Goal: Task Accomplishment & Management: Use online tool/utility

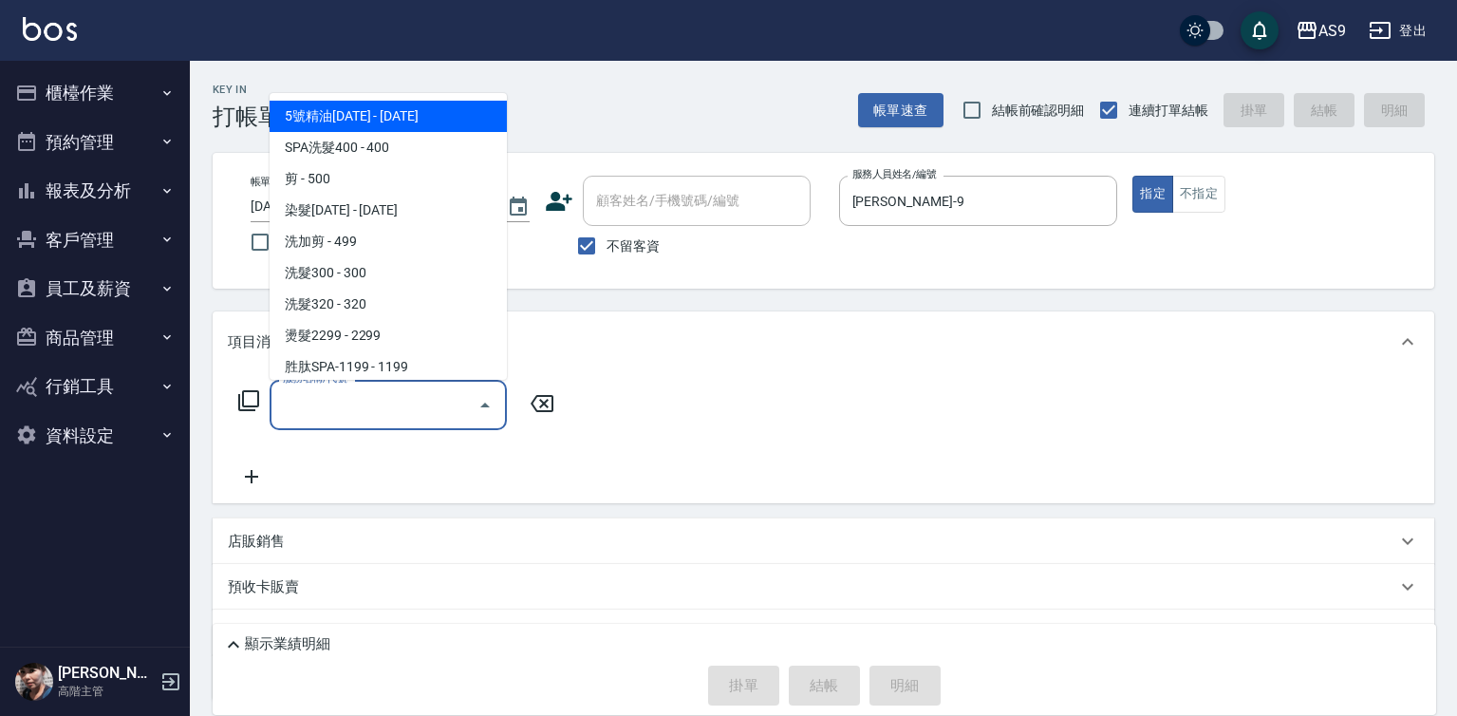
click at [358, 404] on input "服務名稱/代號" at bounding box center [374, 404] width 192 height 33
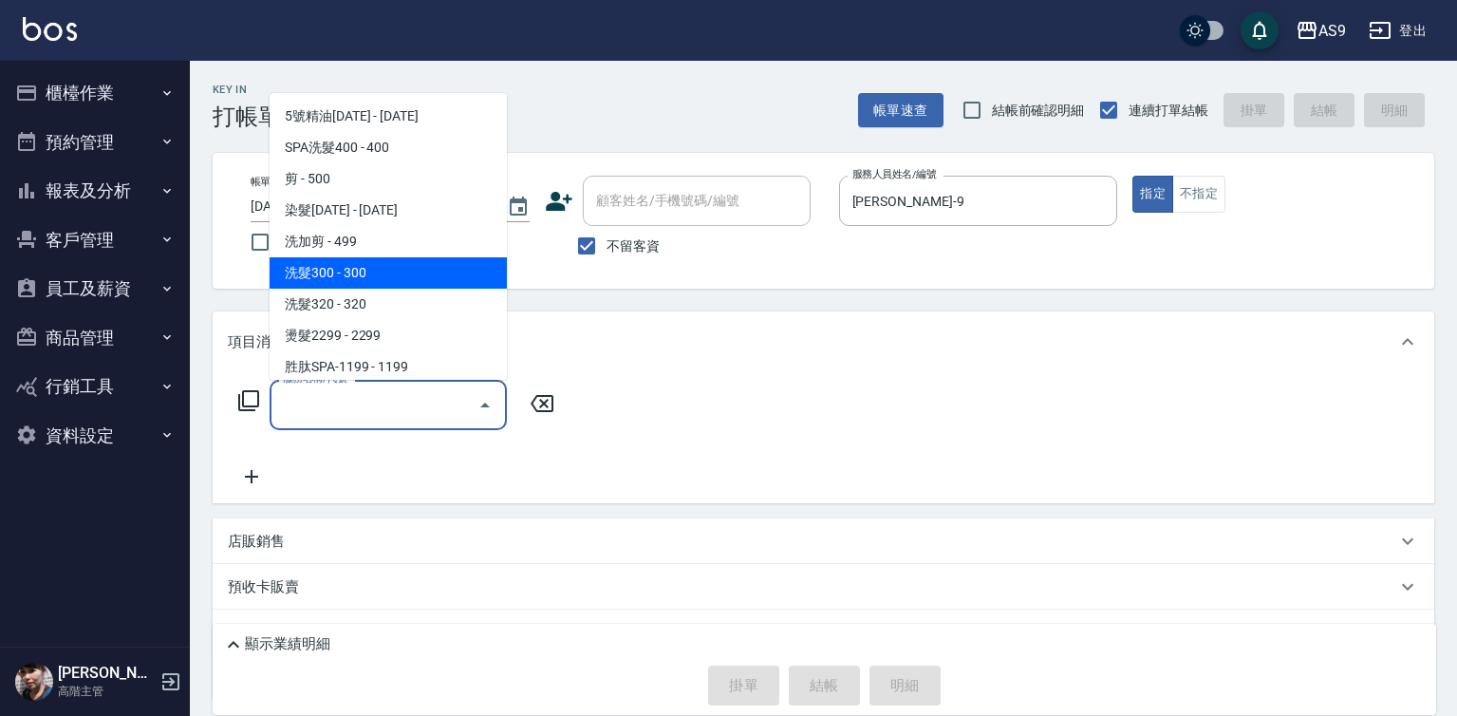
click at [368, 274] on span "洗髮300 - 300" at bounding box center [388, 272] width 237 height 31
type input "洗髮300(洗 髮300)"
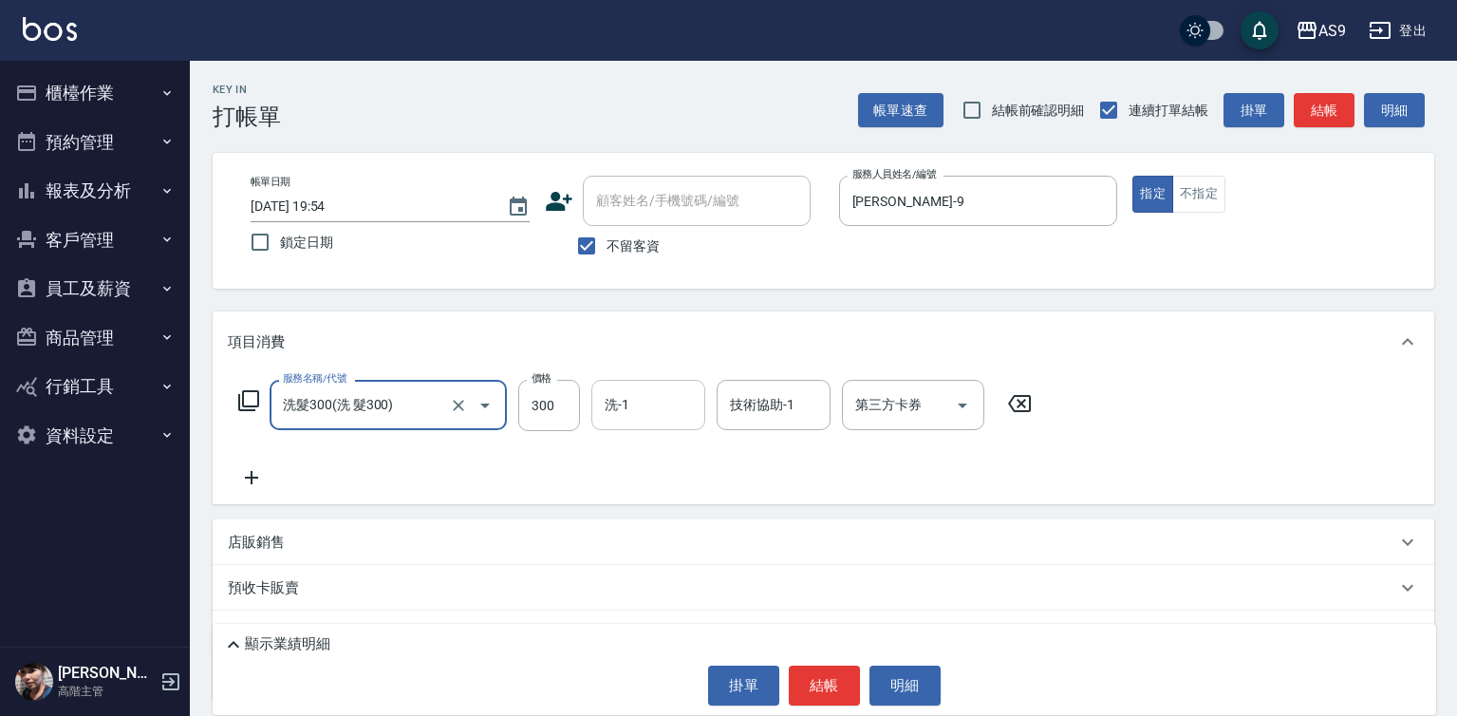
drag, startPoint x: 631, startPoint y: 419, endPoint x: 639, endPoint y: 397, distance: 23.1
click at [632, 419] on input "洗-1" at bounding box center [648, 404] width 97 height 33
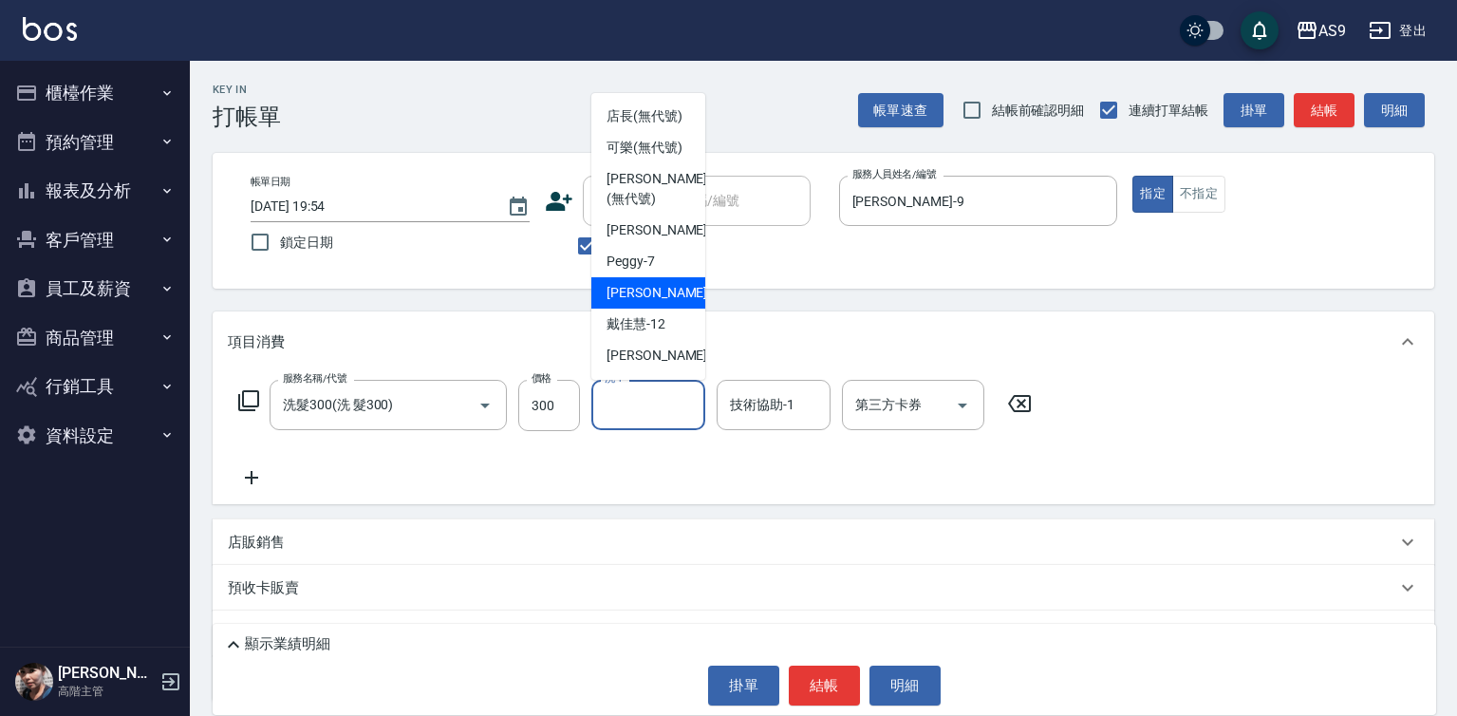
scroll to position [95, 0]
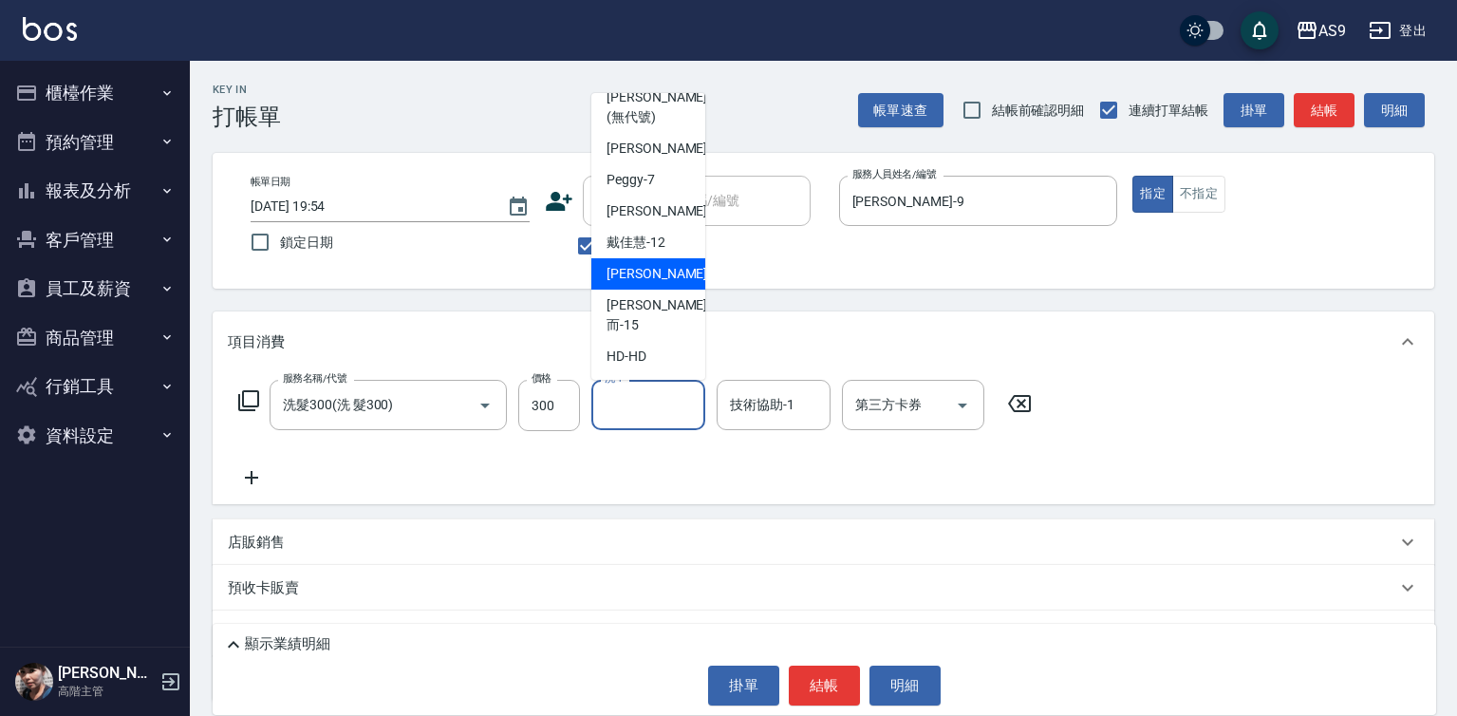
click at [660, 284] on span "[PERSON_NAME] -13" at bounding box center [667, 274] width 120 height 20
type input "[PERSON_NAME]-13"
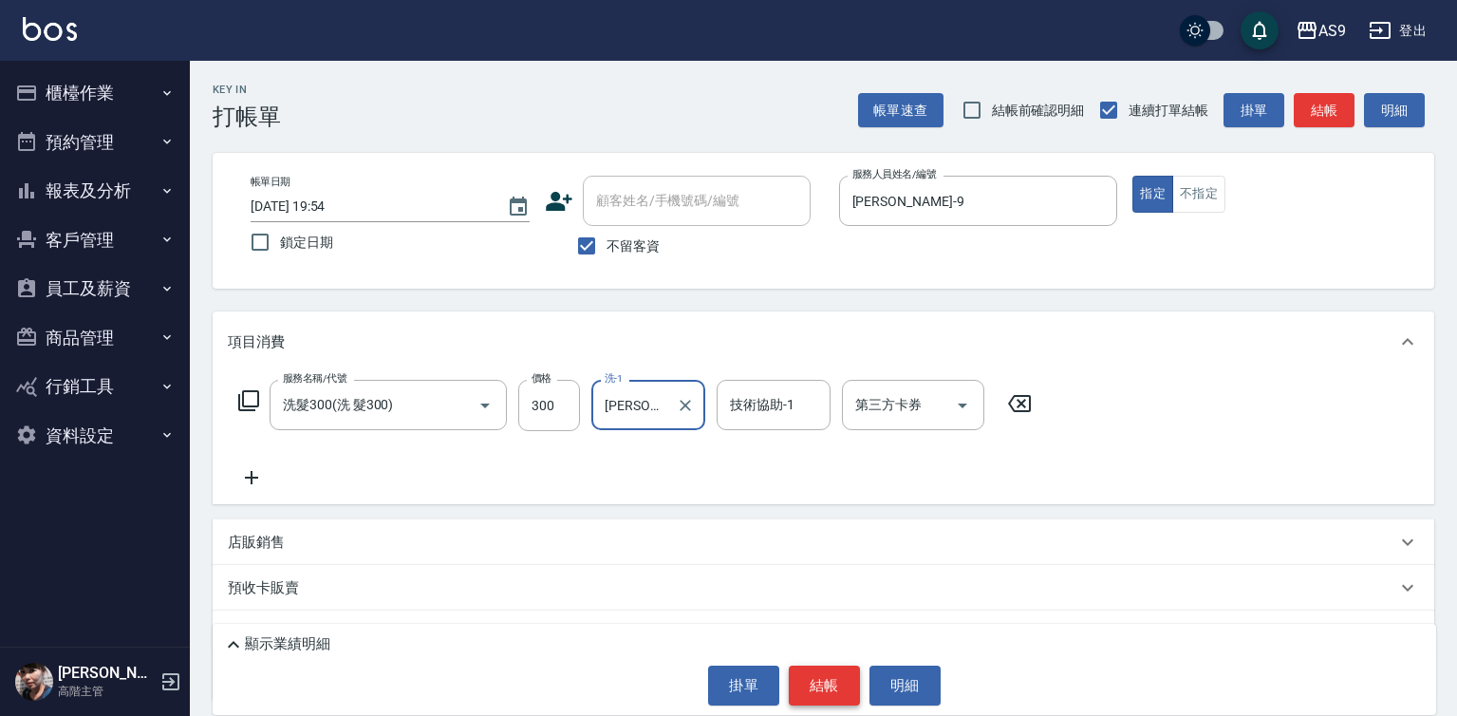
click at [821, 671] on button "結帳" at bounding box center [824, 685] width 71 height 40
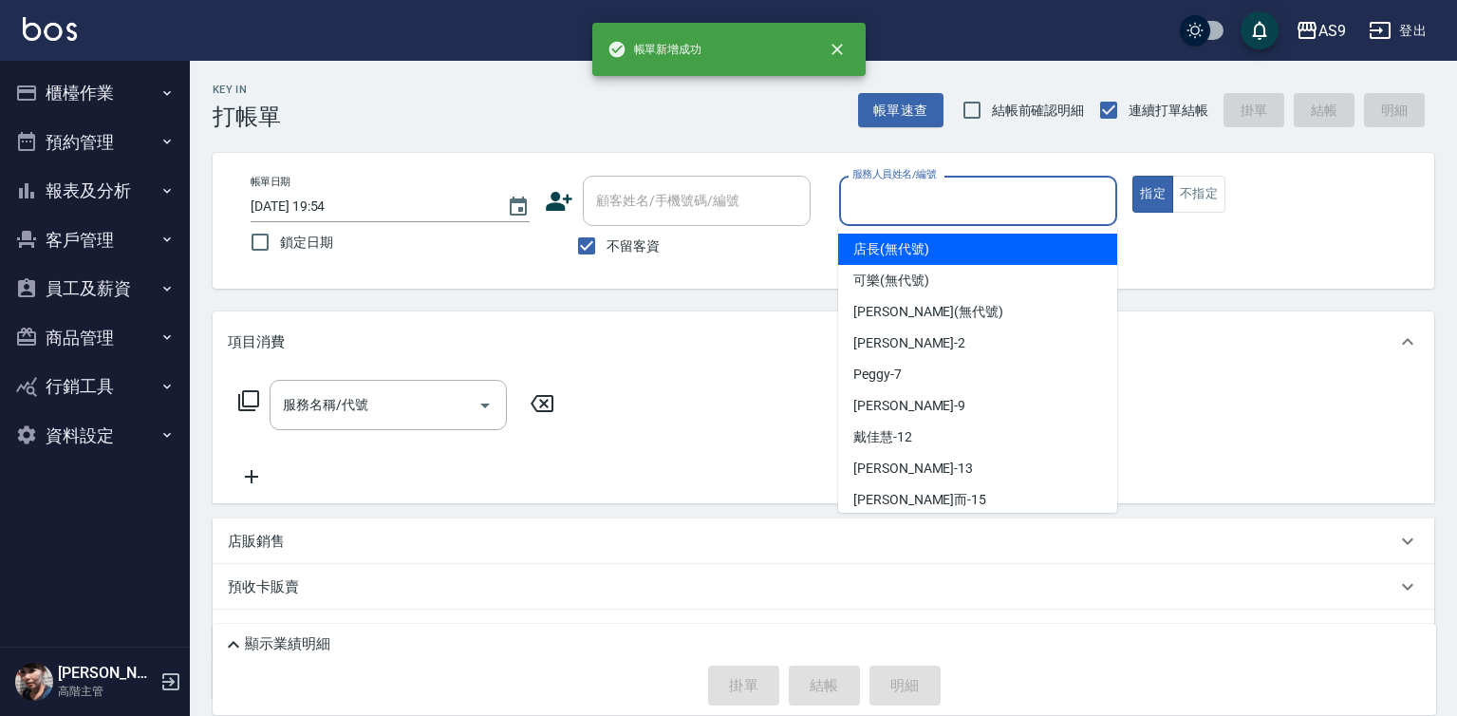
click at [892, 197] on input "服務人員姓名/編號" at bounding box center [979, 200] width 262 height 33
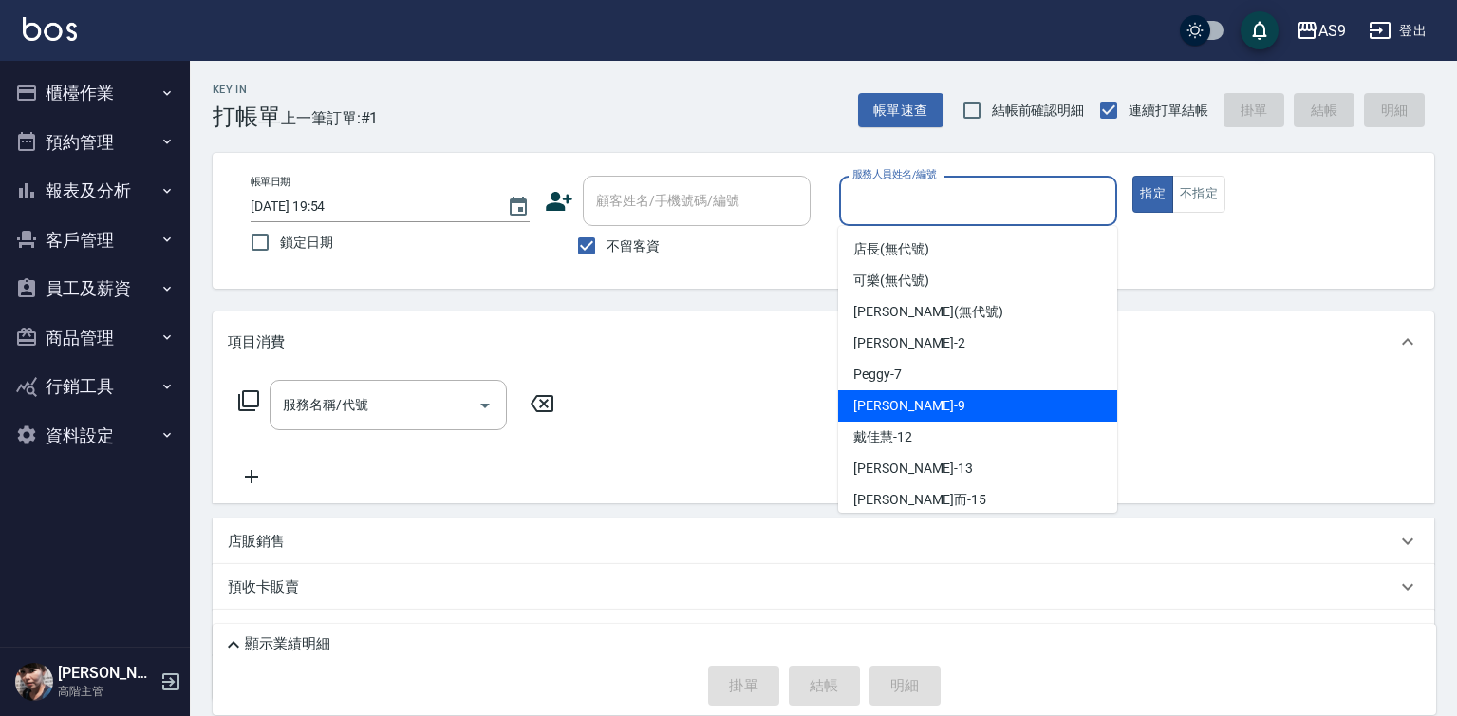
drag, startPoint x: 917, startPoint y: 404, endPoint x: 666, endPoint y: 392, distance: 250.9
click at [915, 407] on div "[PERSON_NAME] -9" at bounding box center [977, 405] width 279 height 31
type input "[PERSON_NAME]-9"
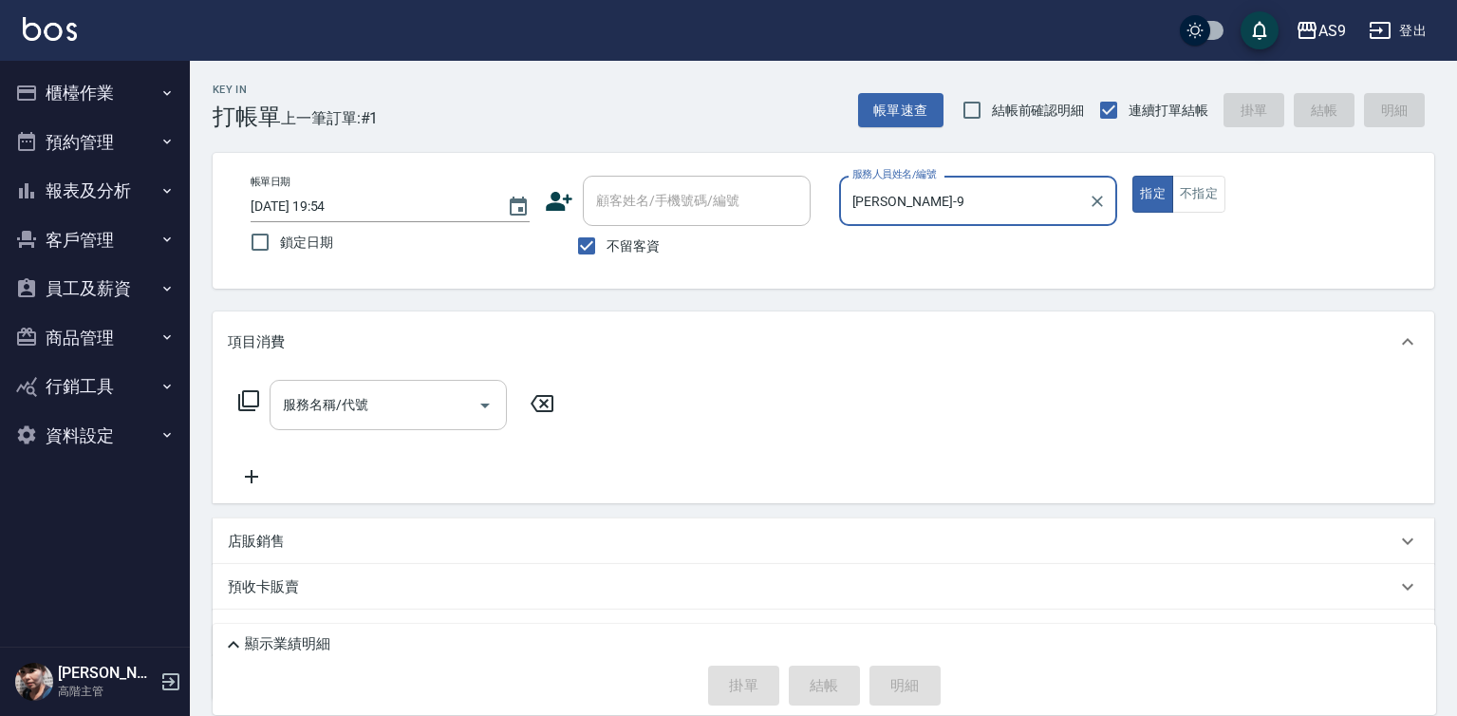
click at [359, 403] on input "服務名稱/代號" at bounding box center [374, 404] width 192 height 33
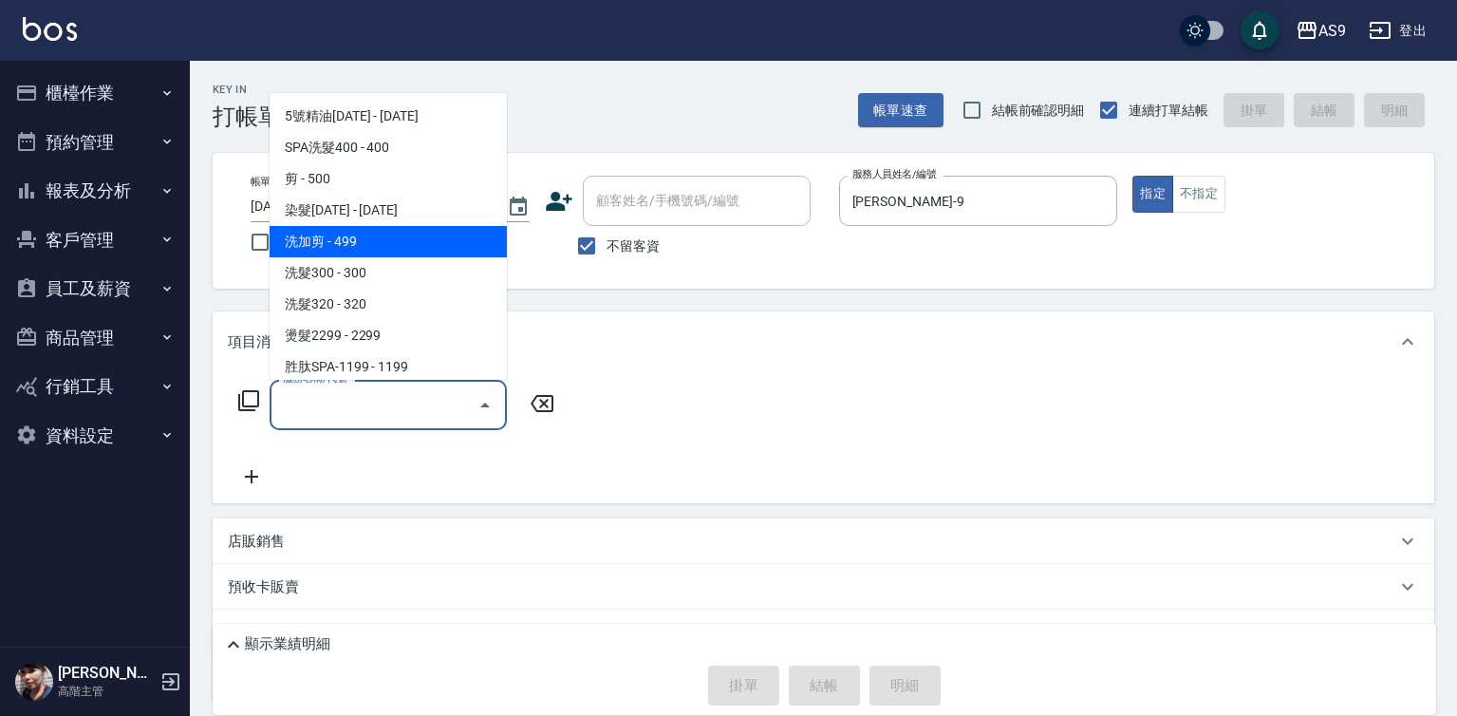
click at [361, 249] on span "洗加剪 - 499" at bounding box center [388, 241] width 237 height 31
type input "洗加剪(洗加剪)"
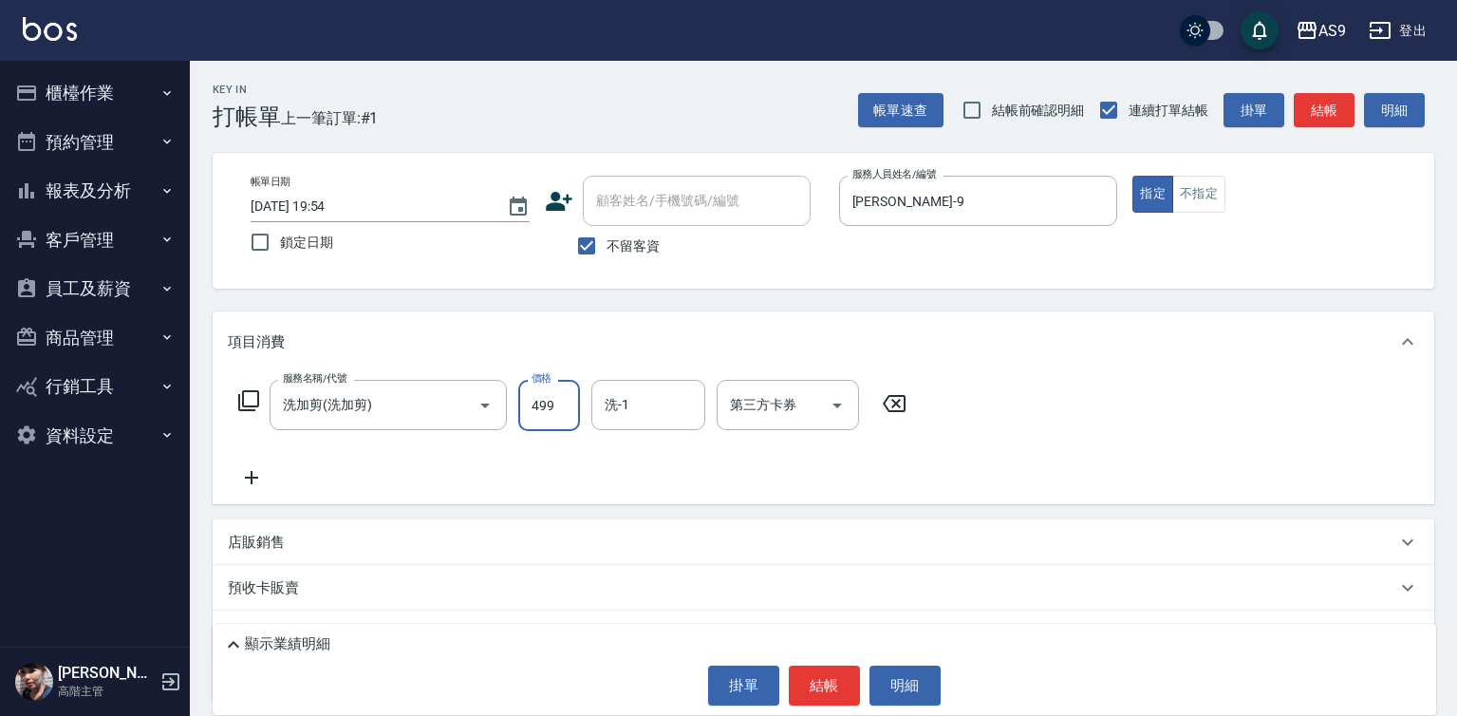
click at [535, 401] on input "499" at bounding box center [549, 405] width 62 height 51
type input "600"
click at [610, 402] on div "洗-1 洗-1" at bounding box center [648, 405] width 114 height 50
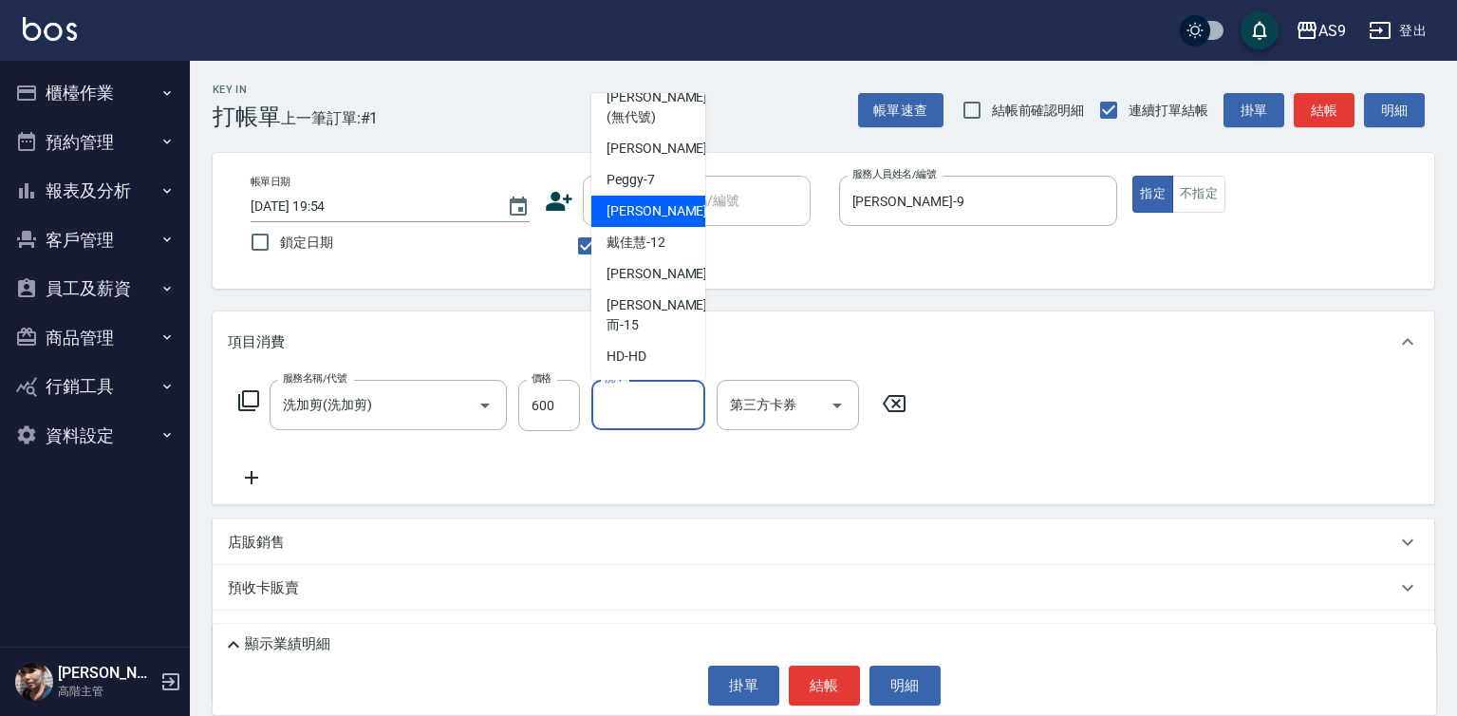
scroll to position [121, 0]
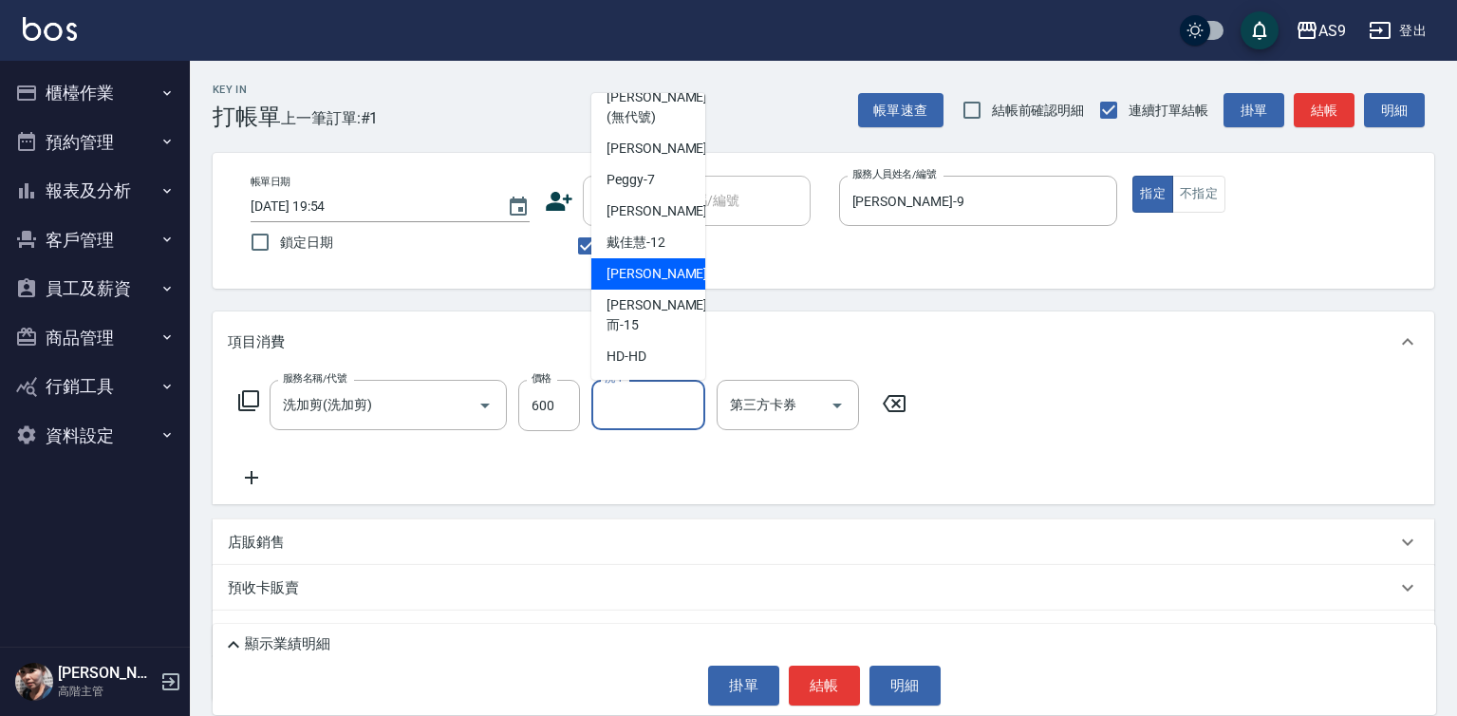
click at [664, 284] on span "[PERSON_NAME] -13" at bounding box center [667, 274] width 120 height 20
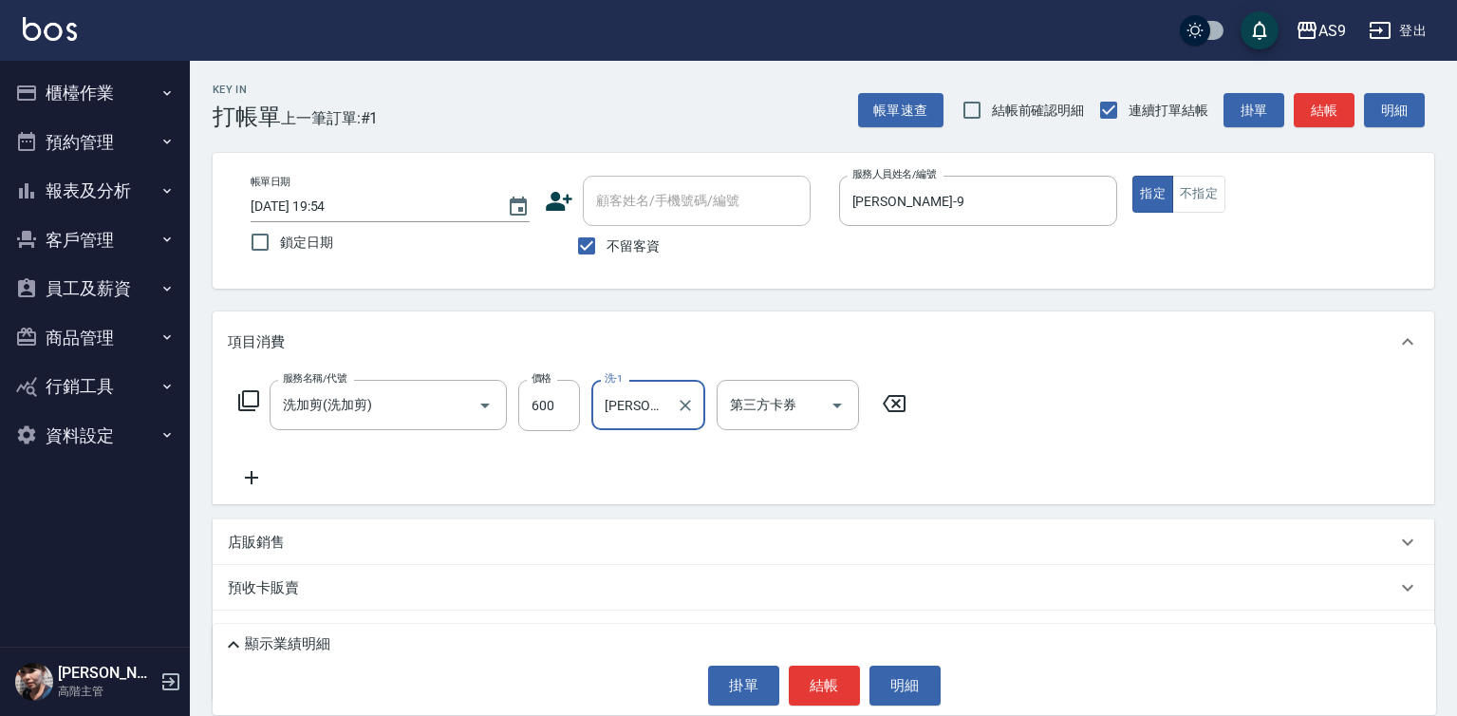
type input "[PERSON_NAME]-13"
click at [806, 675] on button "結帳" at bounding box center [824, 685] width 71 height 40
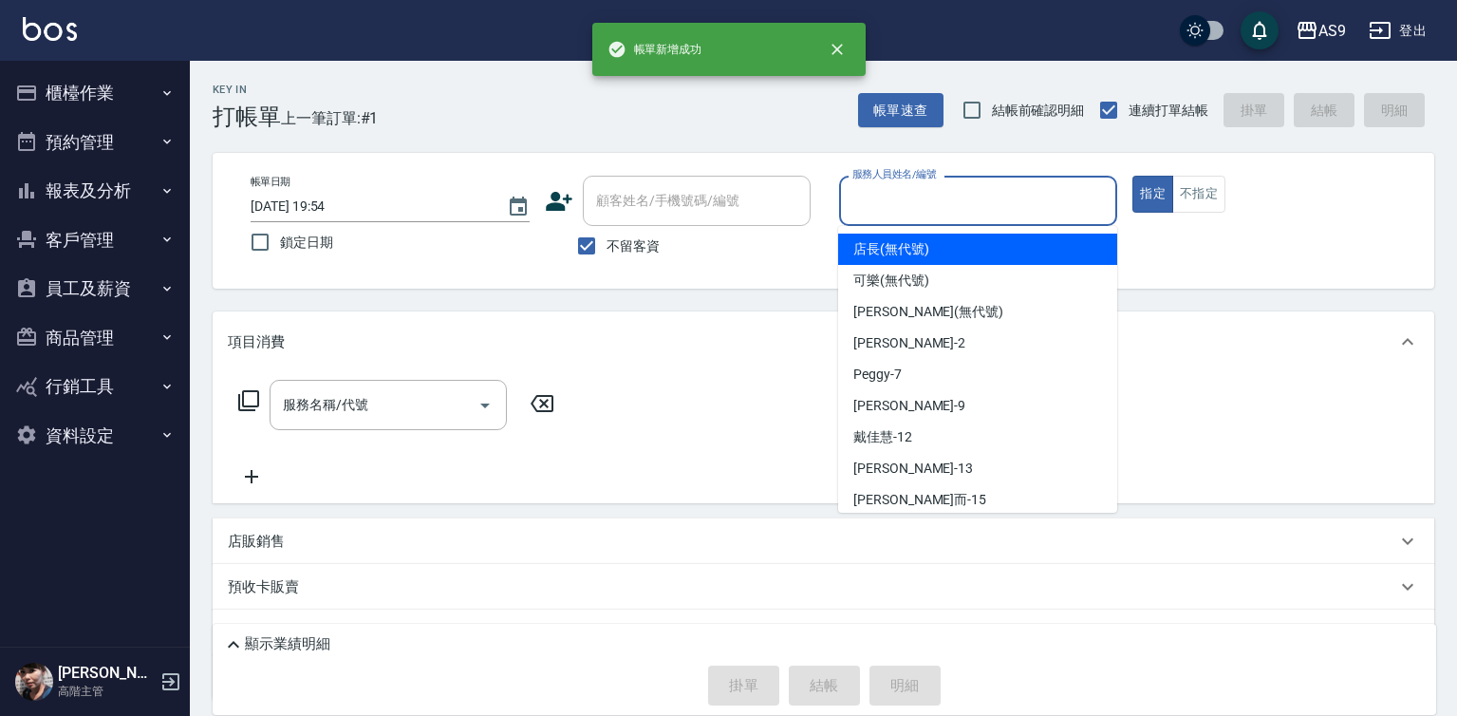
drag, startPoint x: 916, startPoint y: 194, endPoint x: 904, endPoint y: 319, distance: 125.9
click at [915, 195] on input "服務人員姓名/編號" at bounding box center [979, 200] width 262 height 33
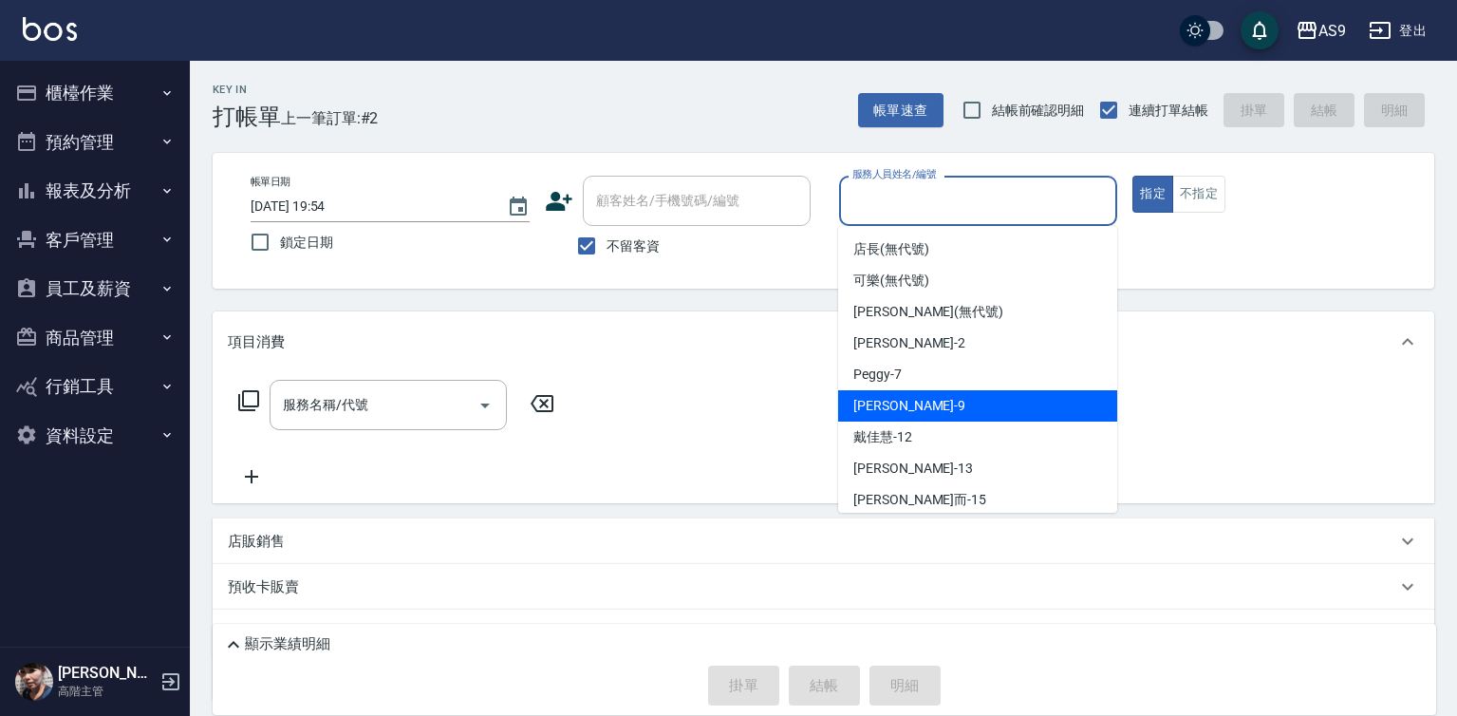
click at [900, 404] on span "[PERSON_NAME] -9" at bounding box center [909, 406] width 112 height 20
type input "[PERSON_NAME]-9"
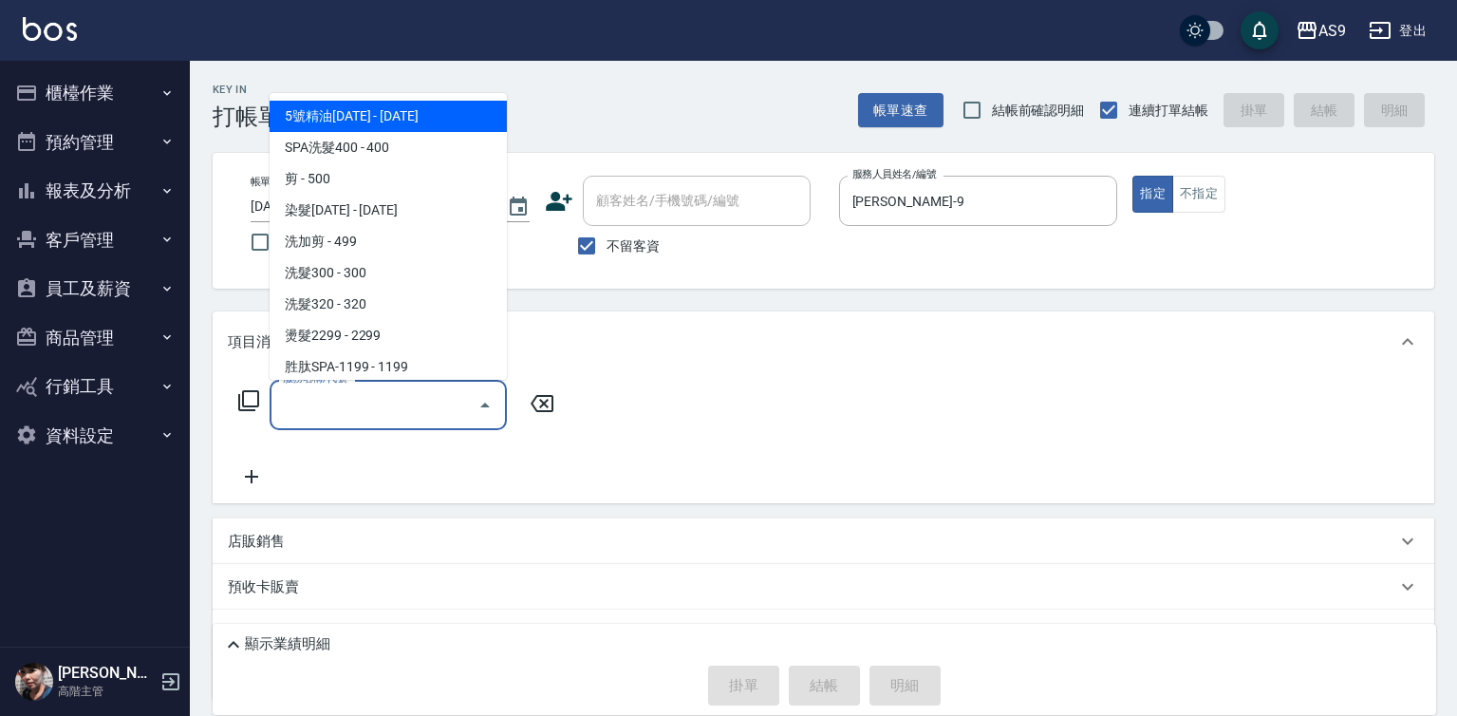
click at [352, 404] on input "服務名稱/代號" at bounding box center [374, 404] width 192 height 33
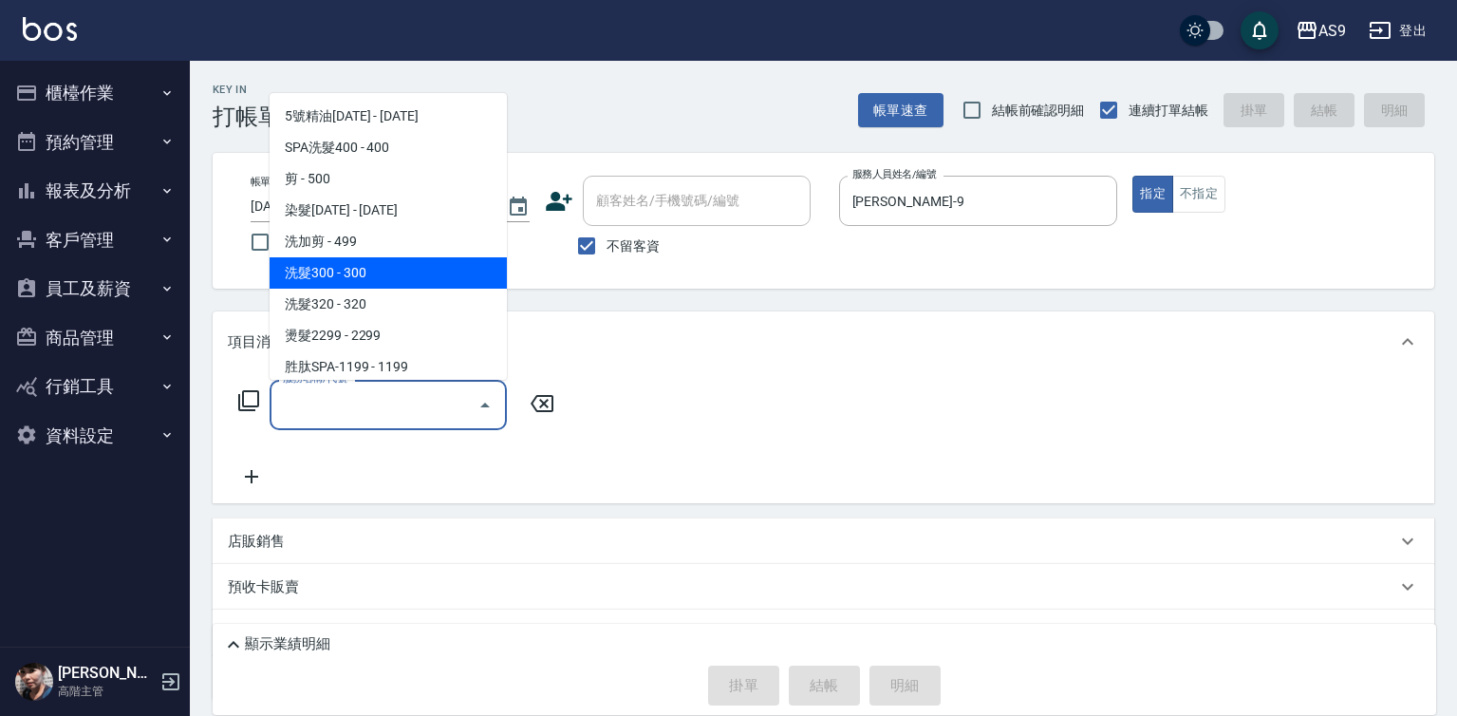
click at [364, 273] on span "洗髮300 - 300" at bounding box center [388, 272] width 237 height 31
type input "洗髮300(洗 髮300)"
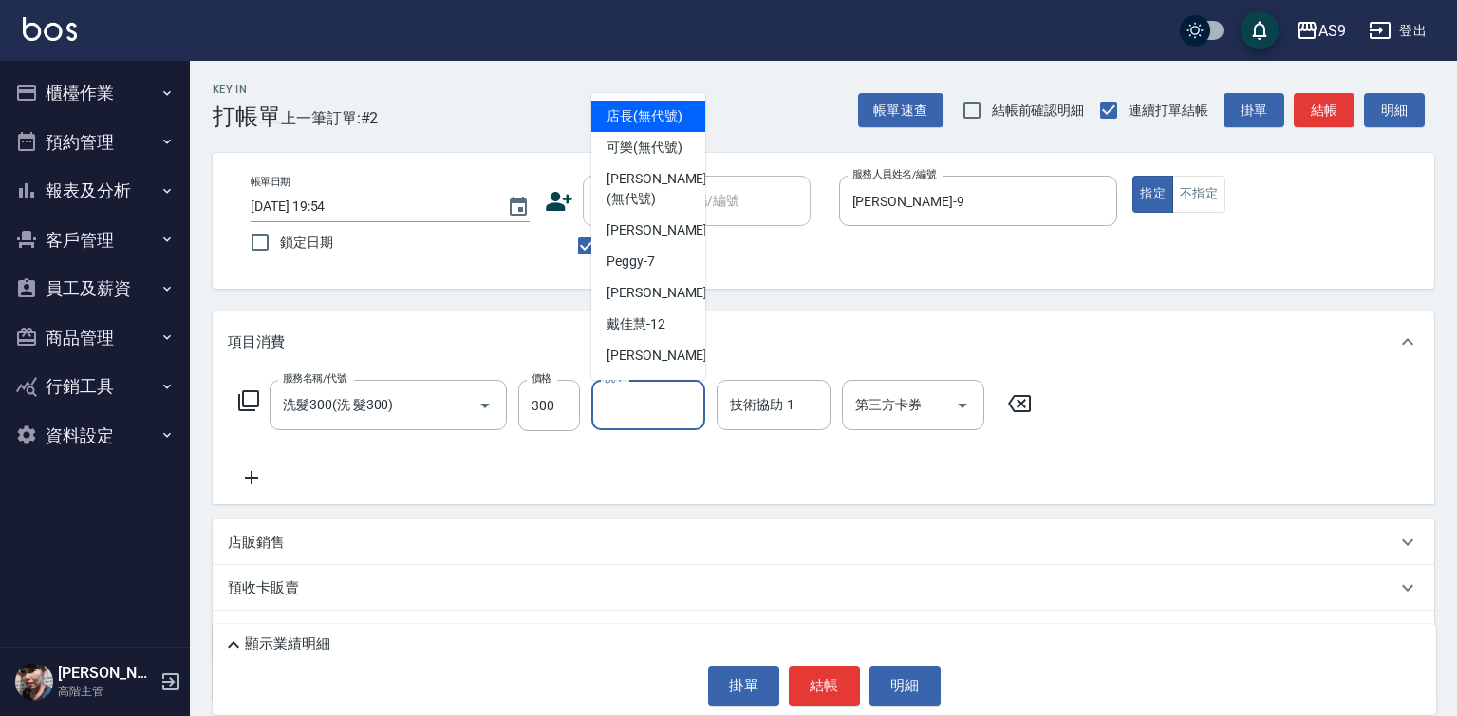
click at [654, 419] on input "洗-1" at bounding box center [648, 404] width 97 height 33
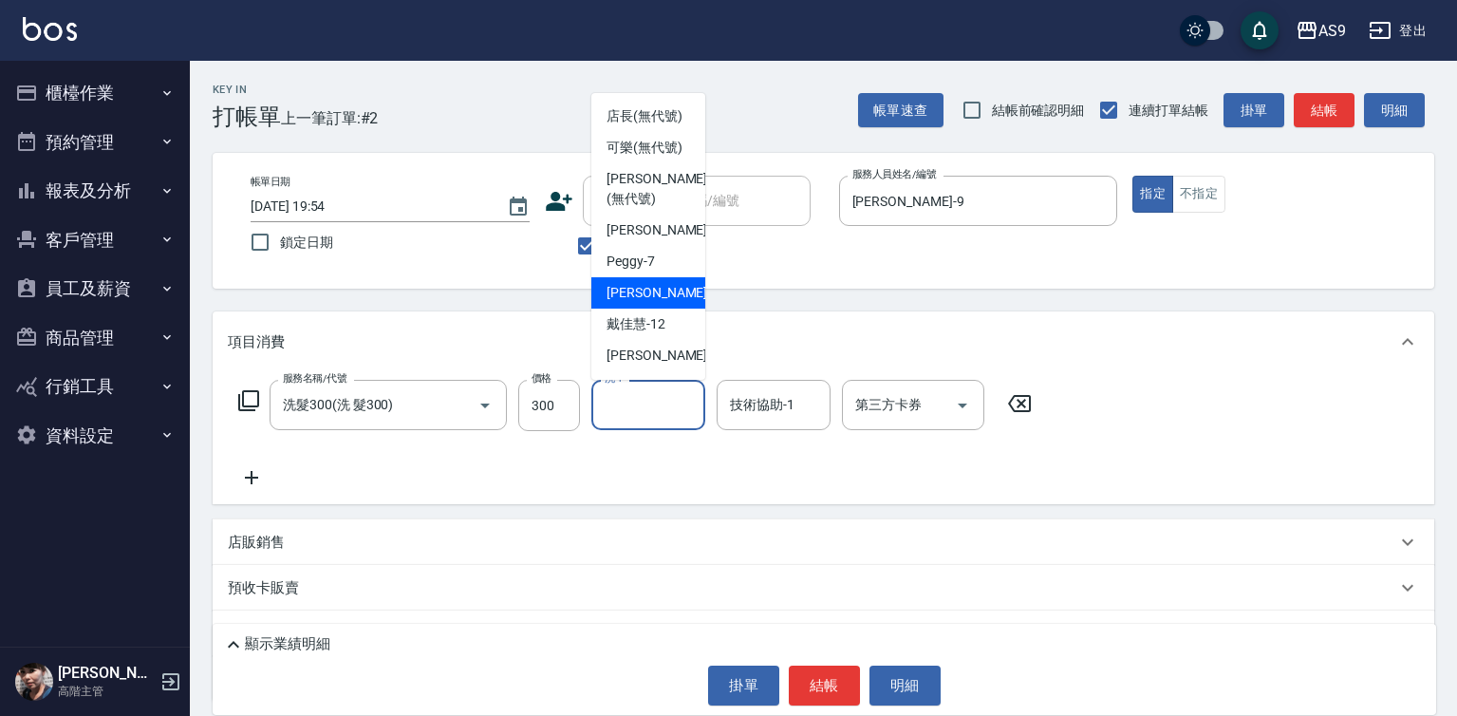
scroll to position [95, 0]
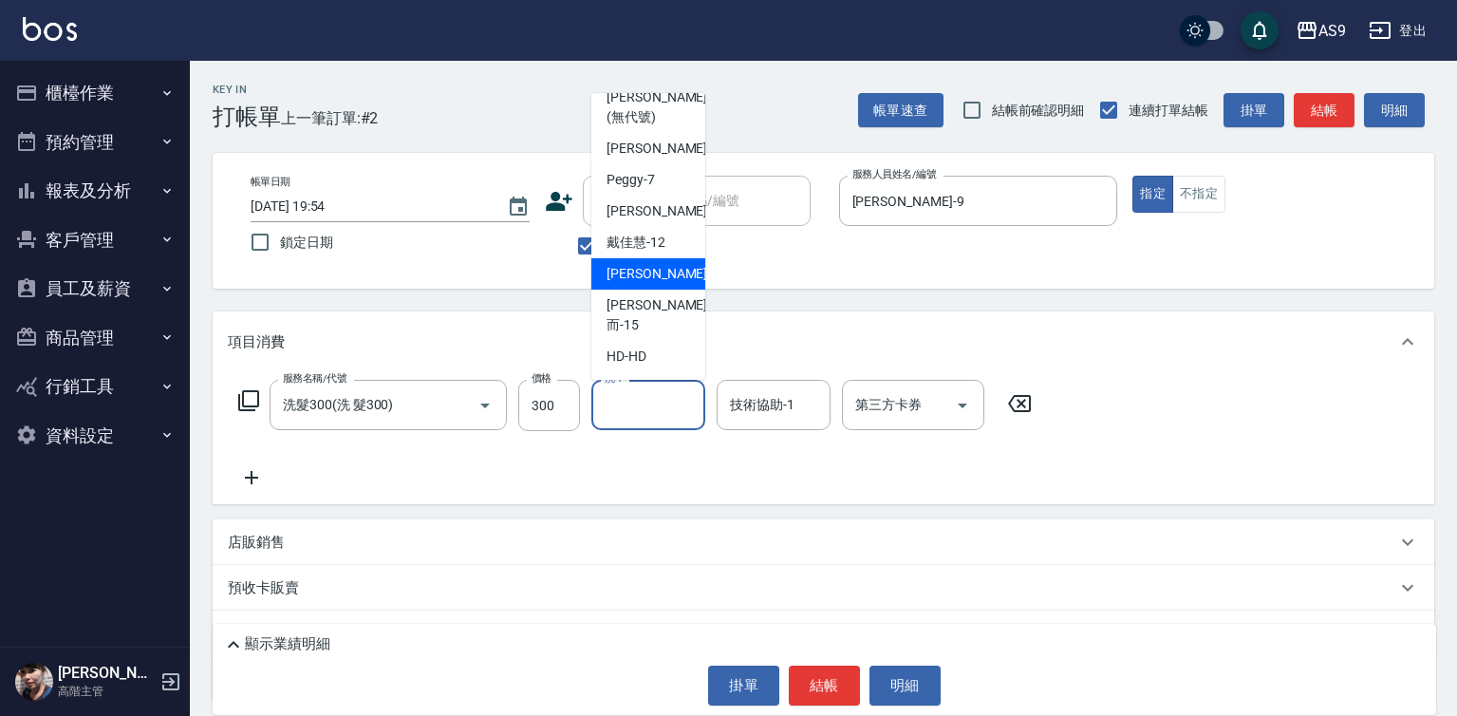
click at [661, 284] on span "[PERSON_NAME] -13" at bounding box center [667, 274] width 120 height 20
type input "[PERSON_NAME]-13"
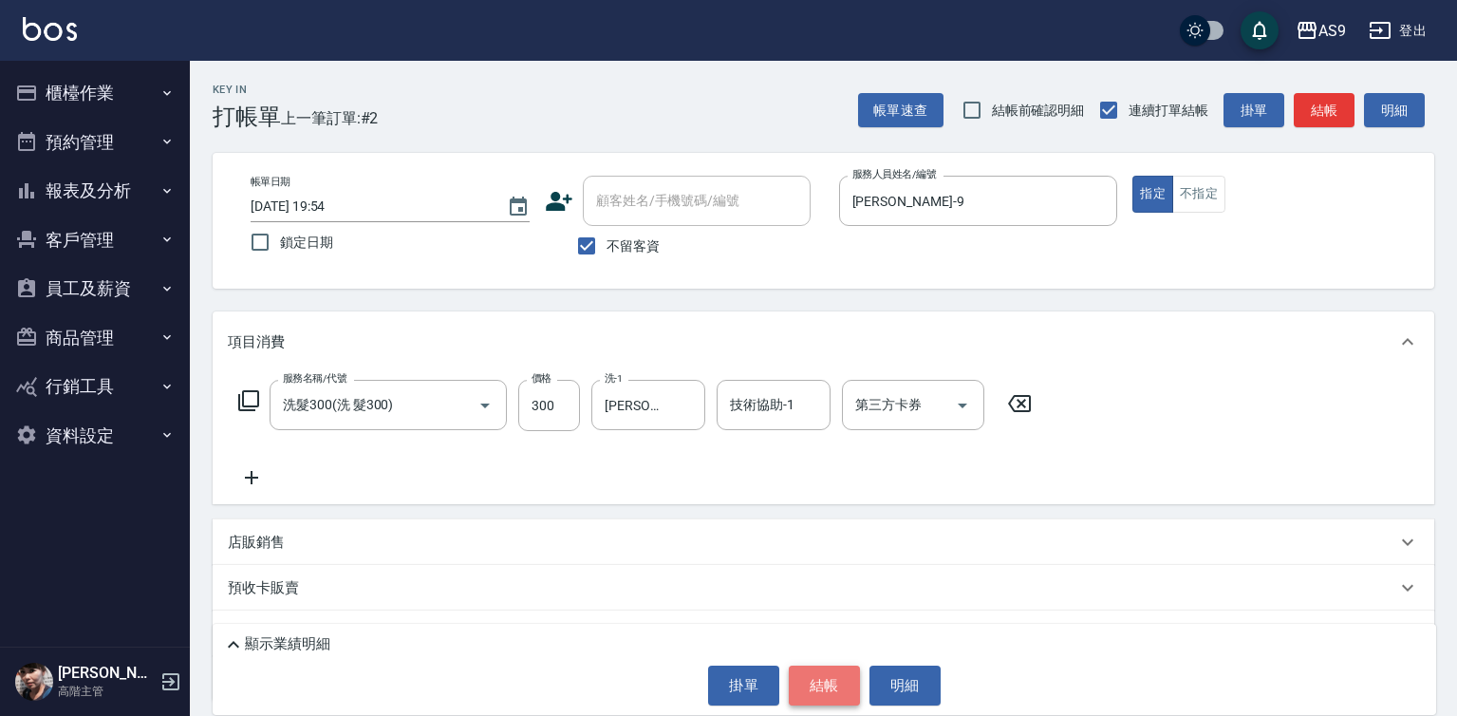
click at [805, 700] on button "結帳" at bounding box center [824, 685] width 71 height 40
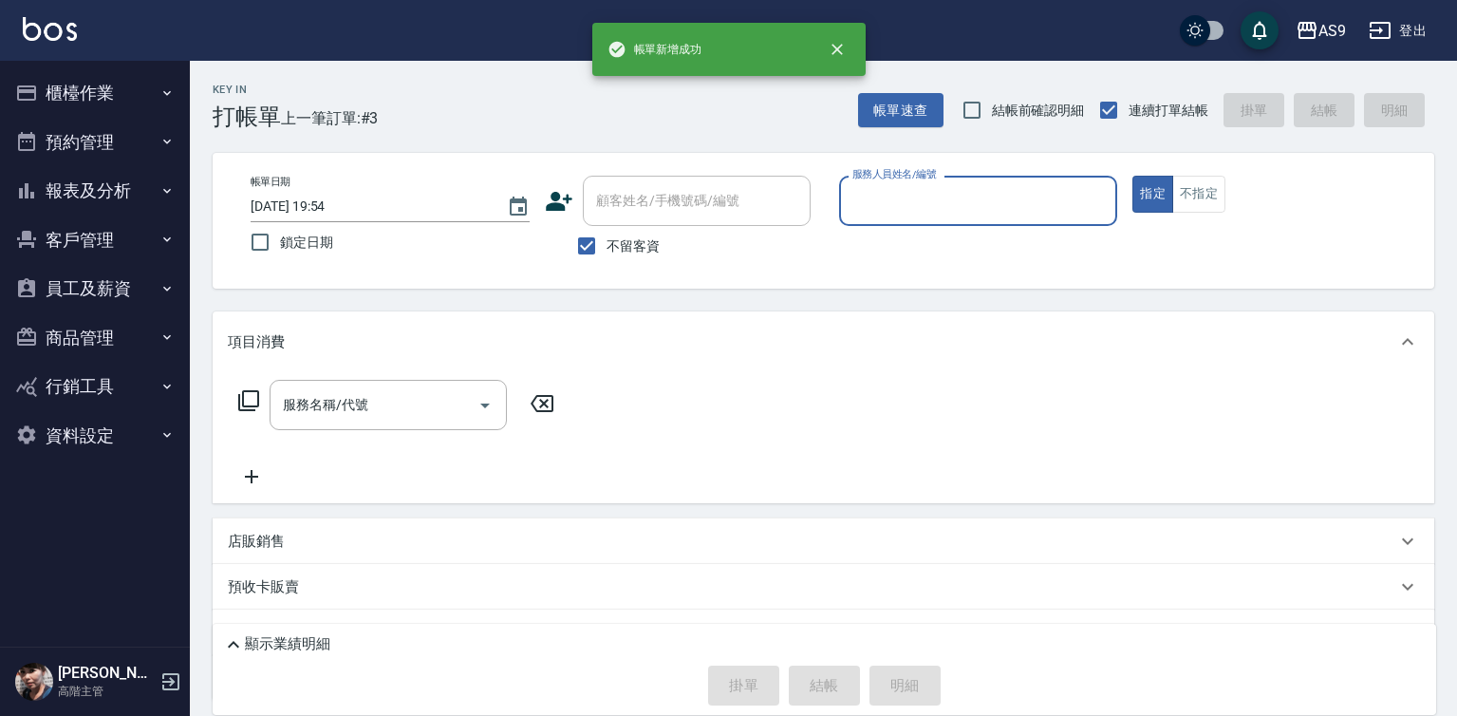
drag, startPoint x: 885, startPoint y: 203, endPoint x: 884, endPoint y: 216, distance: 13.3
click at [884, 216] on input "服務人員姓名/編號" at bounding box center [979, 200] width 262 height 33
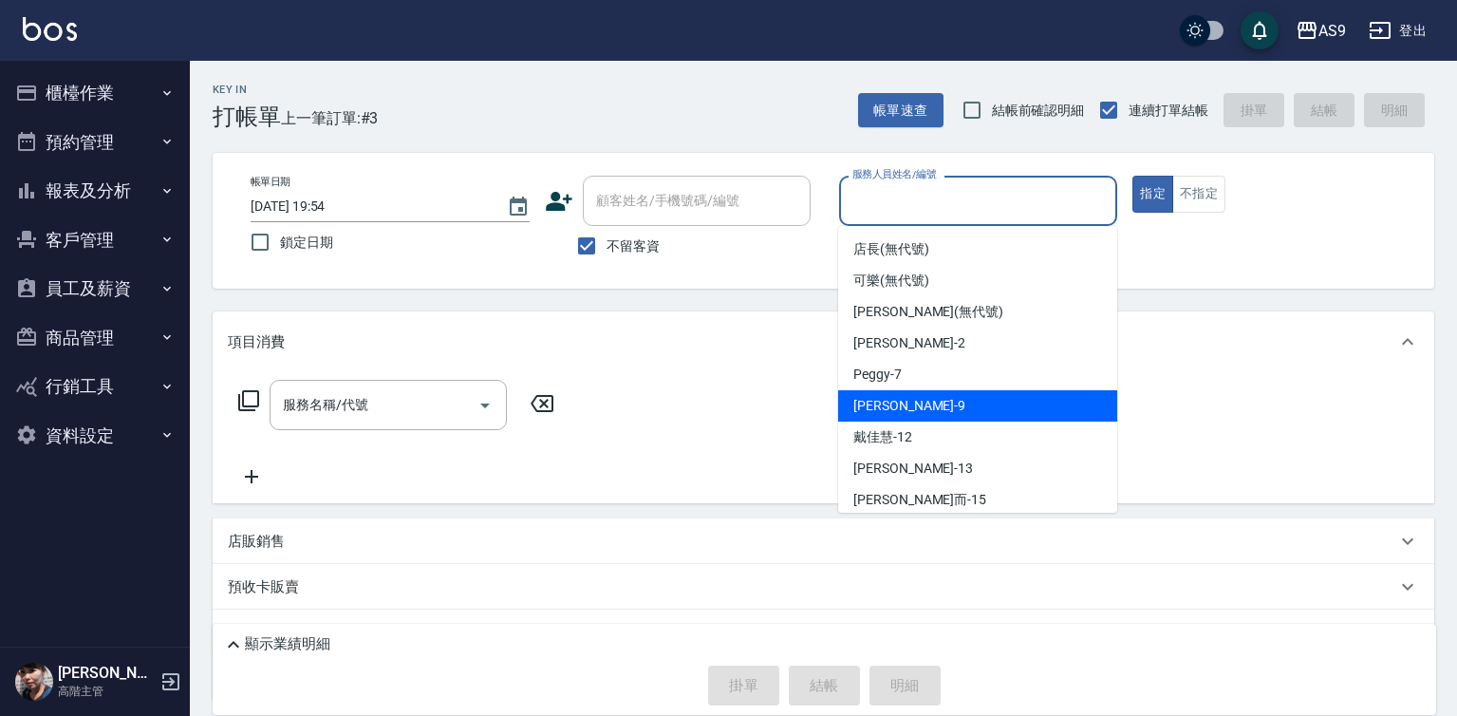
click at [883, 408] on span "[PERSON_NAME] -9" at bounding box center [909, 406] width 112 height 20
type input "[PERSON_NAME]-9"
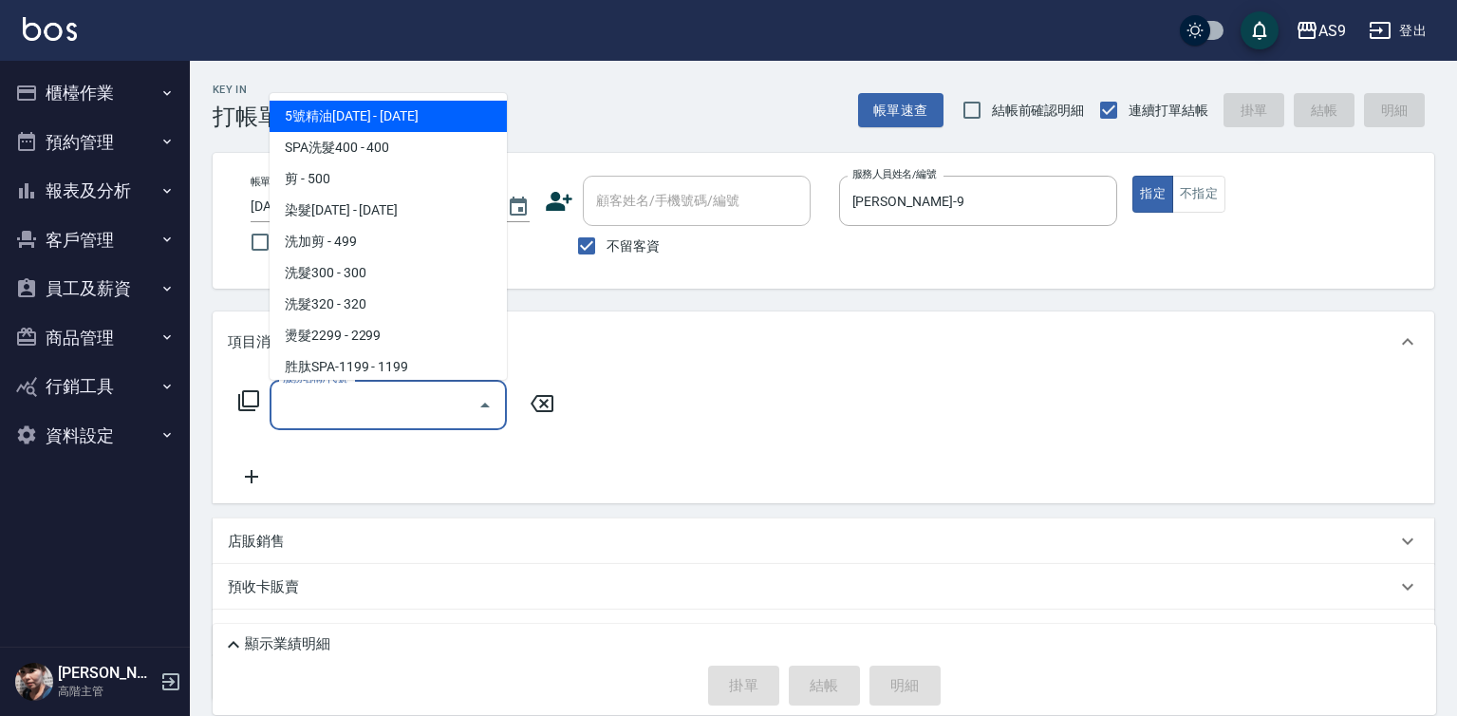
click at [437, 404] on input "服務名稱/代號" at bounding box center [374, 404] width 192 height 33
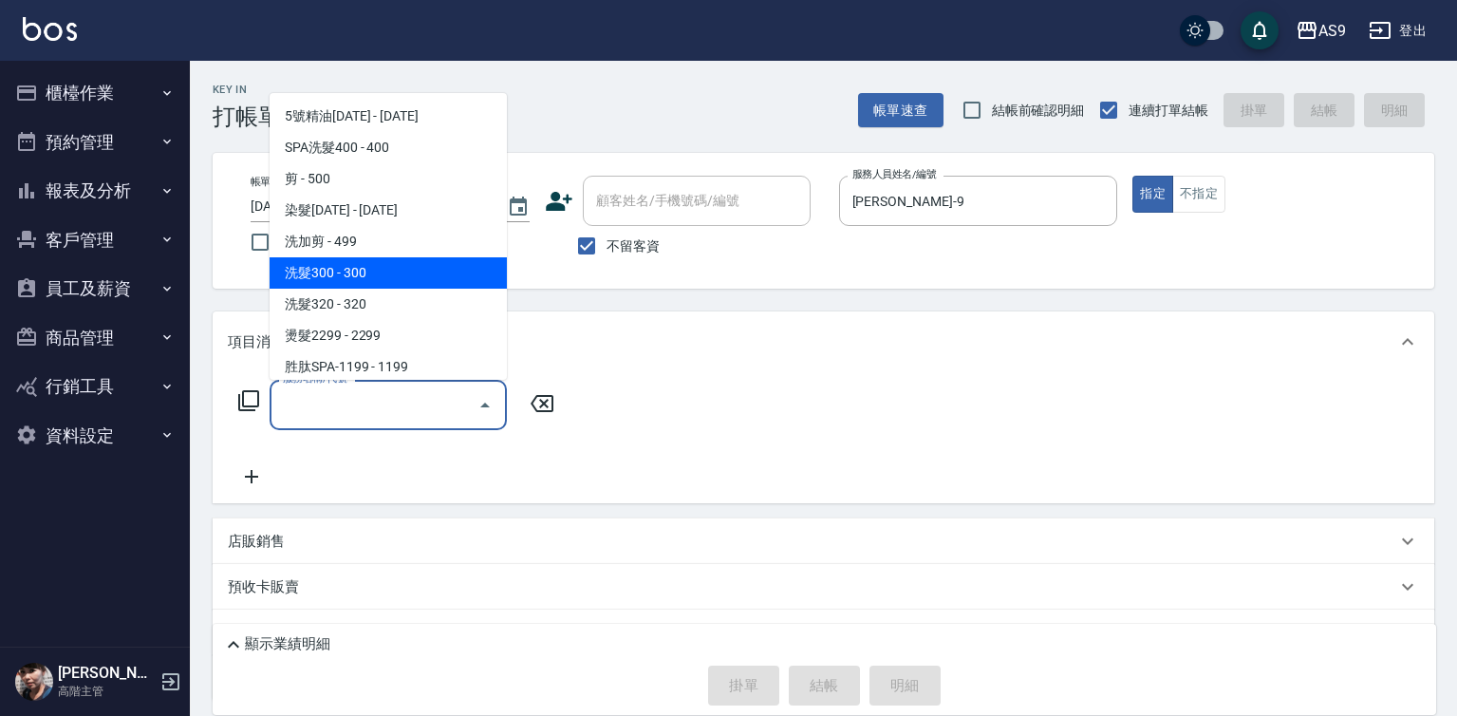
click at [375, 274] on span "洗髮300 - 300" at bounding box center [388, 272] width 237 height 31
type input "洗髮300(洗 髮300)"
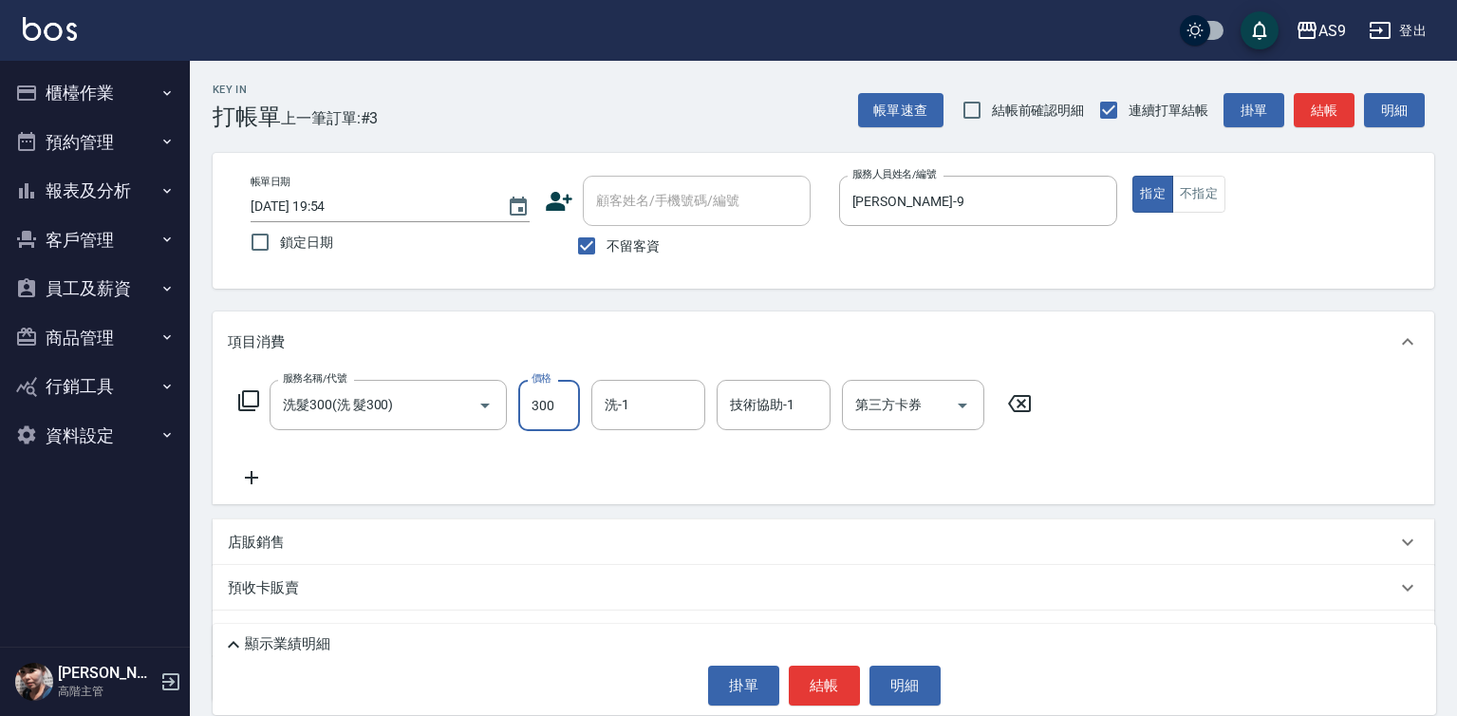
click at [554, 385] on input "300" at bounding box center [549, 405] width 62 height 51
type input "290"
click at [809, 681] on button "結帳" at bounding box center [824, 685] width 71 height 40
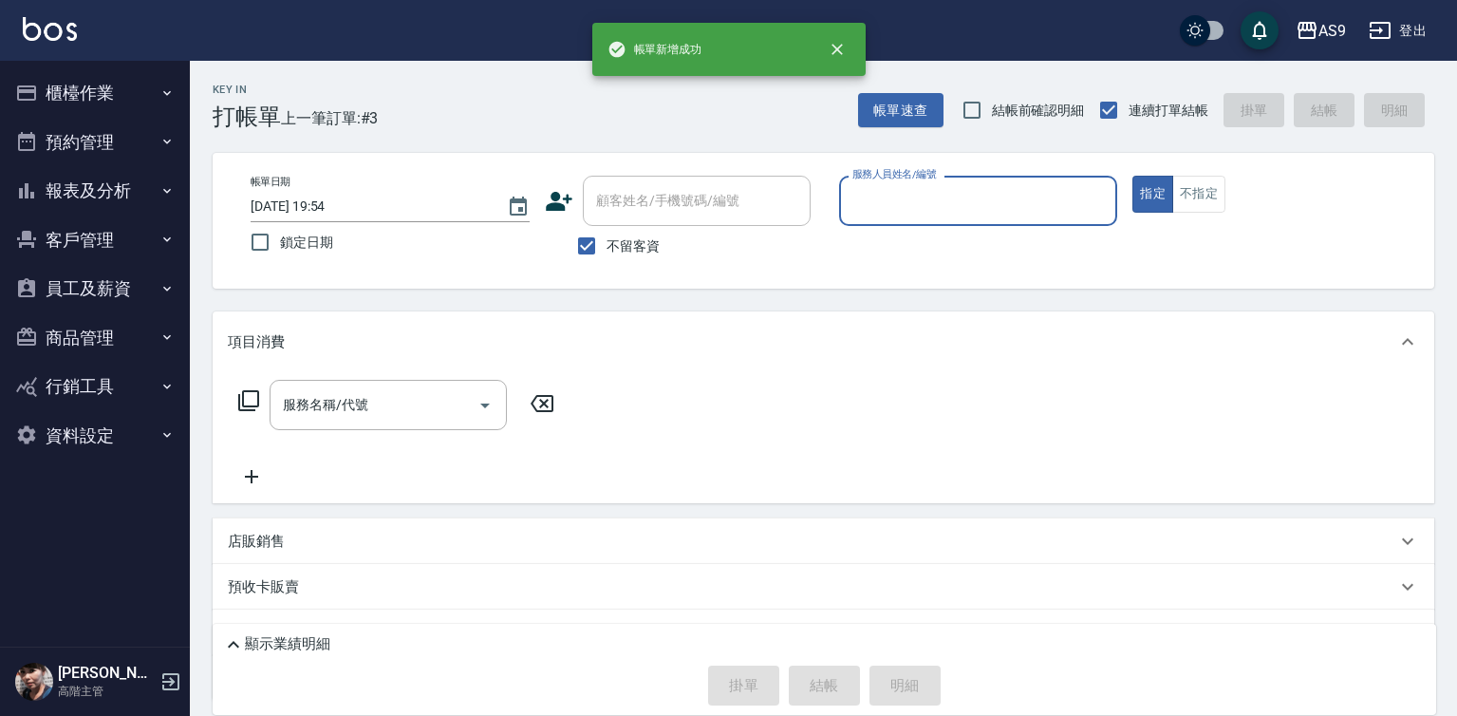
click at [912, 226] on div "服務人員姓名/編號" at bounding box center [978, 201] width 279 height 50
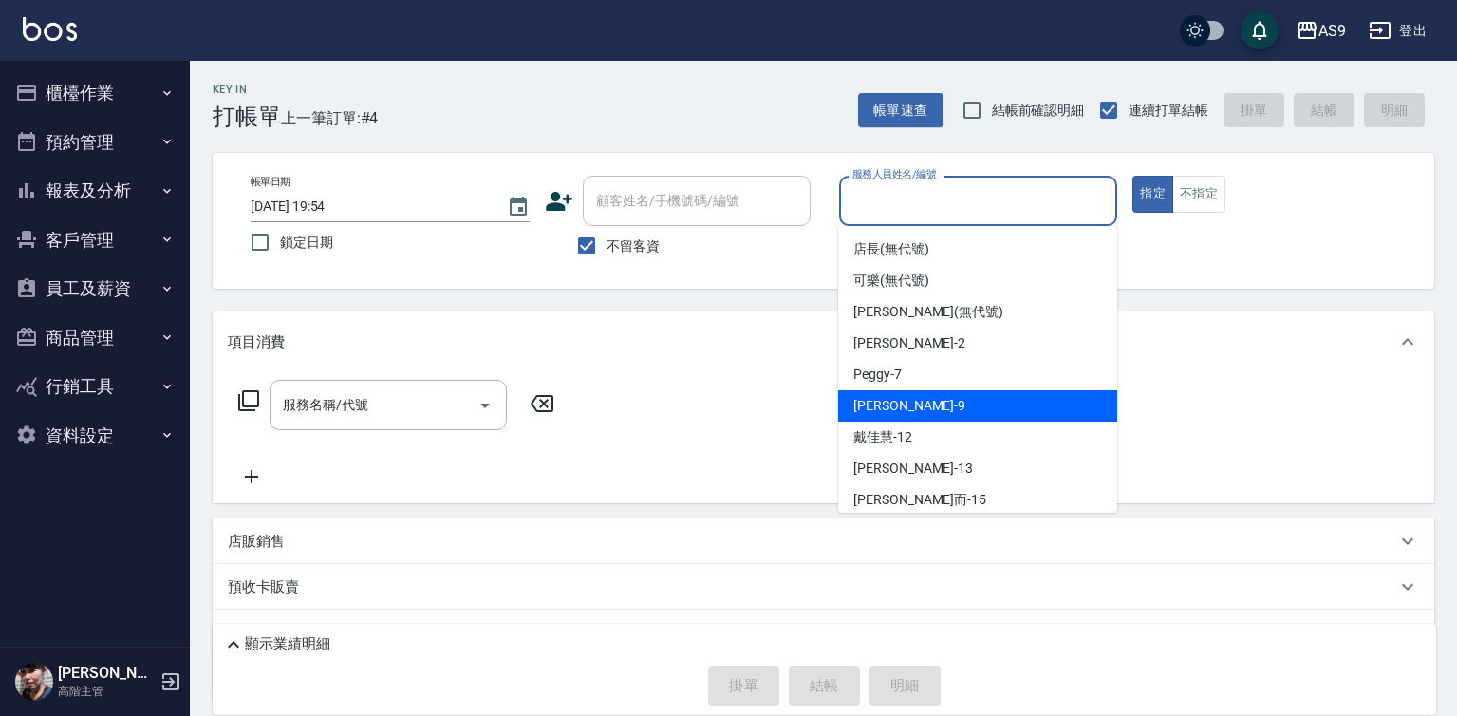
click at [920, 414] on div "[PERSON_NAME] -9" at bounding box center [977, 405] width 279 height 31
type input "[PERSON_NAME]-9"
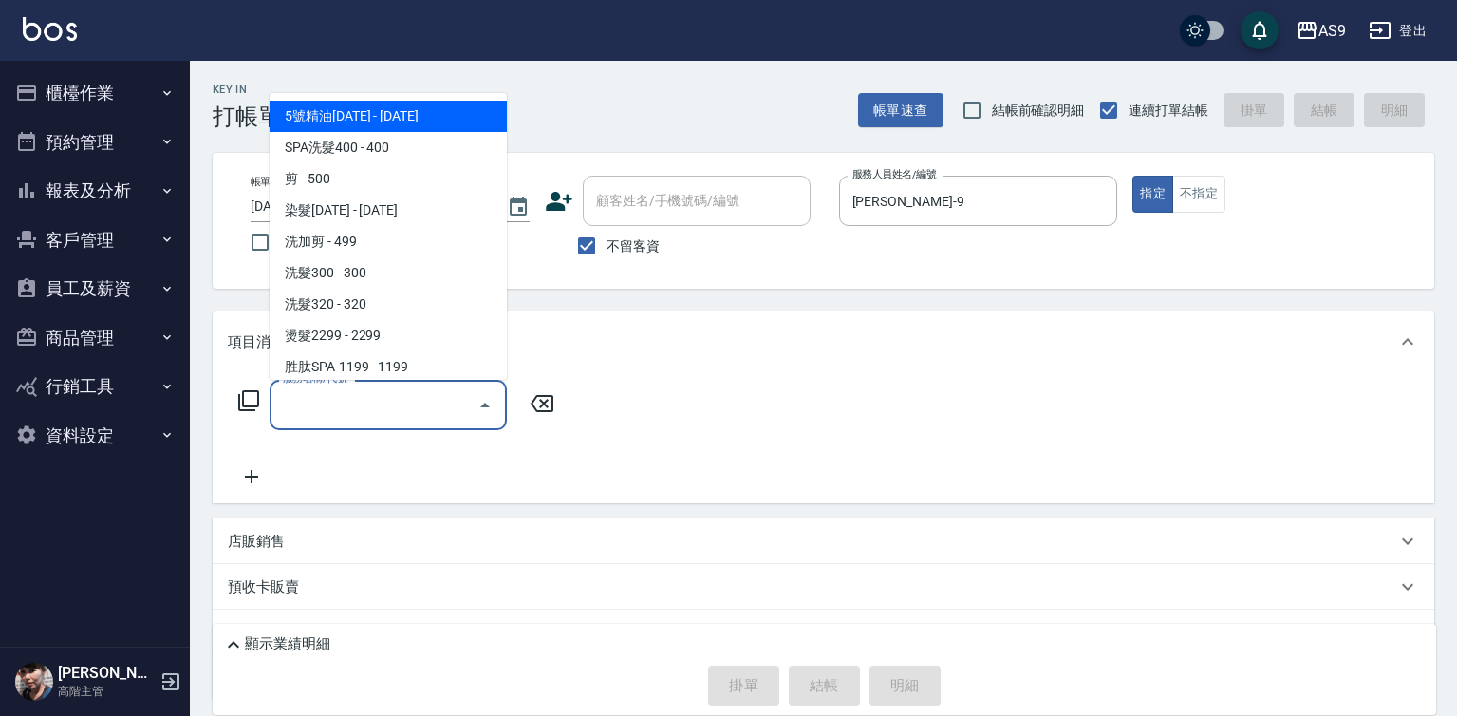
click at [410, 397] on input "服務名稱/代號" at bounding box center [374, 404] width 192 height 33
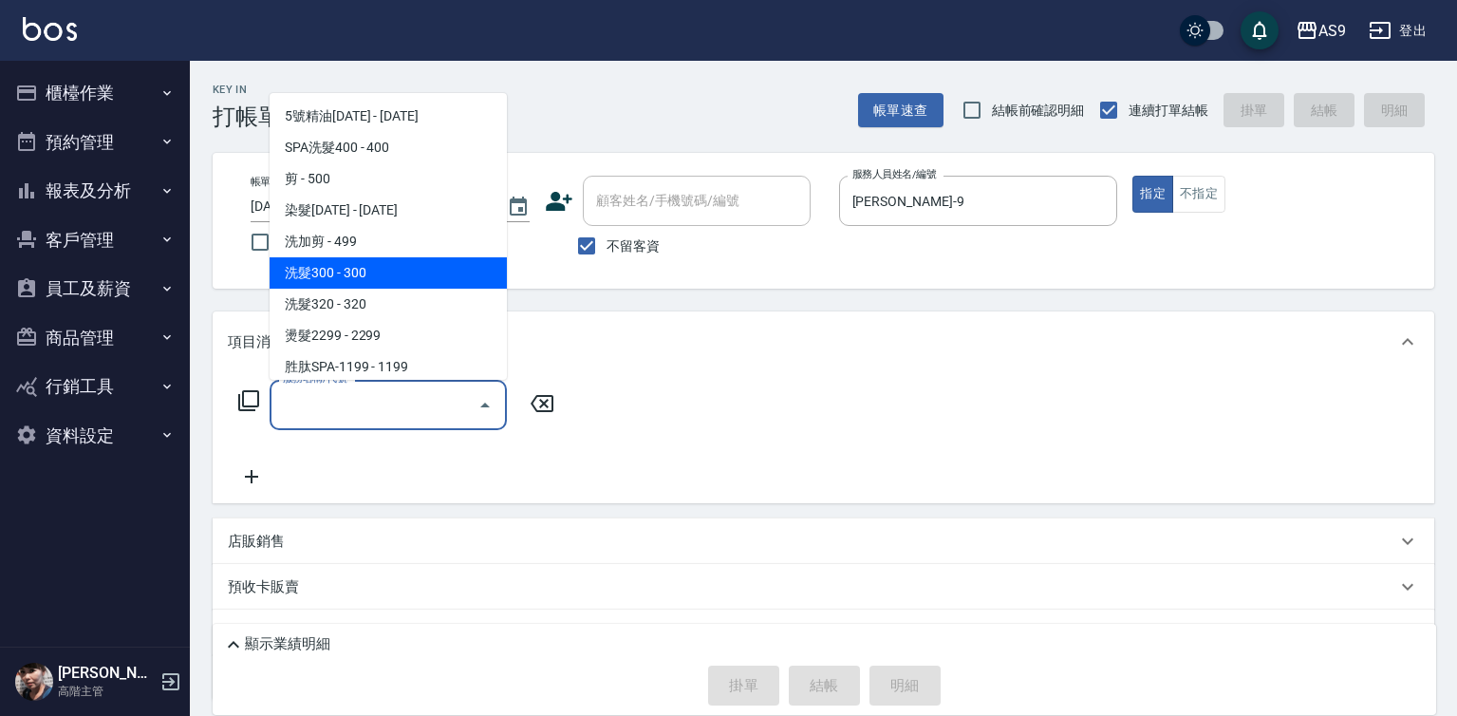
click at [354, 274] on span "洗髮300 - 300" at bounding box center [388, 272] width 237 height 31
type input "洗髮300(洗 髮300)"
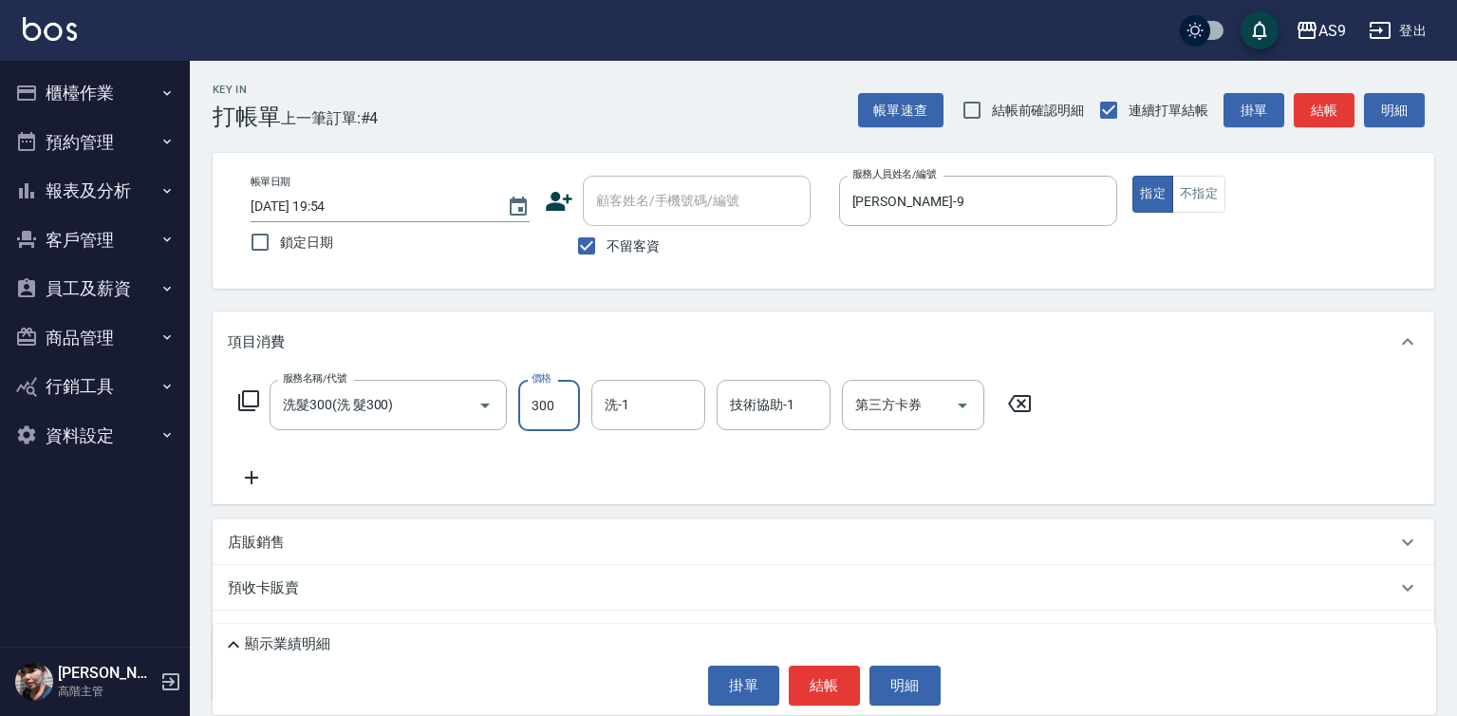
click at [529, 420] on input "300" at bounding box center [549, 405] width 62 height 51
type input "290"
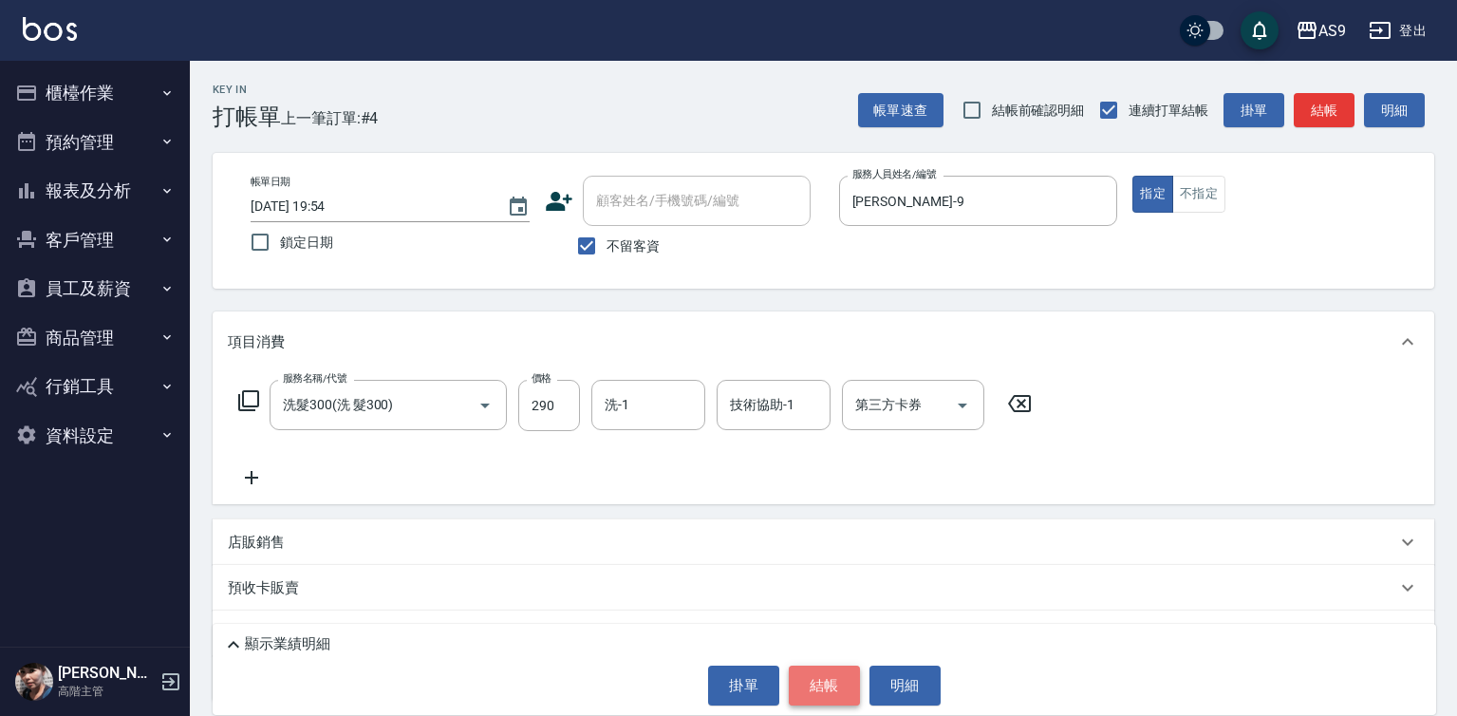
click at [811, 686] on button "結帳" at bounding box center [824, 685] width 71 height 40
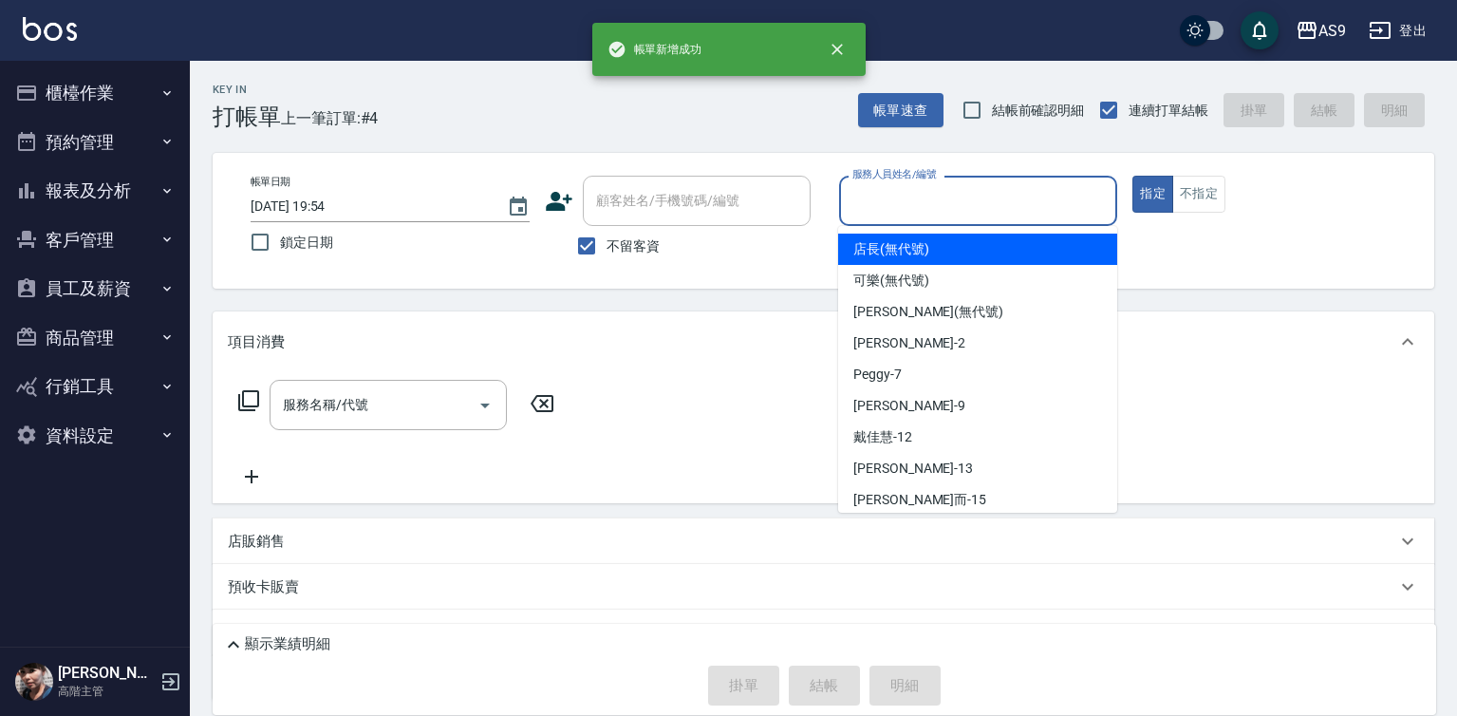
click at [926, 212] on input "服務人員姓名/編號" at bounding box center [979, 200] width 262 height 33
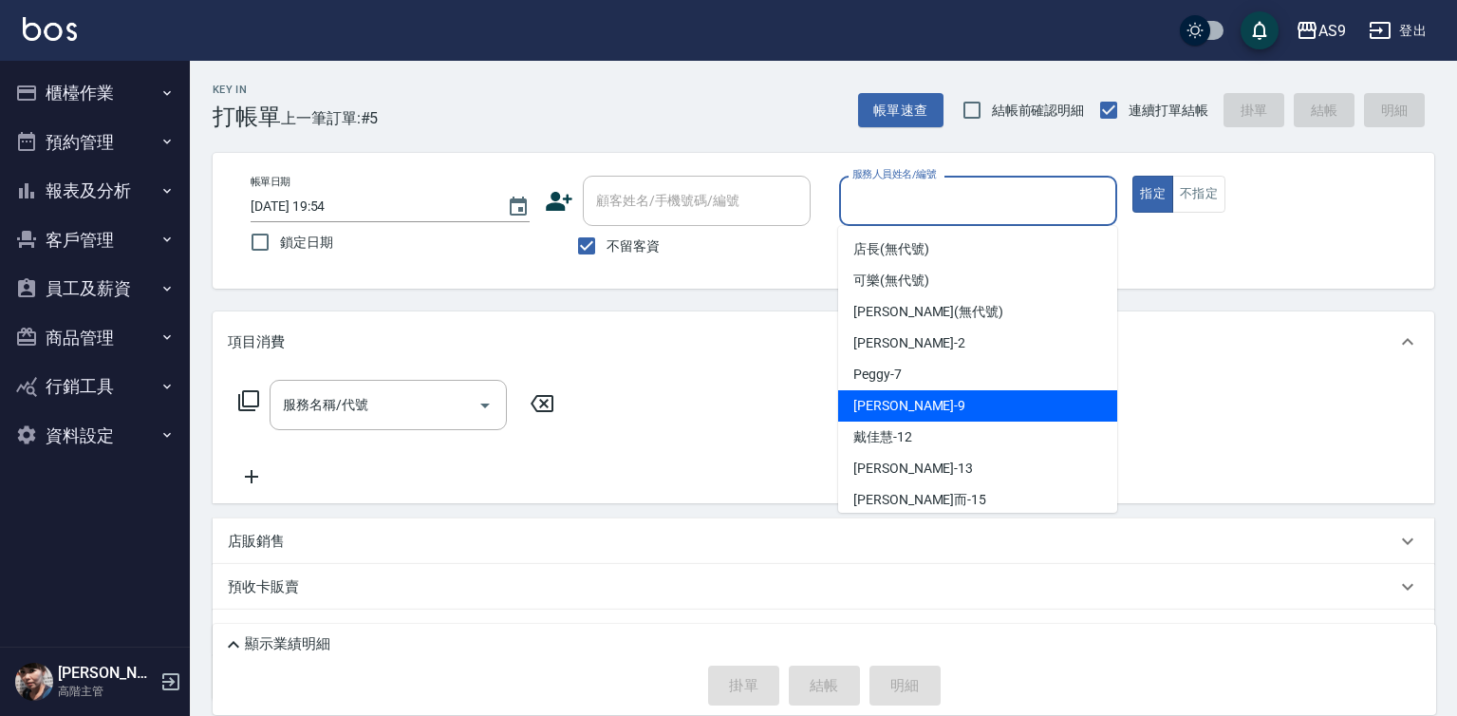
click at [907, 412] on div "[PERSON_NAME] -9" at bounding box center [977, 405] width 279 height 31
type input "[PERSON_NAME]-9"
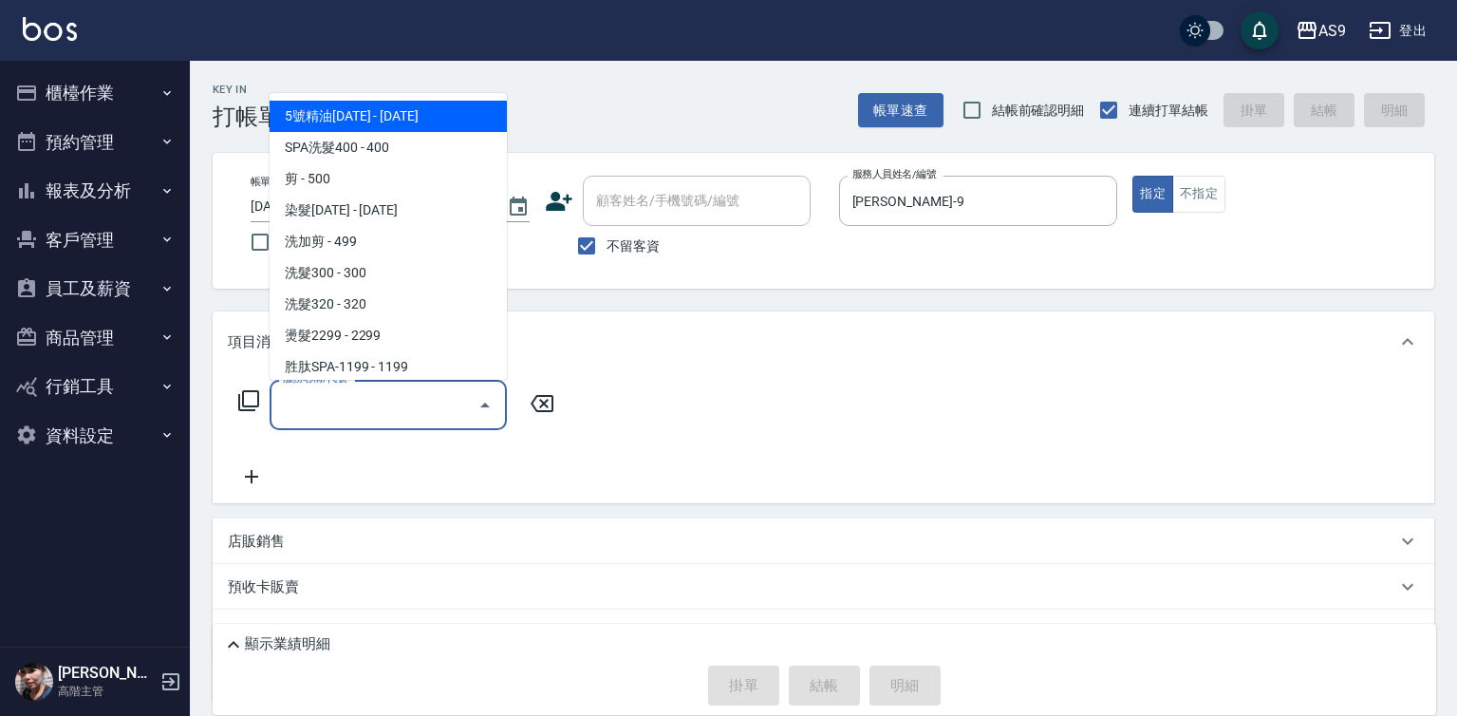
click at [426, 408] on input "服務名稱/代號" at bounding box center [374, 404] width 192 height 33
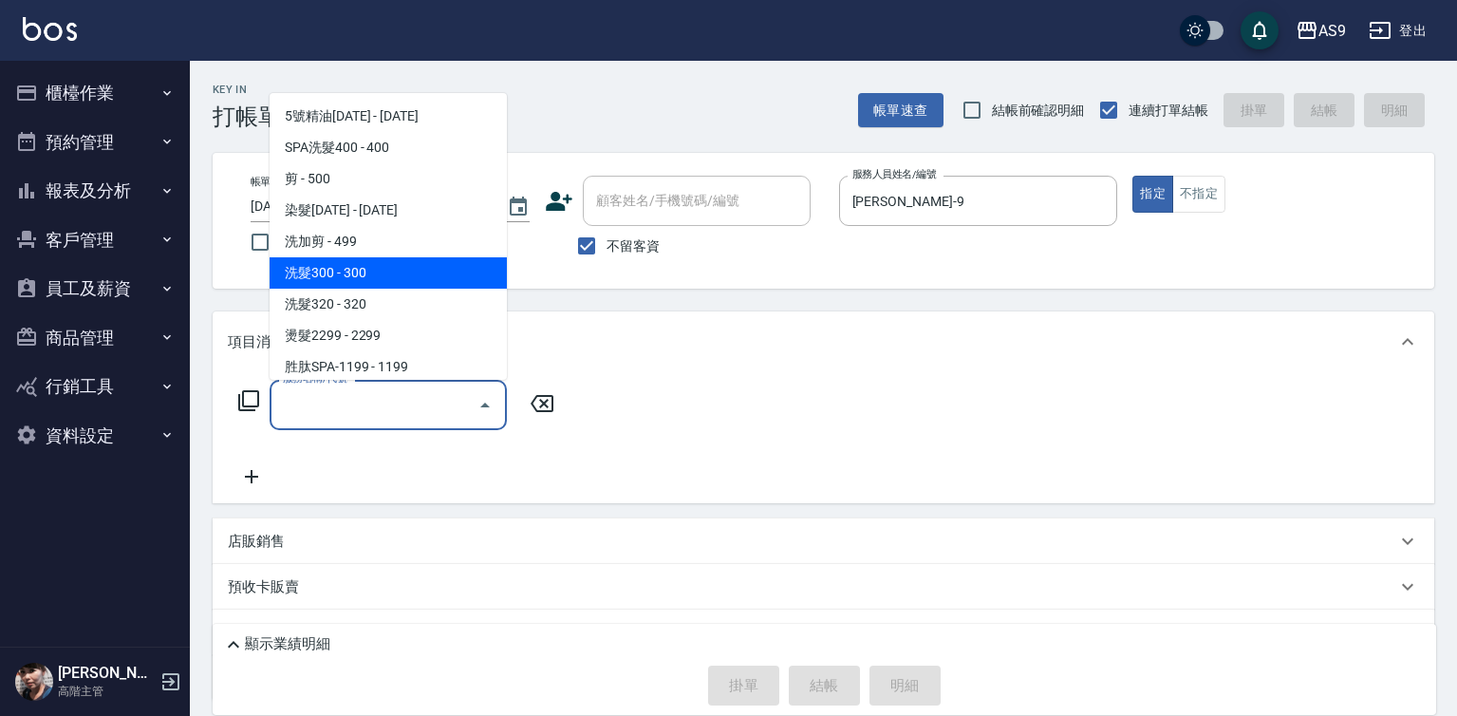
click at [367, 279] on span "洗髮300 - 300" at bounding box center [388, 272] width 237 height 31
type input "洗髮300(洗 髮300)"
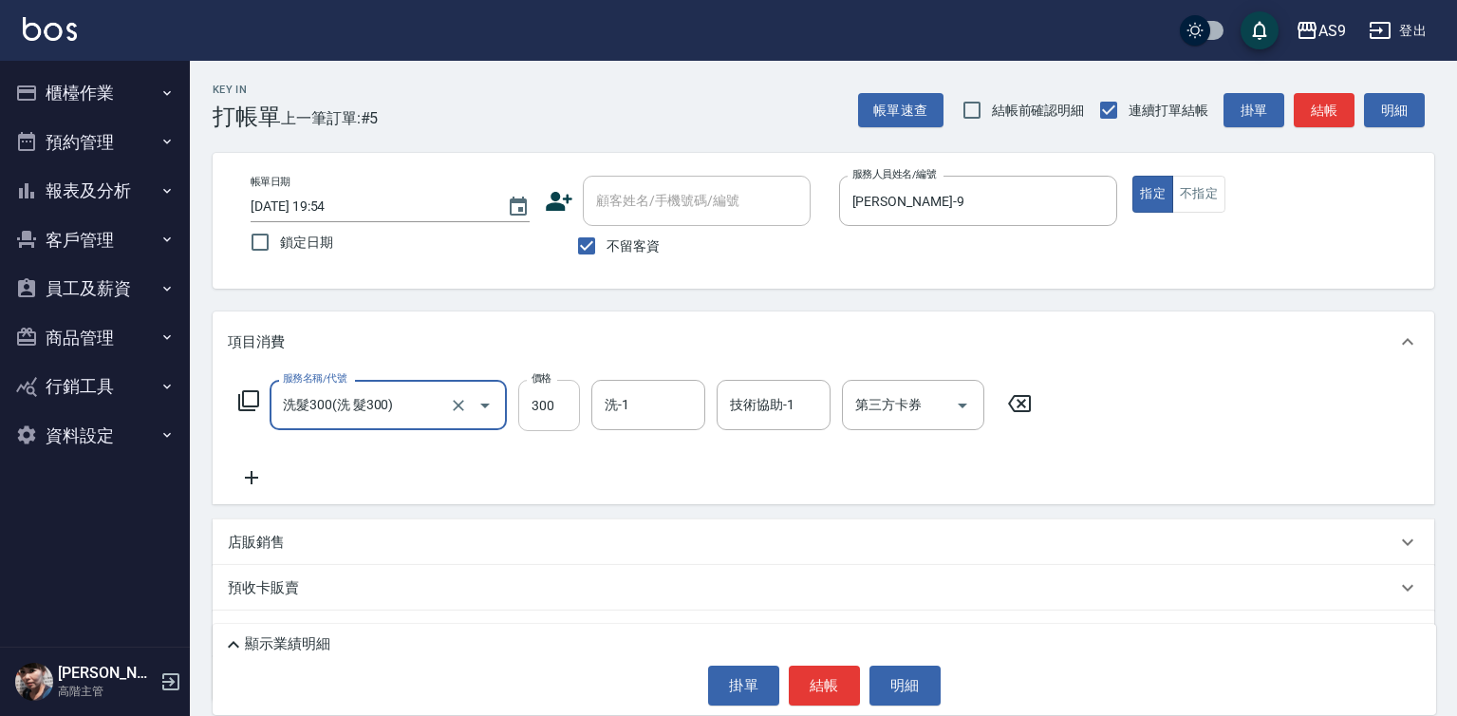
click at [559, 420] on input "300" at bounding box center [549, 405] width 62 height 51
type input "290"
click at [792, 681] on button "結帳" at bounding box center [824, 685] width 71 height 40
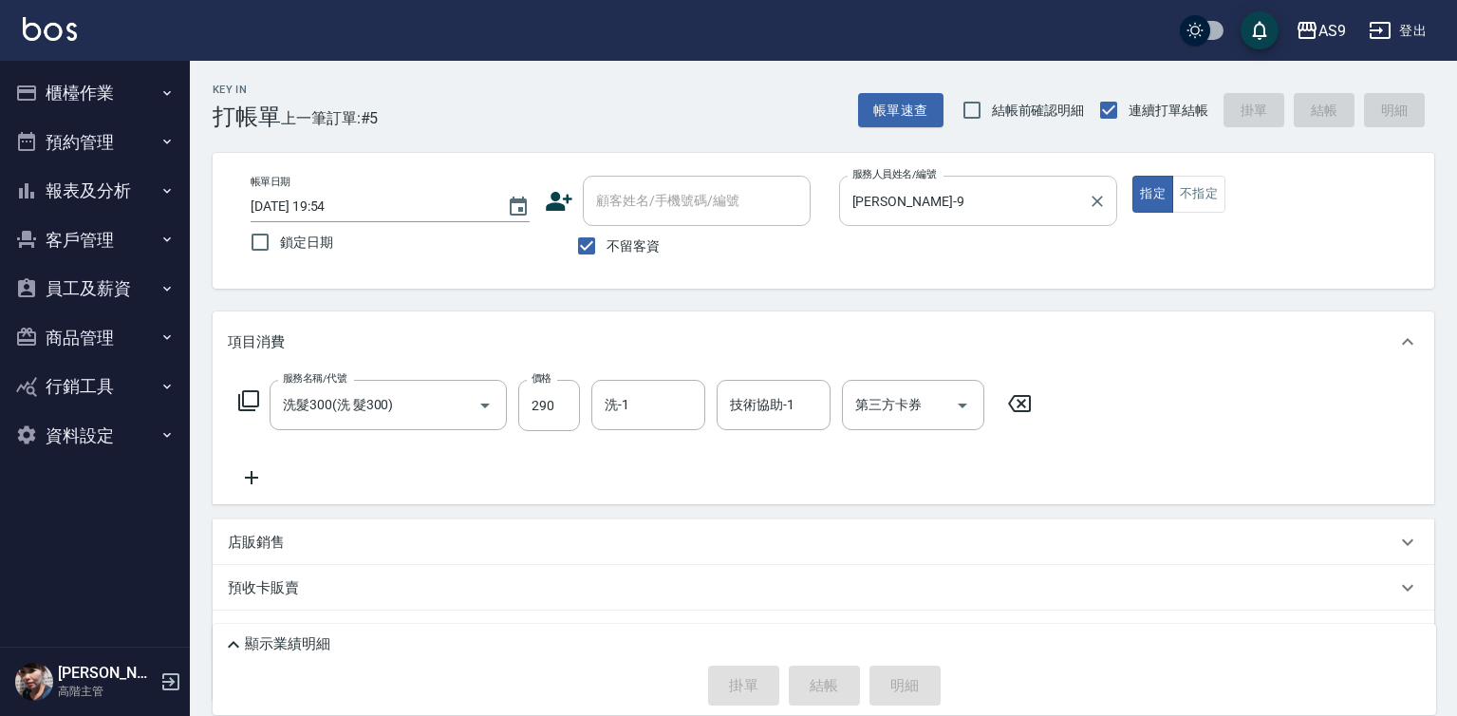
type input "[DATE] 19:55"
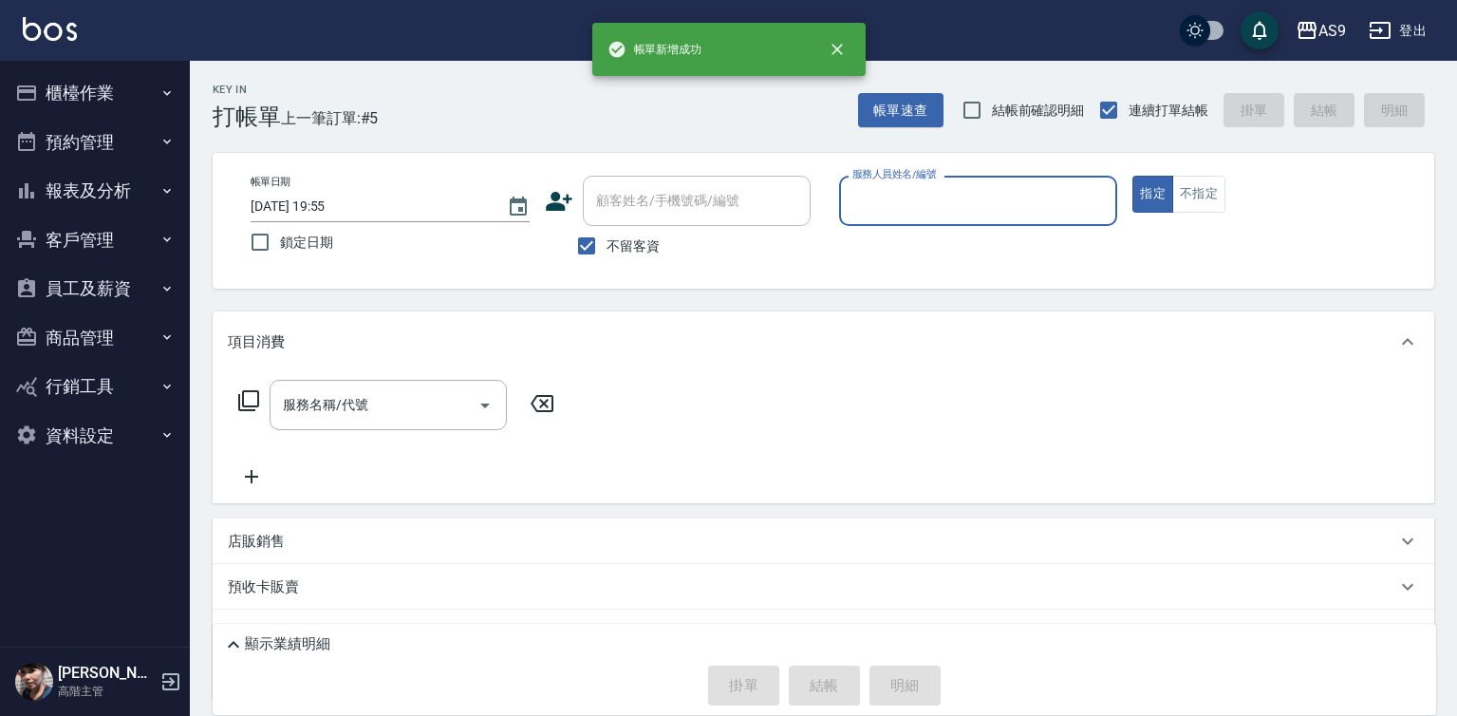
click at [910, 209] on input "服務人員姓名/編號" at bounding box center [979, 200] width 262 height 33
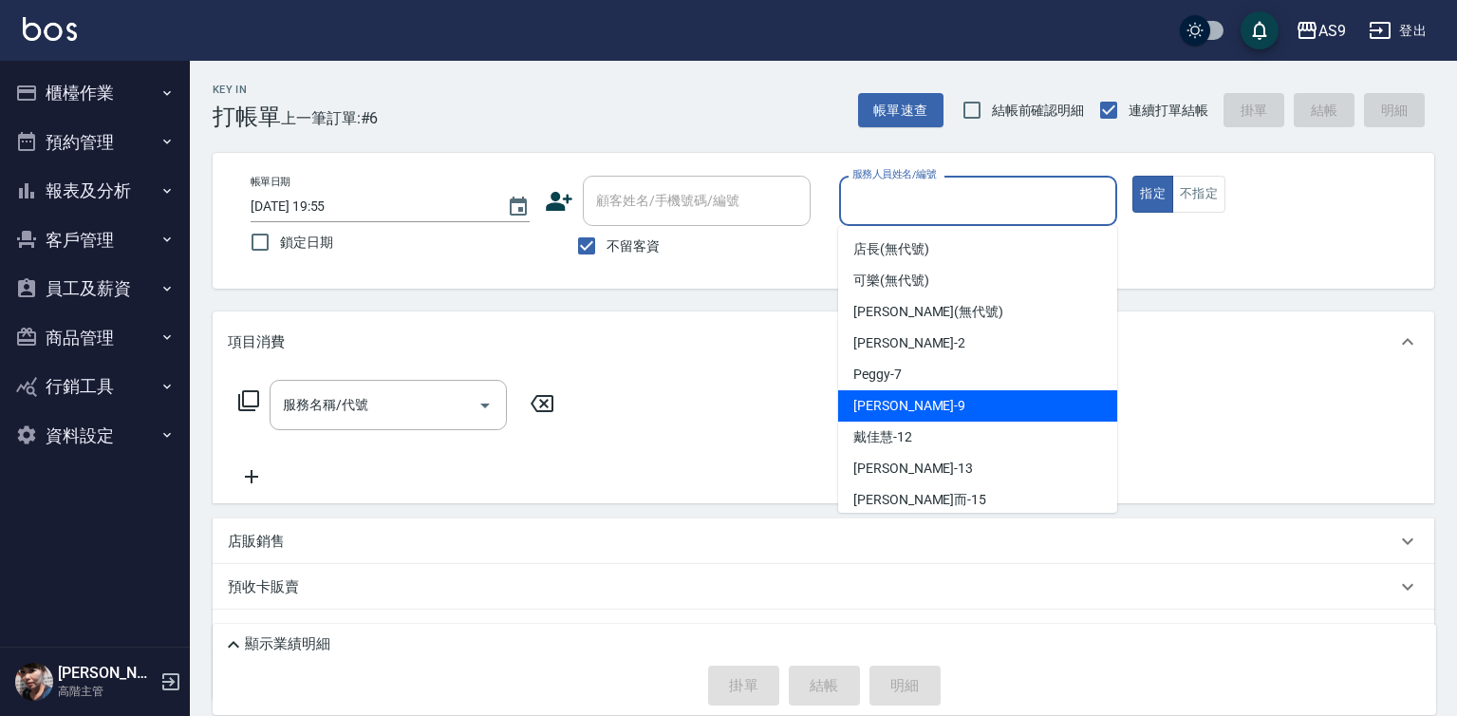
click at [902, 400] on span "[PERSON_NAME] -9" at bounding box center [909, 406] width 112 height 20
type input "[PERSON_NAME]-9"
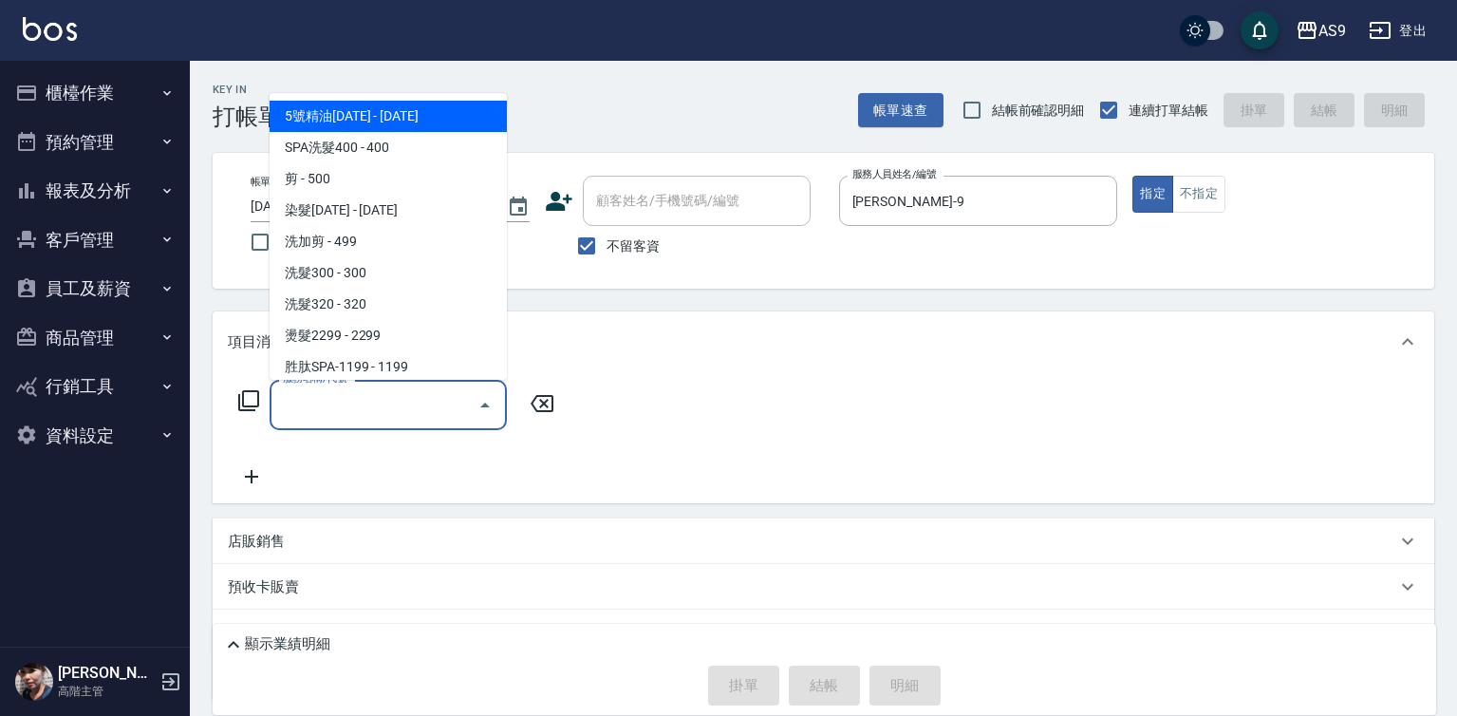
click at [446, 409] on input "服務名稱/代號" at bounding box center [374, 404] width 192 height 33
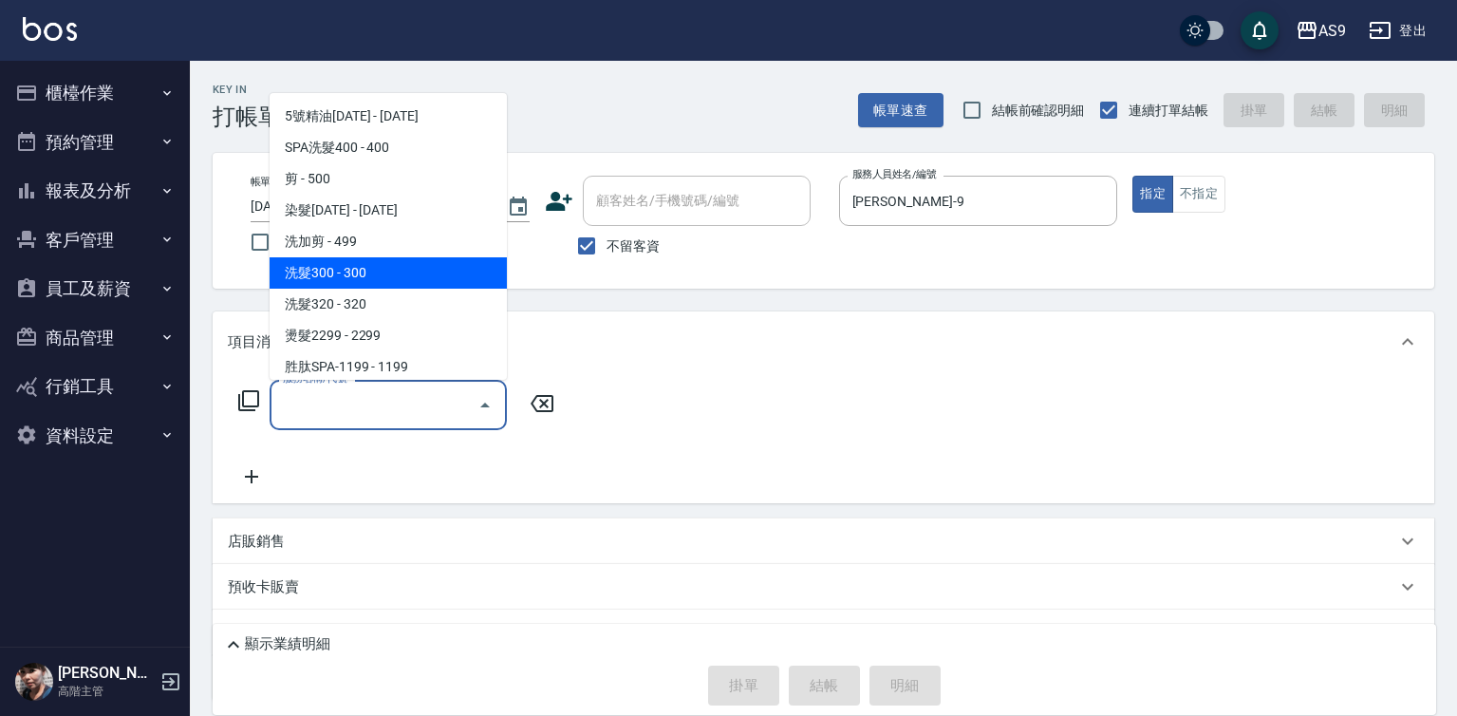
click at [367, 267] on span "洗髮300 - 300" at bounding box center [388, 272] width 237 height 31
type input "洗髮300(洗 髮300)"
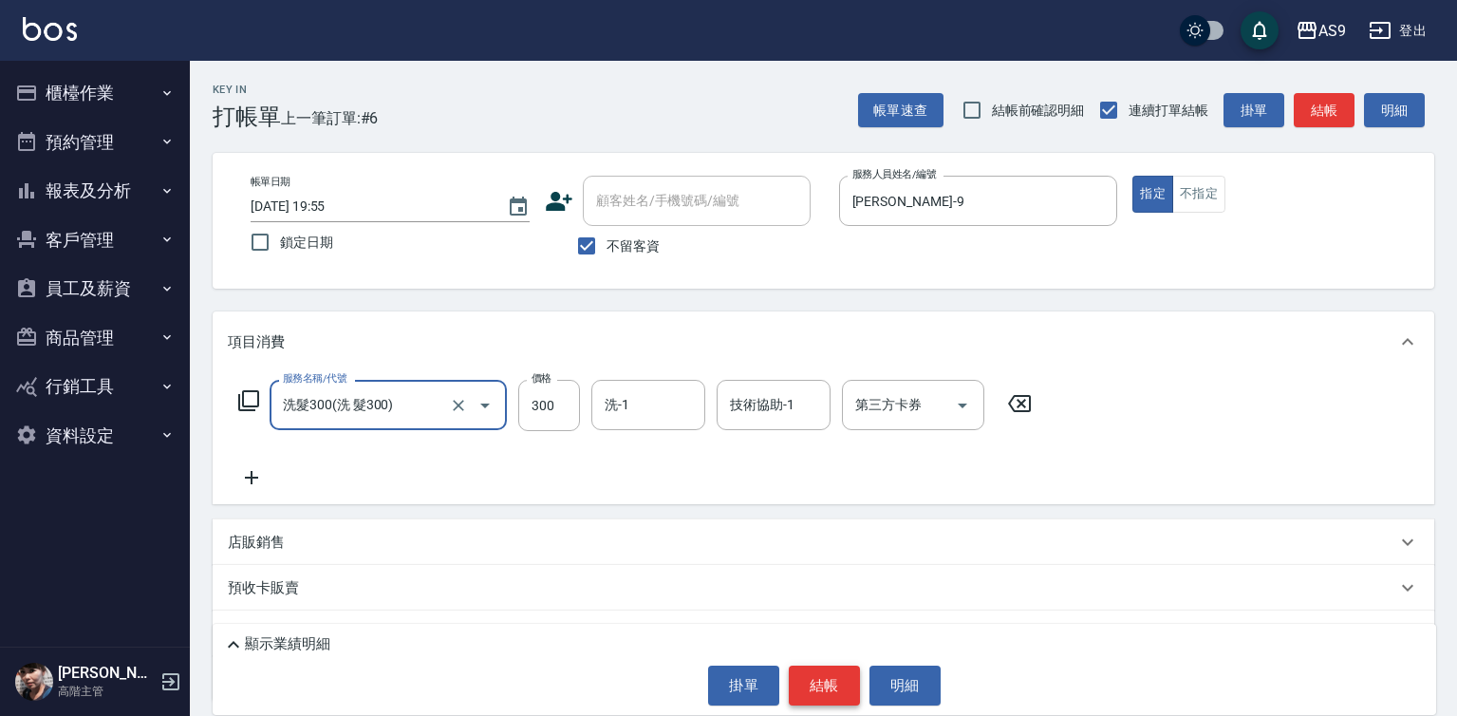
click at [823, 683] on button "結帳" at bounding box center [824, 685] width 71 height 40
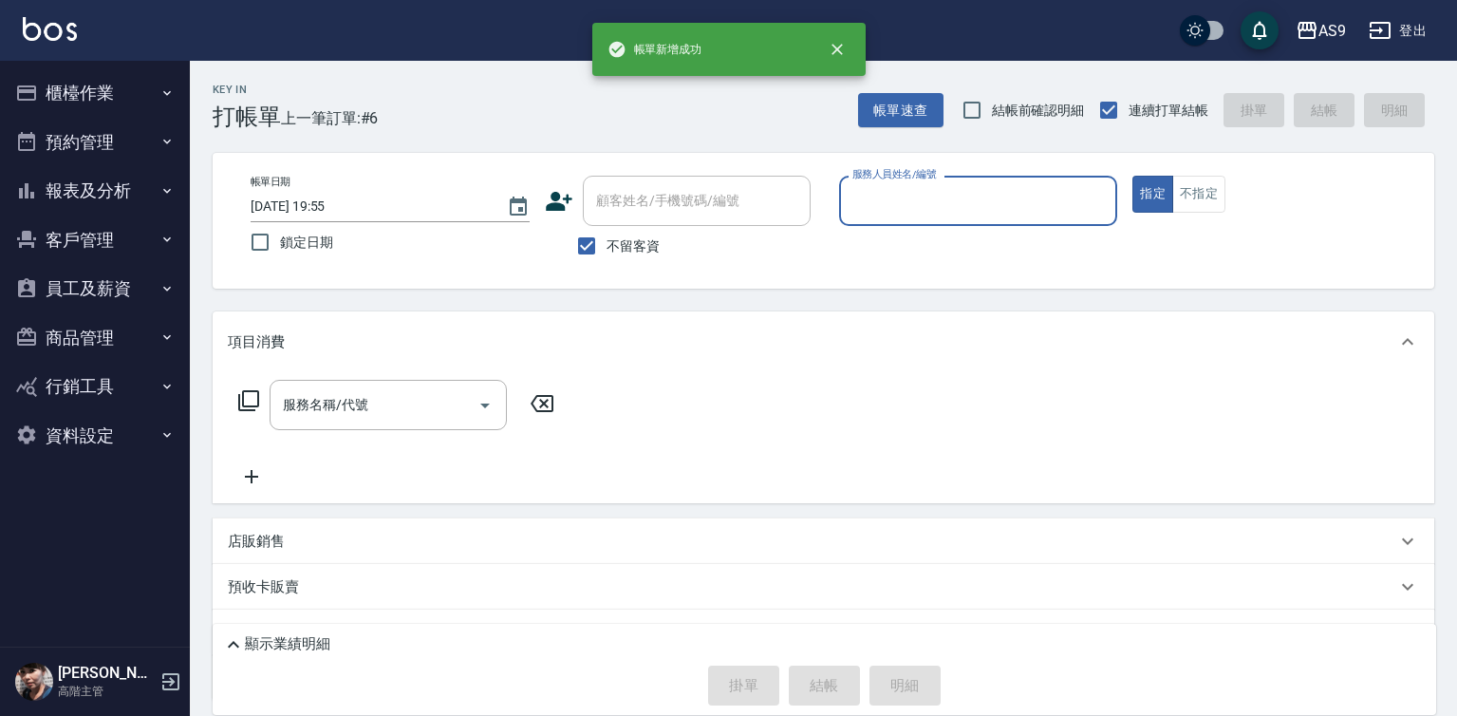
click at [885, 201] on input "服務人員姓名/編號" at bounding box center [979, 200] width 262 height 33
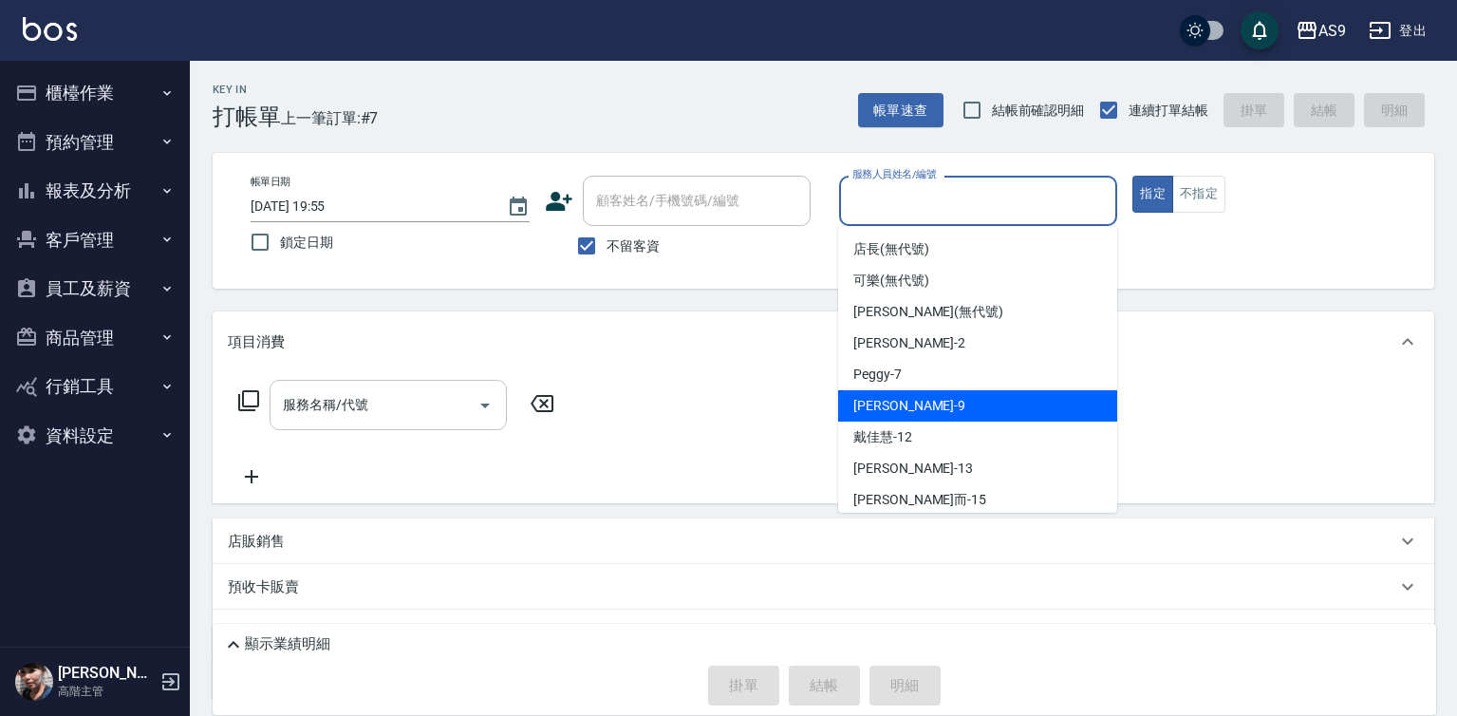
drag, startPoint x: 905, startPoint y: 412, endPoint x: 455, endPoint y: 415, distance: 450.9
click at [904, 412] on div "[PERSON_NAME] -9" at bounding box center [977, 405] width 279 height 31
type input "[PERSON_NAME]-9"
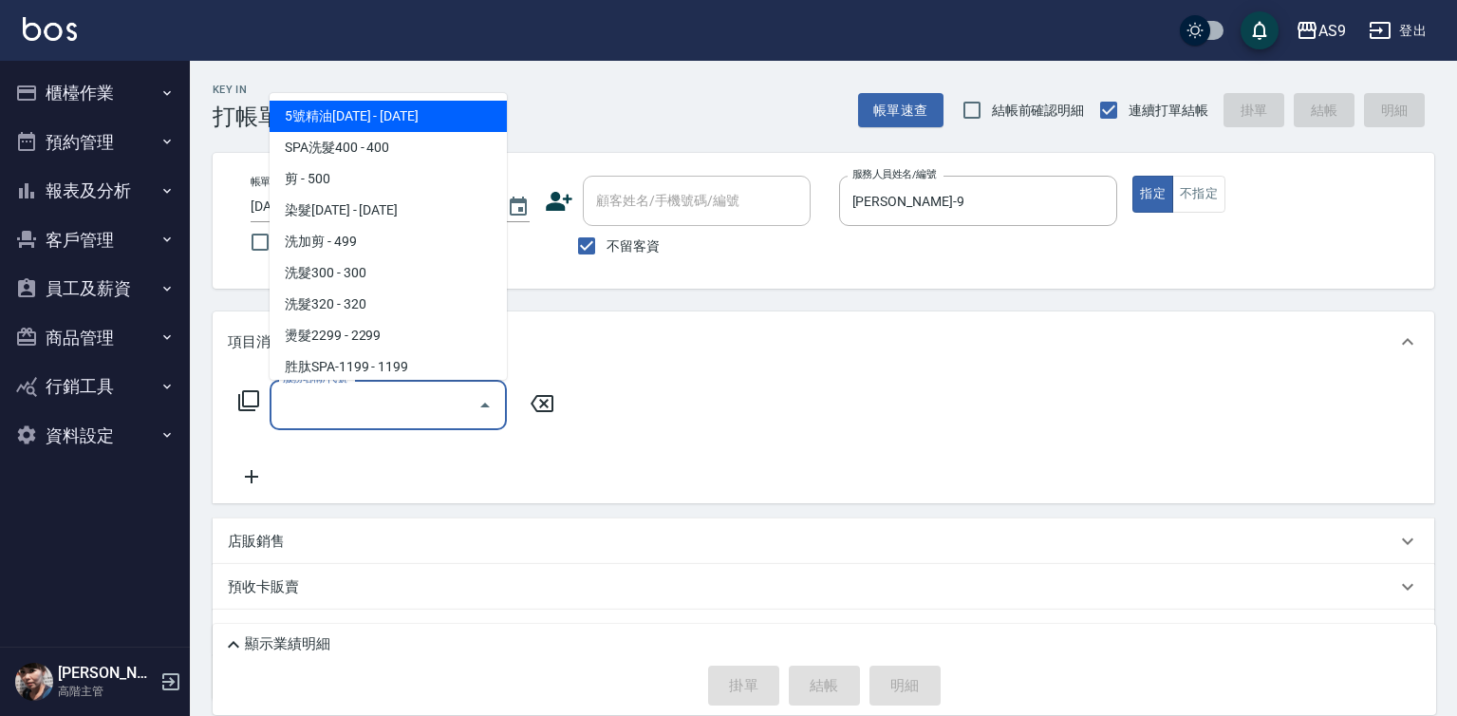
click at [399, 410] on input "服務名稱/代號" at bounding box center [374, 404] width 192 height 33
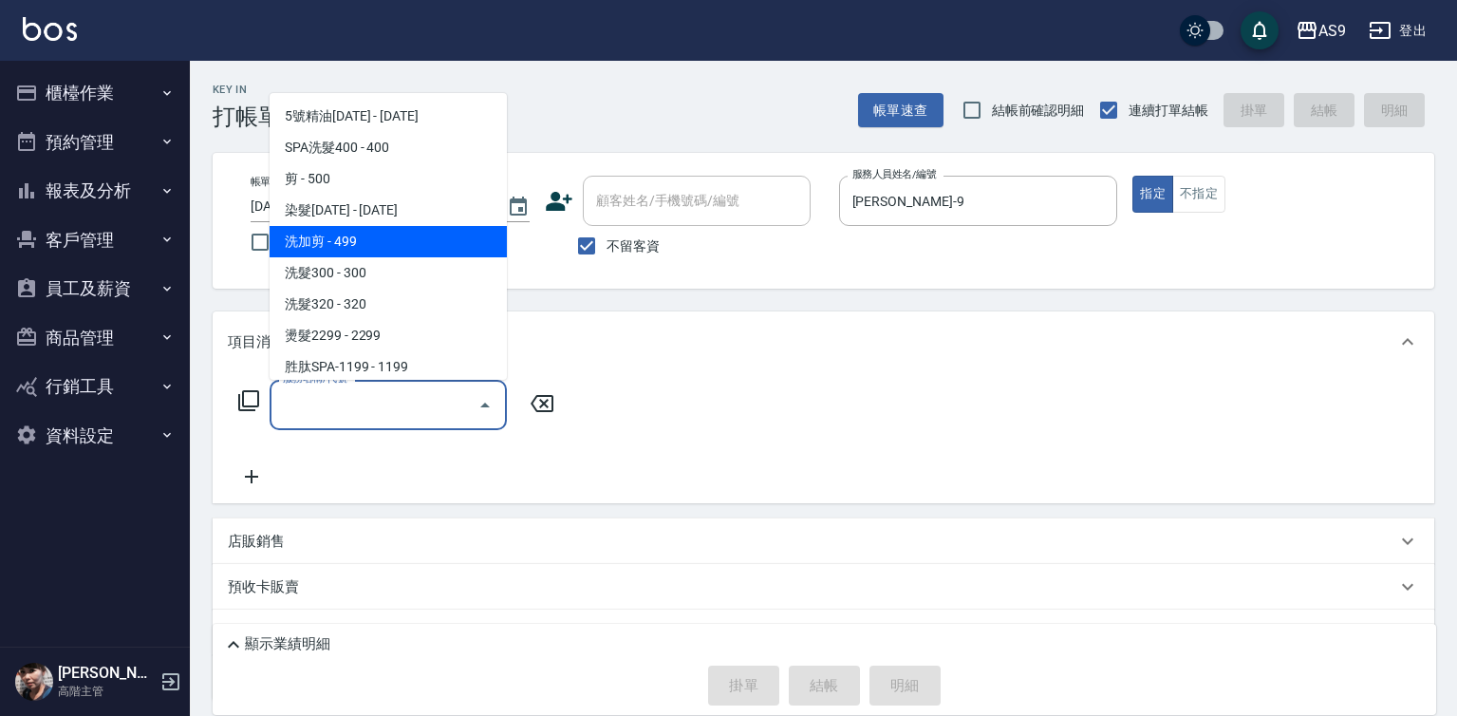
click at [340, 228] on span "洗加剪 - 499" at bounding box center [388, 241] width 237 height 31
type input "洗加剪(洗加剪)"
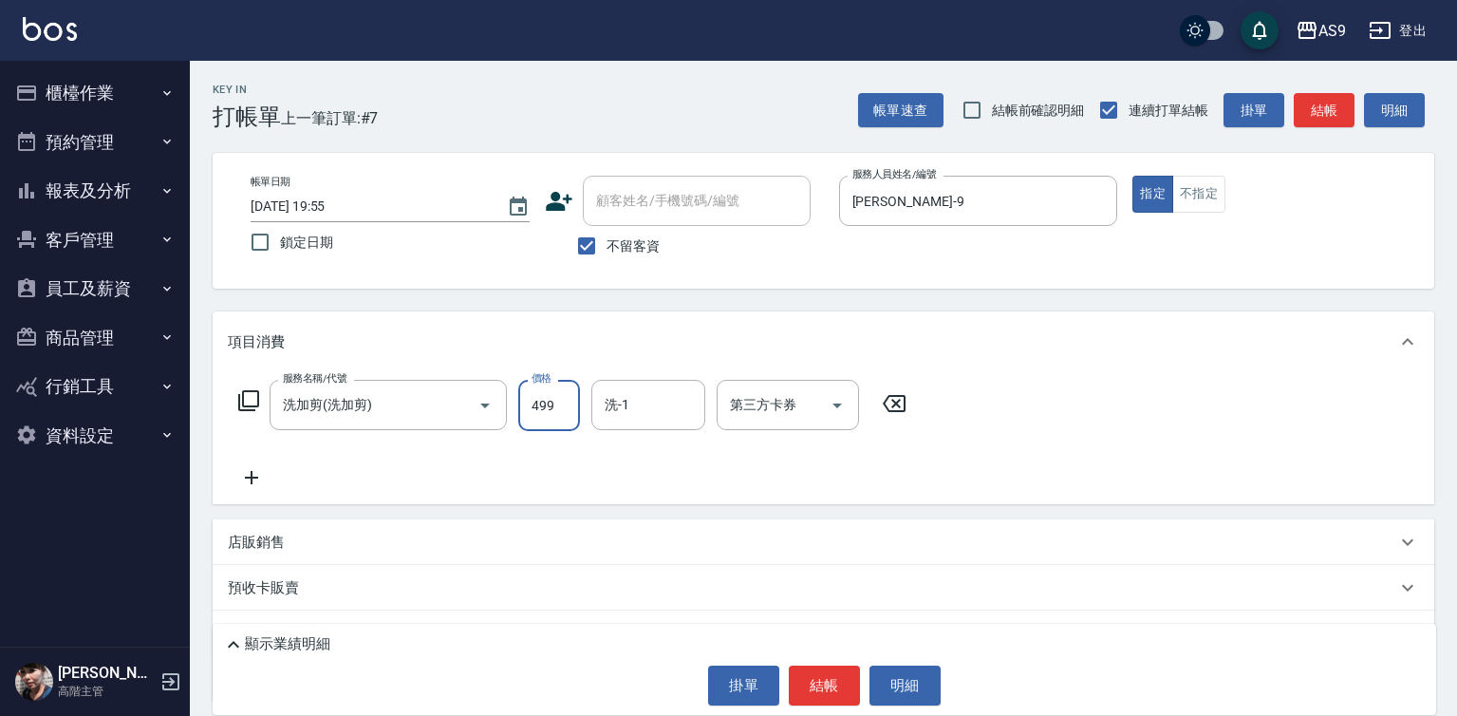
click at [577, 400] on input "499" at bounding box center [549, 405] width 62 height 51
type input "800"
click at [822, 691] on button "結帳" at bounding box center [824, 685] width 71 height 40
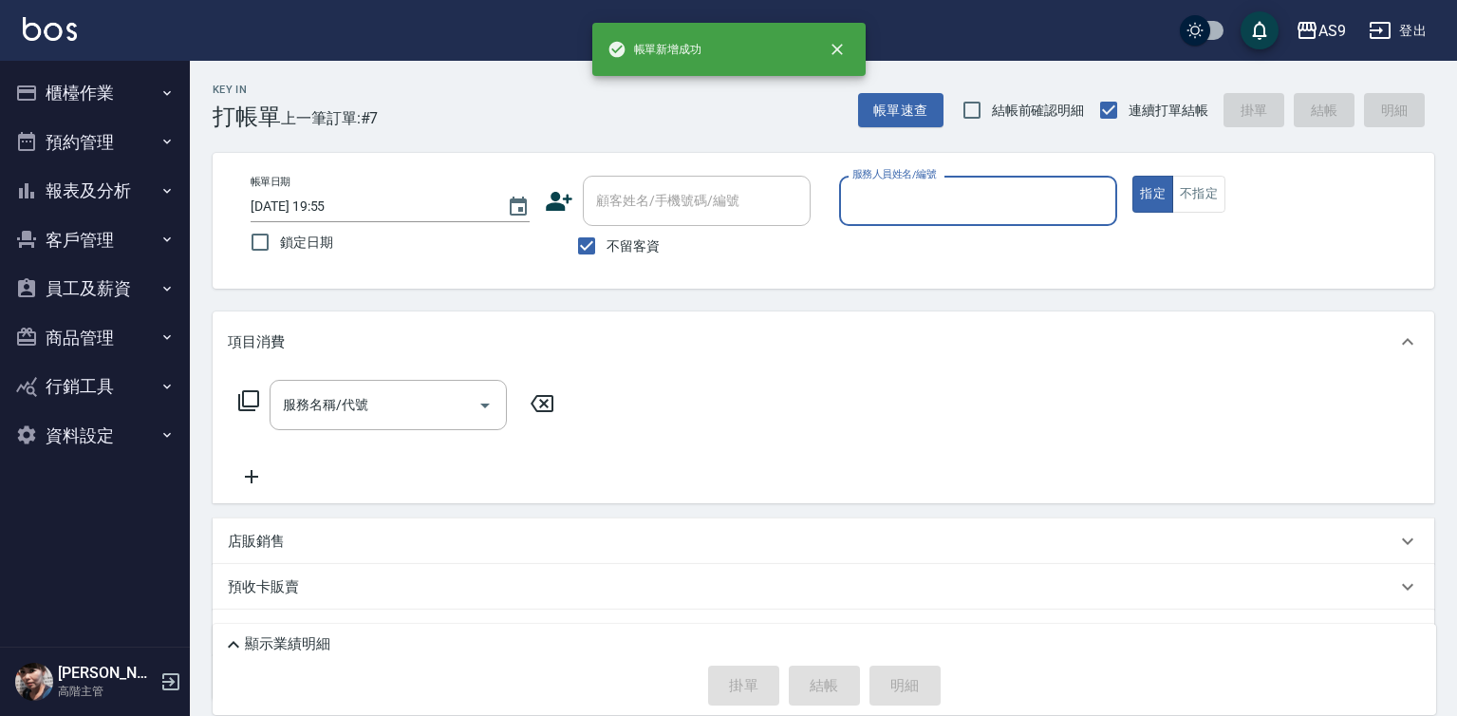
click at [922, 203] on input "服務人員姓名/編號" at bounding box center [979, 200] width 262 height 33
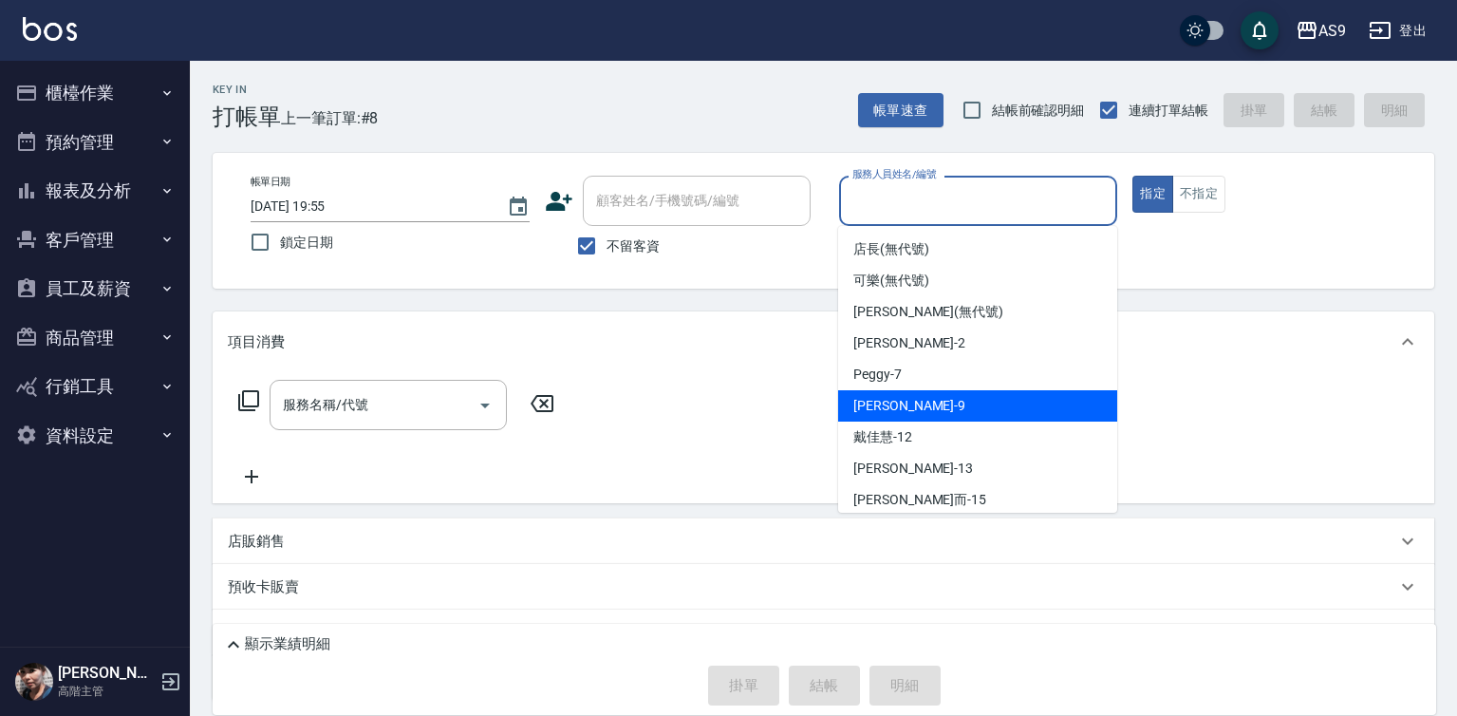
click at [894, 412] on span "[PERSON_NAME] -9" at bounding box center [909, 406] width 112 height 20
type input "[PERSON_NAME]-9"
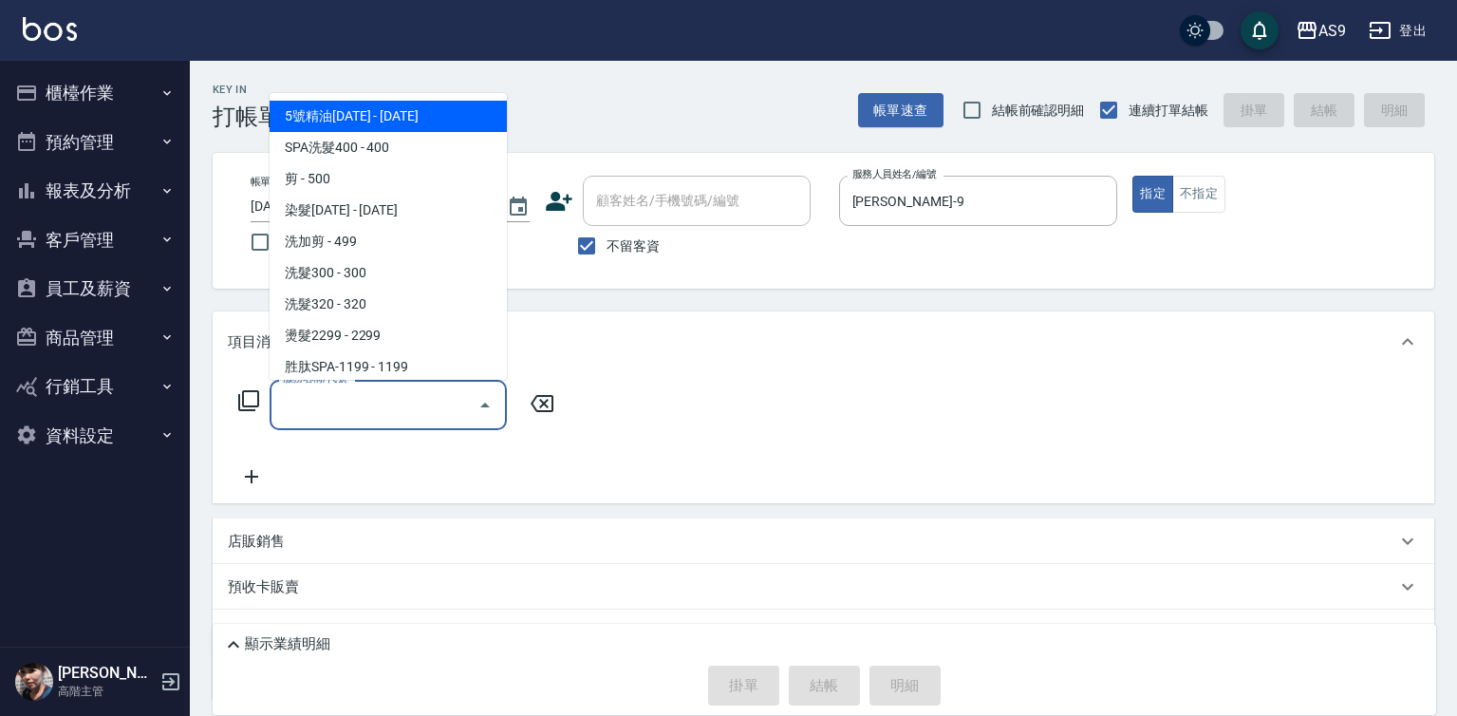
click at [396, 400] on input "服務名稱/代號" at bounding box center [374, 404] width 192 height 33
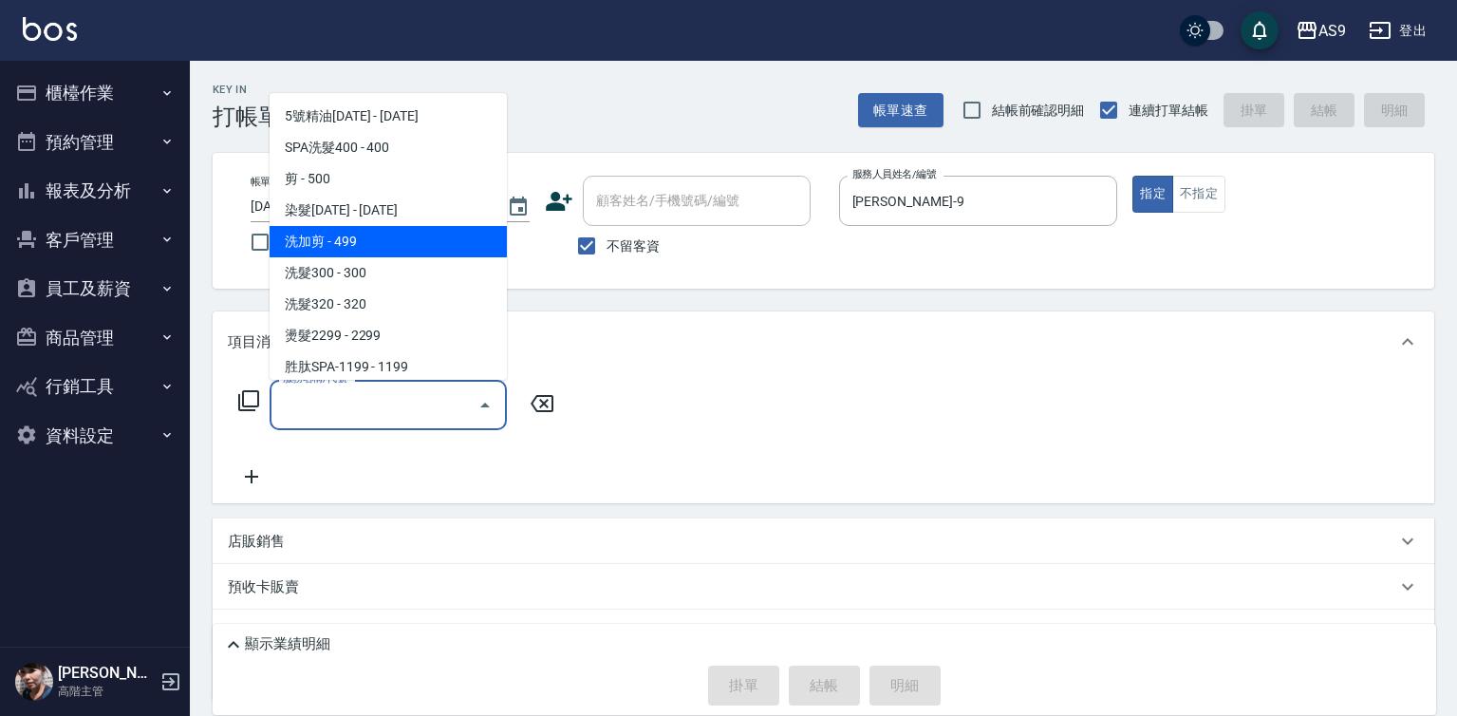
click at [356, 240] on span "洗加剪 - 499" at bounding box center [388, 241] width 237 height 31
type input "洗加剪(洗加剪)"
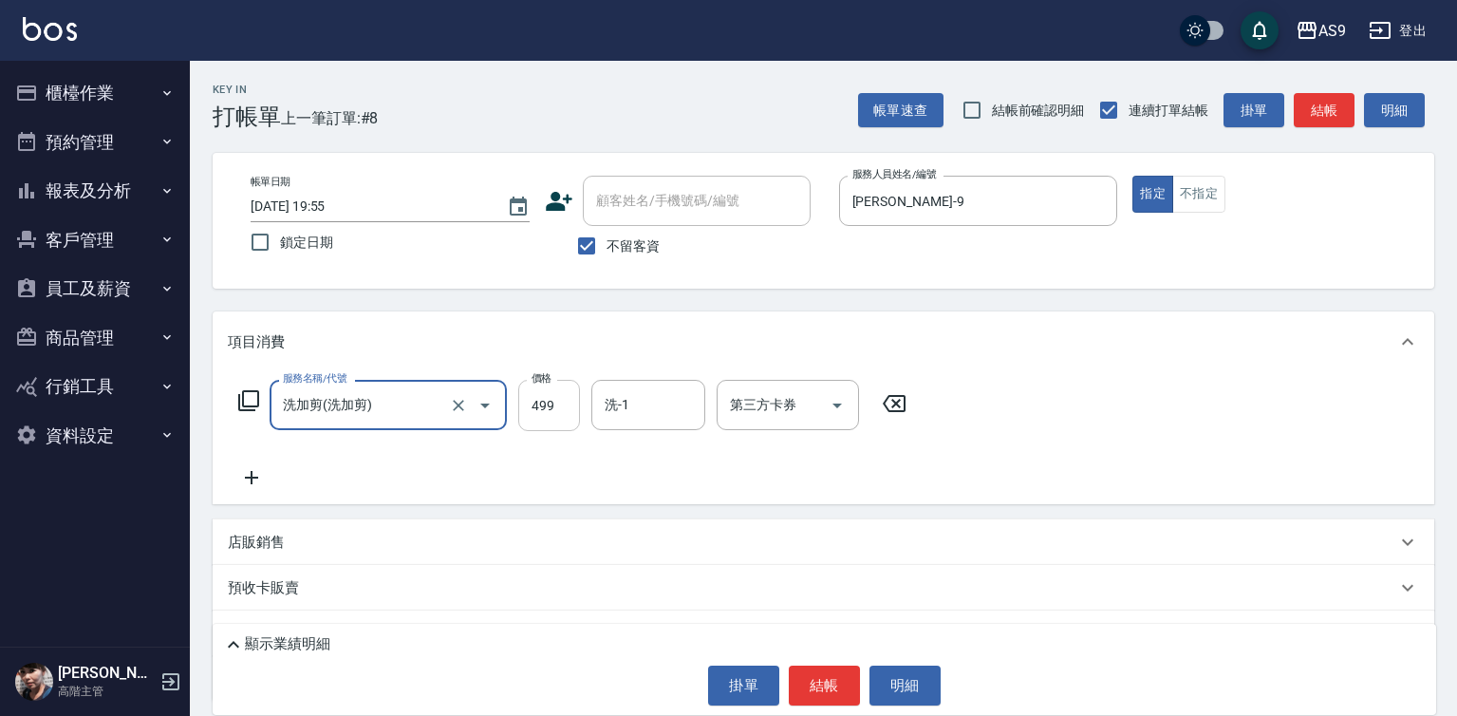
click at [538, 401] on input "499" at bounding box center [549, 405] width 62 height 51
type input "650"
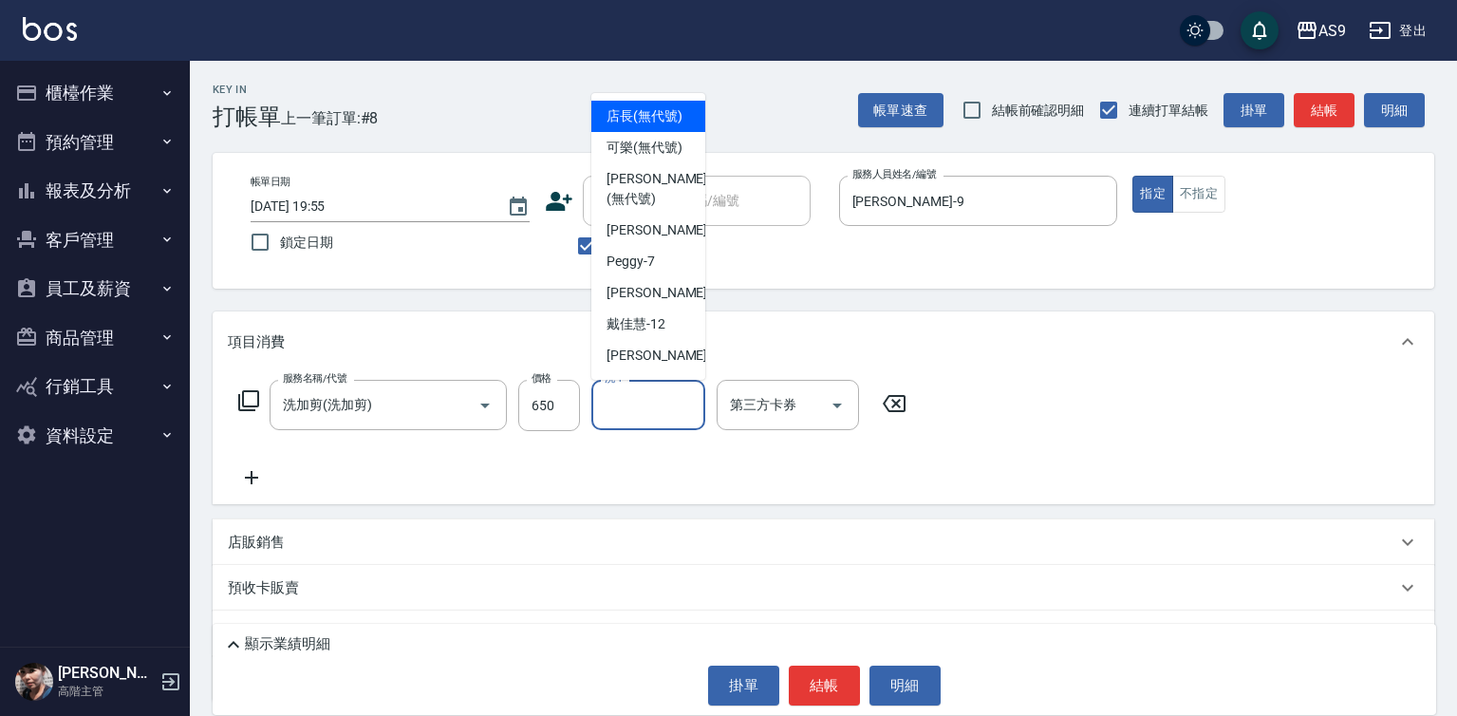
click at [640, 410] on input "洗-1" at bounding box center [648, 404] width 97 height 33
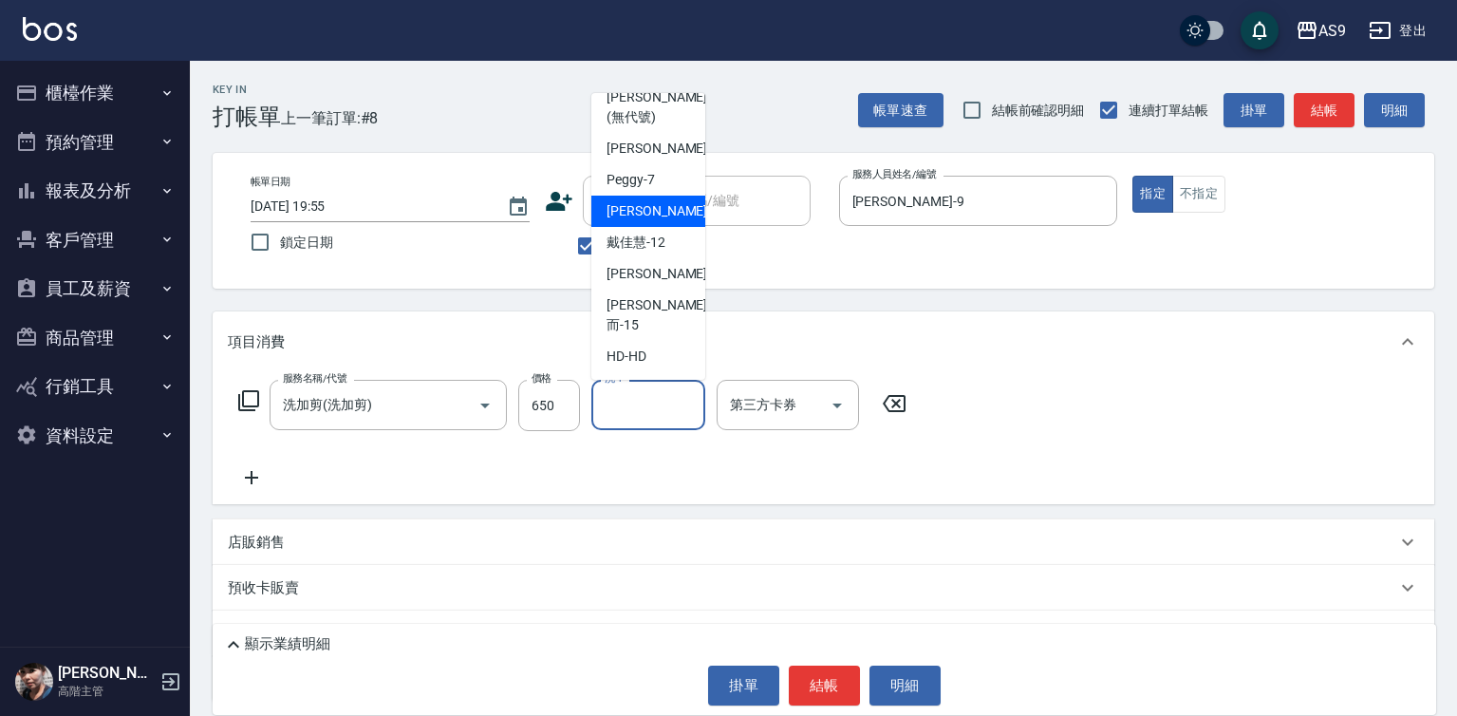
scroll to position [121, 0]
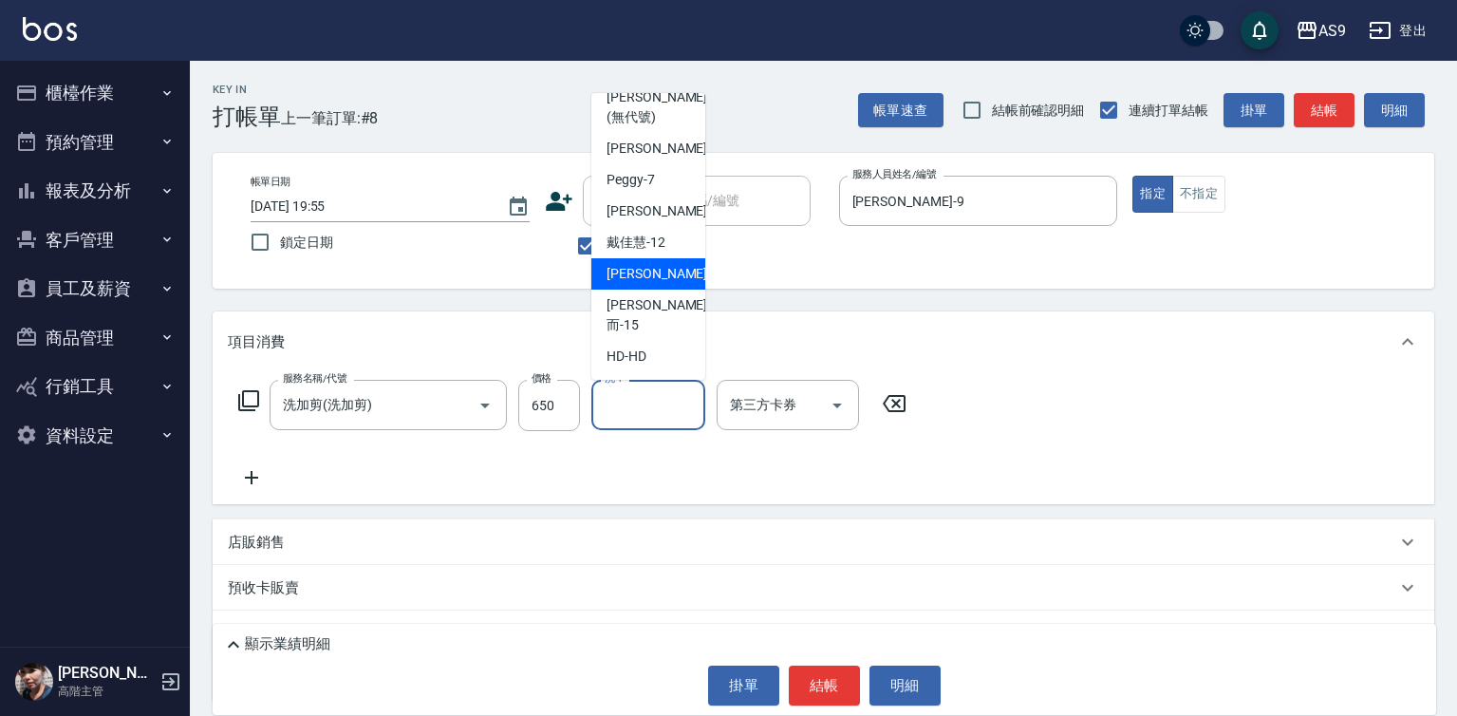
click at [660, 289] on div "[PERSON_NAME] -13" at bounding box center [648, 273] width 114 height 31
type input "[PERSON_NAME]-13"
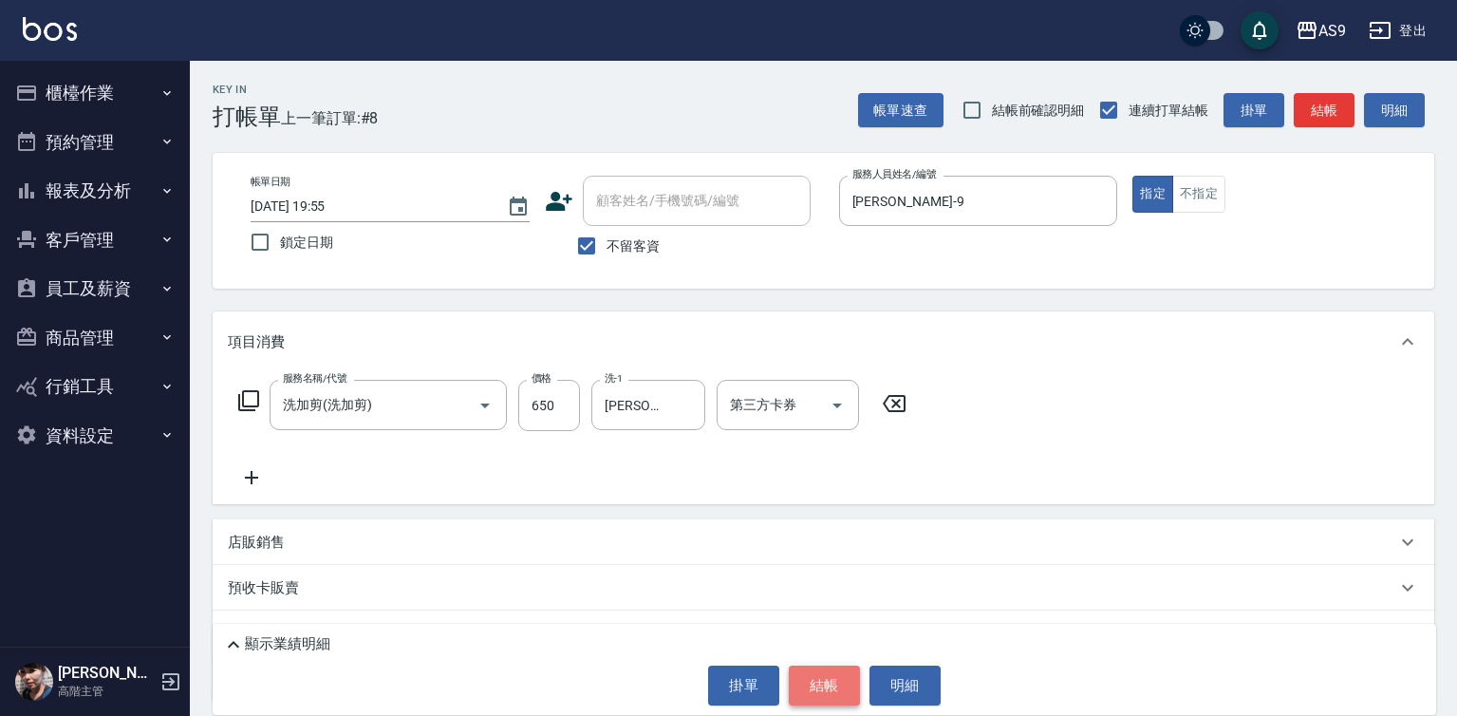
click at [816, 674] on button "結帳" at bounding box center [824, 685] width 71 height 40
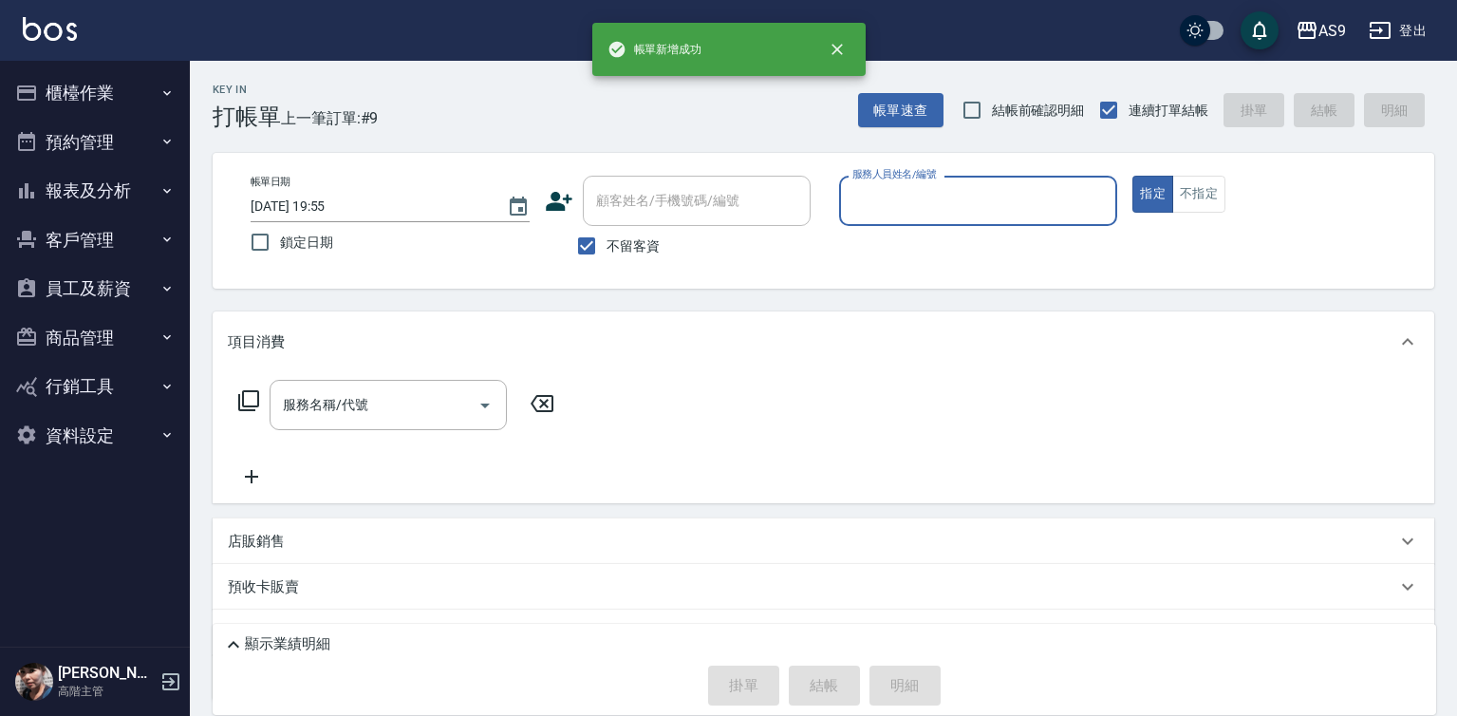
click at [887, 208] on input "服務人員姓名/編號" at bounding box center [979, 200] width 262 height 33
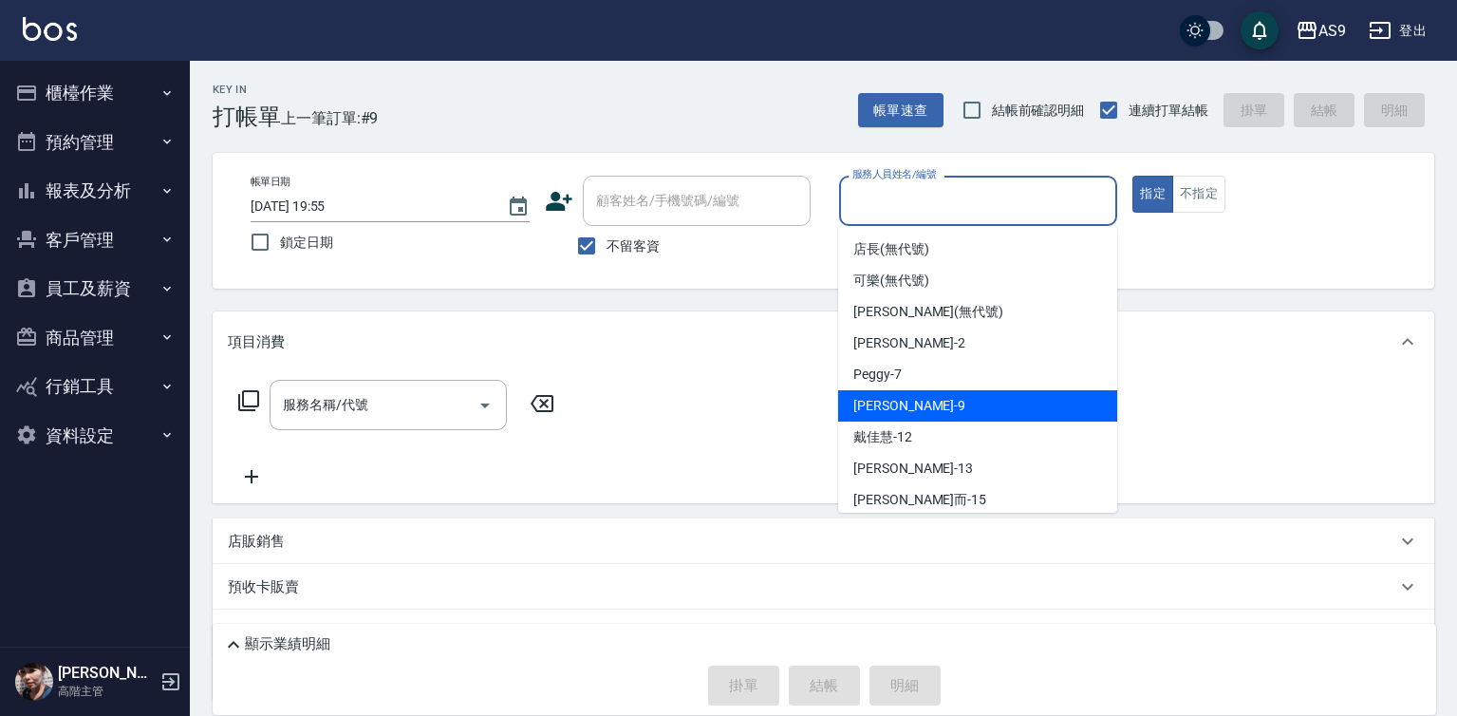
click at [904, 404] on span "[PERSON_NAME] -9" at bounding box center [909, 406] width 112 height 20
type input "[PERSON_NAME]-9"
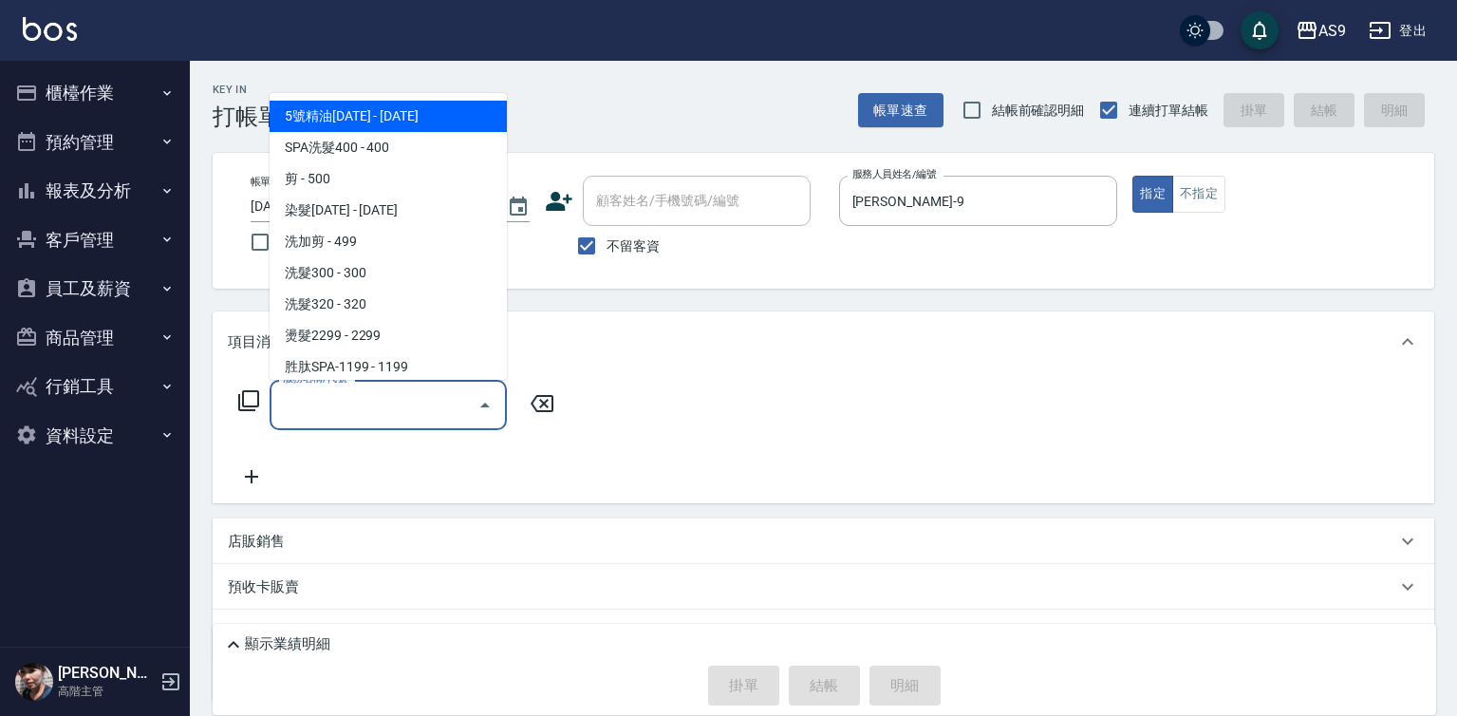
click at [423, 412] on input "服務名稱/代號" at bounding box center [374, 404] width 192 height 33
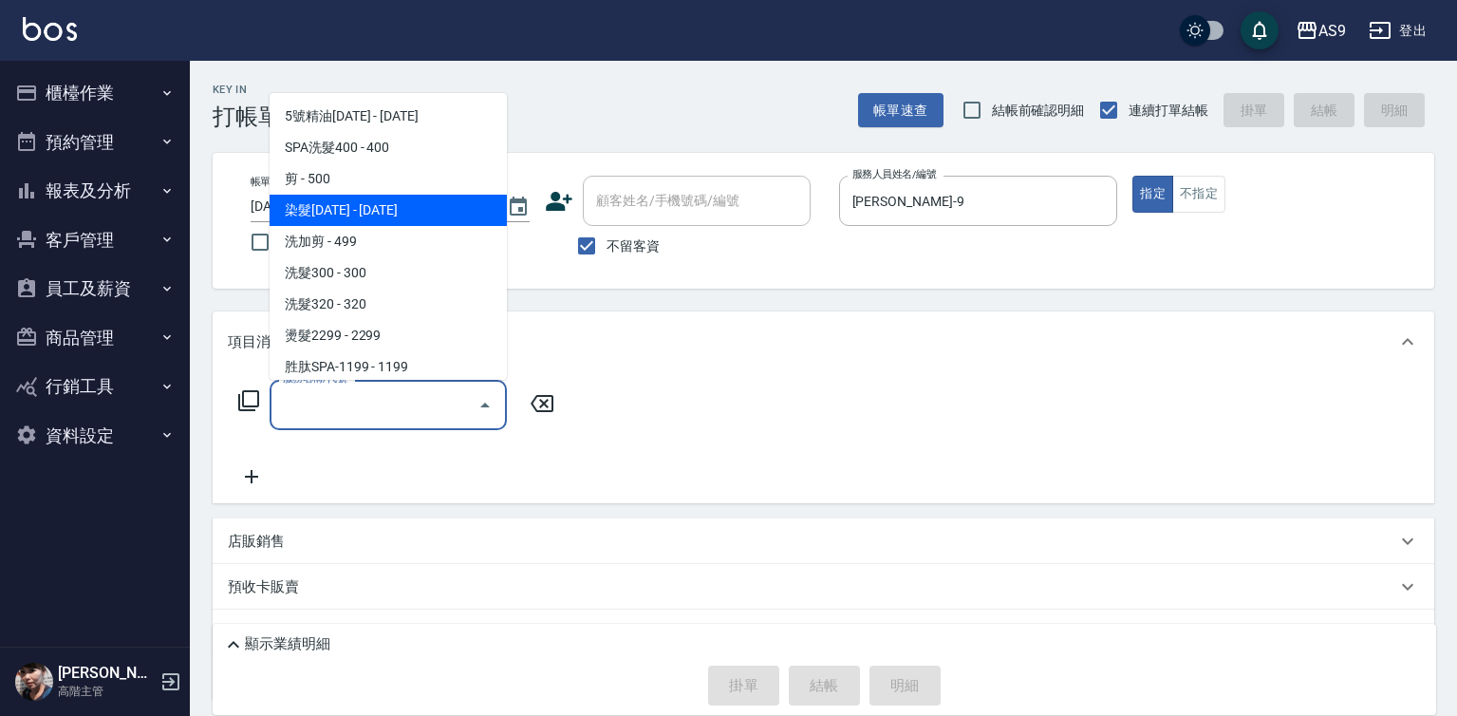
click at [362, 210] on span "染髮[DATE] - [DATE]" at bounding box center [388, 210] width 237 height 31
type input "染髮1500(染髮1500)"
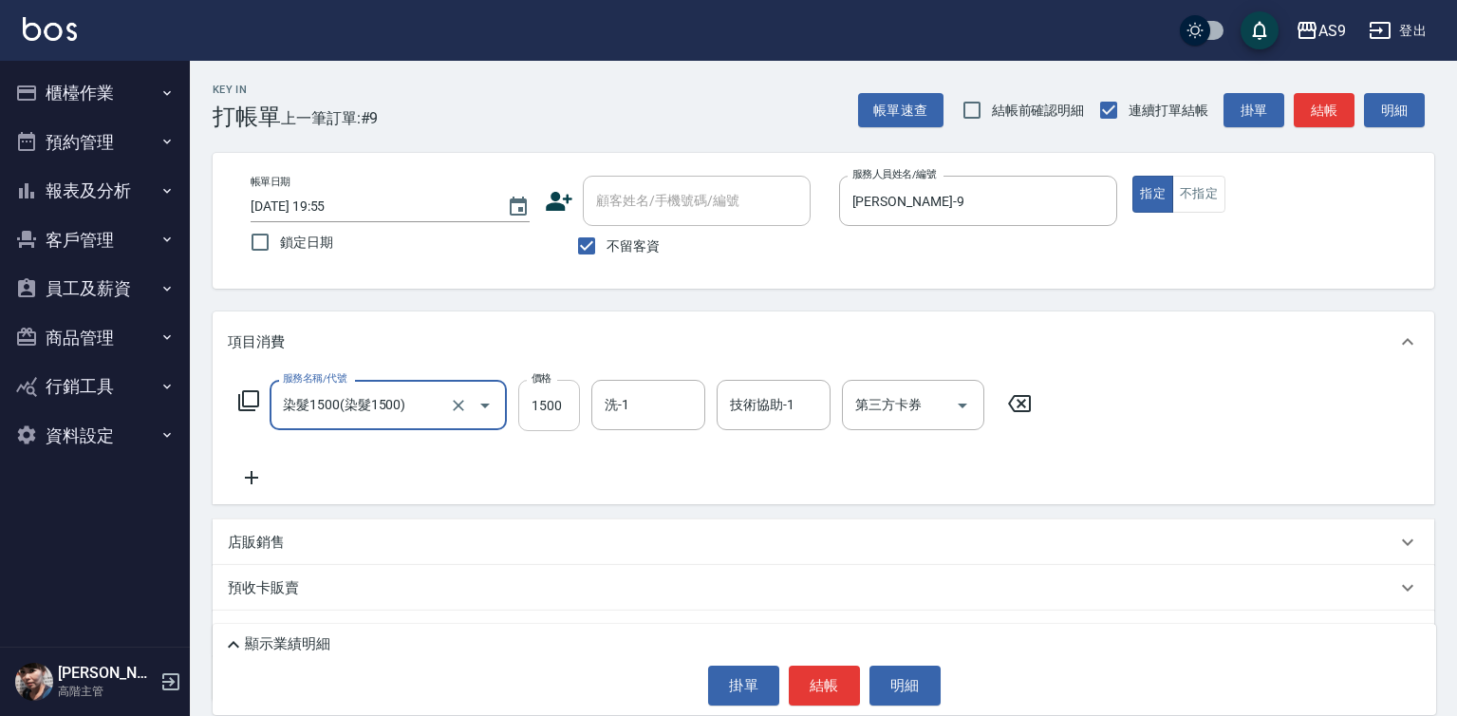
click at [557, 415] on input "1500" at bounding box center [549, 405] width 62 height 51
type input "2500"
drag, startPoint x: 657, startPoint y: 379, endPoint x: 660, endPoint y: 407, distance: 28.6
click at [660, 401] on div "服務名稱/代號 染髮1500(染髮1500) 服務名稱/代號 價格 2500 價格 洗-1 洗-1 技術協助-1 技術協助-1 第三方卡券 第三方卡券" at bounding box center [824, 438] width 1222 height 132
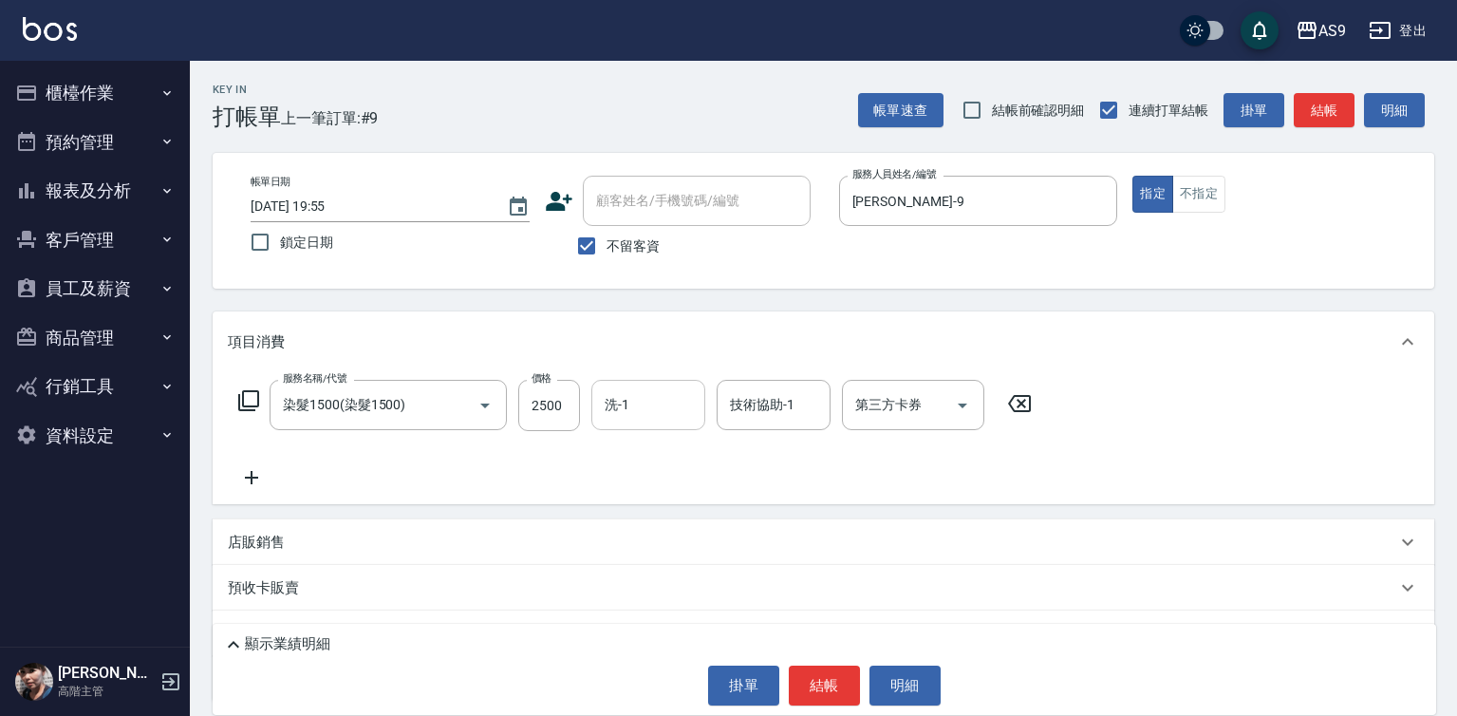
click at [660, 407] on input "洗-1" at bounding box center [648, 404] width 97 height 33
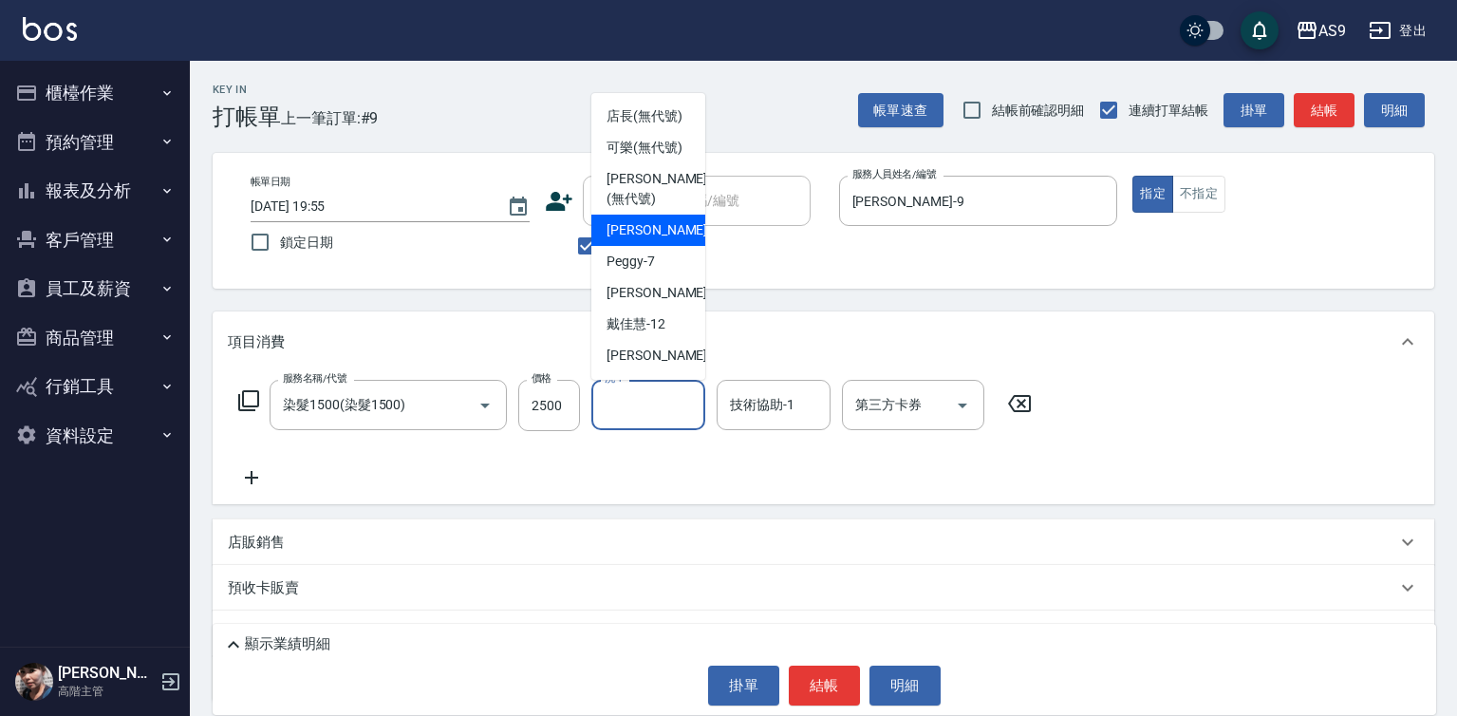
scroll to position [95, 0]
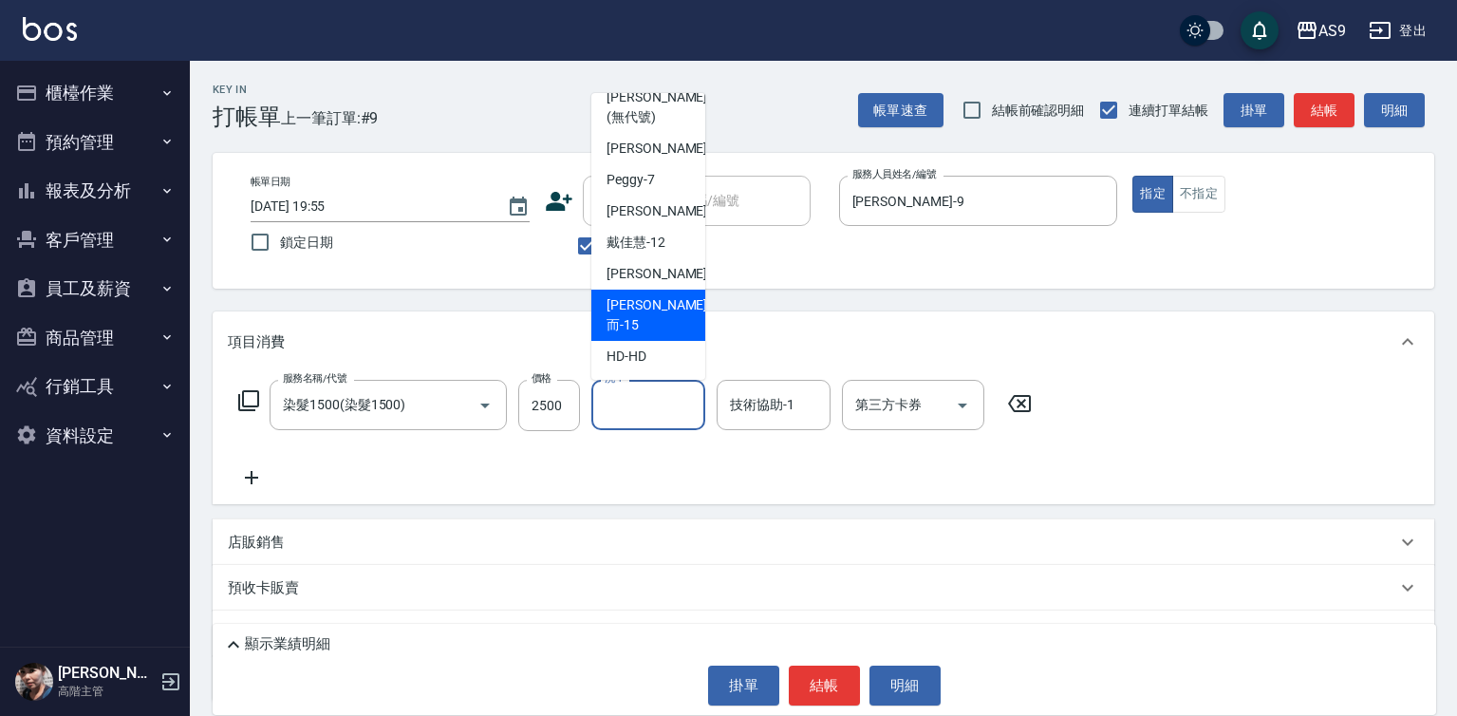
drag, startPoint x: 681, startPoint y: 471, endPoint x: 743, endPoint y: 503, distance: 70.5
click at [681, 471] on div "服務名稱/代號 染髮1500(染髮1500) 服務名稱/代號 價格 2500 價格 洗-1 洗-1 技術協助-1 技術協助-1 第三方卡券 第三方卡券" at bounding box center [635, 434] width 815 height 109
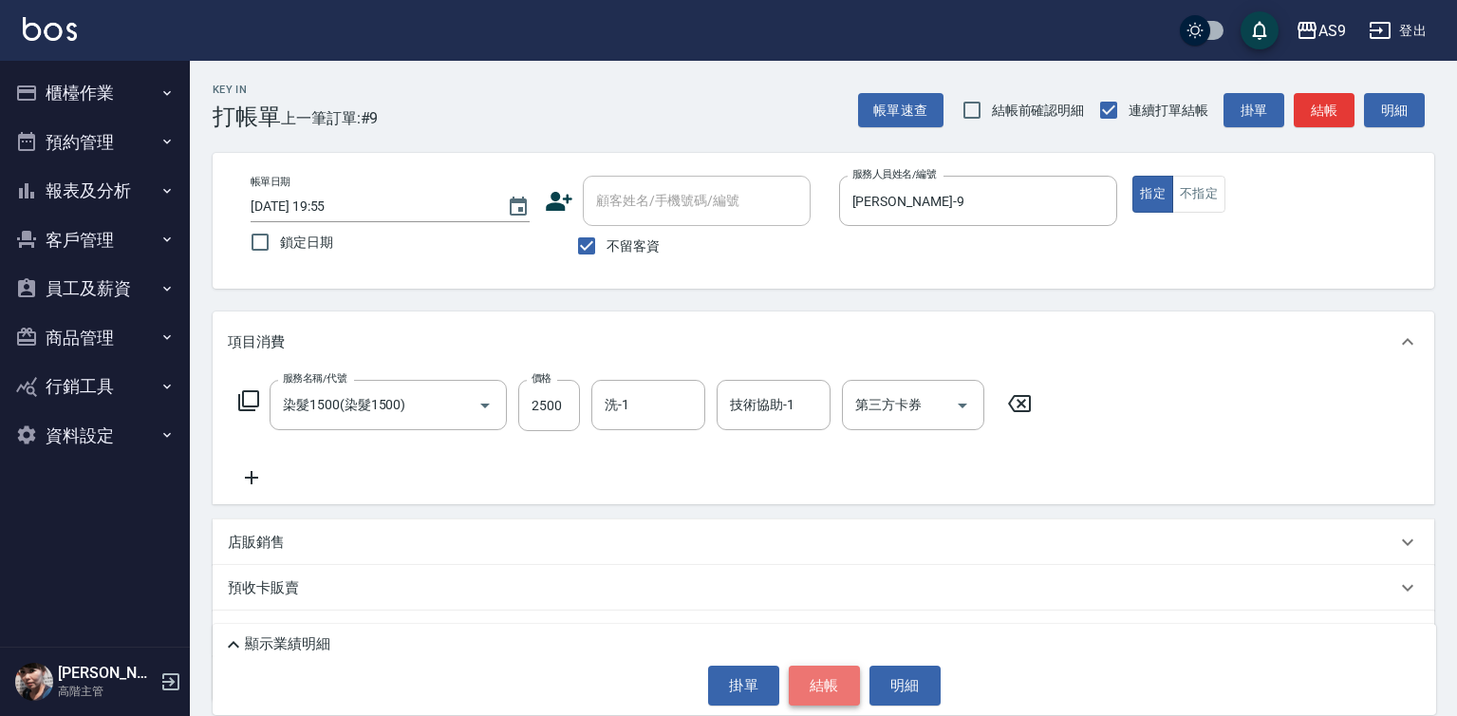
click at [836, 685] on button "結帳" at bounding box center [824, 685] width 71 height 40
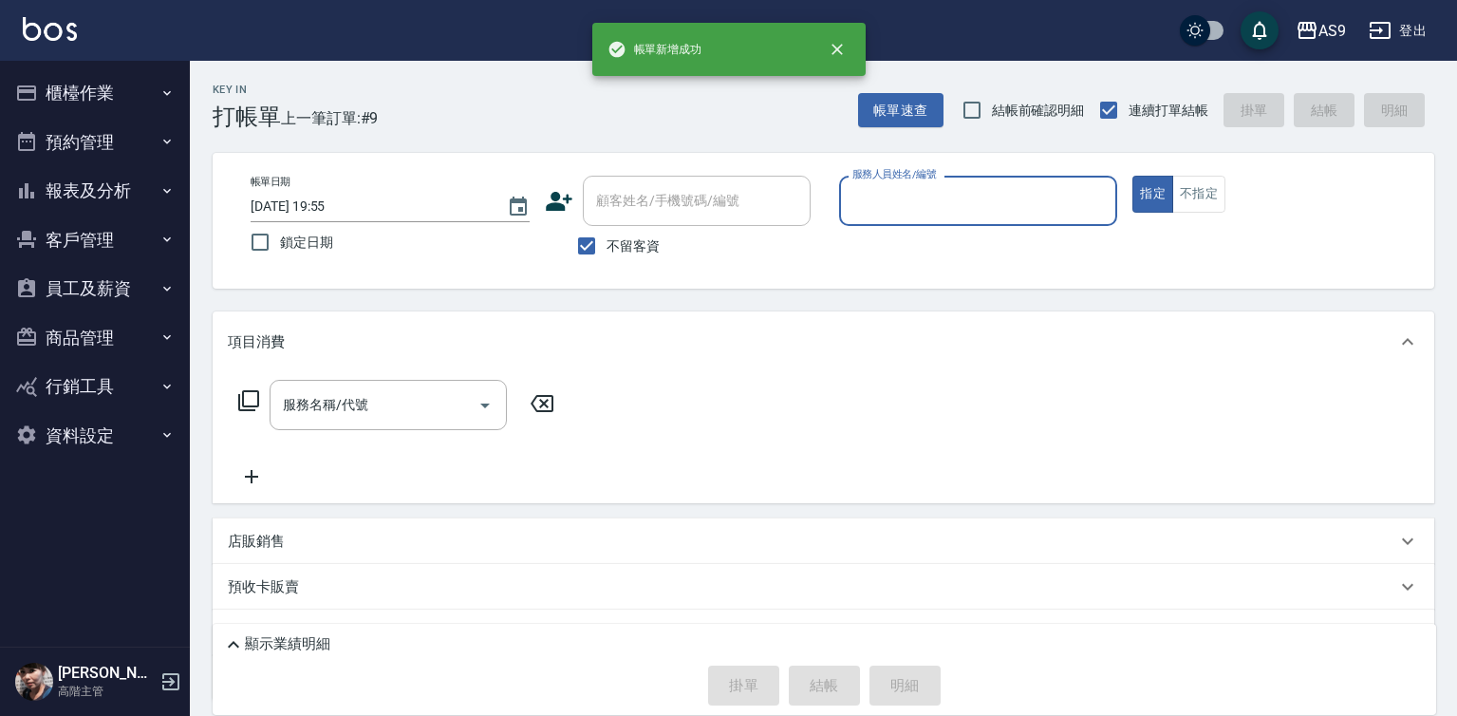
click at [876, 201] on input "服務人員姓名/編號" at bounding box center [979, 200] width 262 height 33
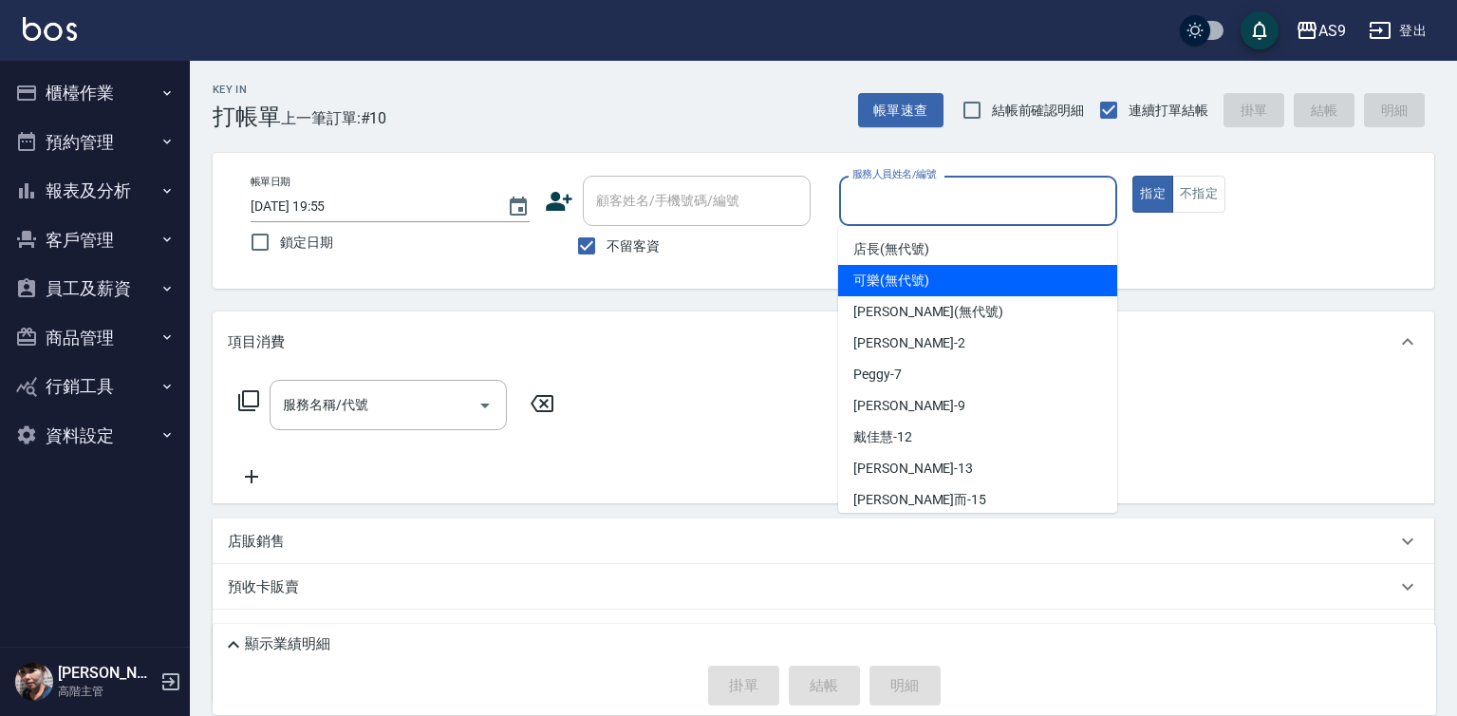
click at [889, 281] on span "可樂 (無代號)" at bounding box center [891, 281] width 76 height 20
type input "可樂(無代號)"
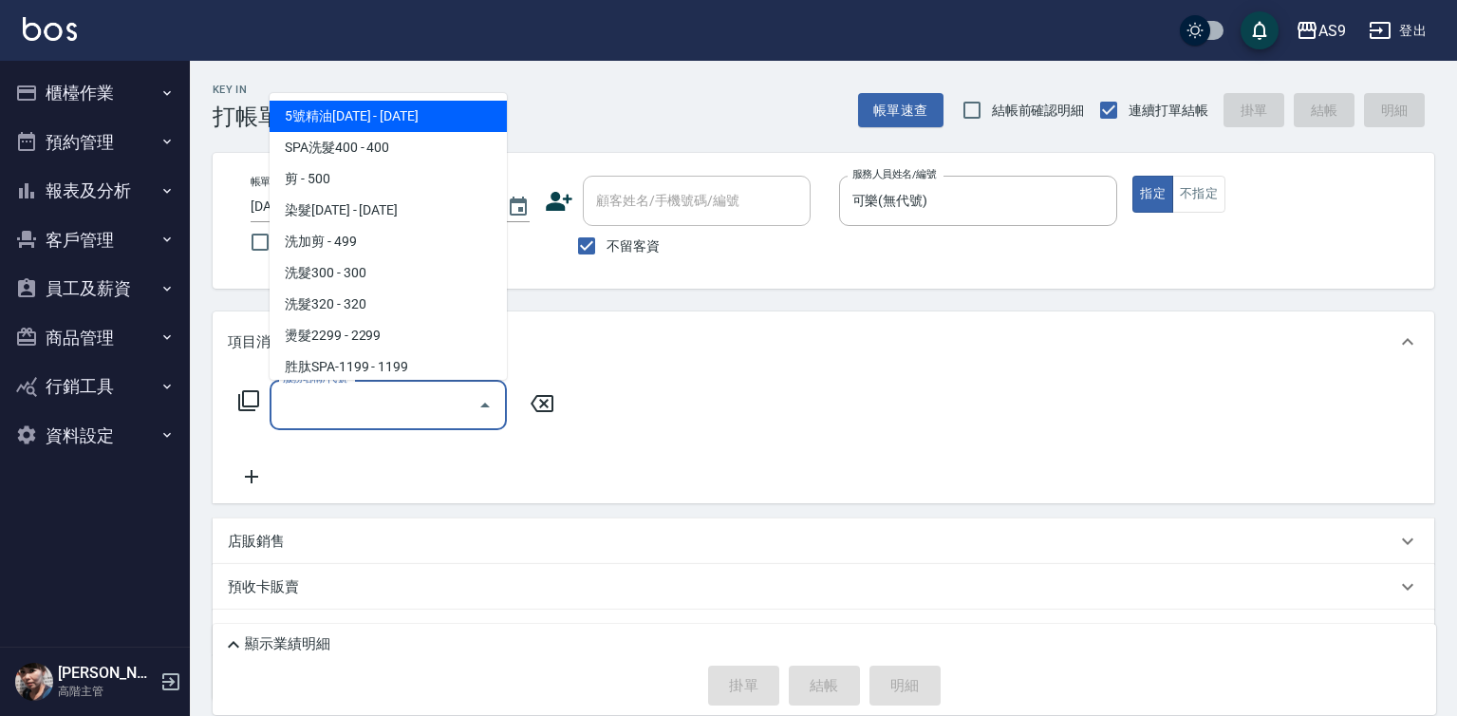
click at [429, 410] on input "服務名稱/代號" at bounding box center [374, 404] width 192 height 33
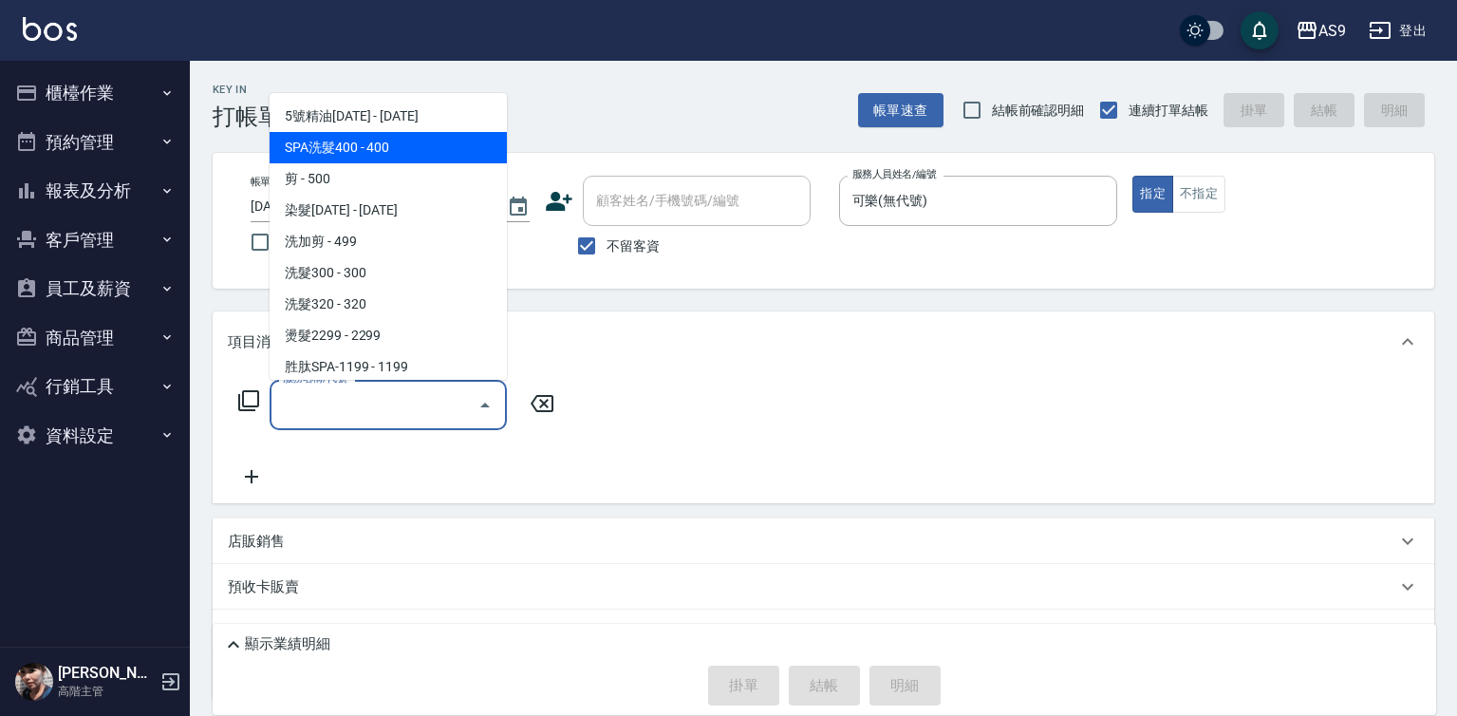
click at [341, 146] on span "SPA洗髮400 - 400" at bounding box center [388, 147] width 237 height 31
type input "SPA洗髮400(SPA洗髮400)"
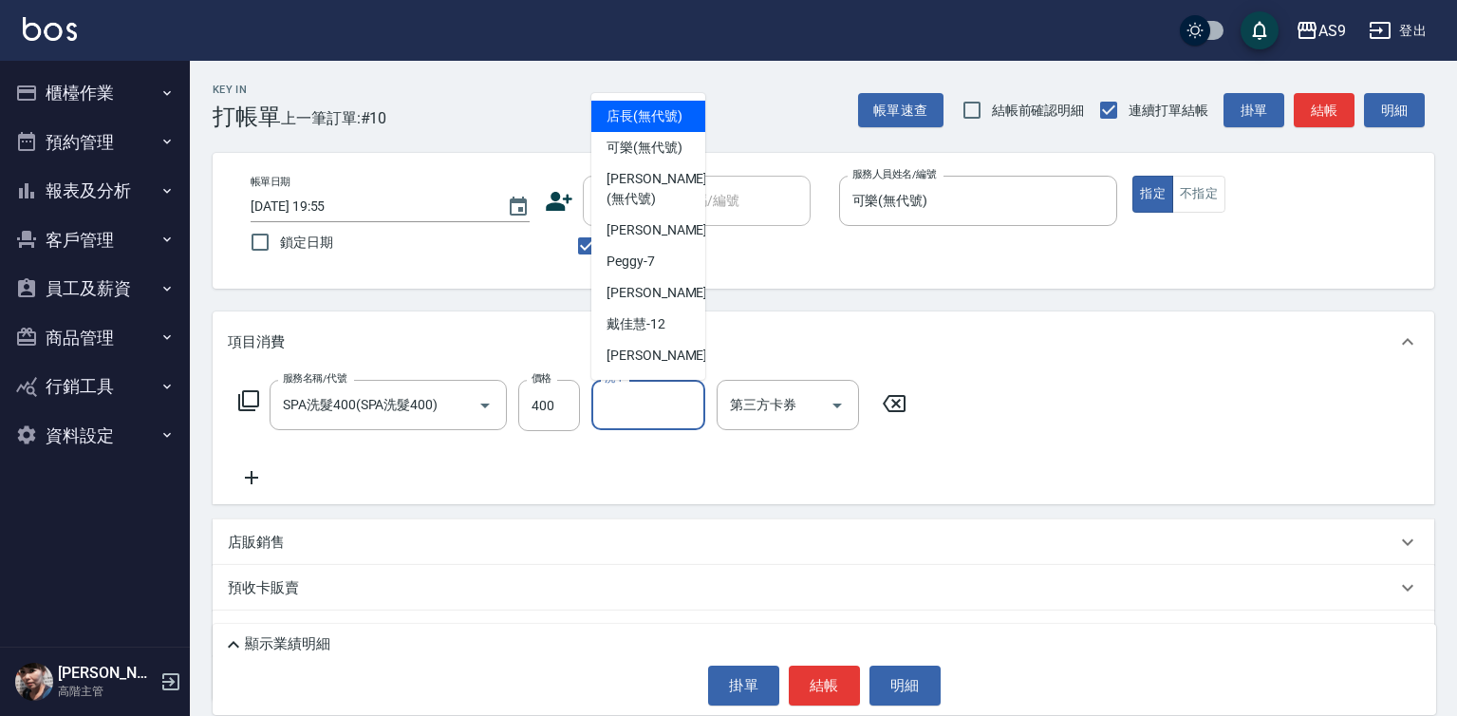
click at [622, 407] on input "洗-1" at bounding box center [648, 404] width 97 height 33
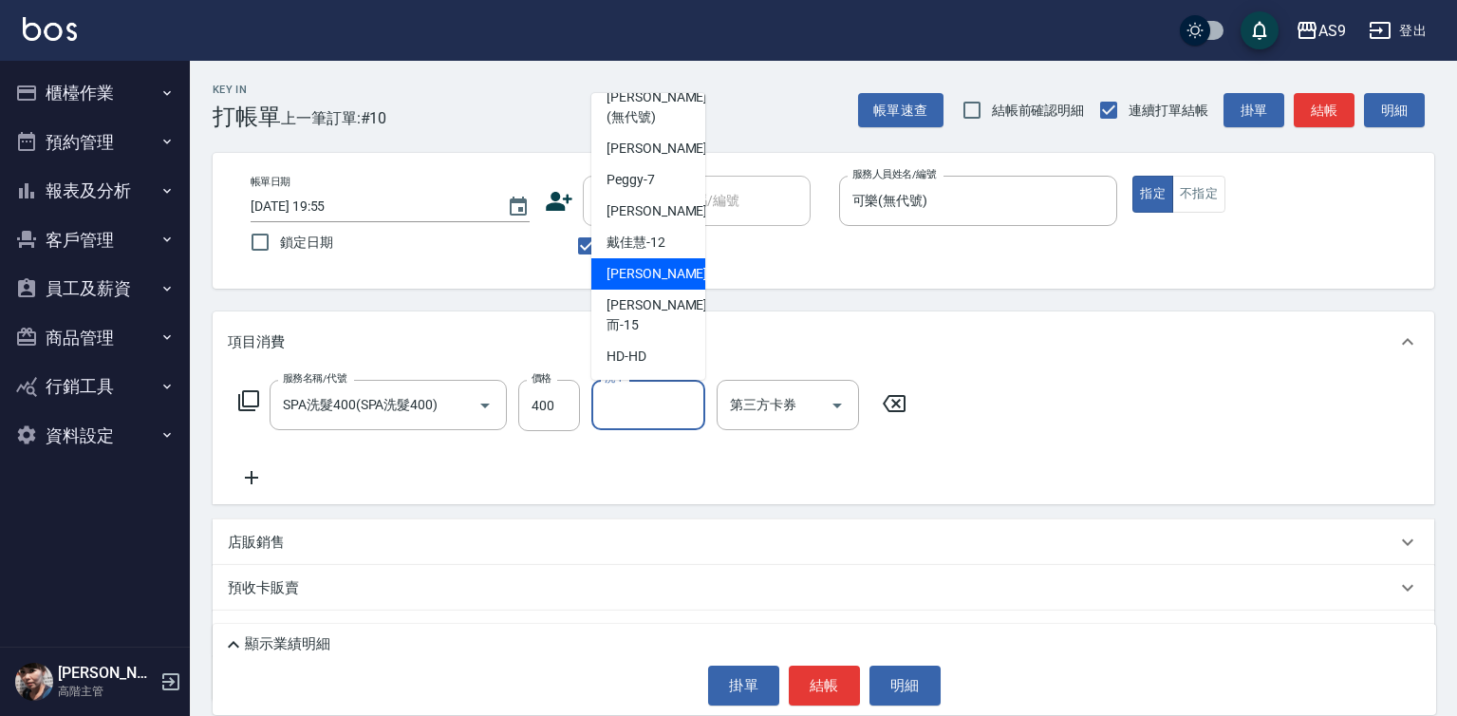
click at [653, 284] on span "[PERSON_NAME] -13" at bounding box center [667, 274] width 120 height 20
type input "[PERSON_NAME]-13"
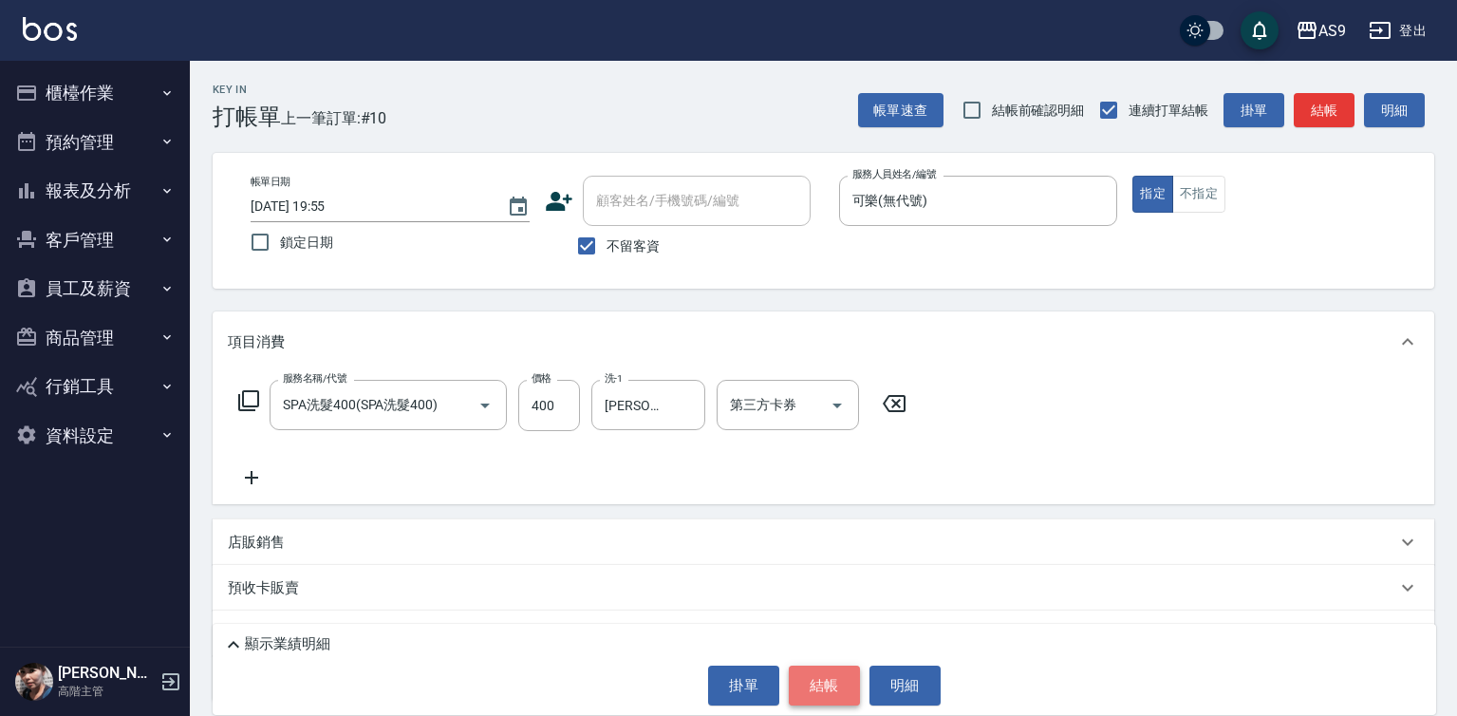
click at [813, 677] on button "結帳" at bounding box center [824, 685] width 71 height 40
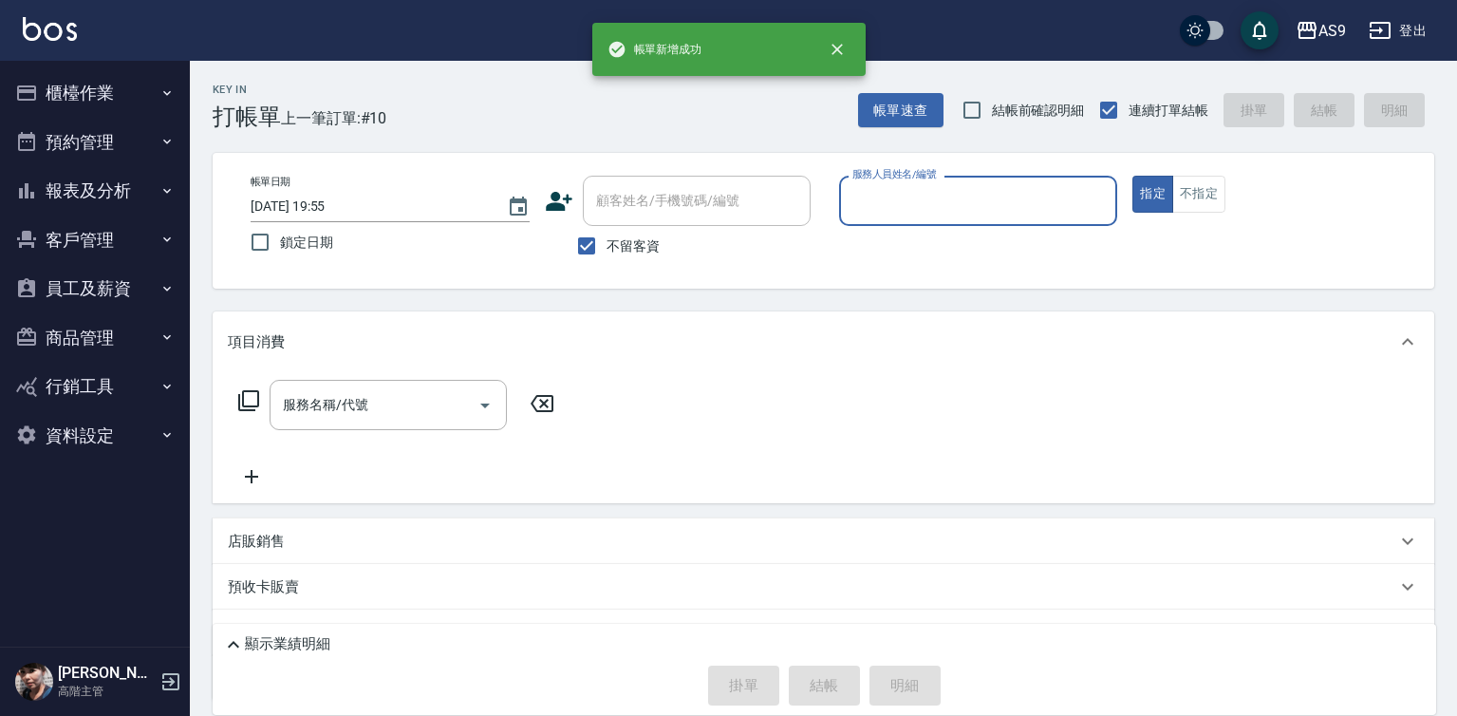
click at [893, 205] on input "服務人員姓名/編號" at bounding box center [979, 200] width 262 height 33
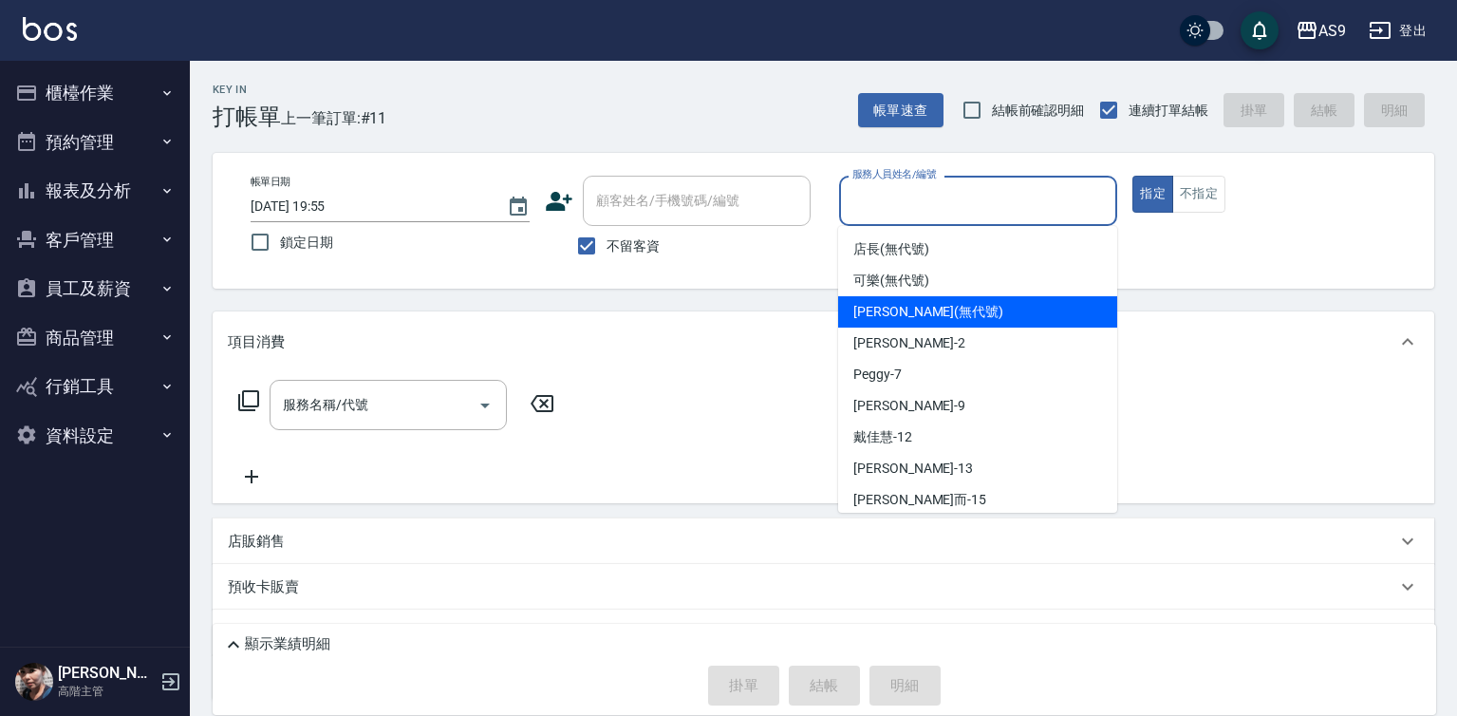
click at [889, 290] on div "可樂 (無代號)" at bounding box center [977, 280] width 279 height 31
type input "可樂(無代號)"
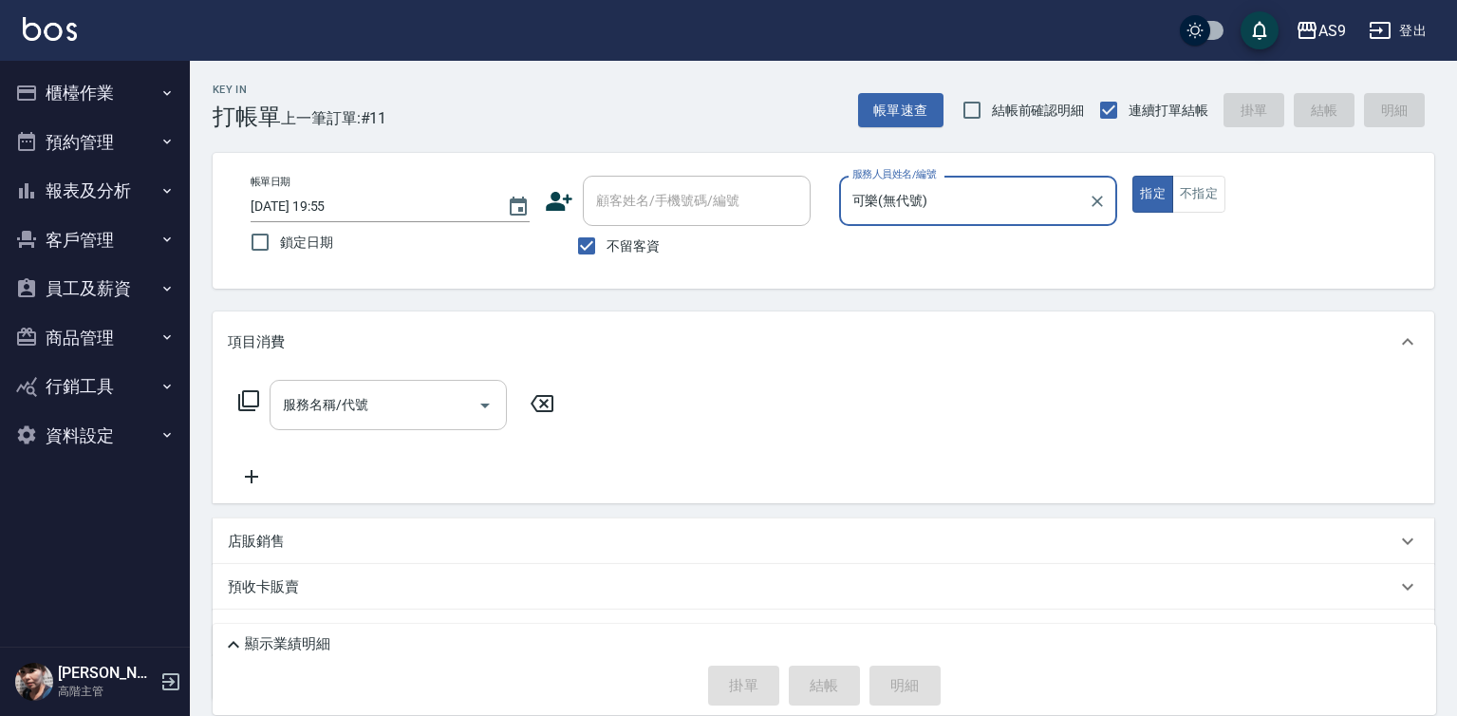
click at [425, 403] on input "服務名稱/代號" at bounding box center [374, 404] width 192 height 33
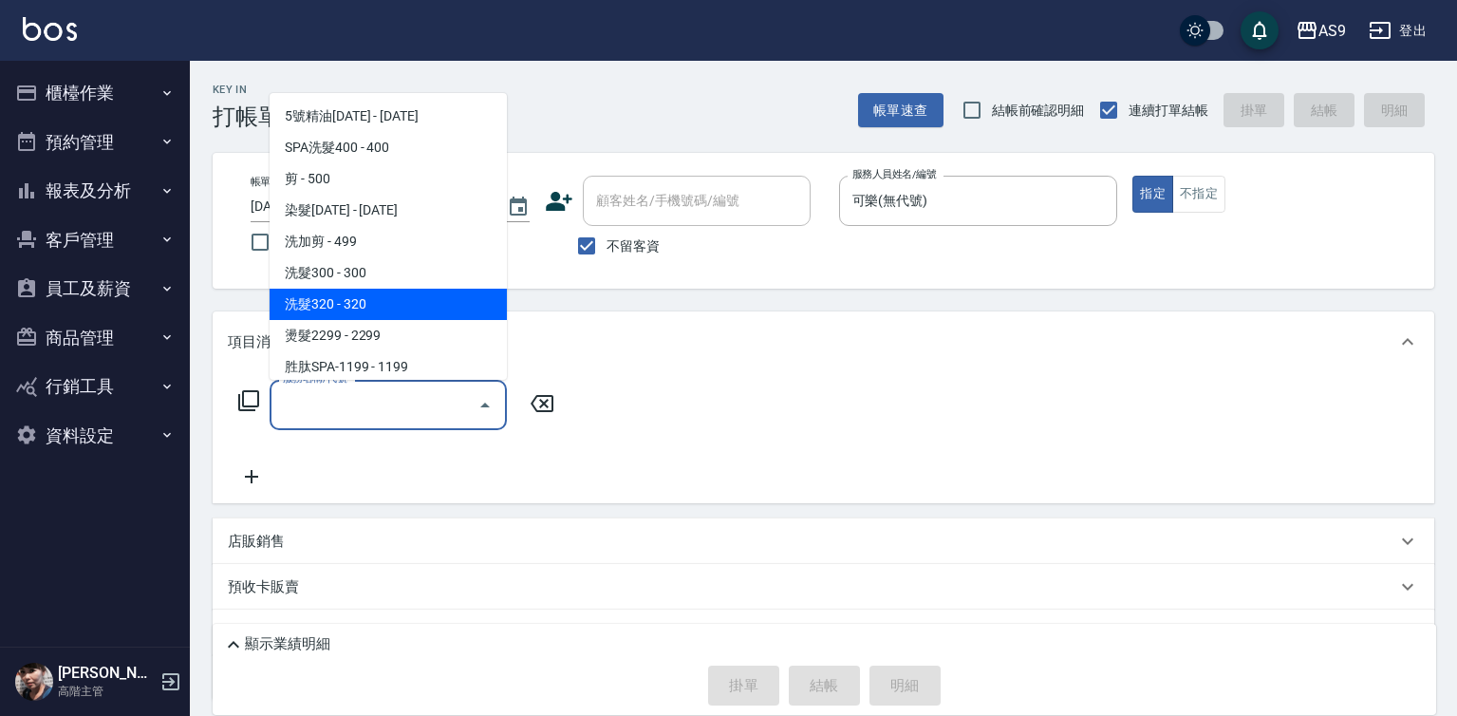
click at [352, 285] on span "洗髮300 - 300" at bounding box center [388, 272] width 237 height 31
type input "洗髮300(洗 髮300)"
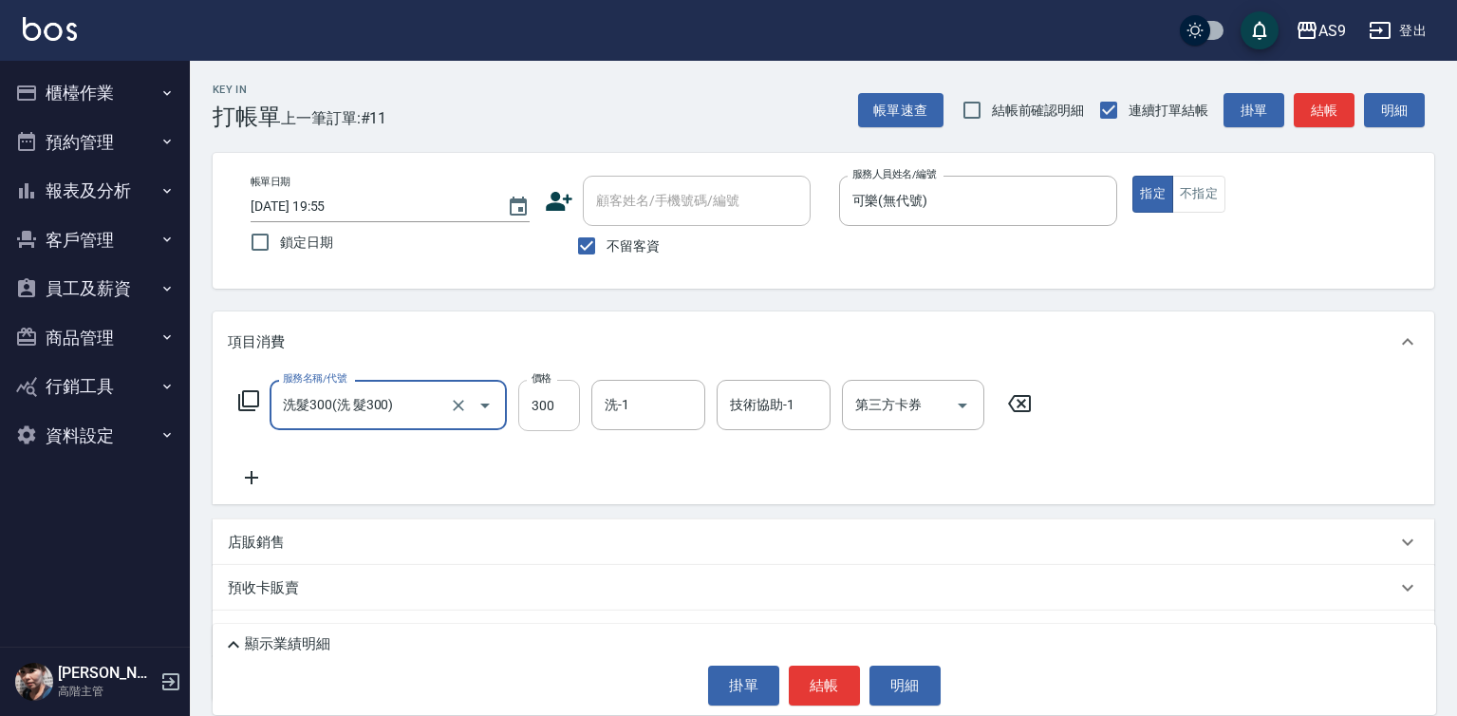
click at [532, 399] on input "300" at bounding box center [549, 405] width 62 height 51
click at [531, 399] on input "300" at bounding box center [549, 405] width 62 height 51
click at [549, 417] on input "270300" at bounding box center [549, 405] width 62 height 51
type input "270"
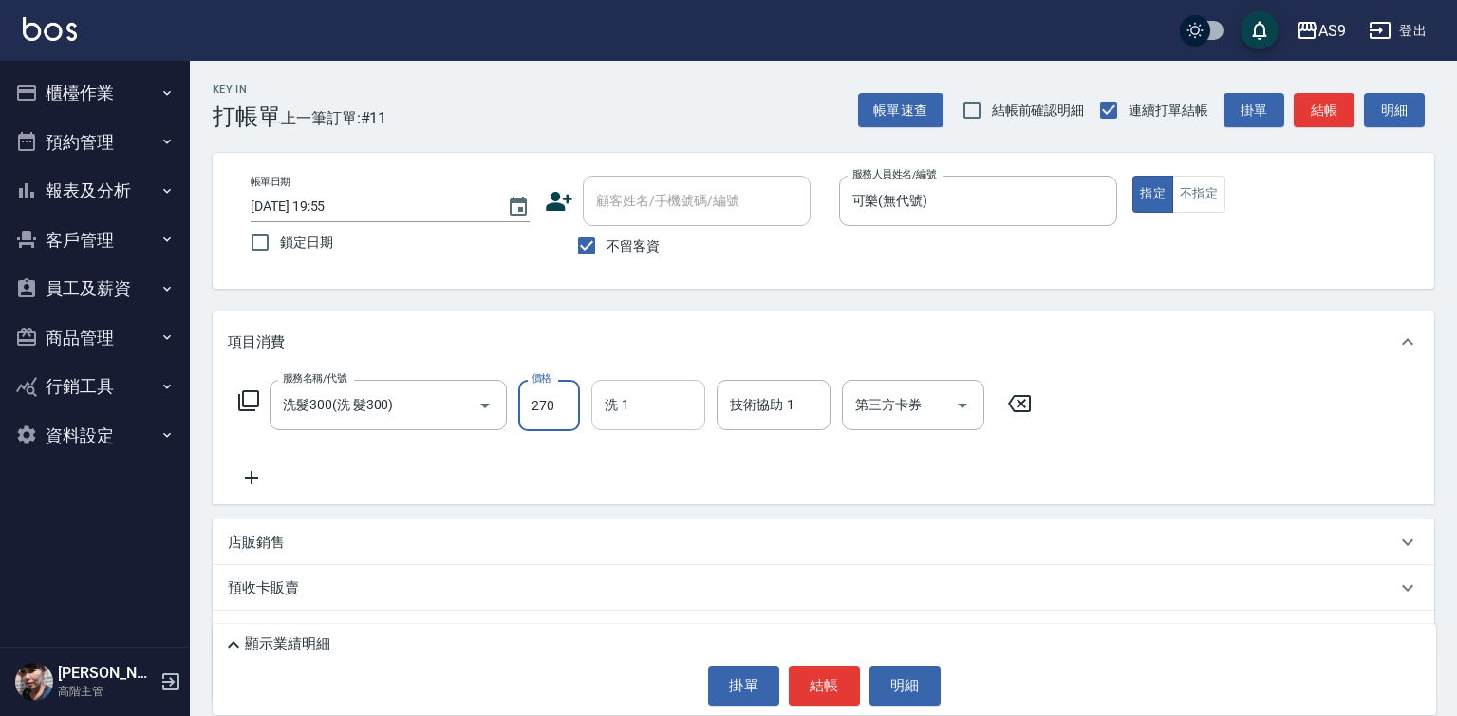
click at [631, 406] on input "洗-1" at bounding box center [648, 404] width 97 height 33
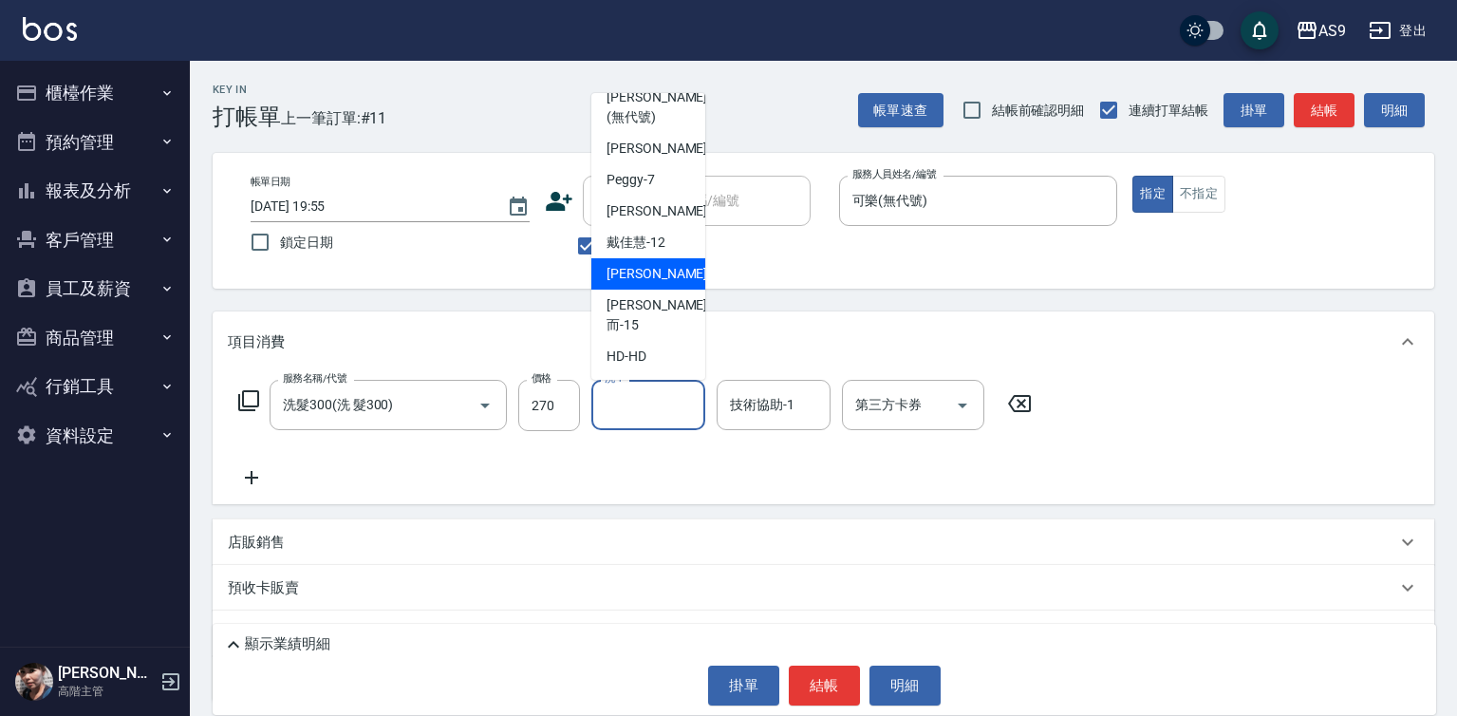
click at [645, 284] on span "[PERSON_NAME] -13" at bounding box center [667, 274] width 120 height 20
type input "[PERSON_NAME]-13"
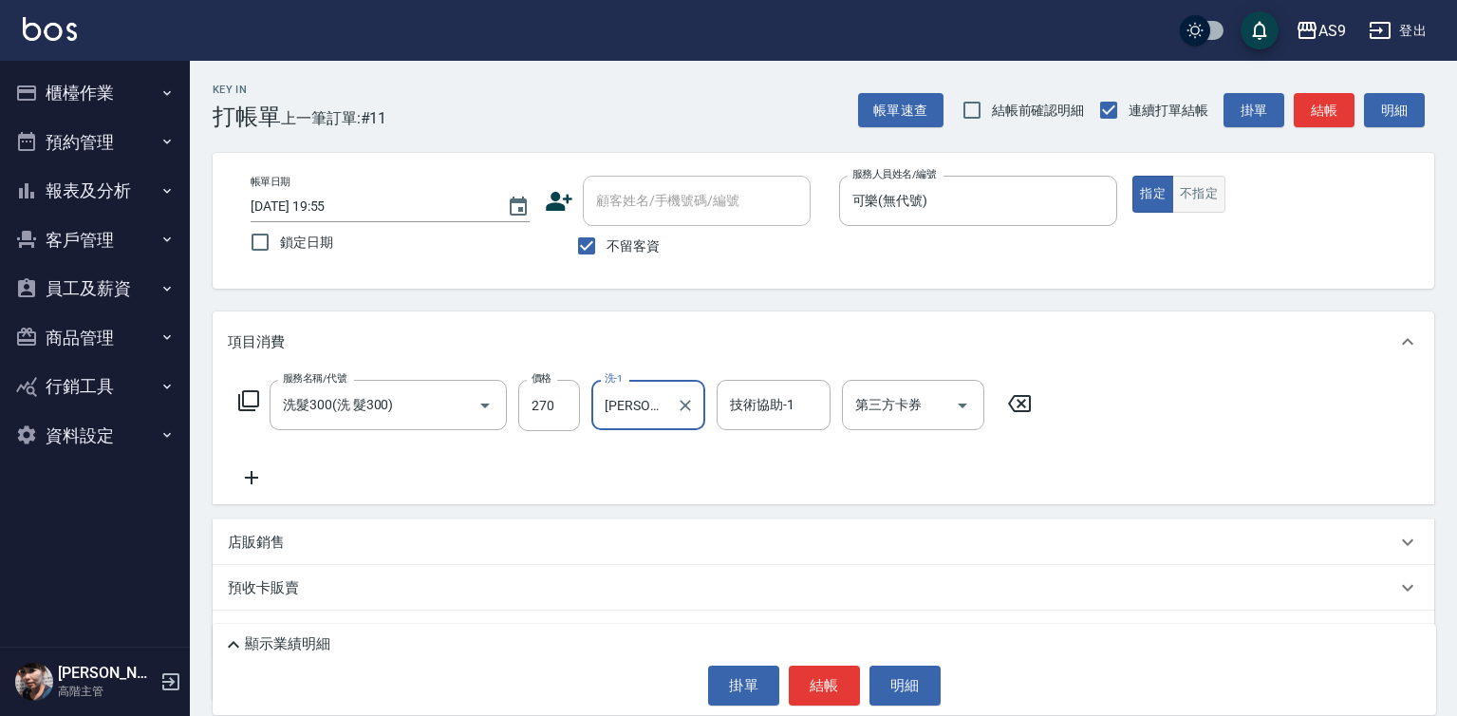
click at [1208, 194] on button "不指定" at bounding box center [1198, 194] width 53 height 37
click at [806, 678] on button "結帳" at bounding box center [824, 685] width 71 height 40
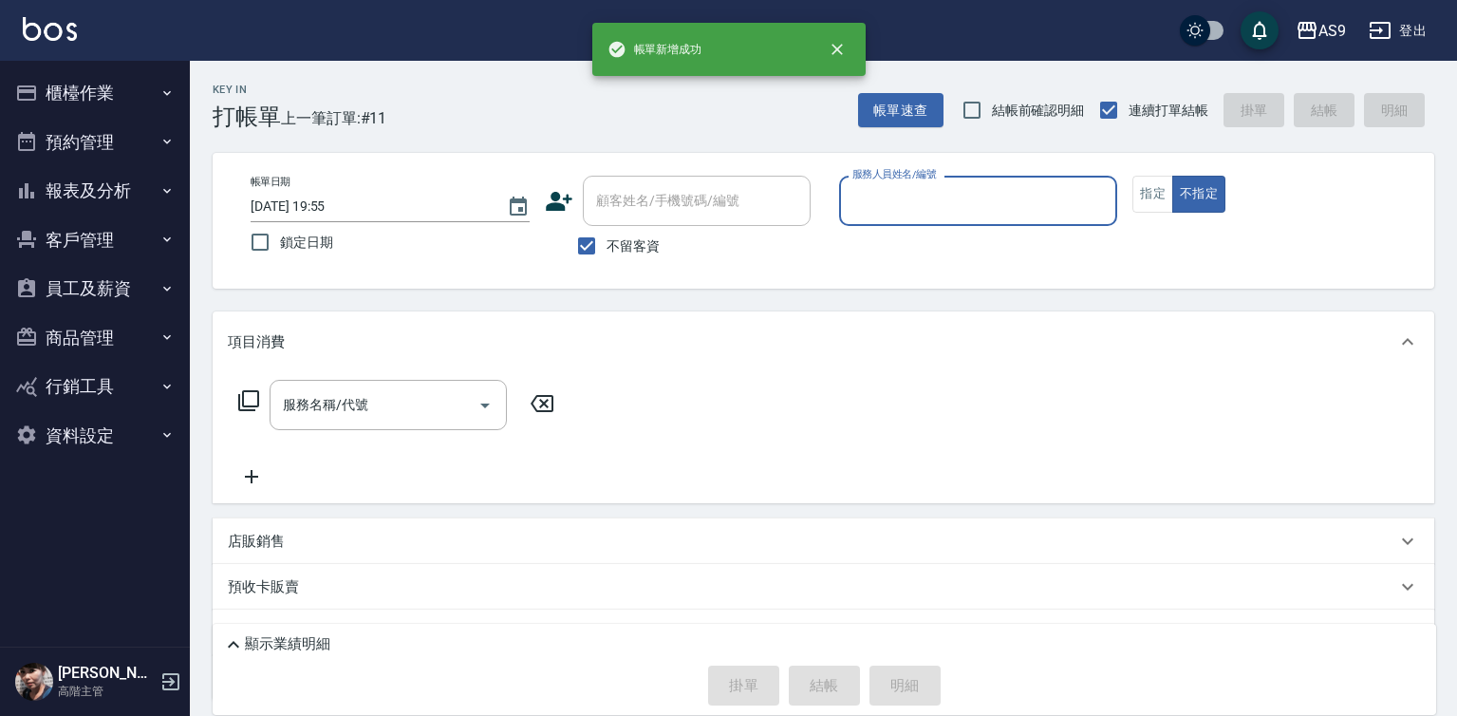
click at [890, 202] on input "服務人員姓名/編號" at bounding box center [979, 200] width 262 height 33
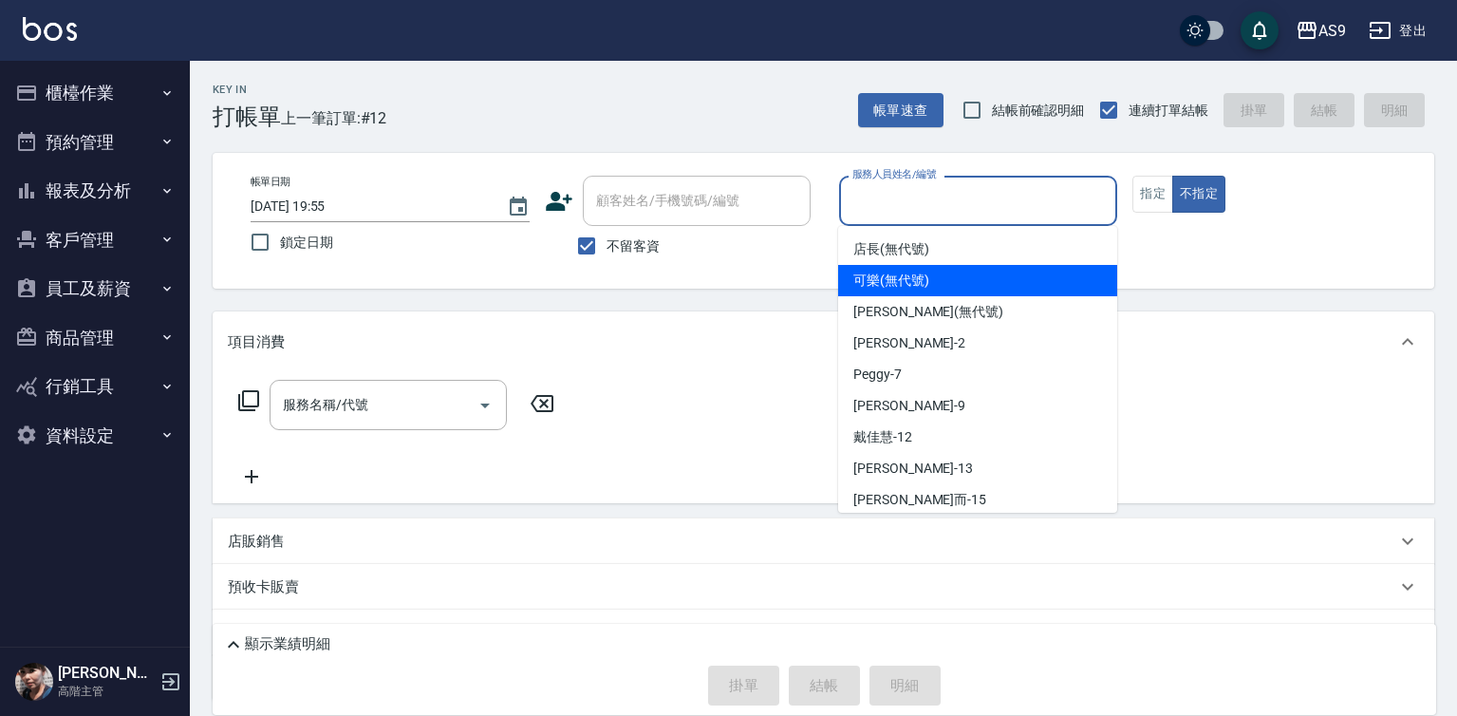
click at [891, 287] on span "可樂 (無代號)" at bounding box center [891, 281] width 76 height 20
type input "可樂(無代號)"
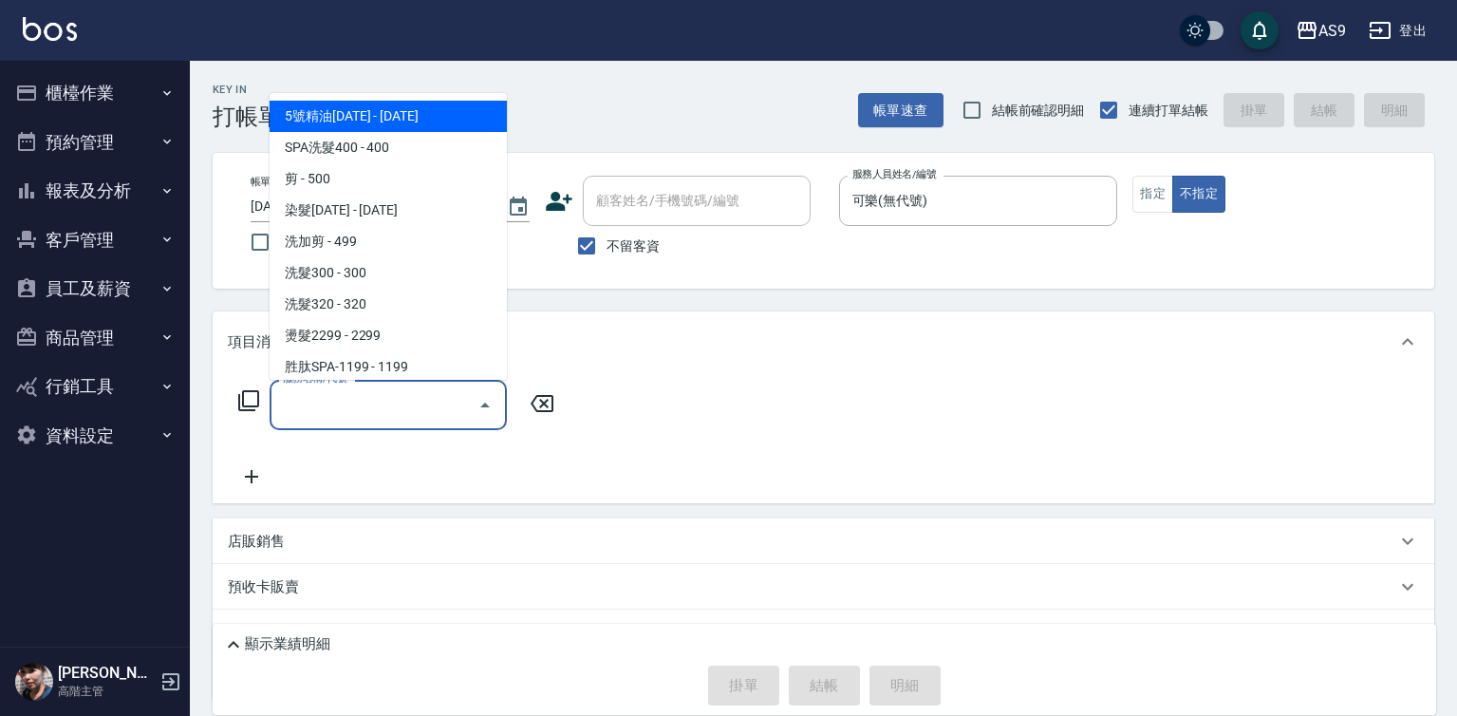
click at [450, 403] on input "服務名稱/代號" at bounding box center [374, 404] width 192 height 33
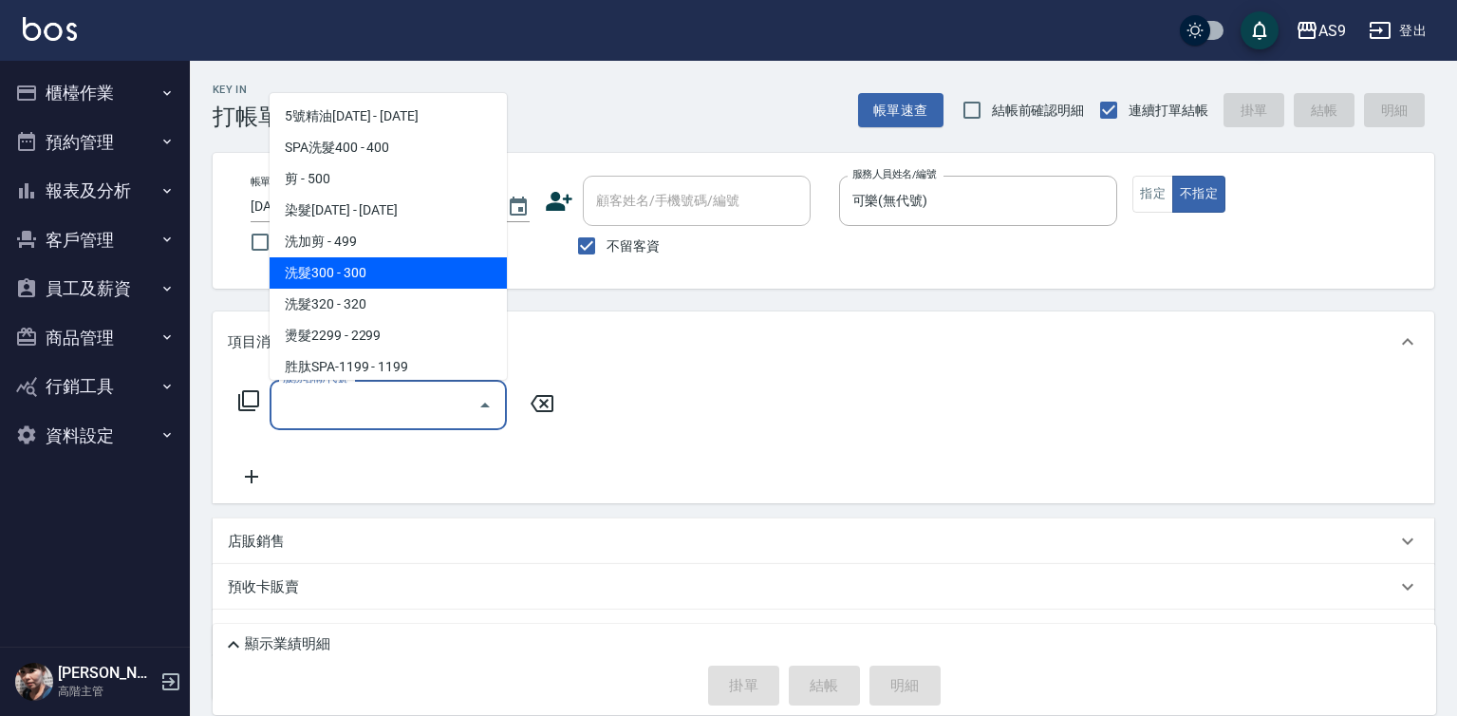
click at [350, 270] on span "洗髮300 - 300" at bounding box center [388, 272] width 237 height 31
type input "洗髮300(洗 髮300)"
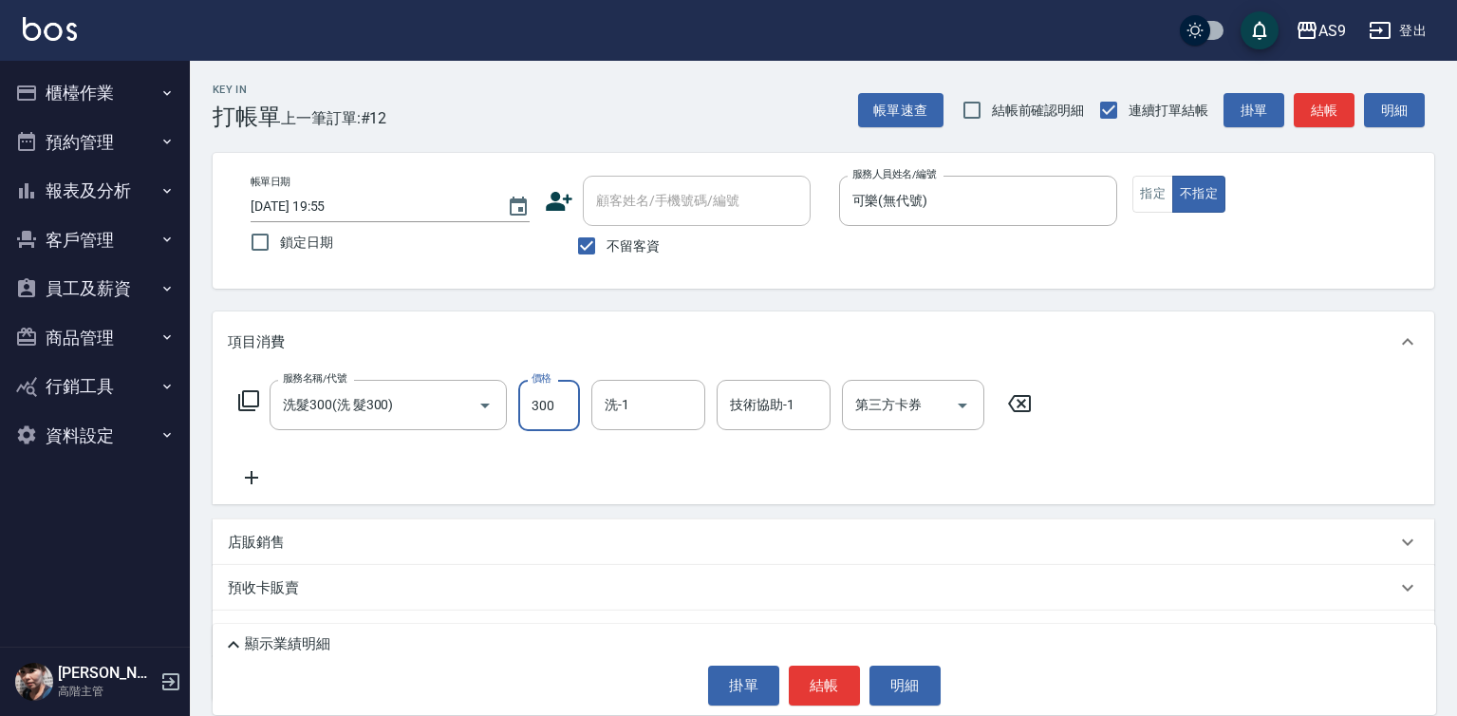
click at [538, 406] on input "300" at bounding box center [549, 405] width 62 height 51
click at [569, 416] on input "2700" at bounding box center [549, 405] width 62 height 51
type input "270"
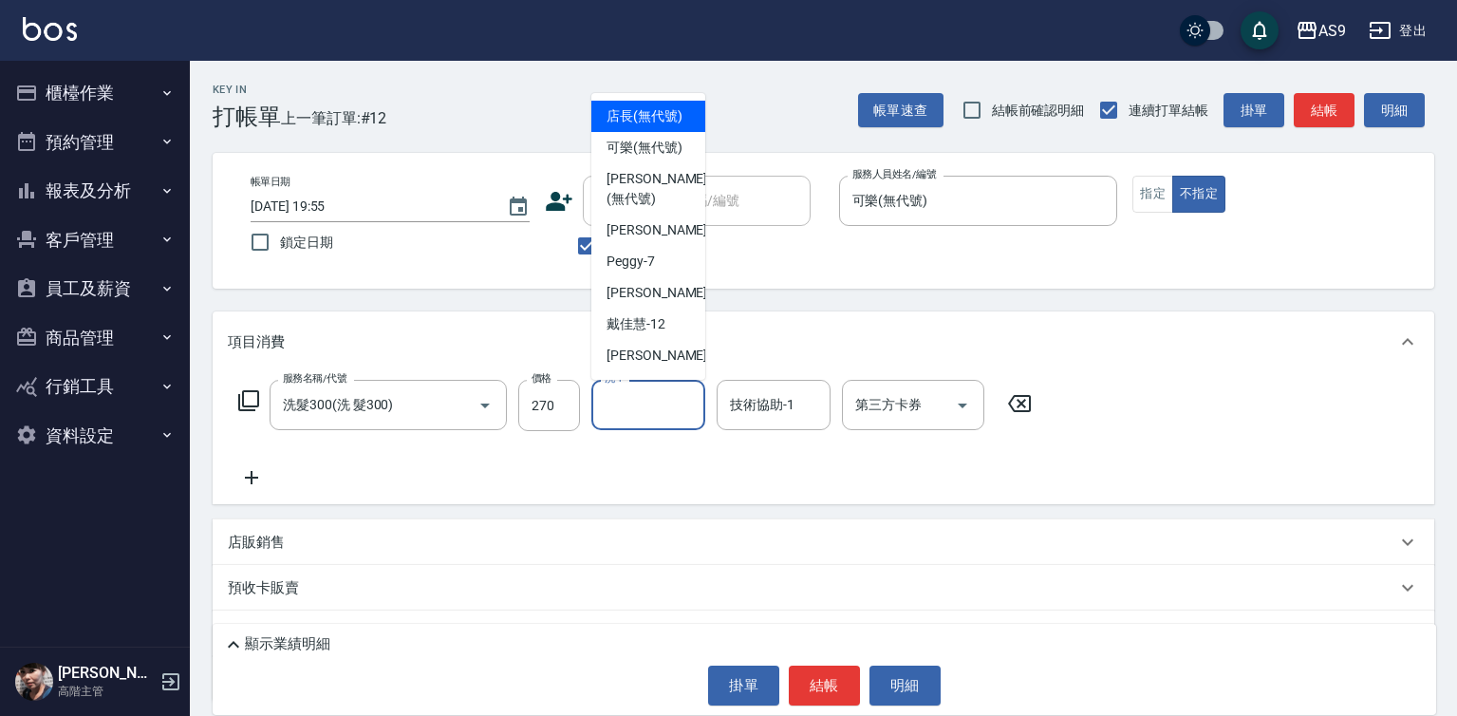
drag, startPoint x: 678, startPoint y: 393, endPoint x: 669, endPoint y: 417, distance: 25.2
click at [678, 396] on input "洗-1" at bounding box center [648, 404] width 97 height 33
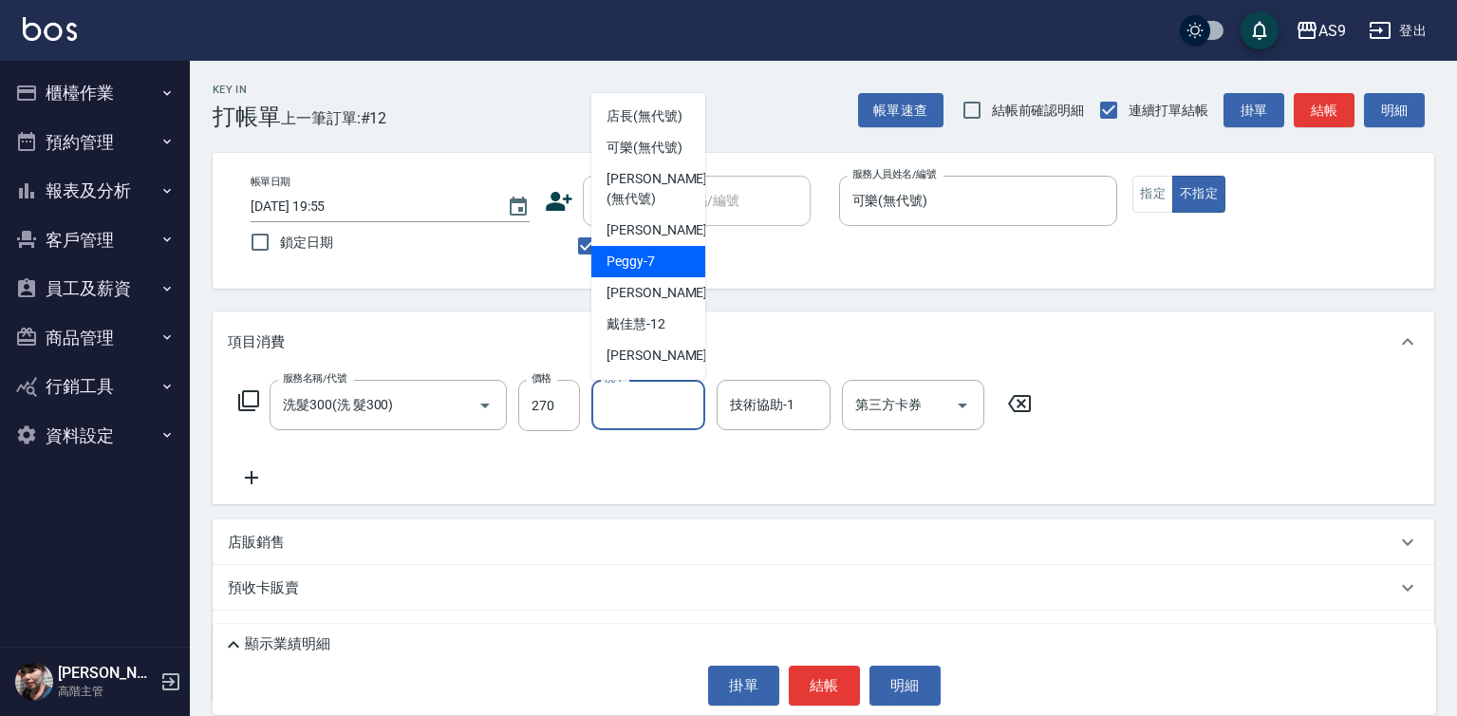
click at [659, 277] on div "Peggy -7" at bounding box center [648, 261] width 114 height 31
type input "Peggy-7"
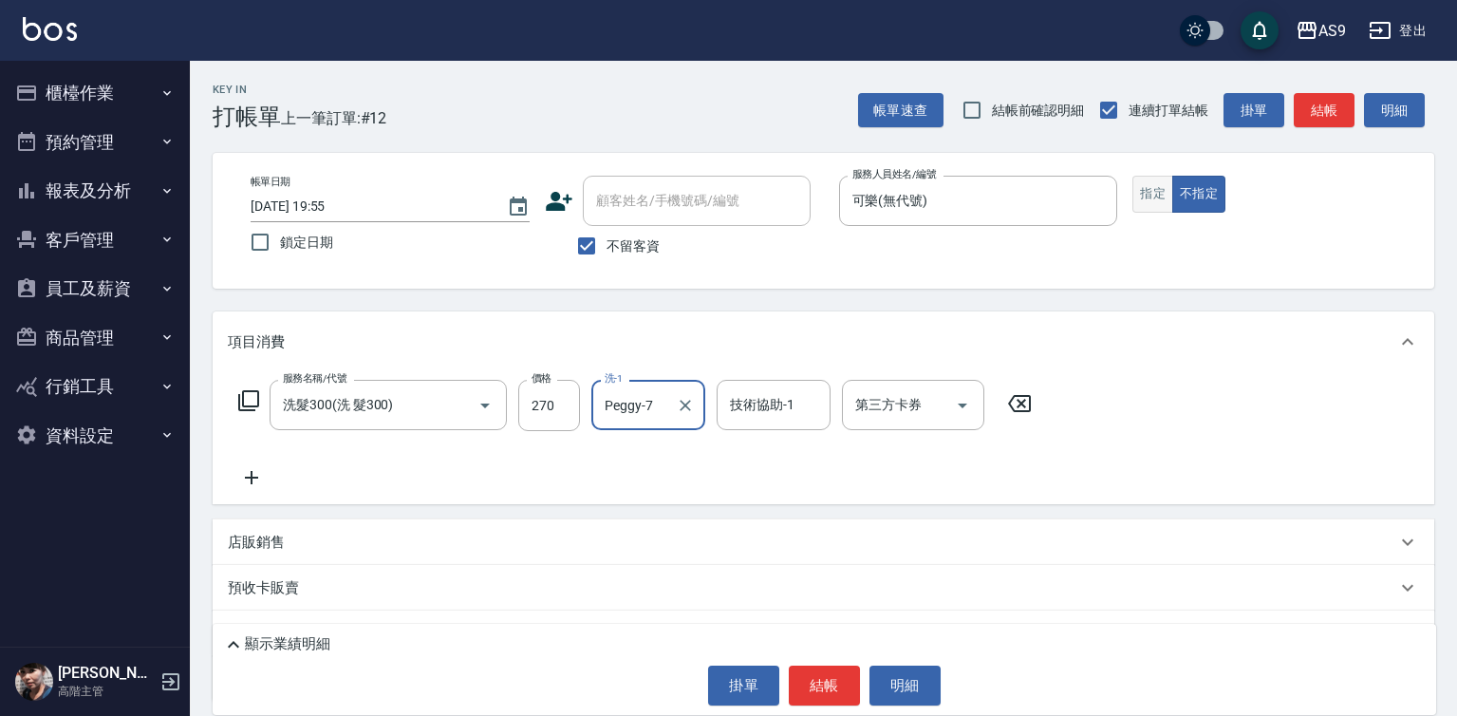
click at [1149, 199] on button "指定" at bounding box center [1152, 194] width 41 height 37
click at [808, 666] on button "結帳" at bounding box center [824, 685] width 71 height 40
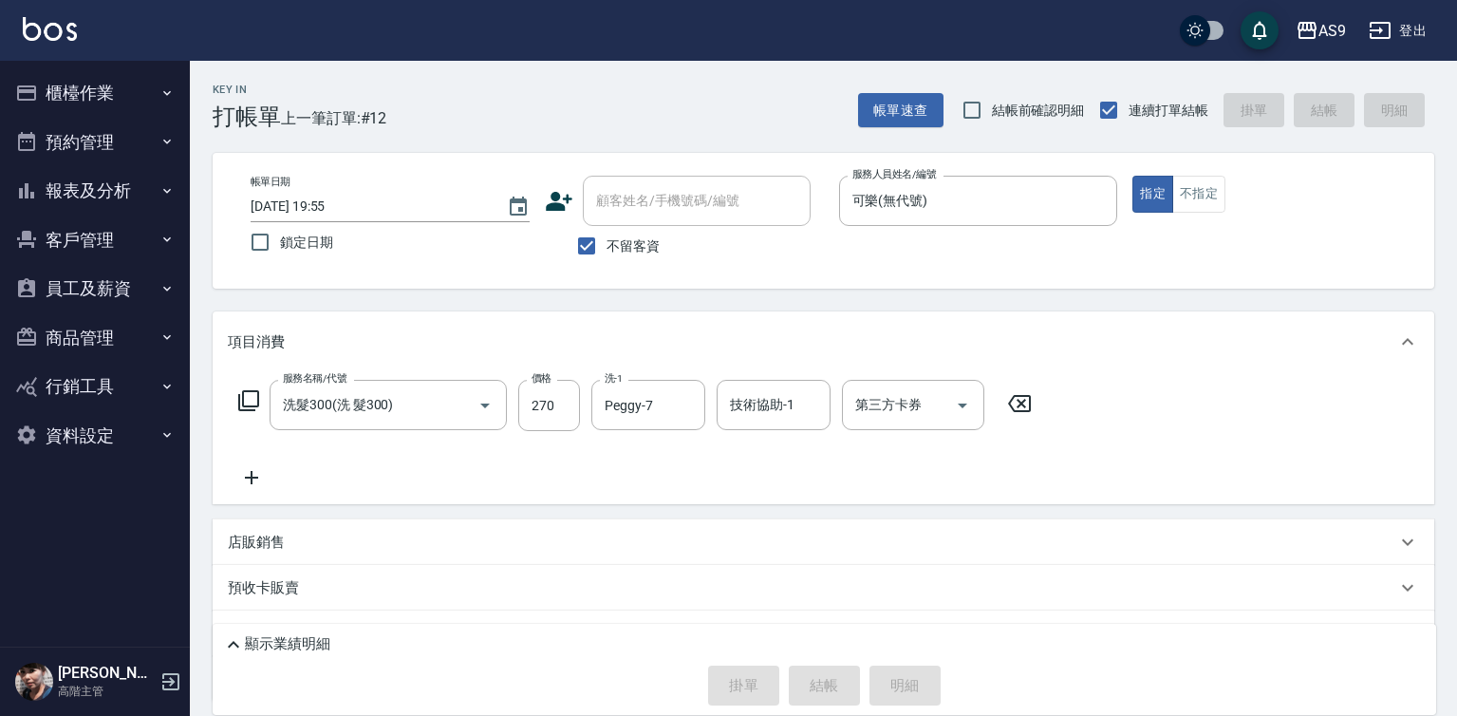
type input "[DATE] 19:56"
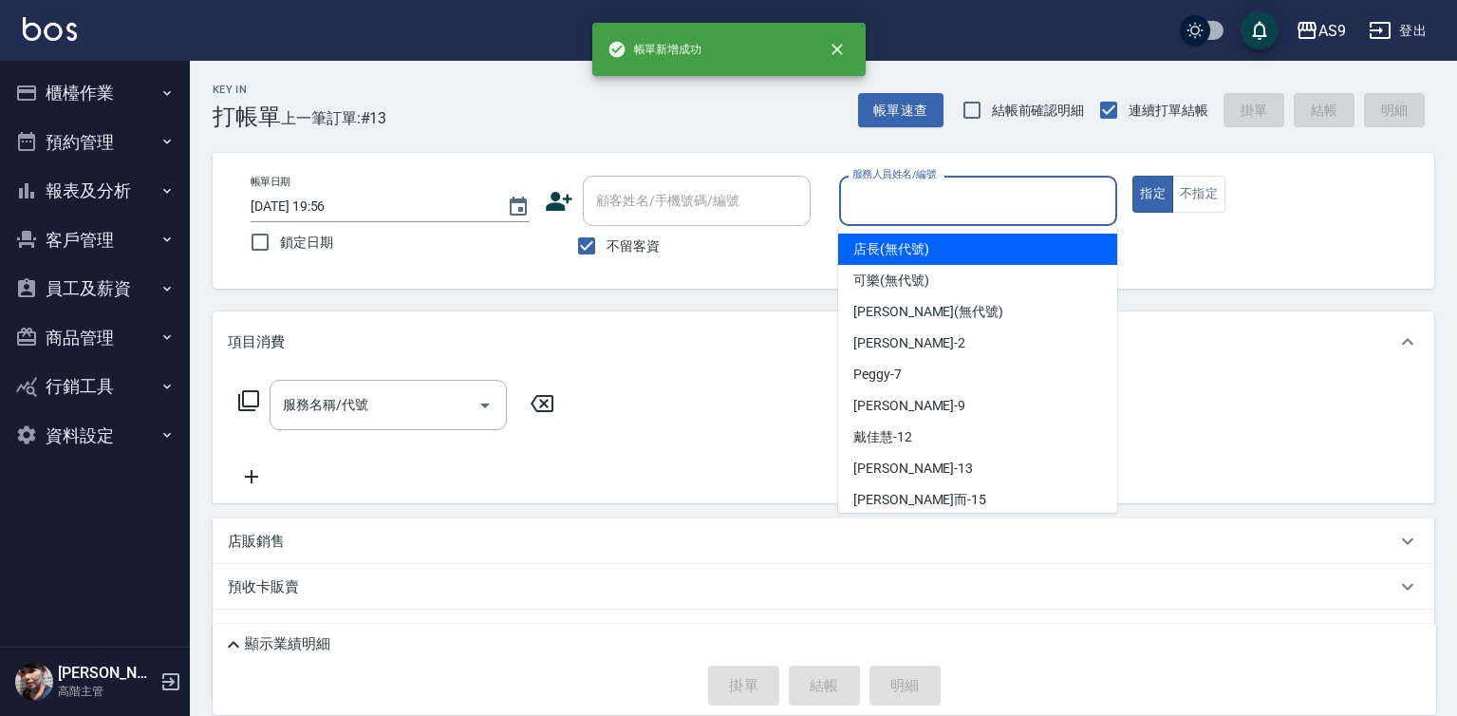
click at [881, 196] on input "服務人員姓名/編號" at bounding box center [979, 200] width 262 height 33
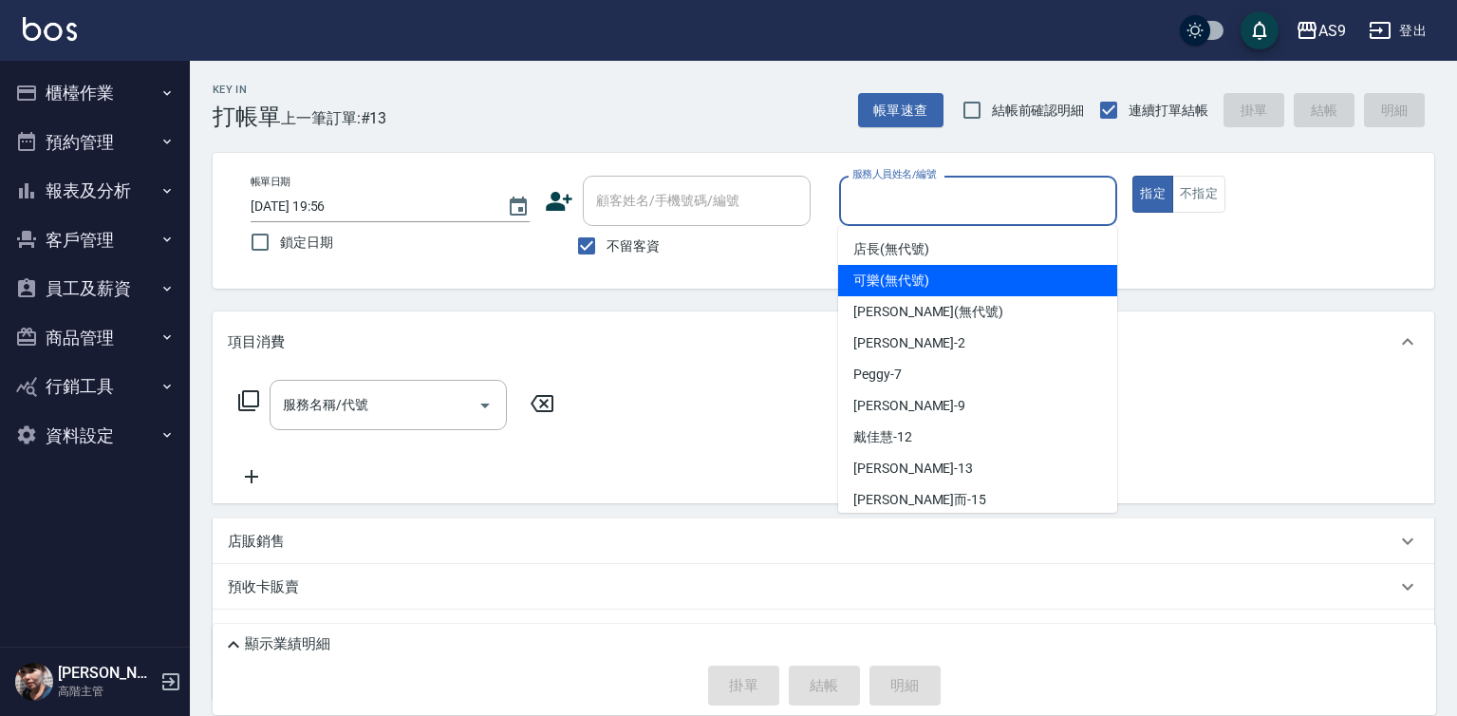
click at [893, 279] on span "可樂 (無代號)" at bounding box center [891, 281] width 76 height 20
type input "可樂(無代號)"
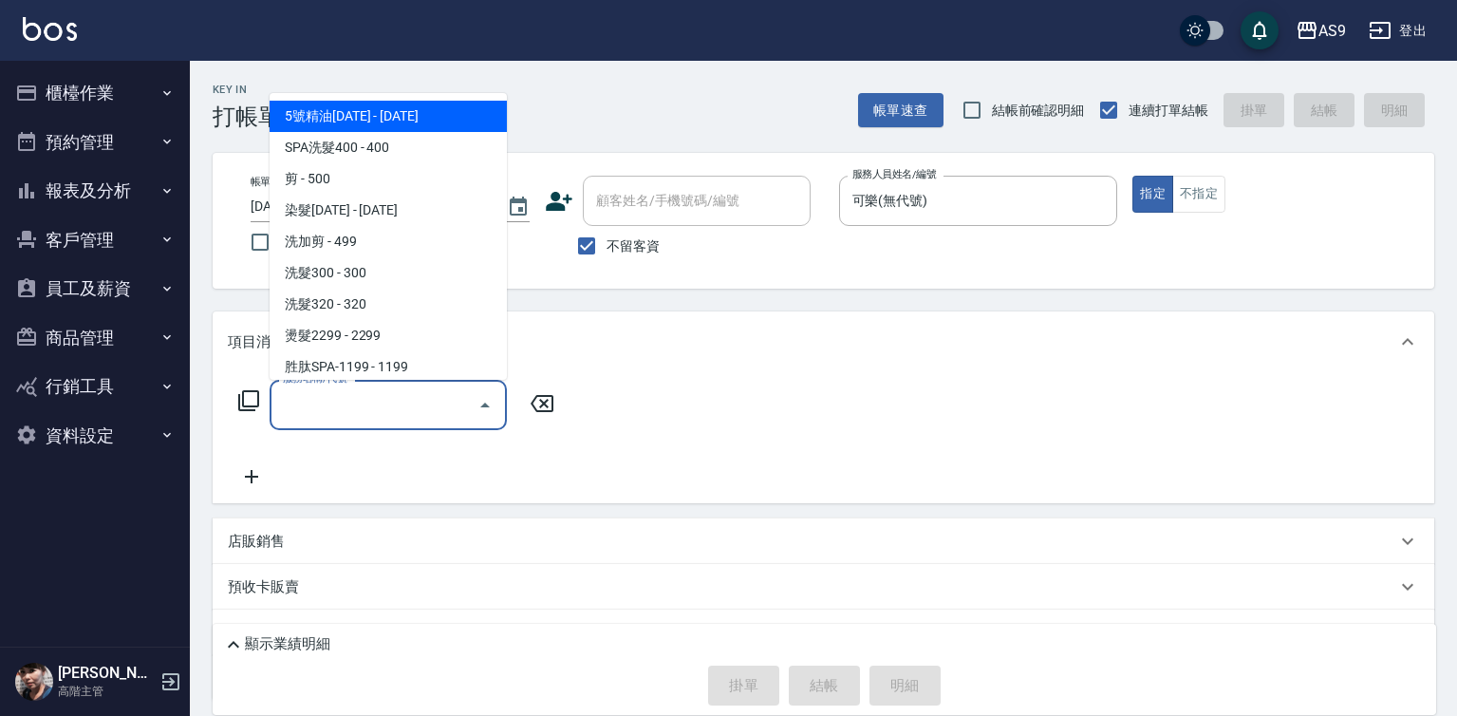
click at [357, 403] on div "服務名稱/代號 服務名稱/代號" at bounding box center [388, 405] width 237 height 50
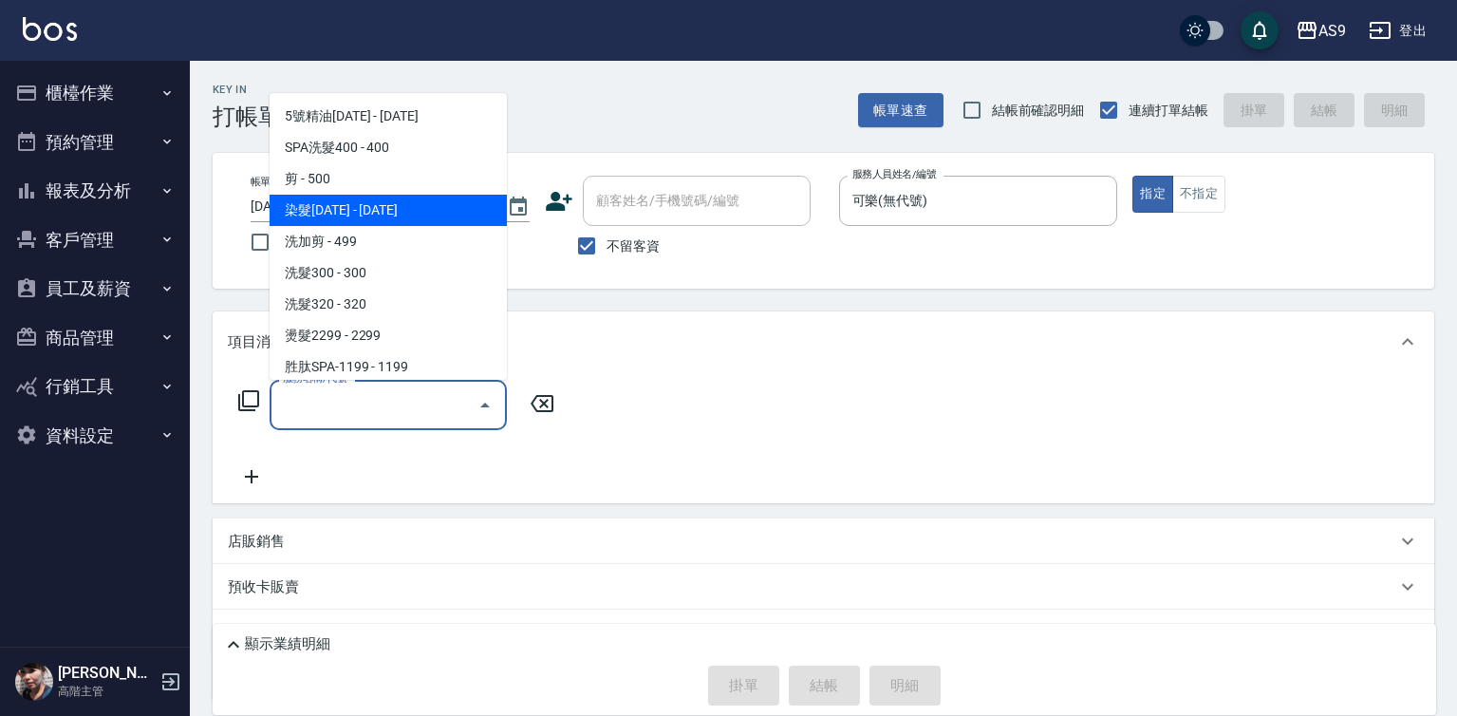
click at [408, 202] on span "染髮[DATE] - [DATE]" at bounding box center [388, 210] width 237 height 31
type input "染髮1500(染髮1500)"
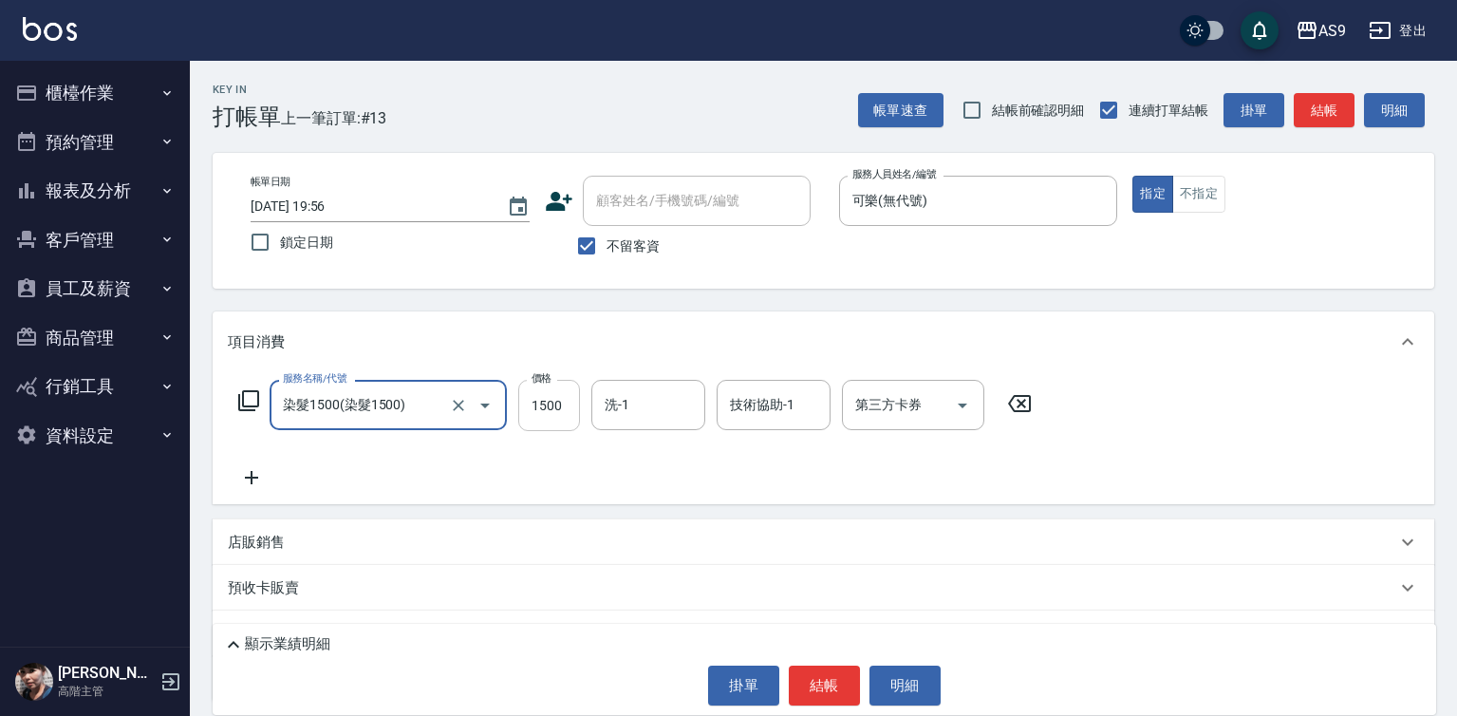
click at [540, 407] on input "1500" at bounding box center [549, 405] width 62 height 51
type input "2300"
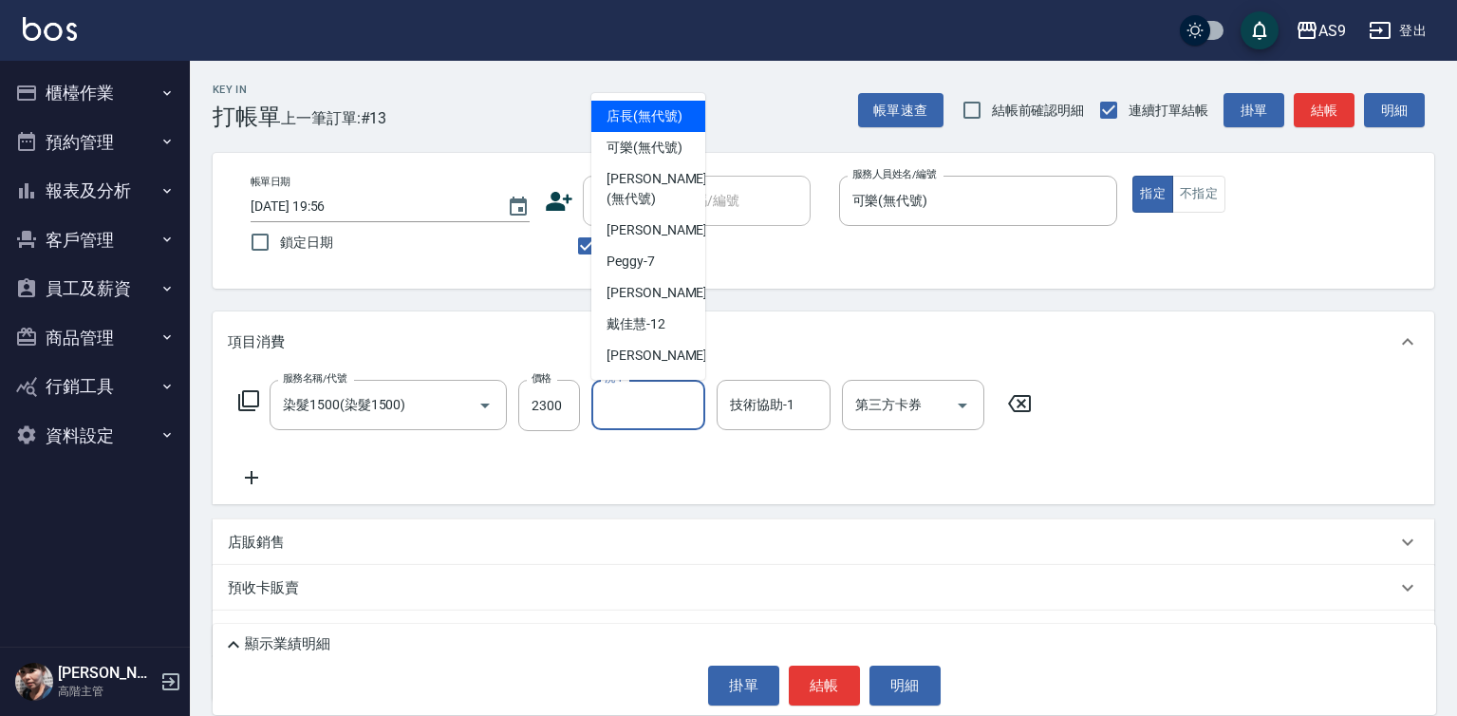
click at [659, 418] on input "洗-1" at bounding box center [648, 404] width 97 height 33
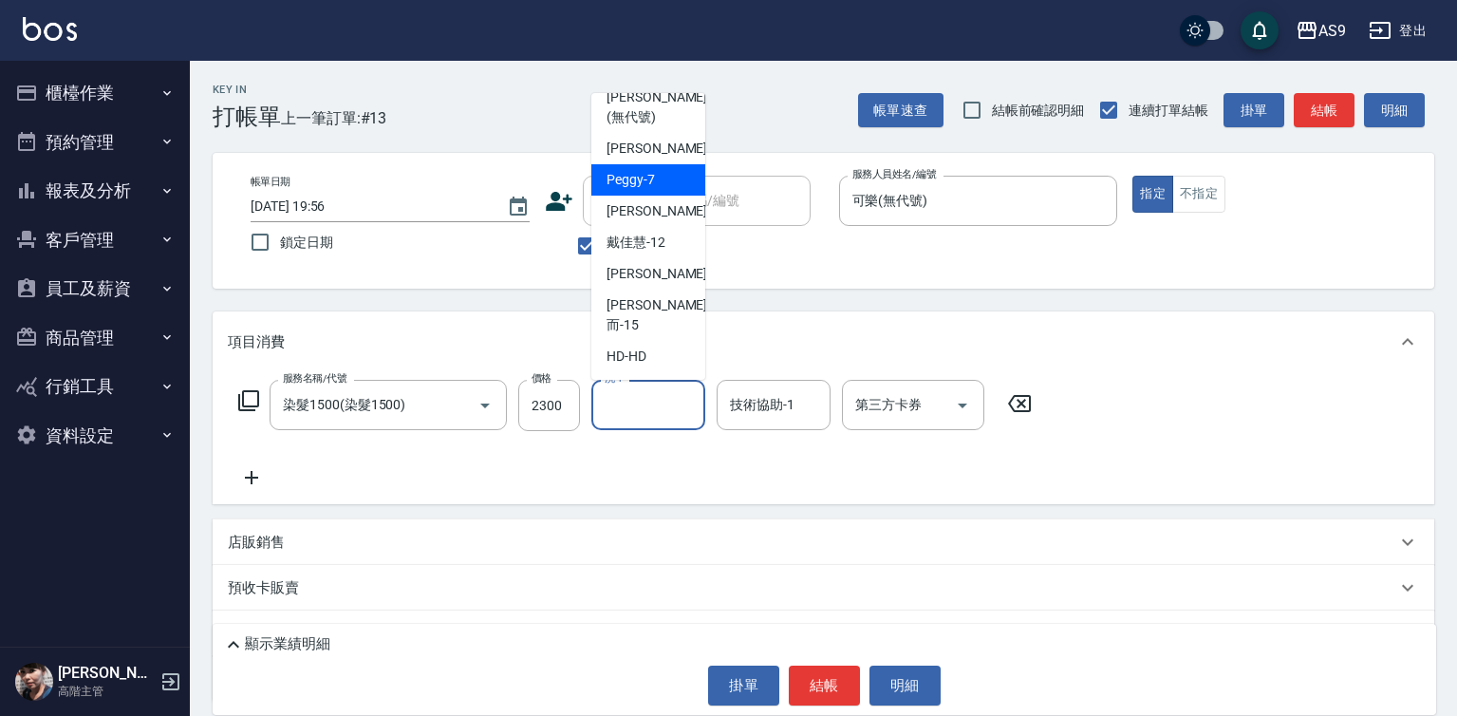
scroll to position [121, 0]
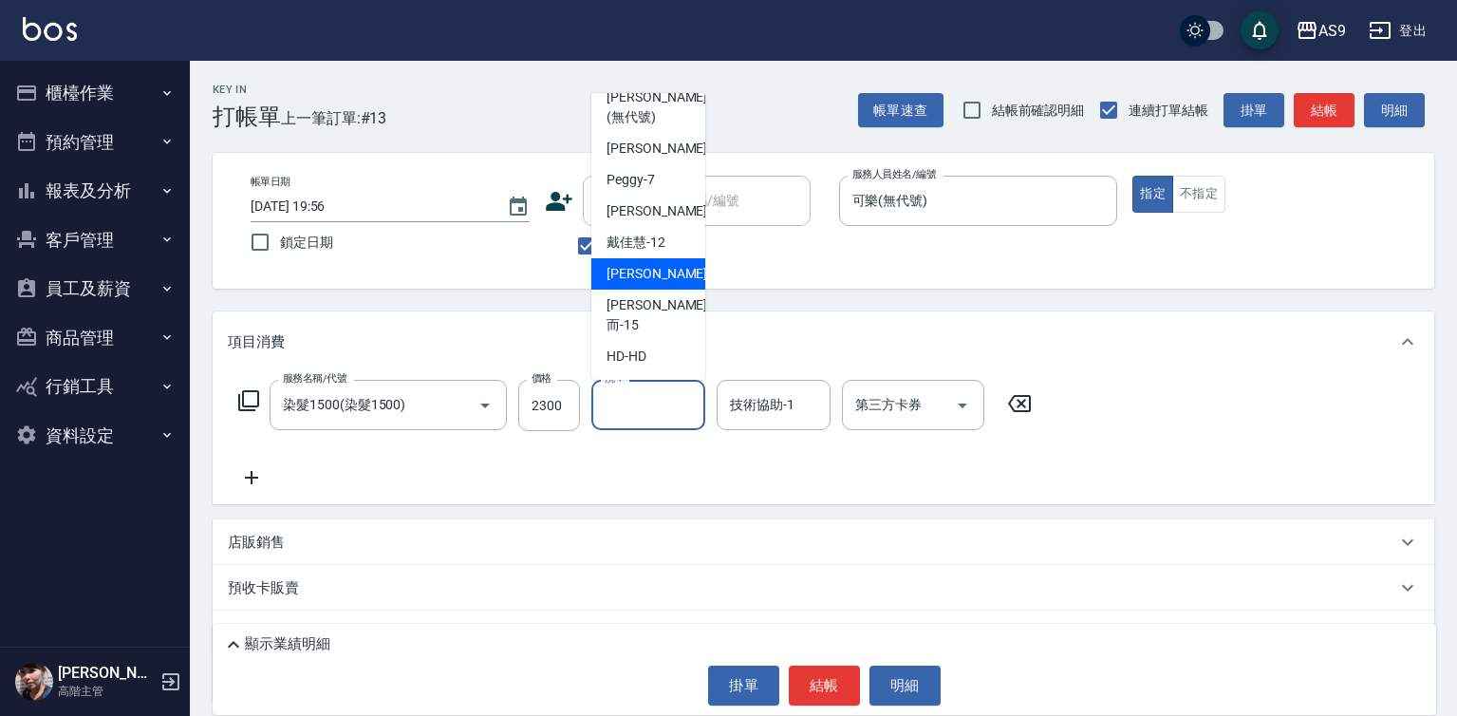
click at [646, 284] on span "[PERSON_NAME] -13" at bounding box center [667, 274] width 120 height 20
type input "[PERSON_NAME]-13"
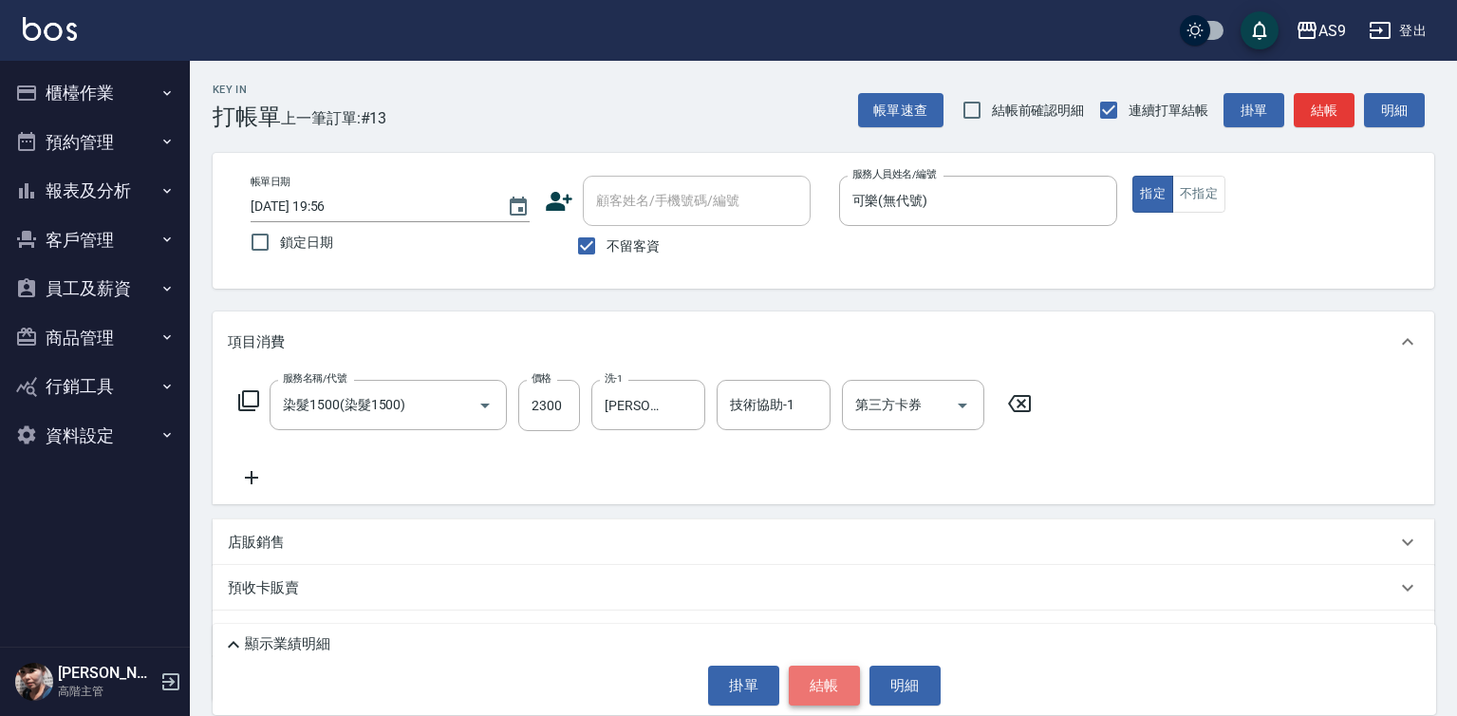
click at [828, 675] on button "結帳" at bounding box center [824, 685] width 71 height 40
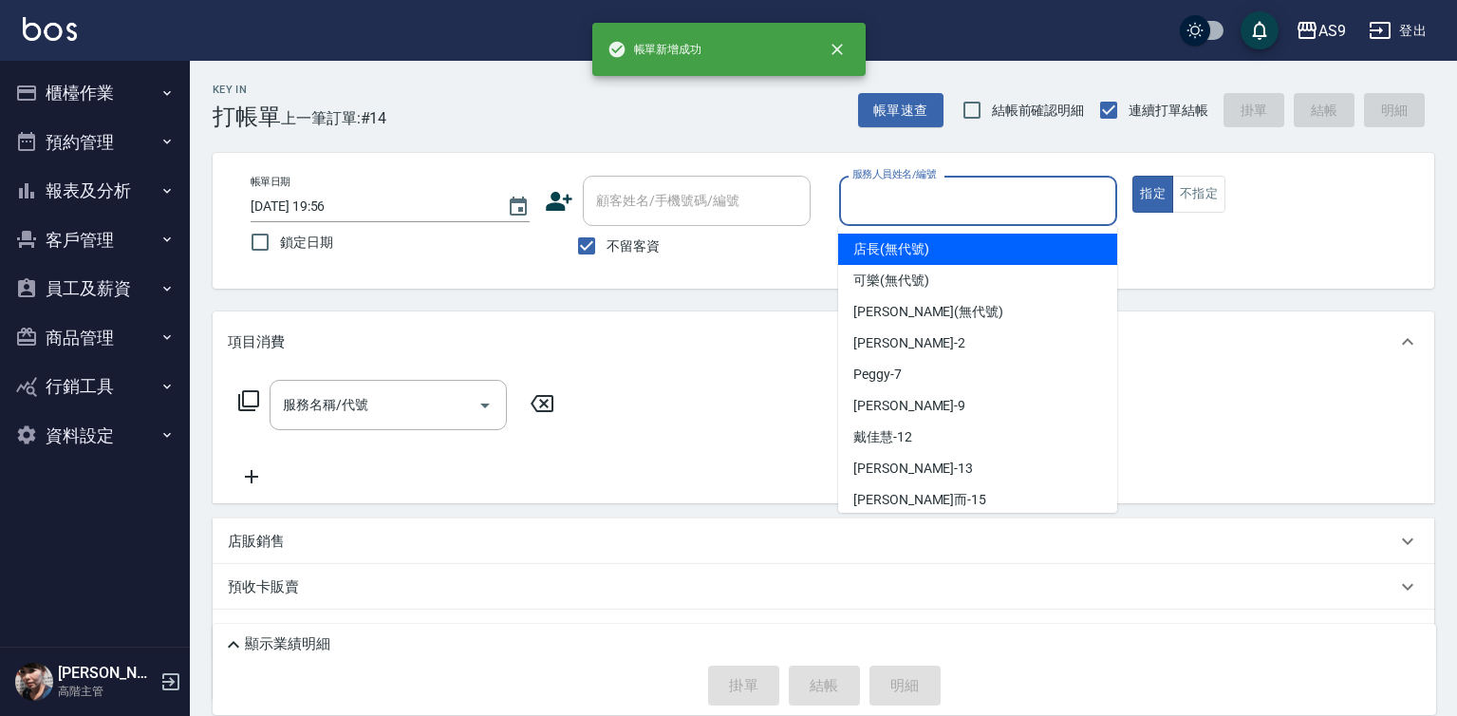
click at [919, 205] on input "服務人員姓名/編號" at bounding box center [979, 200] width 262 height 33
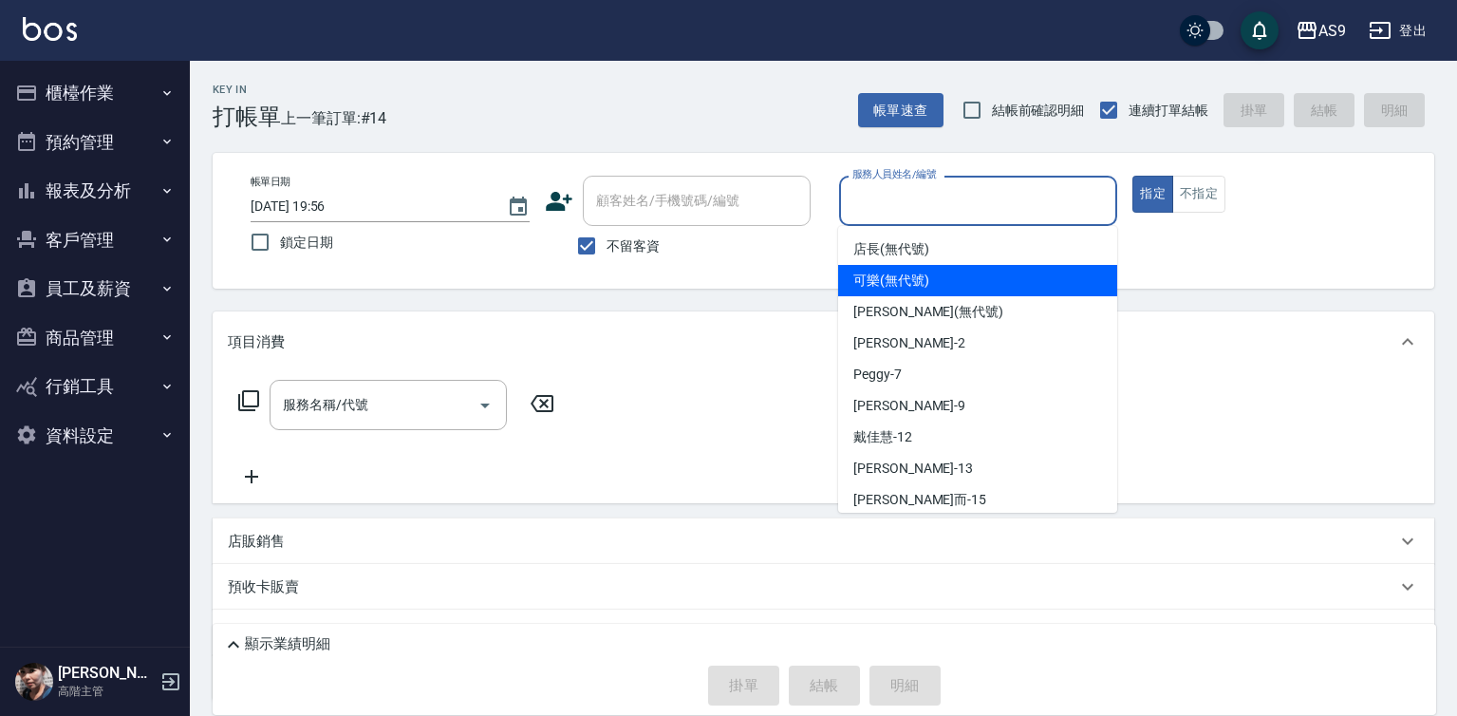
click at [881, 289] on span "可樂 (無代號)" at bounding box center [891, 281] width 76 height 20
type input "可樂(無代號)"
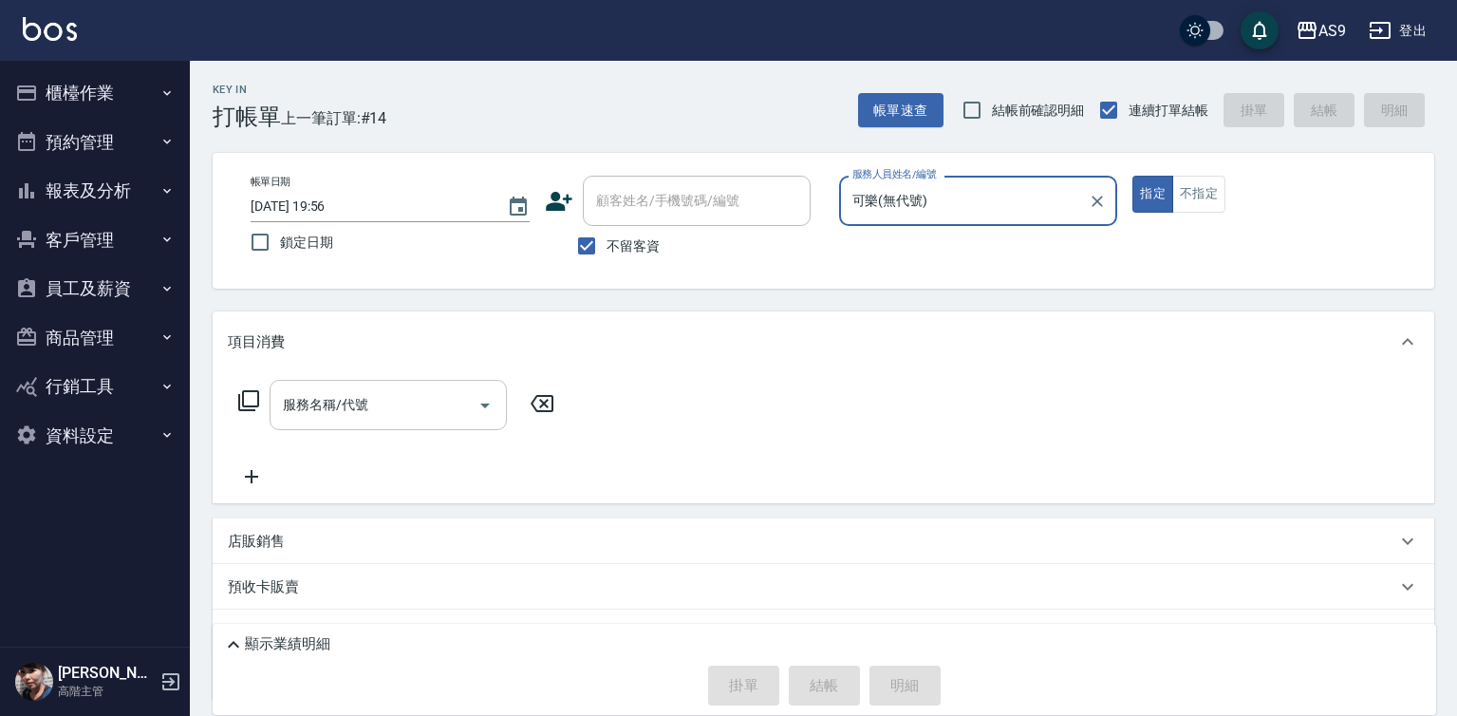
click at [369, 396] on input "服務名稱/代號" at bounding box center [374, 404] width 192 height 33
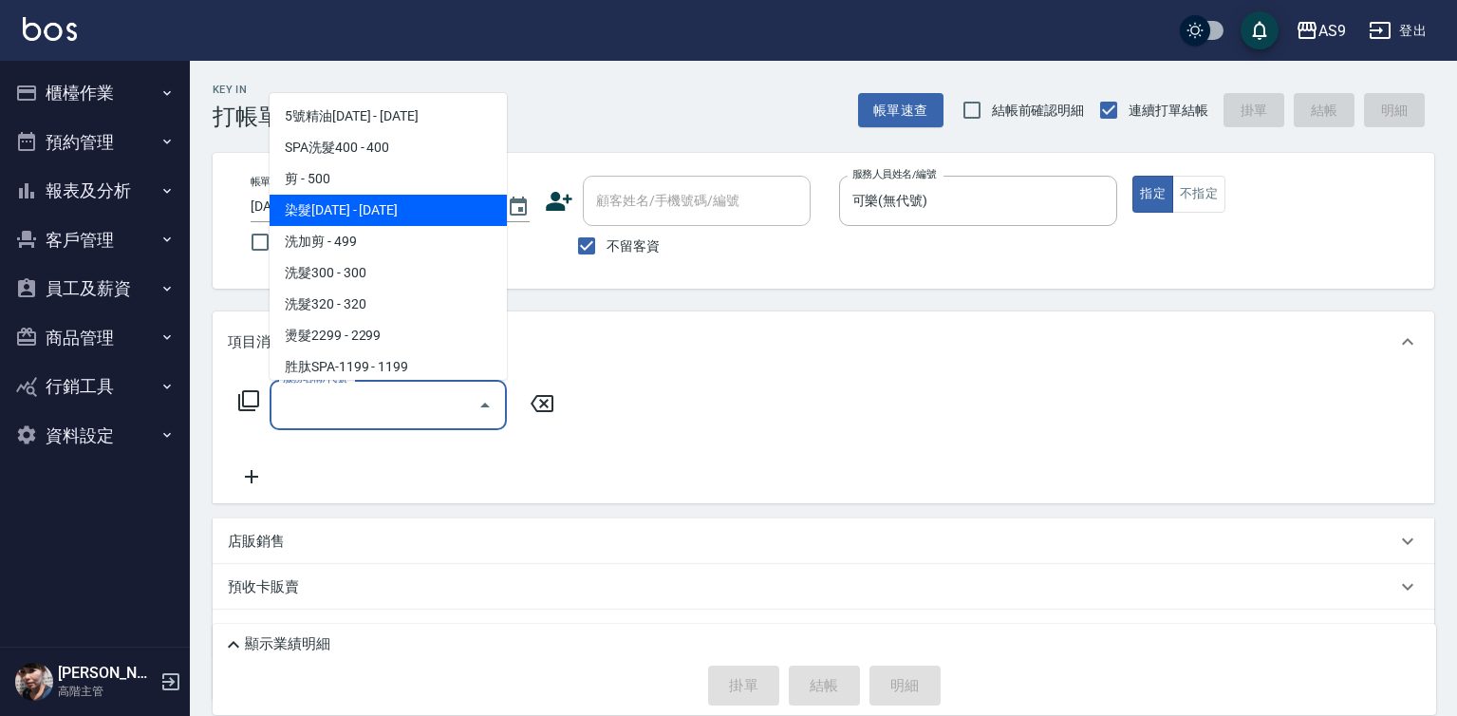
click at [376, 210] on span "染髮[DATE] - [DATE]" at bounding box center [388, 210] width 237 height 31
type input "染髮1500(染髮1500)"
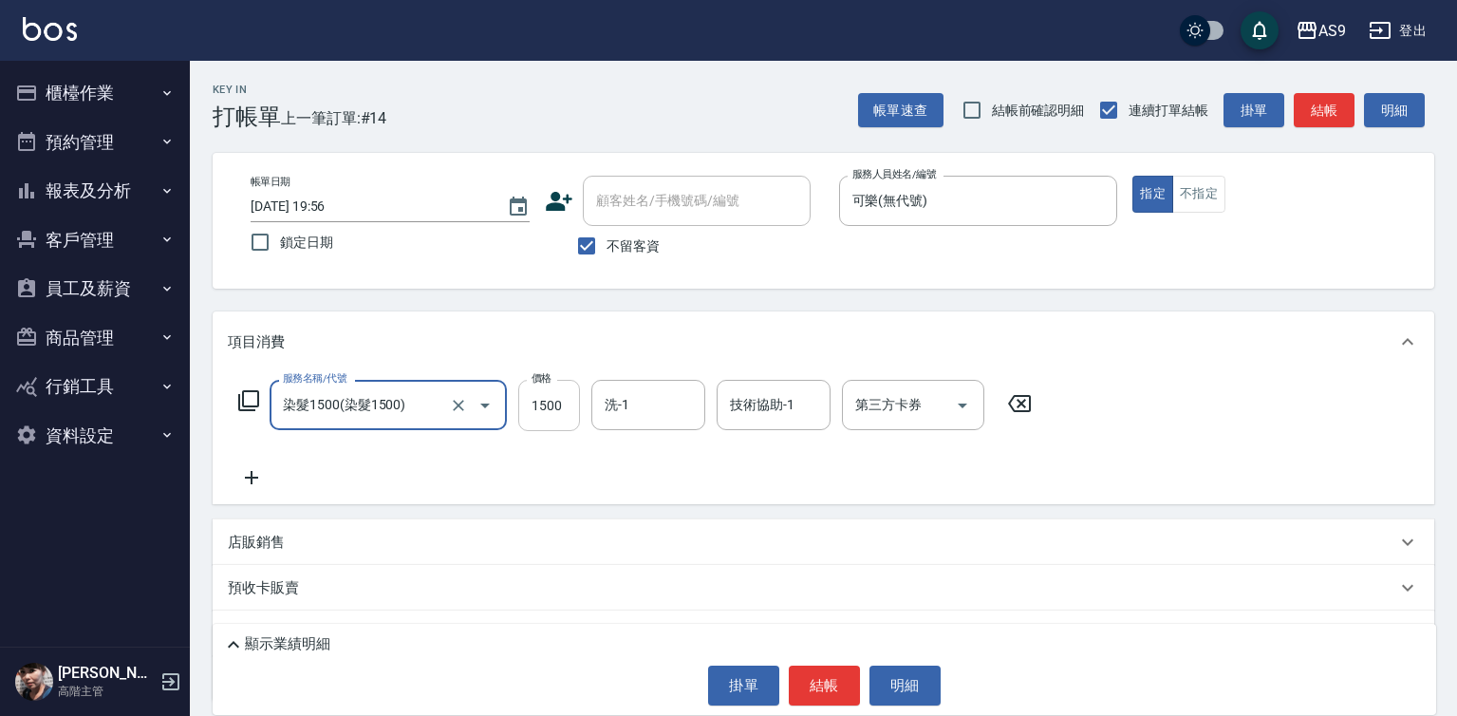
click at [547, 400] on input "1500" at bounding box center [549, 405] width 62 height 51
type input "2300"
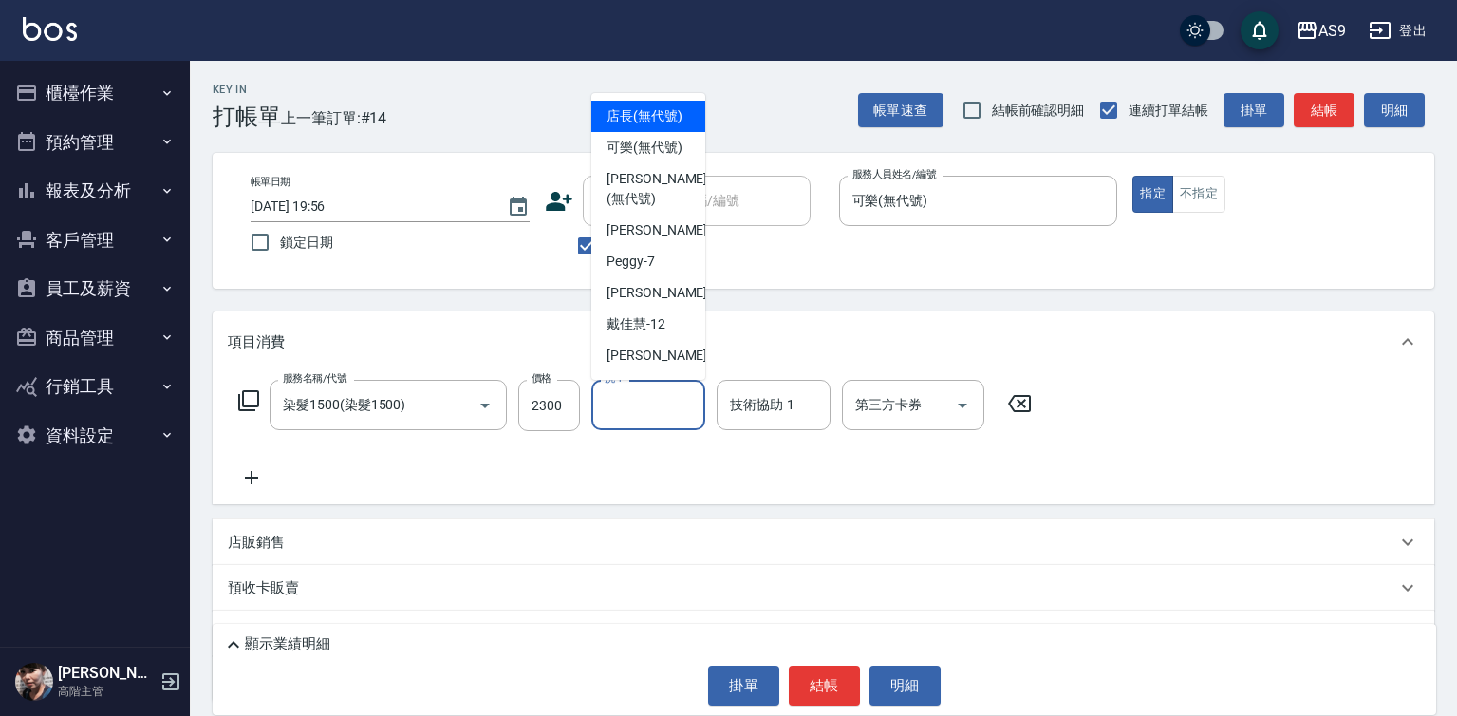
click at [636, 401] on input "洗-1" at bounding box center [648, 404] width 97 height 33
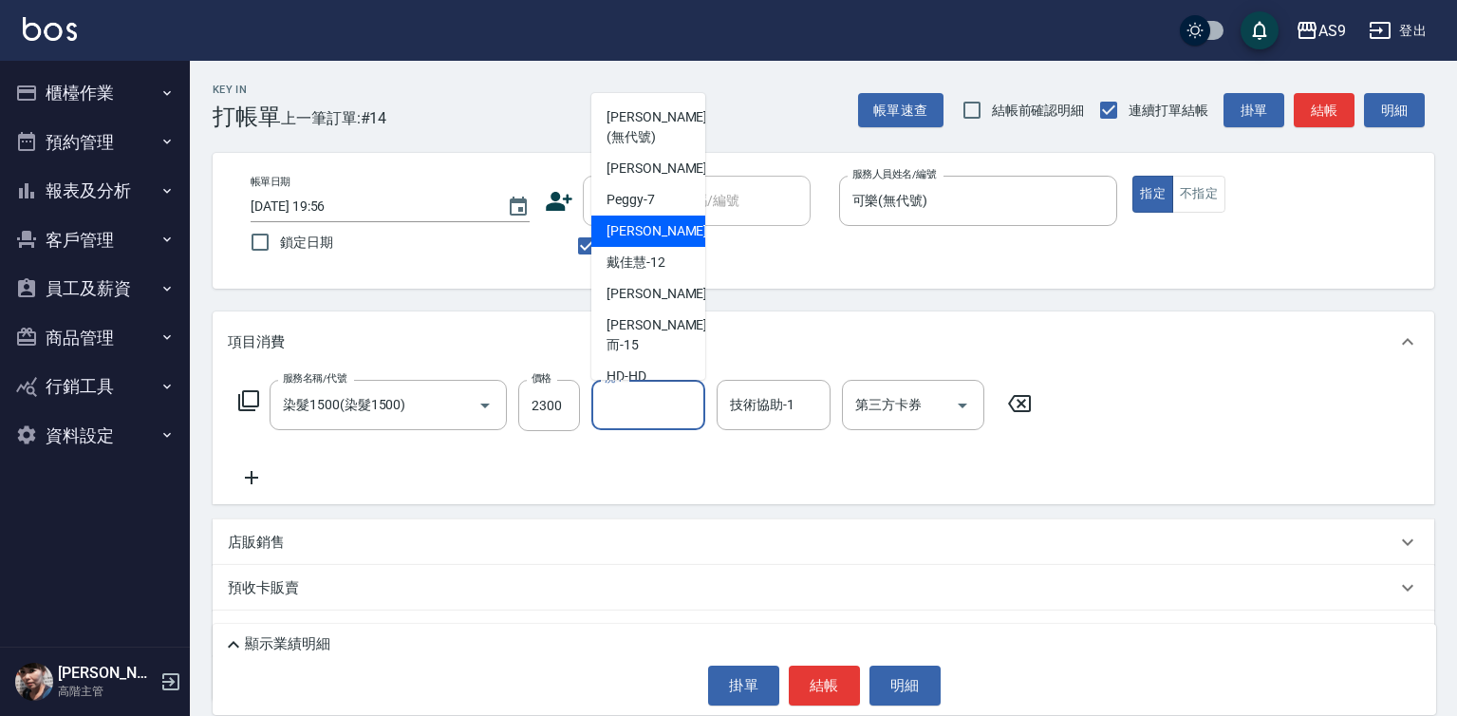
scroll to position [95, 0]
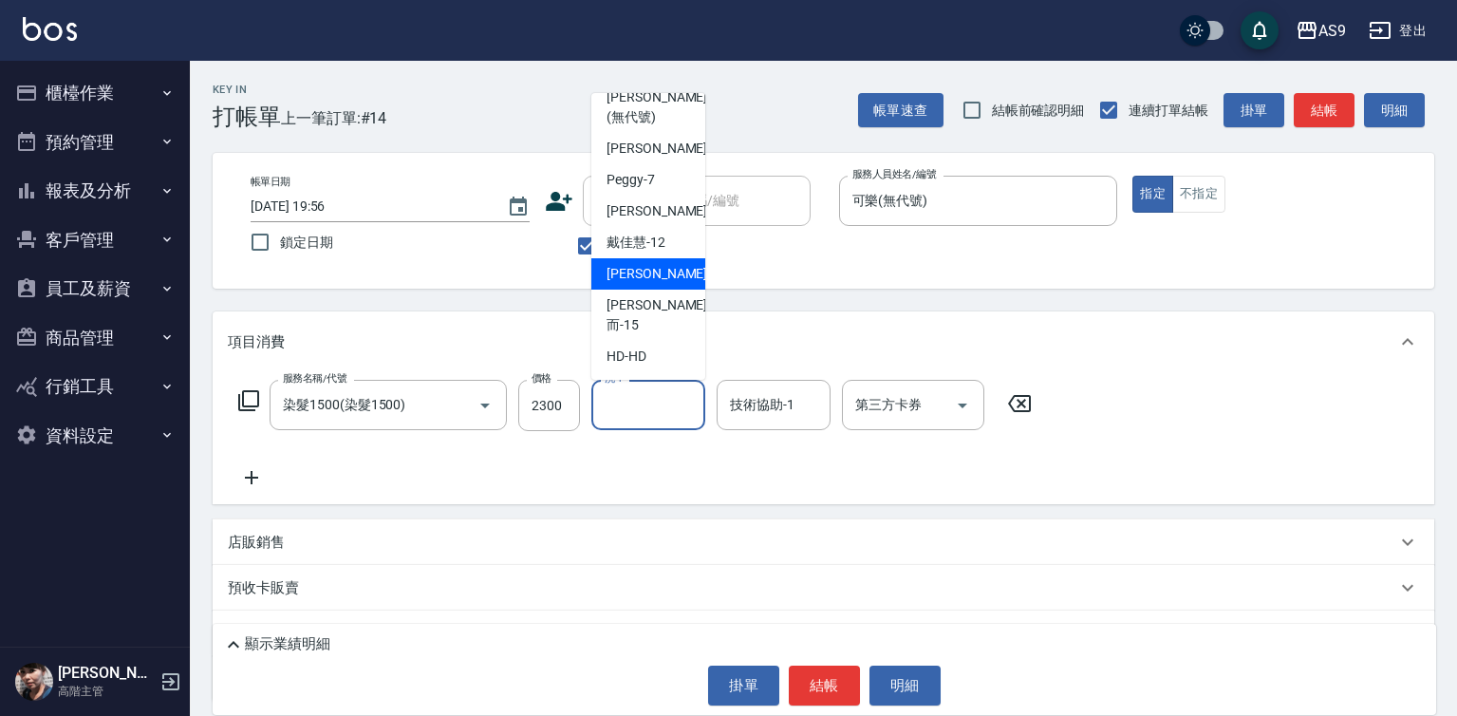
click at [663, 284] on span "[PERSON_NAME] -13" at bounding box center [667, 274] width 120 height 20
type input "[PERSON_NAME]-13"
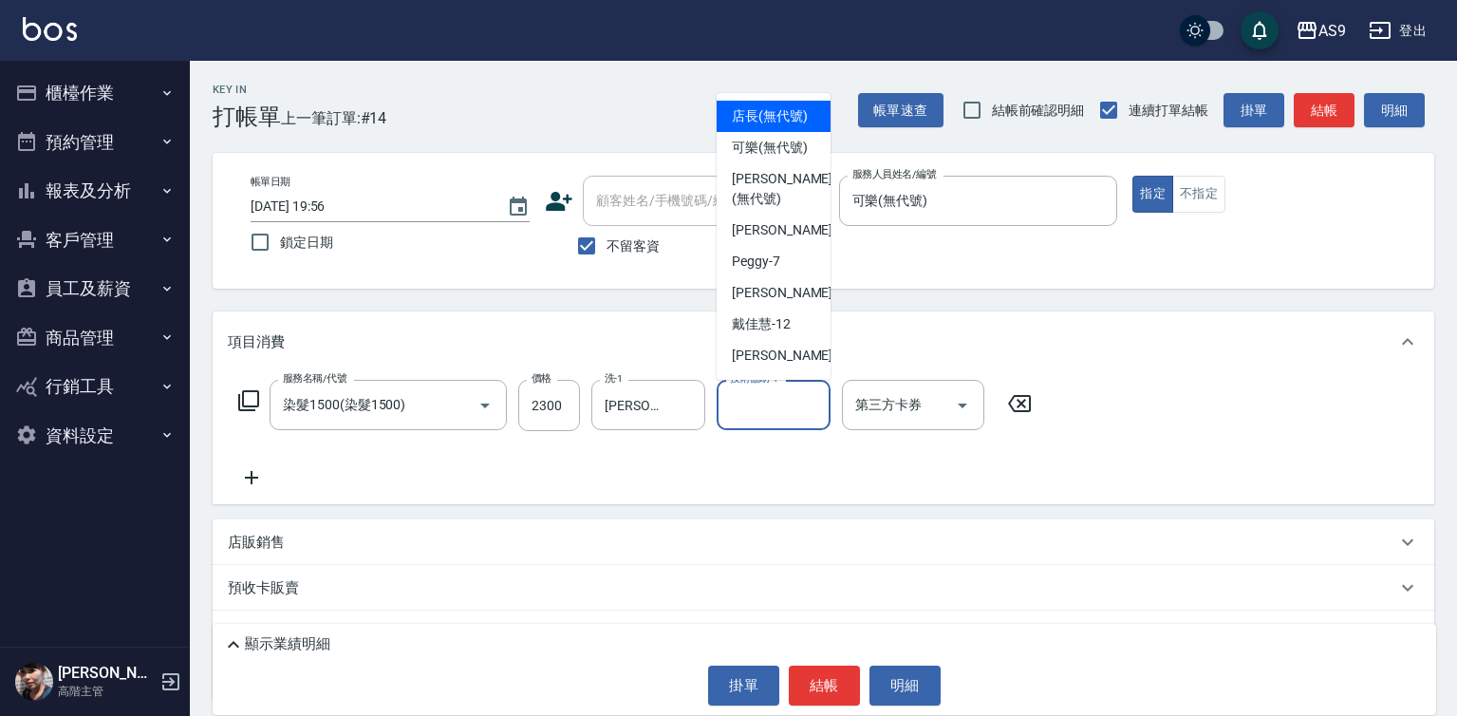
click at [773, 410] on input "技術協助-1" at bounding box center [773, 404] width 97 height 33
click at [773, 240] on span "[PERSON_NAME]蘭 -2" at bounding box center [788, 230] width 112 height 20
type input "[PERSON_NAME]蘭-2"
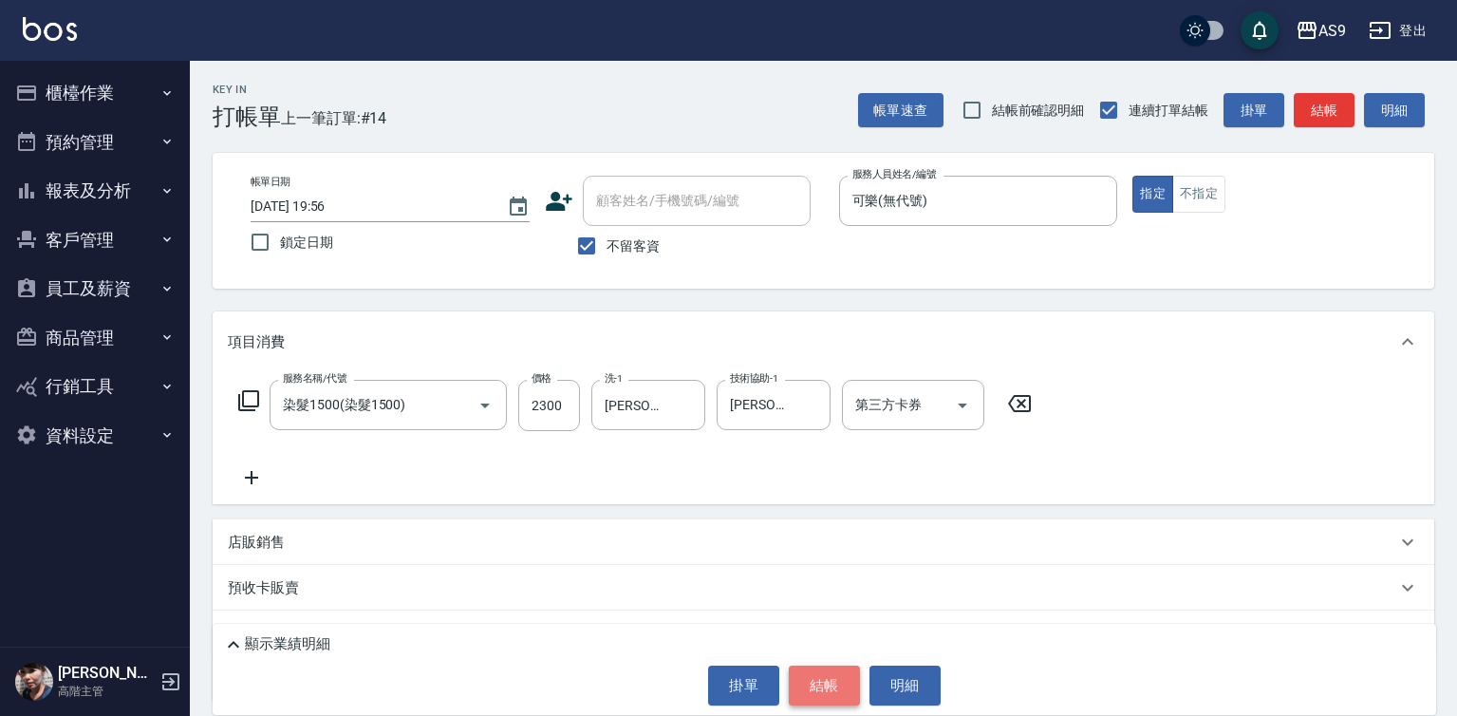
click at [797, 698] on button "結帳" at bounding box center [824, 685] width 71 height 40
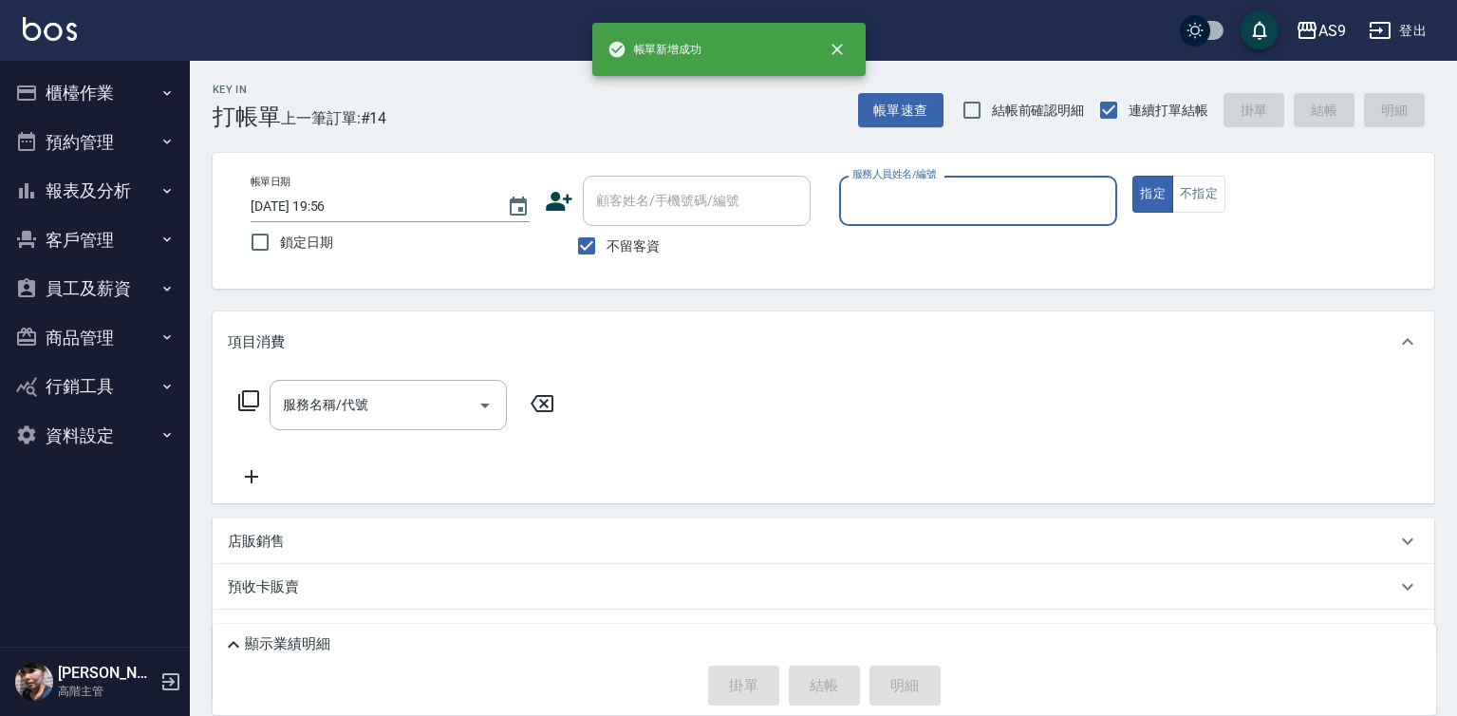
click at [921, 219] on div "服務人員姓名/編號" at bounding box center [978, 201] width 279 height 50
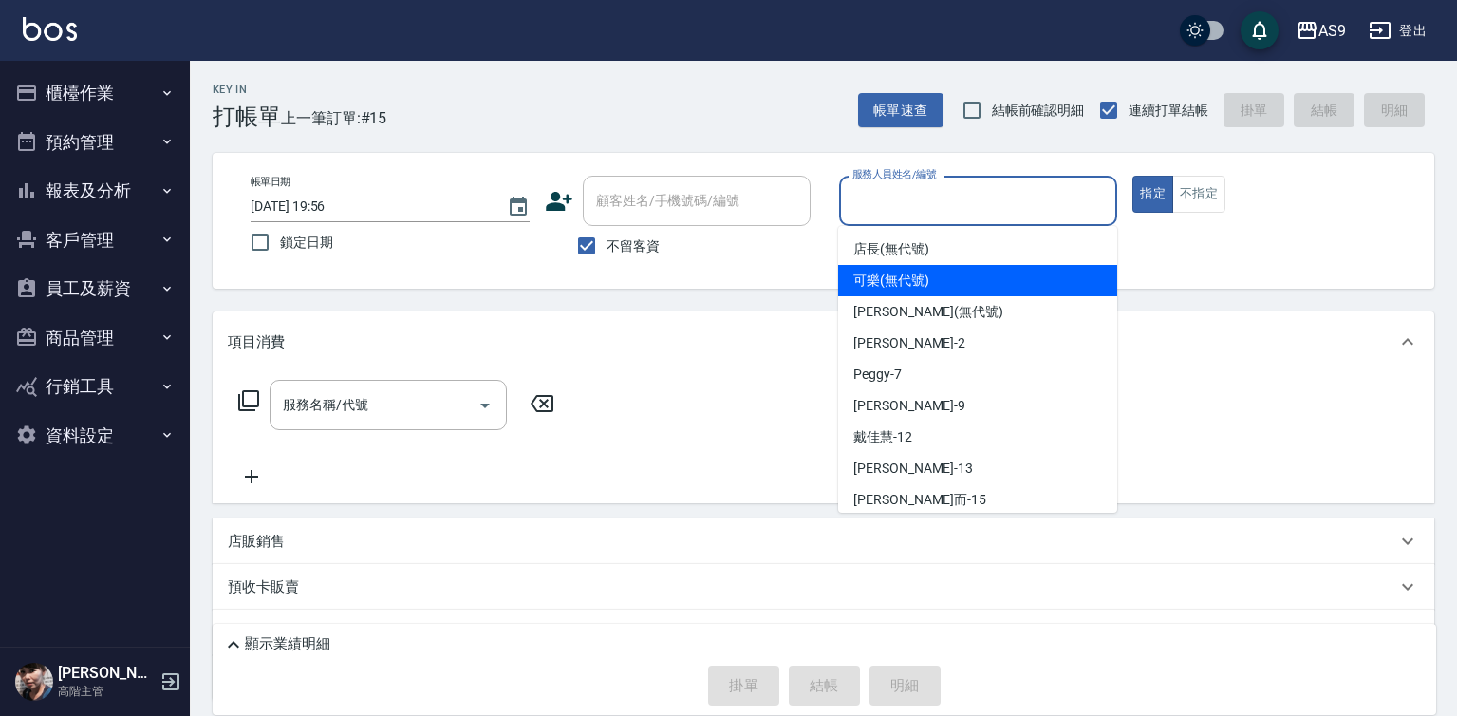
drag, startPoint x: 916, startPoint y: 290, endPoint x: 803, endPoint y: 323, distance: 117.5
click at [915, 290] on div "可樂 (無代號)" at bounding box center [977, 280] width 279 height 31
type input "可樂(無代號)"
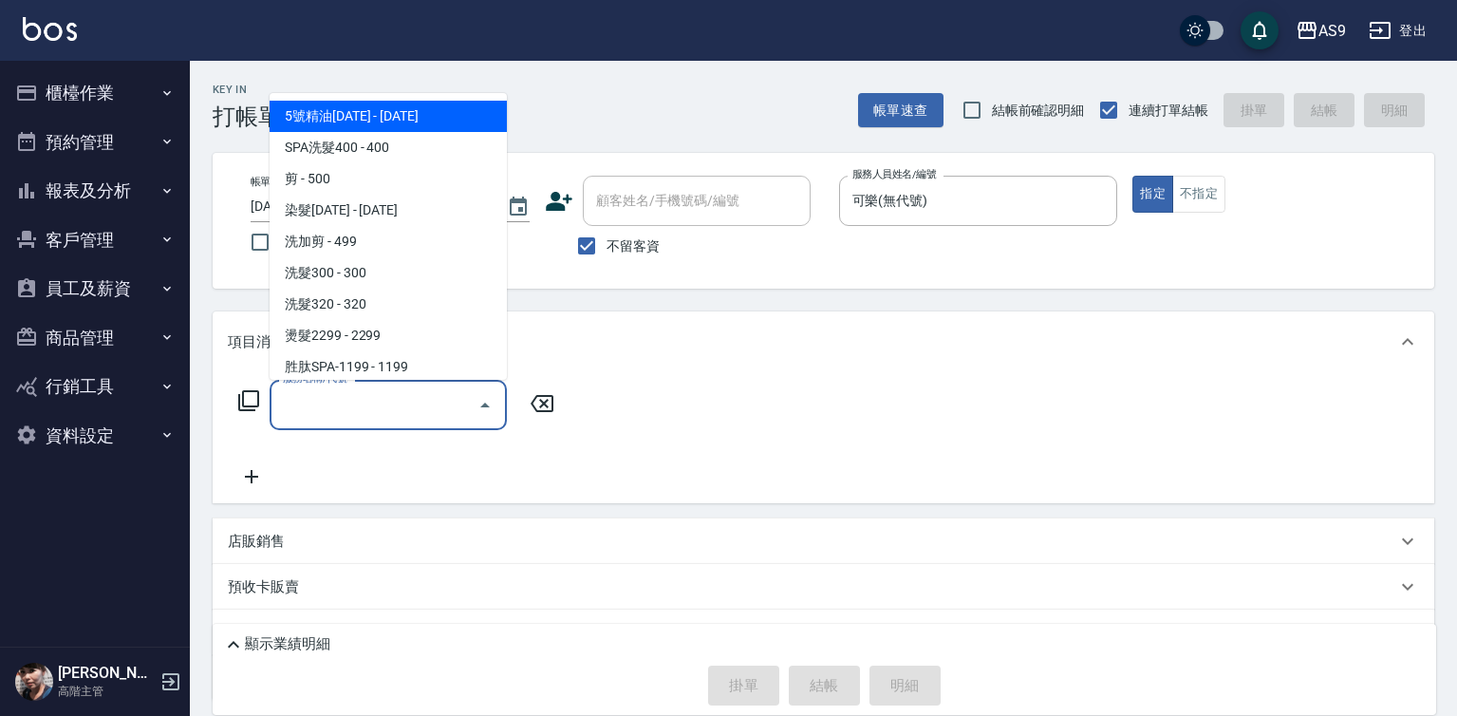
click at [425, 410] on input "服務名稱/代號" at bounding box center [374, 404] width 192 height 33
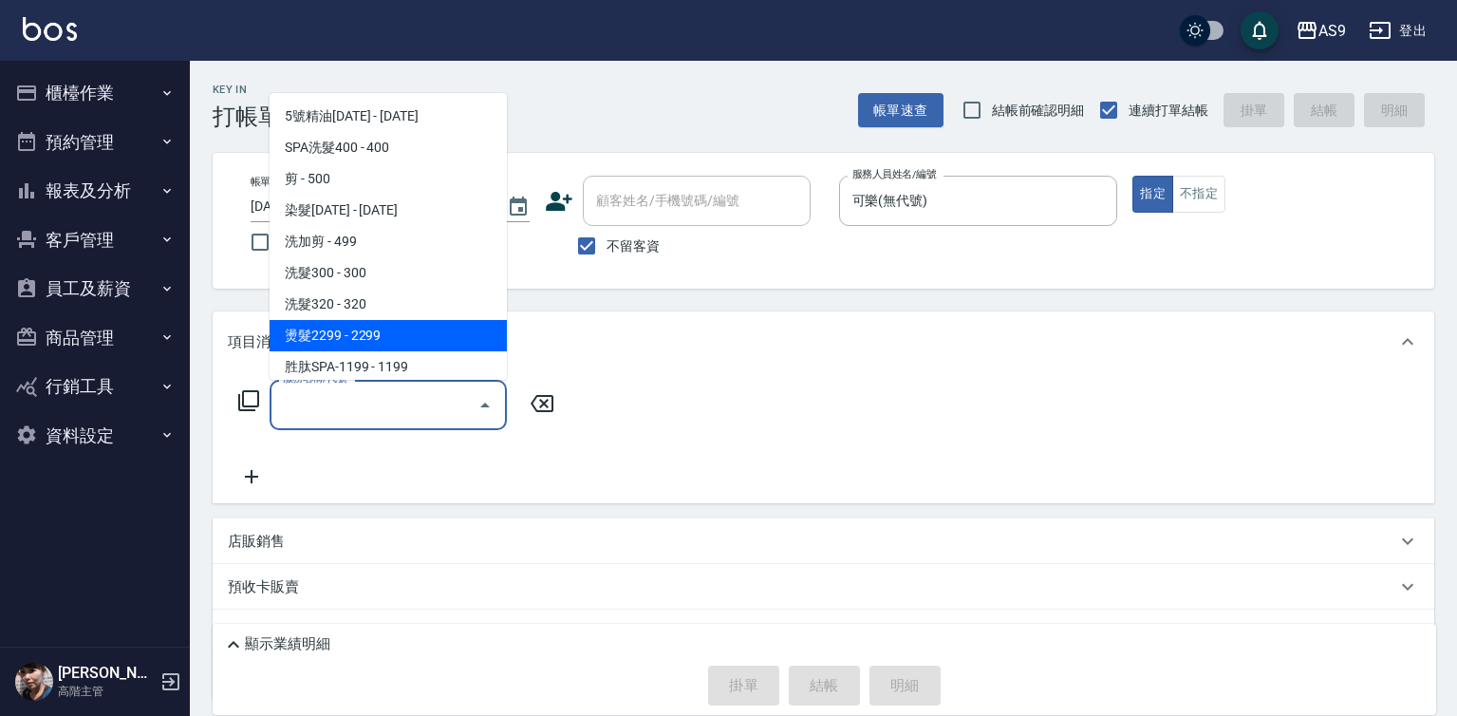
click at [391, 340] on span "燙髮2299 - 2299" at bounding box center [388, 335] width 237 height 31
type input "燙髮2299(燙2299)"
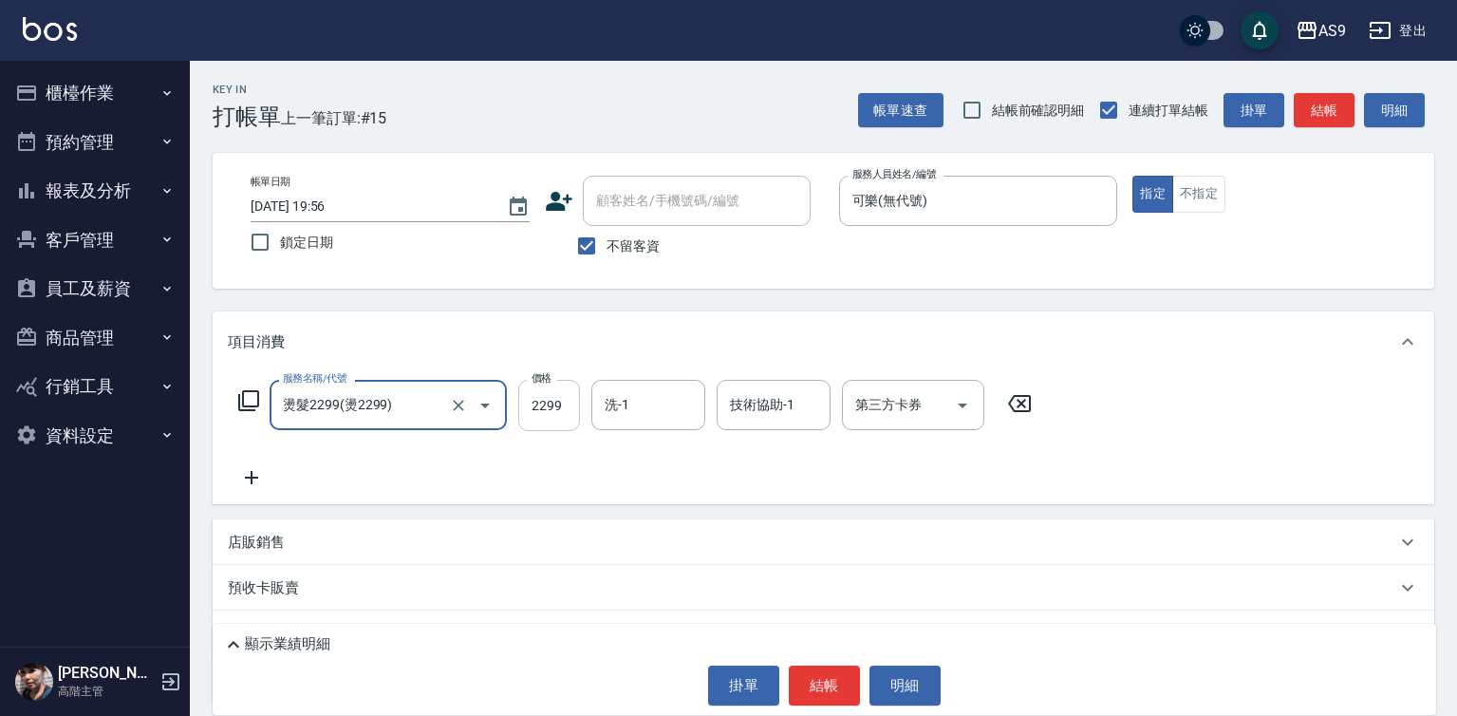
click at [543, 420] on input "2299" at bounding box center [549, 405] width 62 height 51
type input "1500"
click at [819, 684] on button "結帳" at bounding box center [824, 685] width 71 height 40
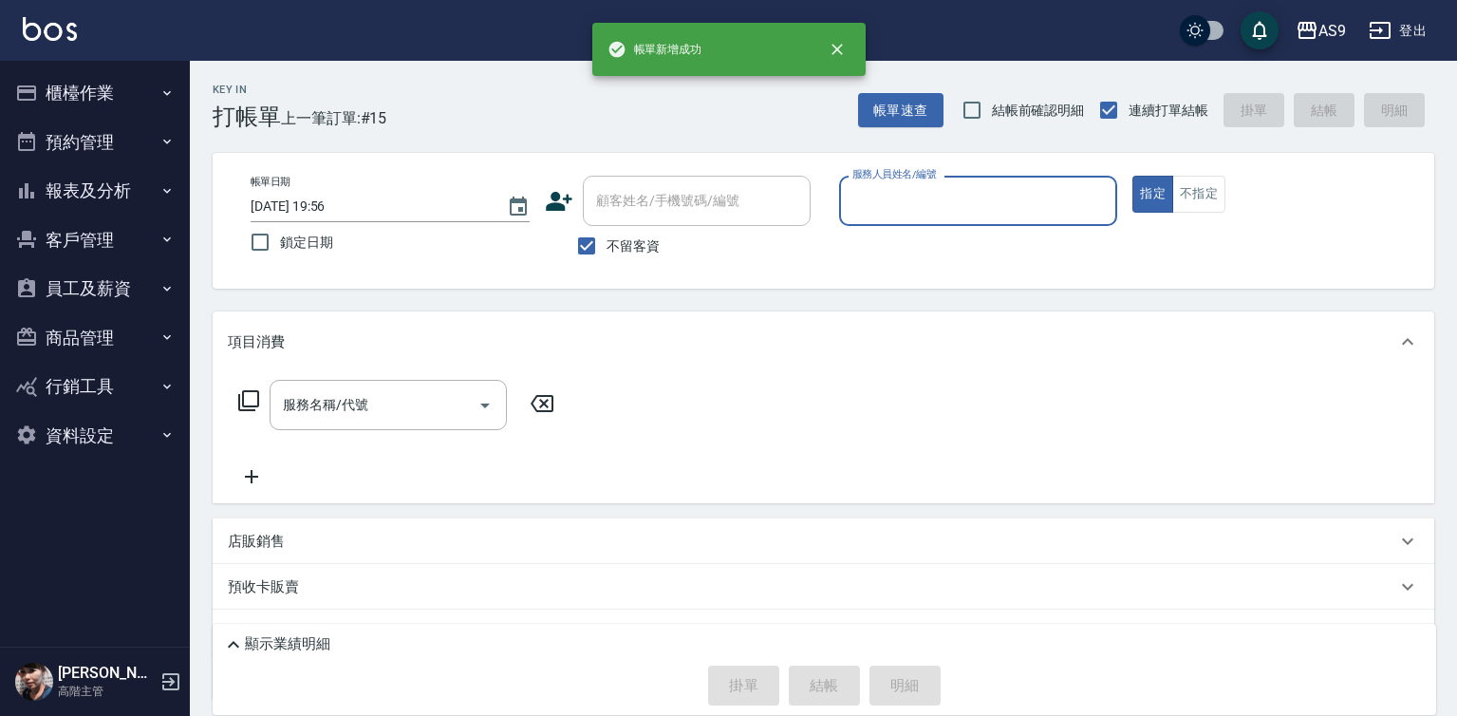
click at [910, 201] on input "服務人員姓名/編號" at bounding box center [979, 200] width 262 height 33
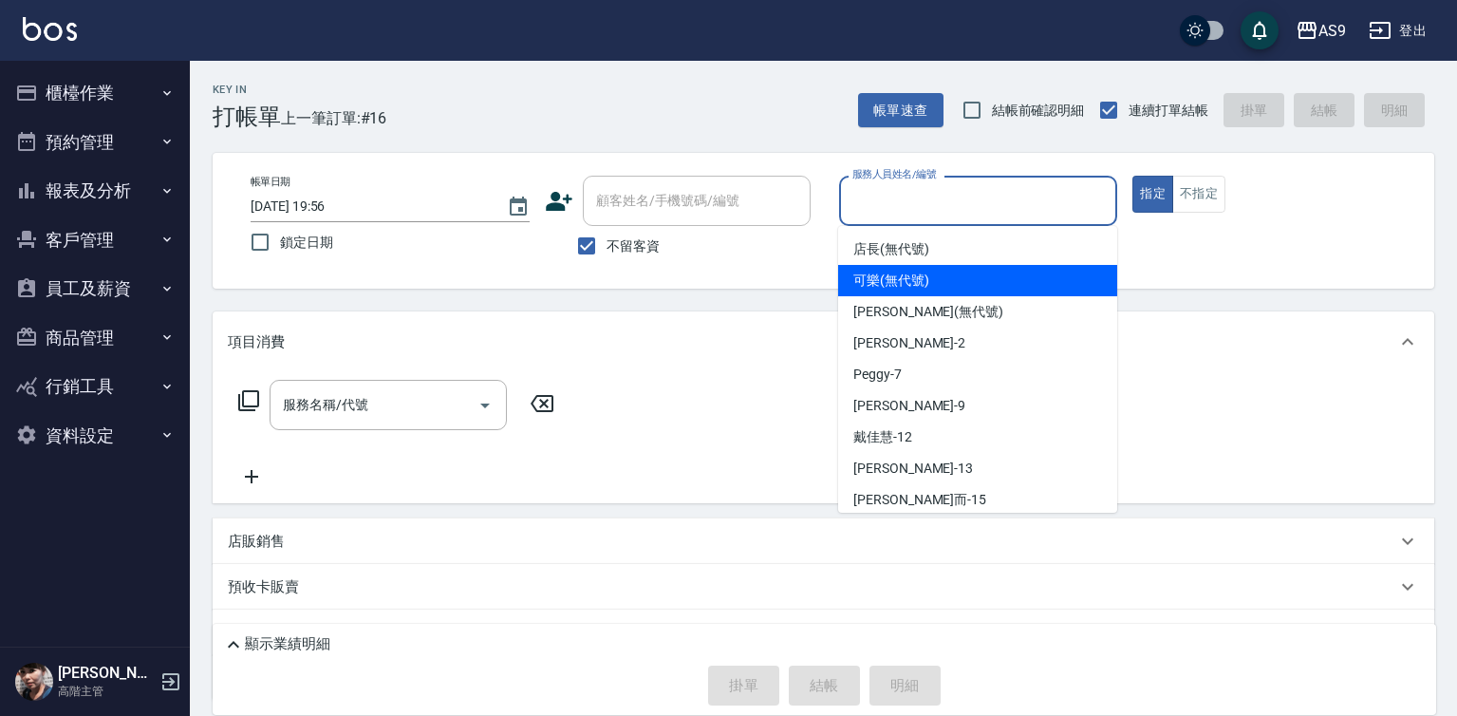
drag, startPoint x: 910, startPoint y: 274, endPoint x: 770, endPoint y: 319, distance: 147.4
click at [908, 279] on span "可樂 (無代號)" at bounding box center [891, 281] width 76 height 20
type input "可樂(無代號)"
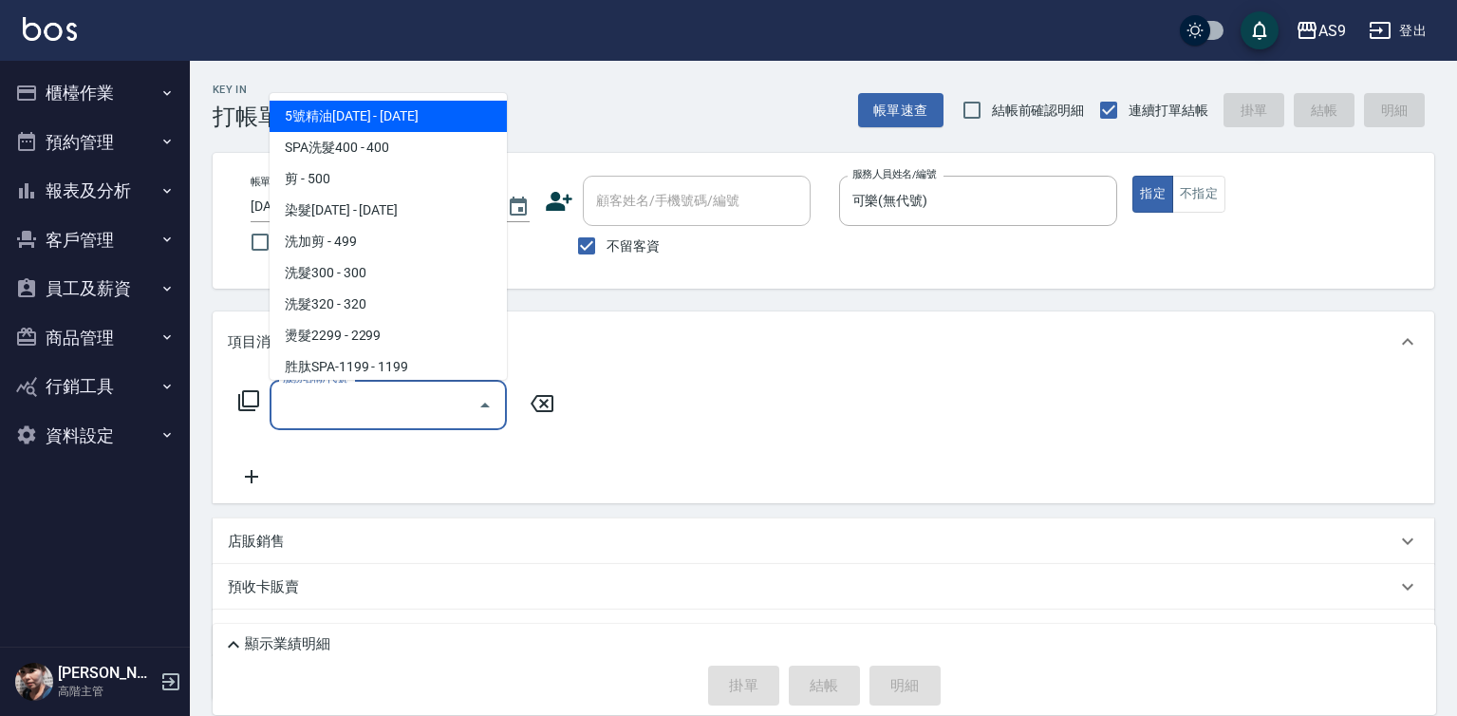
click at [416, 401] on input "服務名稱/代號" at bounding box center [374, 404] width 192 height 33
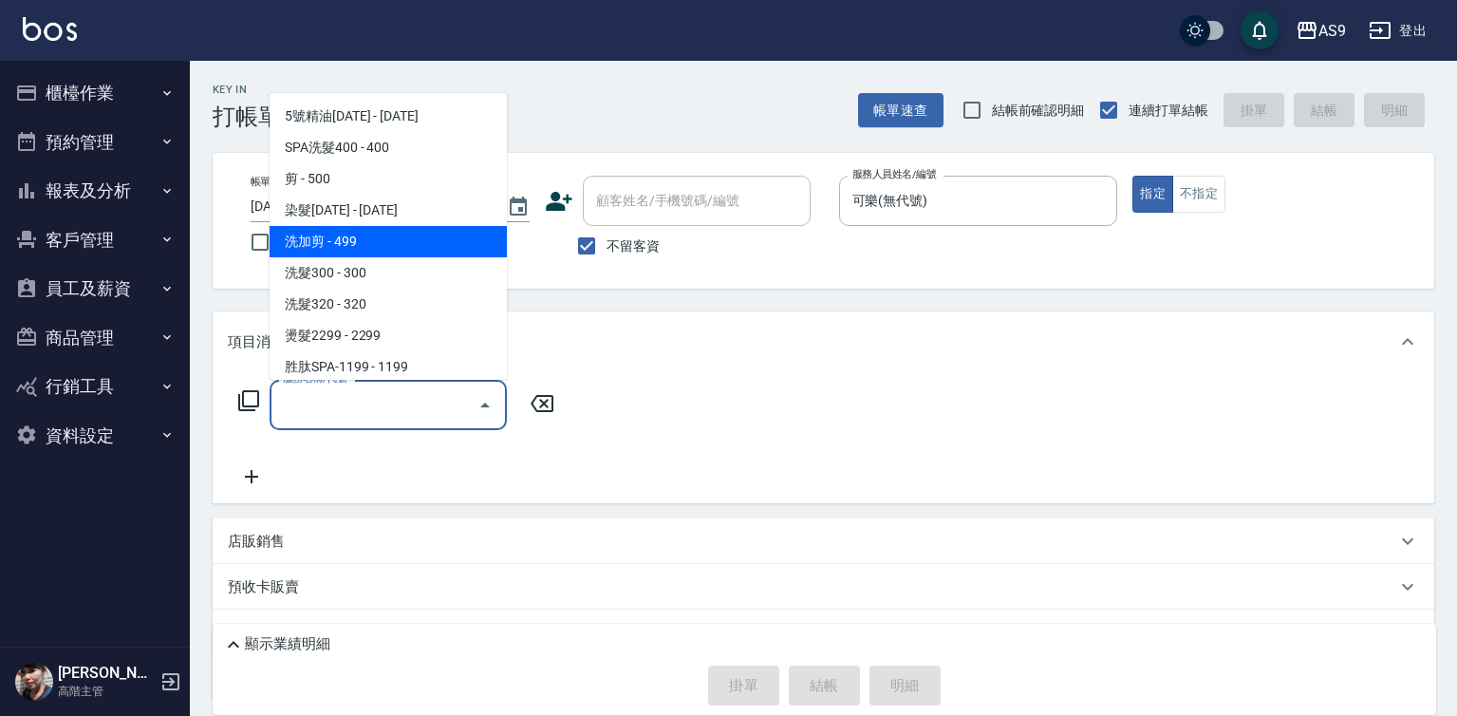
click at [372, 253] on span "洗加剪 - 499" at bounding box center [388, 241] width 237 height 31
type input "洗加剪(洗加剪)"
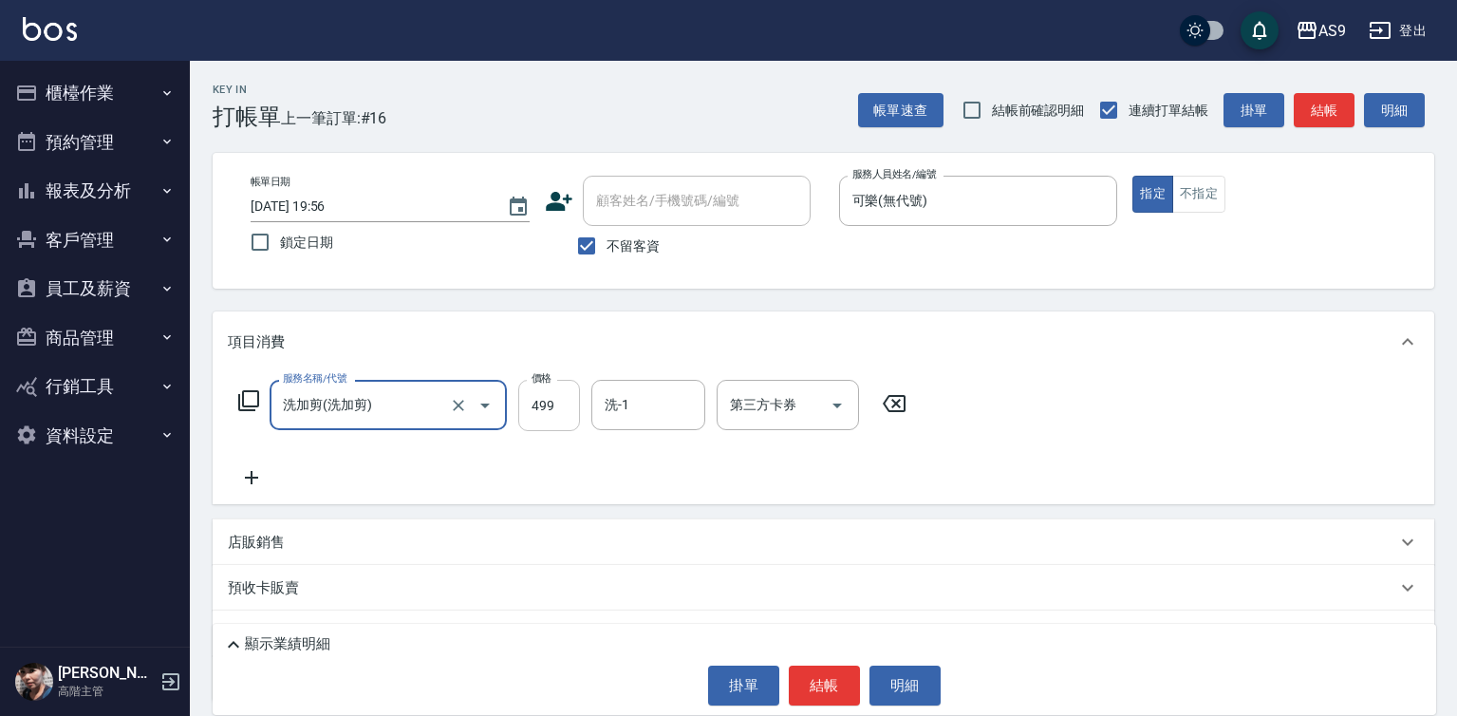
click at [549, 407] on input "499" at bounding box center [549, 405] width 62 height 51
type input "700"
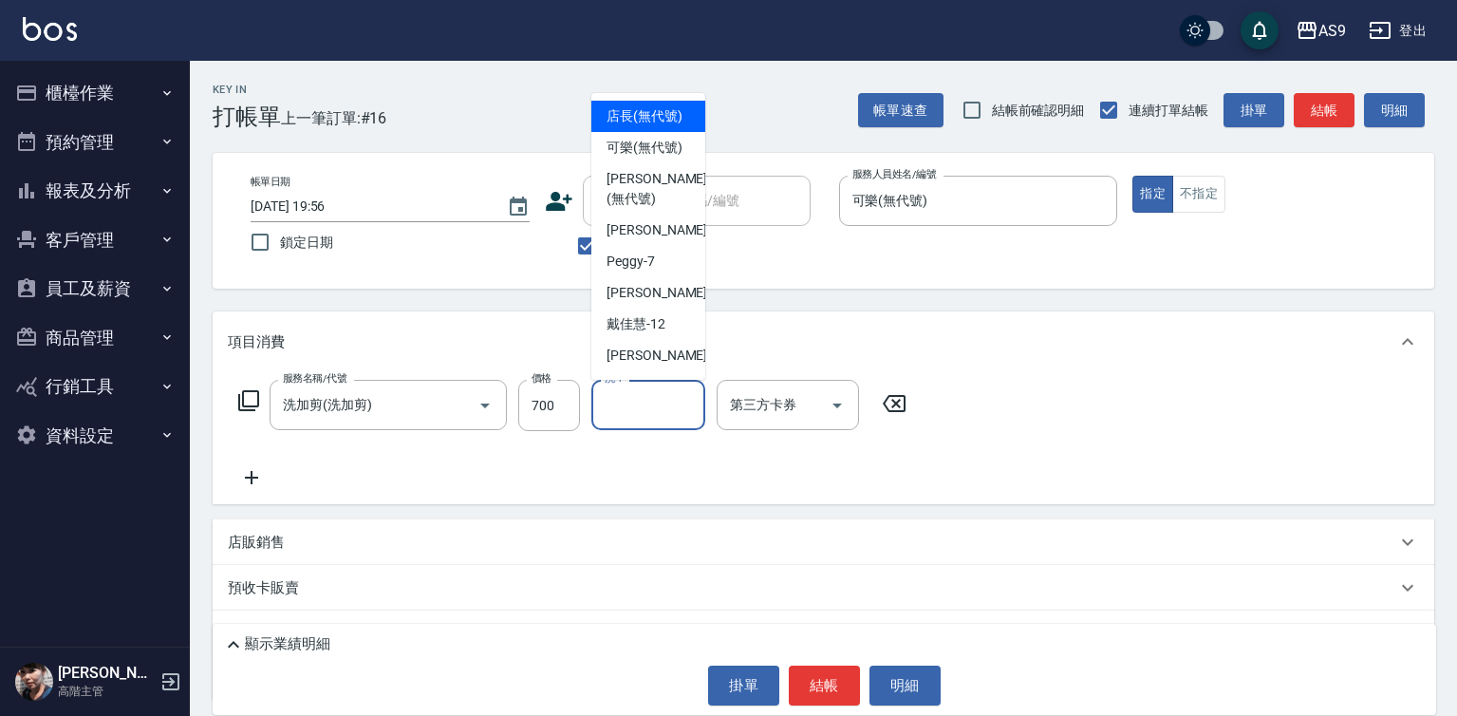
click at [660, 417] on input "洗-1" at bounding box center [648, 404] width 97 height 33
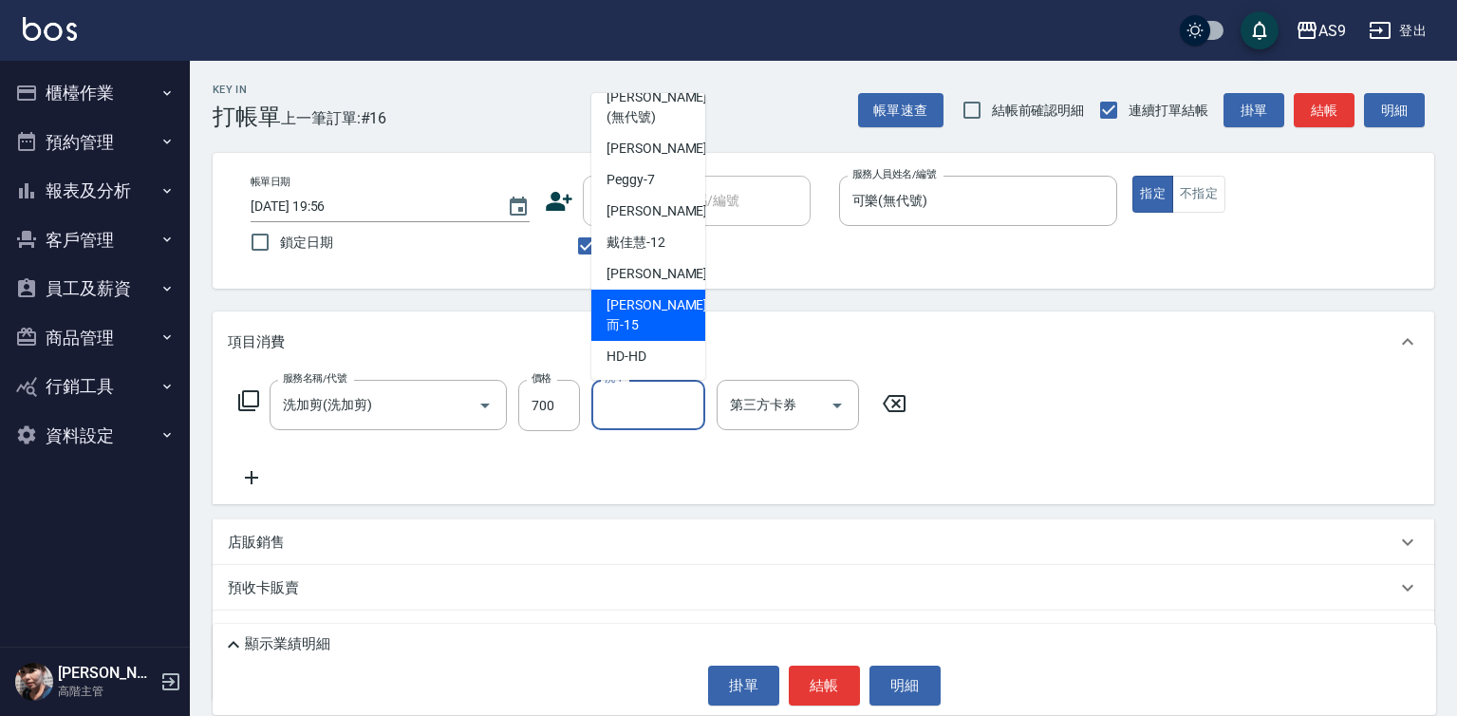
scroll to position [121, 0]
click at [656, 284] on span "[PERSON_NAME] -13" at bounding box center [667, 274] width 120 height 20
type input "[PERSON_NAME]-13"
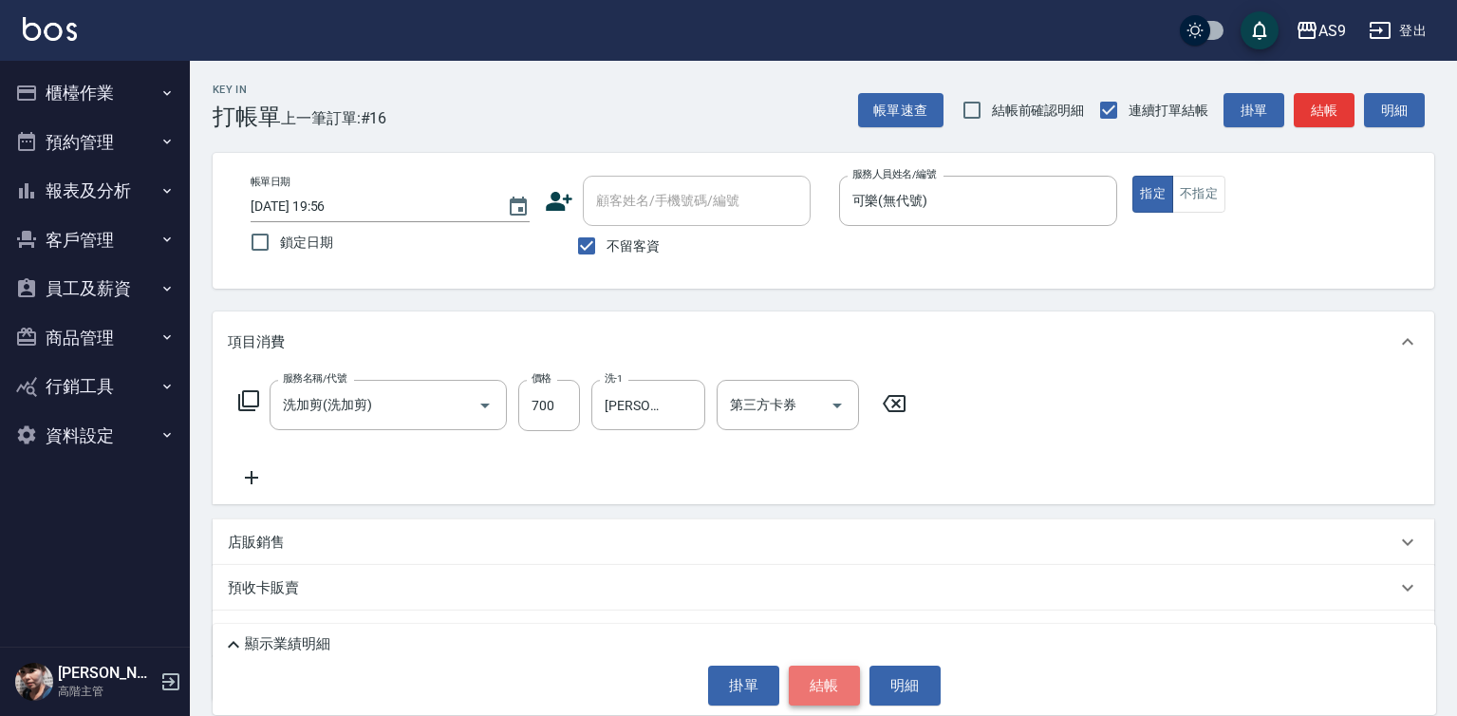
click at [837, 683] on button "結帳" at bounding box center [824, 685] width 71 height 40
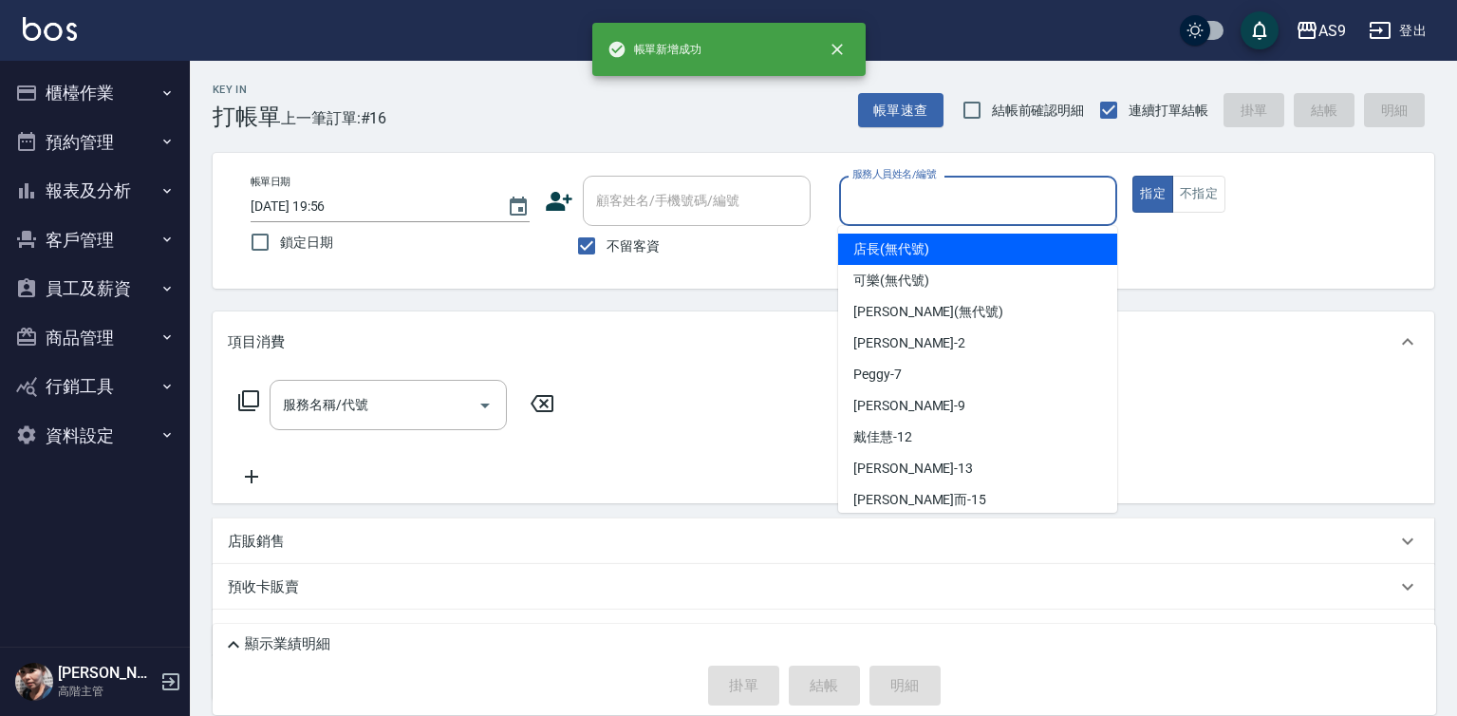
click at [944, 207] on input "服務人員姓名/編號" at bounding box center [979, 200] width 262 height 33
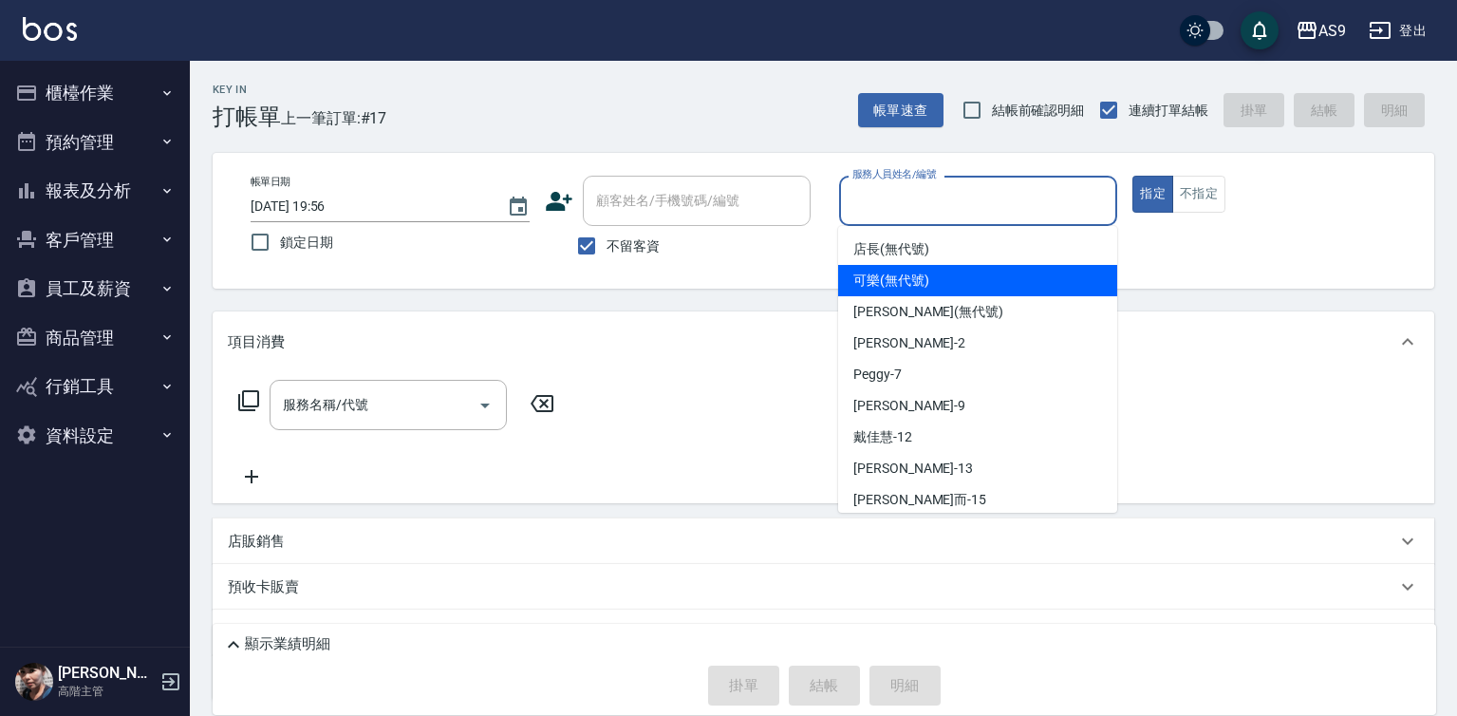
click at [913, 270] on div "可樂 (無代號)" at bounding box center [977, 280] width 279 height 31
type input "可樂(無代號)"
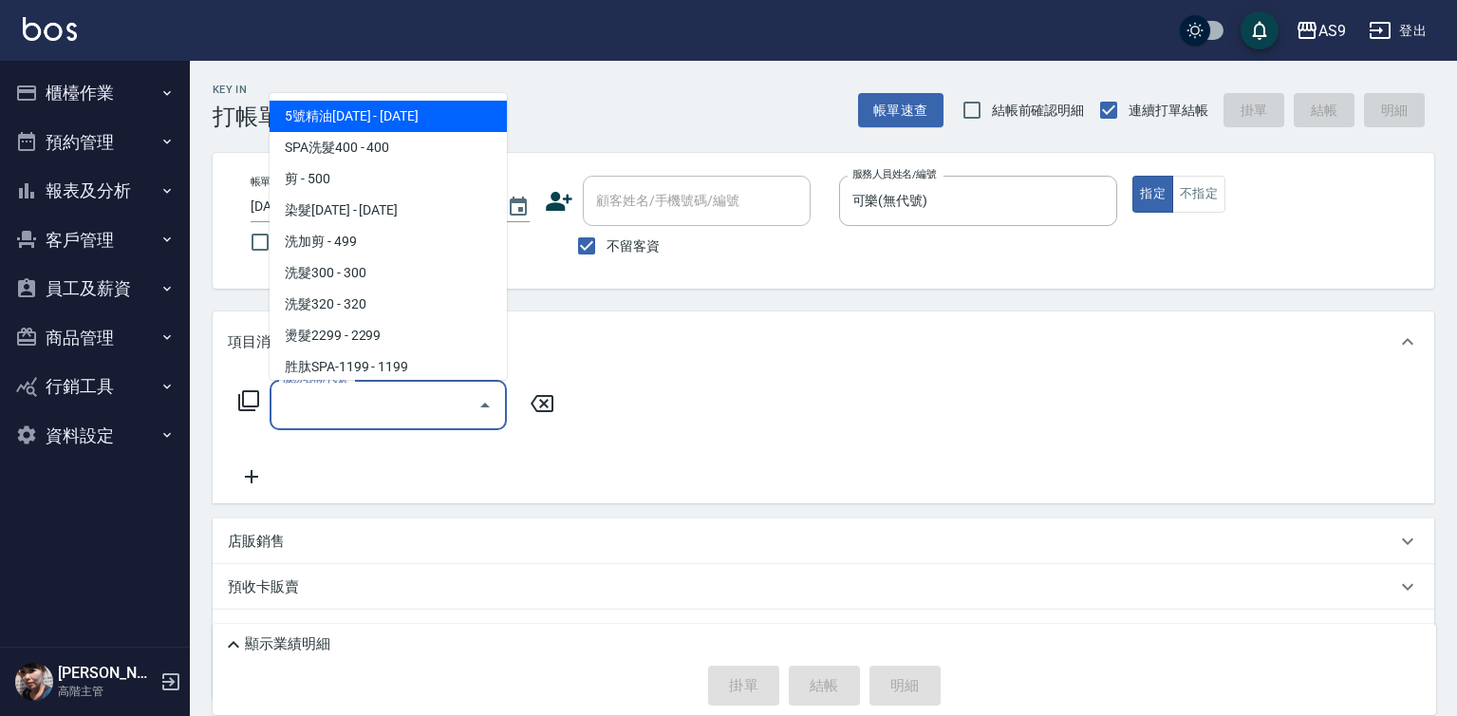
click at [378, 407] on input "服務名稱/代號" at bounding box center [374, 404] width 192 height 33
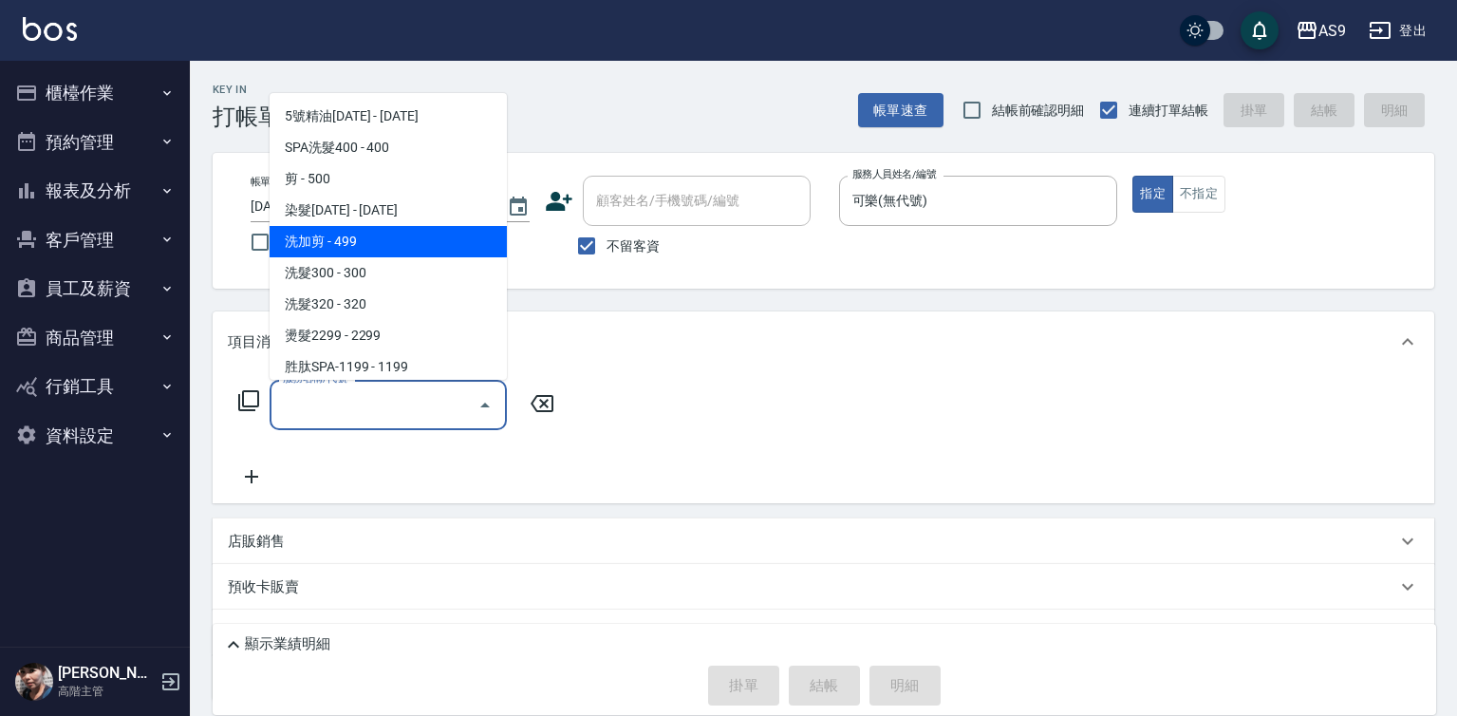
click at [326, 246] on span "洗加剪 - 499" at bounding box center [388, 241] width 237 height 31
type input "洗加剪(洗加剪)"
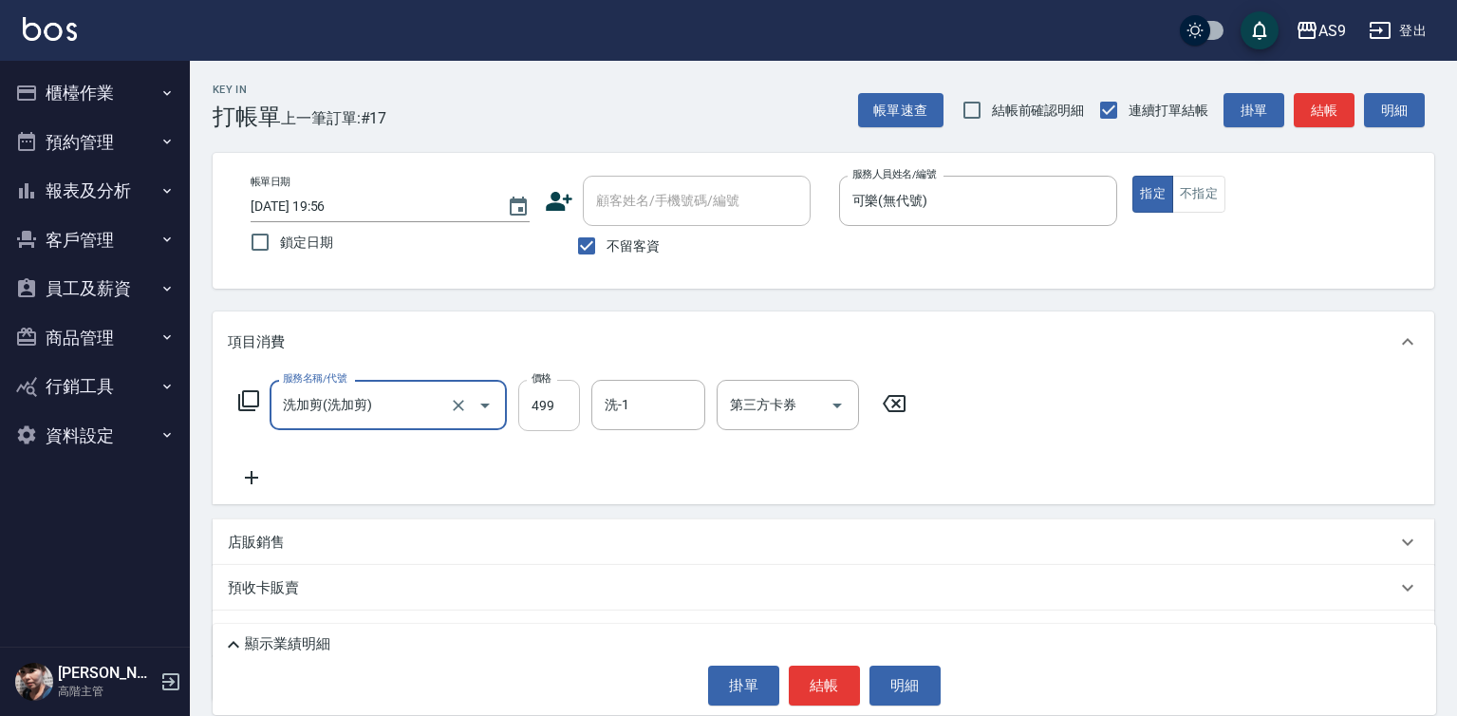
click at [535, 388] on input "499" at bounding box center [549, 405] width 62 height 51
type input "600"
click at [623, 413] on div "洗-1 洗-1" at bounding box center [648, 405] width 114 height 50
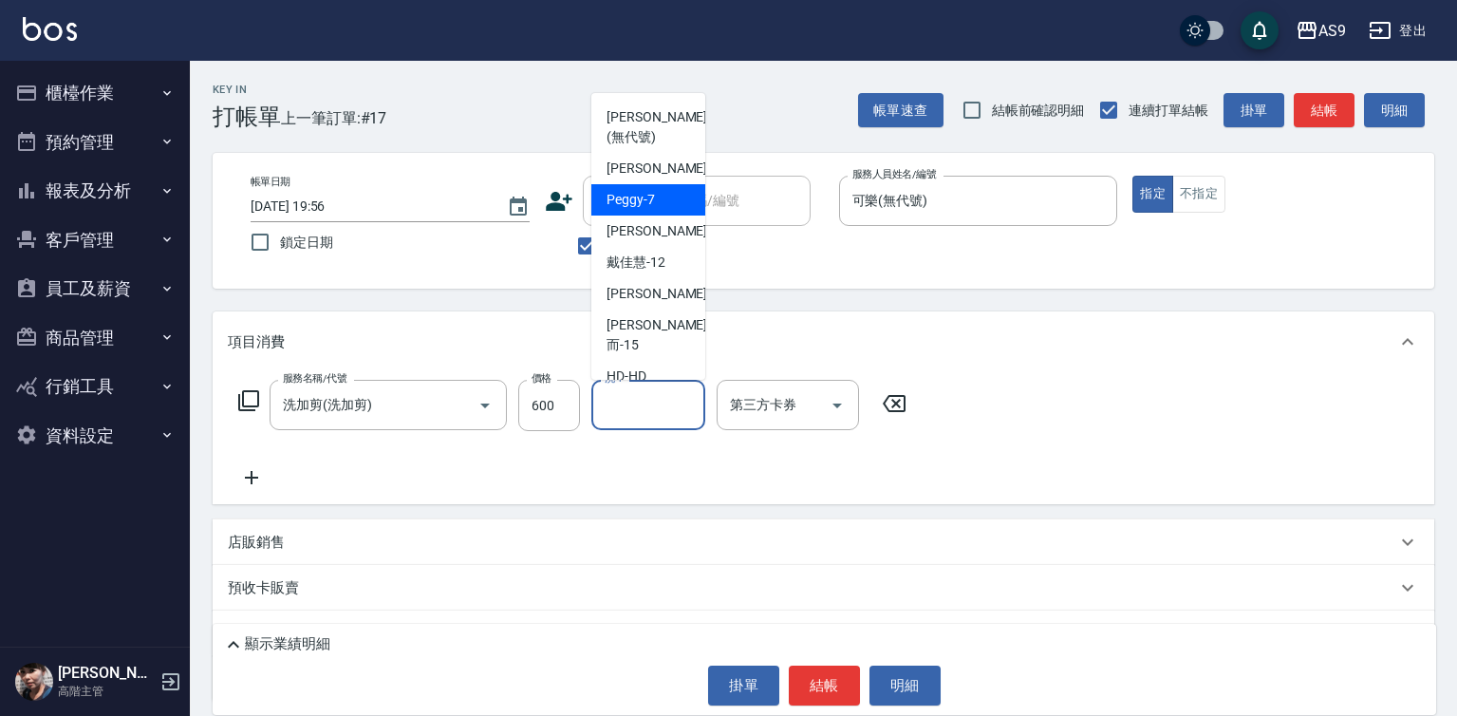
scroll to position [95, 0]
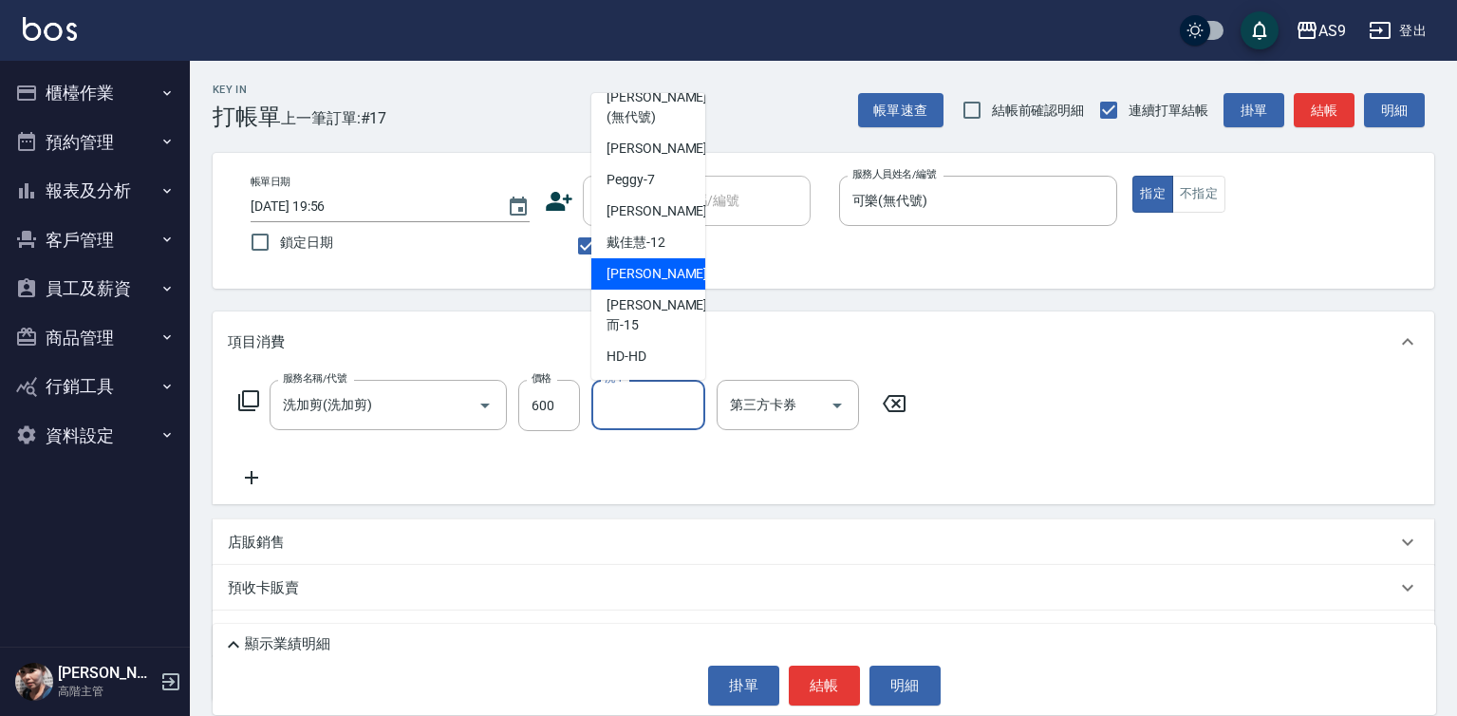
click at [657, 284] on span "[PERSON_NAME] -13" at bounding box center [667, 274] width 120 height 20
type input "[PERSON_NAME]-13"
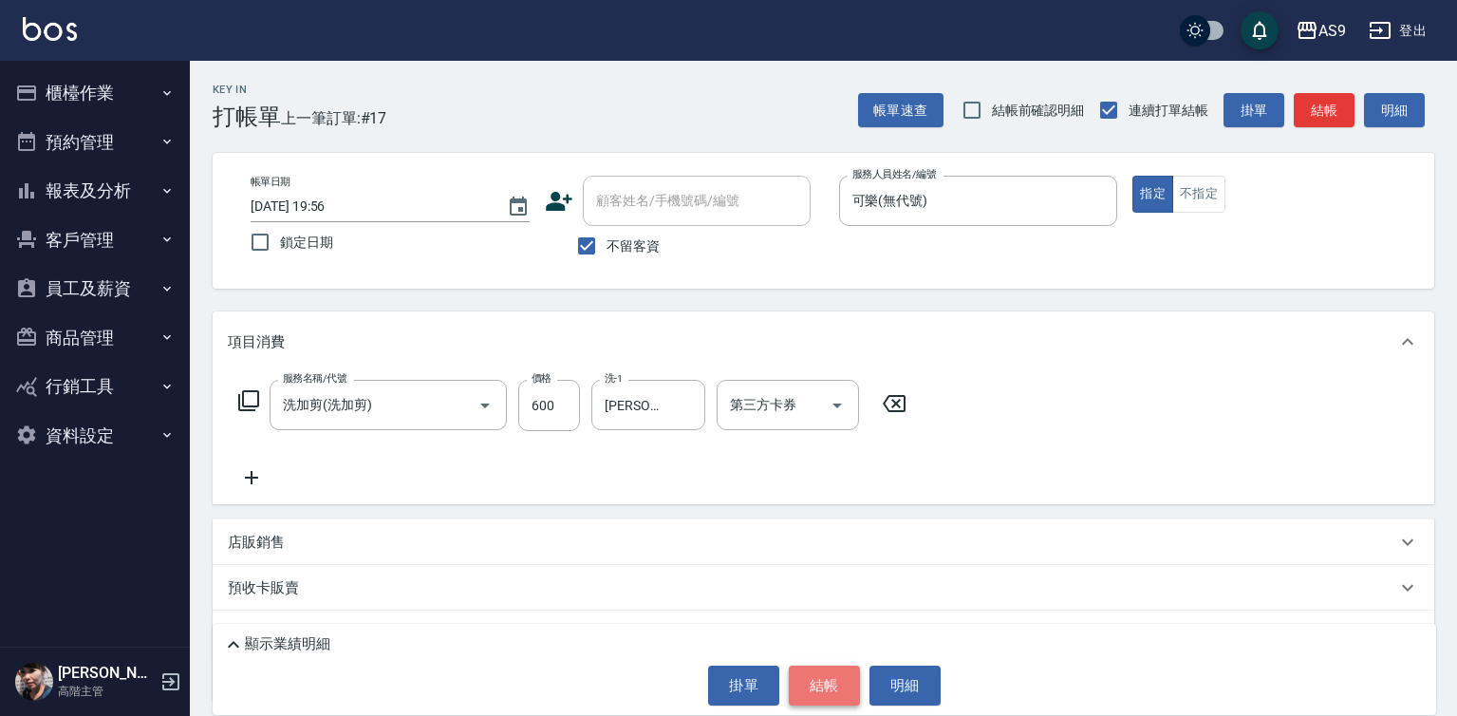
click at [848, 685] on button "結帳" at bounding box center [824, 685] width 71 height 40
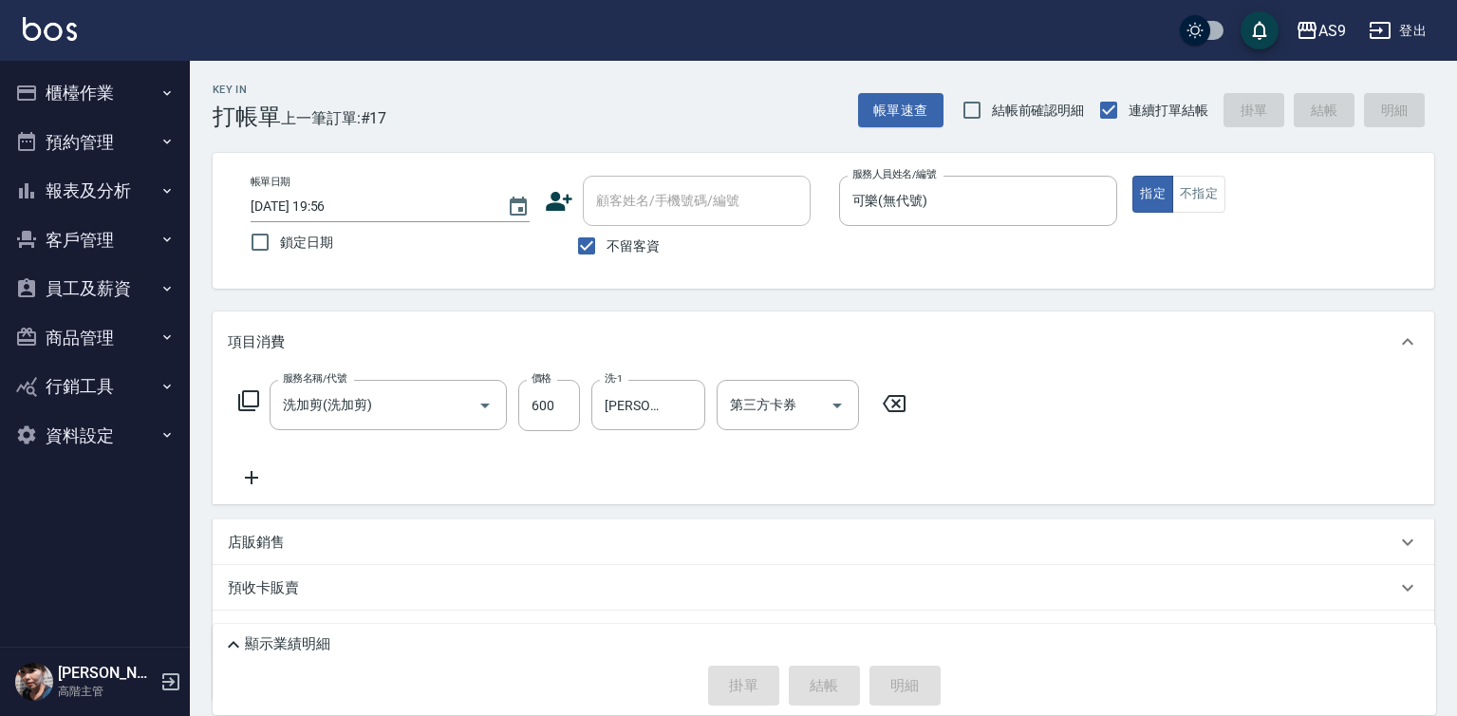
type input "[DATE] 19:57"
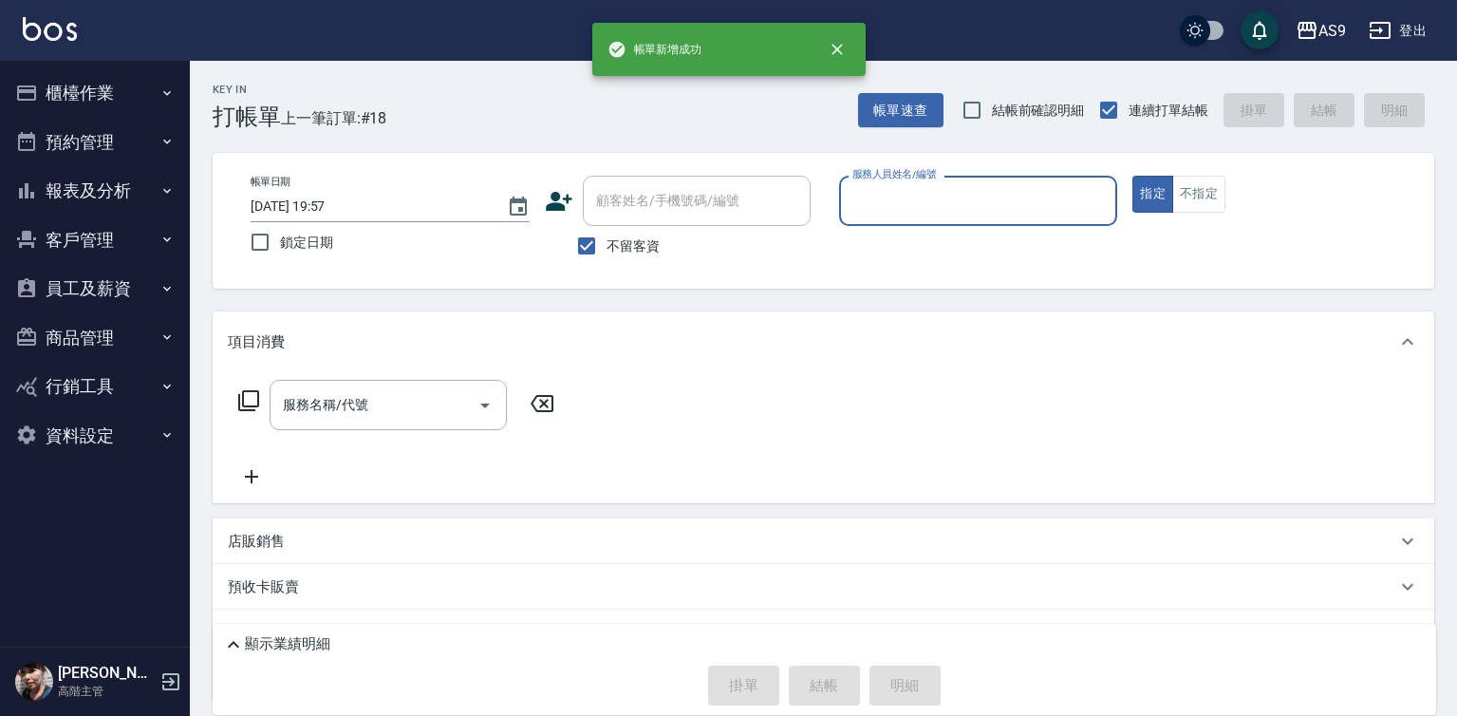
click at [942, 202] on input "服務人員姓名/編號" at bounding box center [979, 200] width 262 height 33
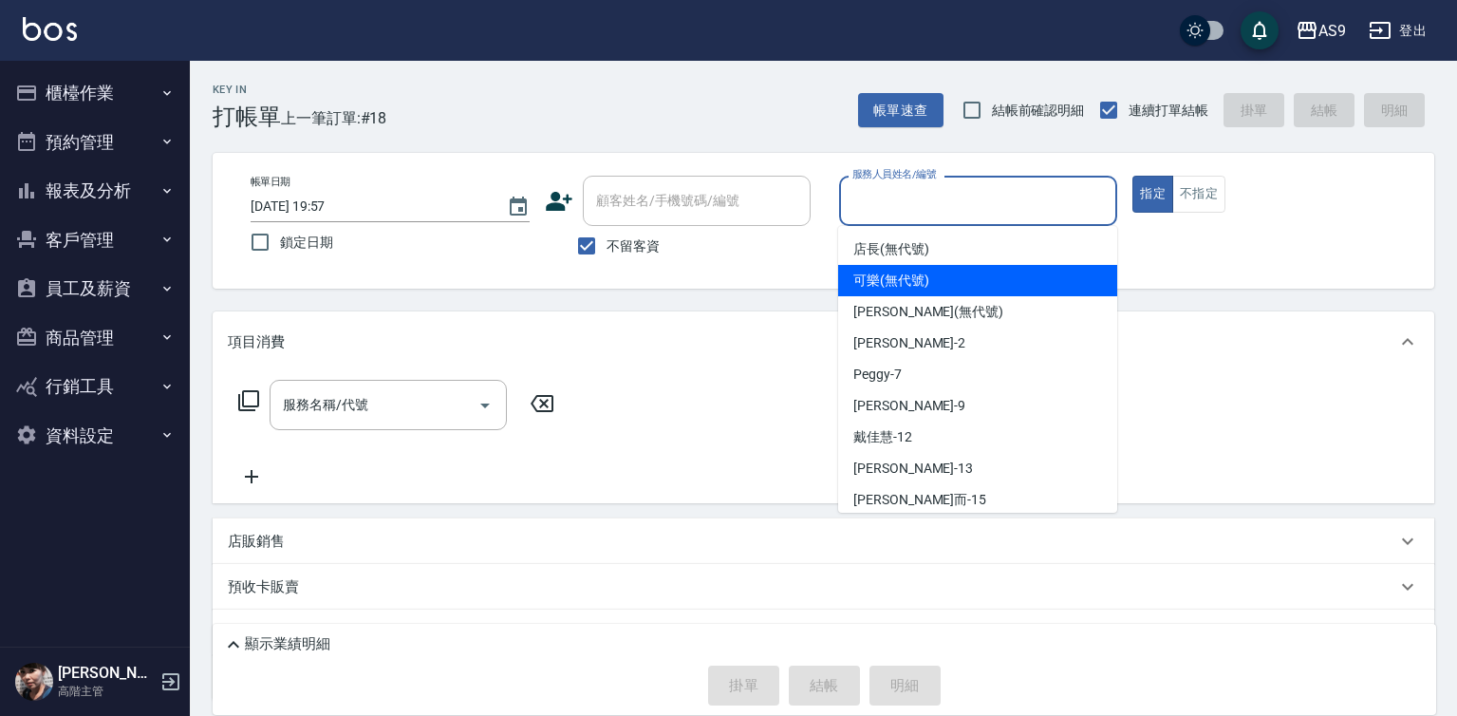
click at [892, 280] on span "可樂 (無代號)" at bounding box center [891, 281] width 76 height 20
type input "可樂(無代號)"
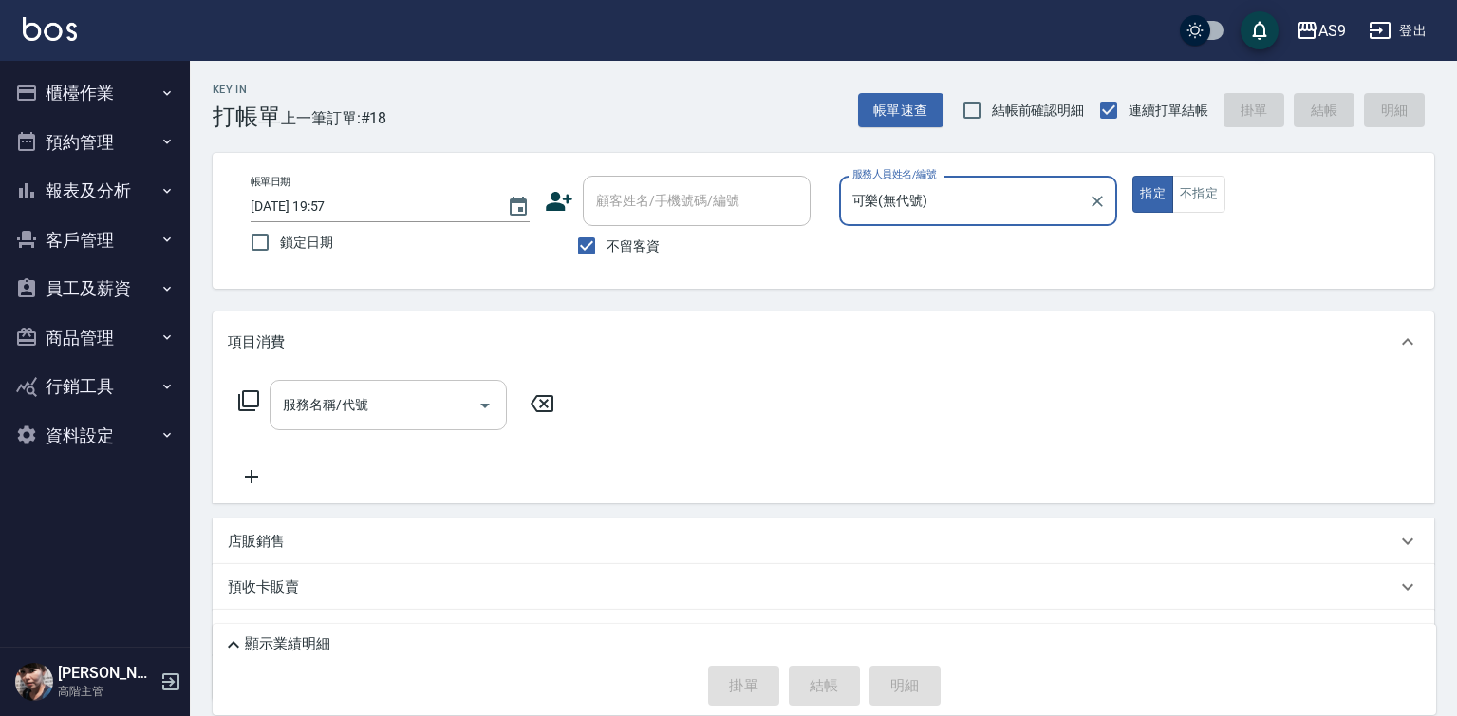
click at [322, 409] on input "服務名稱/代號" at bounding box center [374, 404] width 192 height 33
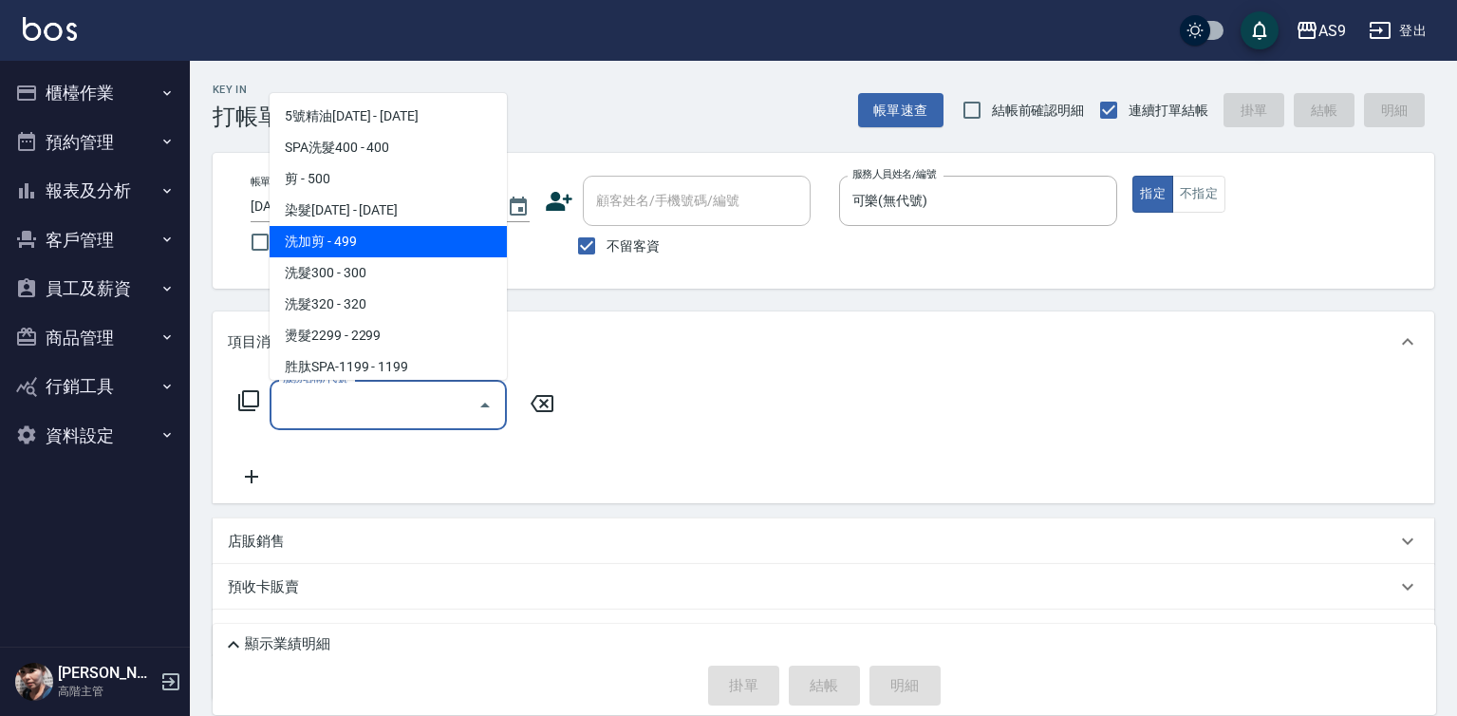
click at [323, 251] on span "洗加剪 - 499" at bounding box center [388, 241] width 237 height 31
type input "洗加剪(洗加剪)"
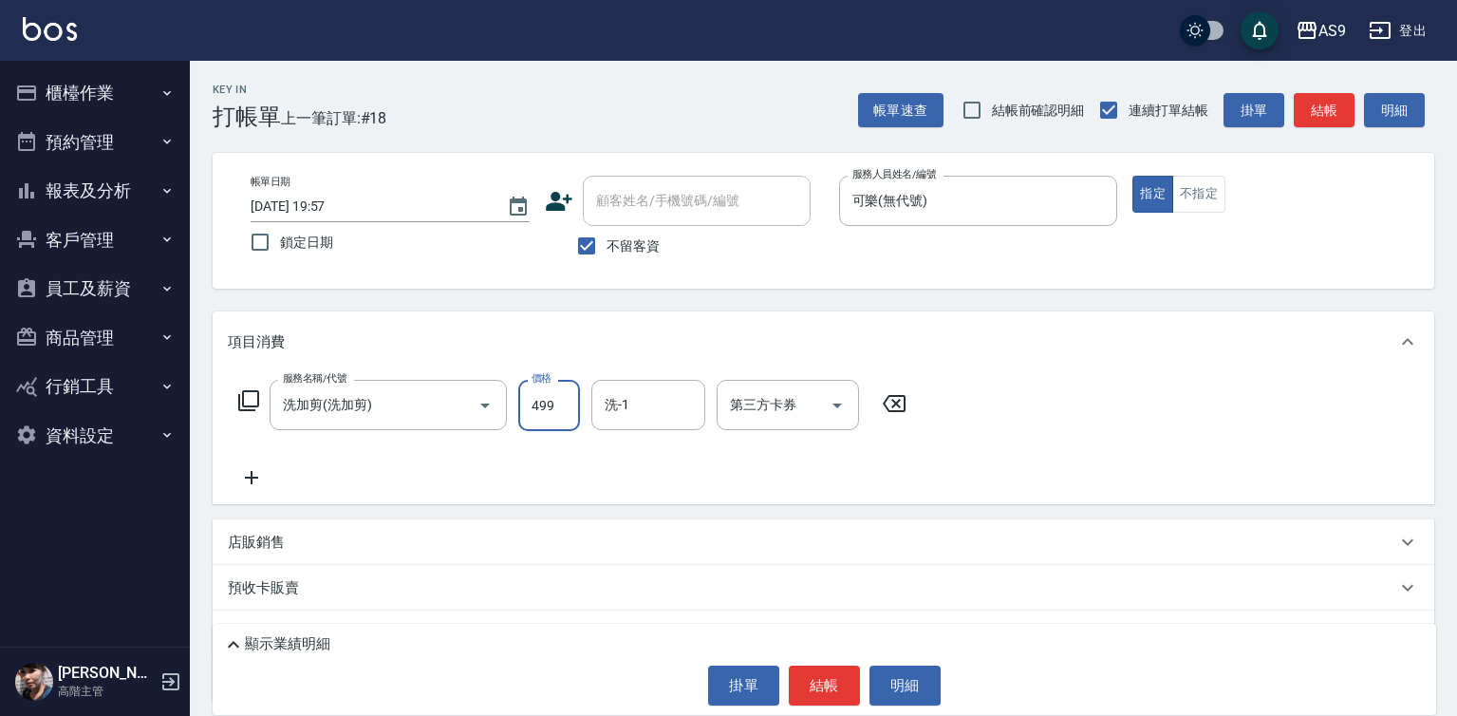
click at [533, 401] on input "499" at bounding box center [549, 405] width 62 height 51
type input "600"
click at [611, 403] on input "洗-1" at bounding box center [648, 404] width 97 height 33
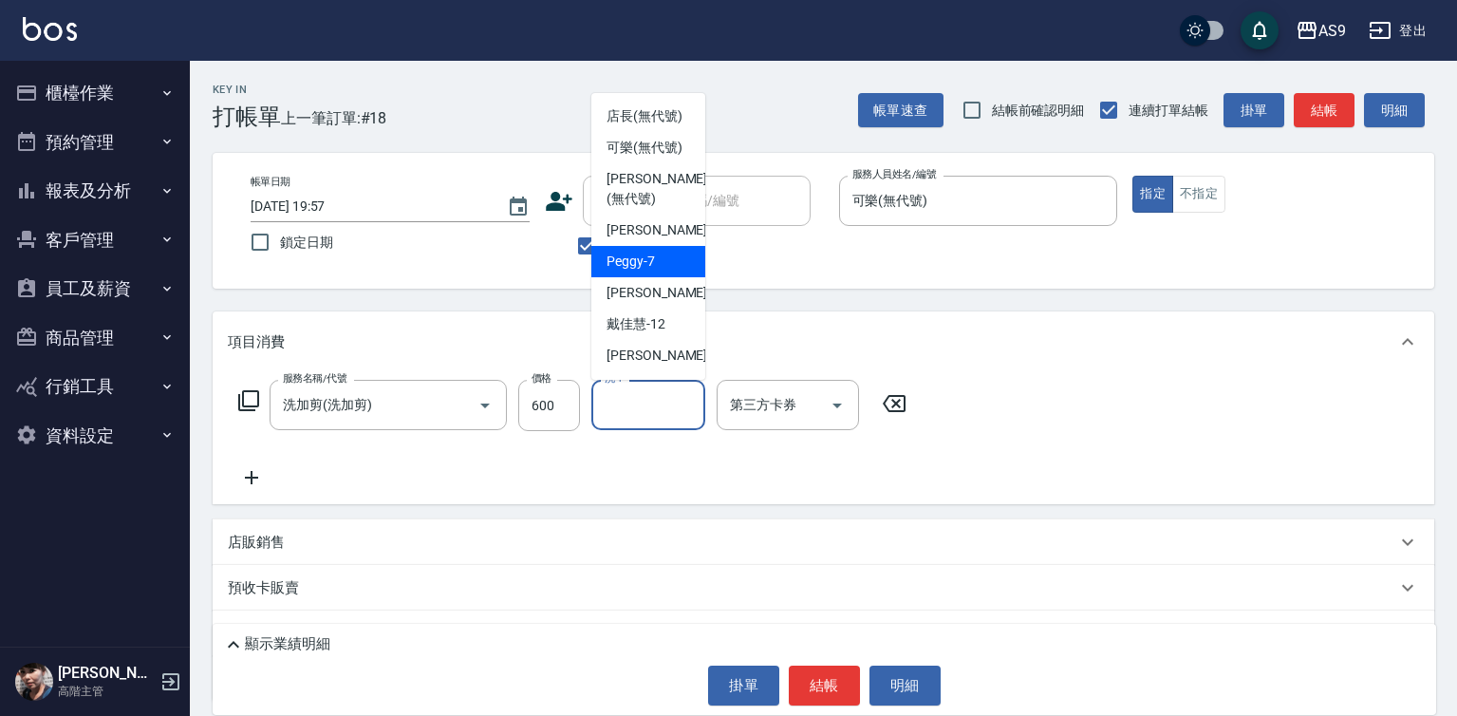
click at [642, 271] on span "Peggy -7" at bounding box center [631, 262] width 48 height 20
type input "Peggy-7"
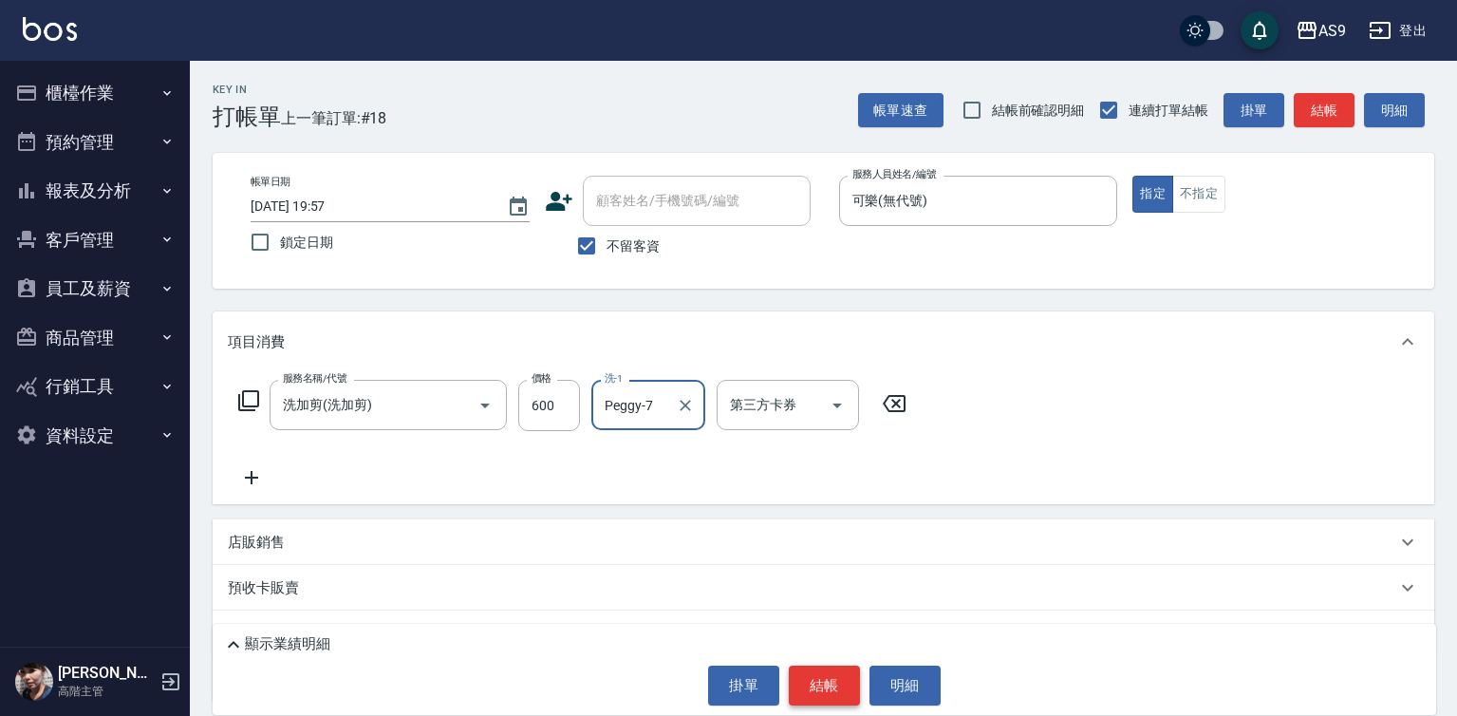
click at [816, 684] on button "結帳" at bounding box center [824, 685] width 71 height 40
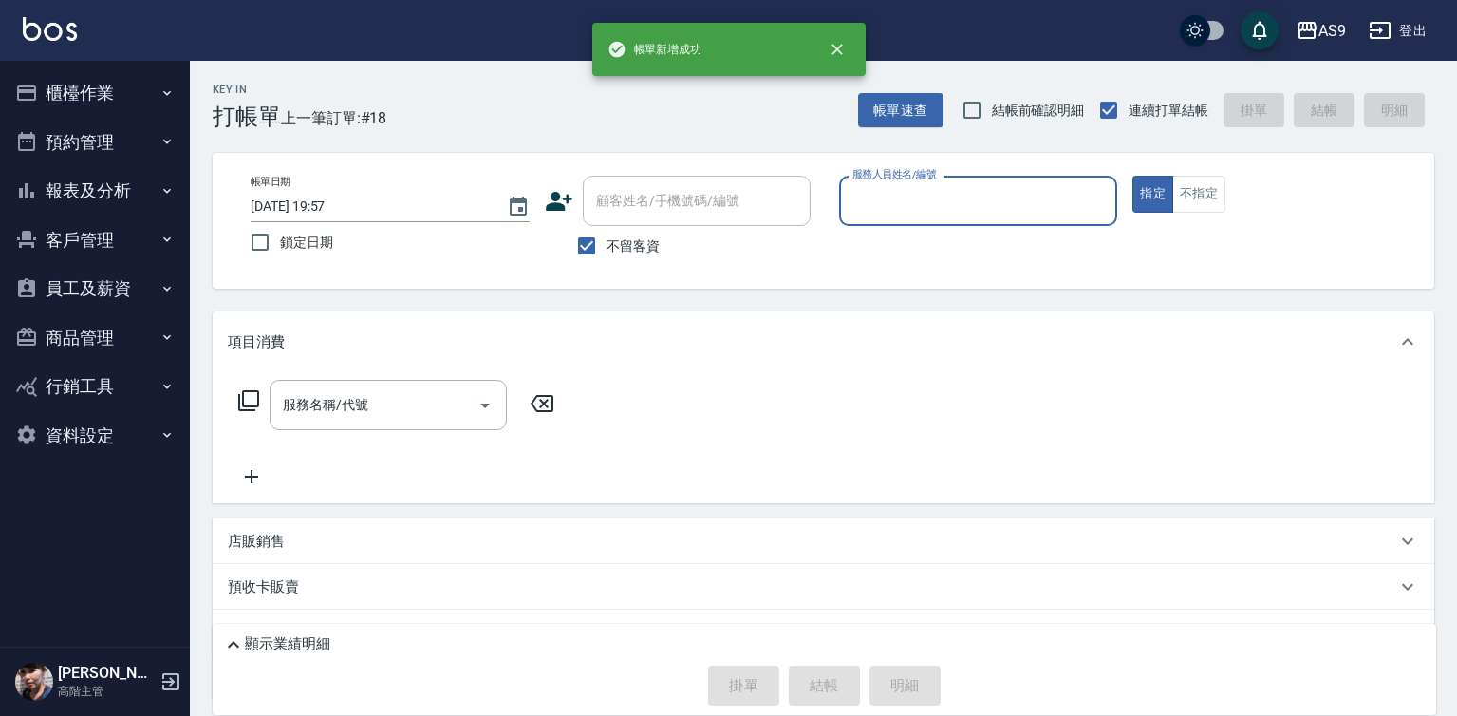
click at [910, 218] on div "服務人員姓名/編號" at bounding box center [978, 201] width 279 height 50
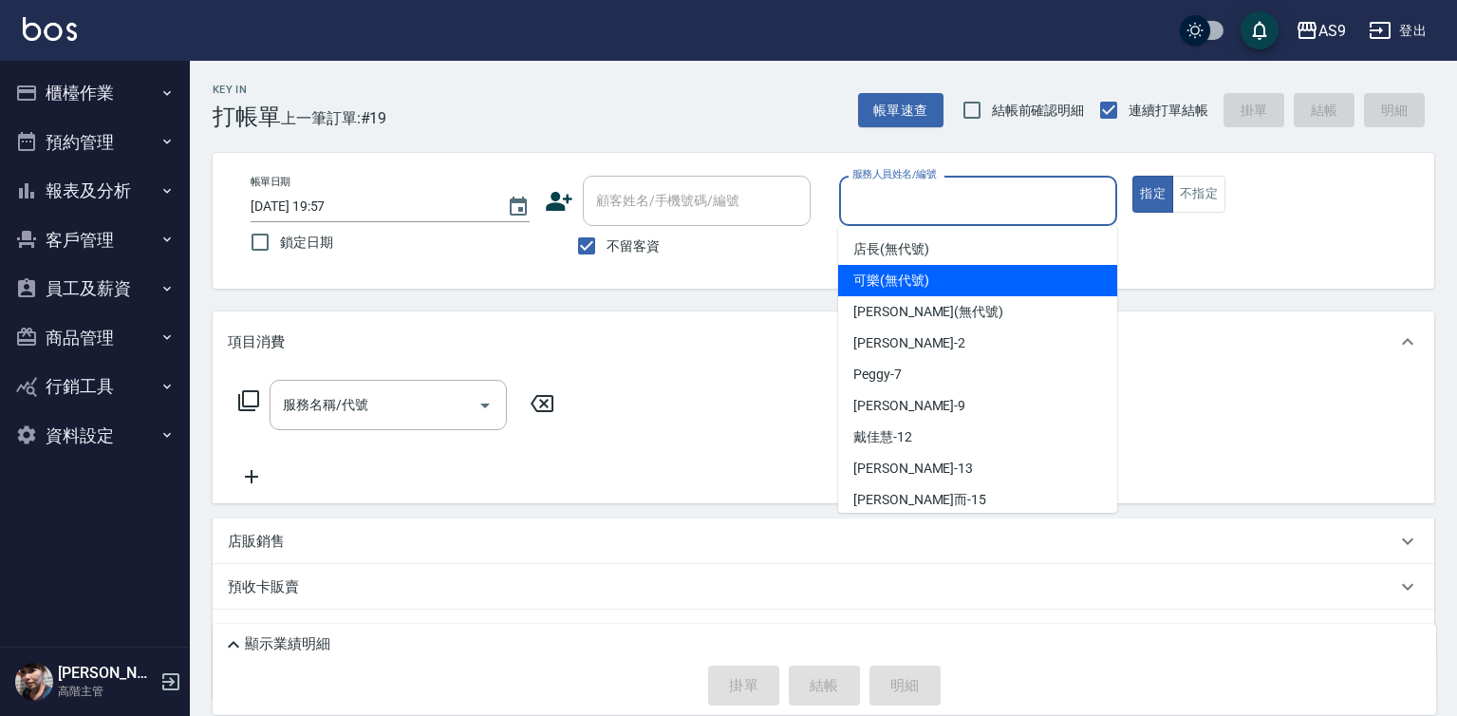
click at [907, 281] on span "可樂 (無代號)" at bounding box center [891, 281] width 76 height 20
type input "可樂(無代號)"
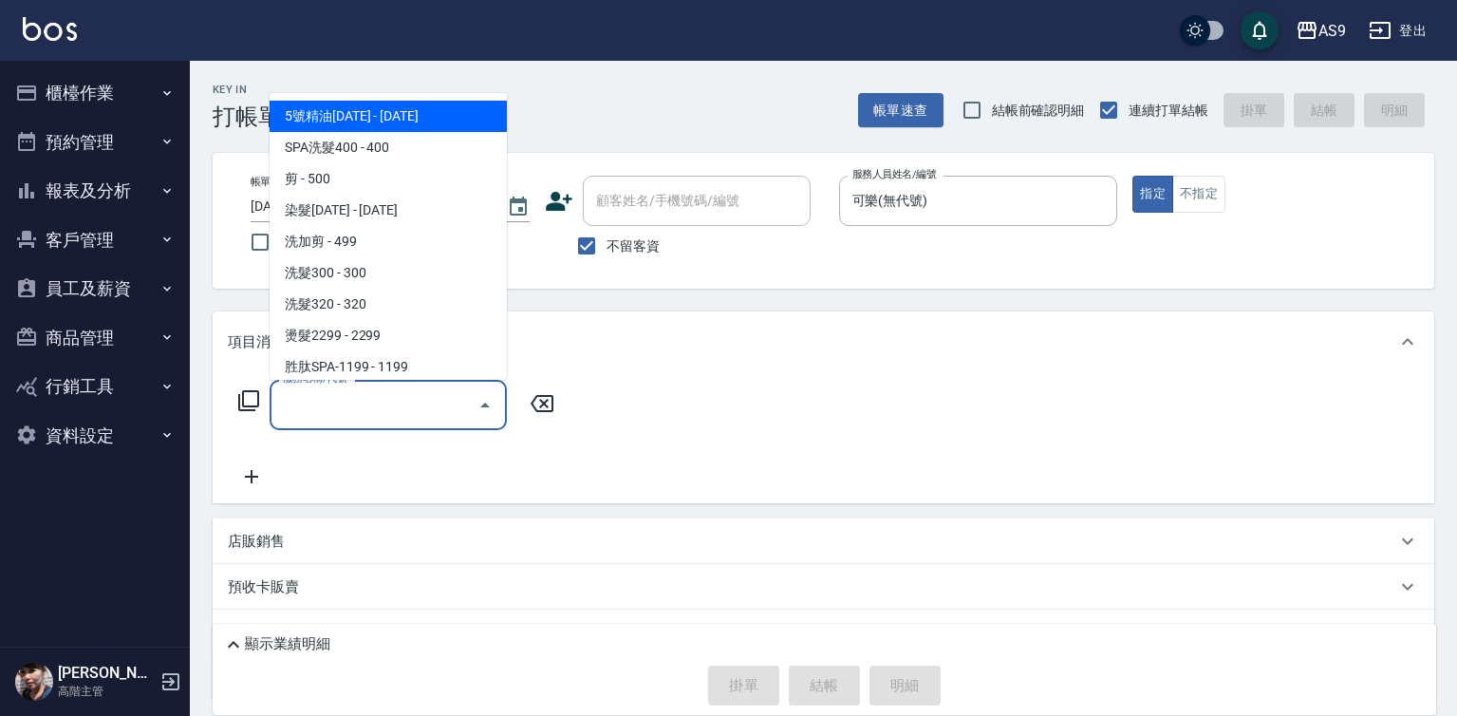
click at [362, 402] on input "服務名稱/代號" at bounding box center [374, 404] width 192 height 33
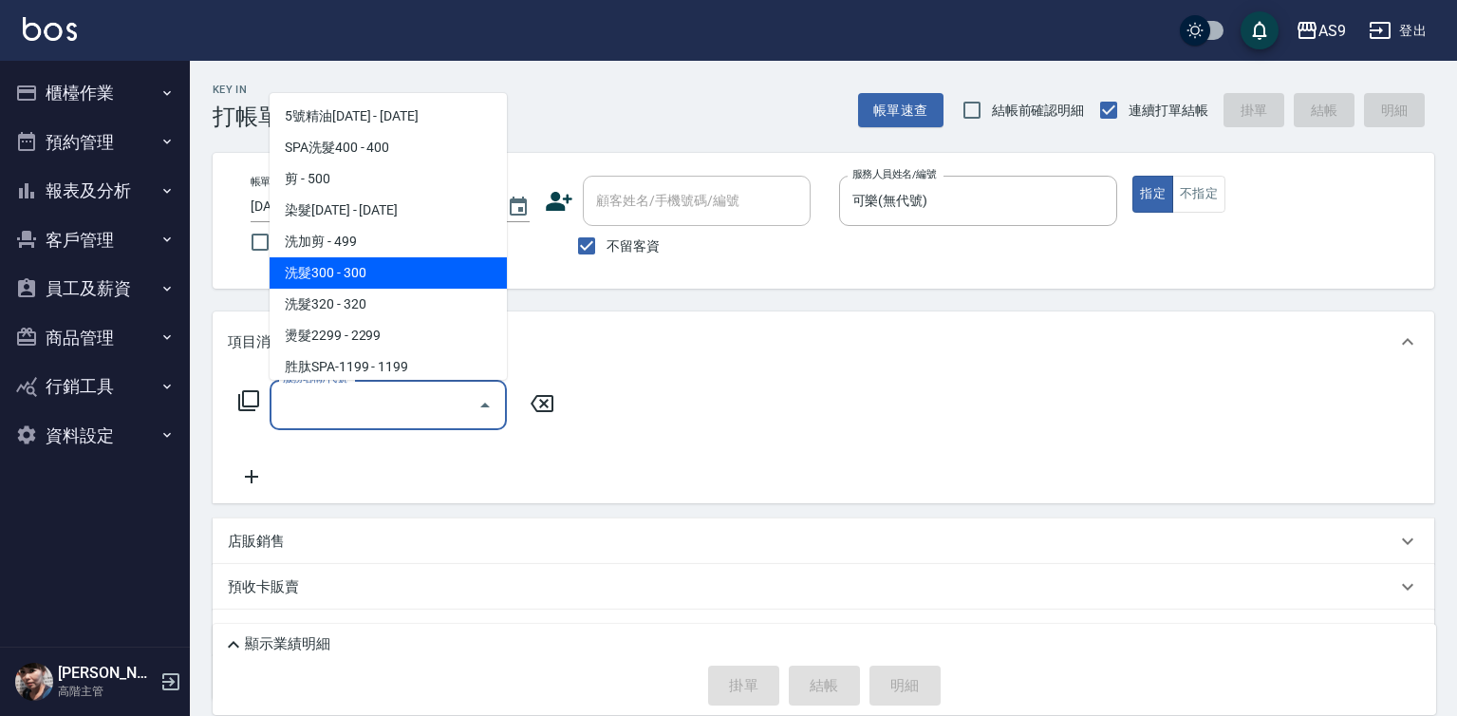
click at [347, 250] on span "洗加剪 - 499" at bounding box center [388, 241] width 237 height 31
type input "洗加剪(洗加剪)"
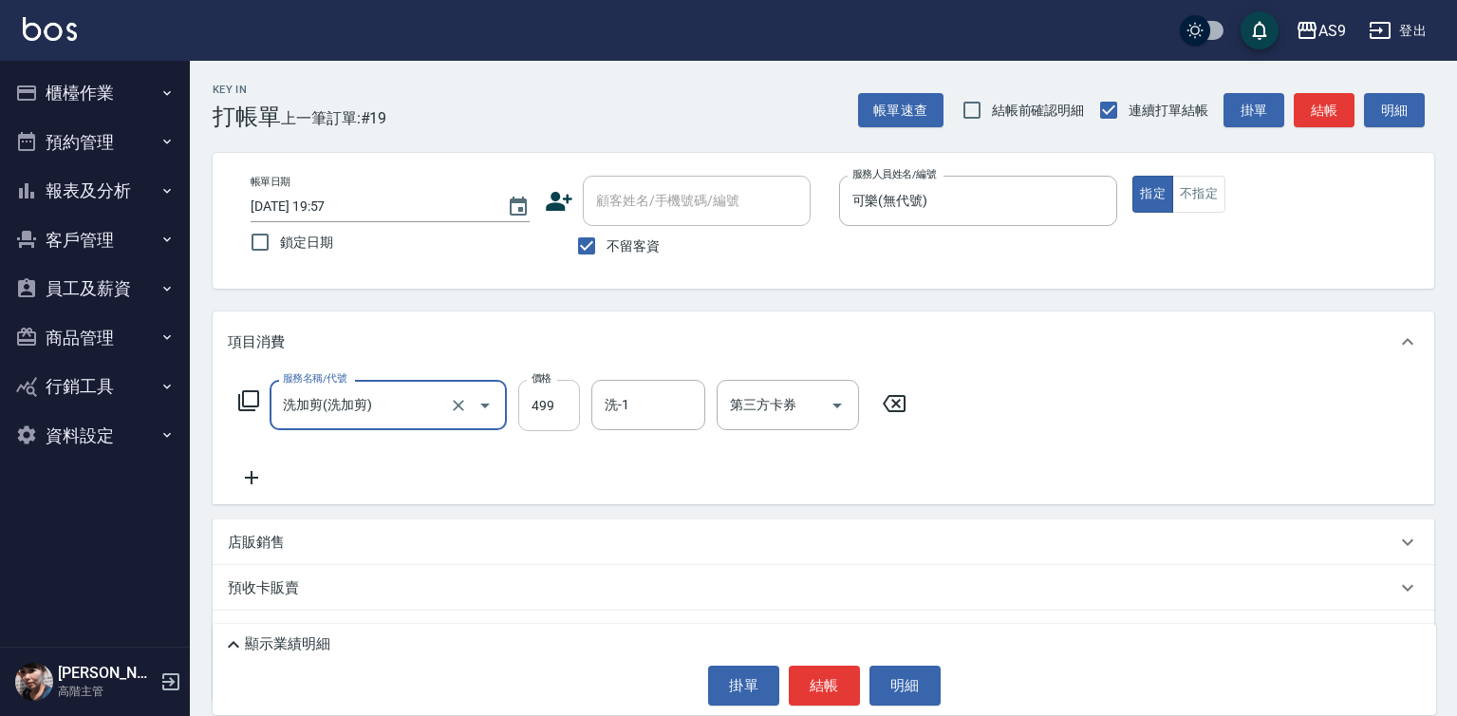
click at [537, 398] on input "499" at bounding box center [549, 405] width 62 height 51
type input "700"
click at [663, 401] on input "洗-1" at bounding box center [648, 404] width 97 height 33
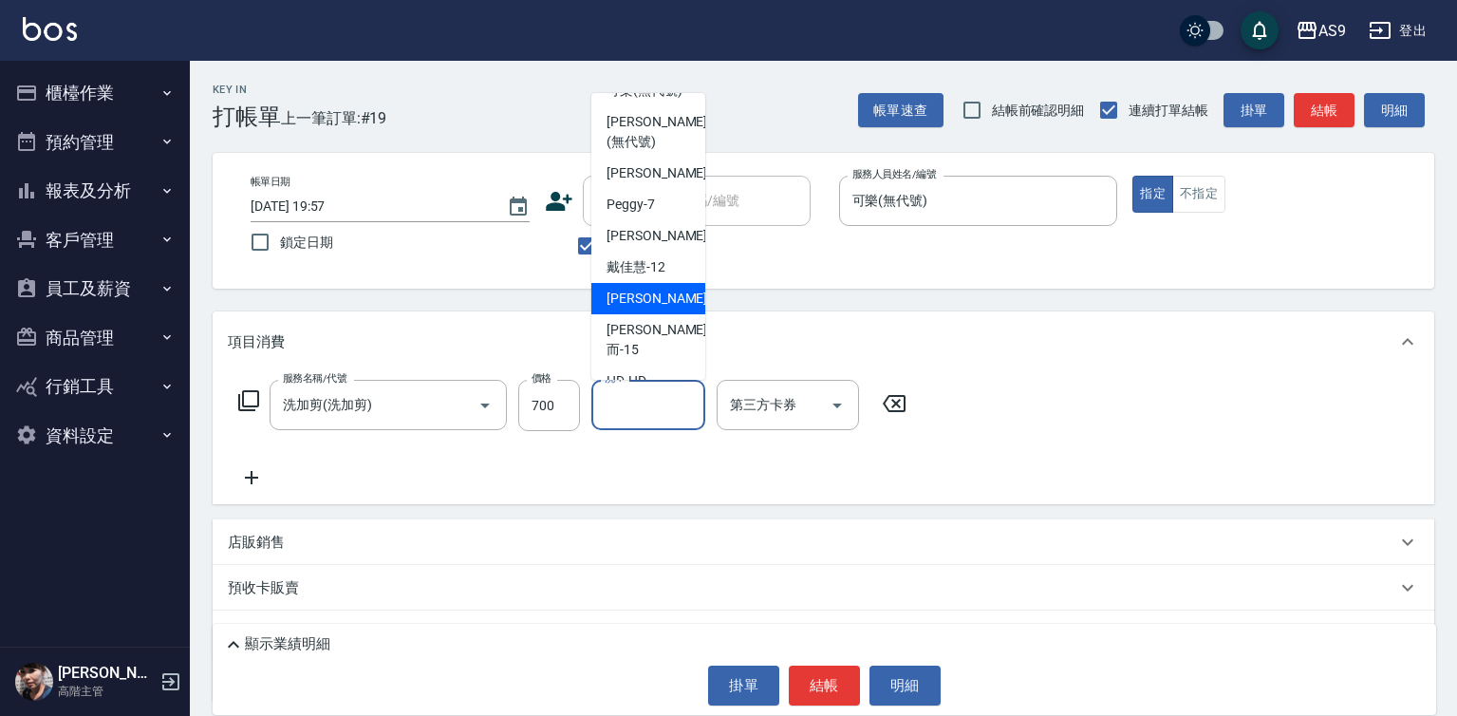
scroll to position [121, 0]
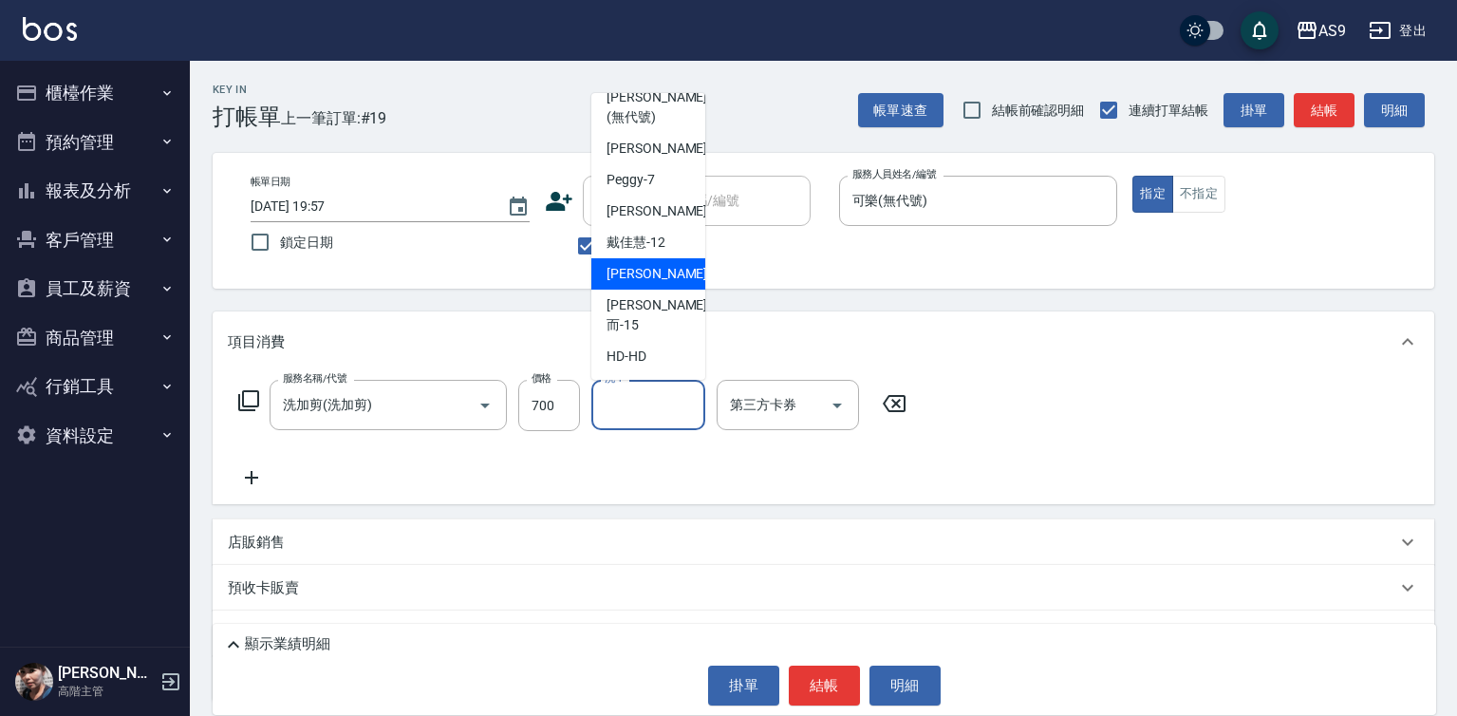
click at [663, 284] on span "[PERSON_NAME] -13" at bounding box center [667, 274] width 120 height 20
type input "[PERSON_NAME]-13"
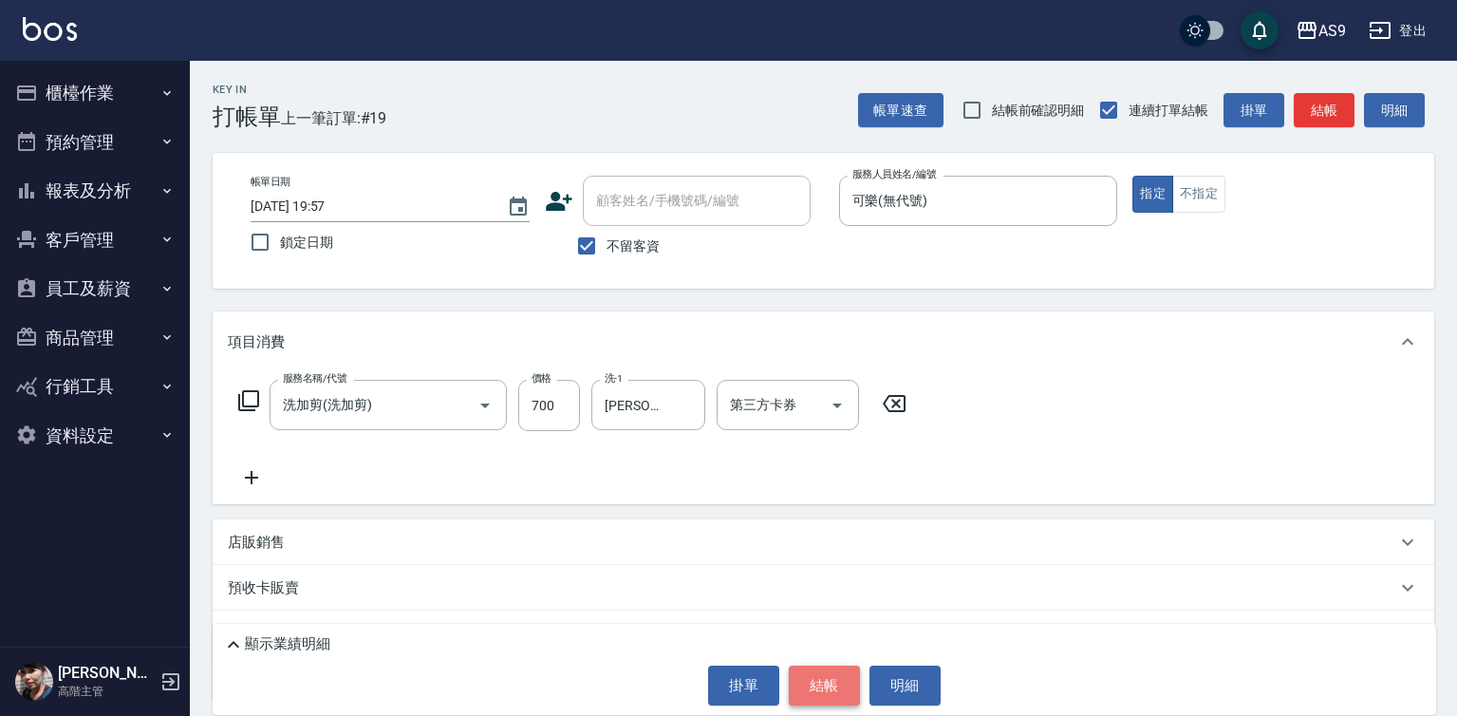
click at [811, 693] on button "結帳" at bounding box center [824, 685] width 71 height 40
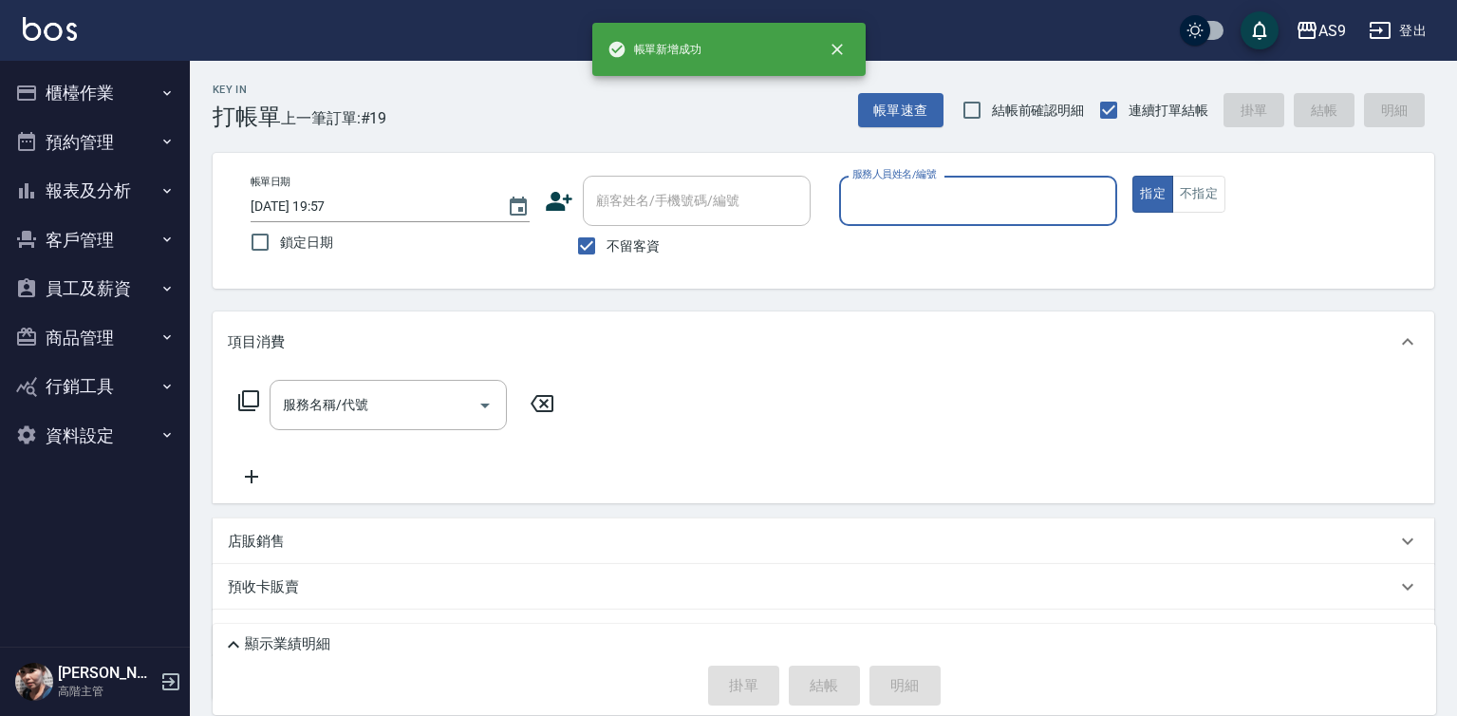
click at [891, 204] on input "服務人員姓名/編號" at bounding box center [979, 200] width 262 height 33
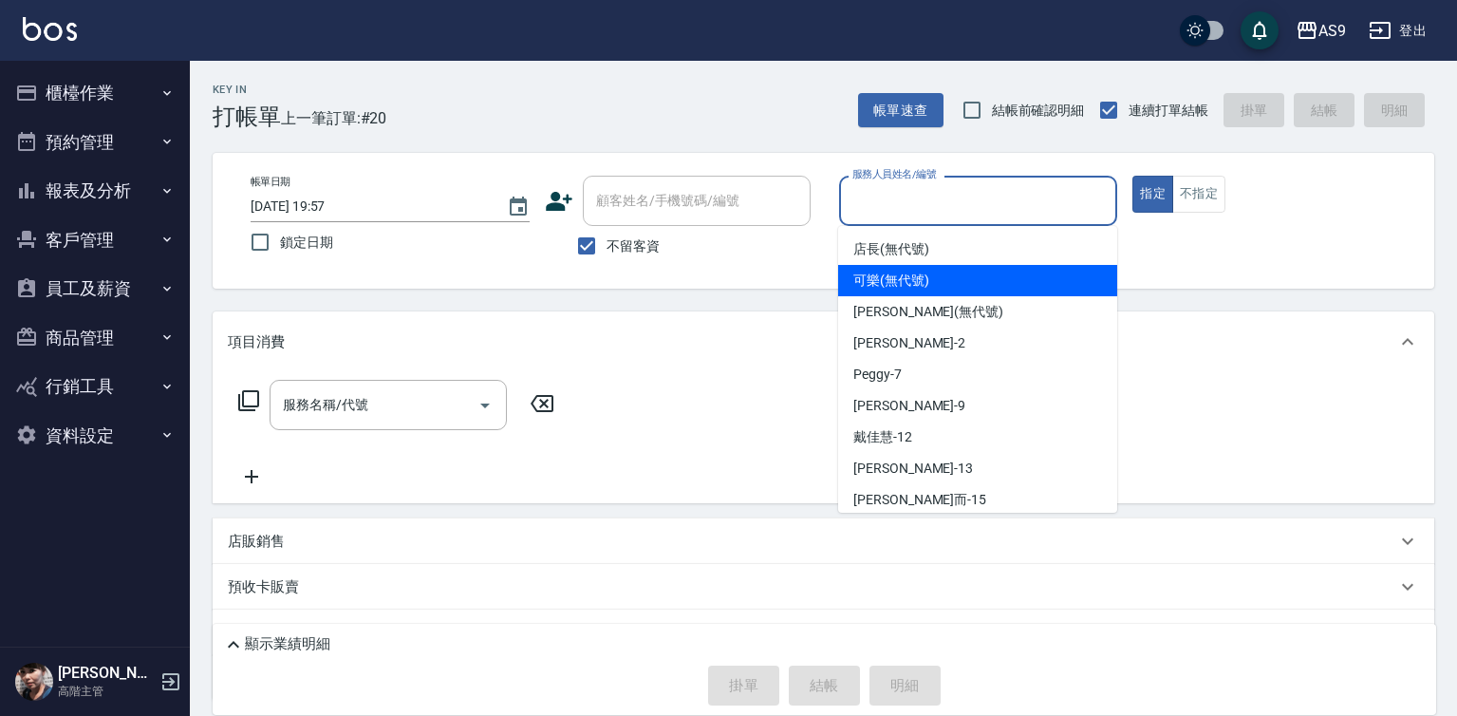
click at [892, 279] on span "可樂 (無代號)" at bounding box center [891, 281] width 76 height 20
type input "可樂(無代號)"
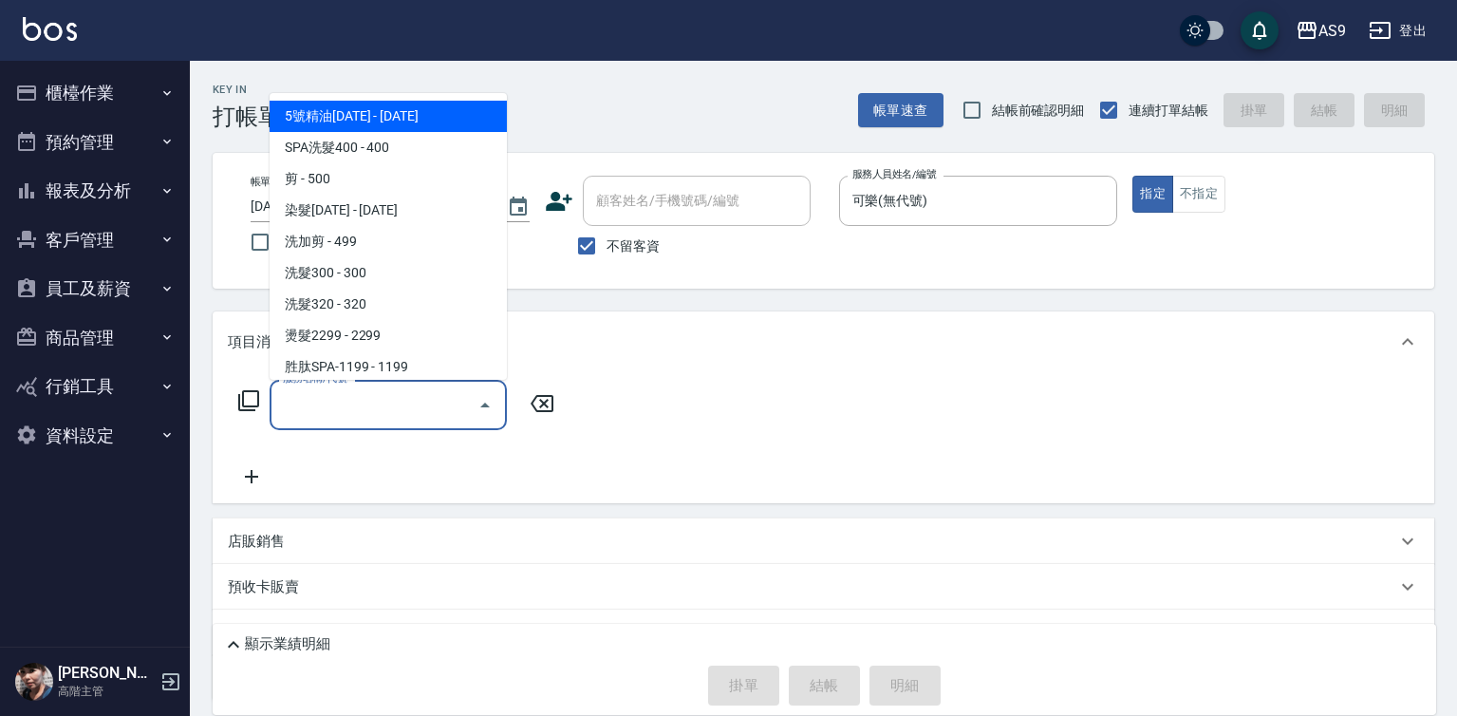
click at [407, 412] on input "服務名稱/代號" at bounding box center [374, 404] width 192 height 33
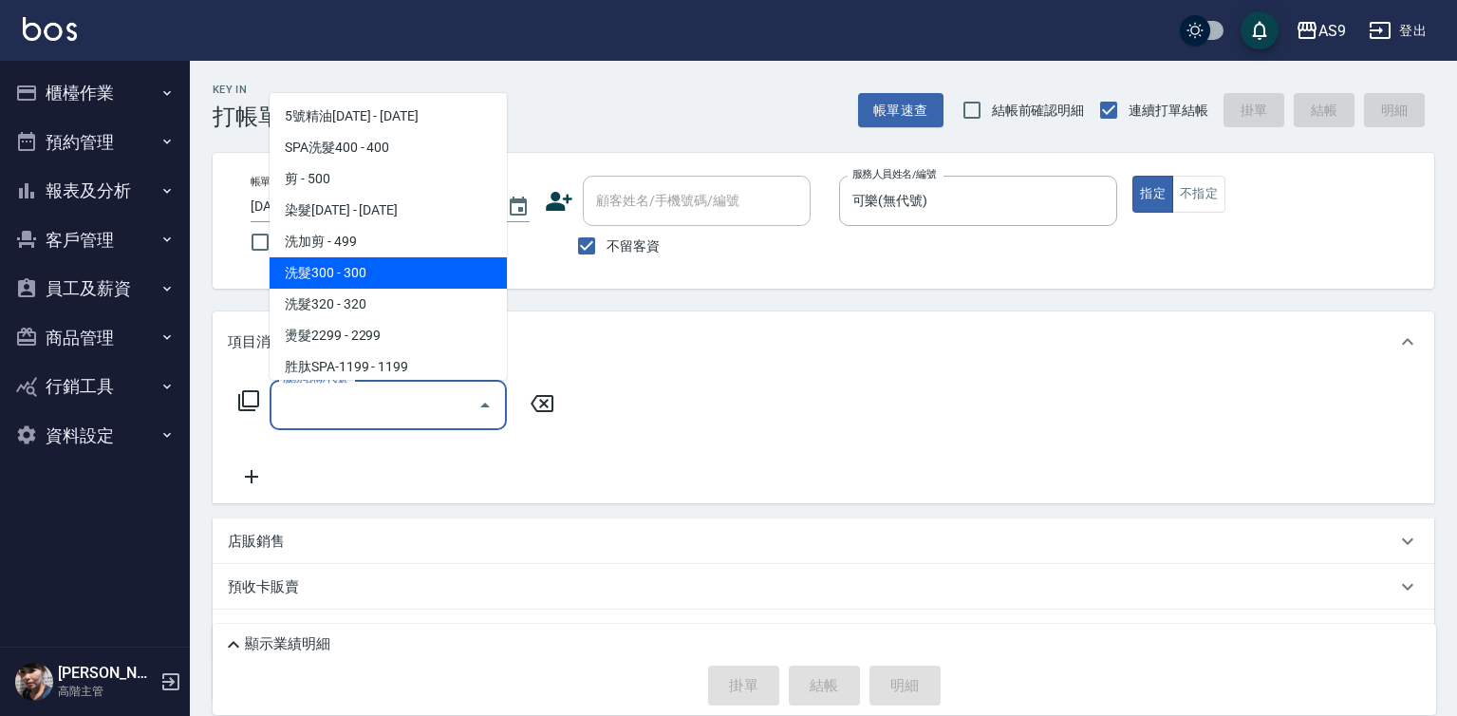
click at [379, 273] on span "洗髮300 - 300" at bounding box center [388, 272] width 237 height 31
type input "洗髮300(洗 髮300)"
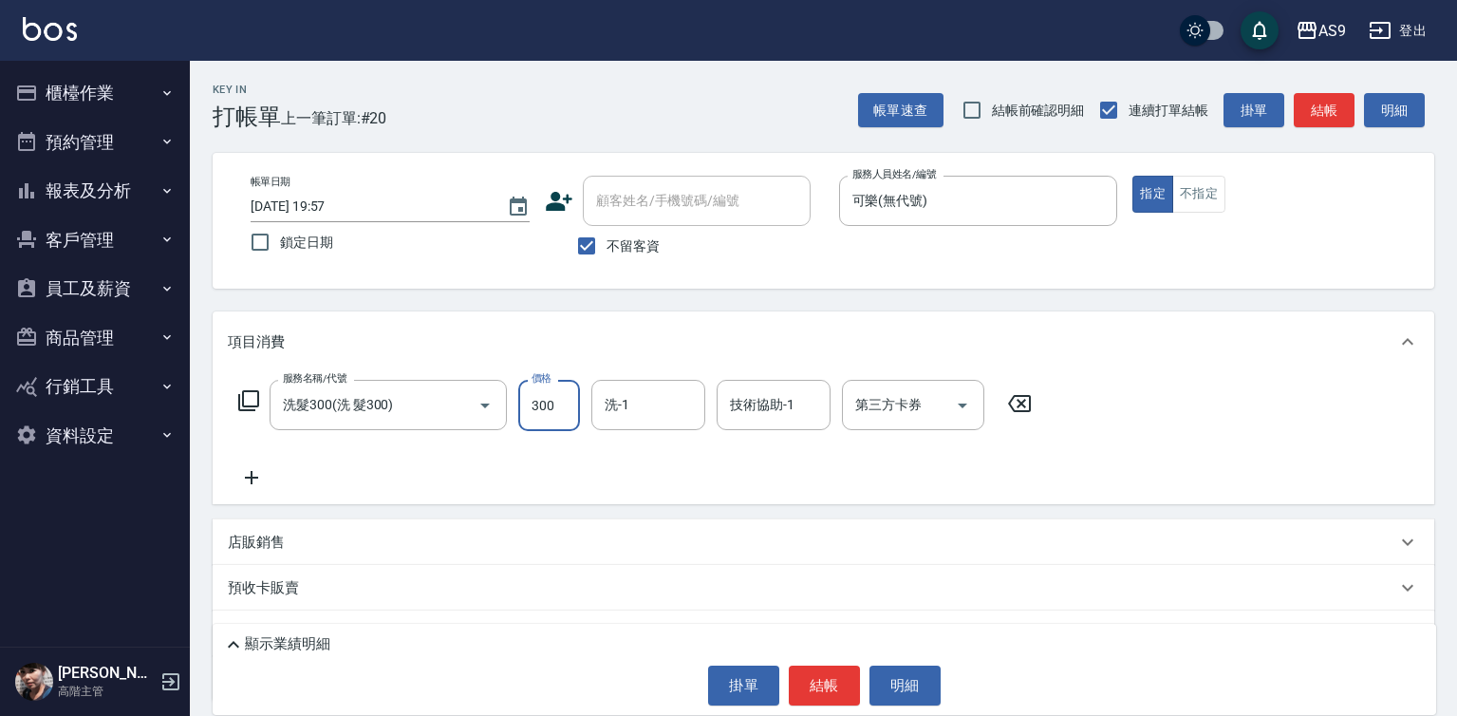
click at [538, 407] on input "300" at bounding box center [549, 405] width 62 height 51
type input "270"
drag, startPoint x: 627, startPoint y: 412, endPoint x: 632, endPoint y: 400, distance: 13.2
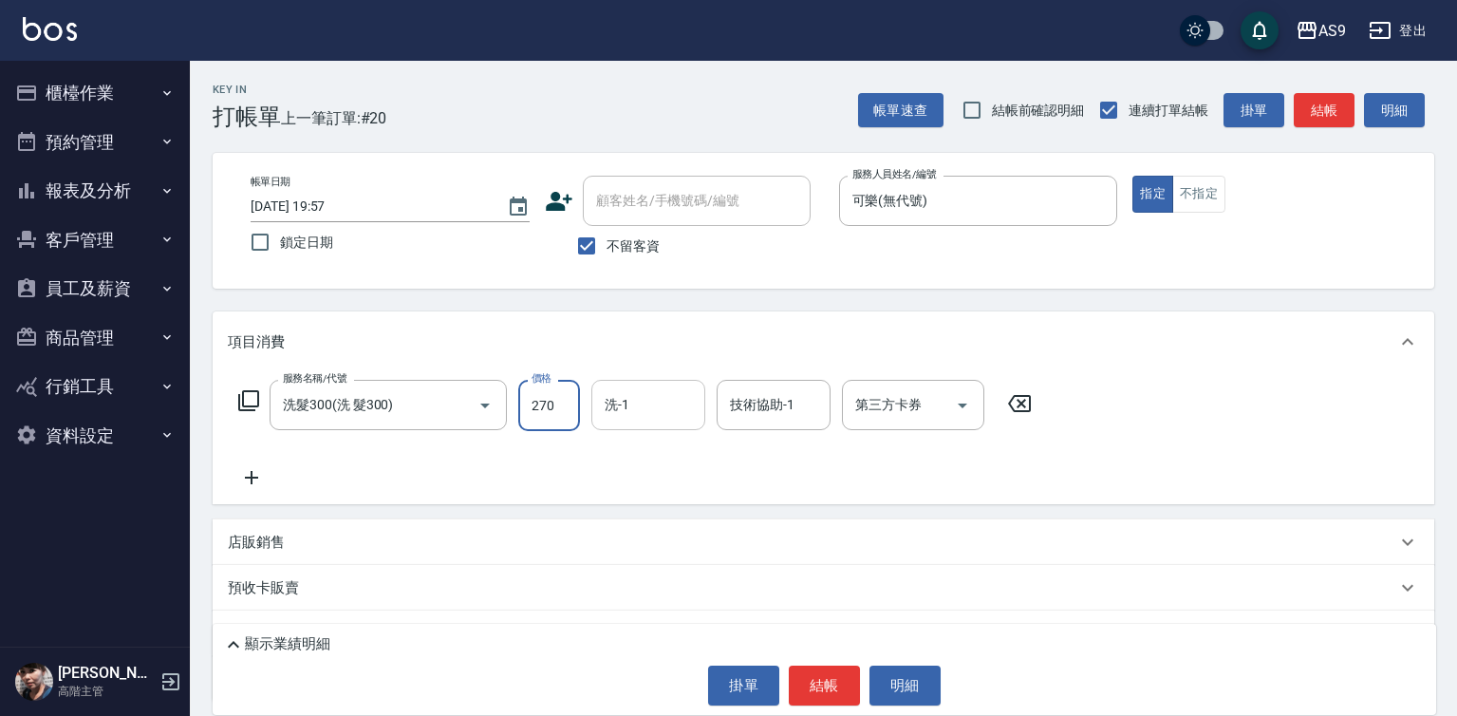
click at [627, 412] on input "洗-1" at bounding box center [648, 404] width 97 height 33
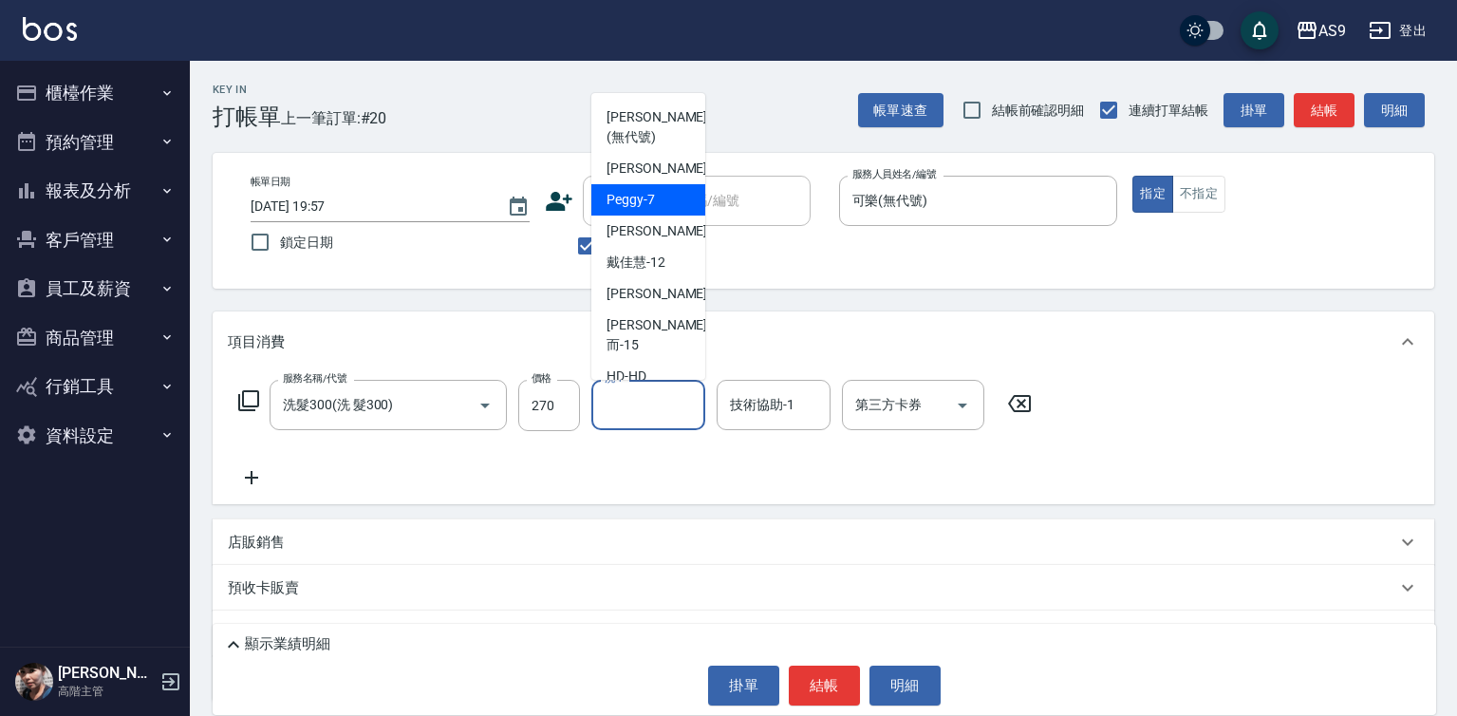
scroll to position [95, 0]
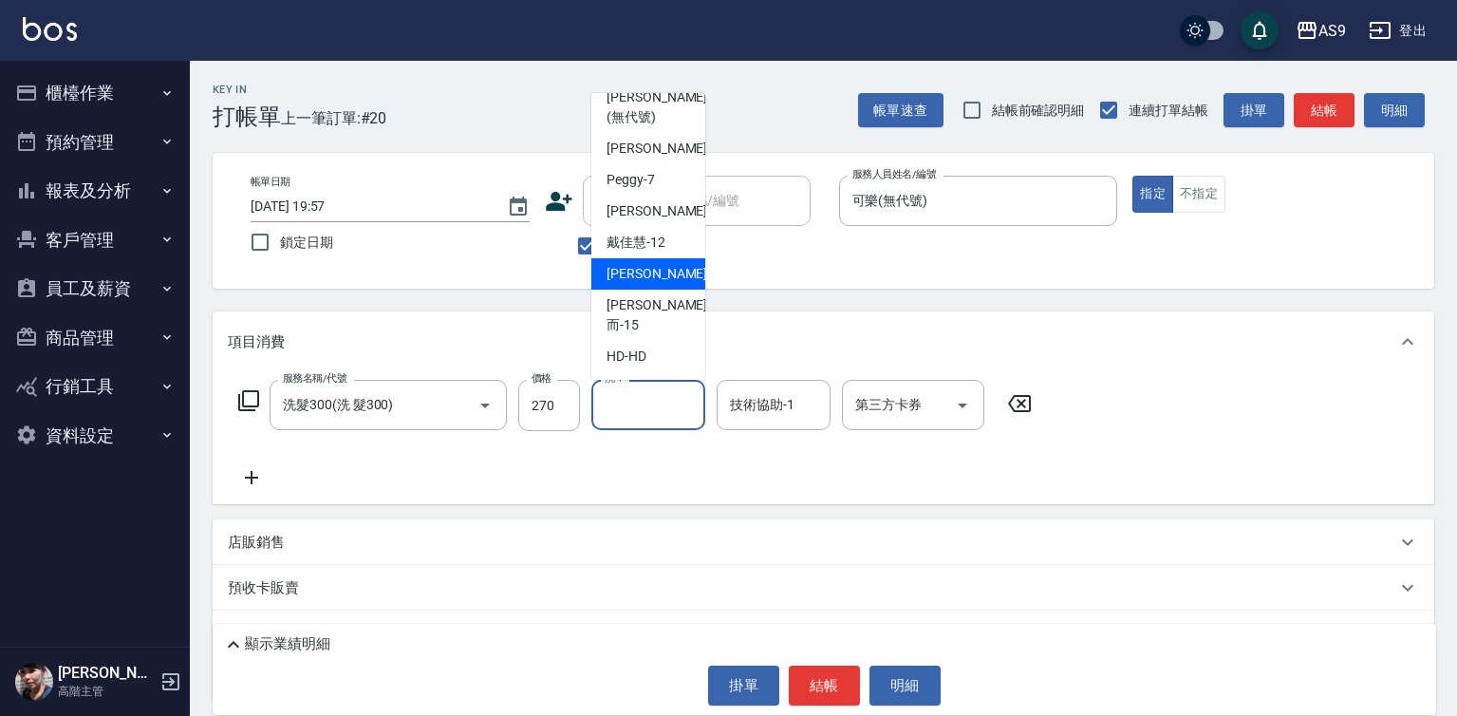
click at [642, 284] on span "[PERSON_NAME] -13" at bounding box center [667, 274] width 120 height 20
type input "[PERSON_NAME]-13"
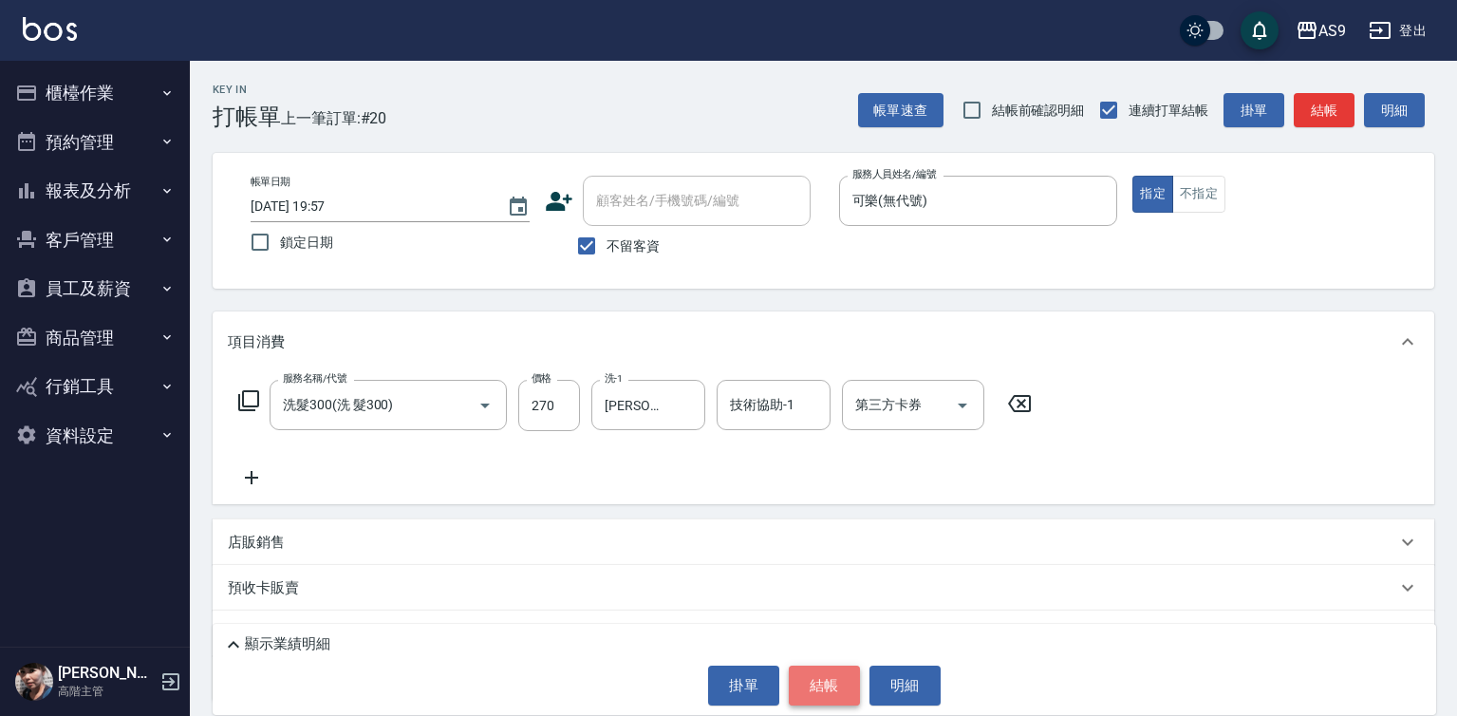
click at [824, 685] on button "結帳" at bounding box center [824, 685] width 71 height 40
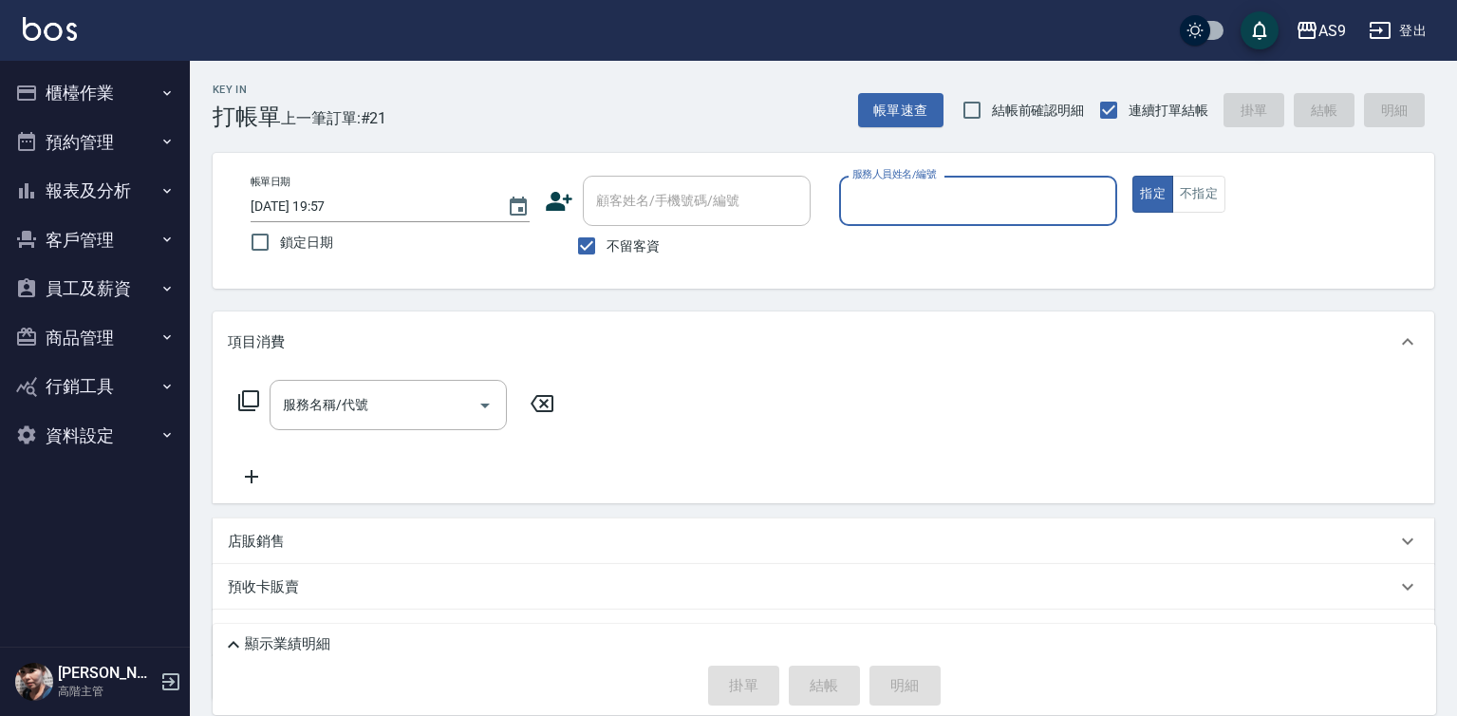
drag, startPoint x: 864, startPoint y: 206, endPoint x: 870, endPoint y: 222, distance: 17.5
click at [866, 210] on input "服務人員姓名/編號" at bounding box center [979, 200] width 262 height 33
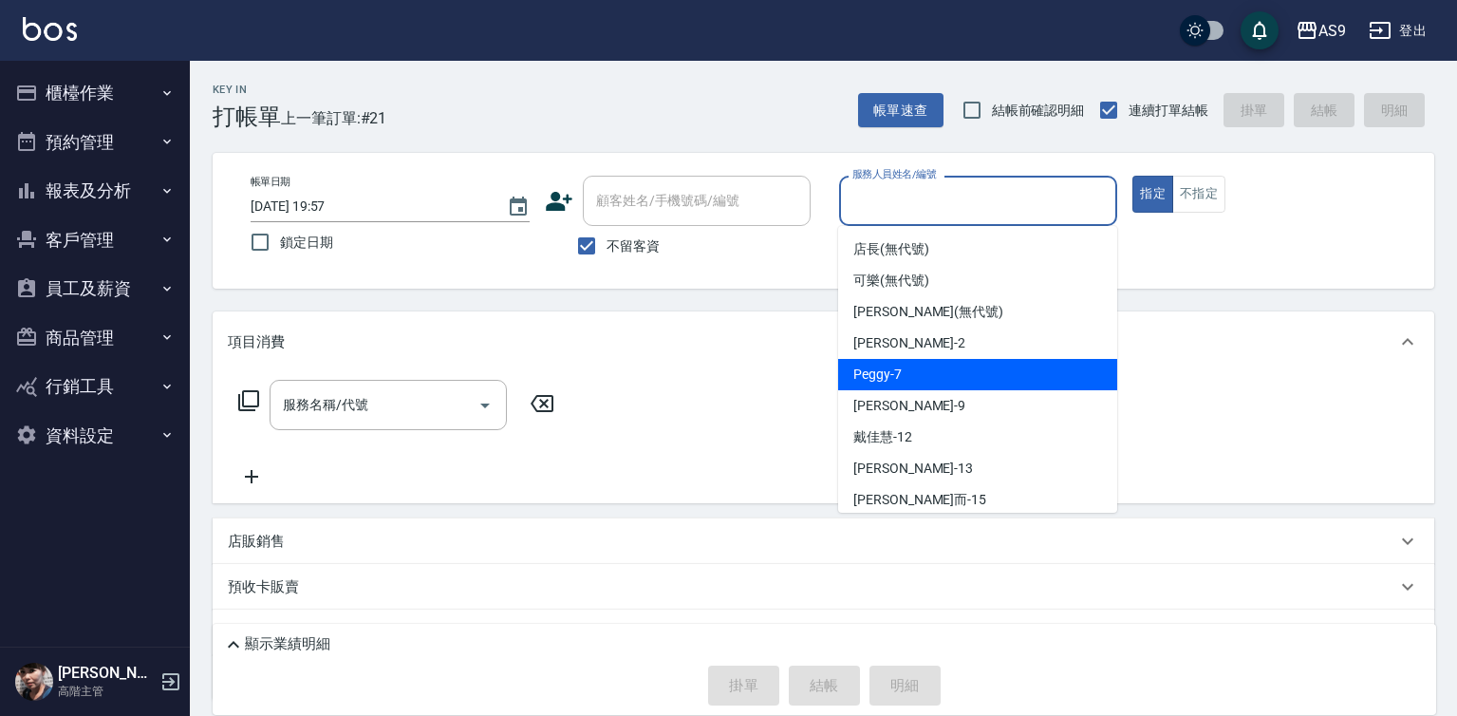
click at [919, 375] on div "Peggy -7" at bounding box center [977, 374] width 279 height 31
type input "Peggy-7"
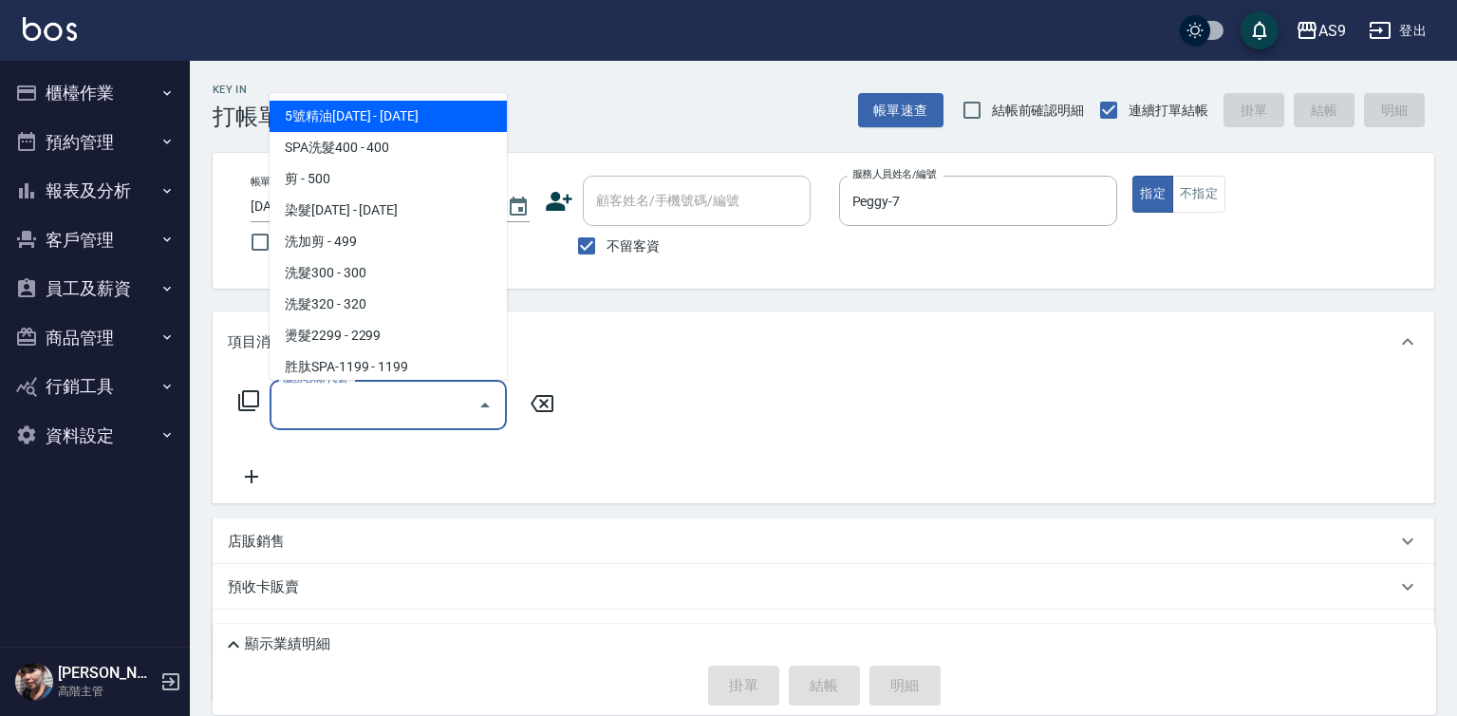
click at [412, 404] on input "服務名稱/代號" at bounding box center [374, 404] width 192 height 33
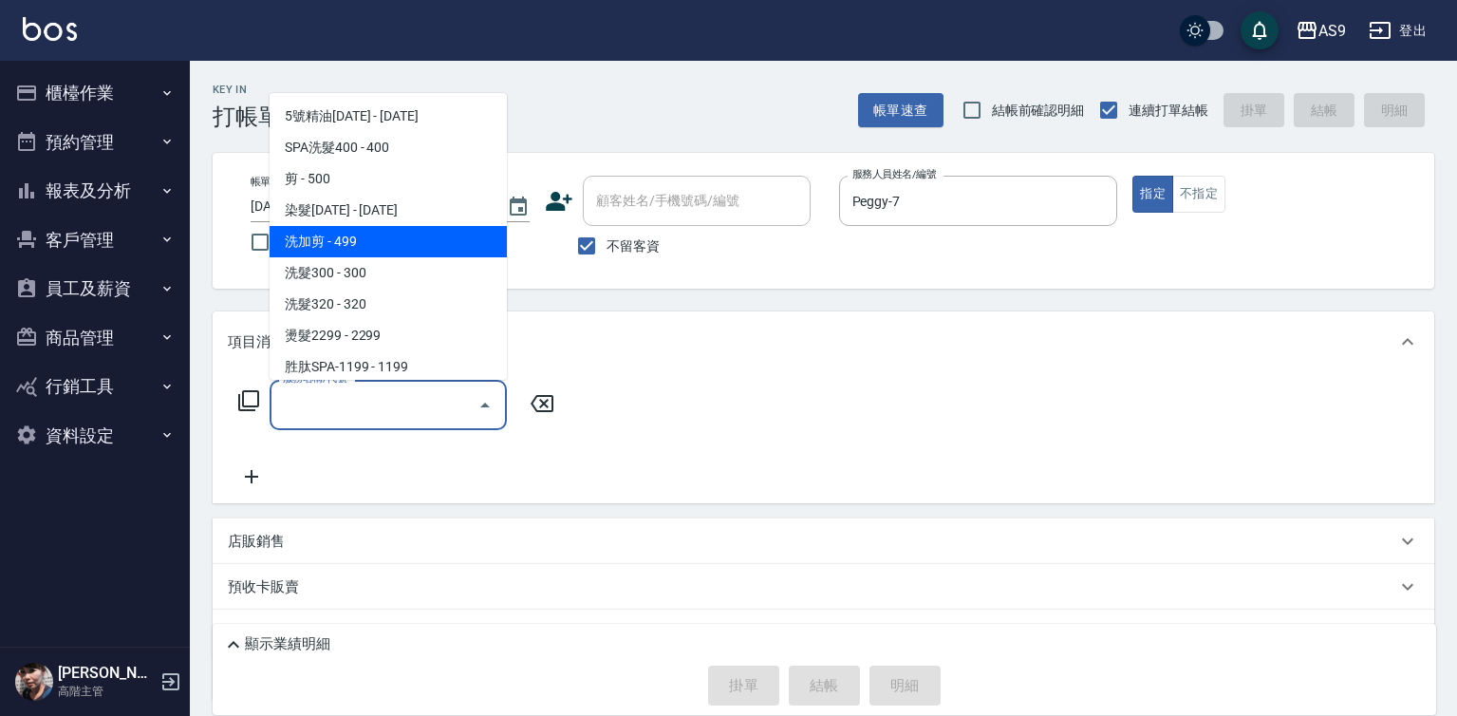
click at [357, 250] on span "洗加剪 - 499" at bounding box center [388, 241] width 237 height 31
type input "洗加剪(洗加剪)"
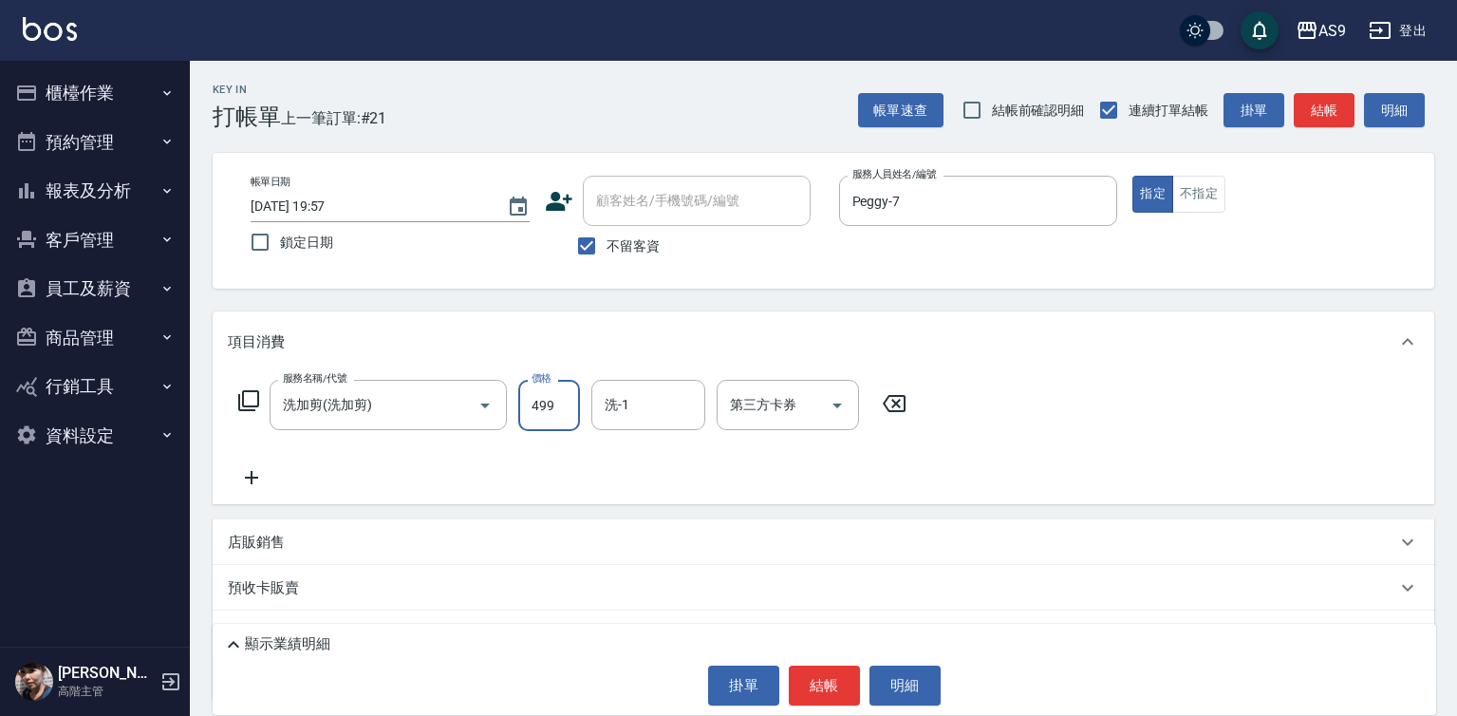
click at [541, 399] on input "499" at bounding box center [549, 405] width 62 height 51
type input "700"
click at [645, 405] on input "洗-1" at bounding box center [648, 404] width 97 height 33
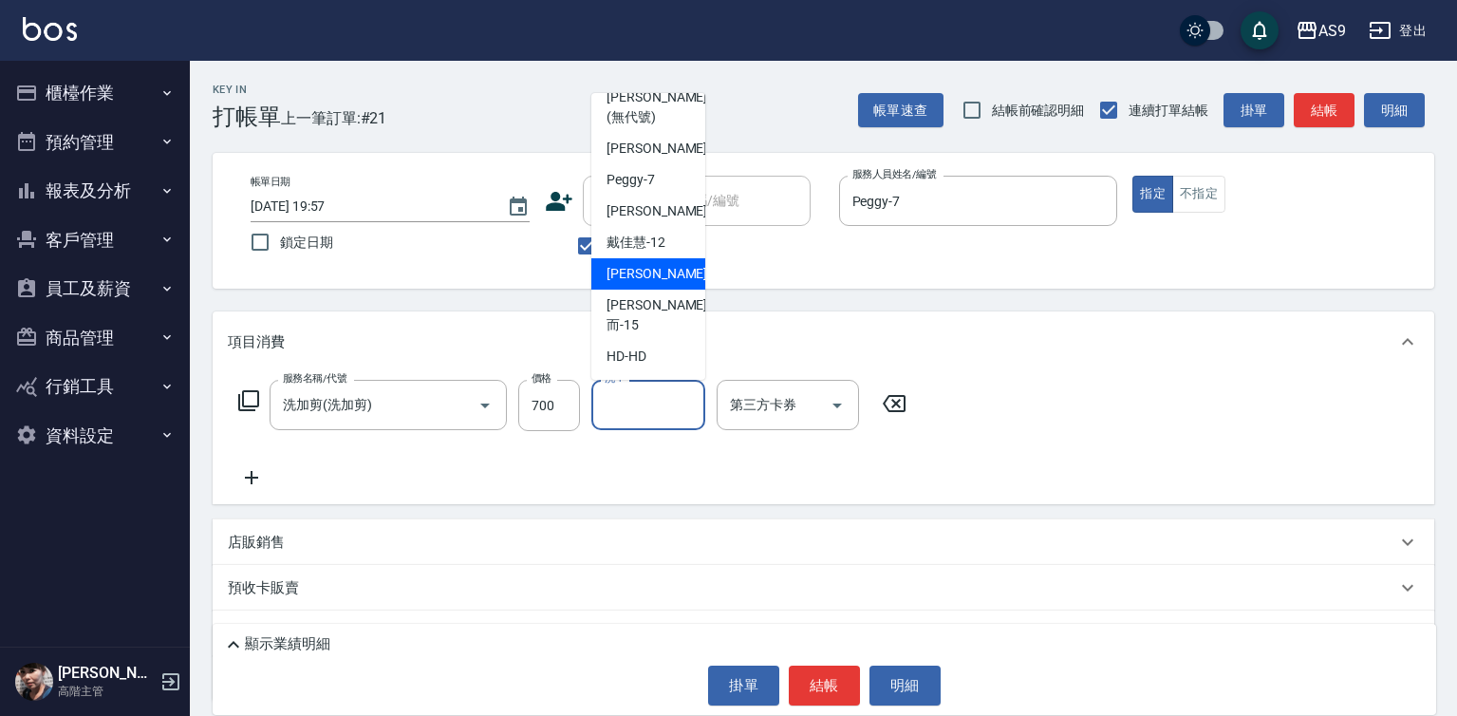
click at [649, 284] on span "[PERSON_NAME] -13" at bounding box center [667, 274] width 120 height 20
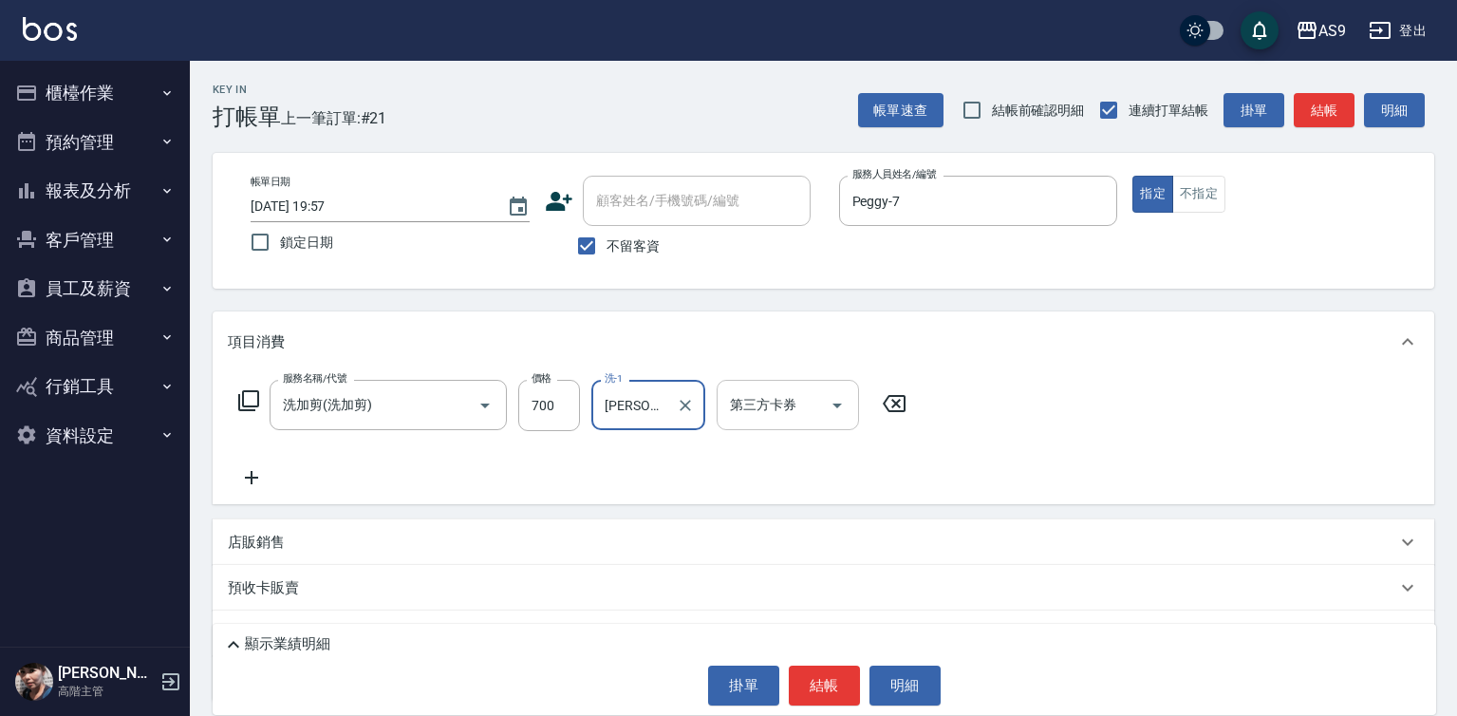
type input "[PERSON_NAME]-13"
click at [839, 692] on button "結帳" at bounding box center [824, 685] width 71 height 40
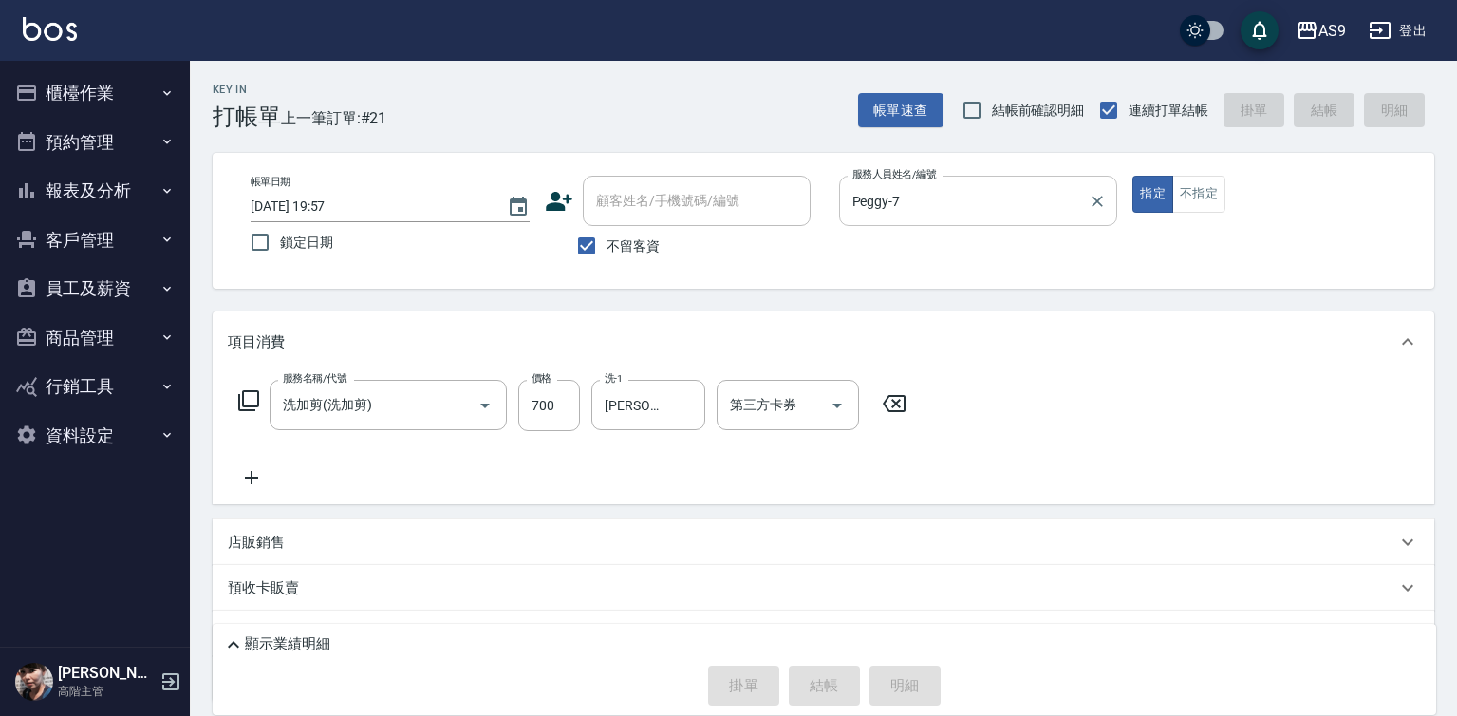
click at [905, 206] on input "Peggy-7" at bounding box center [964, 200] width 233 height 33
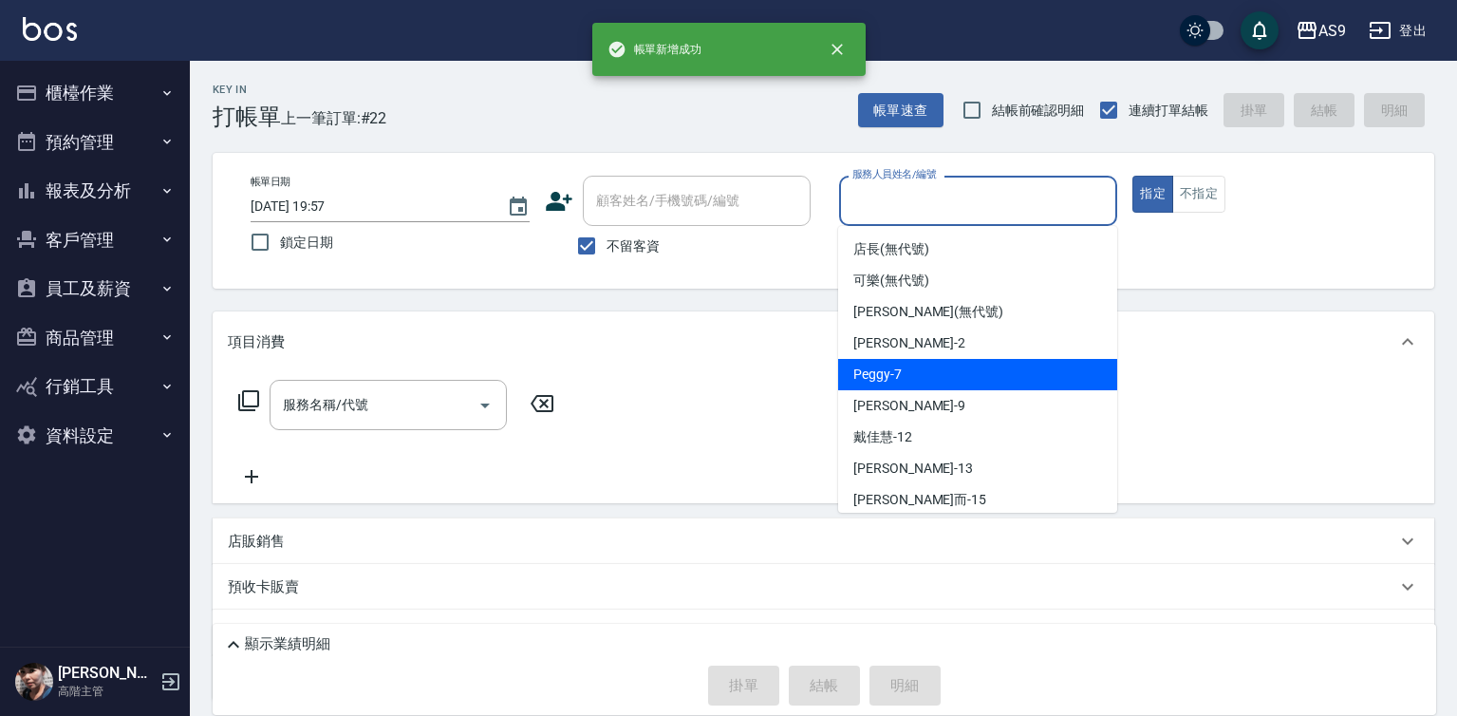
click at [923, 368] on div "Peggy -7" at bounding box center [977, 374] width 279 height 31
type input "Peggy-7"
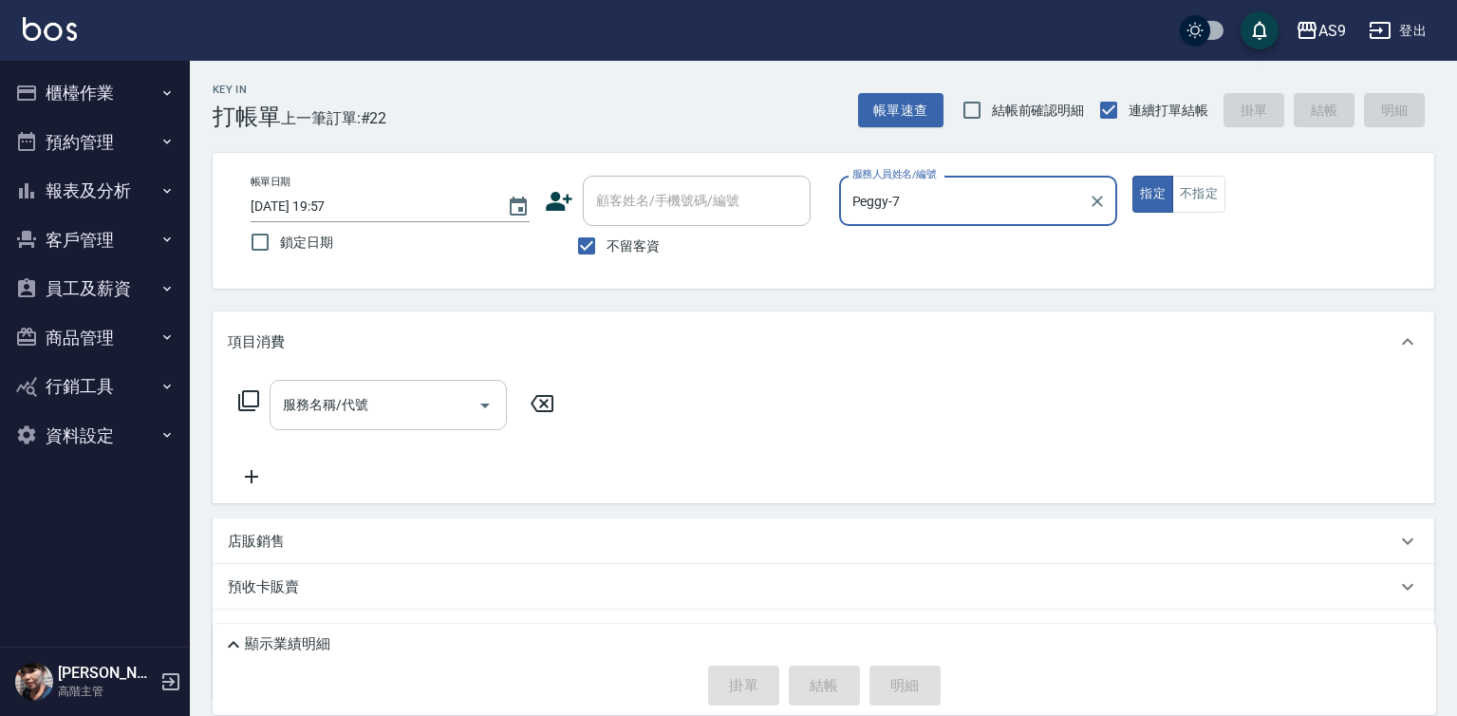
click at [414, 404] on input "服務名稱/代號" at bounding box center [374, 404] width 192 height 33
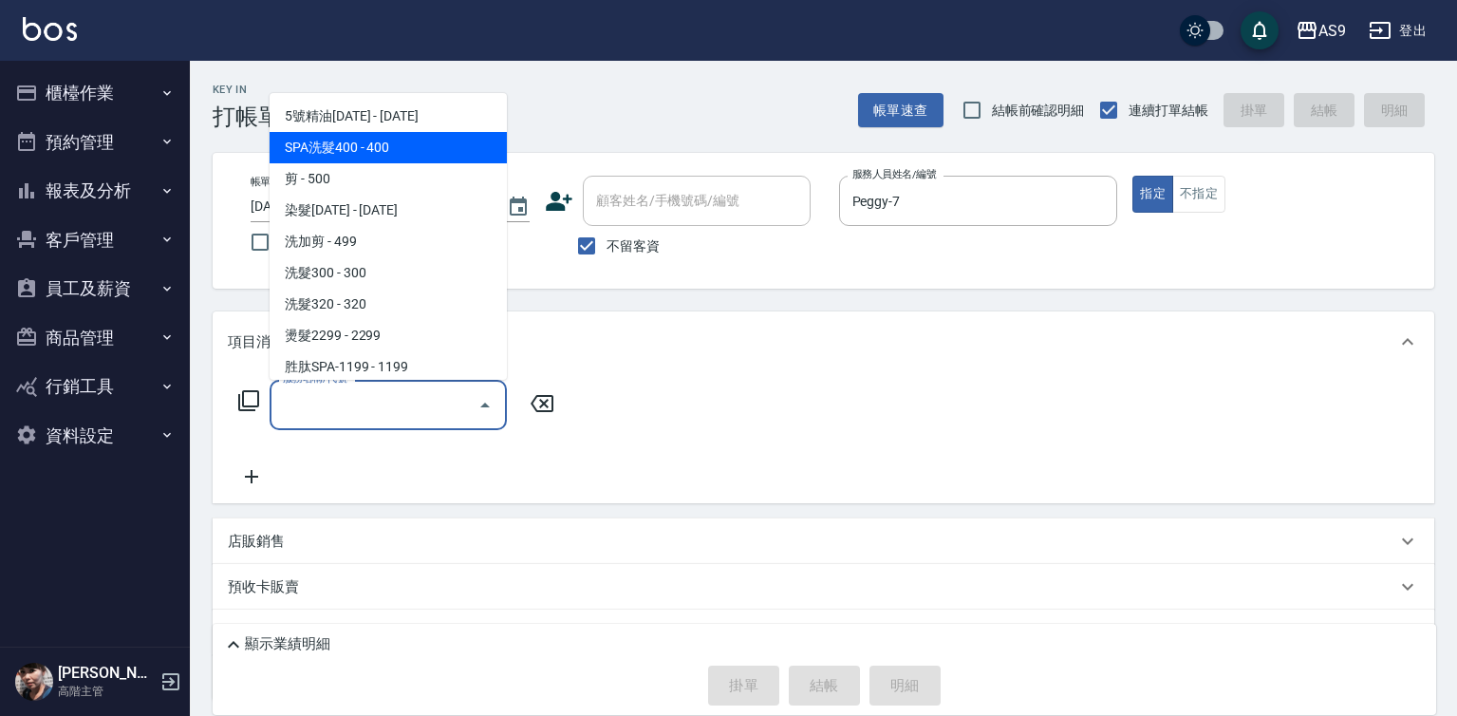
click at [371, 145] on span "SPA洗髮400 - 400" at bounding box center [388, 147] width 237 height 31
type input "SPA洗髮400(SPA洗髮400)"
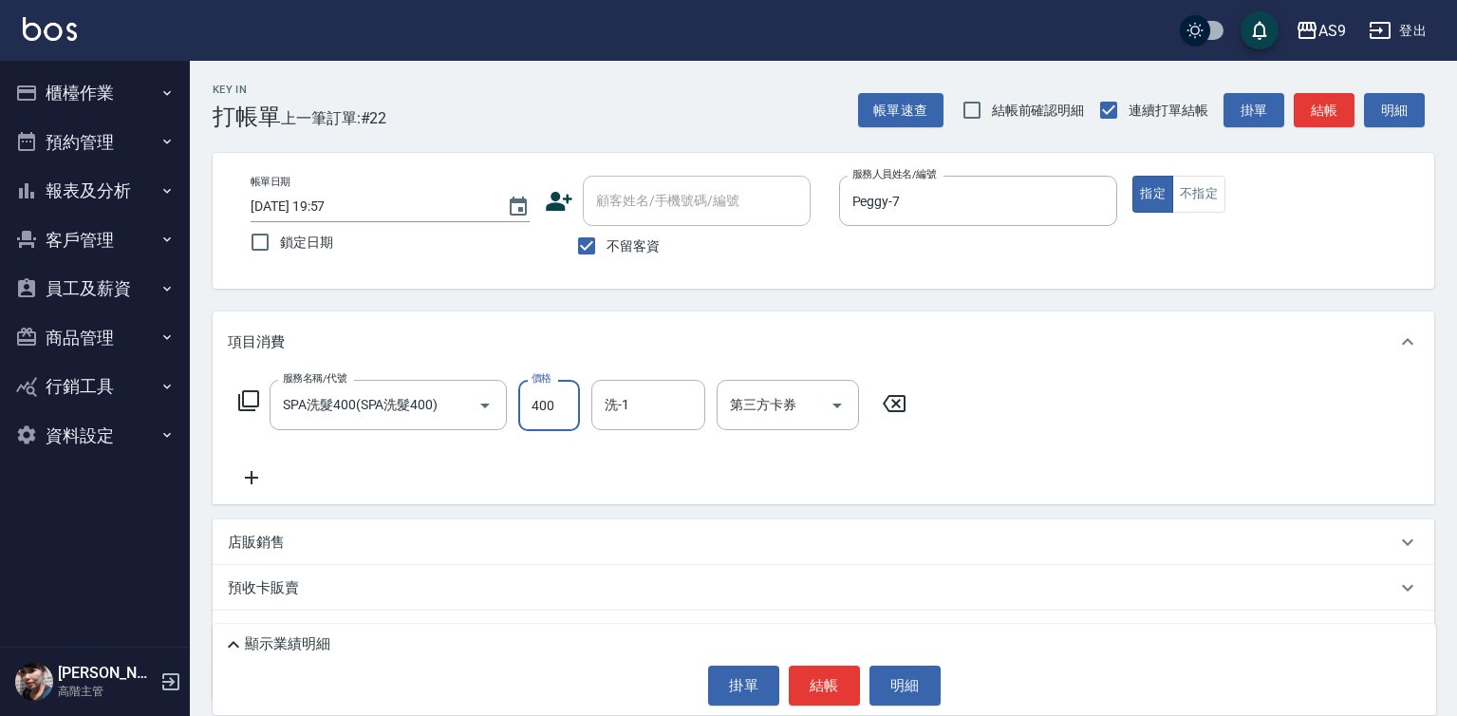
click at [540, 407] on input "400" at bounding box center [549, 405] width 62 height 51
type input "363"
click at [627, 420] on input "洗-1" at bounding box center [648, 404] width 97 height 33
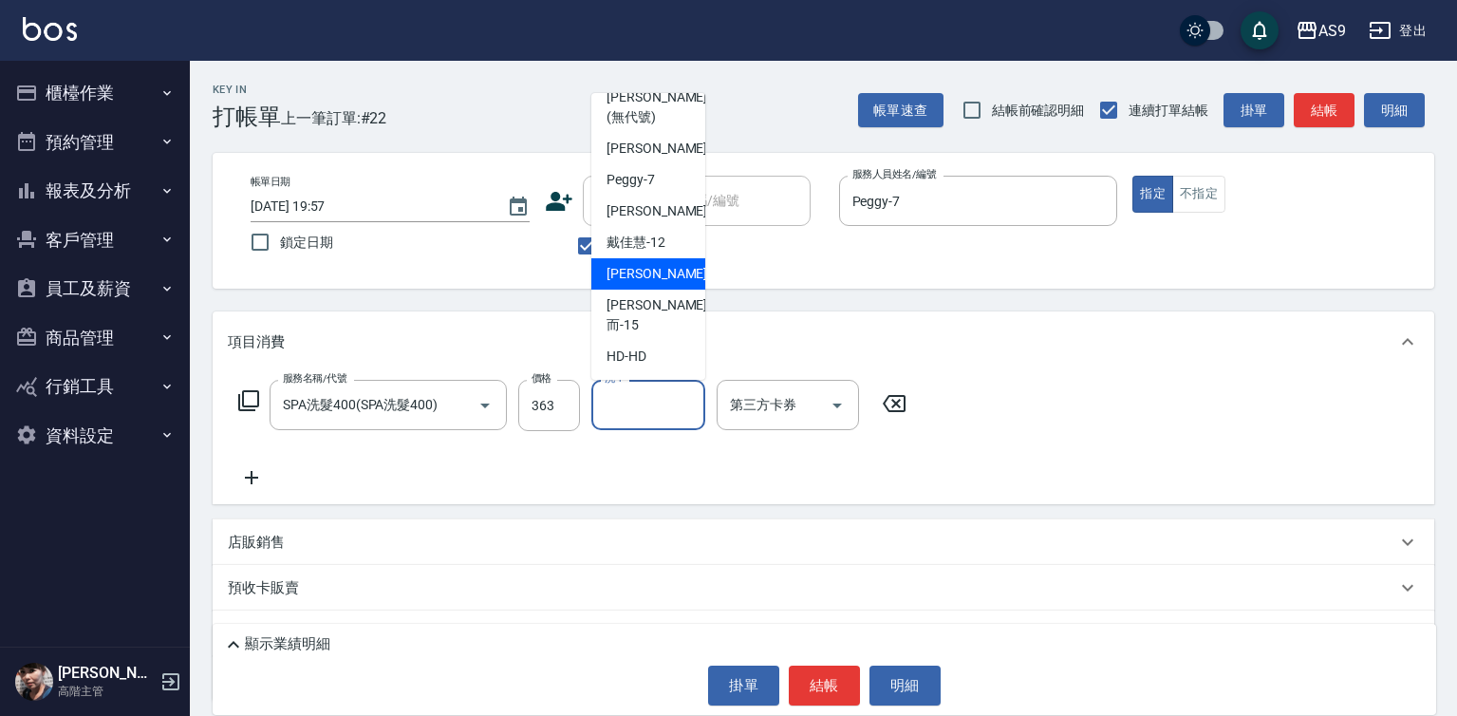
click at [659, 284] on span "[PERSON_NAME] -13" at bounding box center [667, 274] width 120 height 20
type input "[PERSON_NAME]-13"
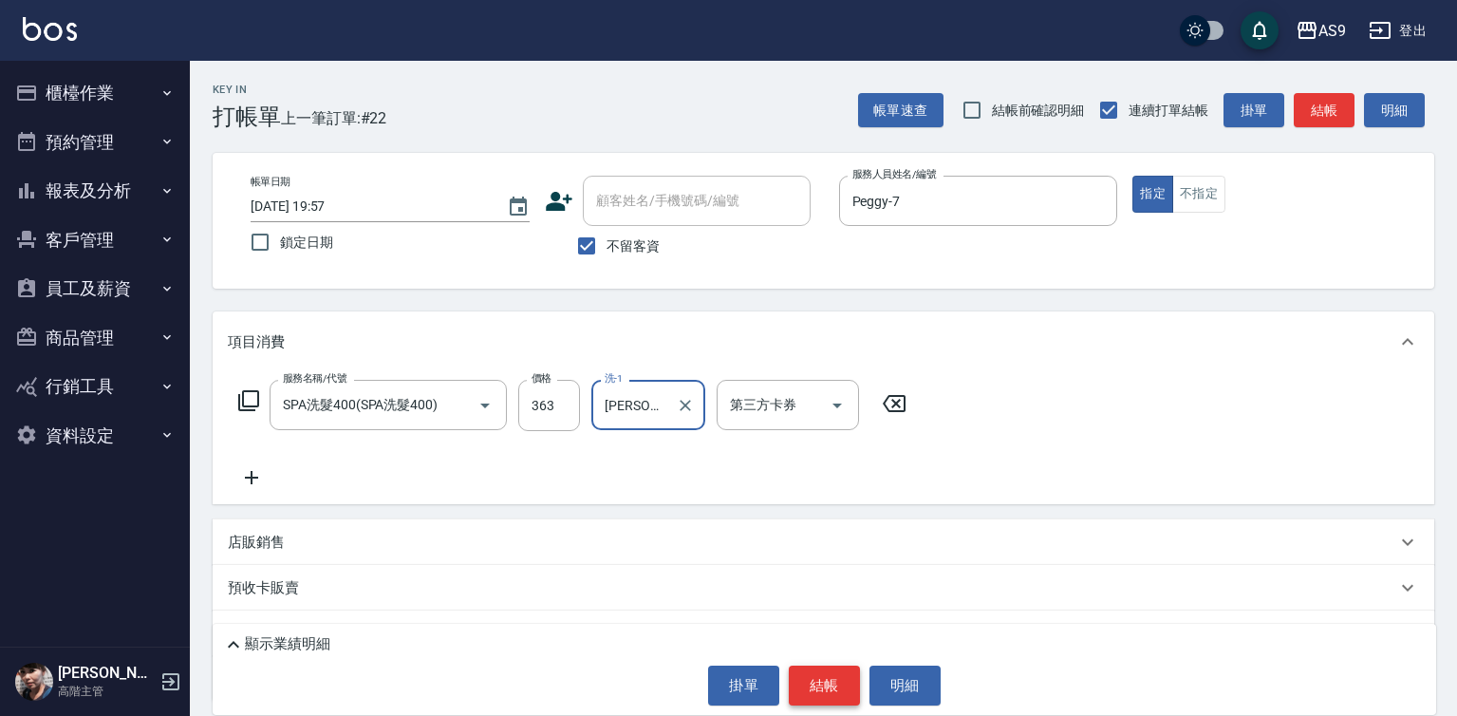
click at [814, 683] on button "結帳" at bounding box center [824, 685] width 71 height 40
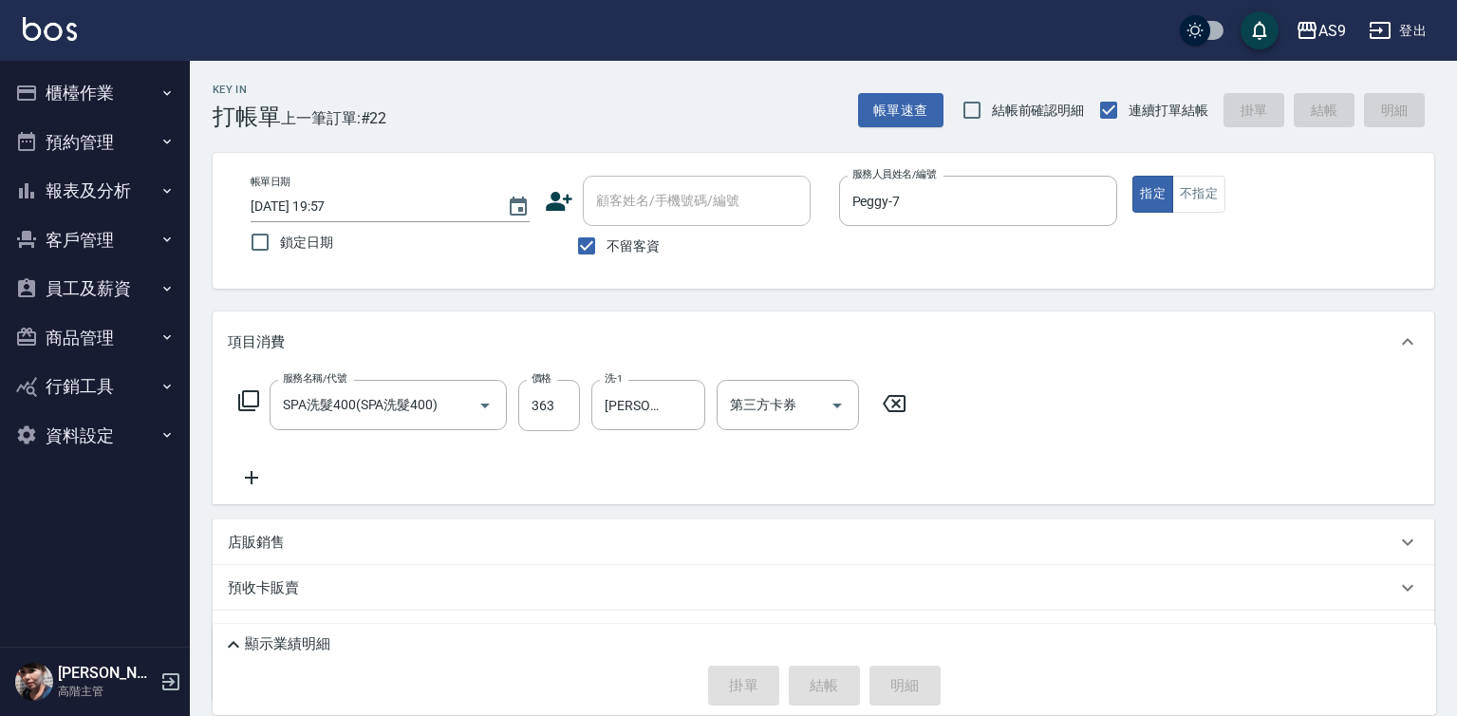
type input "[DATE] 19:58"
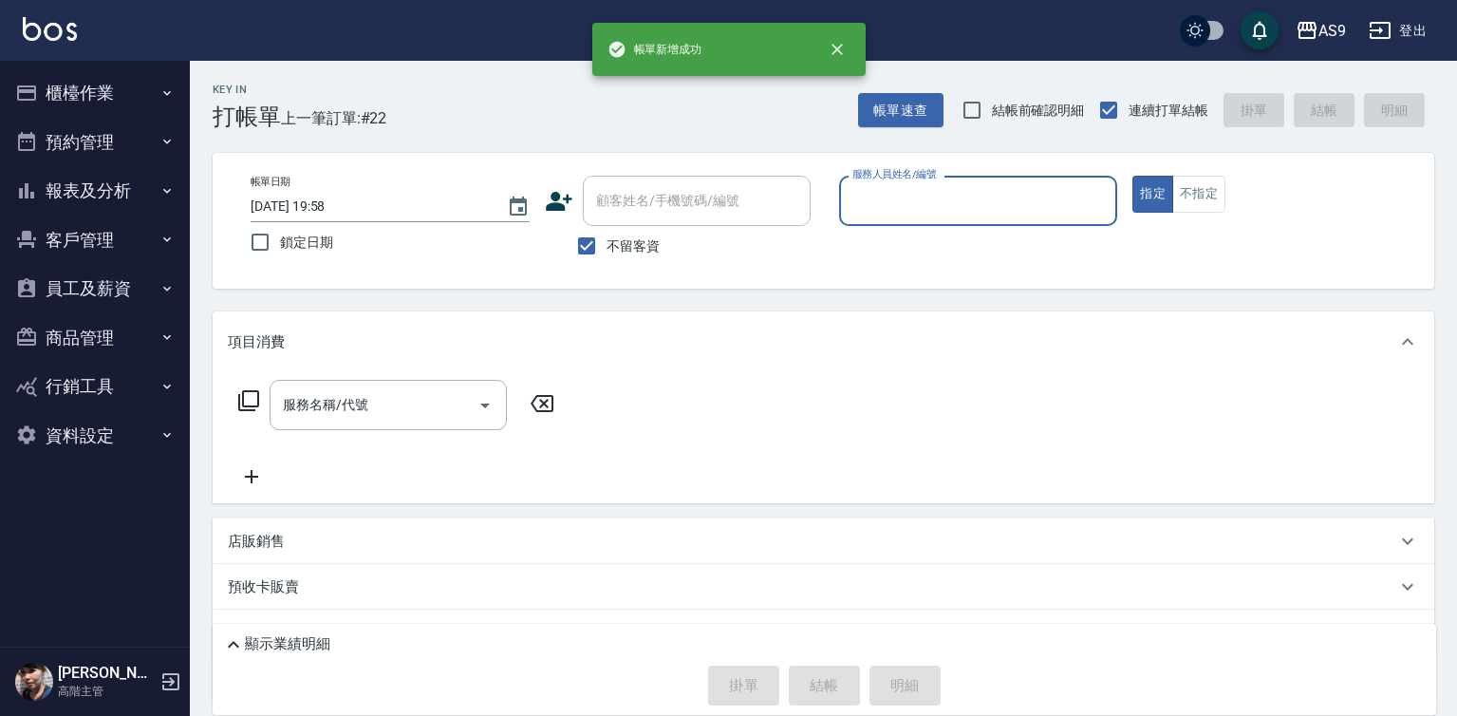
click at [904, 194] on input "服務人員姓名/編號" at bounding box center [979, 200] width 262 height 33
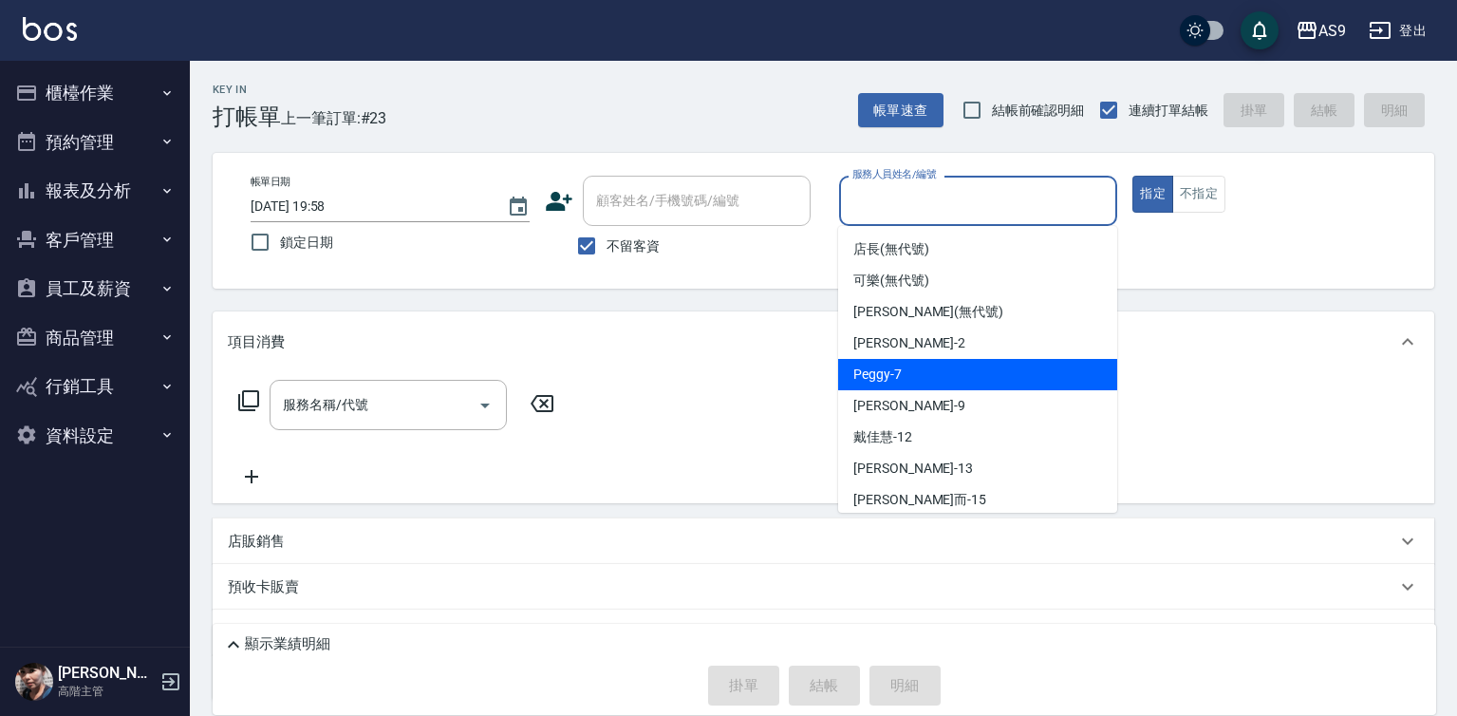
click at [894, 365] on span "Peggy -7" at bounding box center [877, 374] width 48 height 20
type input "Peggy-7"
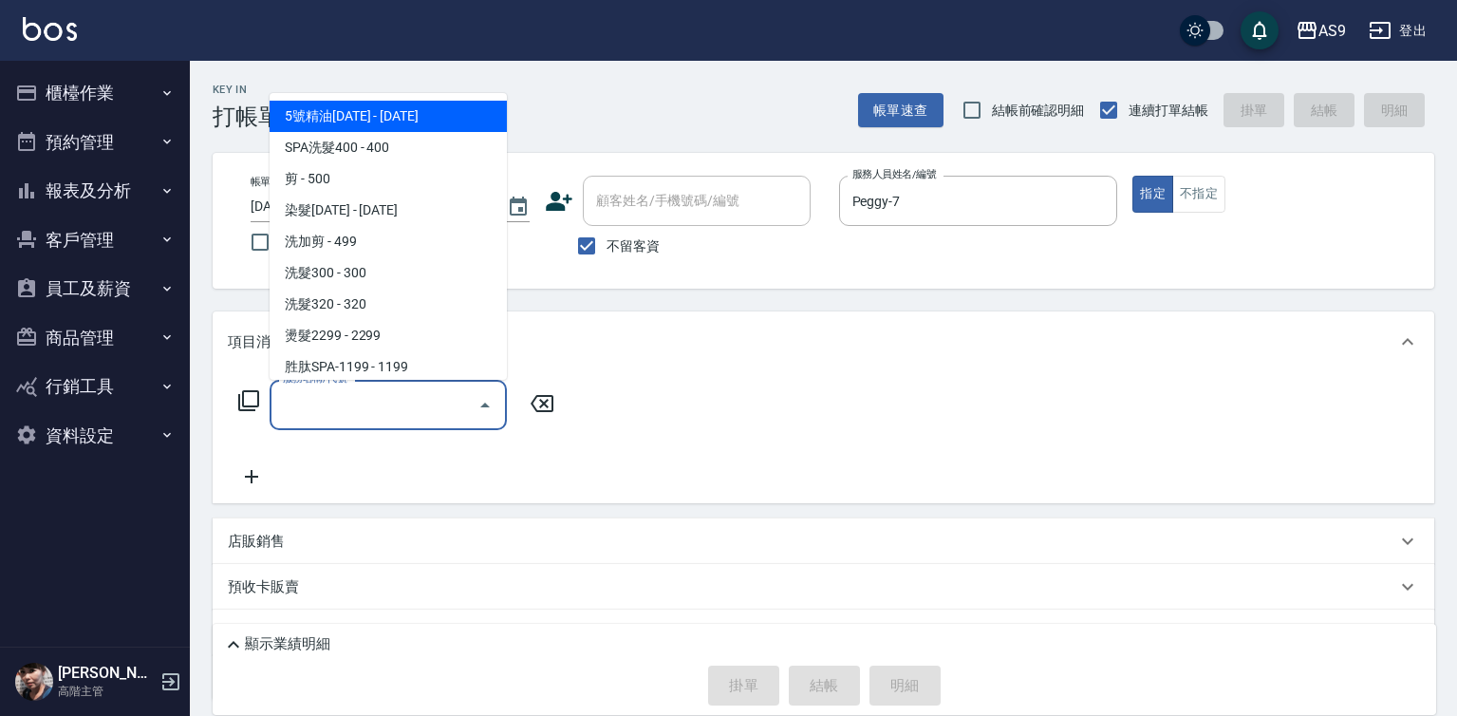
click at [451, 410] on input "服務名稱/代號" at bounding box center [374, 404] width 192 height 33
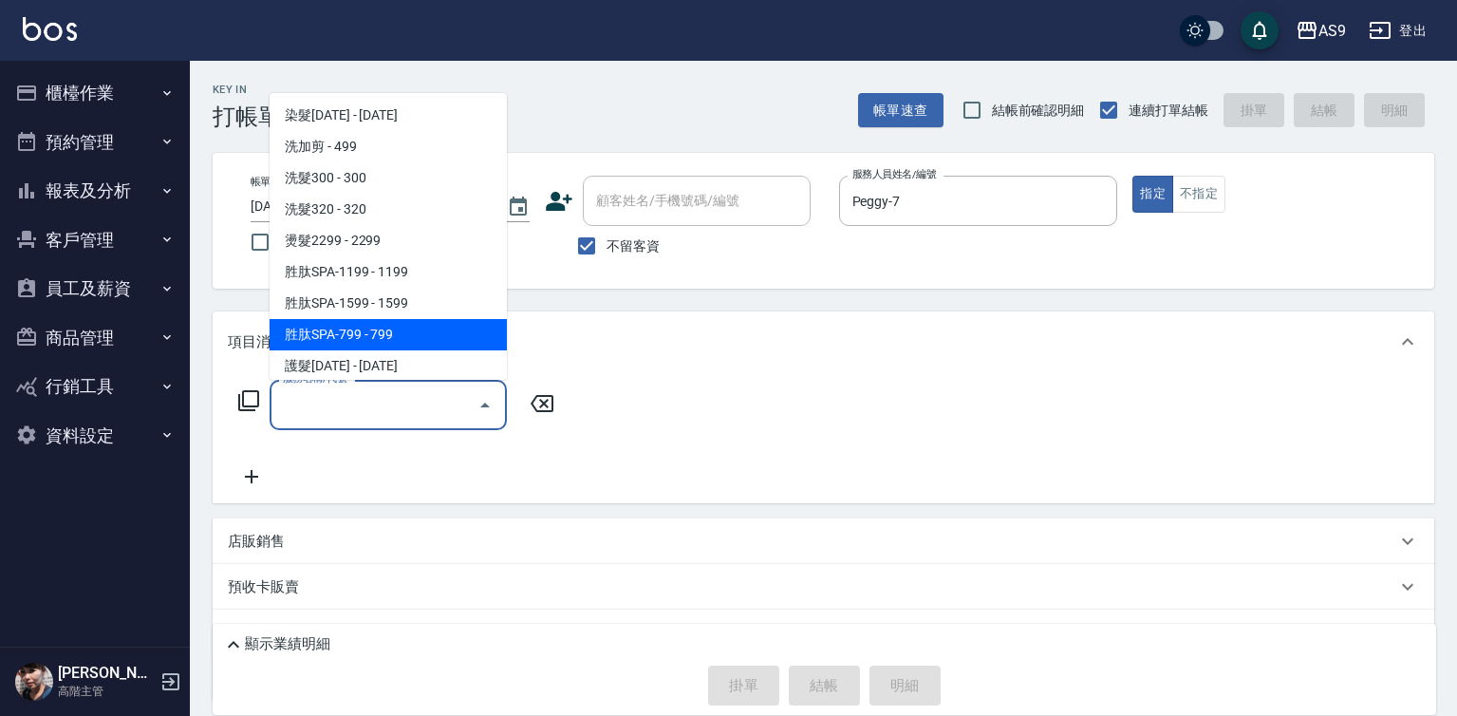
click at [398, 335] on span "胜肽SPA-799 - 799" at bounding box center [388, 334] width 237 height 31
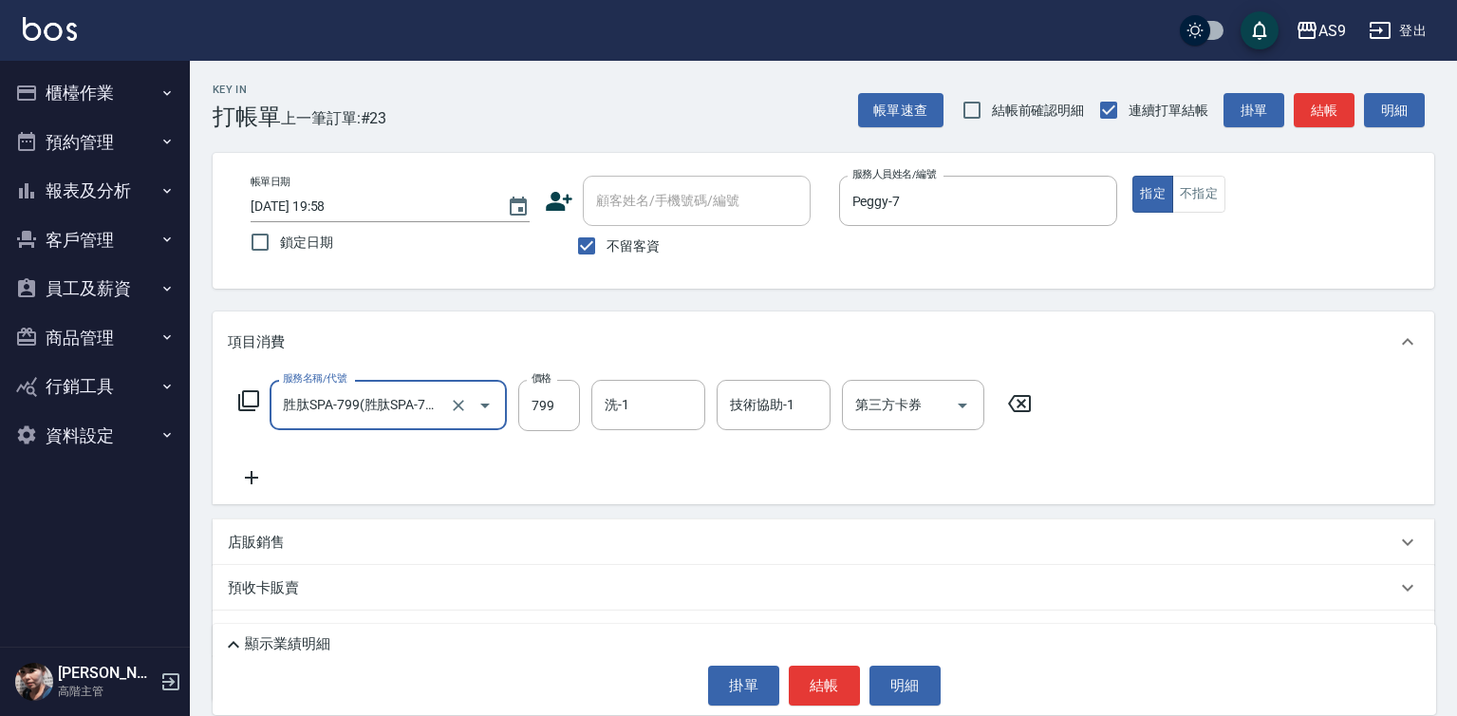
click at [435, 413] on input "胜肽SPA-799(胜肽SPA-799)" at bounding box center [361, 404] width 167 height 33
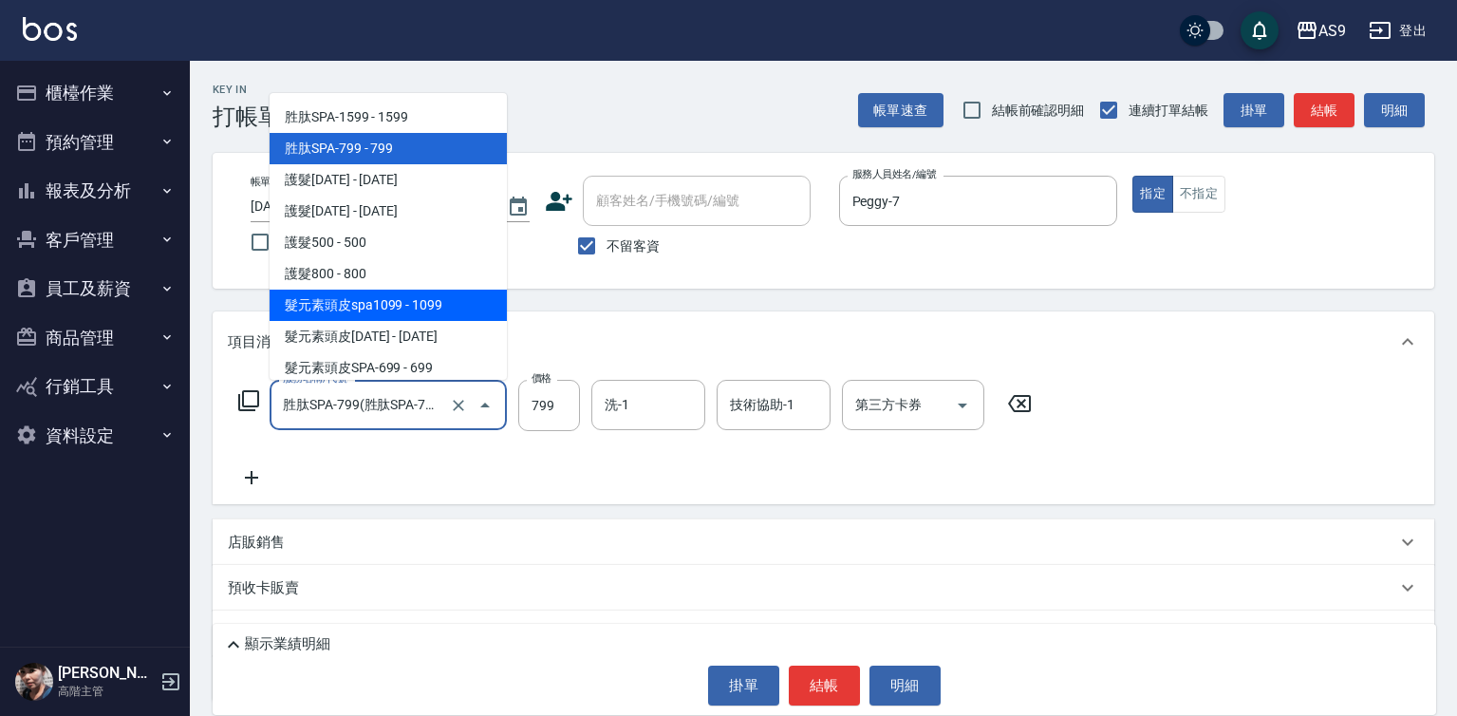
scroll to position [292, 0]
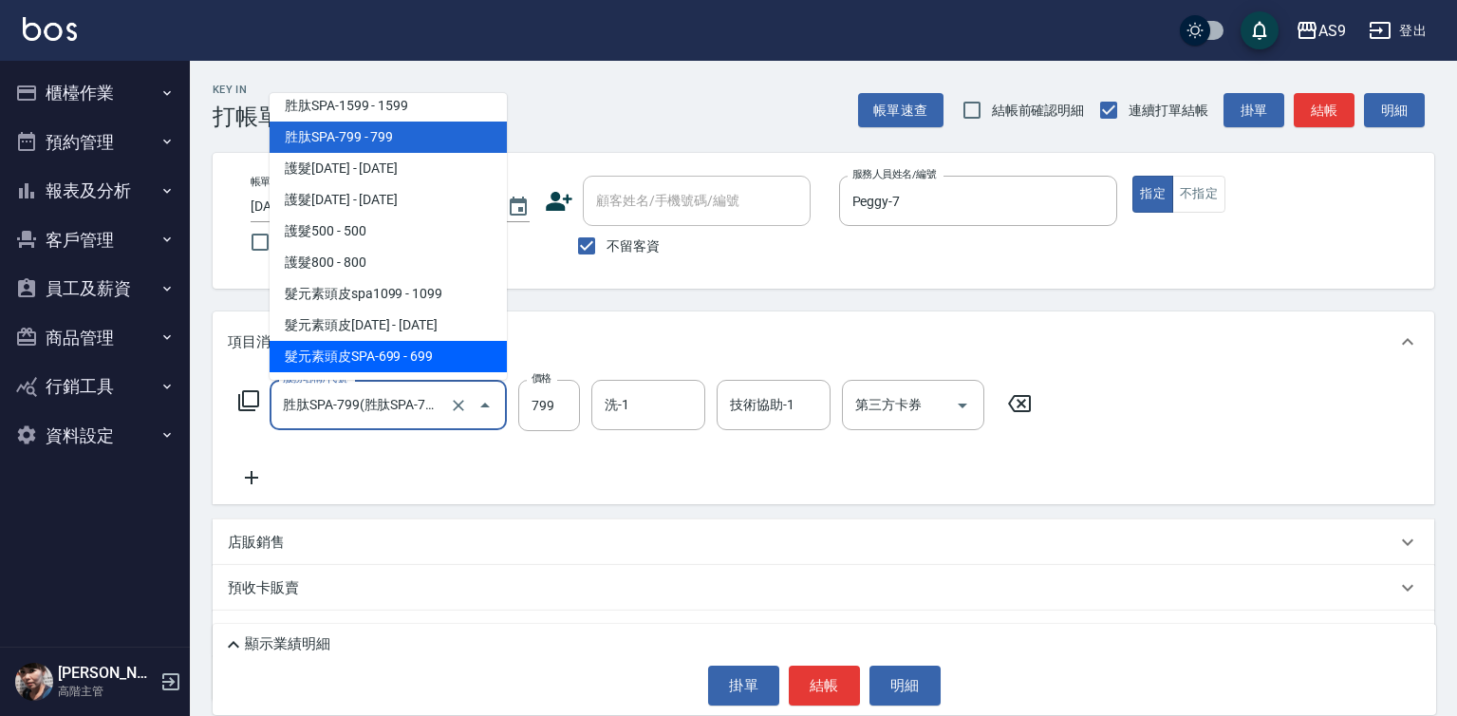
click at [432, 364] on span "髮元素頭皮SPA-699 - 699" at bounding box center [388, 356] width 237 height 31
type input "髮元素頭皮SPA-699(髮元素頭皮SPA-699)"
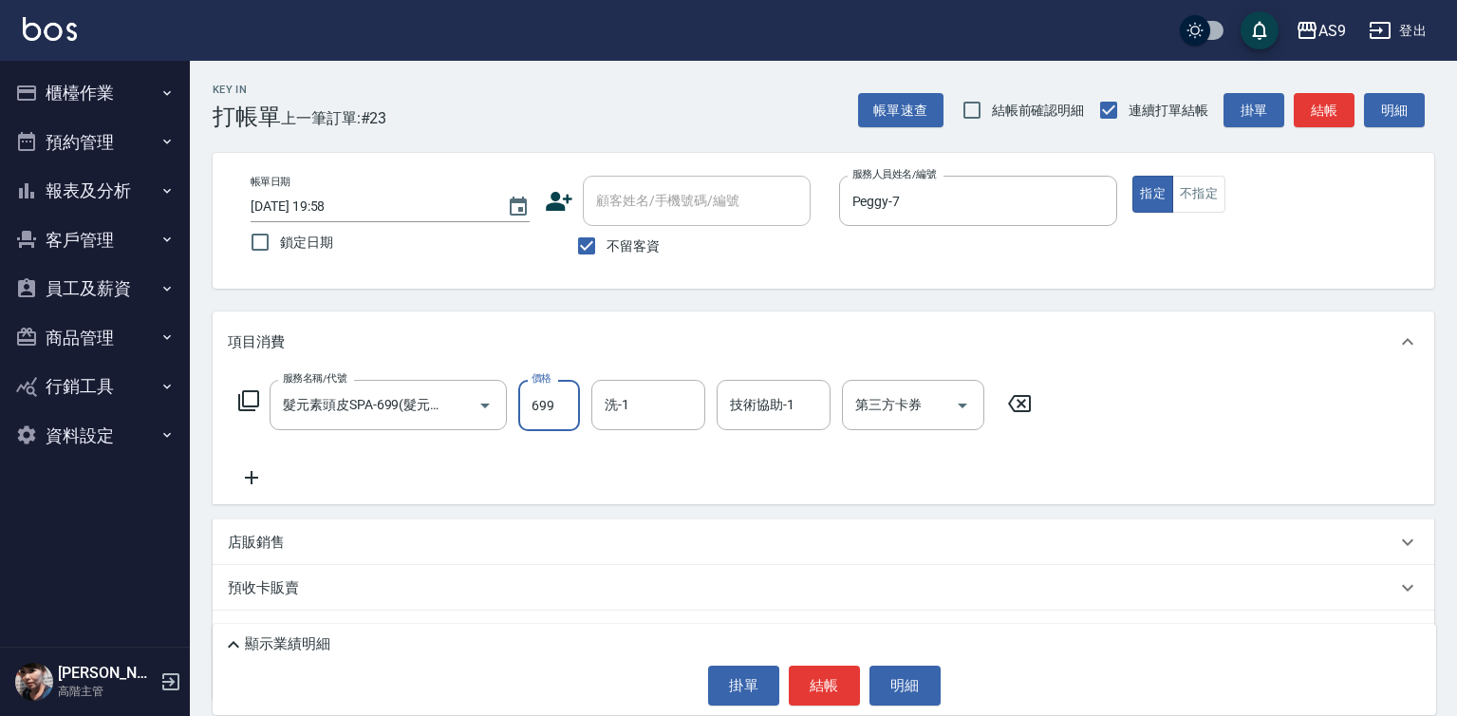
click at [544, 403] on input "699" at bounding box center [549, 405] width 62 height 51
click at [545, 403] on input "699" at bounding box center [549, 405] width 62 height 51
click at [568, 403] on input "7499" at bounding box center [549, 405] width 62 height 51
type input "749"
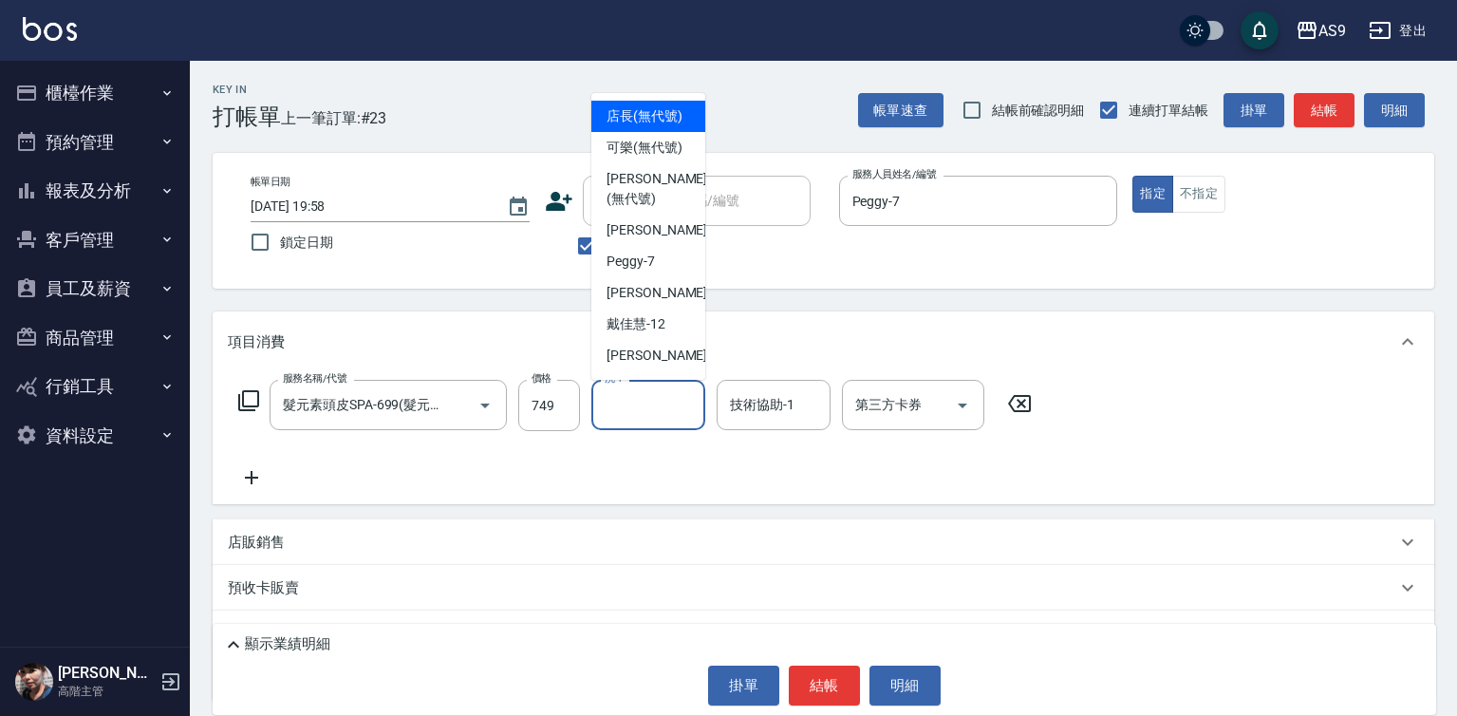
click at [607, 402] on div "洗-1 洗-1" at bounding box center [648, 405] width 114 height 50
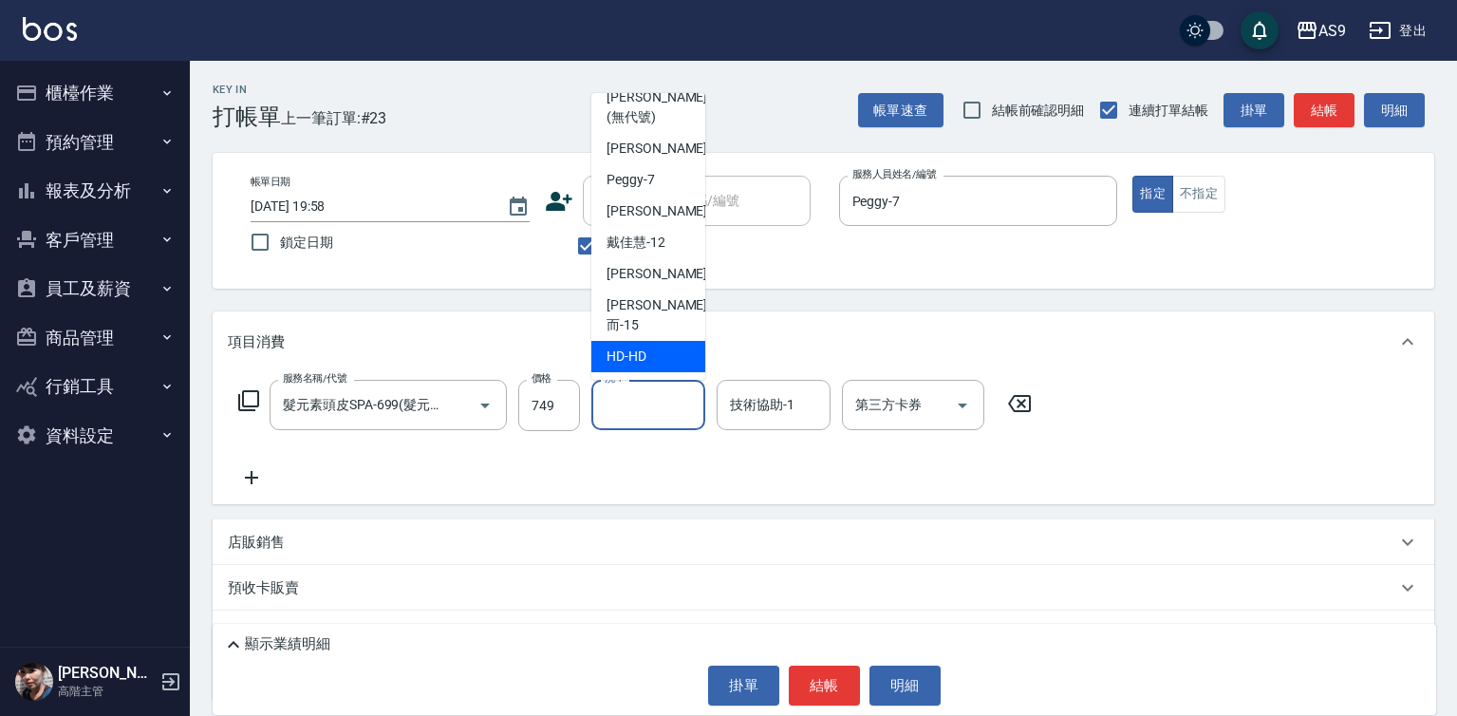
scroll to position [95, 0]
click at [664, 284] on span "[PERSON_NAME] -13" at bounding box center [667, 274] width 120 height 20
type input "[PERSON_NAME]-13"
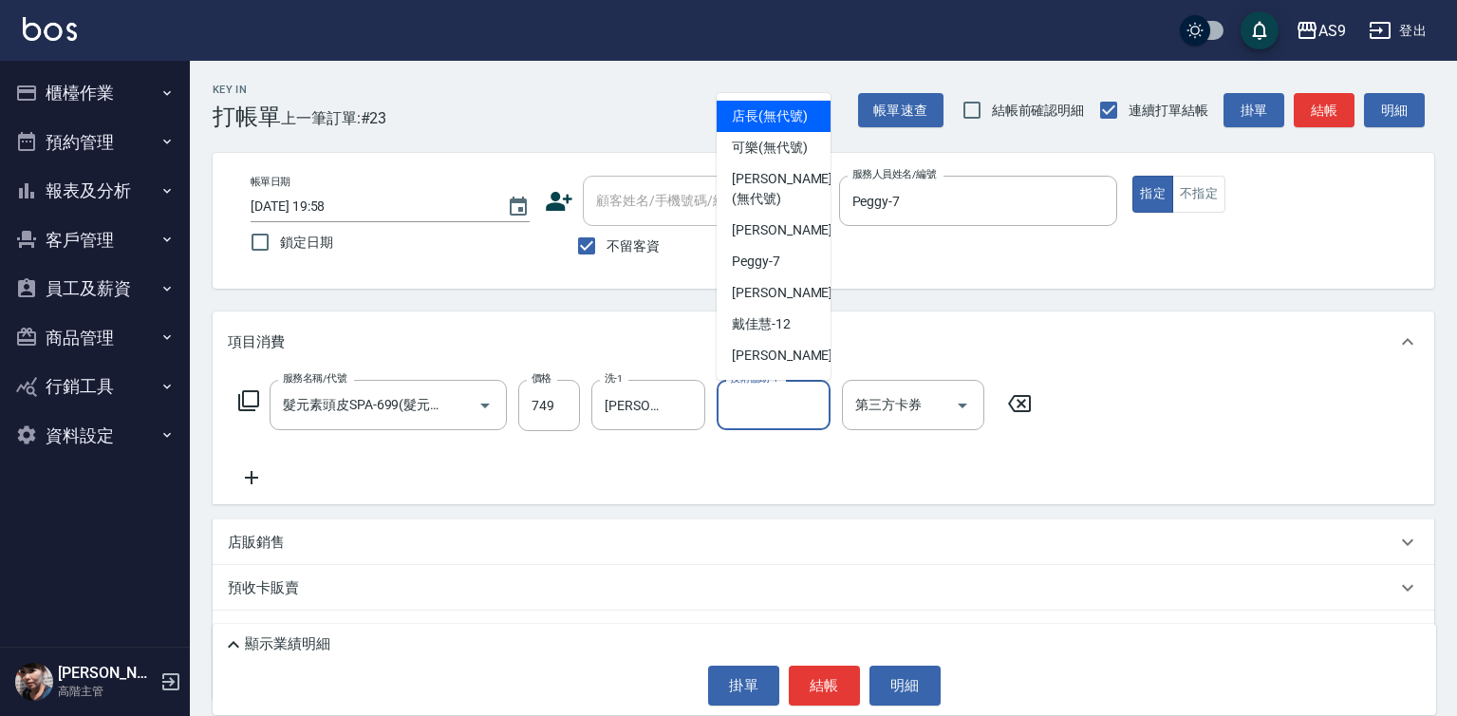
drag, startPoint x: 734, startPoint y: 405, endPoint x: 771, endPoint y: 362, distance: 57.2
click at [737, 405] on input "技術協助-1" at bounding box center [773, 404] width 97 height 33
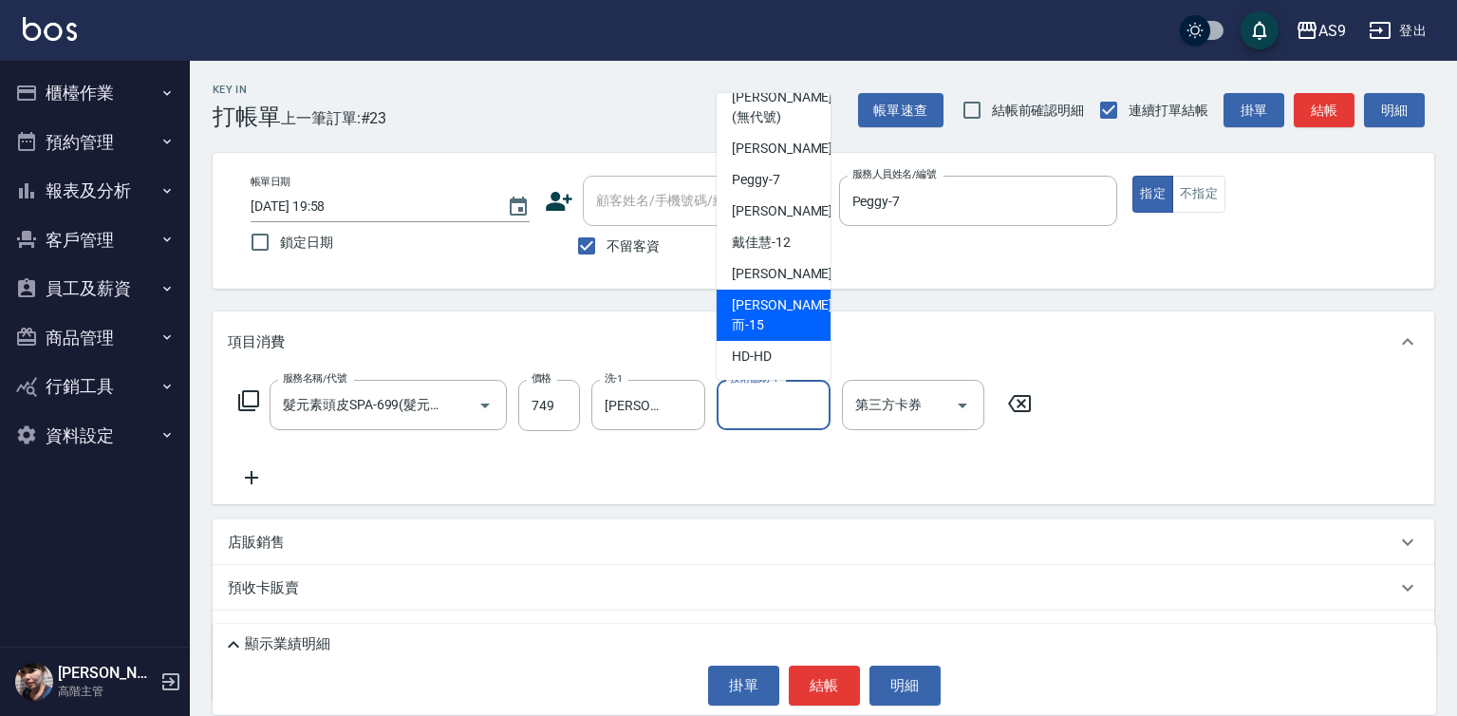
scroll to position [121, 0]
click at [782, 284] on span "[PERSON_NAME] -13" at bounding box center [792, 274] width 120 height 20
type input "[PERSON_NAME]-13"
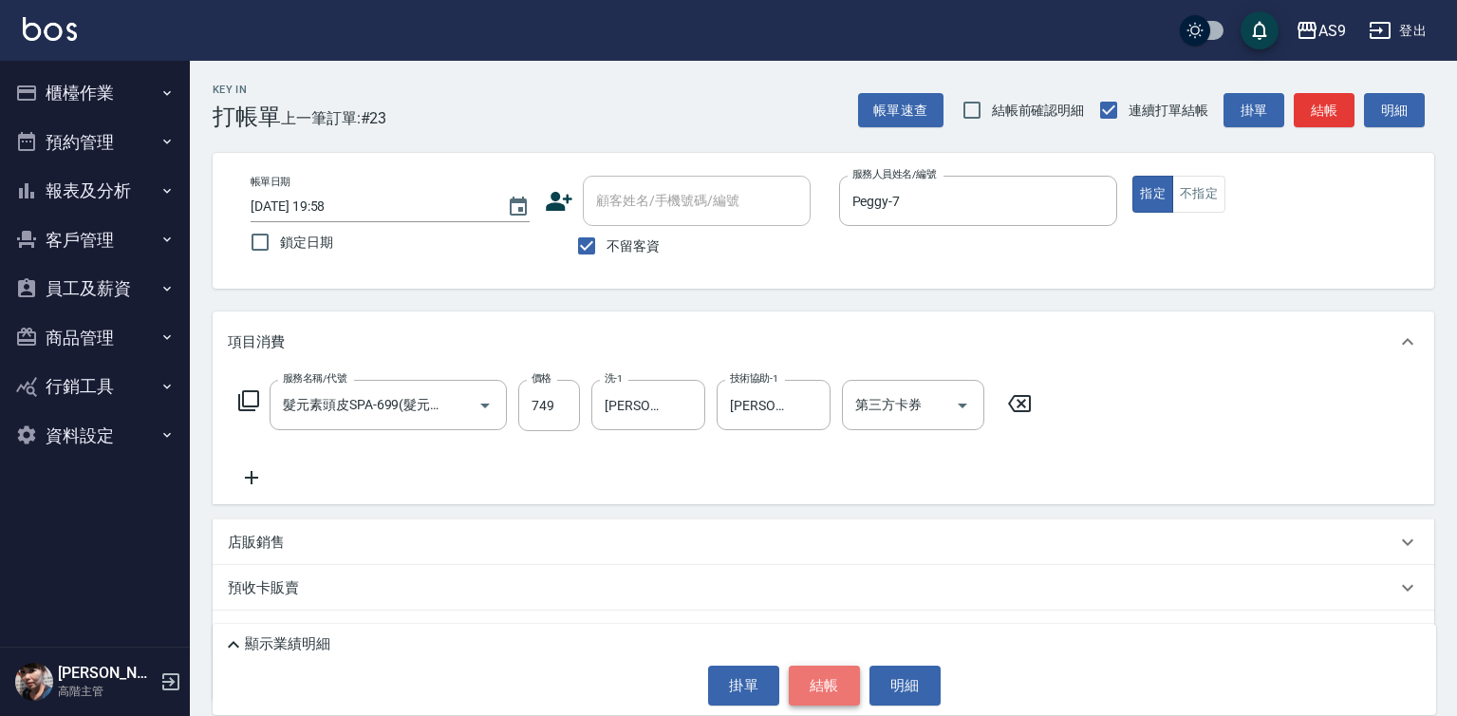
click at [807, 682] on button "結帳" at bounding box center [824, 685] width 71 height 40
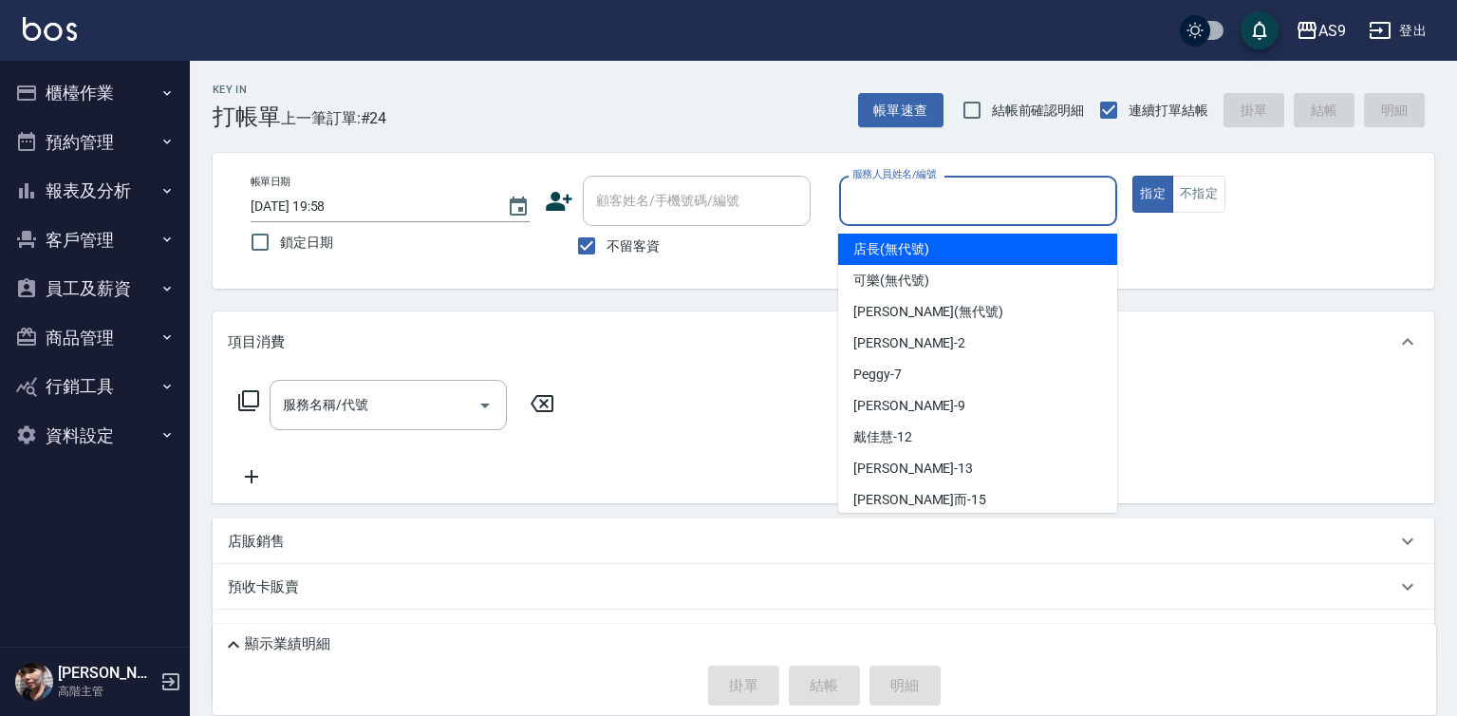
drag, startPoint x: 903, startPoint y: 194, endPoint x: 905, endPoint y: 213, distance: 19.1
click at [903, 196] on input "服務人員姓名/編號" at bounding box center [979, 200] width 262 height 33
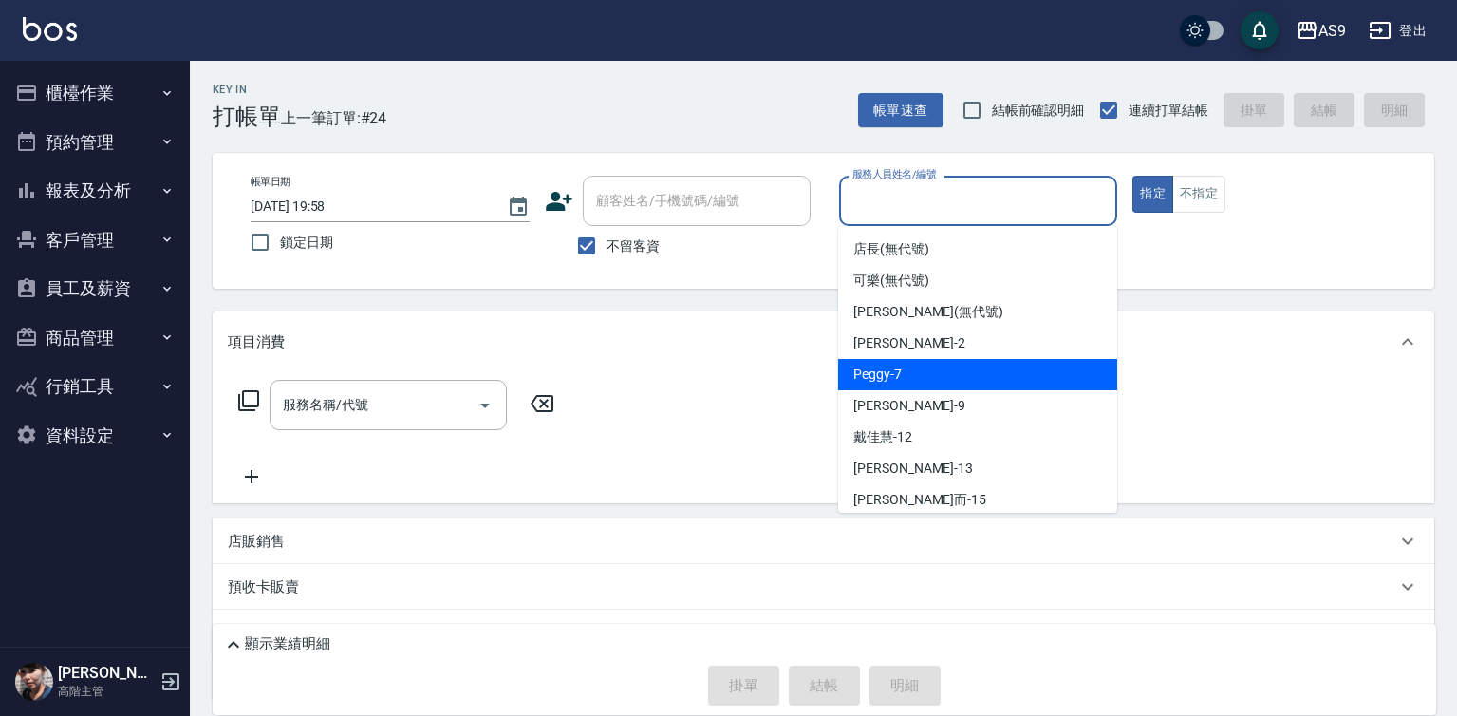
click at [917, 373] on div "Peggy -7" at bounding box center [977, 374] width 279 height 31
type input "Peggy-7"
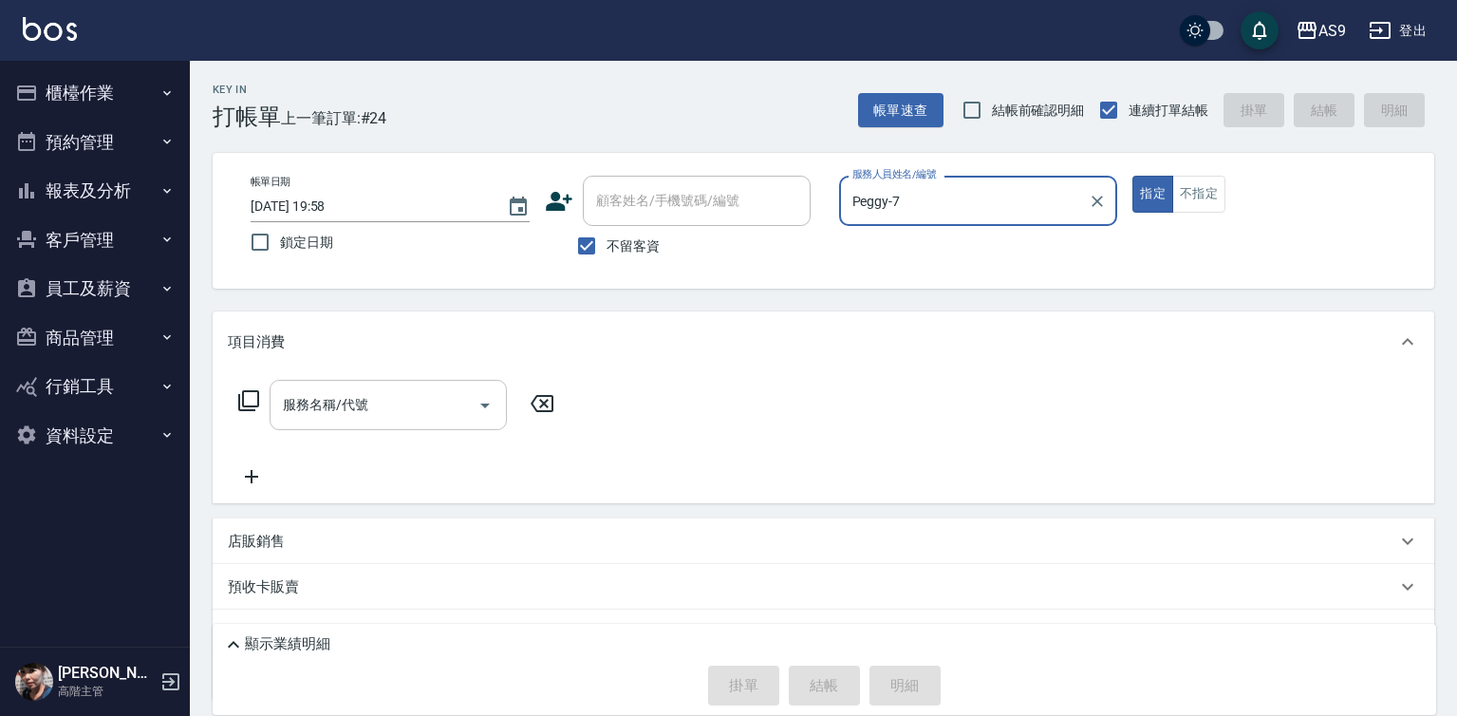
click at [370, 397] on input "服務名稱/代號" at bounding box center [374, 404] width 192 height 33
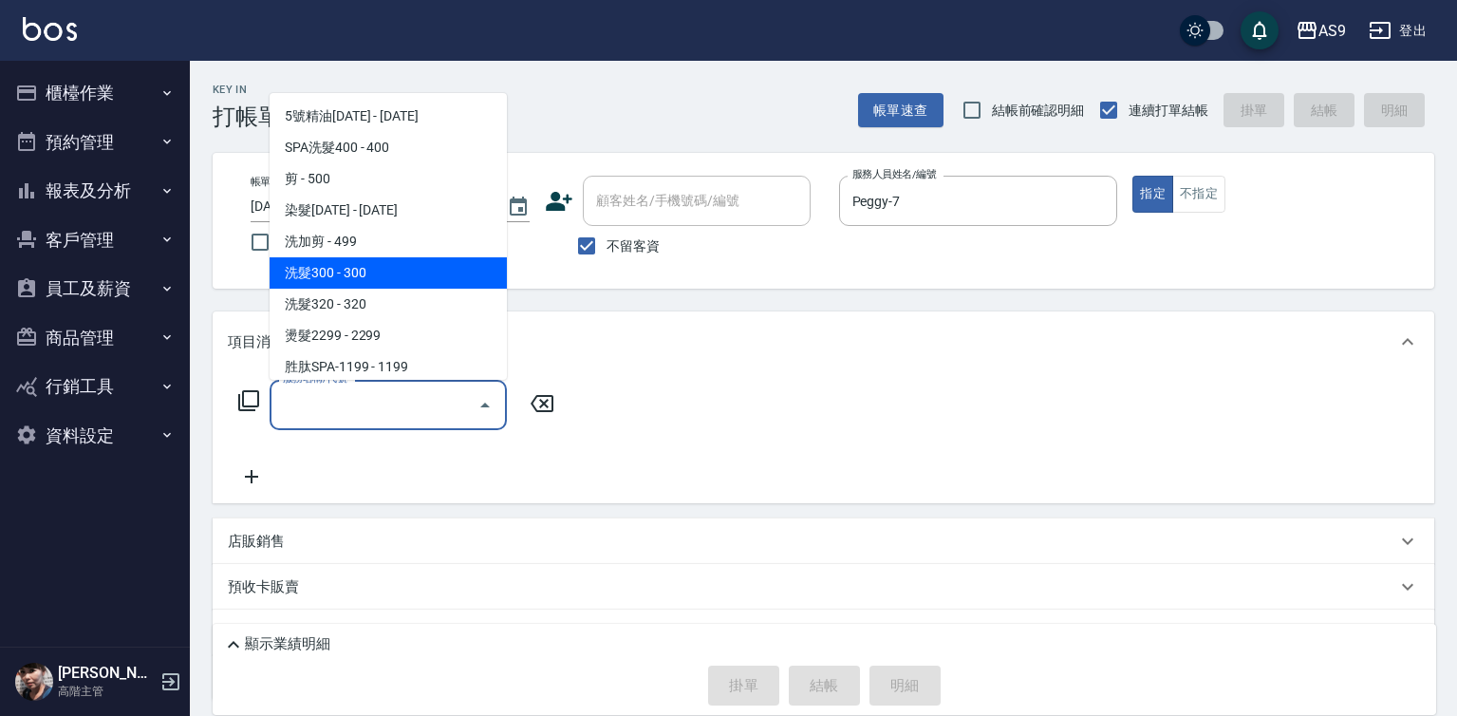
click at [375, 268] on span "洗髮300 - 300" at bounding box center [388, 272] width 237 height 31
type input "洗髮300(洗 髮300)"
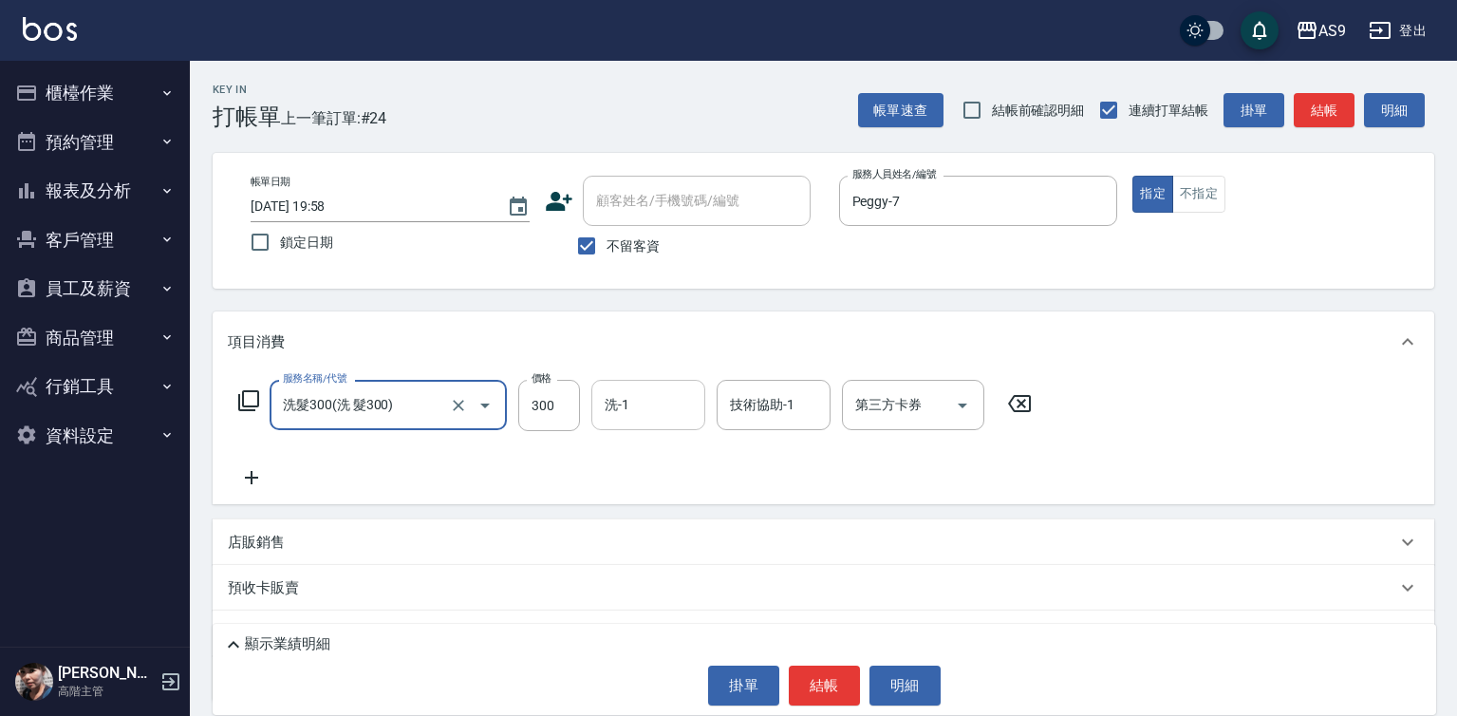
click at [622, 413] on div "洗-1 洗-1" at bounding box center [648, 405] width 114 height 50
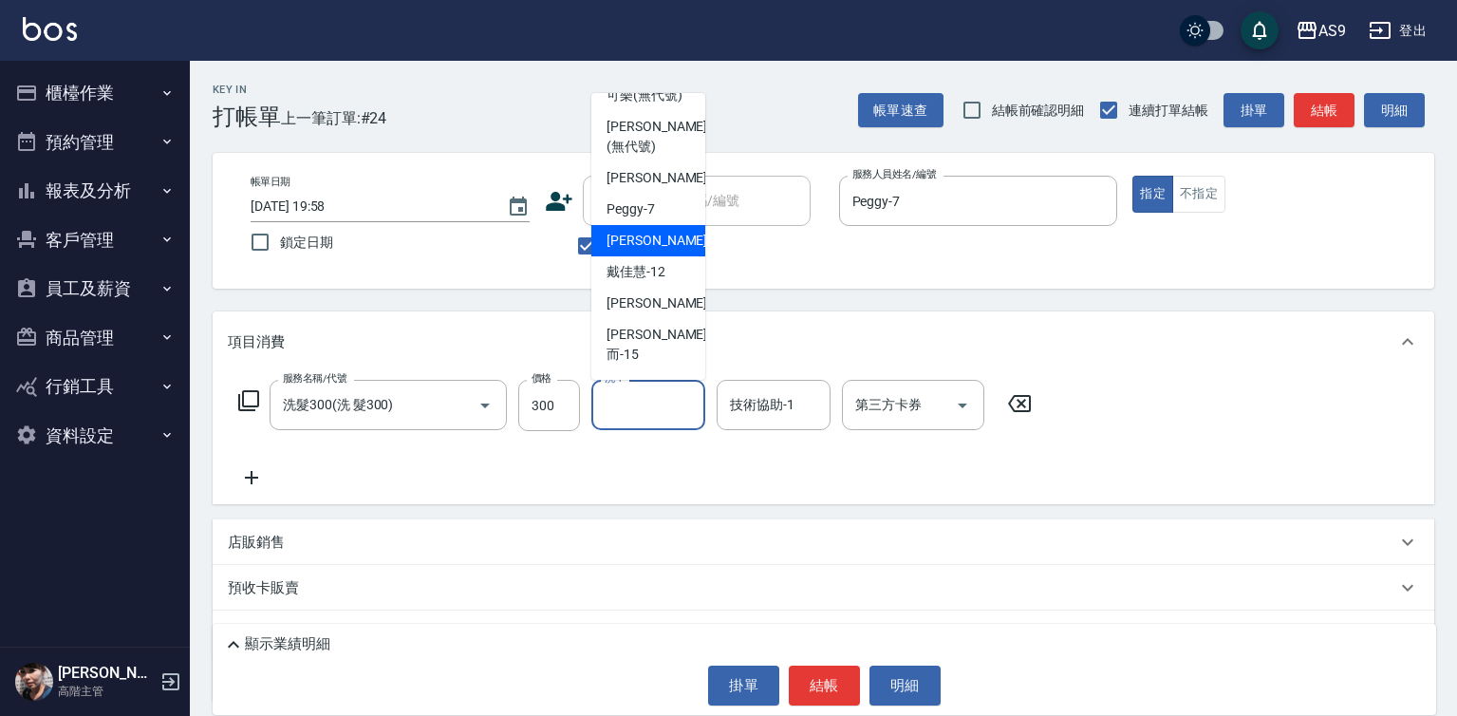
scroll to position [95, 0]
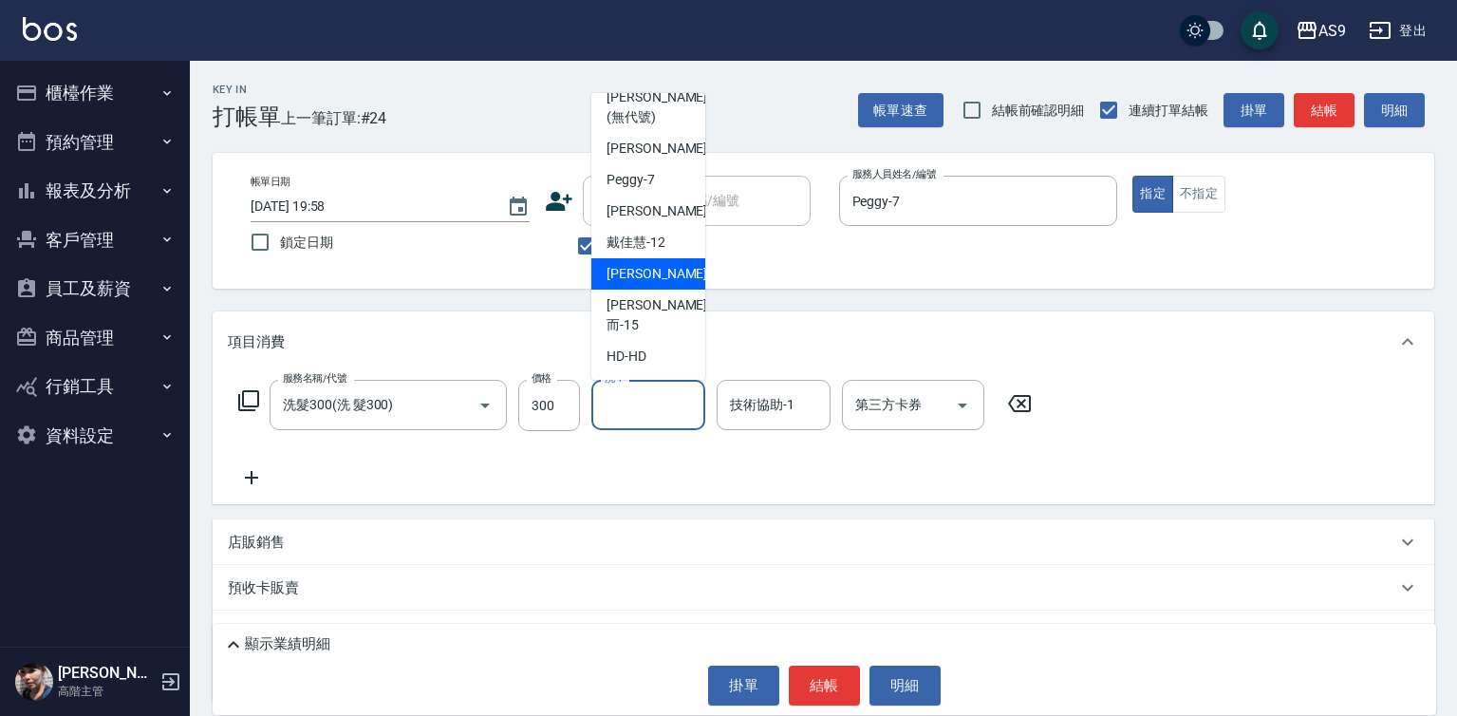
click at [655, 284] on span "[PERSON_NAME] -13" at bounding box center [667, 274] width 120 height 20
type input "[PERSON_NAME]-13"
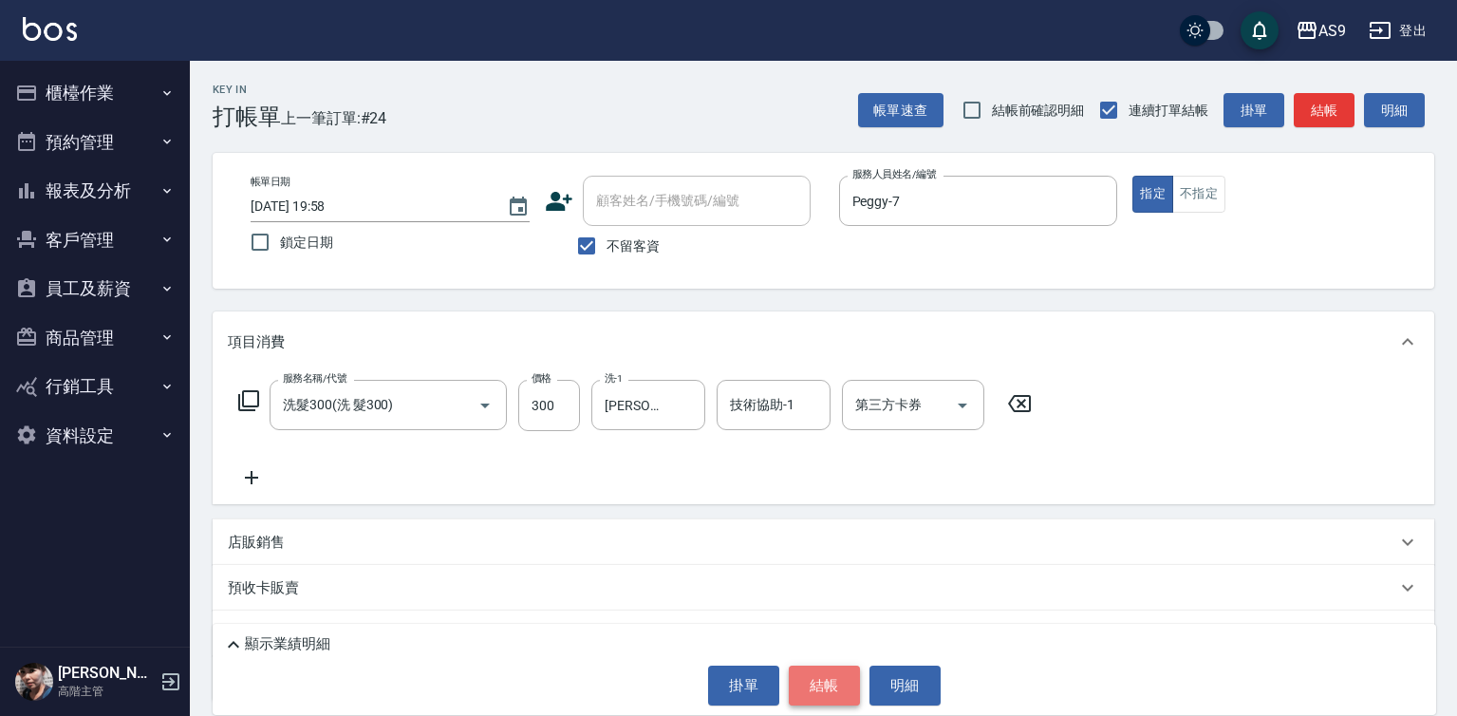
click at [811, 679] on button "結帳" at bounding box center [824, 685] width 71 height 40
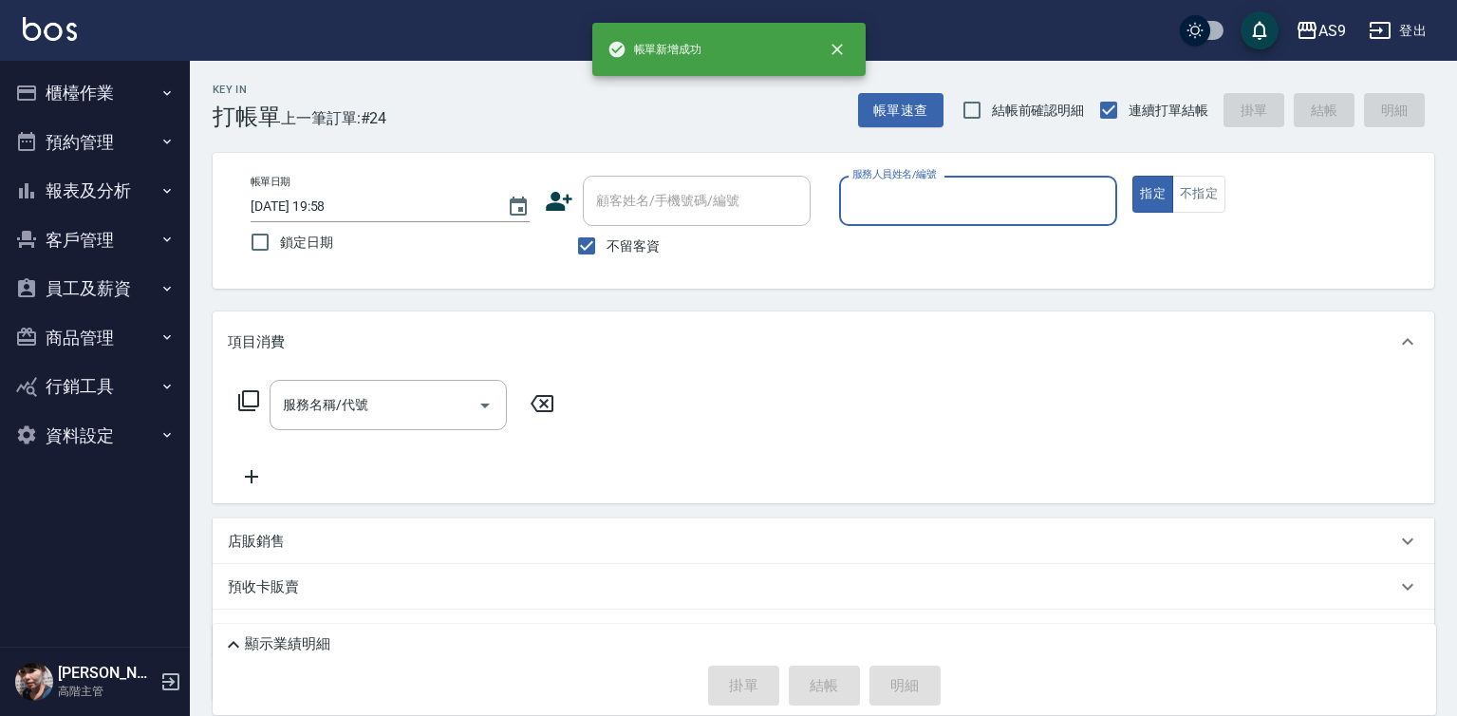
click at [885, 205] on input "服務人員姓名/編號" at bounding box center [979, 200] width 262 height 33
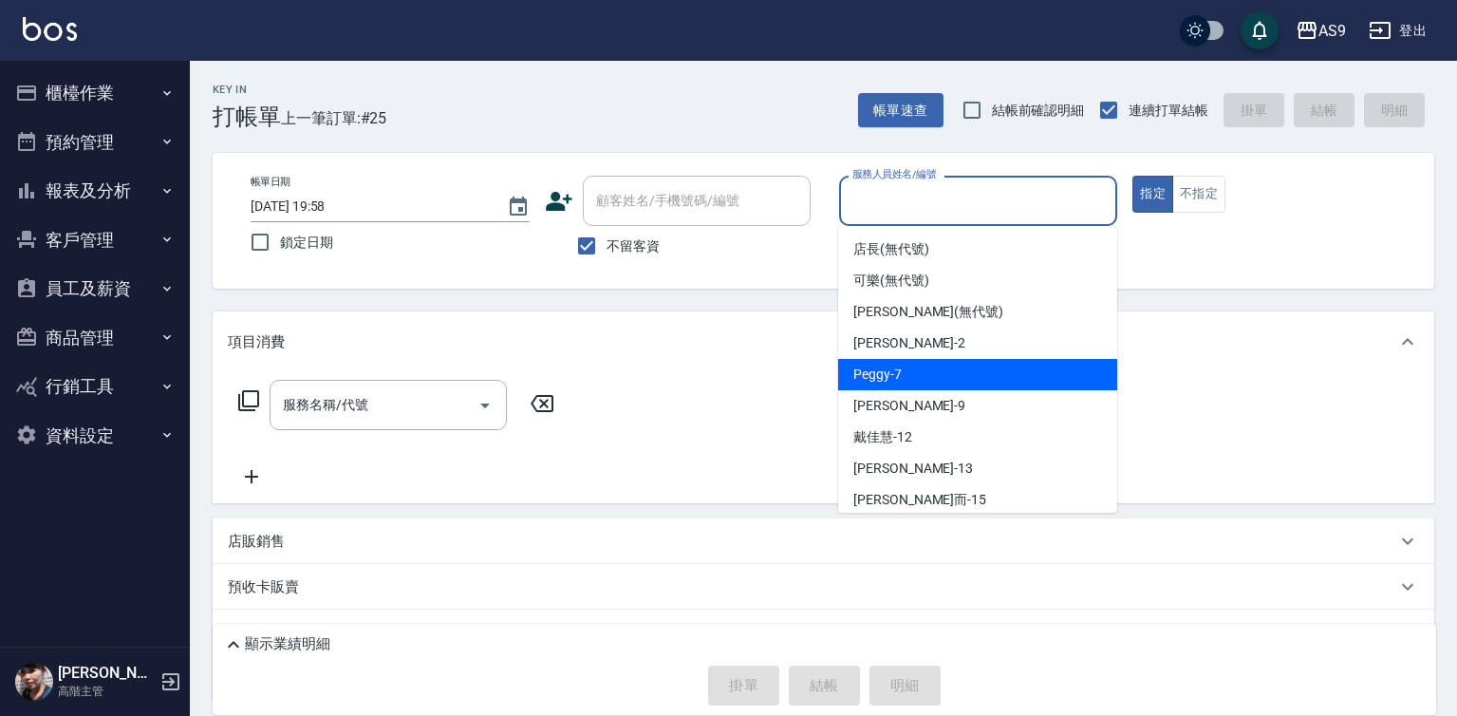
click at [891, 376] on span "Peggy -7" at bounding box center [877, 374] width 48 height 20
type input "Peggy-7"
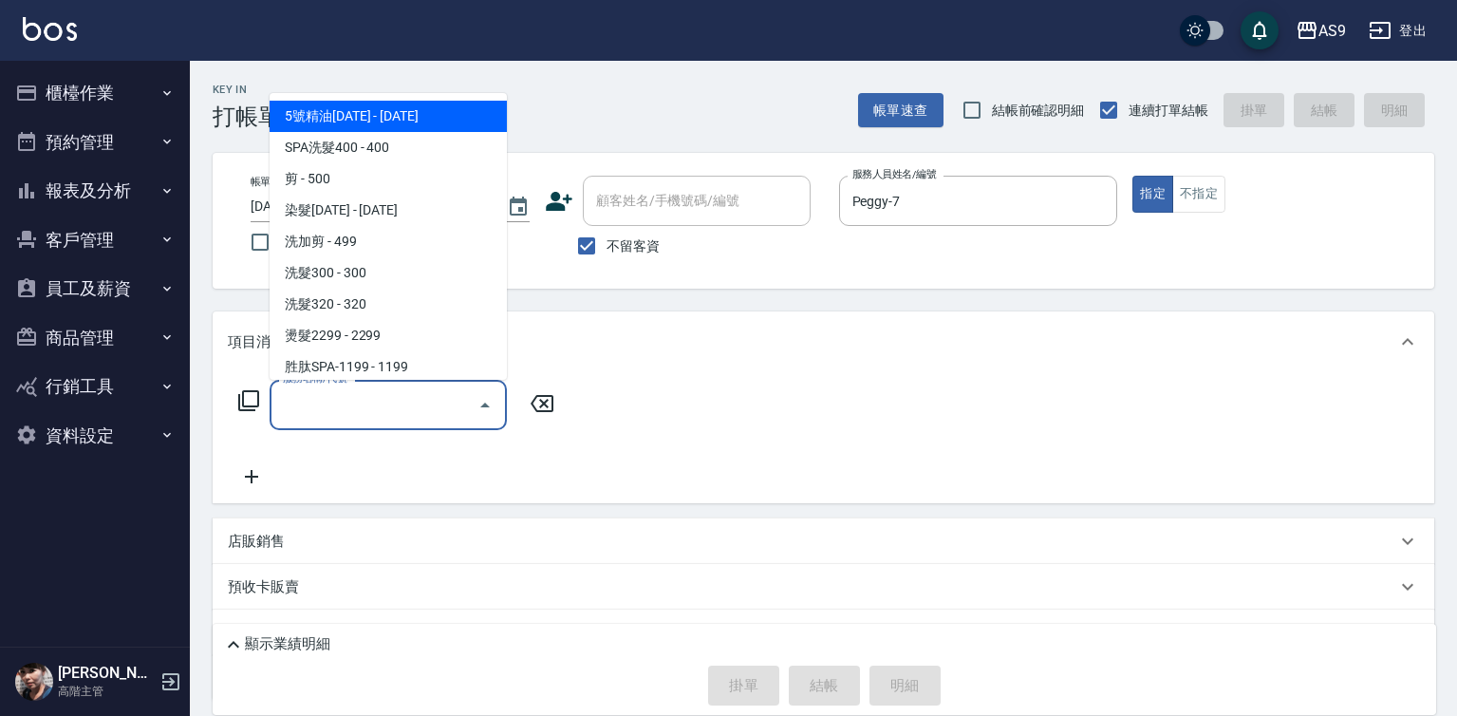
click at [444, 404] on input "服務名稱/代號" at bounding box center [374, 404] width 192 height 33
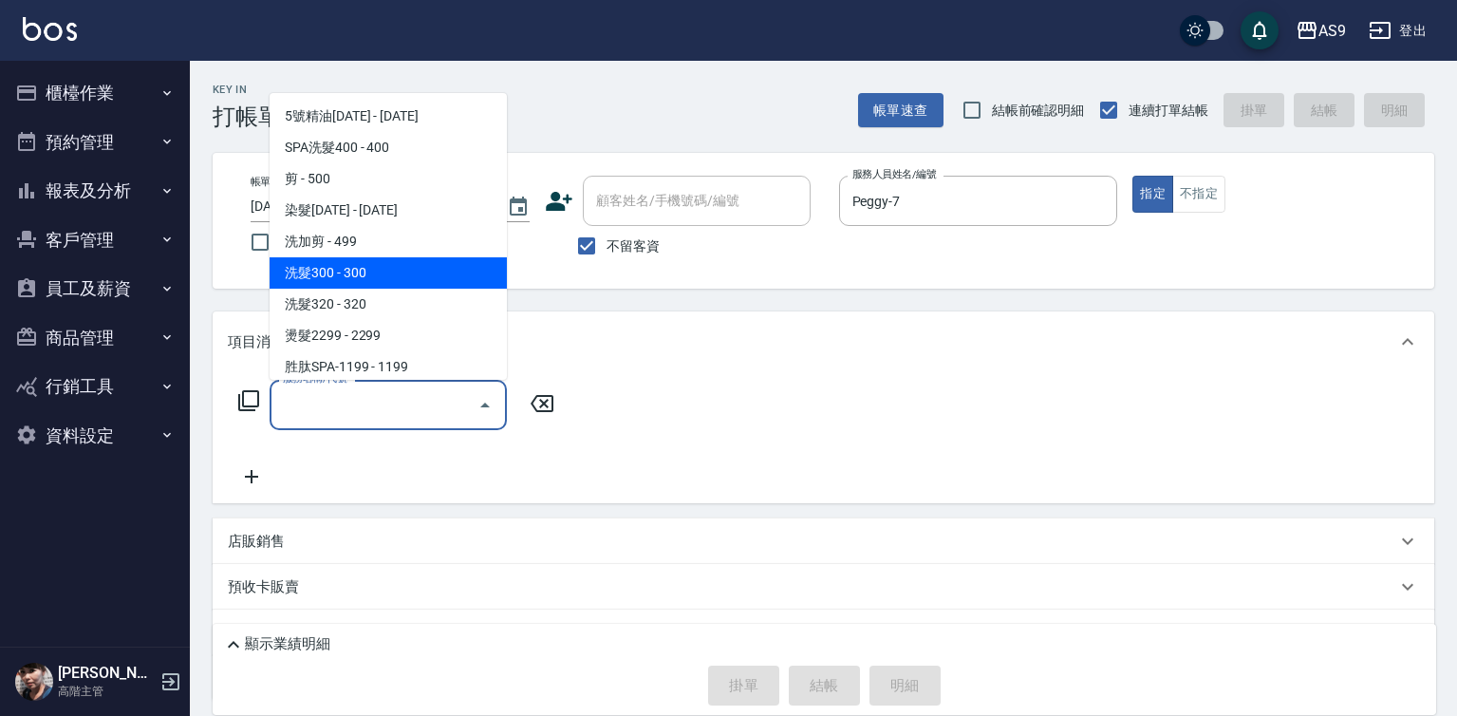
click at [356, 272] on span "洗髮300 - 300" at bounding box center [388, 272] width 237 height 31
type input "洗髮300(洗 髮300)"
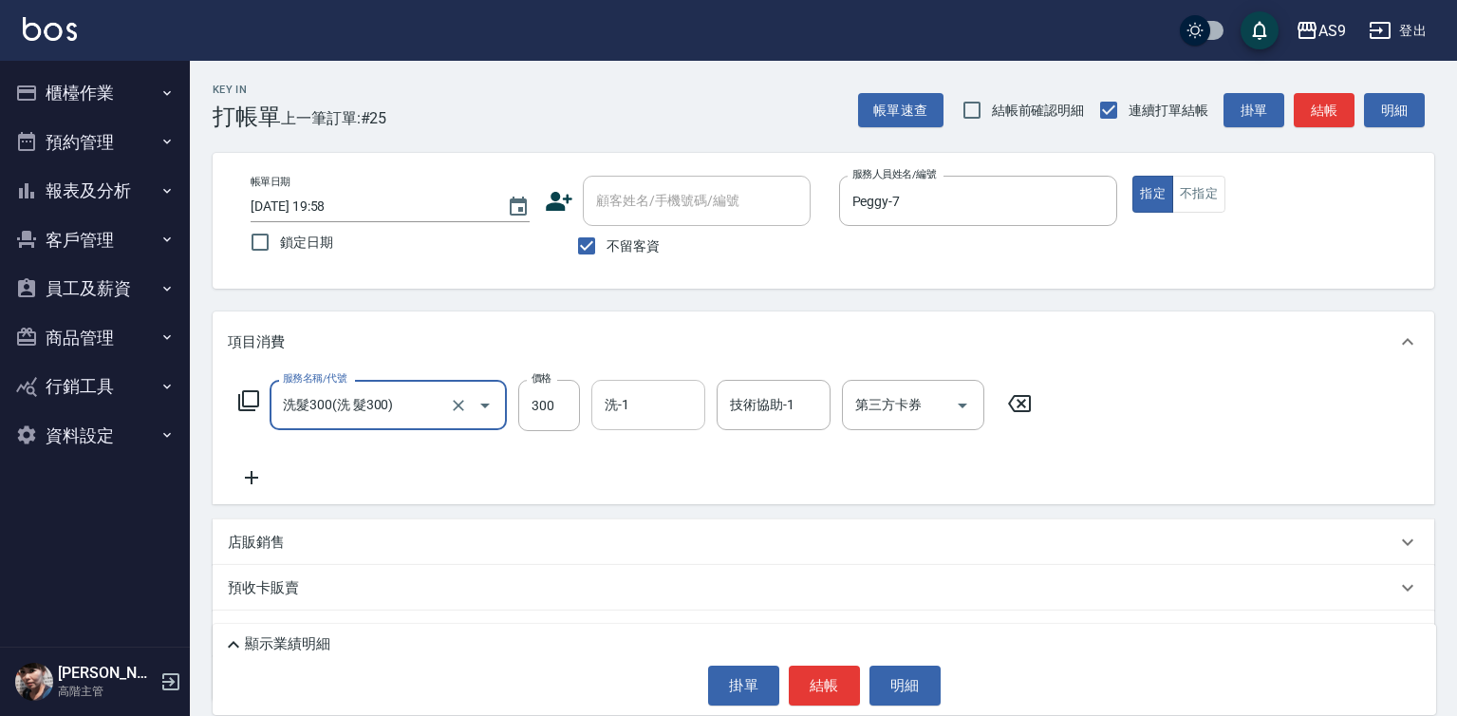
click at [595, 403] on div "洗-1" at bounding box center [648, 405] width 114 height 50
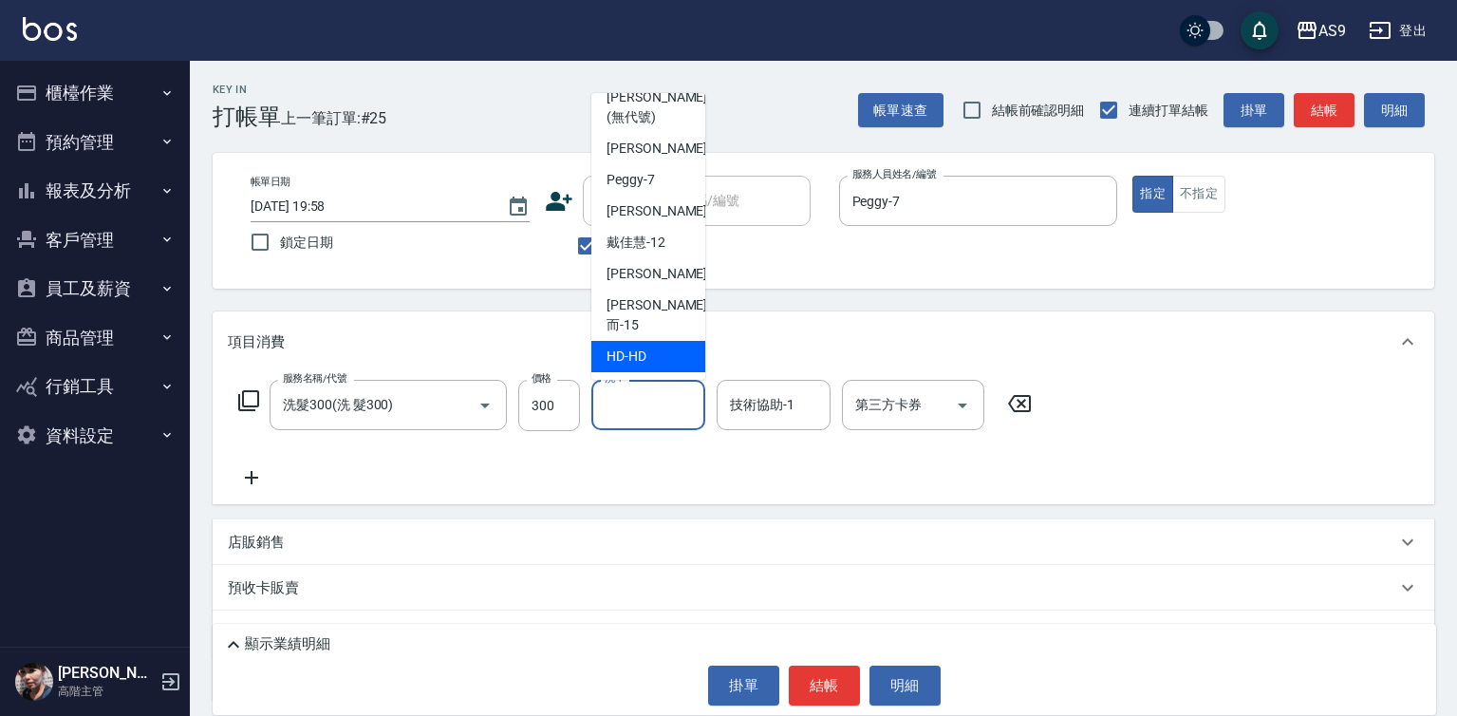
scroll to position [121, 0]
click at [646, 284] on span "[PERSON_NAME] -13" at bounding box center [667, 274] width 120 height 20
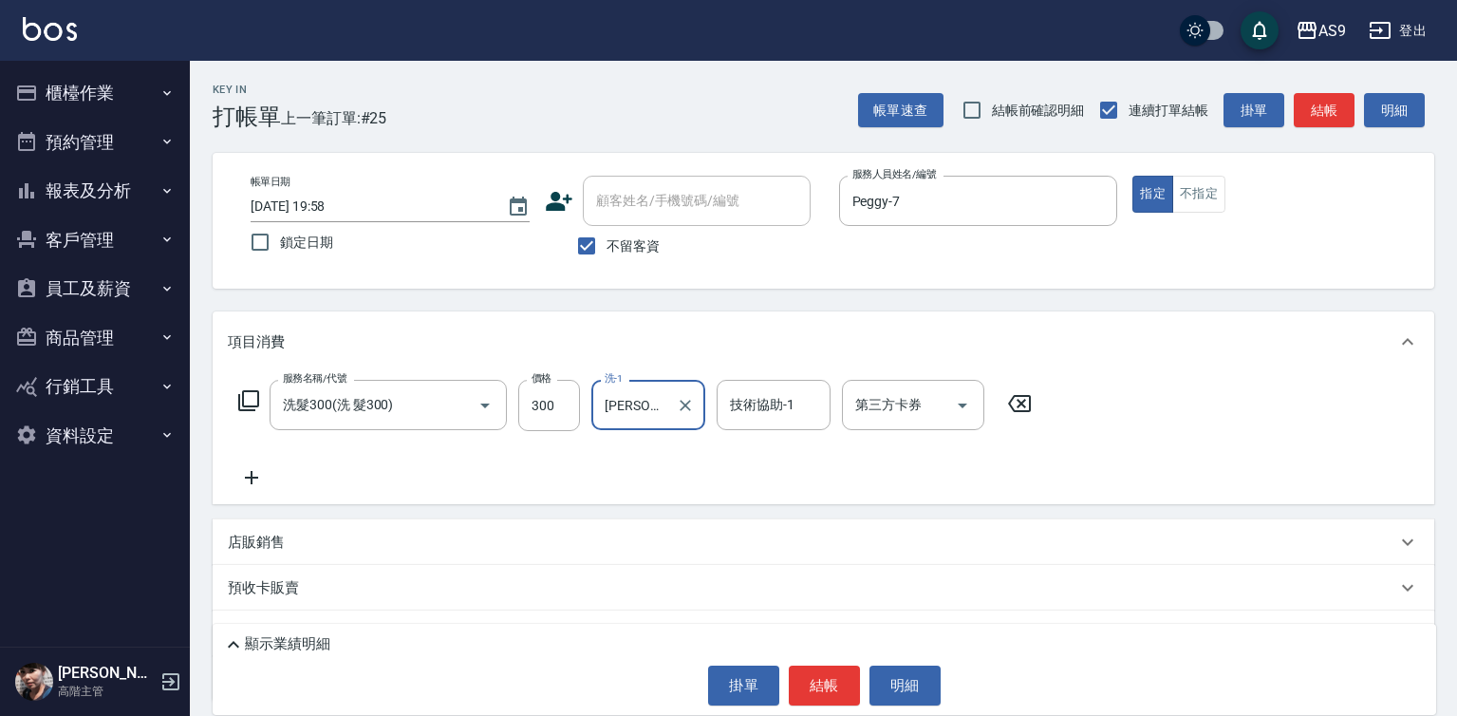
type input "[PERSON_NAME]-13"
drag, startPoint x: 813, startPoint y: 691, endPoint x: 814, endPoint y: 677, distance: 14.3
click at [814, 691] on button "結帳" at bounding box center [824, 685] width 71 height 40
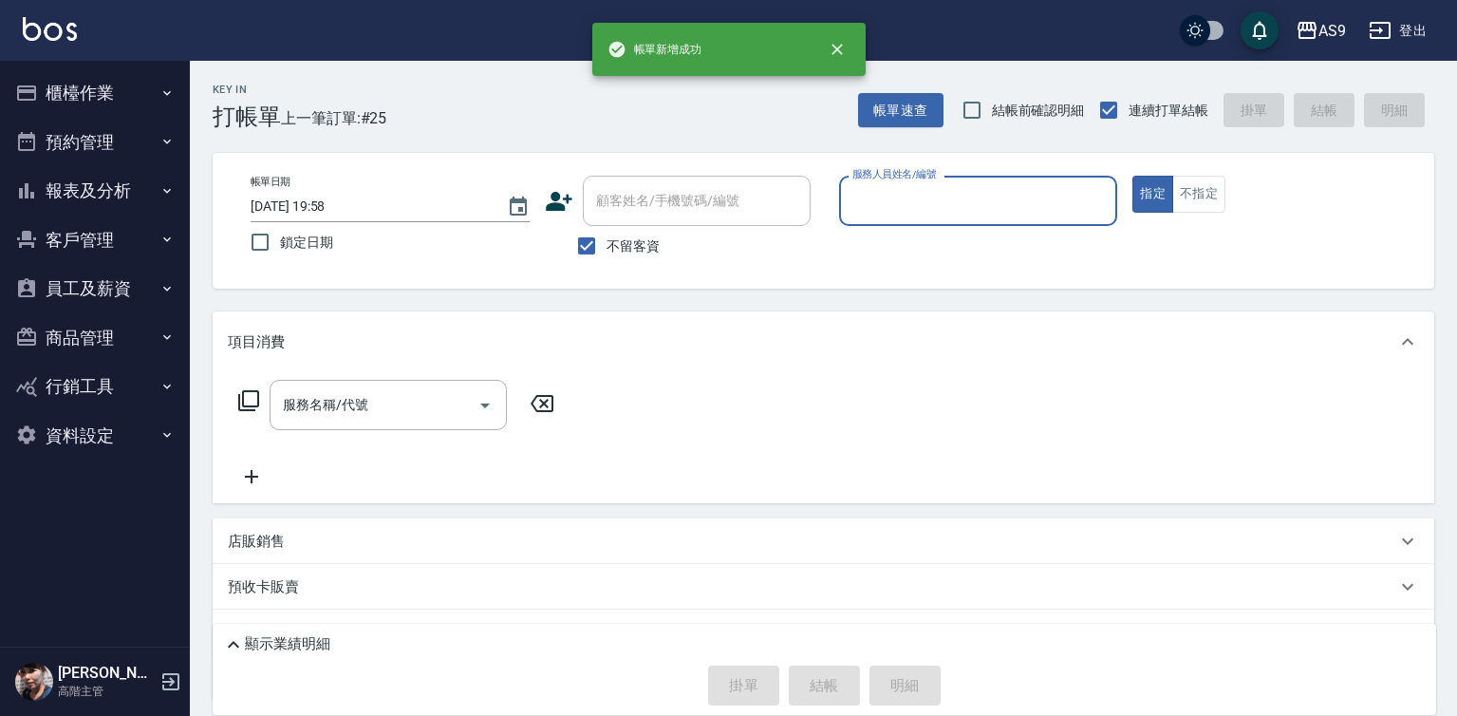
click at [913, 203] on input "服務人員姓名/編號" at bounding box center [979, 200] width 262 height 33
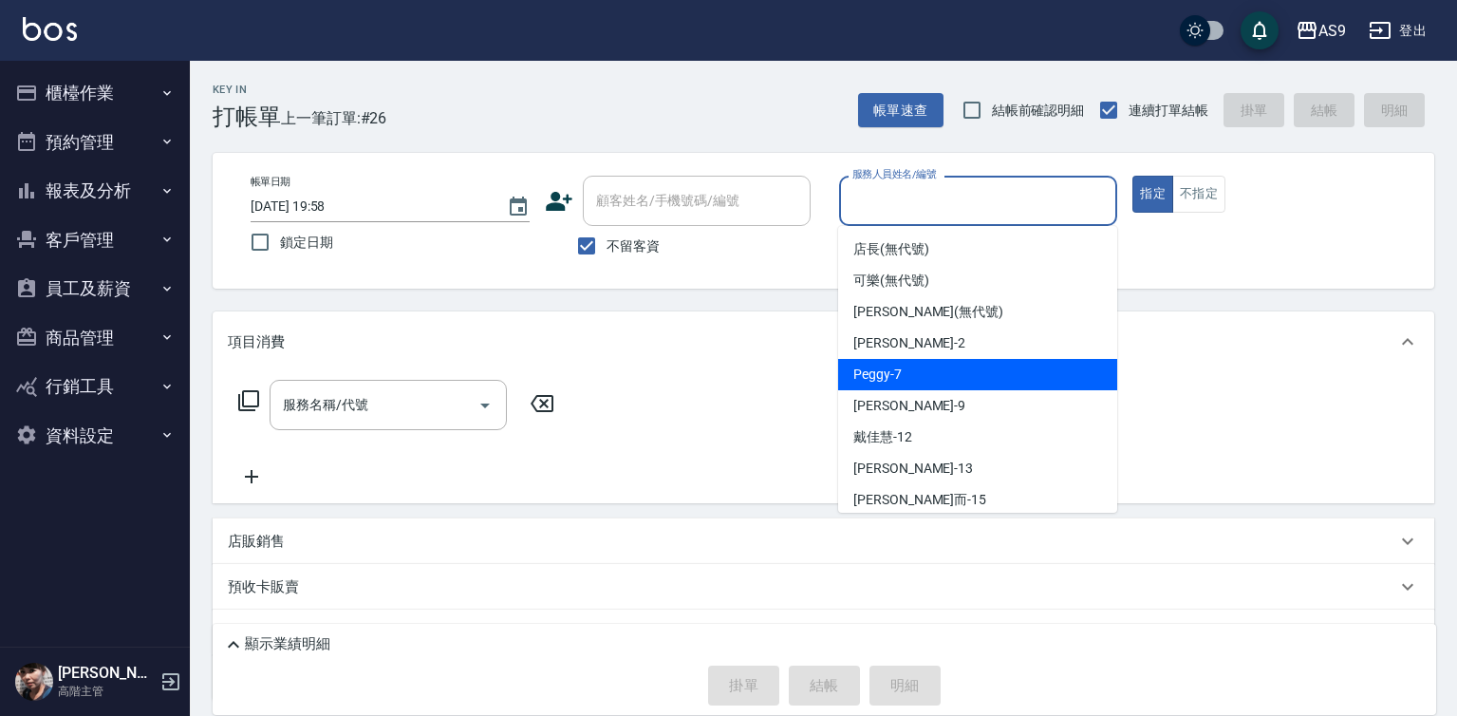
click at [908, 376] on div "Peggy -7" at bounding box center [977, 374] width 279 height 31
type input "Peggy-7"
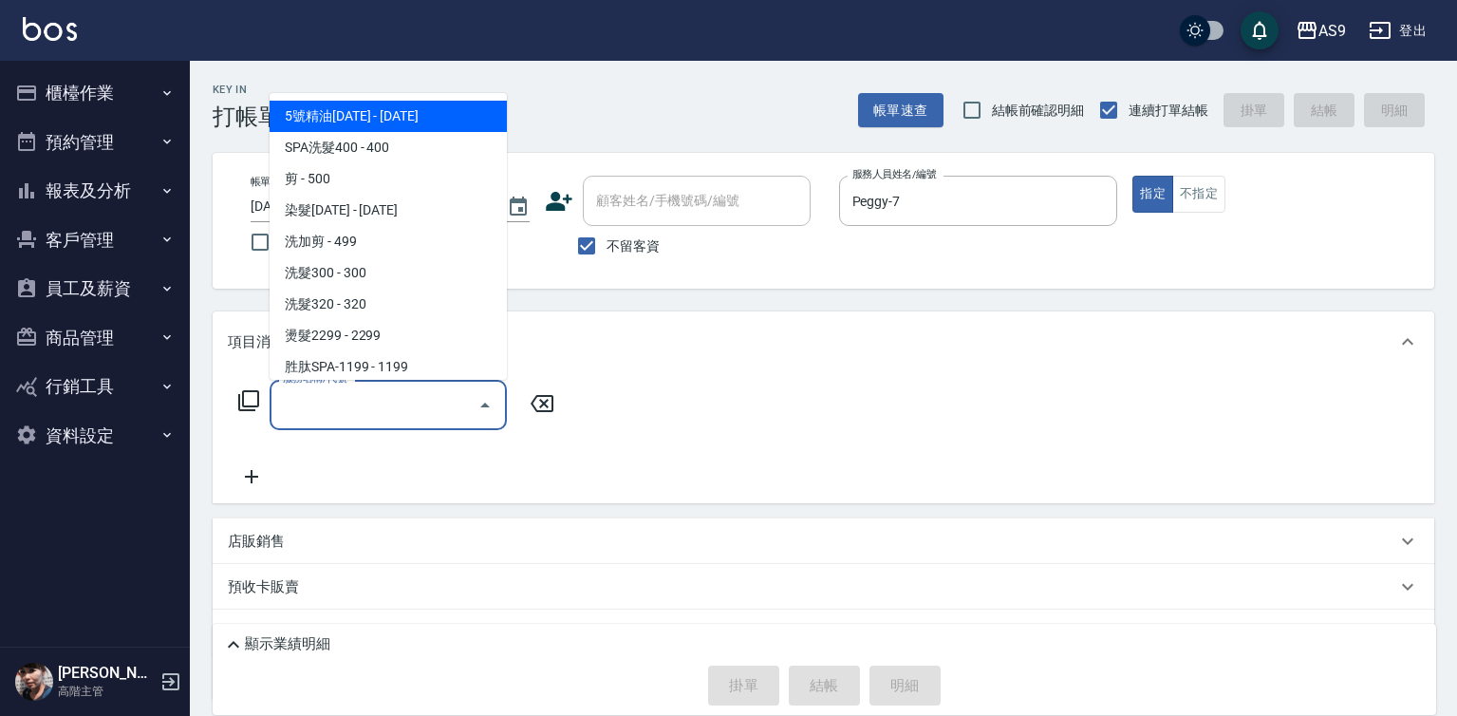
click at [450, 405] on input "服務名稱/代號" at bounding box center [374, 404] width 192 height 33
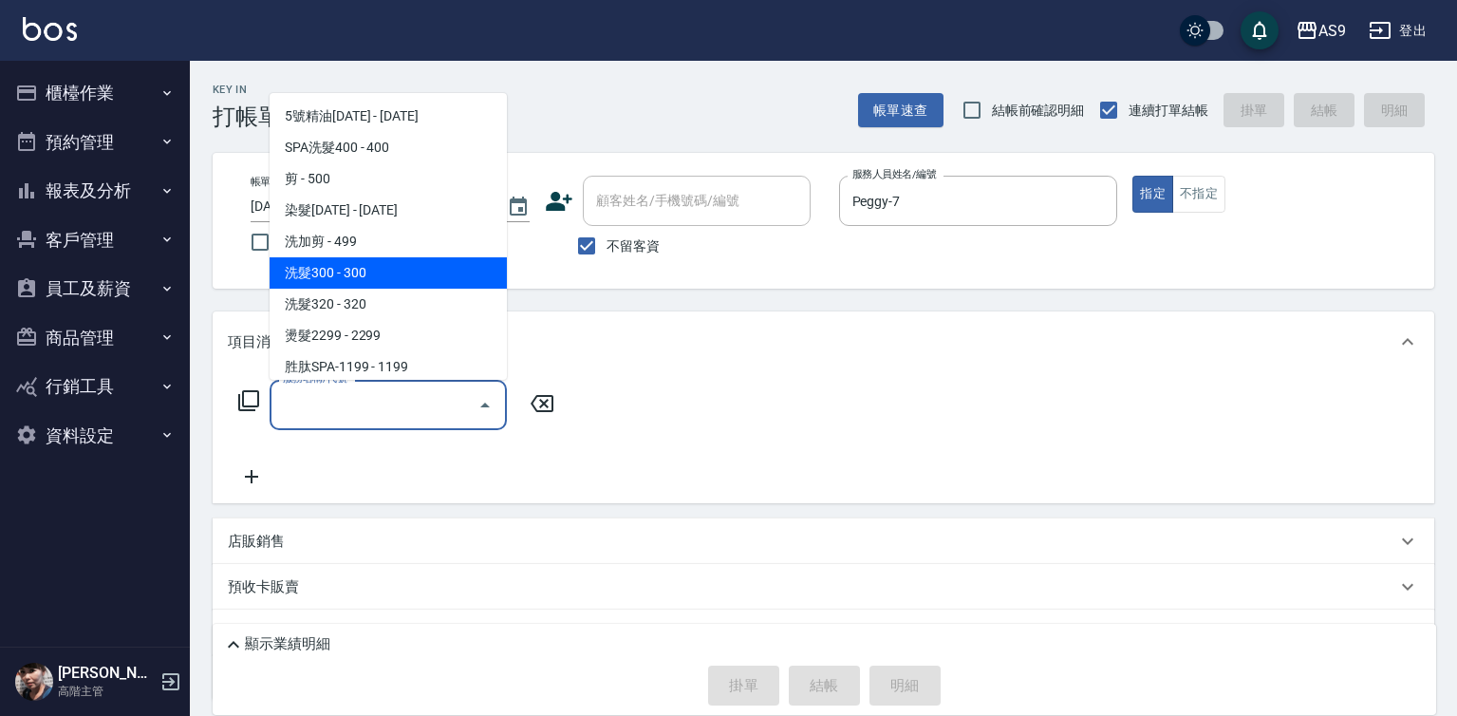
click at [340, 268] on span "洗髮300 - 300" at bounding box center [388, 272] width 237 height 31
type input "洗髮300(洗 髮300)"
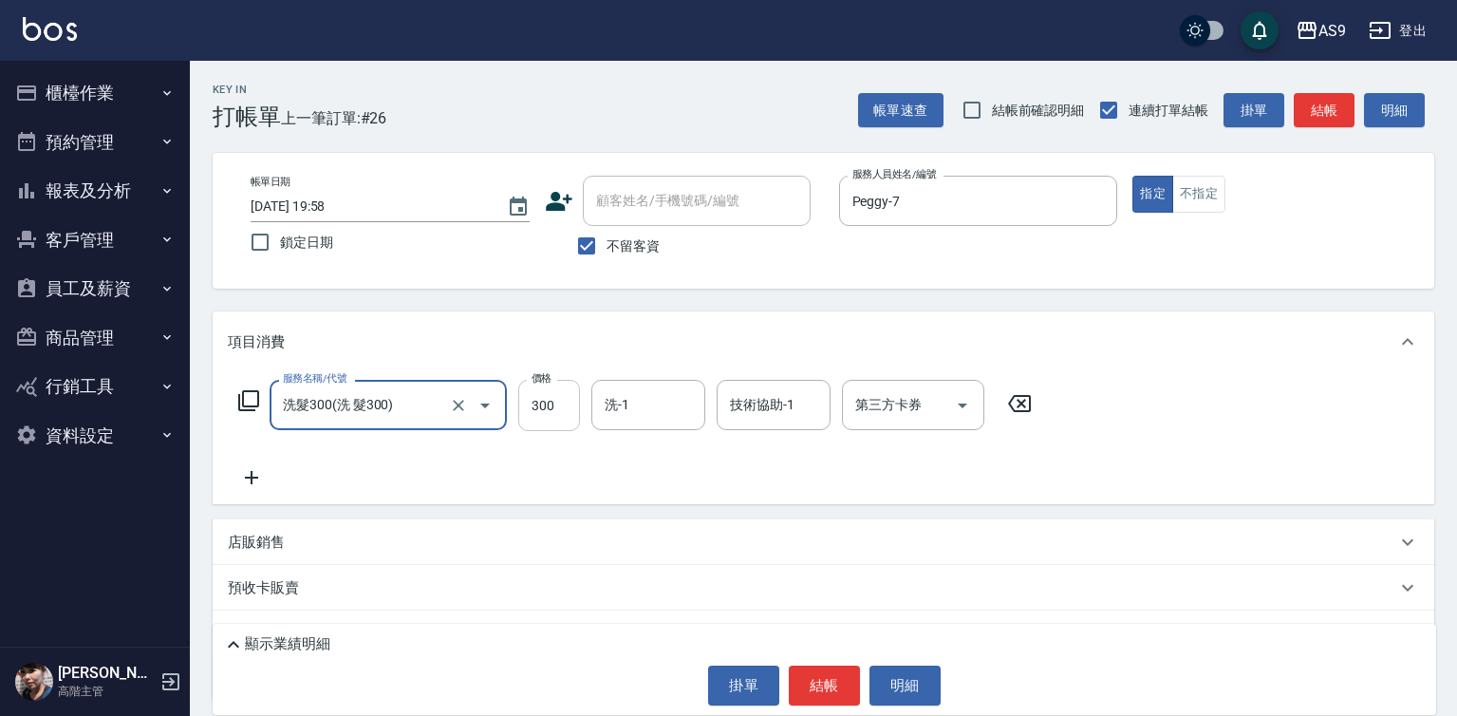
click at [546, 416] on input "300" at bounding box center [549, 405] width 62 height 51
click at [561, 410] on input "2900" at bounding box center [549, 405] width 62 height 51
type input "290"
click at [619, 402] on div "洗-1 洗-1" at bounding box center [648, 405] width 114 height 50
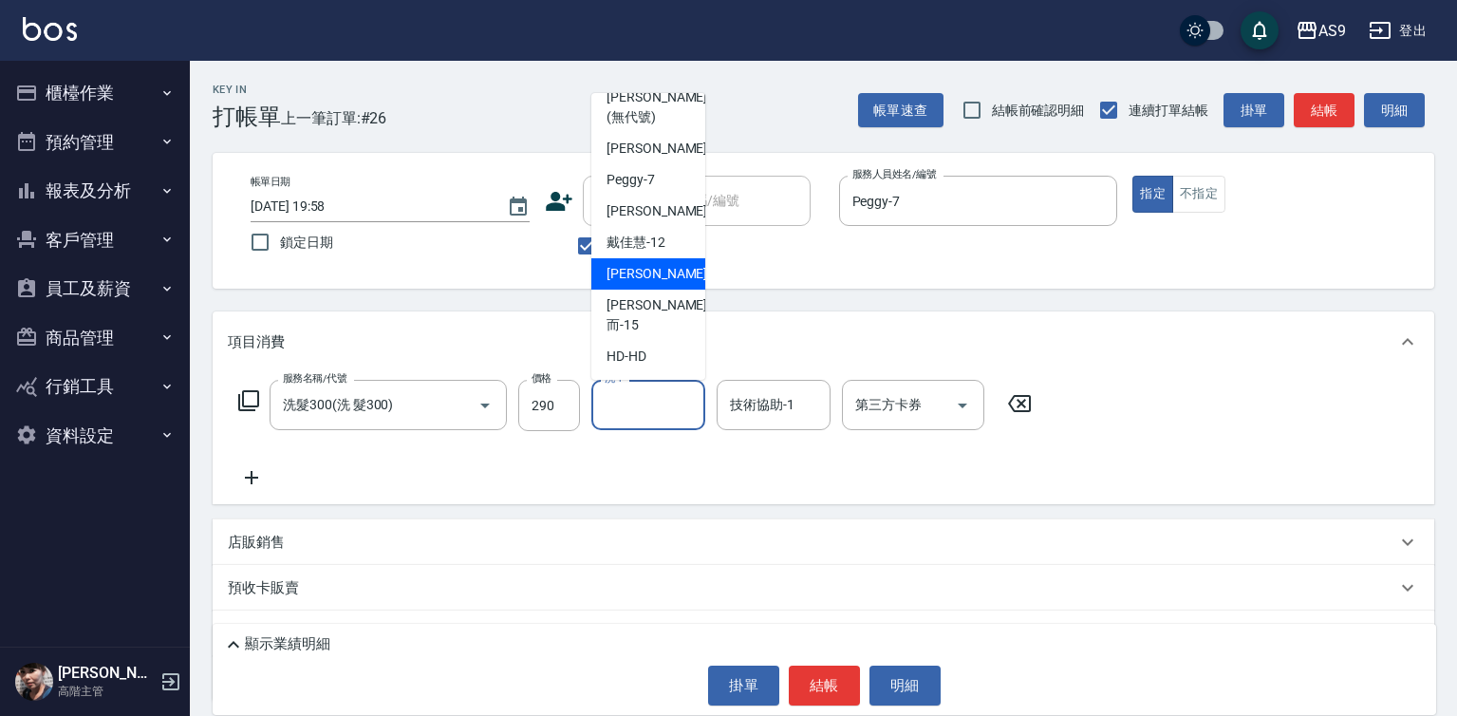
click at [661, 284] on span "[PERSON_NAME] -13" at bounding box center [667, 274] width 120 height 20
type input "[PERSON_NAME]-13"
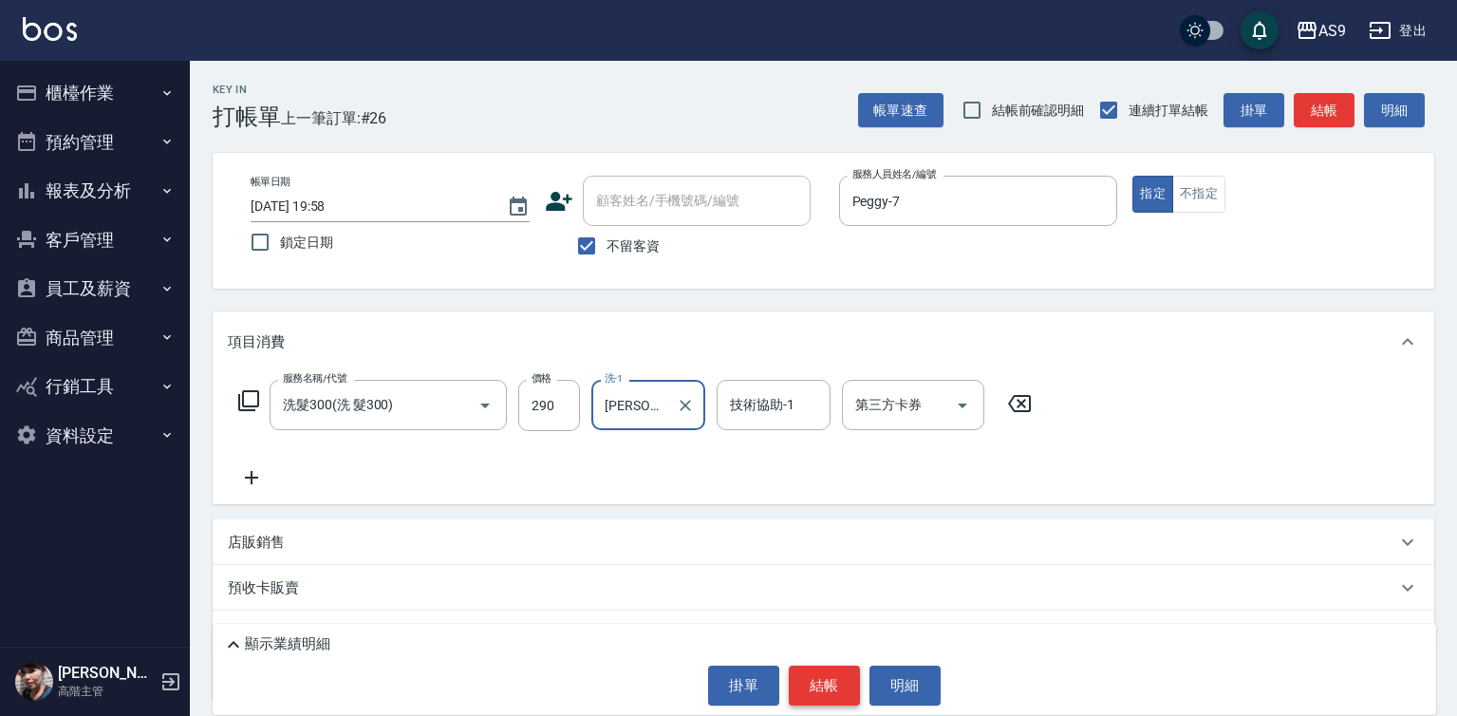
click at [811, 694] on button "結帳" at bounding box center [824, 685] width 71 height 40
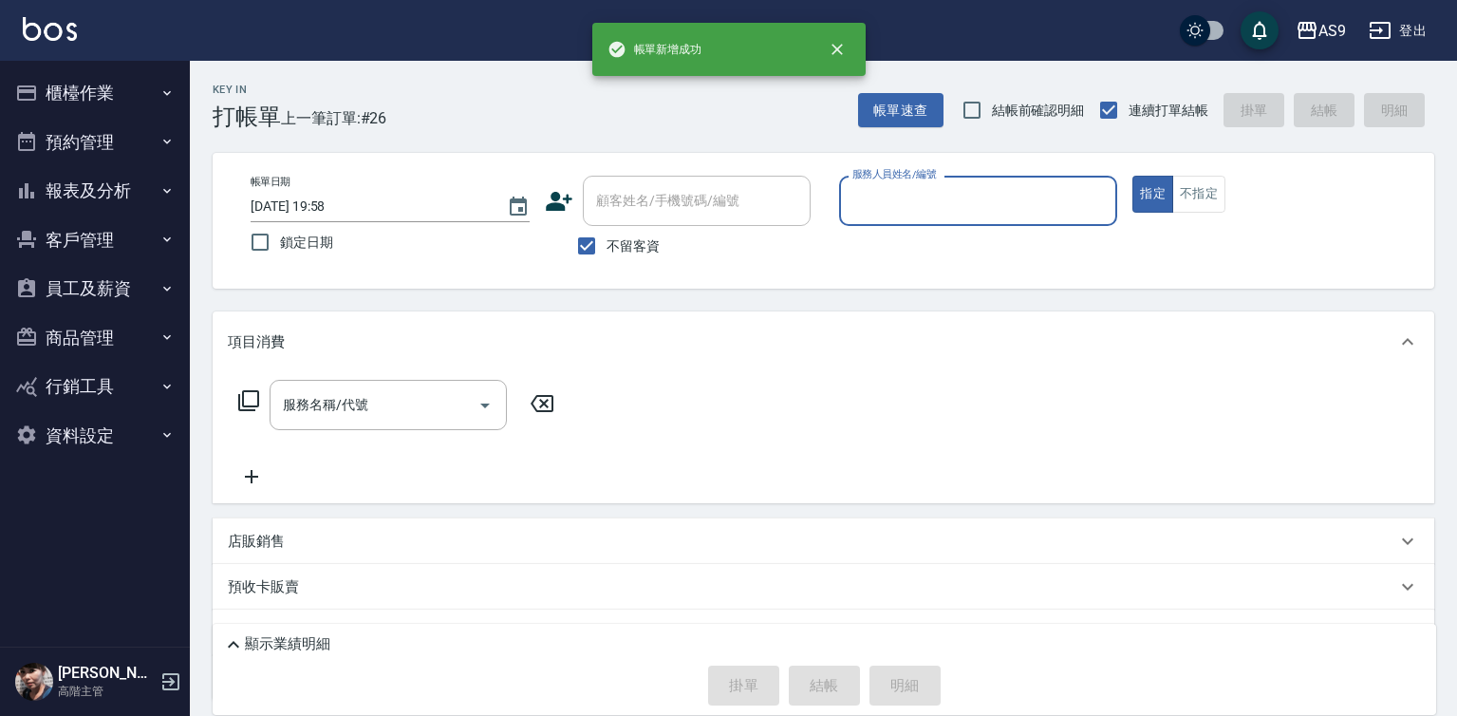
click at [879, 208] on input "服務人員姓名/編號" at bounding box center [979, 200] width 262 height 33
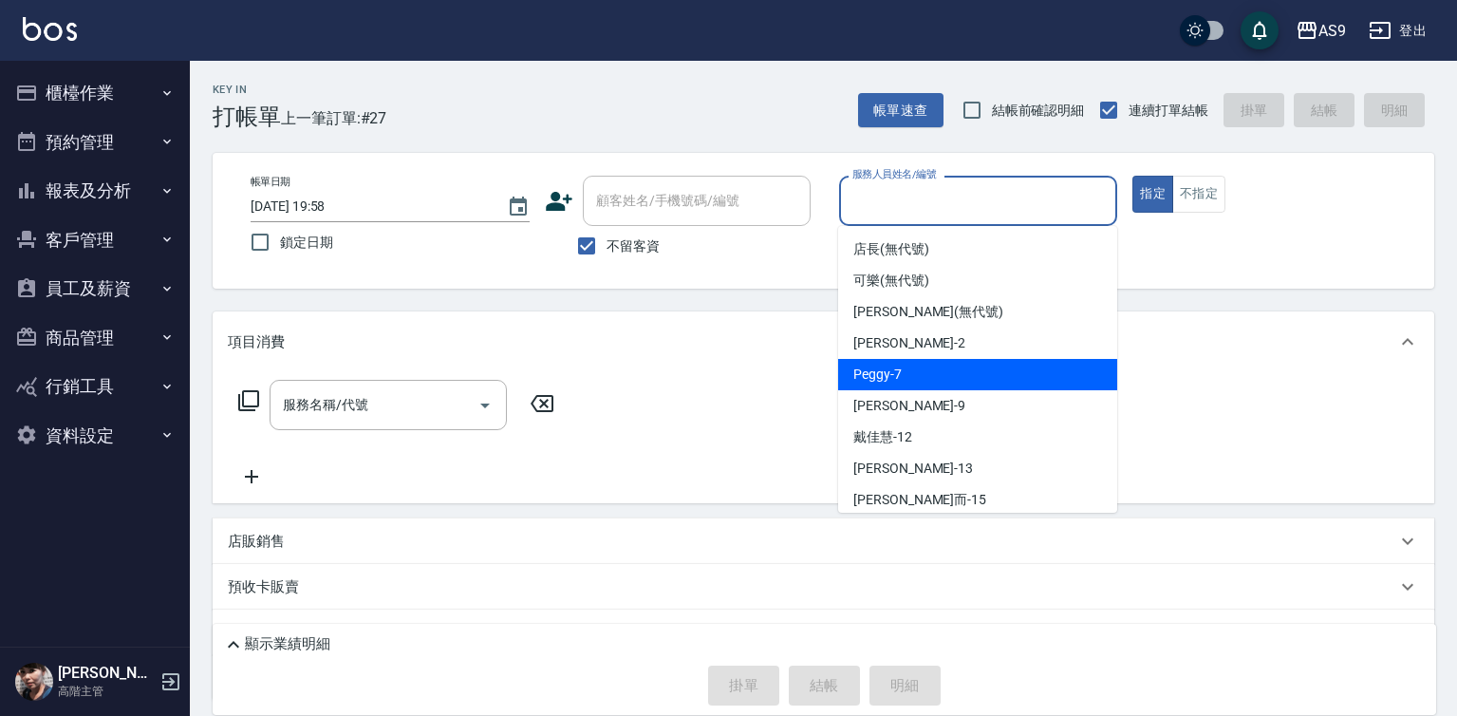
click at [898, 383] on span "Peggy -7" at bounding box center [877, 374] width 48 height 20
type input "Peggy-7"
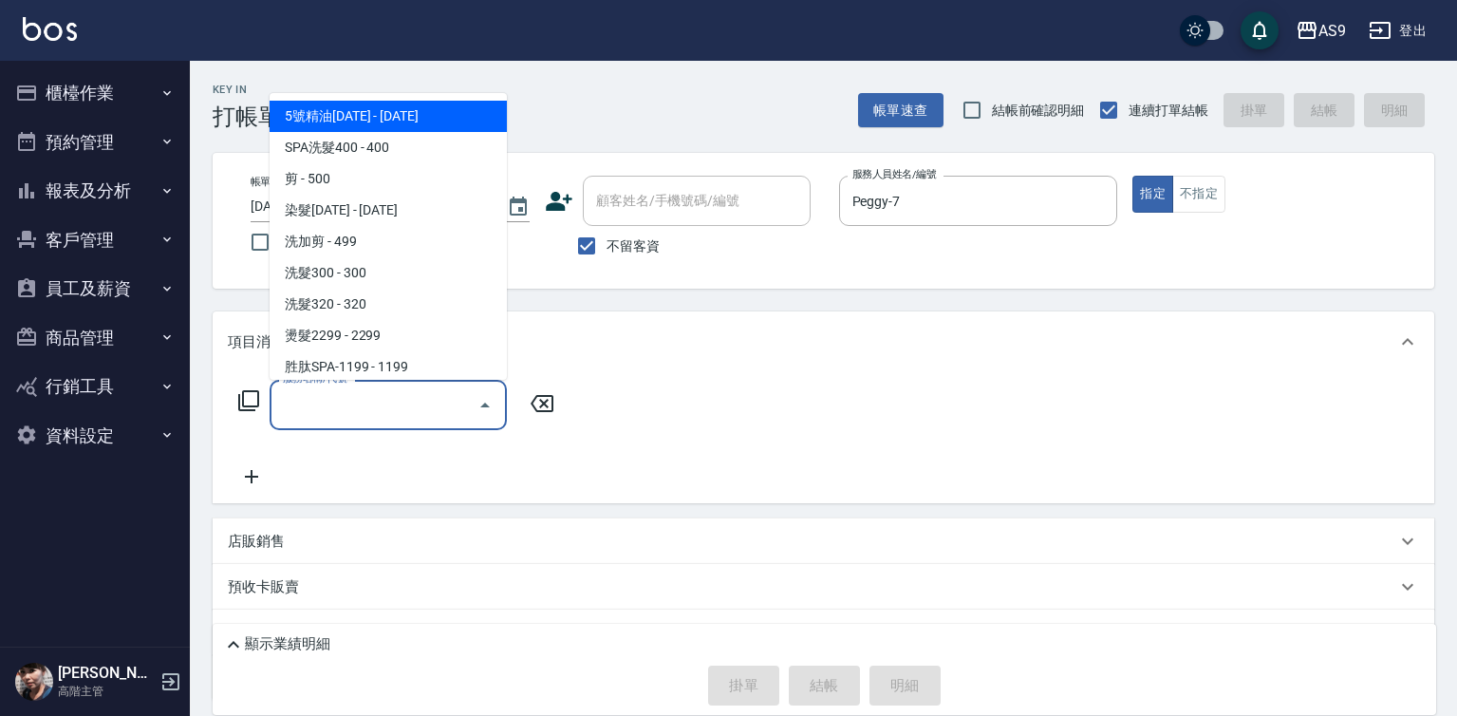
click at [458, 408] on input "服務名稱/代號" at bounding box center [374, 404] width 192 height 33
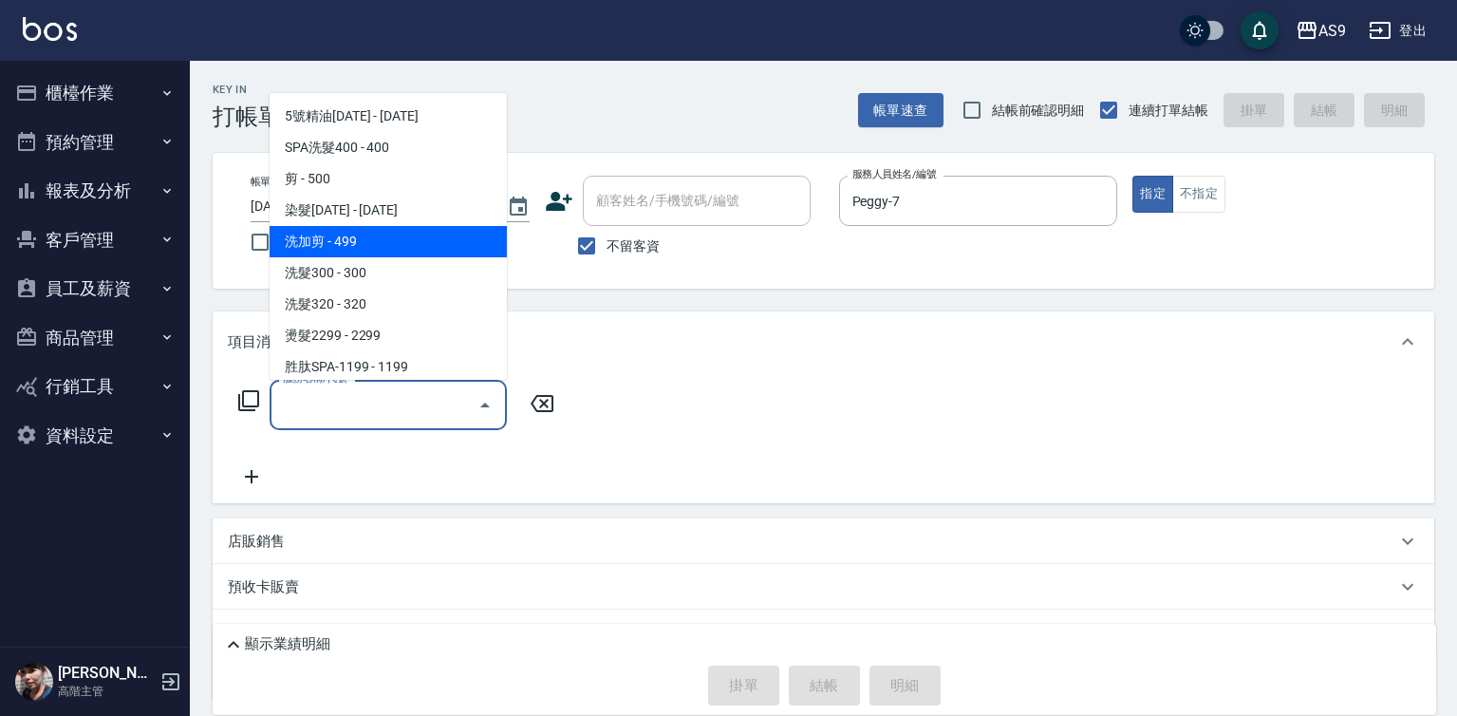
click at [387, 252] on span "洗加剪 - 499" at bounding box center [388, 241] width 237 height 31
type input "洗加剪(洗加剪)"
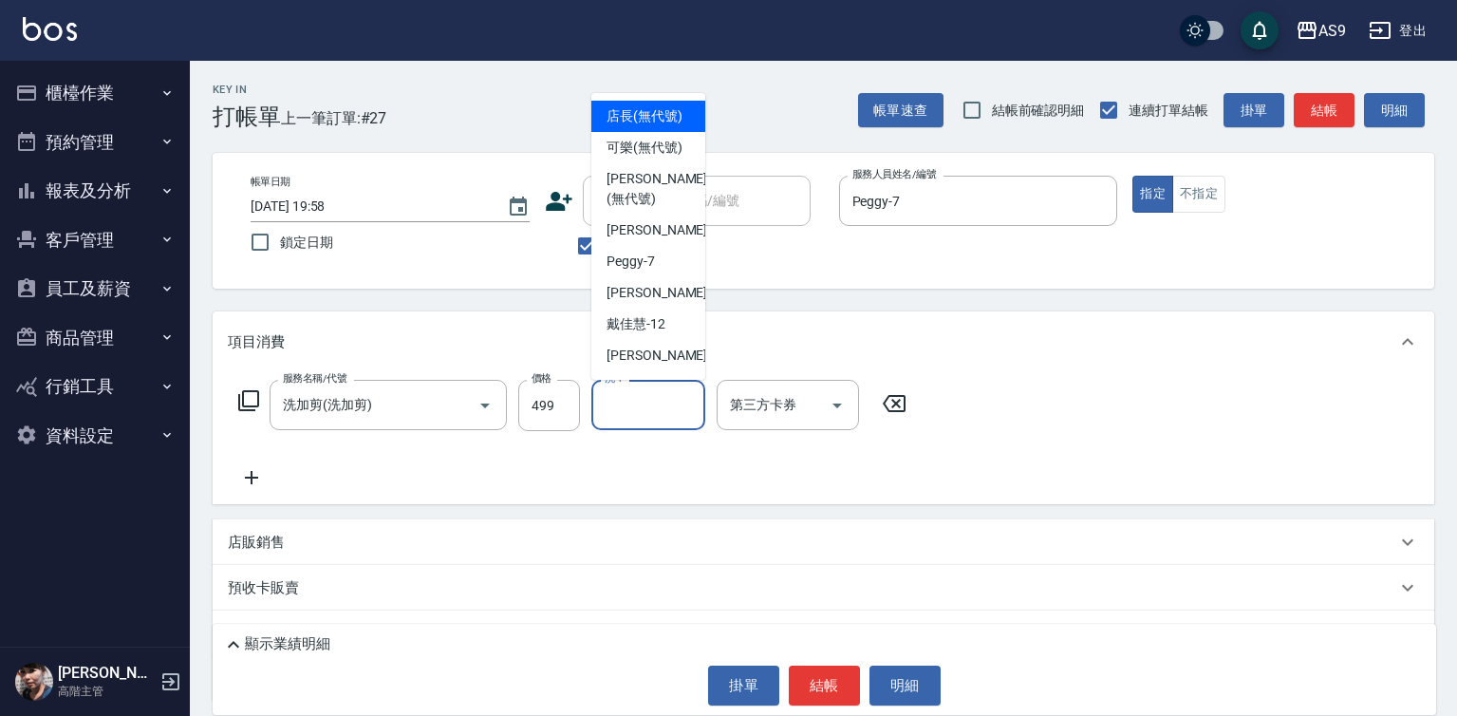
click at [625, 410] on input "洗-1" at bounding box center [648, 404] width 97 height 33
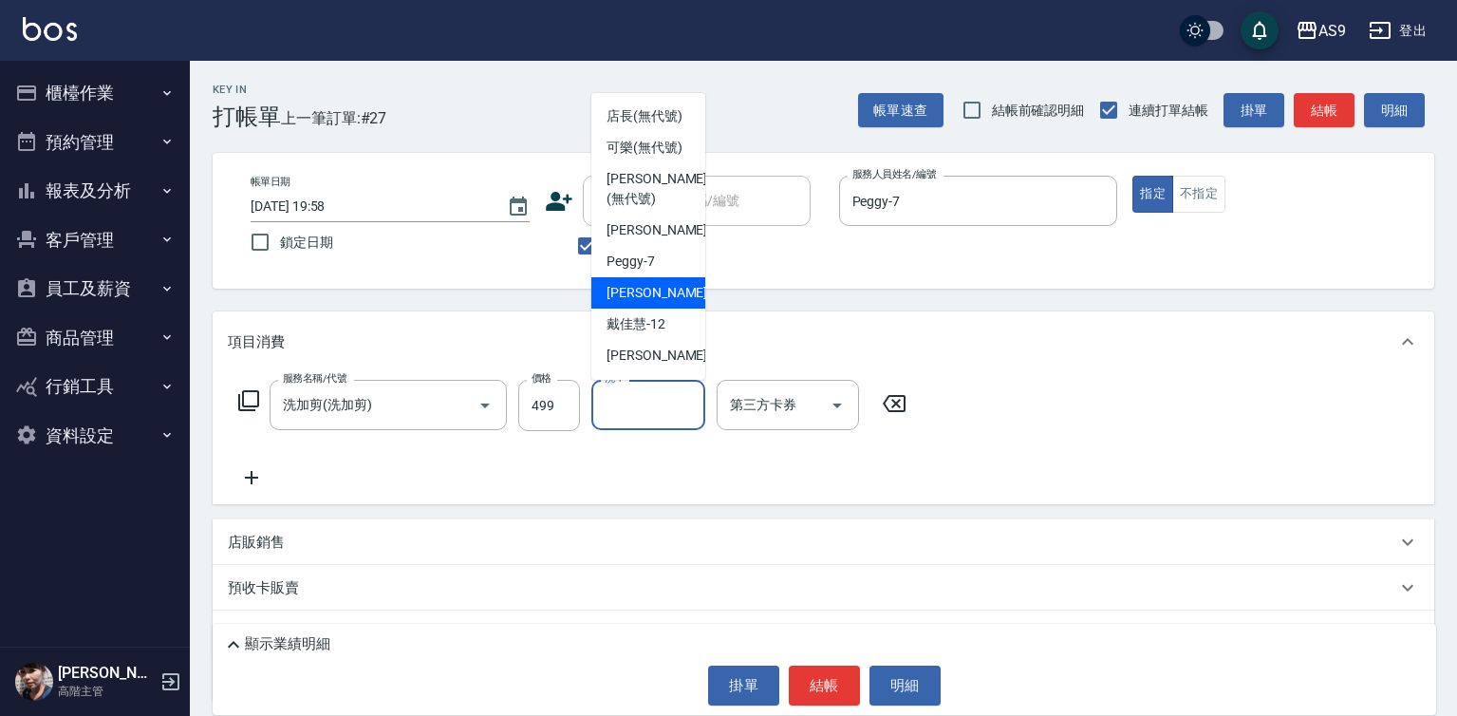
drag, startPoint x: 629, startPoint y: 359, endPoint x: 909, endPoint y: 296, distance: 286.9
click at [631, 303] on span "[PERSON_NAME] -9" at bounding box center [663, 293] width 112 height 20
type input "[PERSON_NAME]-9"
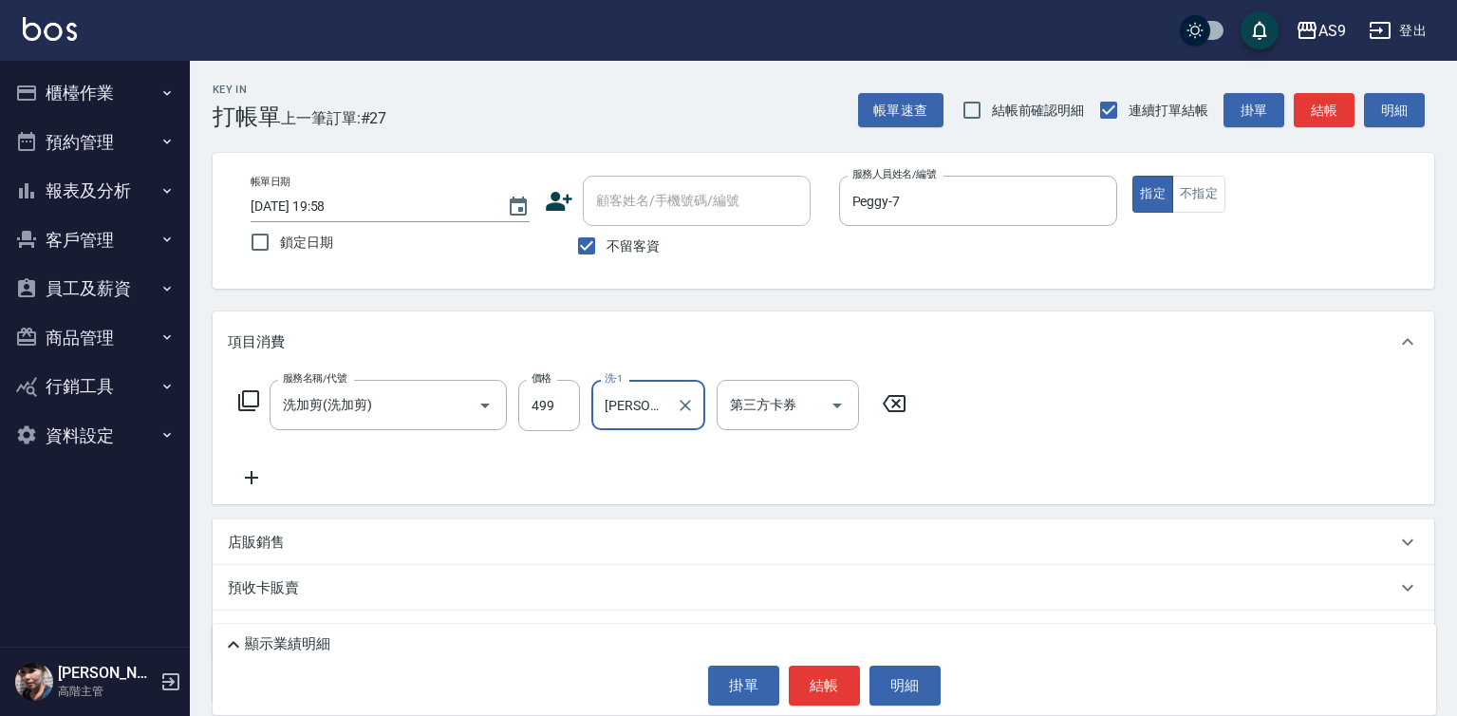
click at [1227, 186] on div "指定 不指定" at bounding box center [1271, 194] width 279 height 37
click at [1216, 199] on button "不指定" at bounding box center [1198, 194] width 53 height 37
click at [824, 686] on button "結帳" at bounding box center [824, 685] width 71 height 40
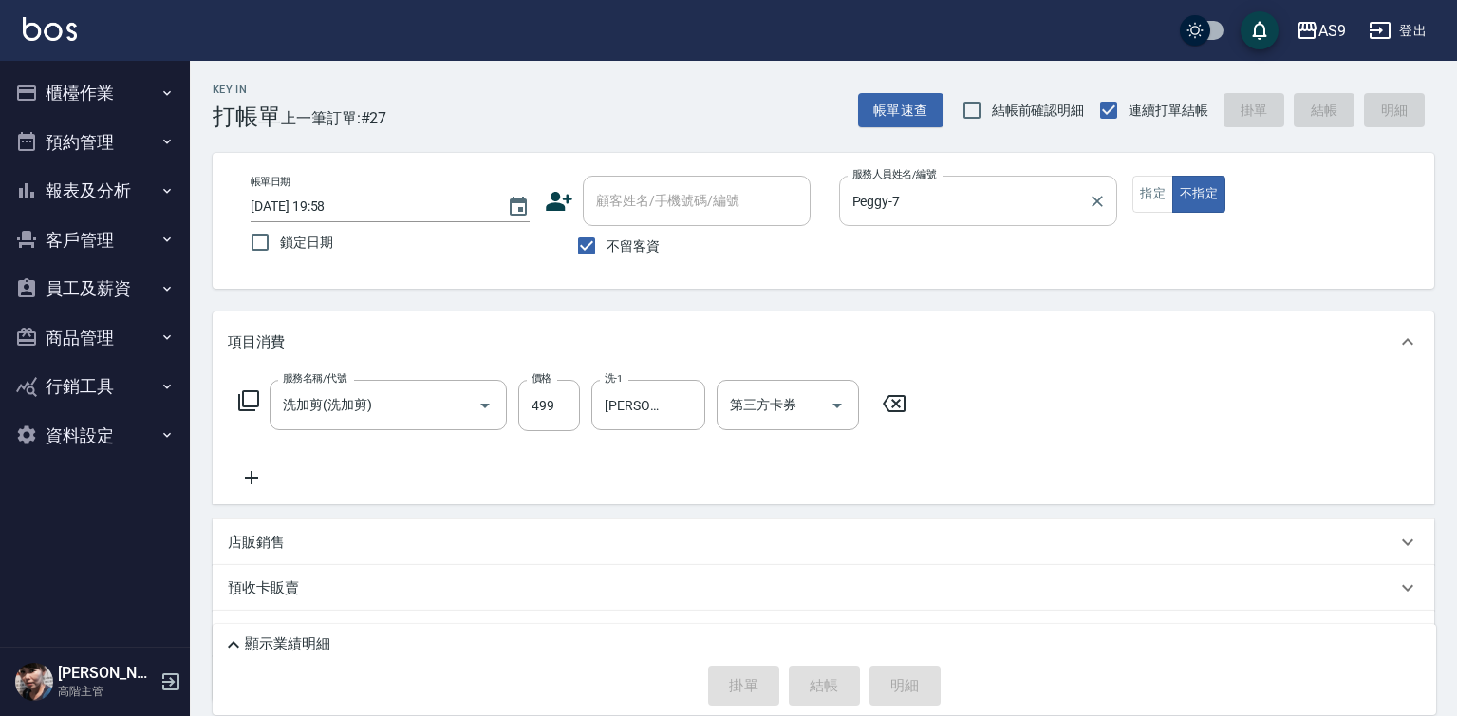
type input "[DATE] 19:59"
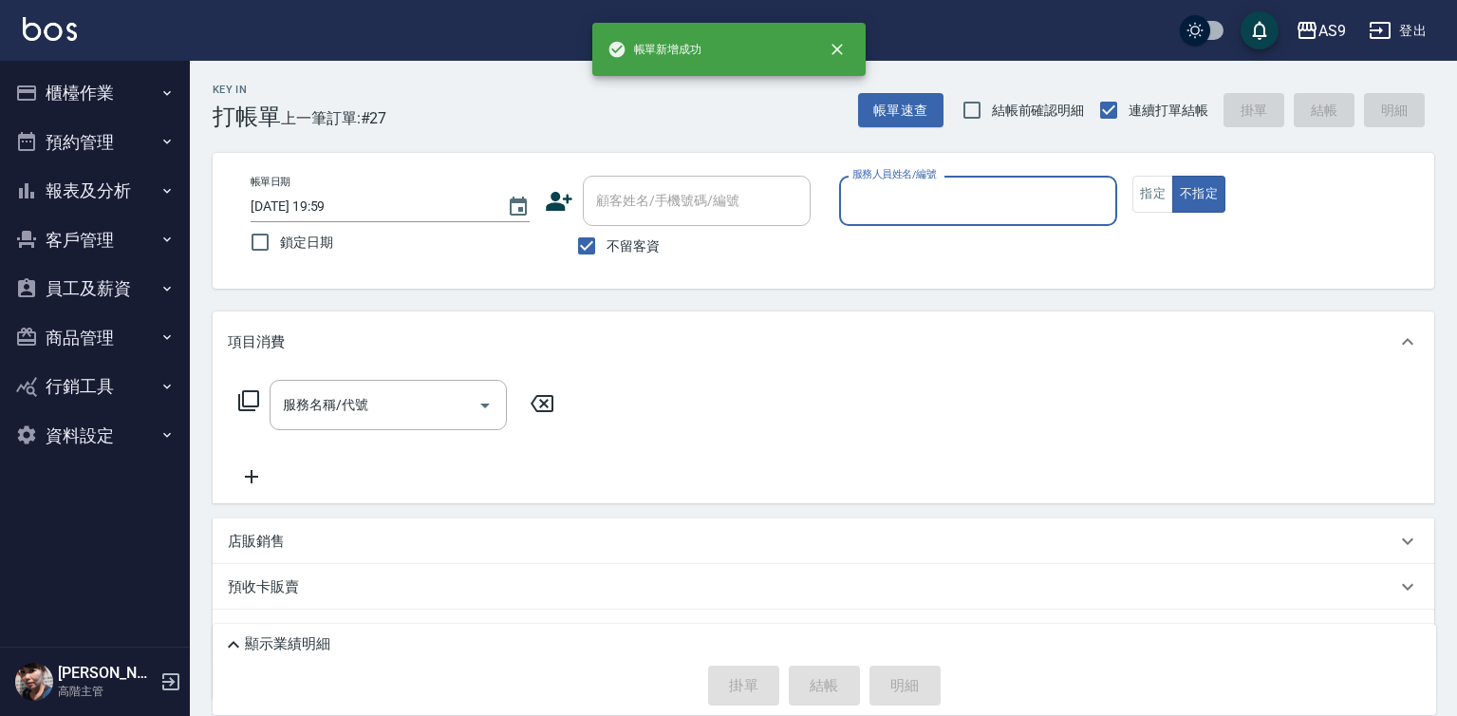
click at [883, 206] on input "服務人員姓名/編號" at bounding box center [979, 200] width 262 height 33
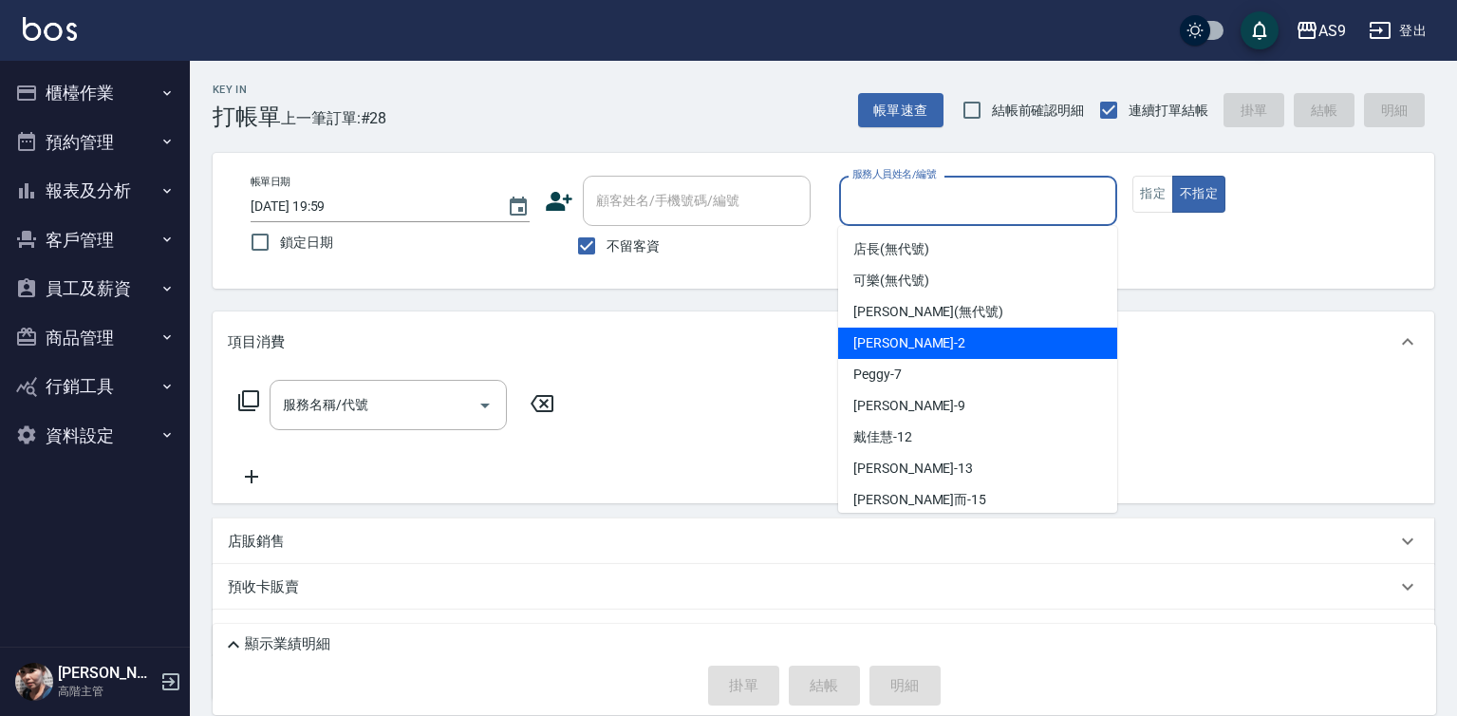
click at [888, 350] on span "[PERSON_NAME]蘭 -2" at bounding box center [909, 343] width 112 height 20
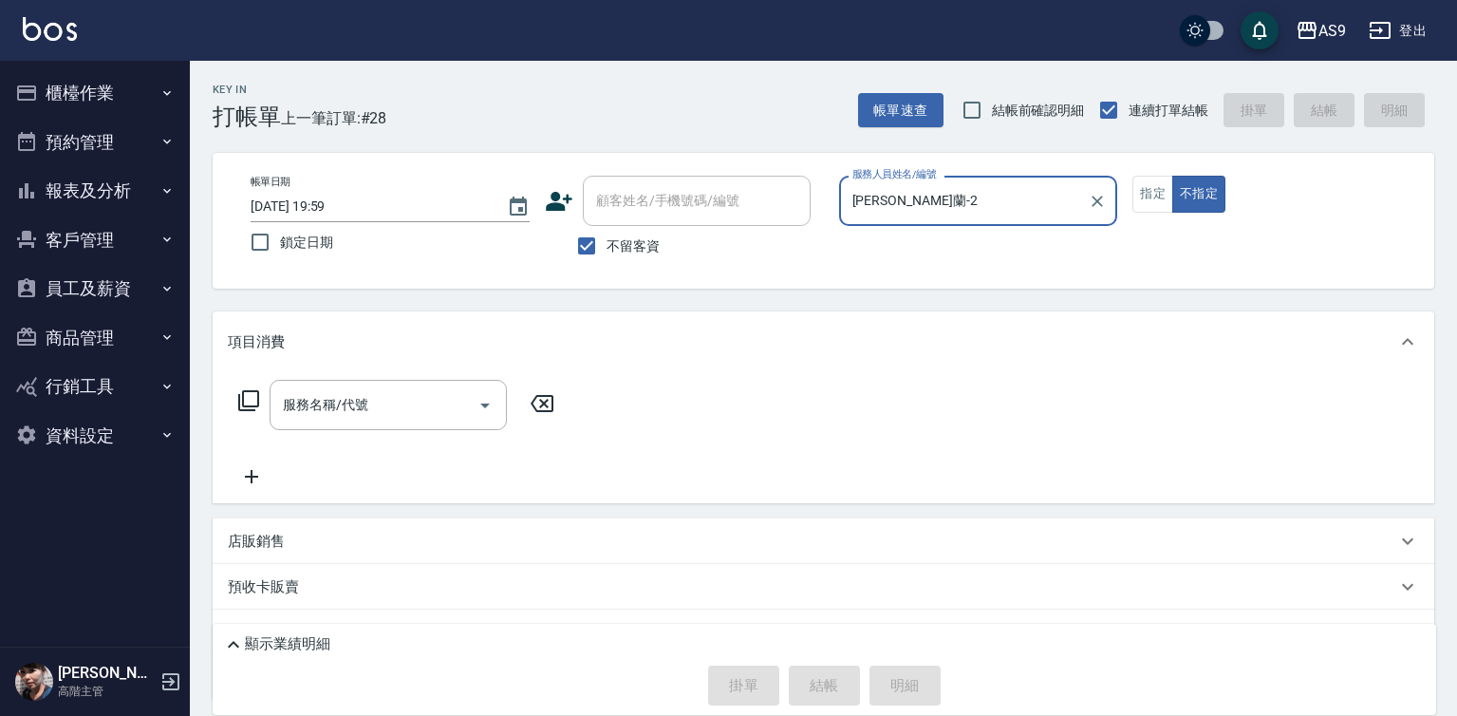
click at [891, 212] on input "[PERSON_NAME]蘭-2" at bounding box center [964, 200] width 233 height 33
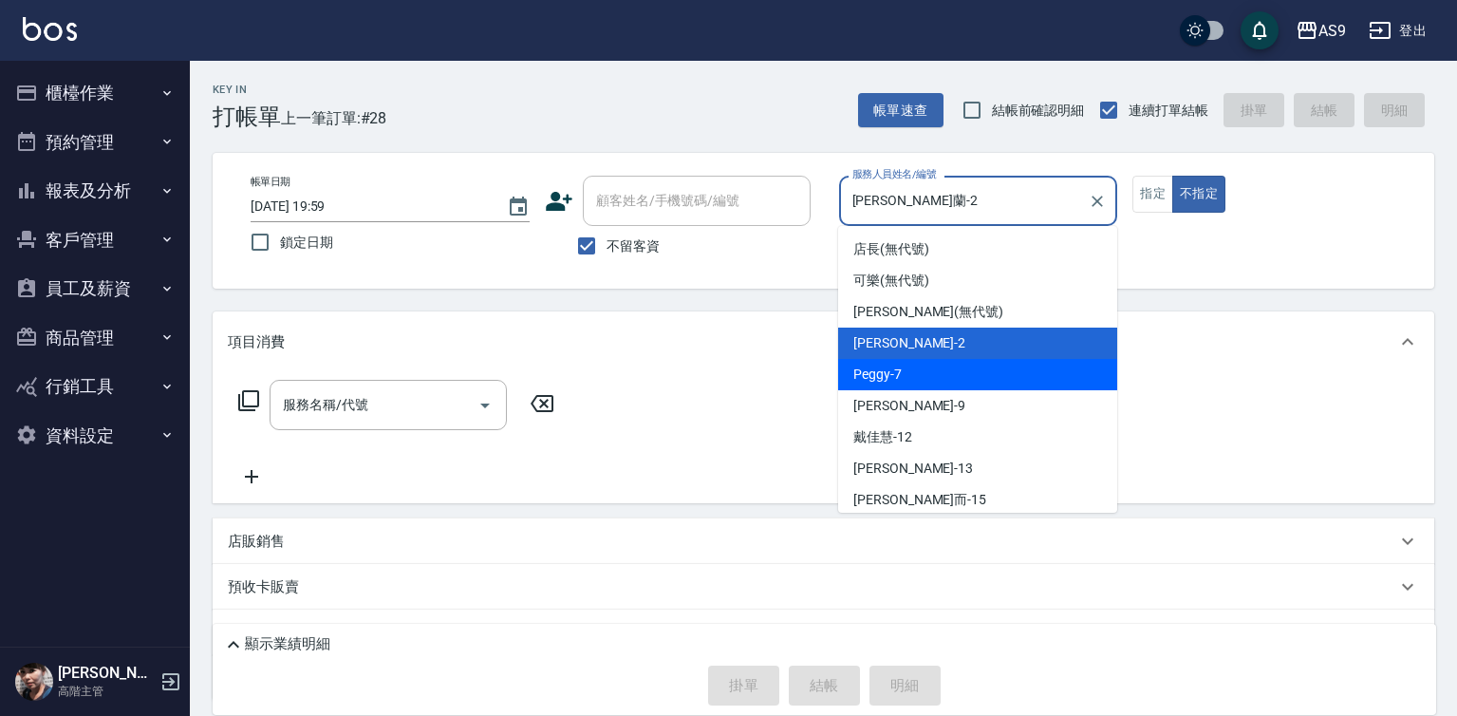
click at [926, 375] on div "Peggy -7" at bounding box center [977, 374] width 279 height 31
type input "Peggy-7"
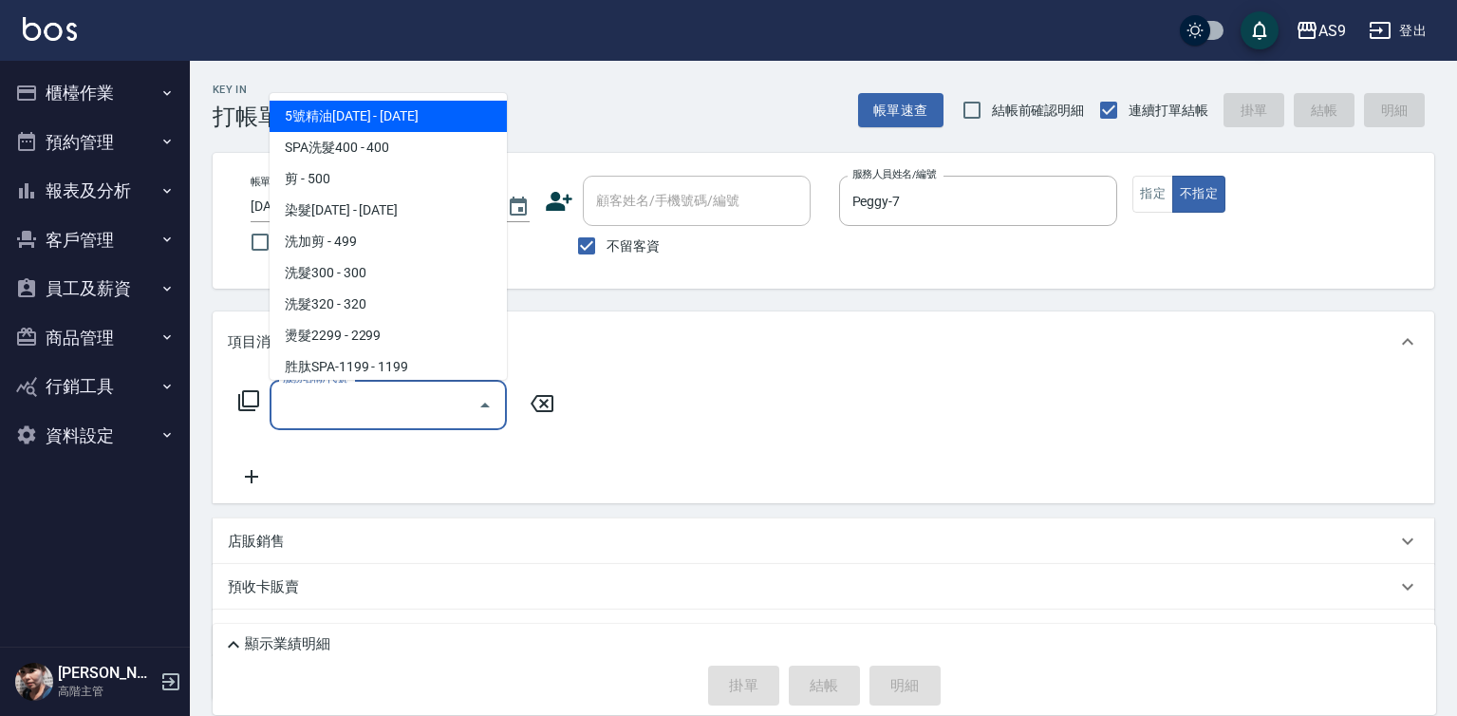
click at [429, 407] on input "服務名稱/代號" at bounding box center [374, 404] width 192 height 33
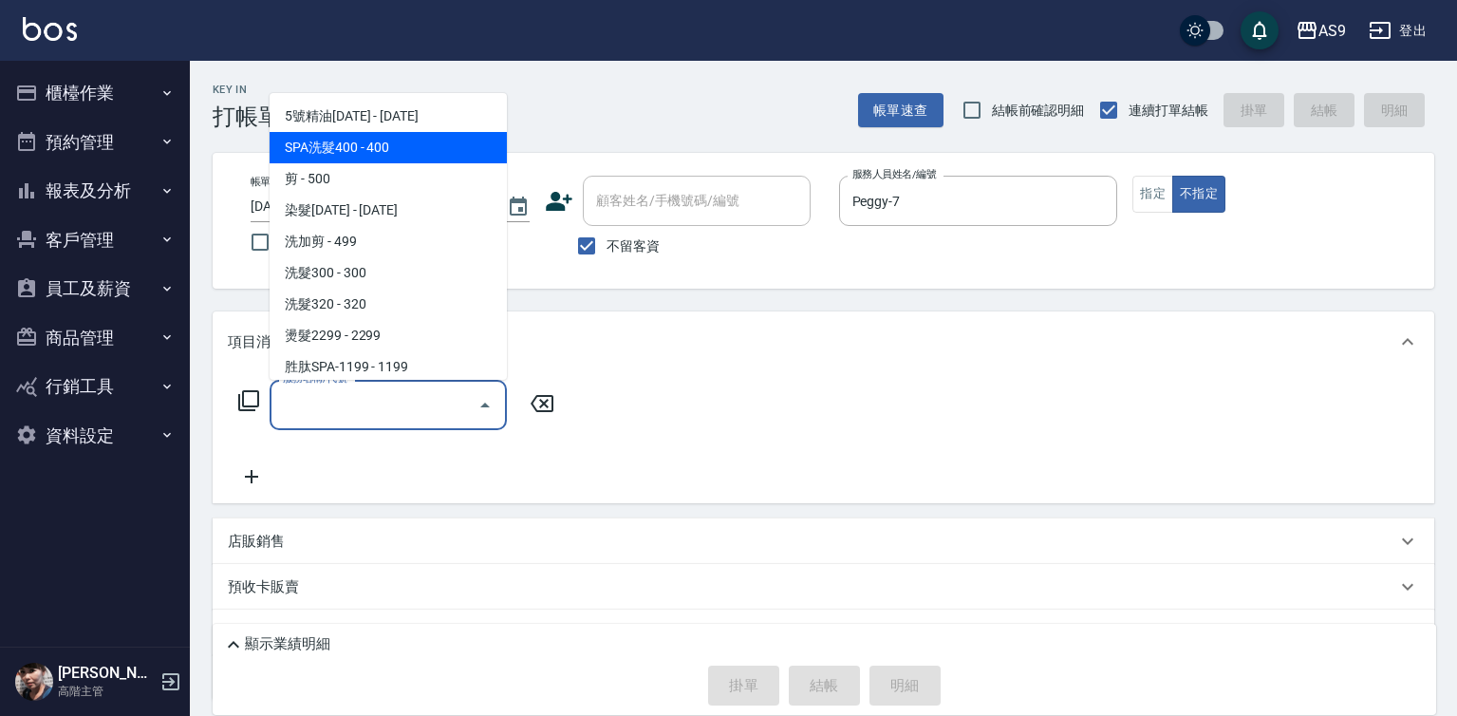
click at [382, 148] on span "SPA洗髮400 - 400" at bounding box center [388, 147] width 237 height 31
type input "SPA洗髮400(SPA洗髮400)"
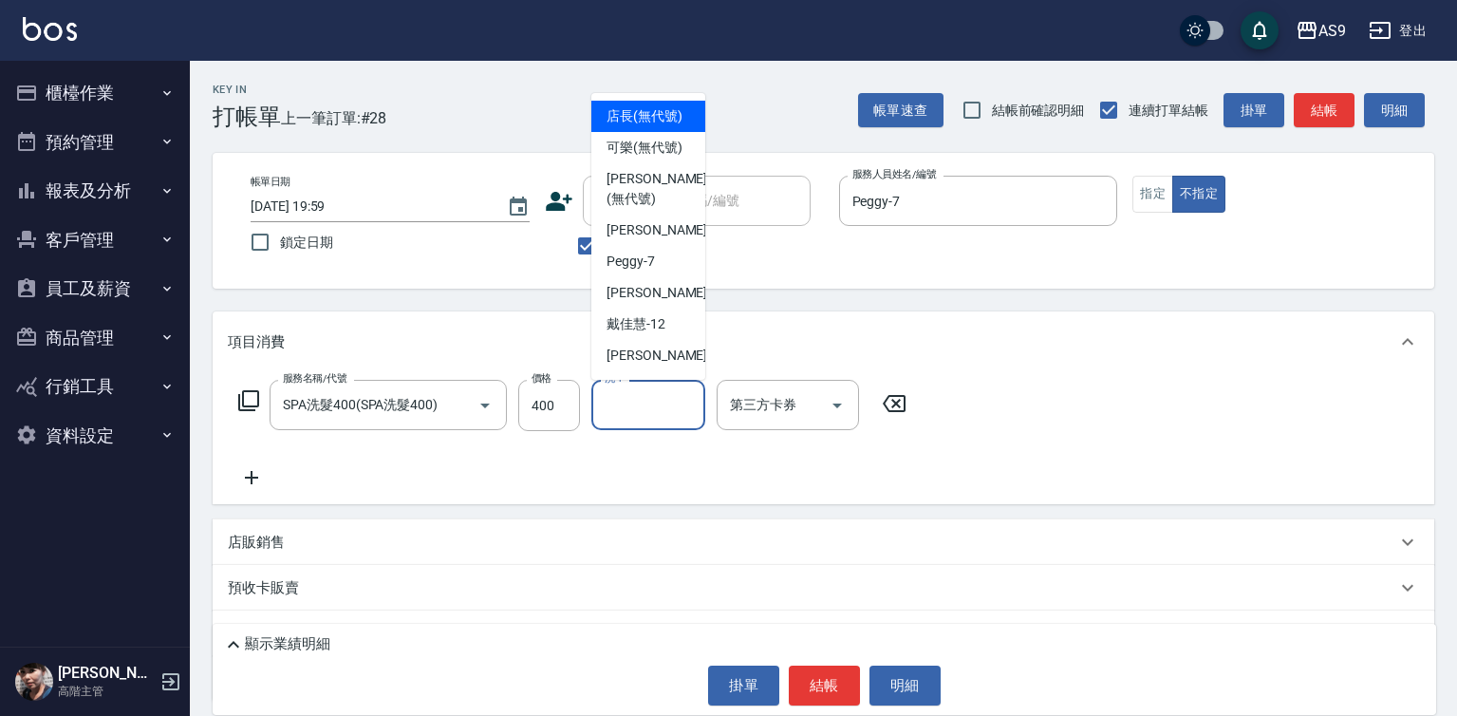
click at [618, 407] on div "洗-1 洗-1" at bounding box center [648, 405] width 114 height 50
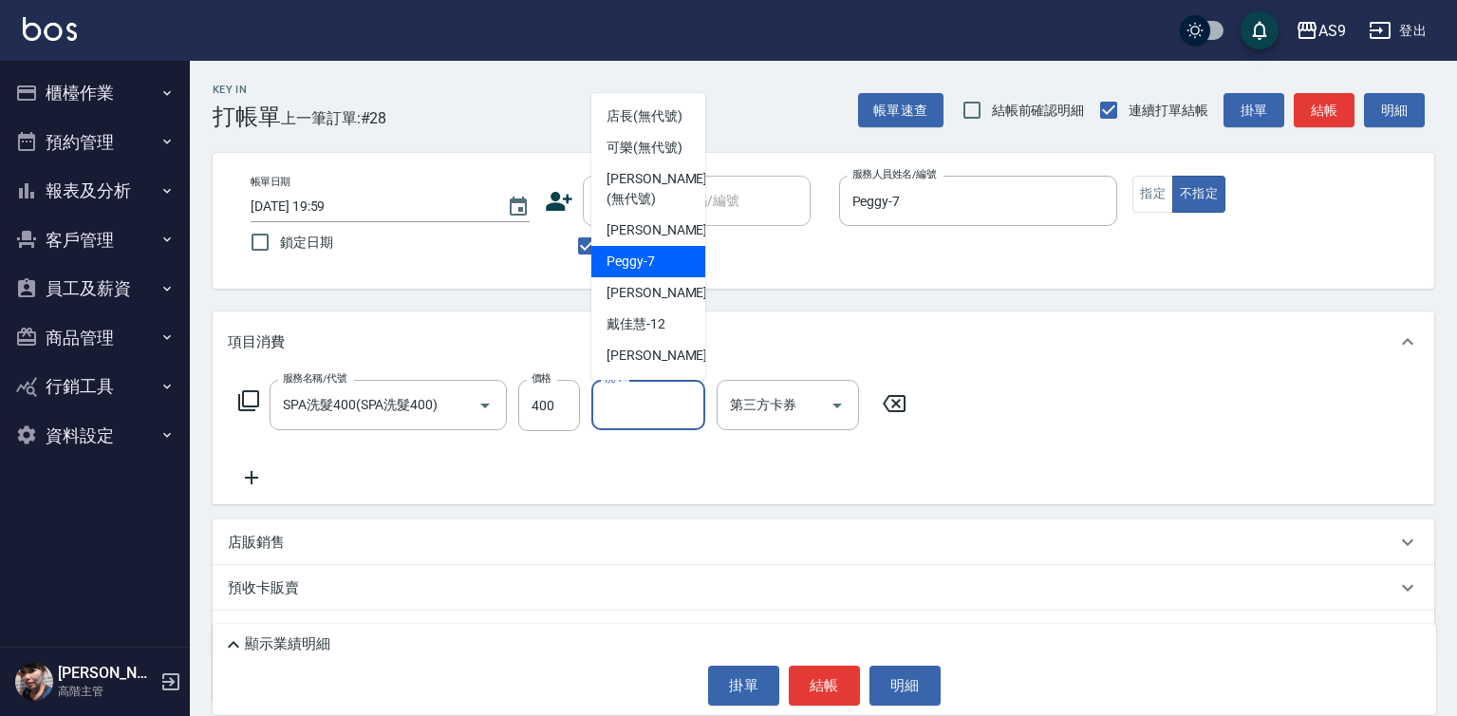
scroll to position [95, 0]
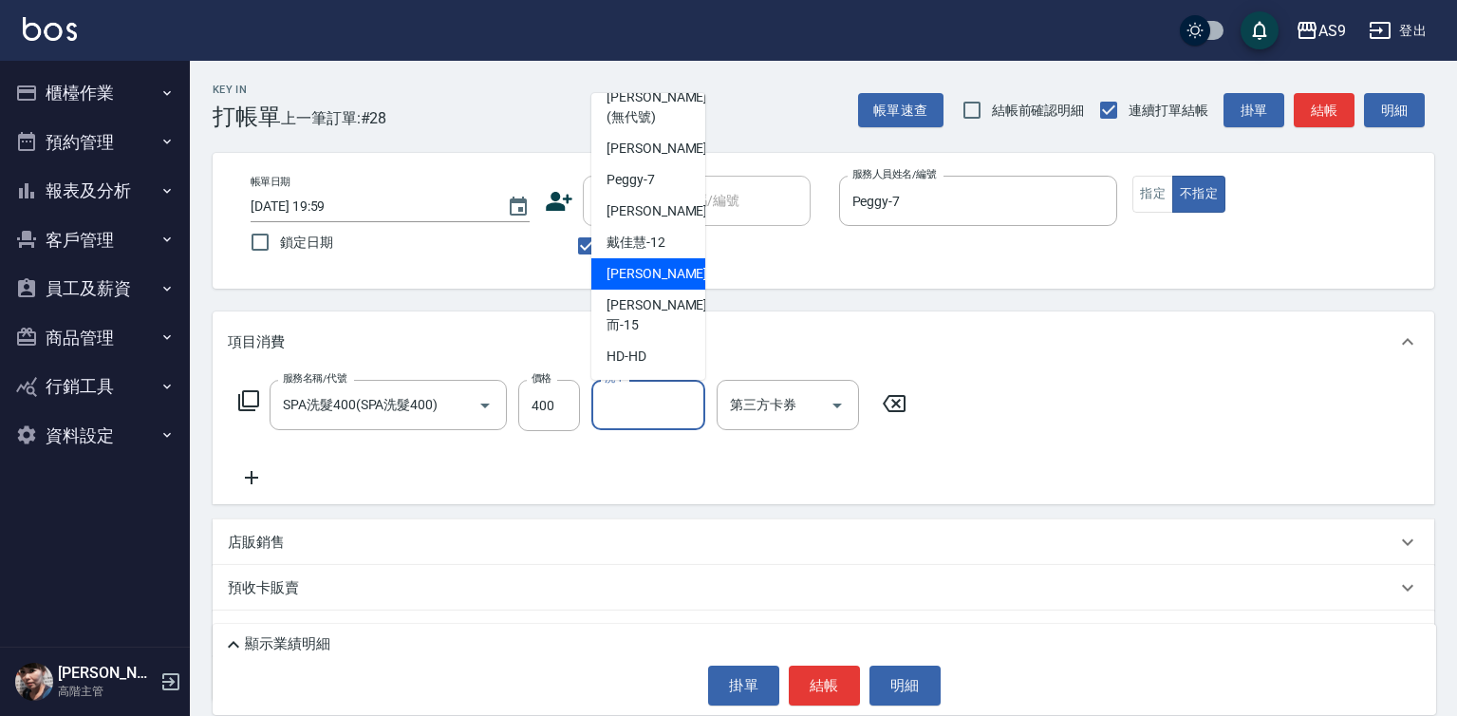
click at [664, 284] on span "[PERSON_NAME] -13" at bounding box center [667, 274] width 120 height 20
type input "[PERSON_NAME]-13"
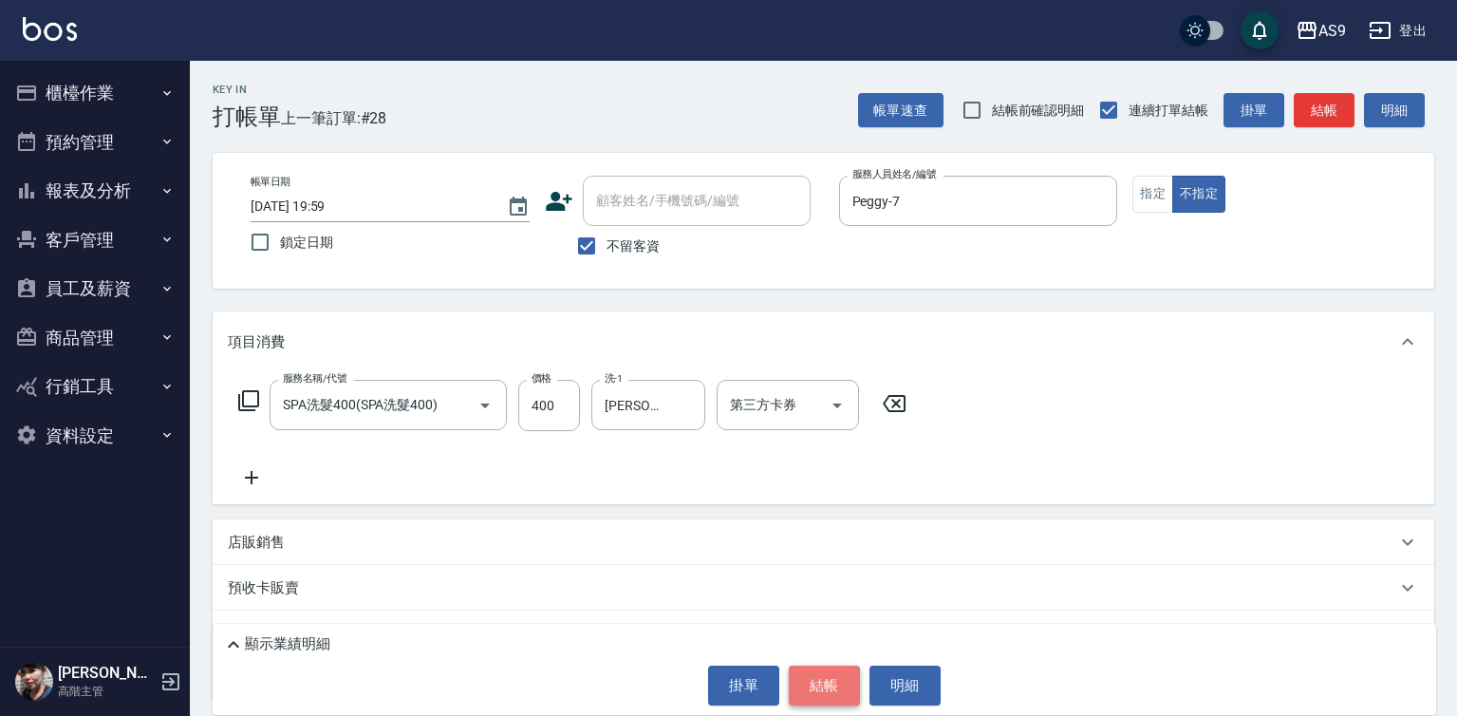
click at [812, 675] on button "結帳" at bounding box center [824, 685] width 71 height 40
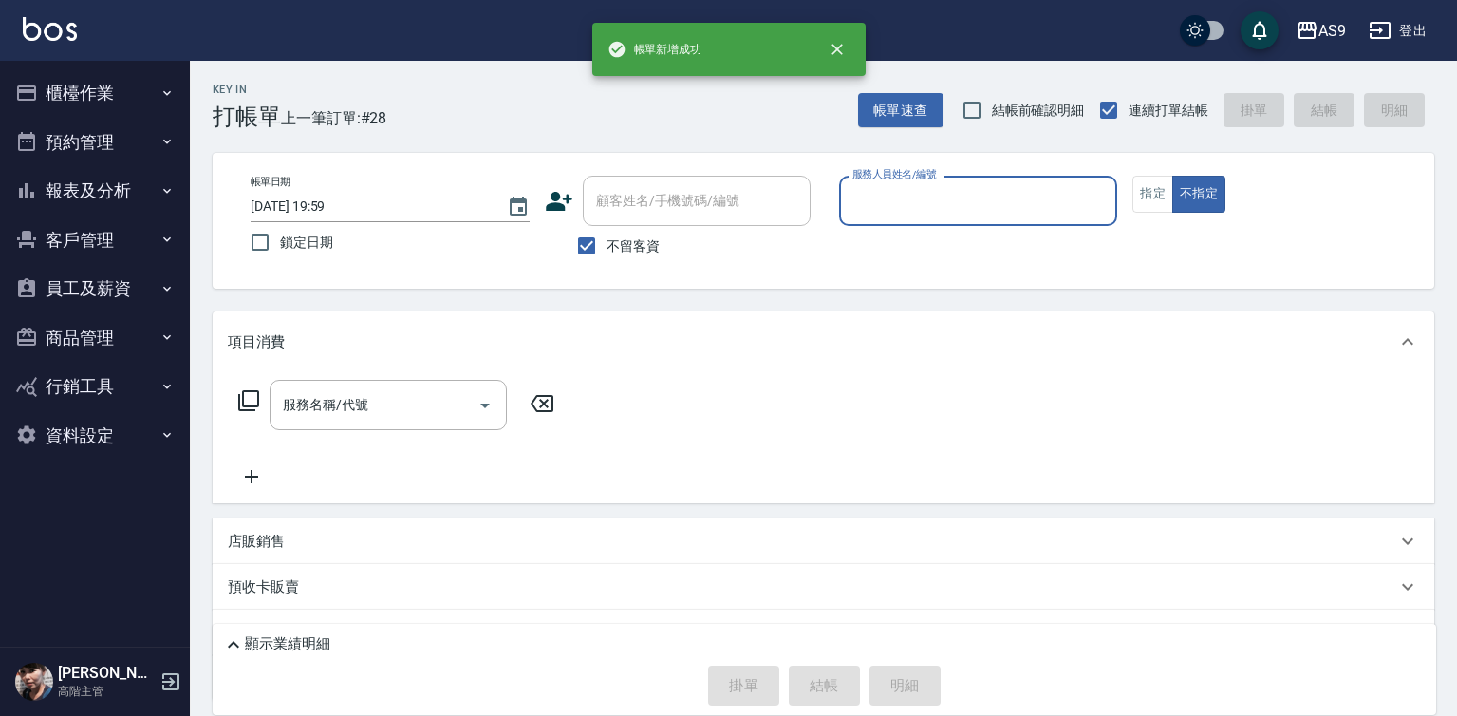
click at [904, 186] on div "服務人員姓名/編號" at bounding box center [978, 201] width 279 height 50
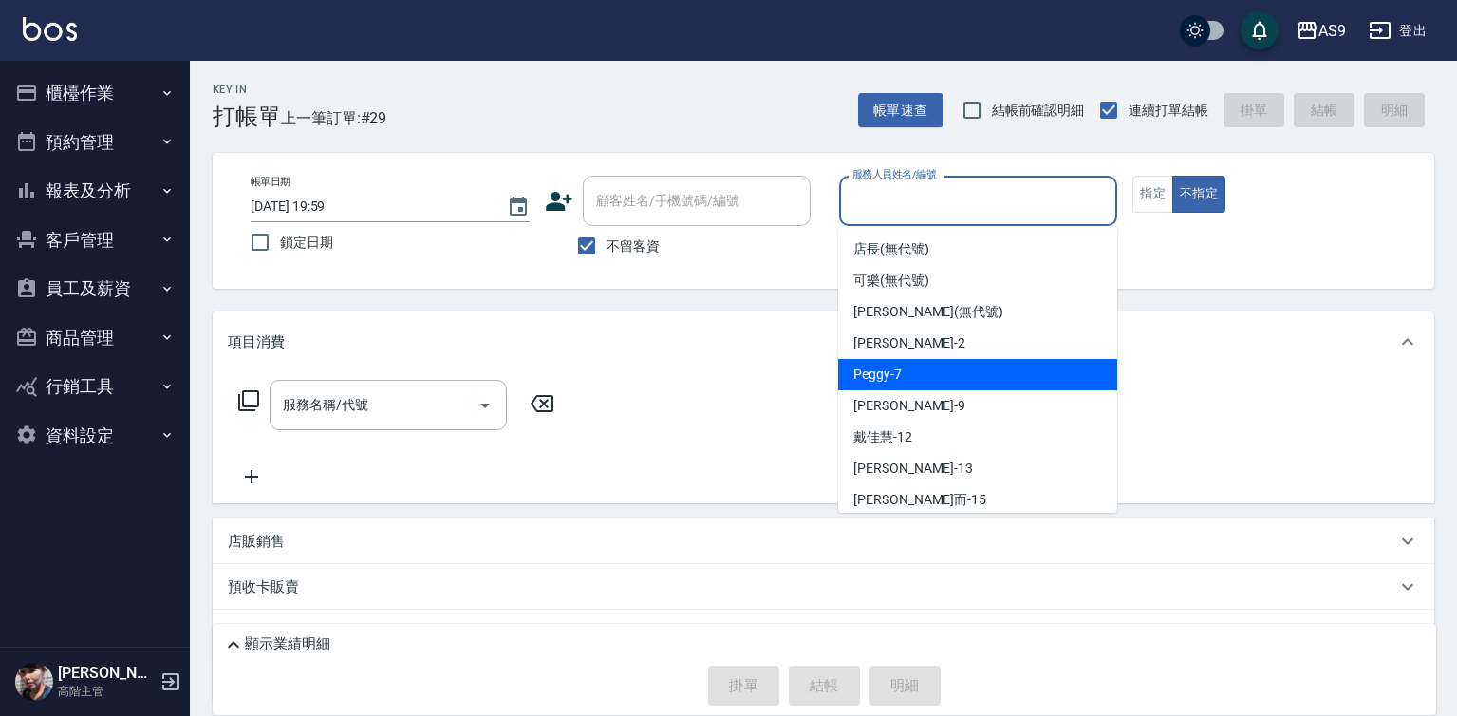
drag, startPoint x: 912, startPoint y: 365, endPoint x: 886, endPoint y: 378, distance: 29.3
click at [910, 367] on div "Peggy -7" at bounding box center [977, 374] width 279 height 31
type input "Peggy-7"
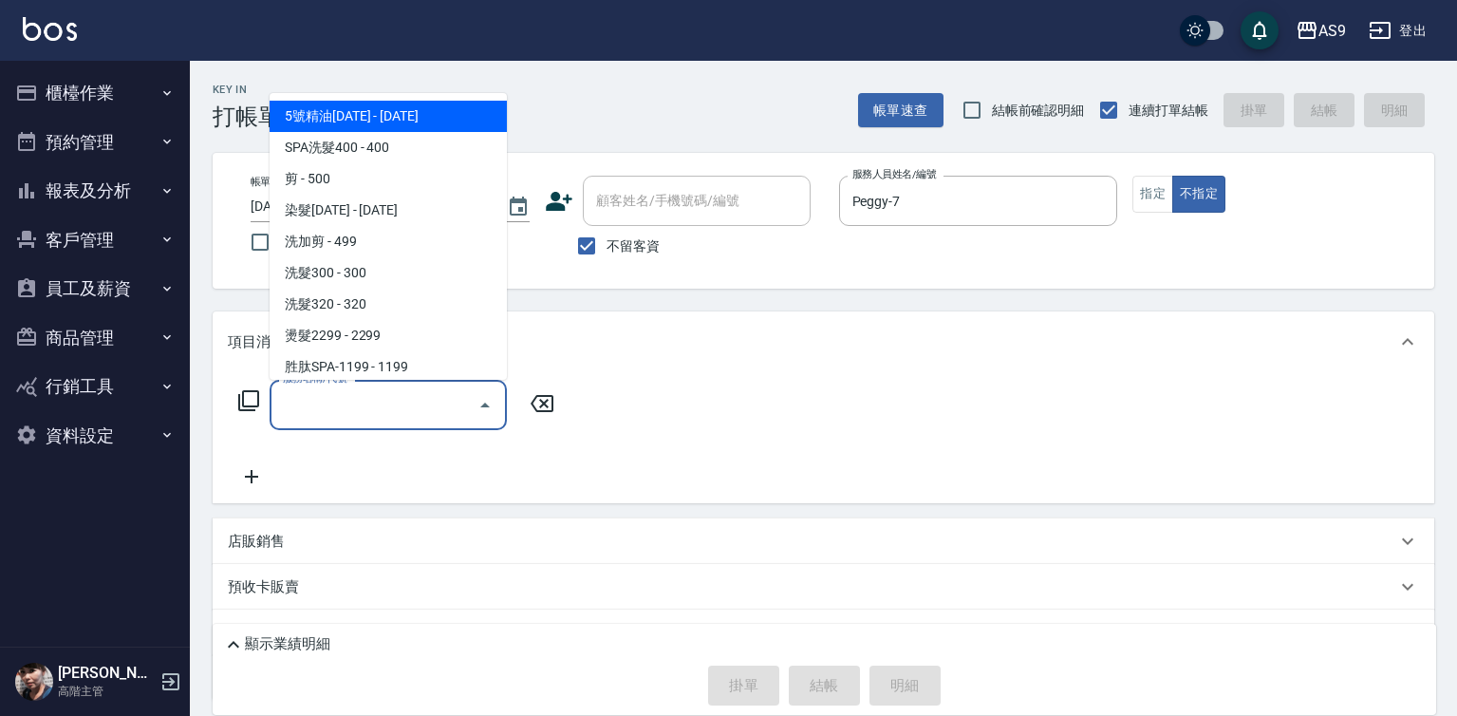
click at [458, 412] on input "服務名稱/代號" at bounding box center [374, 404] width 192 height 33
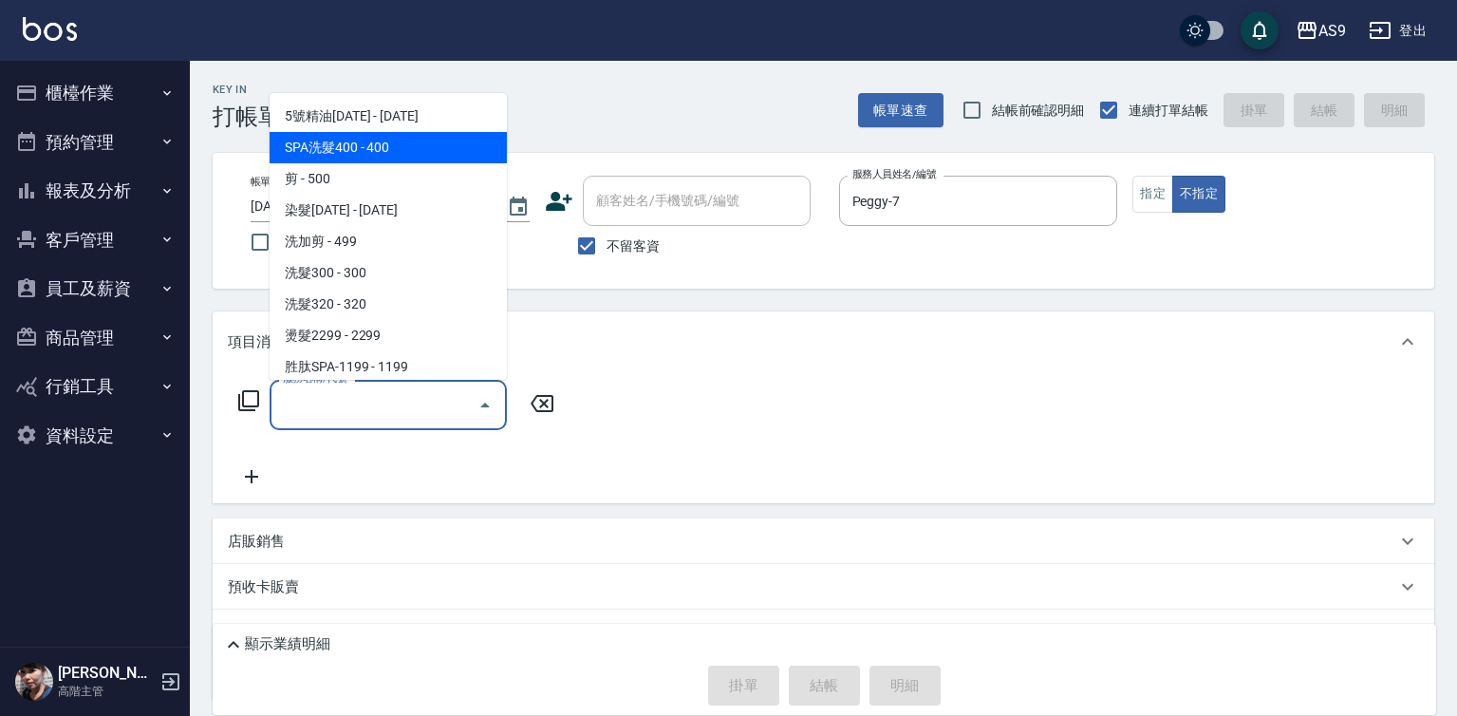
click at [378, 153] on span "SPA洗髮400 - 400" at bounding box center [388, 147] width 237 height 31
type input "SPA洗髮400(SPA洗髮400)"
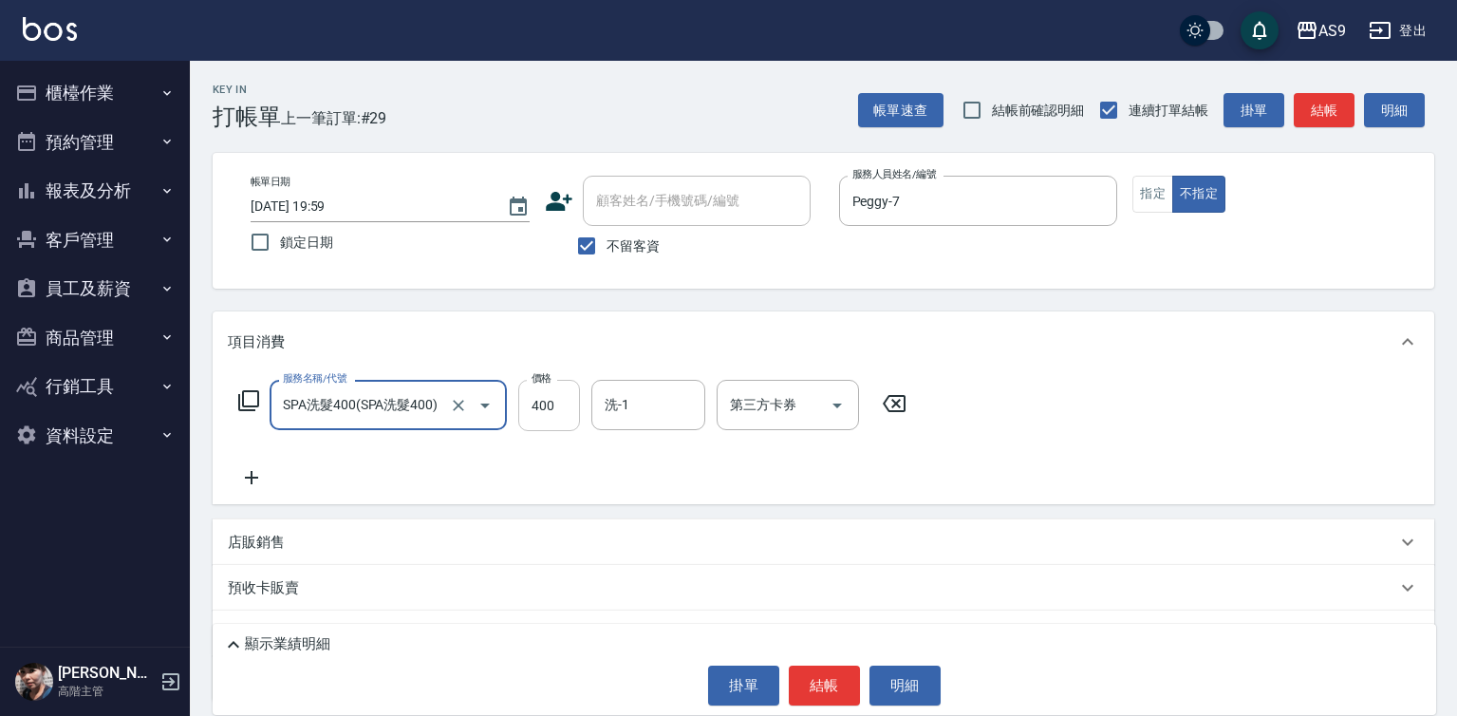
click at [545, 416] on input "400" at bounding box center [549, 405] width 62 height 51
click at [544, 415] on input "400" at bounding box center [549, 405] width 62 height 51
type input "363"
click at [604, 405] on input "洗-1" at bounding box center [648, 404] width 97 height 33
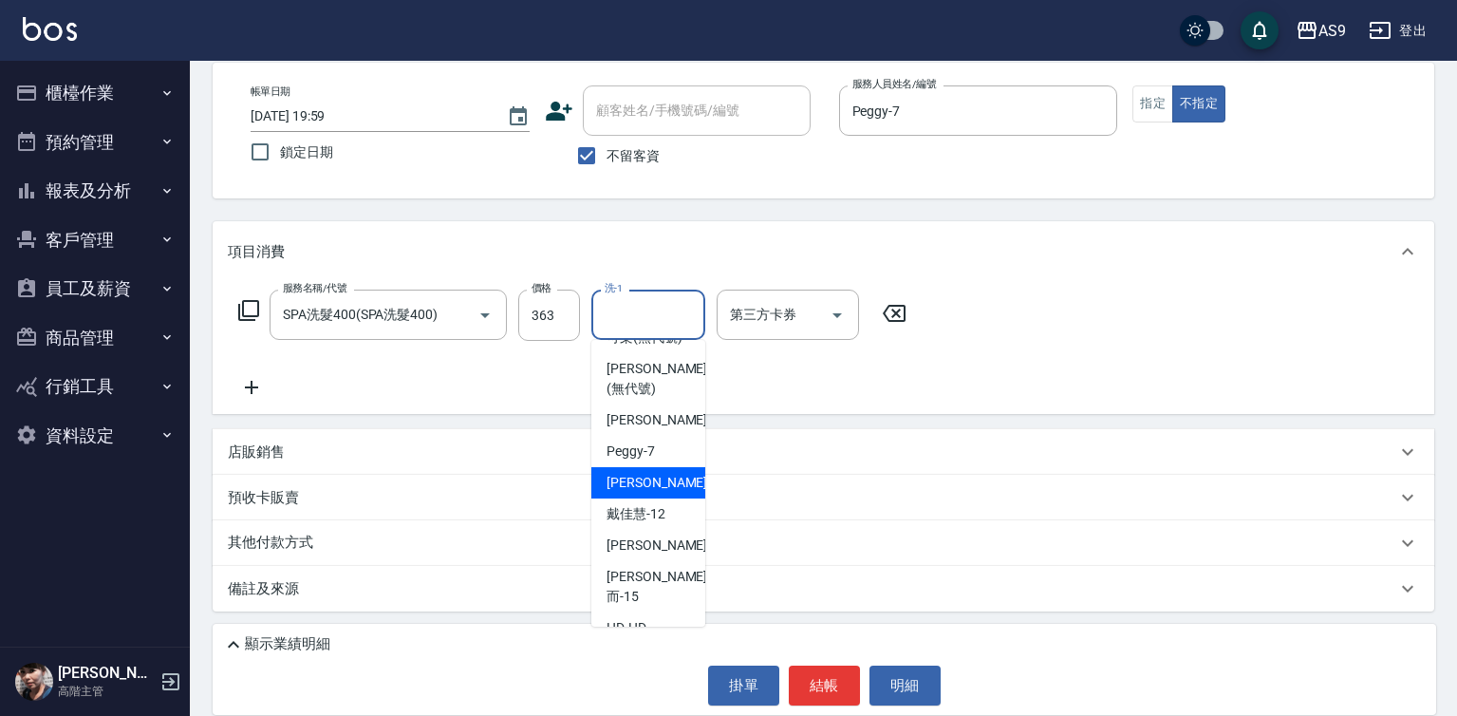
scroll to position [121, 0]
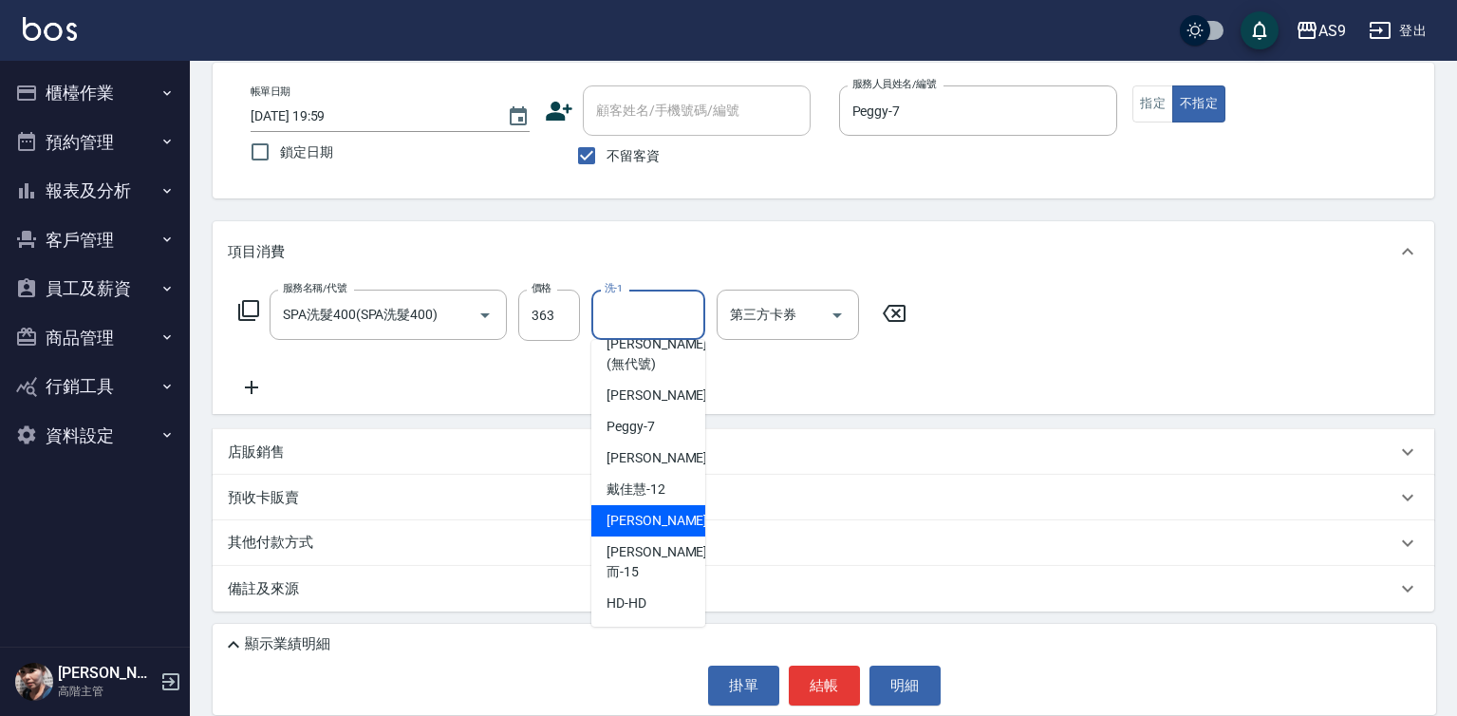
drag, startPoint x: 653, startPoint y: 539, endPoint x: 714, endPoint y: 624, distance: 104.0
click at [653, 531] on span "[PERSON_NAME] -13" at bounding box center [667, 521] width 120 height 20
type input "[PERSON_NAME]-13"
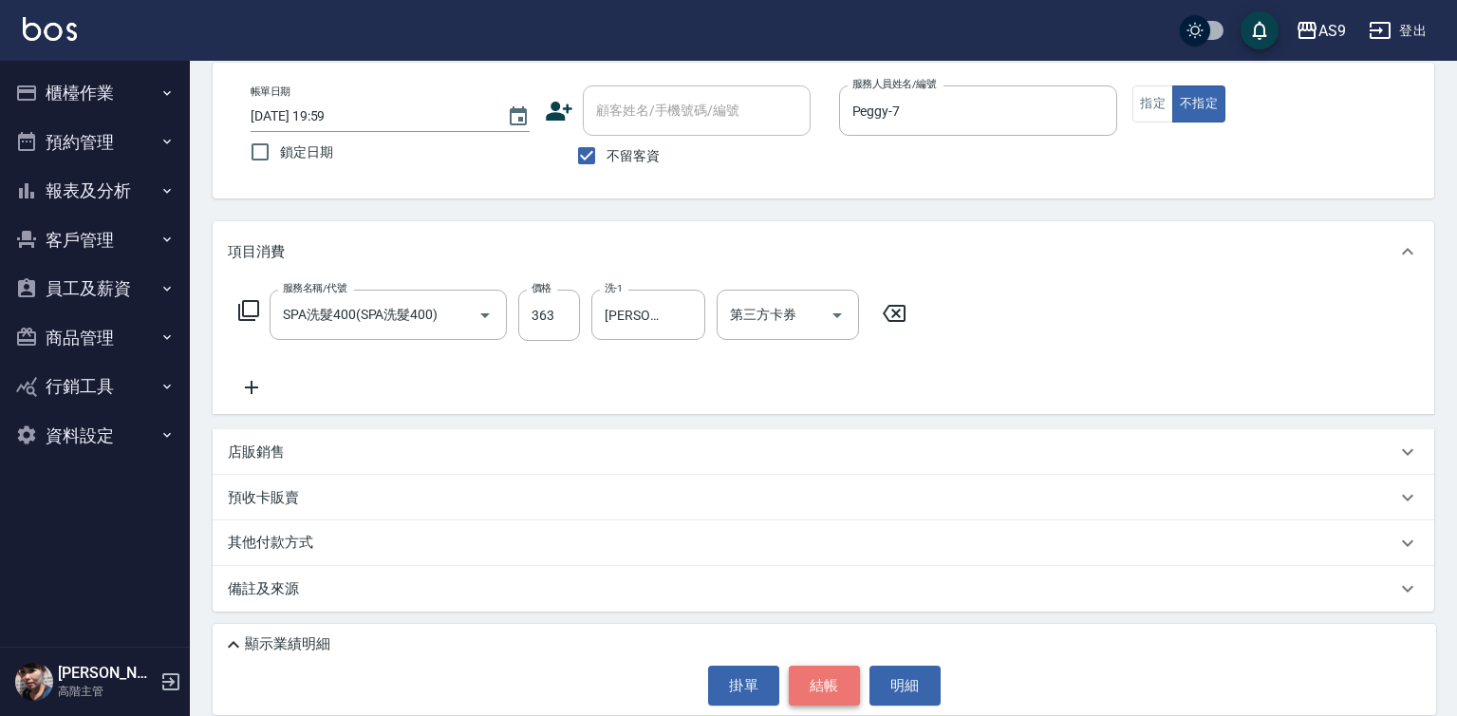
click at [812, 689] on button "結帳" at bounding box center [824, 685] width 71 height 40
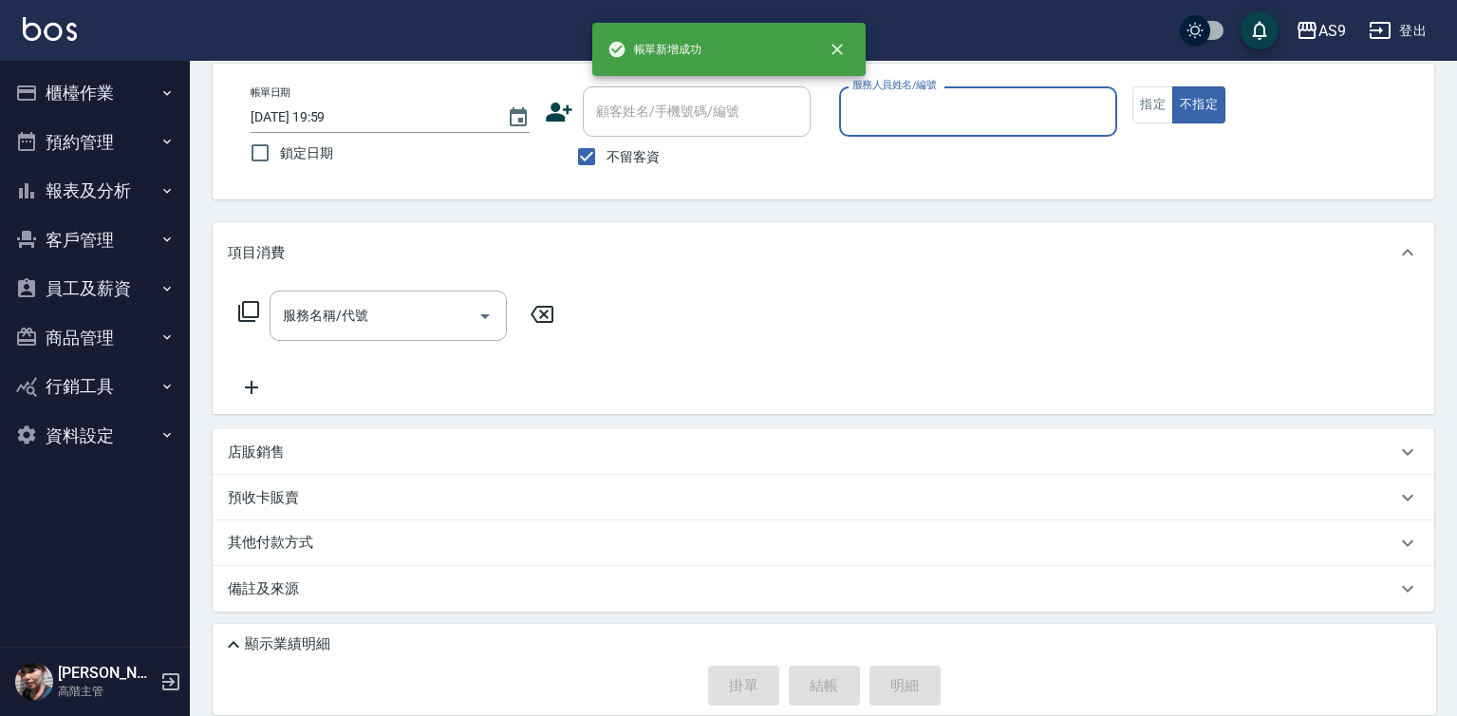
scroll to position [89, 0]
click at [880, 126] on input "服務人員姓名/編號" at bounding box center [979, 111] width 262 height 33
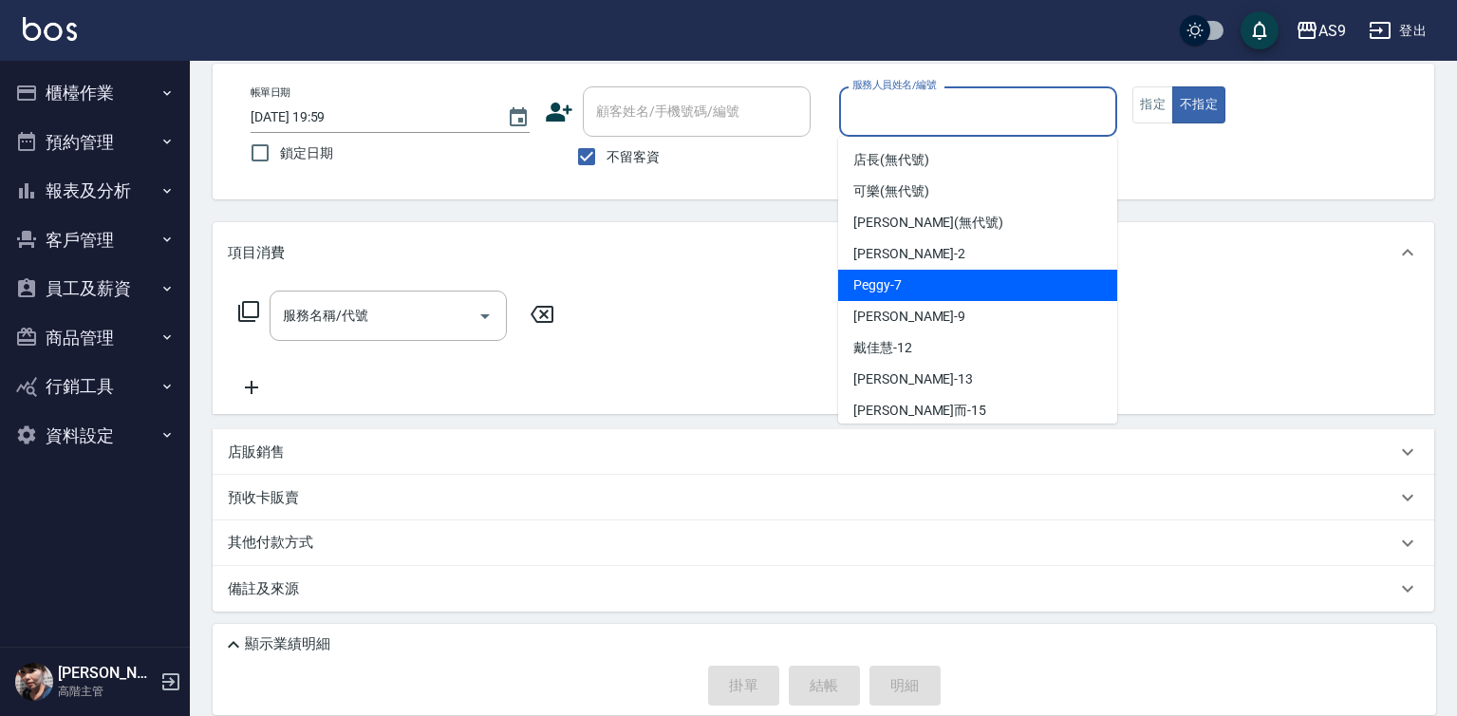
click at [900, 289] on span "Peggy -7" at bounding box center [877, 285] width 48 height 20
type input "Peggy-7"
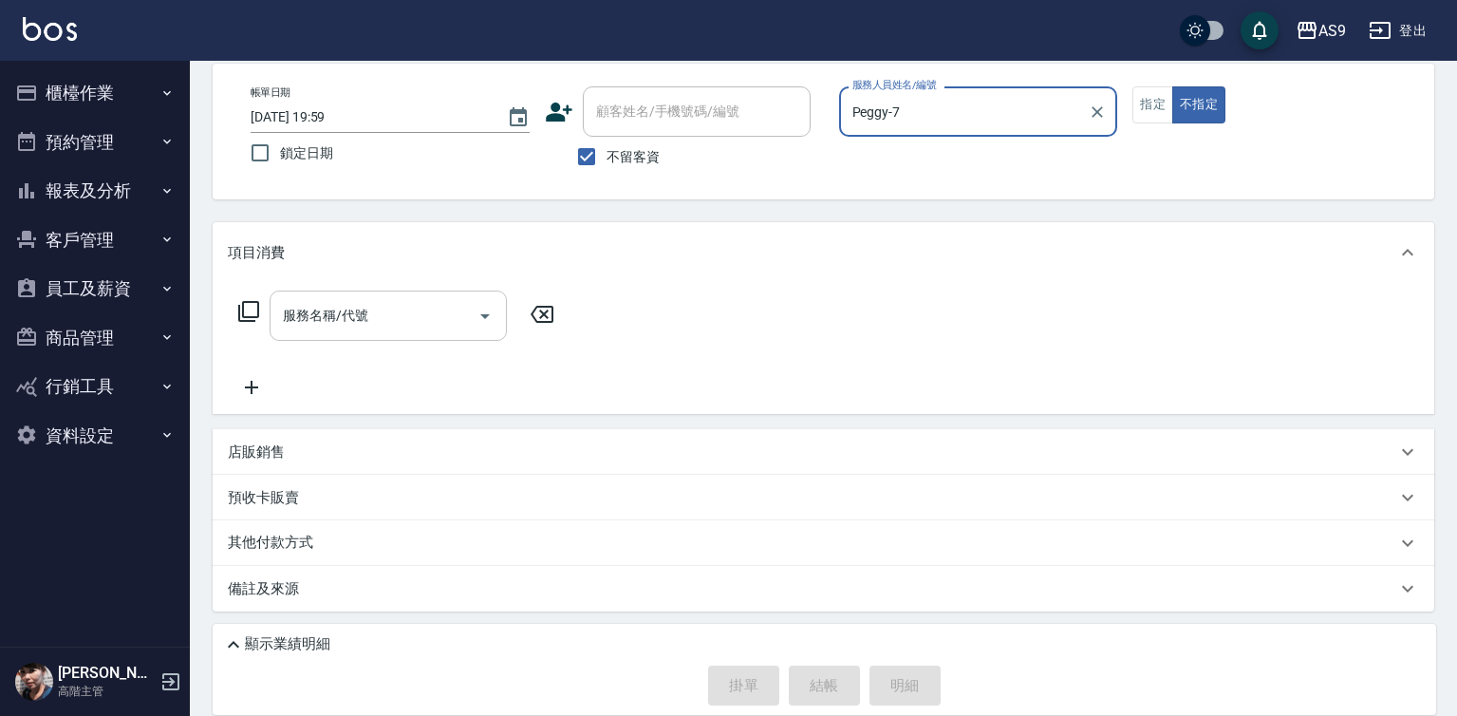
click at [427, 326] on input "服務名稱/代號" at bounding box center [374, 315] width 192 height 33
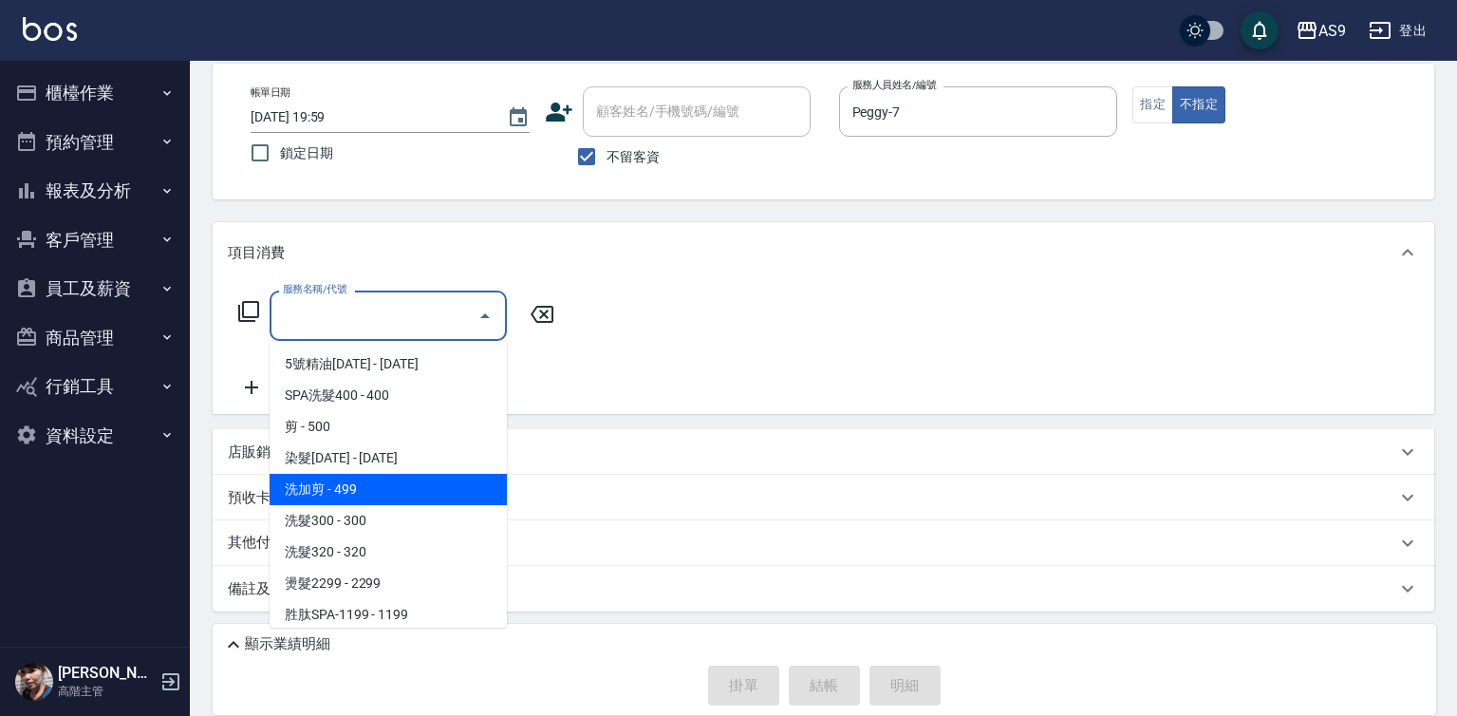
click at [364, 493] on span "洗加剪 - 499" at bounding box center [388, 489] width 237 height 31
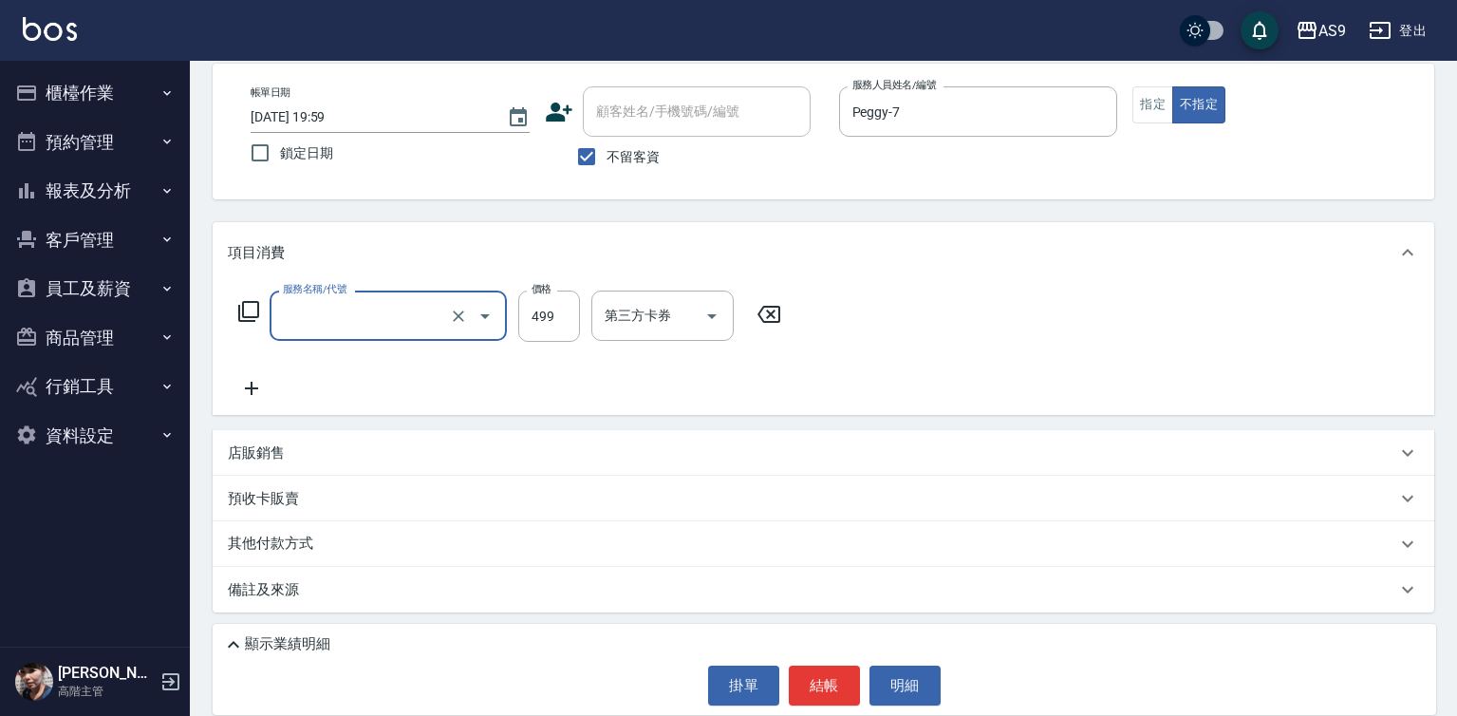
type input "洗加剪(洗加剪)"
click at [540, 324] on input "499" at bounding box center [549, 315] width 62 height 51
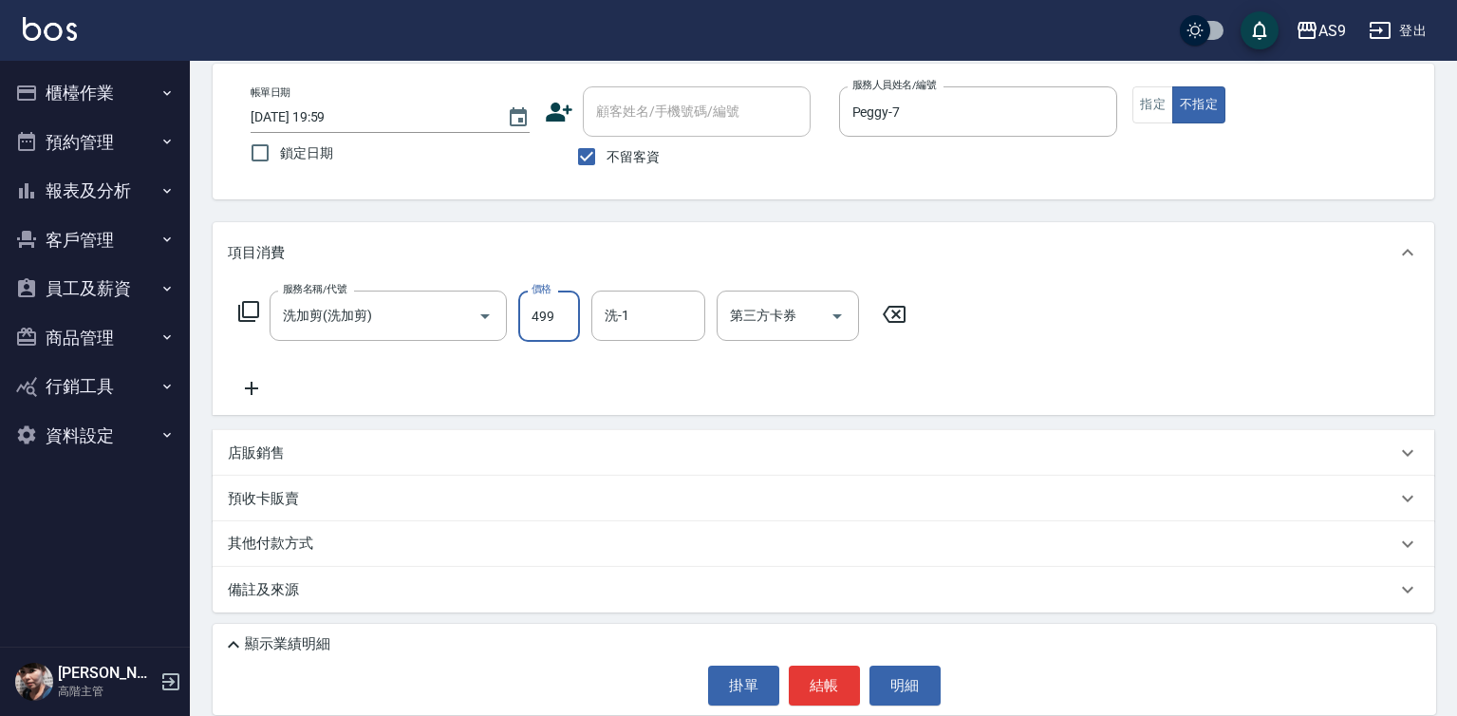
click at [540, 324] on input "499" at bounding box center [549, 315] width 62 height 51
type input "599"
click at [628, 325] on div "洗-1 洗-1" at bounding box center [648, 315] width 114 height 50
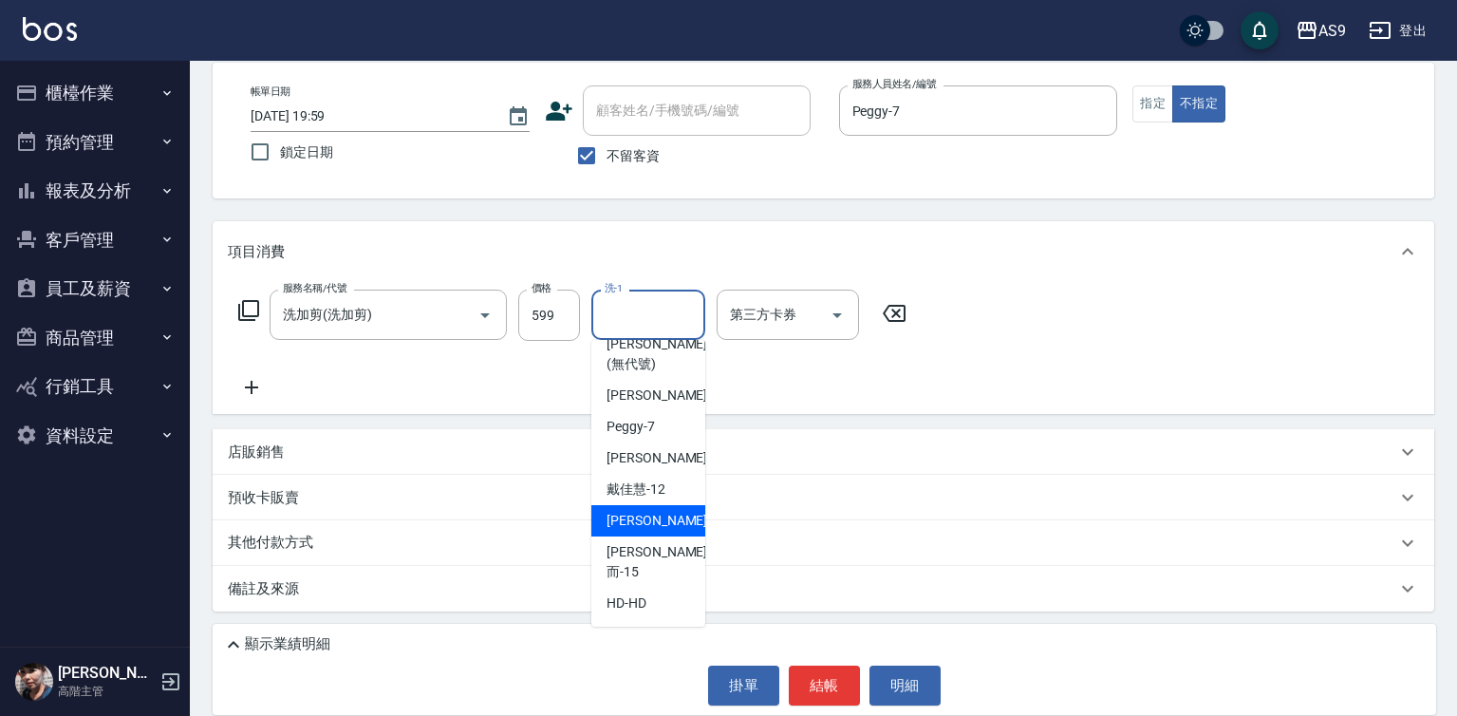
scroll to position [121, 0]
click at [670, 536] on div "[PERSON_NAME] -13" at bounding box center [648, 520] width 114 height 31
type input "[PERSON_NAME]-13"
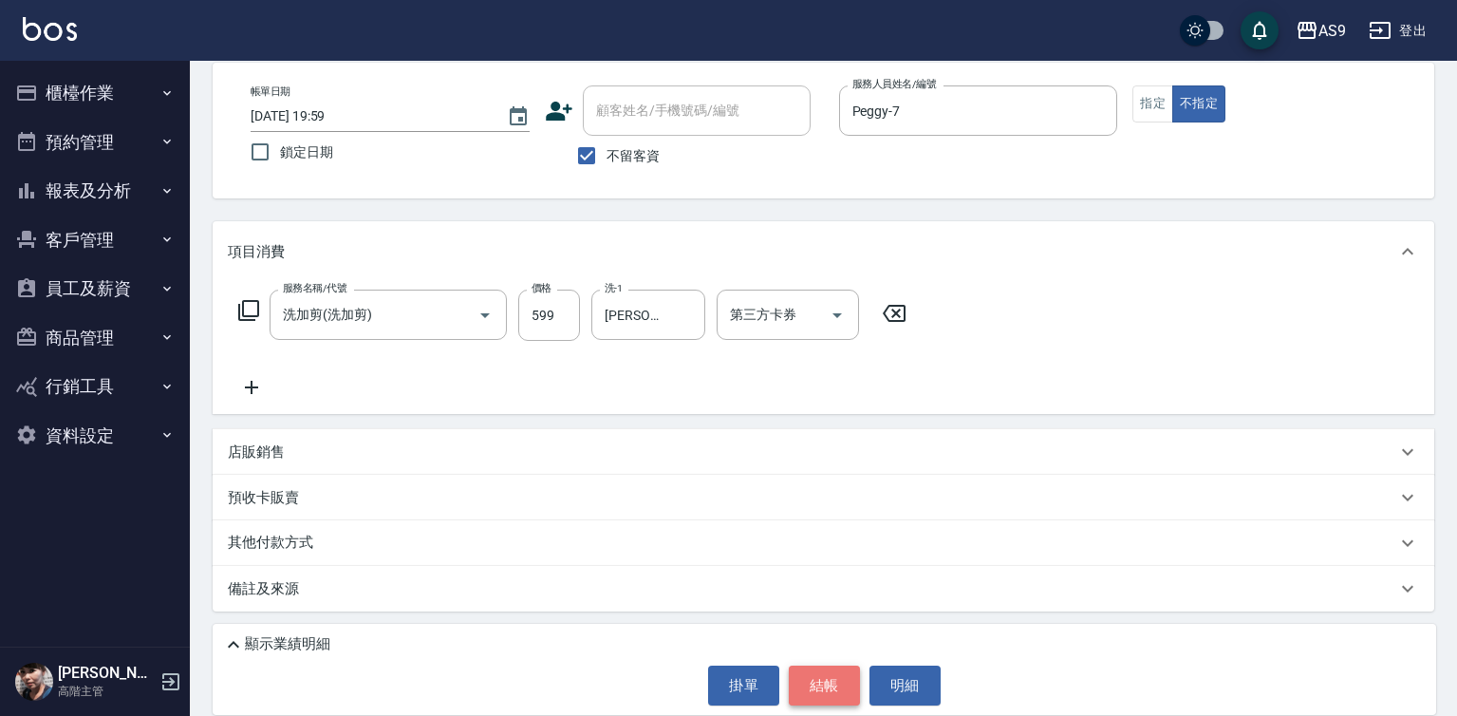
click at [801, 672] on button "結帳" at bounding box center [824, 685] width 71 height 40
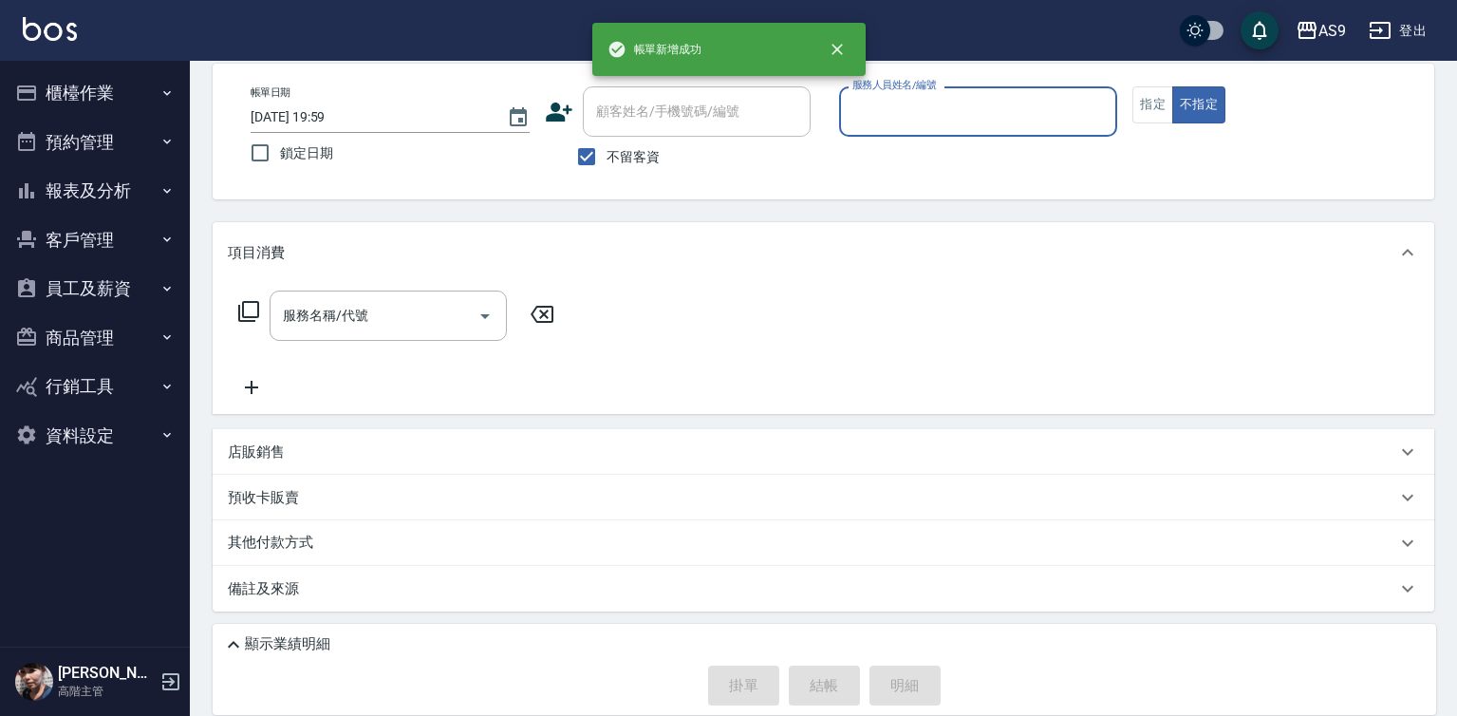
scroll to position [89, 0]
click at [905, 105] on input "服務人員姓名/編號" at bounding box center [979, 111] width 262 height 33
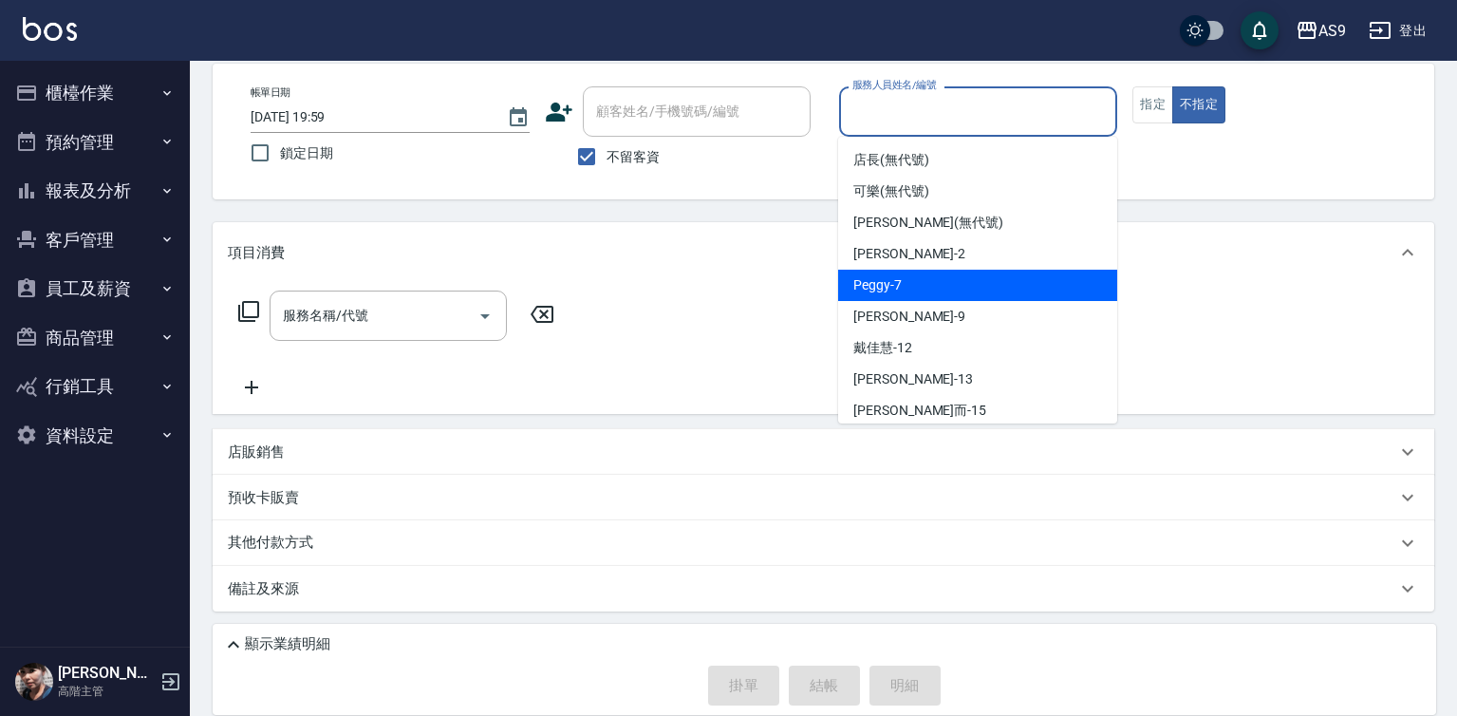
click at [895, 289] on span "Peggy -7" at bounding box center [877, 285] width 48 height 20
type input "Peggy-7"
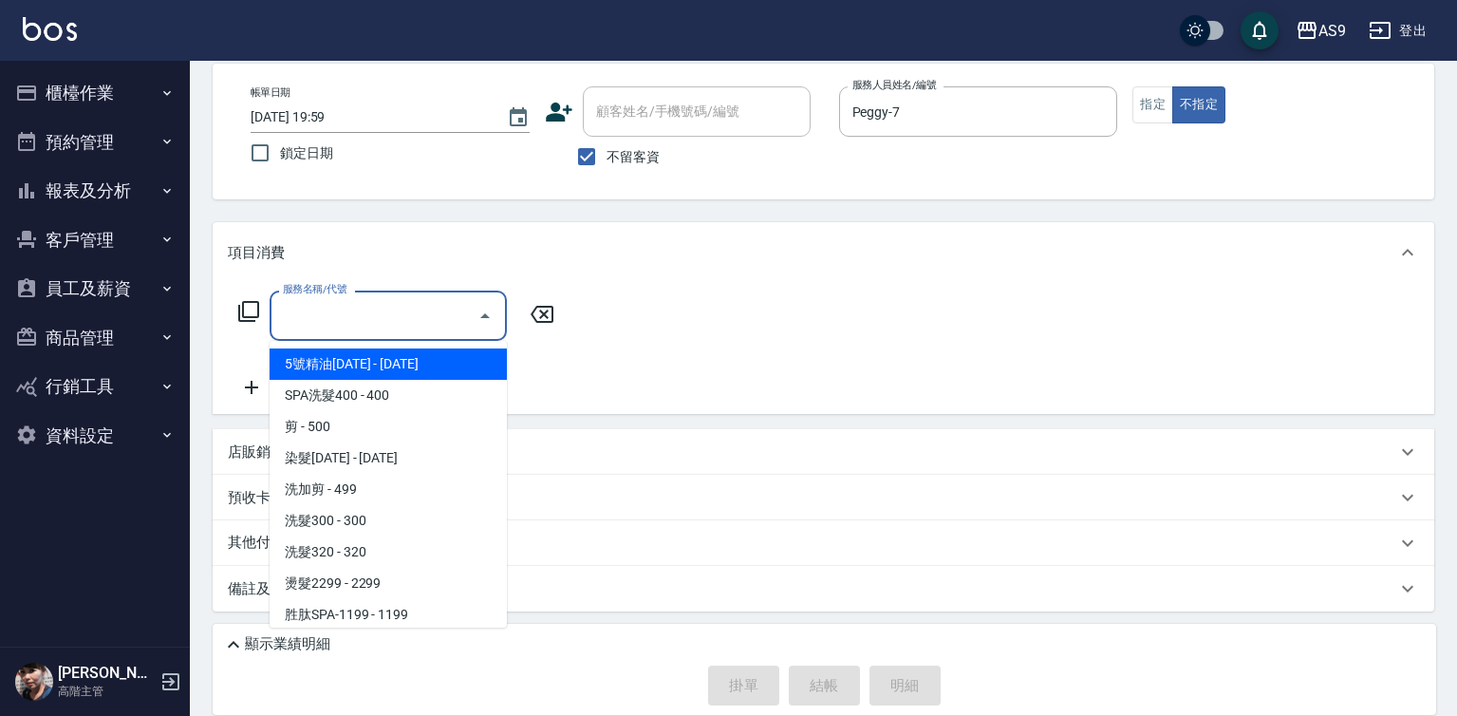
click at [442, 324] on input "服務名稱/代號" at bounding box center [374, 315] width 192 height 33
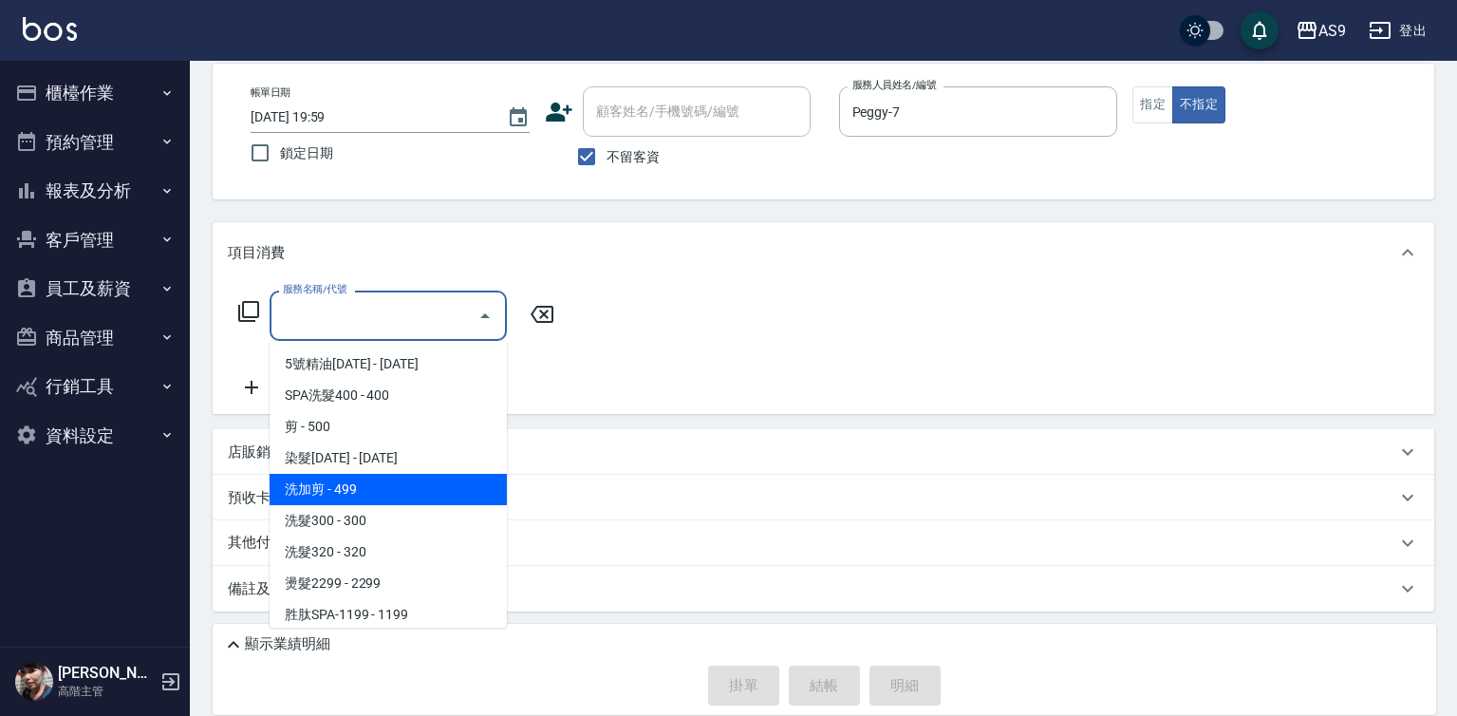
click at [396, 492] on span "洗加剪 - 499" at bounding box center [388, 489] width 237 height 31
type input "洗加剪(洗加剪)"
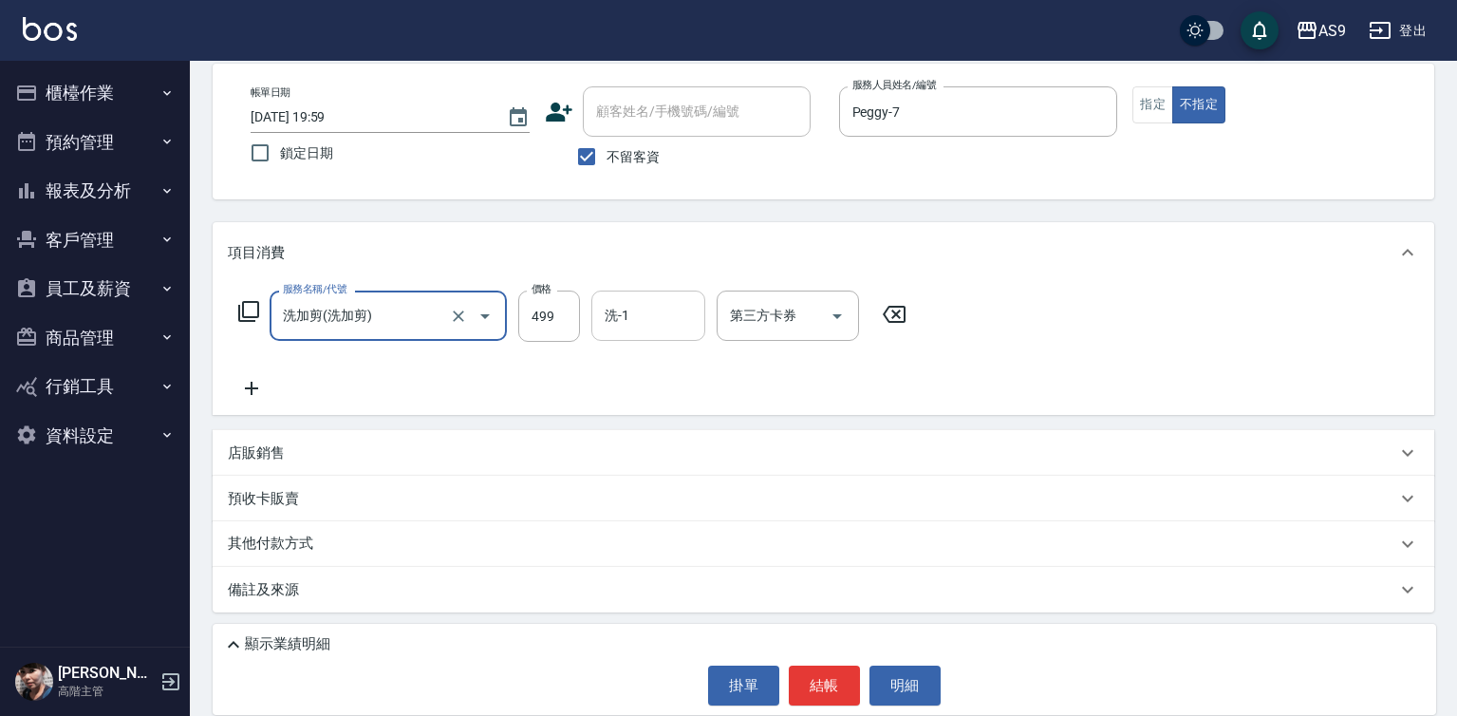
click at [610, 327] on input "洗-1" at bounding box center [648, 315] width 97 height 33
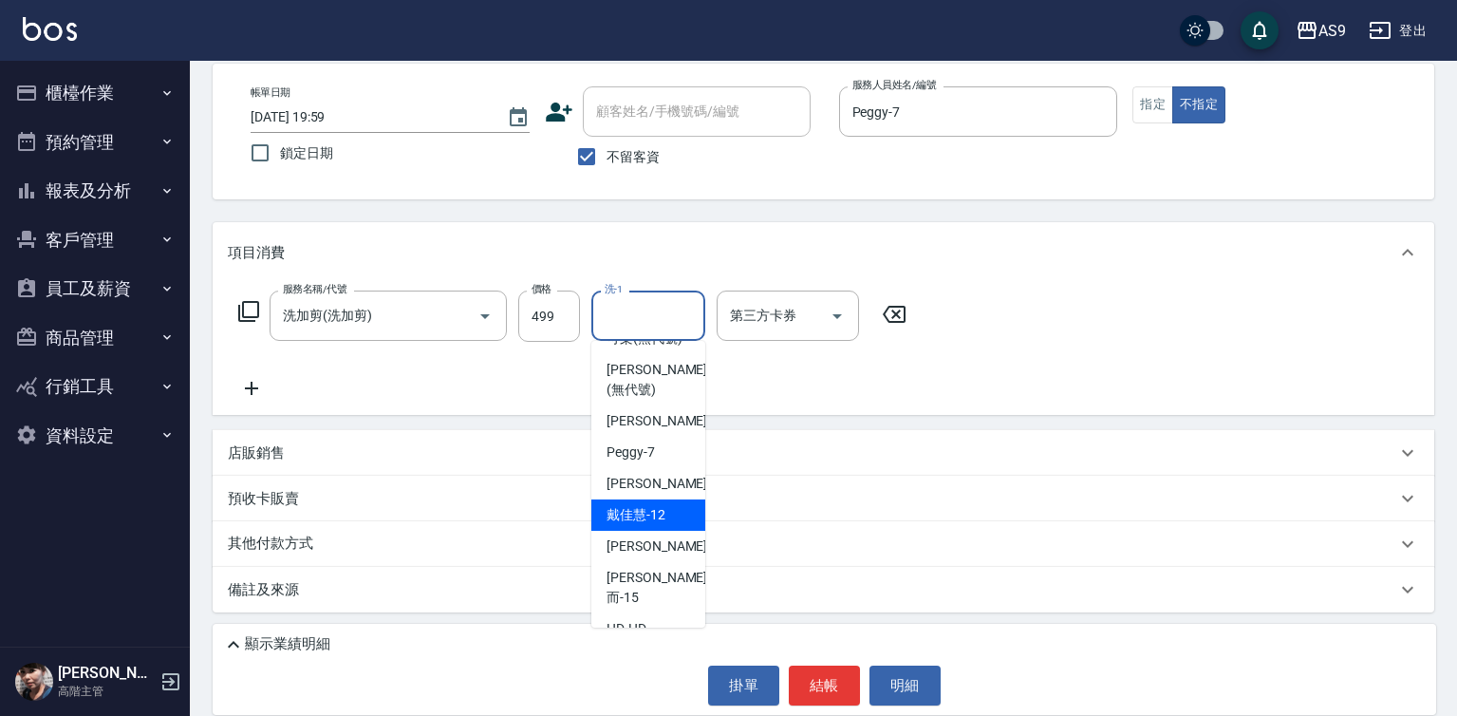
scroll to position [121, 0]
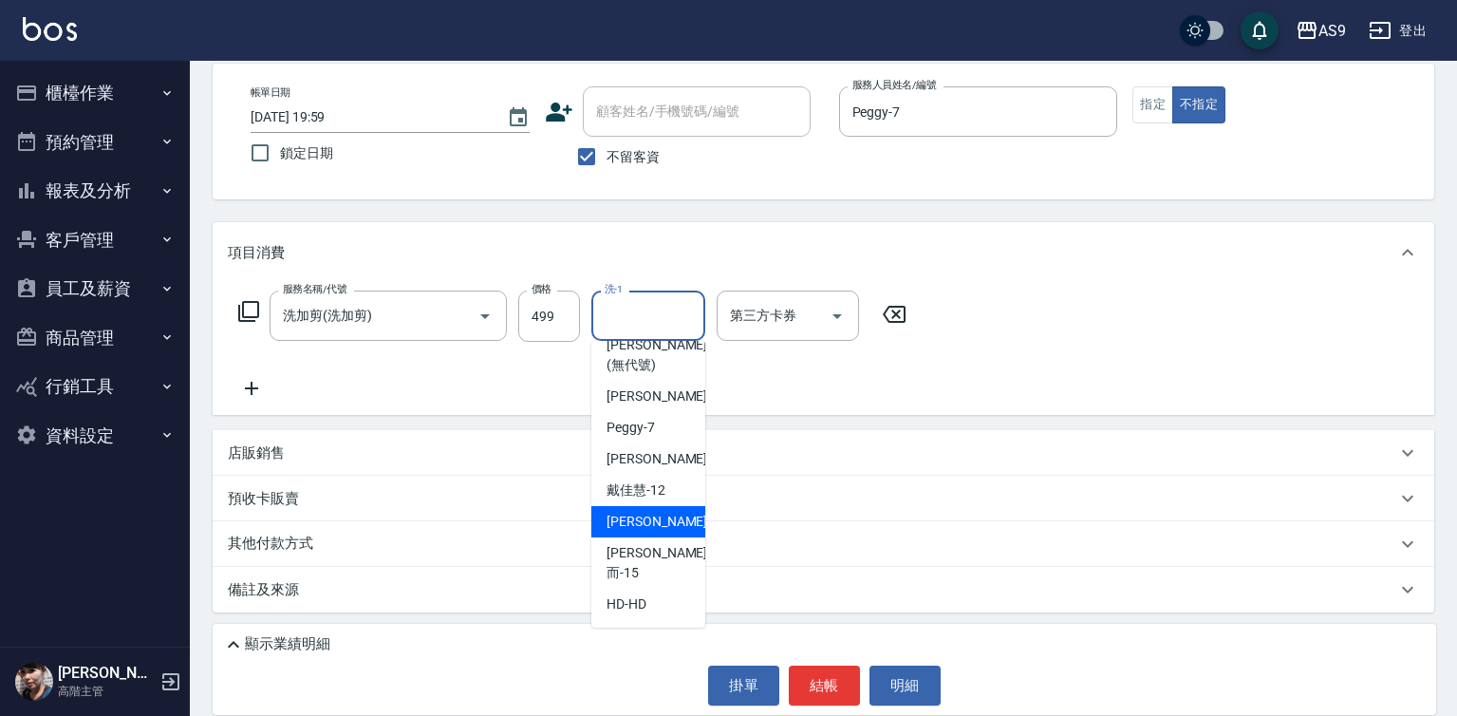
click at [643, 532] on span "[PERSON_NAME] -13" at bounding box center [667, 522] width 120 height 20
type input "[PERSON_NAME]-13"
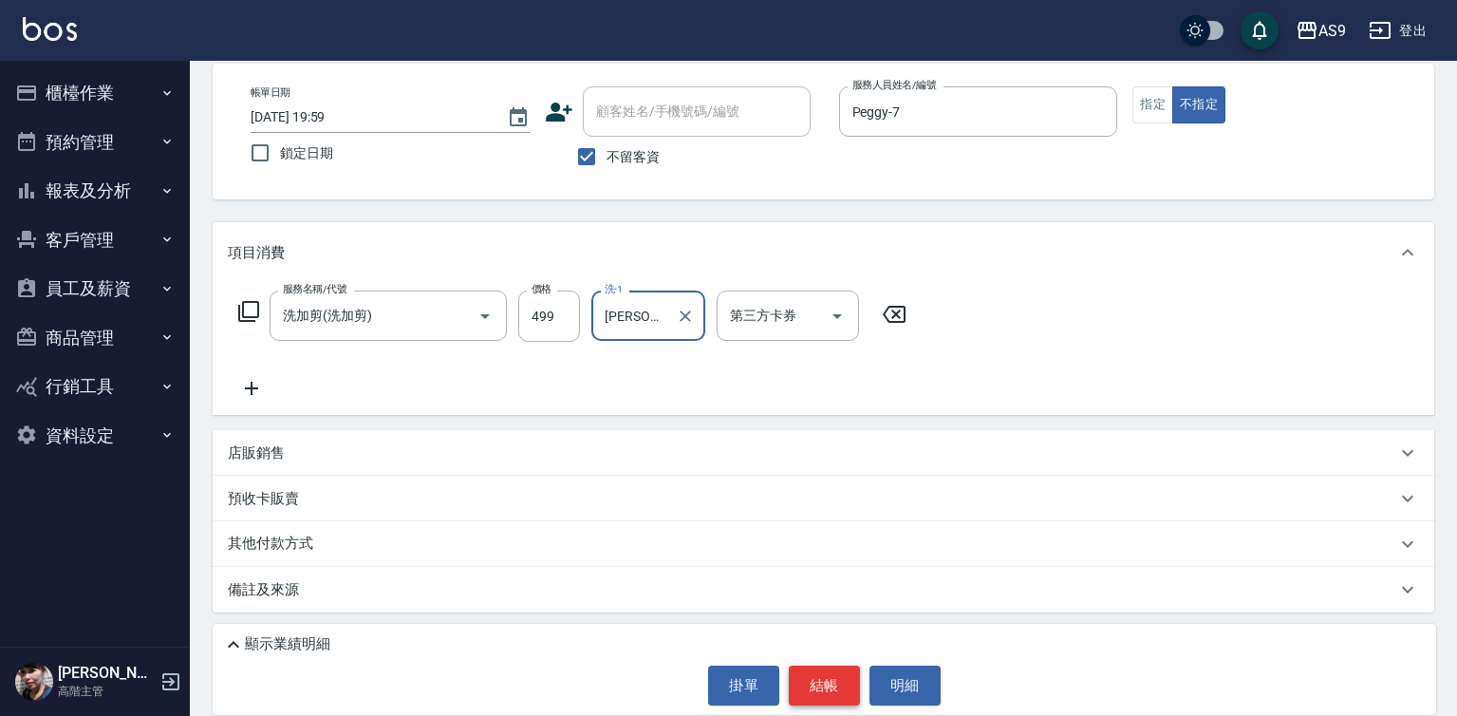
click at [840, 700] on button "結帳" at bounding box center [824, 685] width 71 height 40
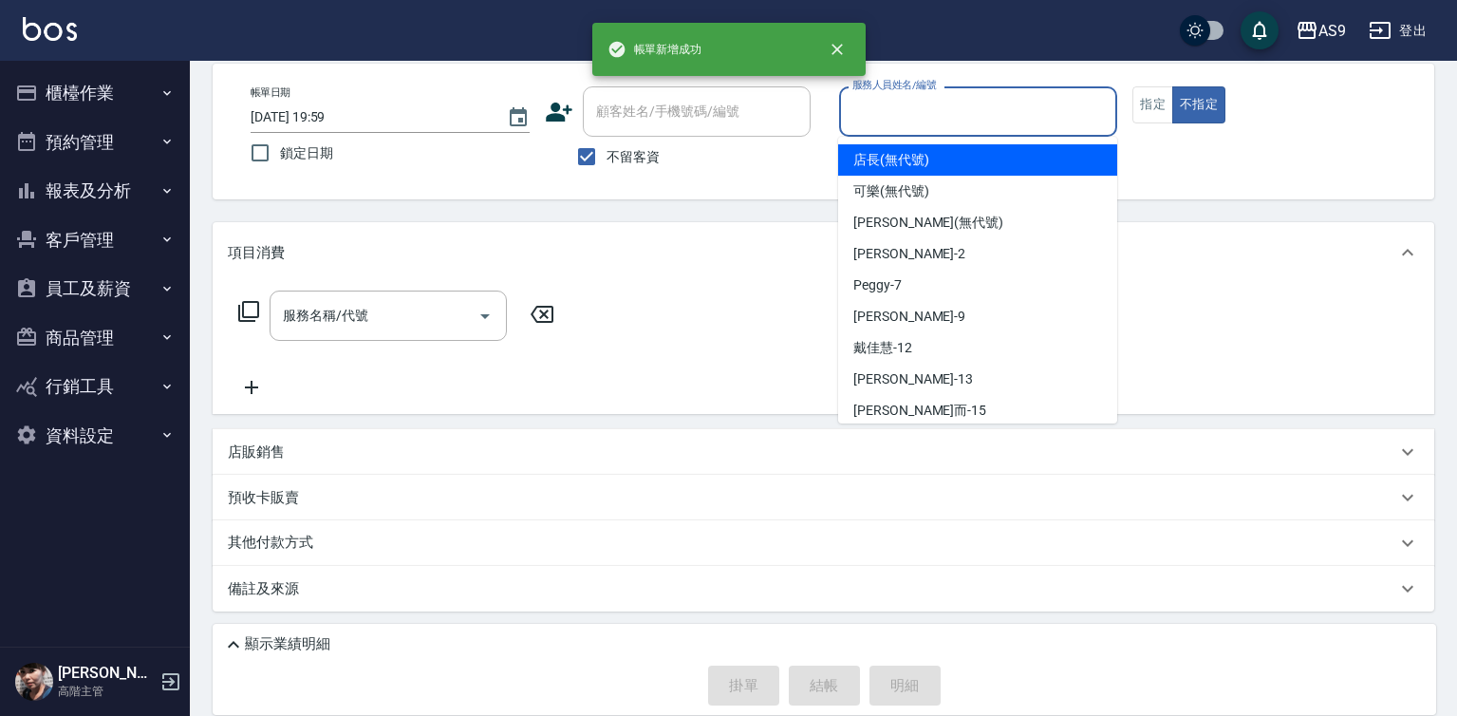
click at [873, 121] on input "服務人員姓名/編號" at bounding box center [979, 111] width 262 height 33
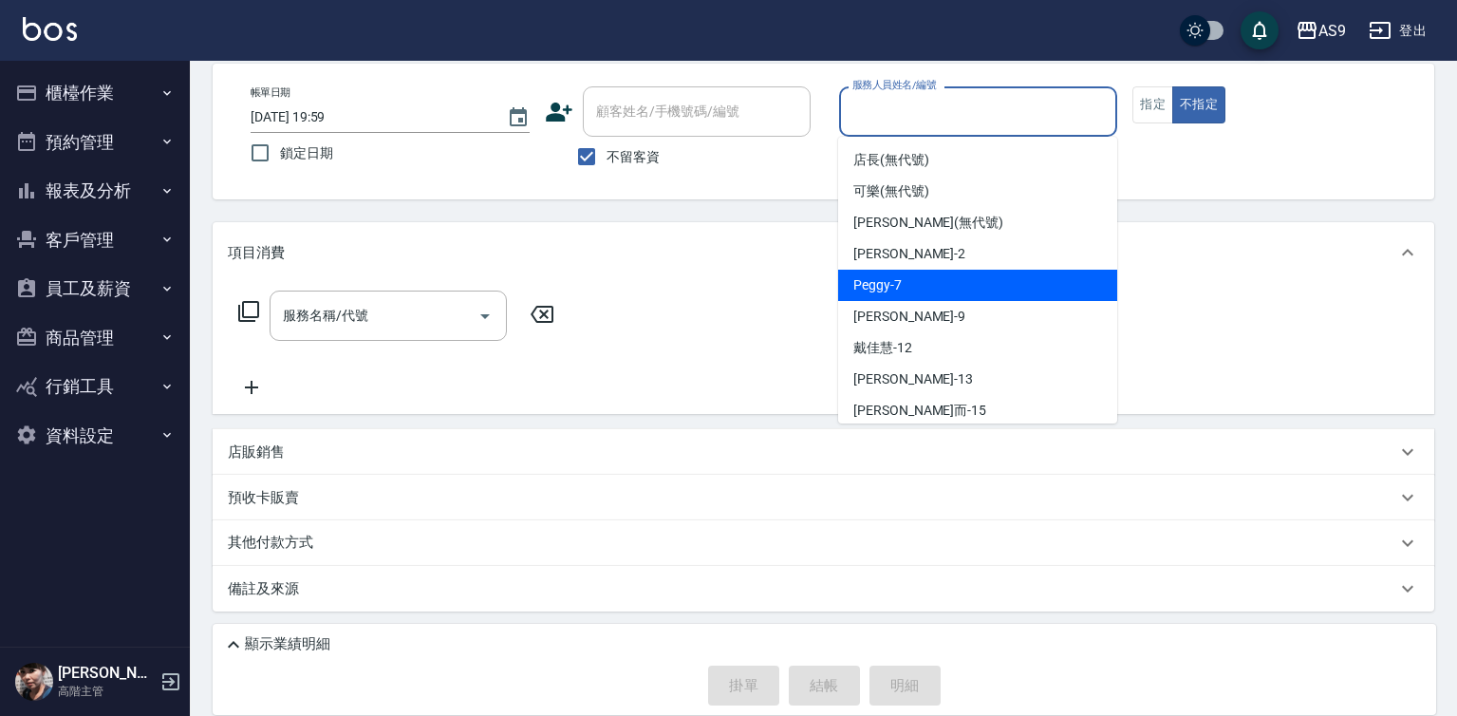
click at [892, 289] on span "Peggy -7" at bounding box center [877, 285] width 48 height 20
type input "Peggy-7"
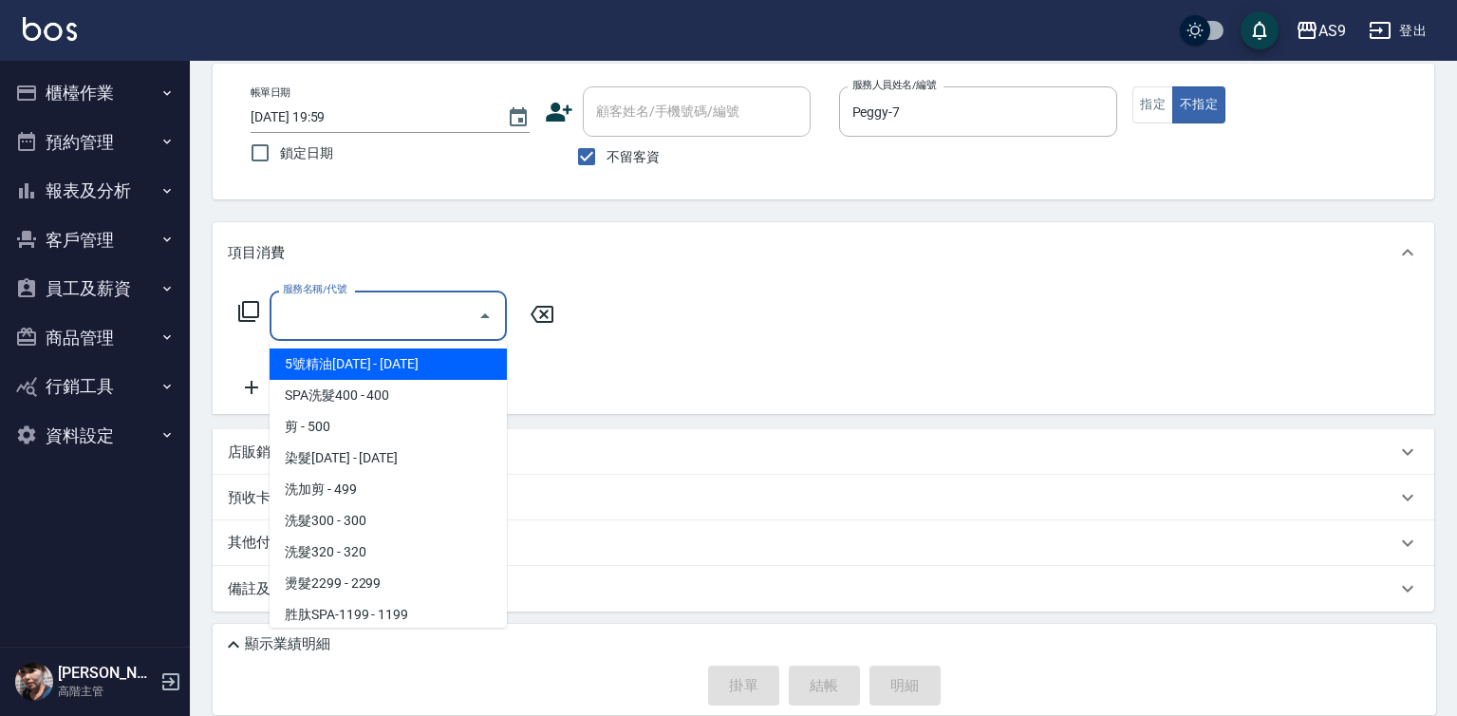
click at [412, 317] on input "服務名稱/代號" at bounding box center [374, 315] width 192 height 33
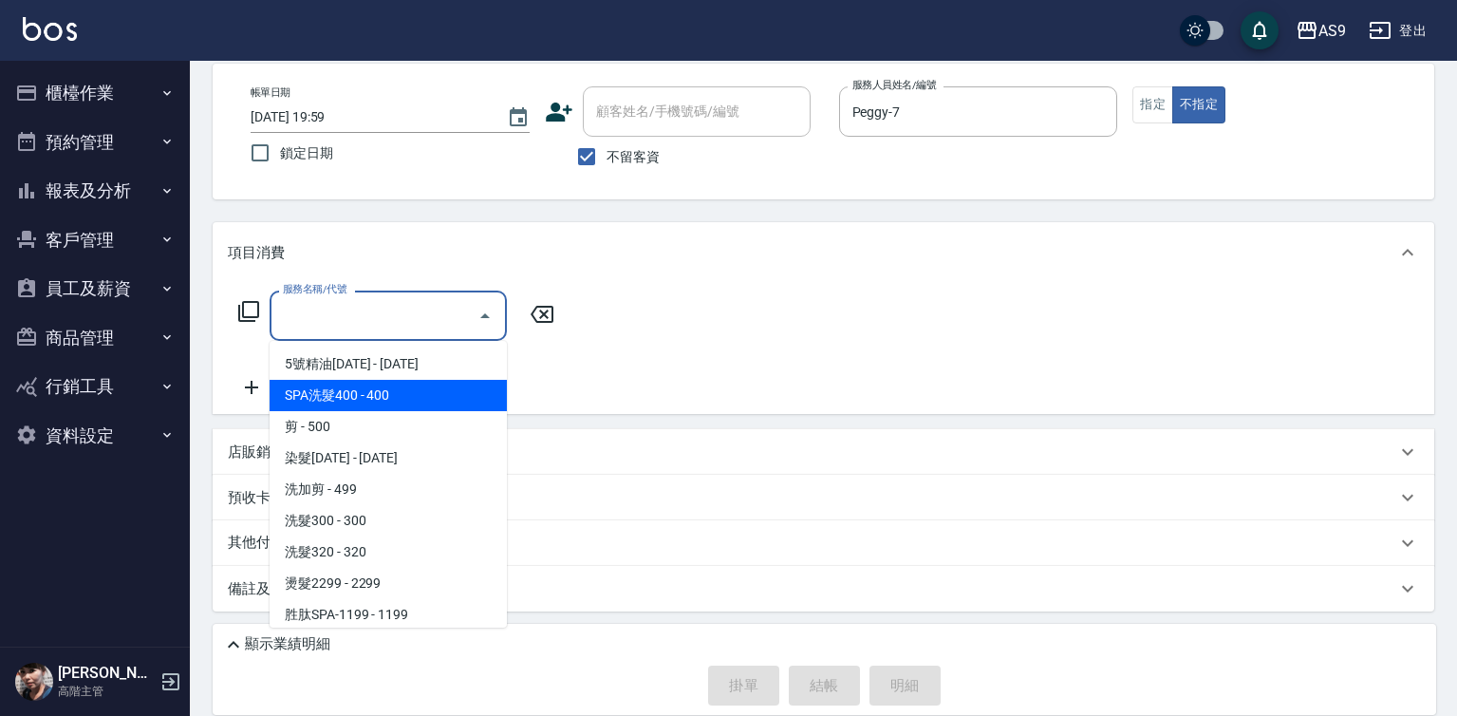
click at [400, 395] on span "SPA洗髮400 - 400" at bounding box center [388, 395] width 237 height 31
type input "SPA洗髮400(SPA洗髮400)"
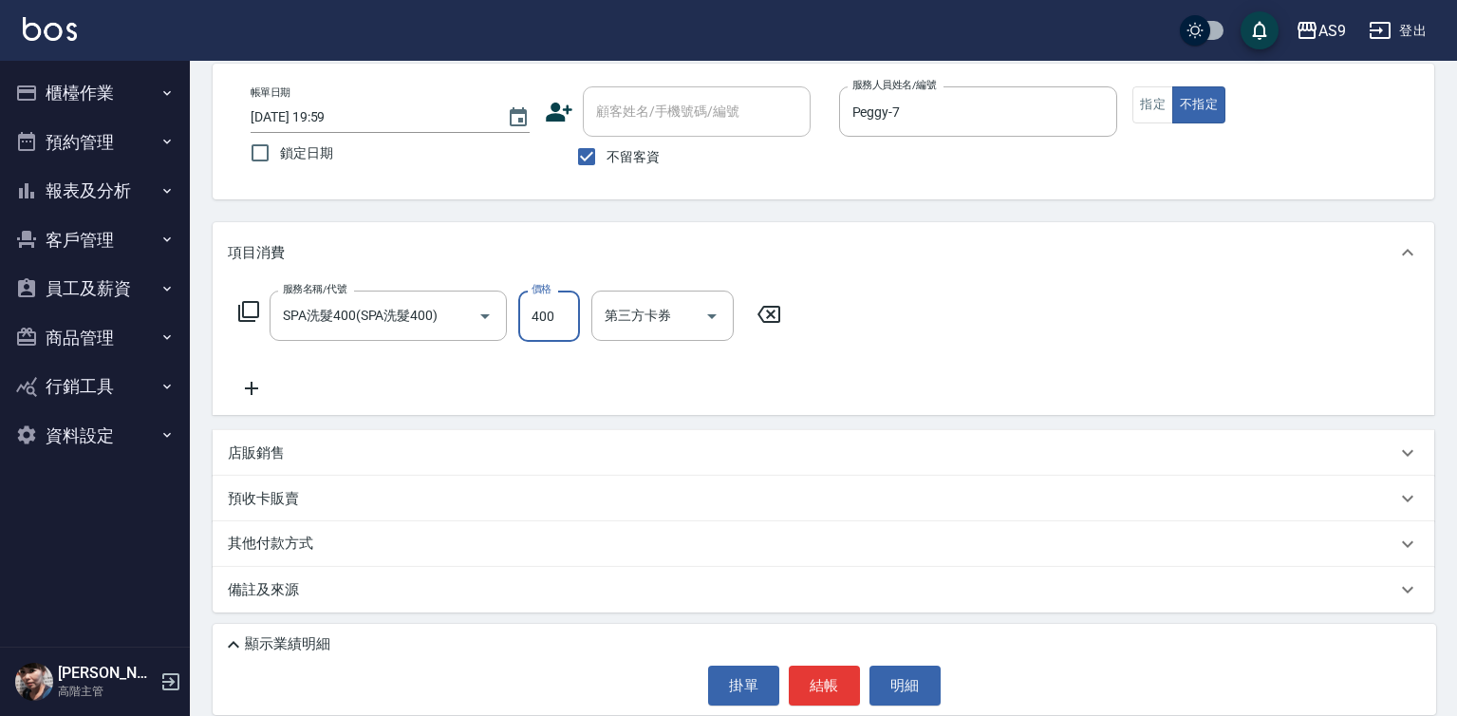
click at [541, 319] on input "400" at bounding box center [549, 315] width 62 height 51
click at [551, 302] on input "36300" at bounding box center [549, 315] width 62 height 51
type input "363"
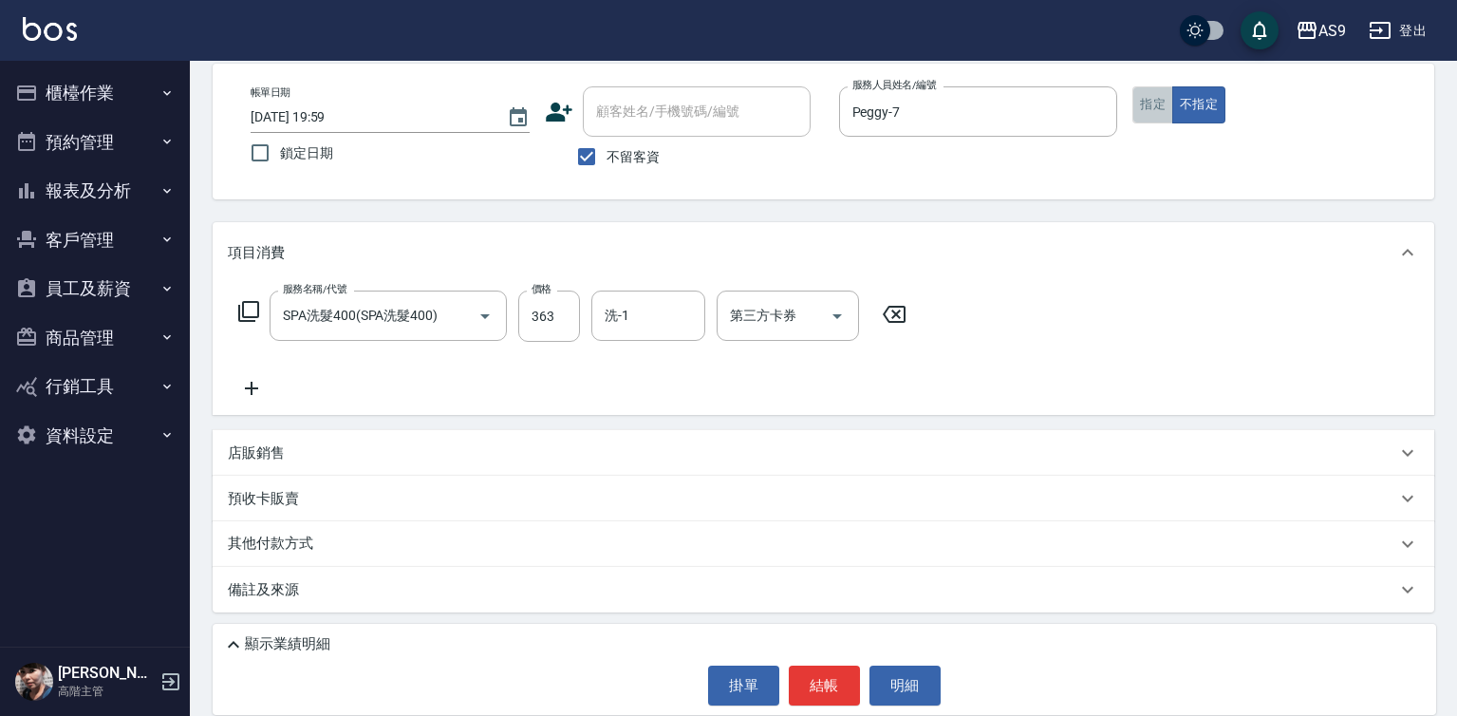
click at [1151, 109] on button "指定" at bounding box center [1152, 104] width 41 height 37
click at [826, 677] on button "結帳" at bounding box center [824, 685] width 71 height 40
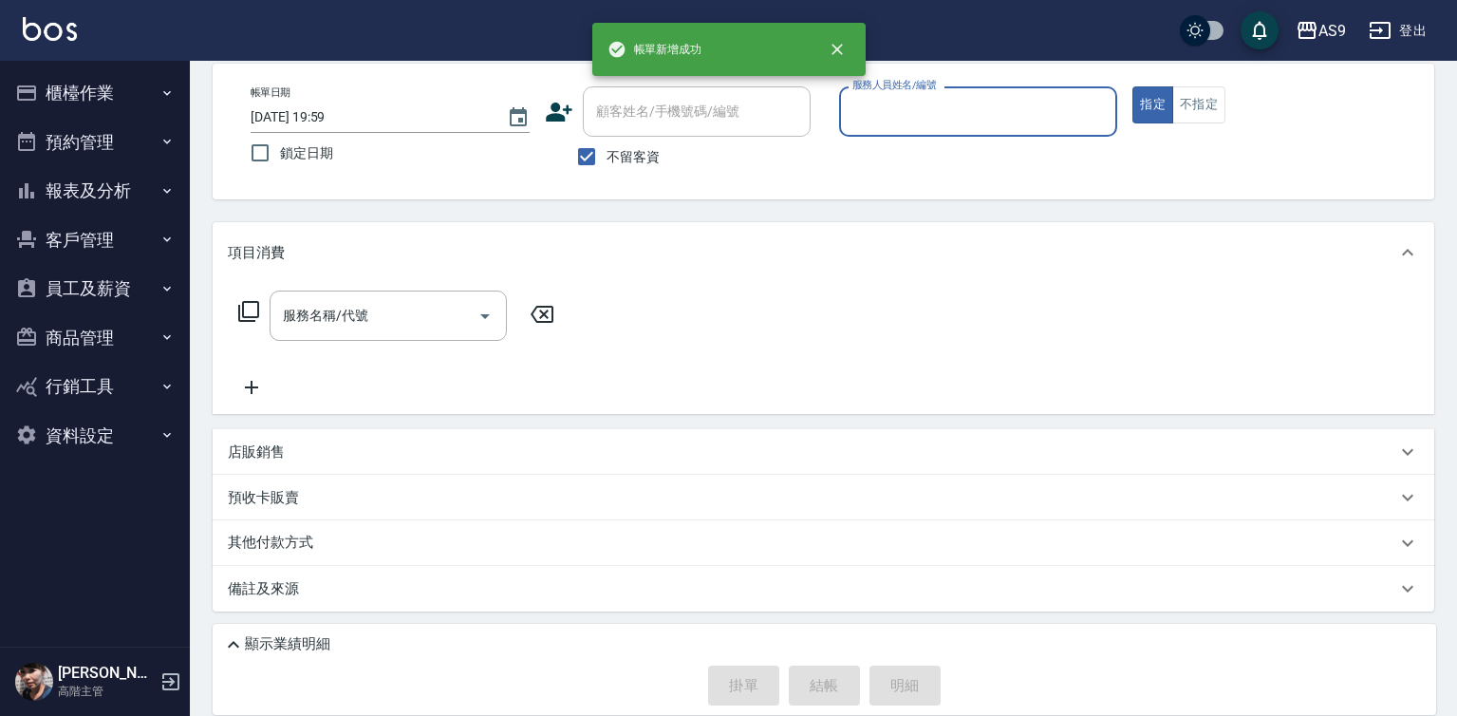
click at [883, 107] on input "服務人員姓名/編號" at bounding box center [979, 111] width 262 height 33
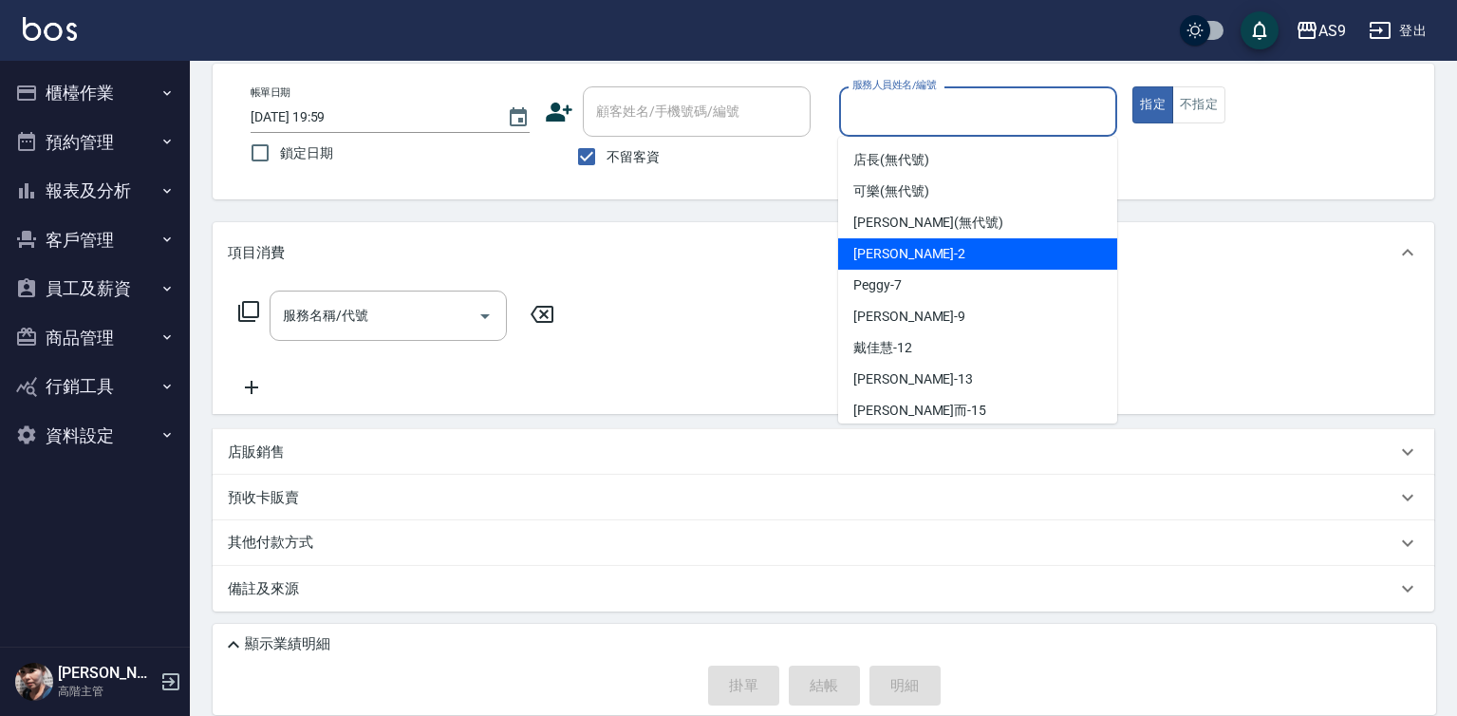
click at [923, 256] on span "[PERSON_NAME]蘭 -2" at bounding box center [909, 254] width 112 height 20
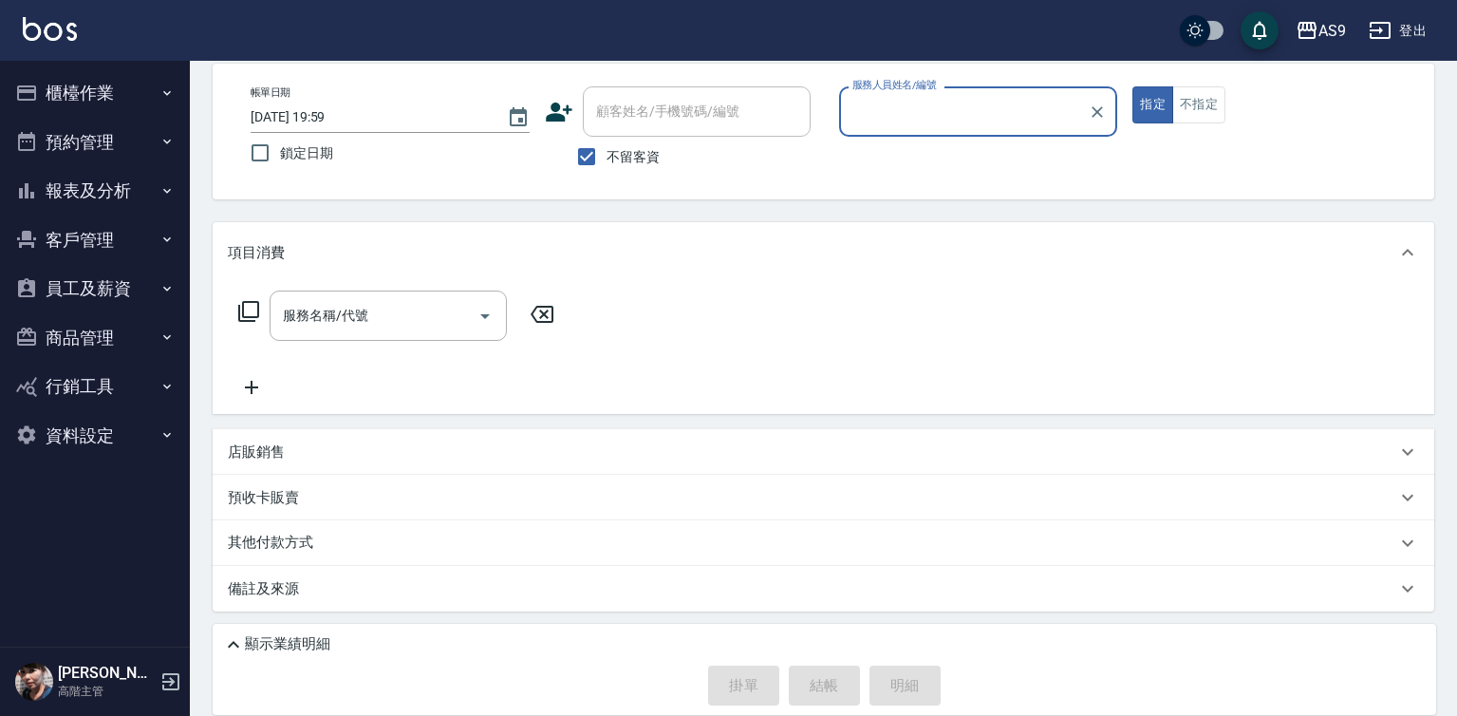
type input "[PERSON_NAME]蘭-2"
click at [406, 315] on input "服務名稱/代號" at bounding box center [374, 315] width 192 height 33
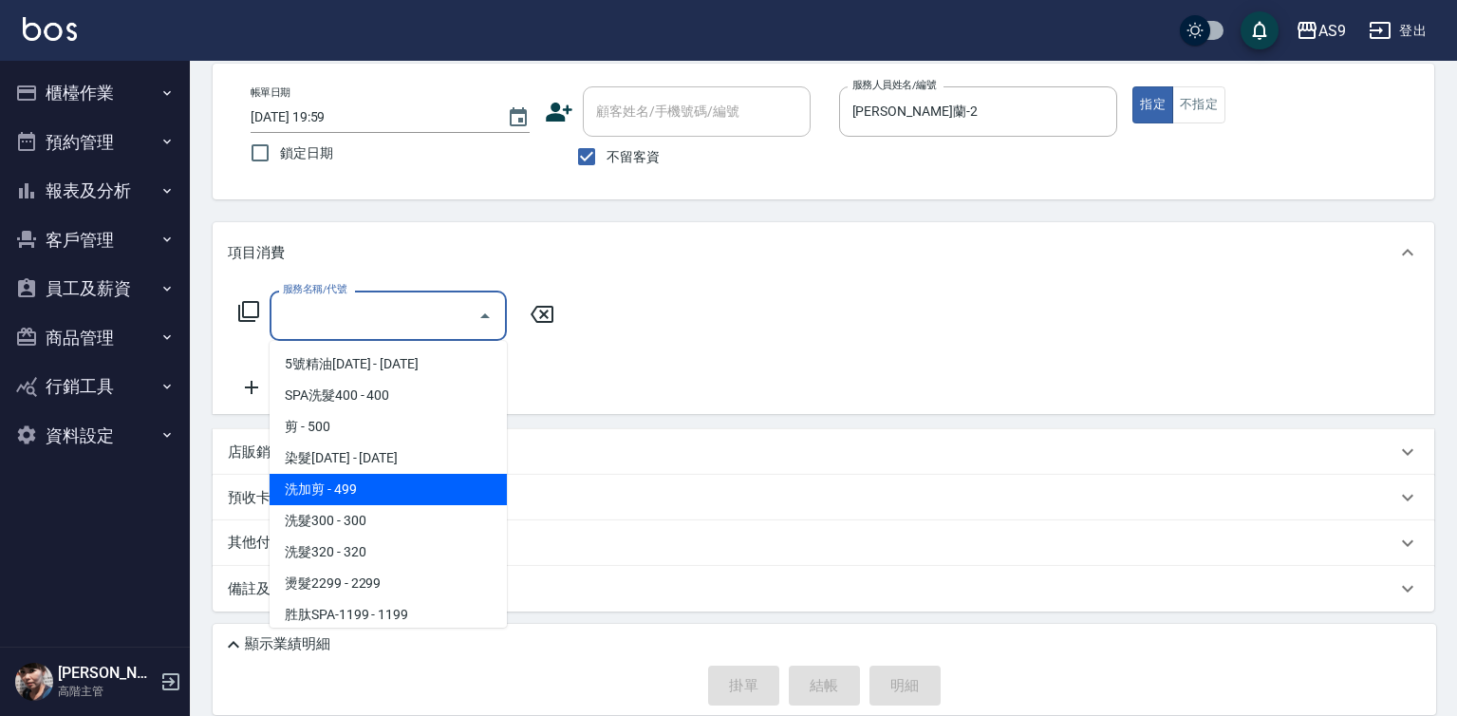
click at [355, 494] on span "洗加剪 - 499" at bounding box center [388, 489] width 237 height 31
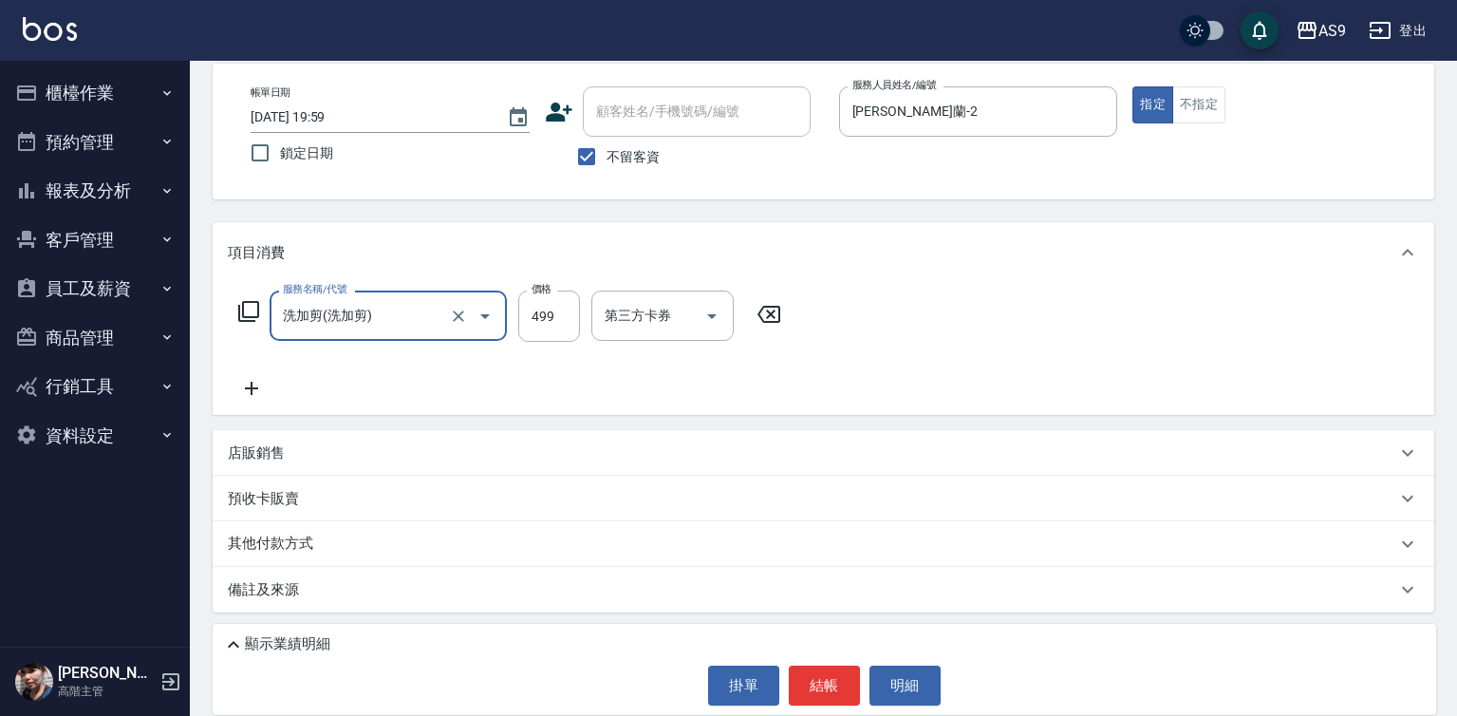
click at [371, 532] on div "其他付款方式" at bounding box center [824, 544] width 1222 height 46
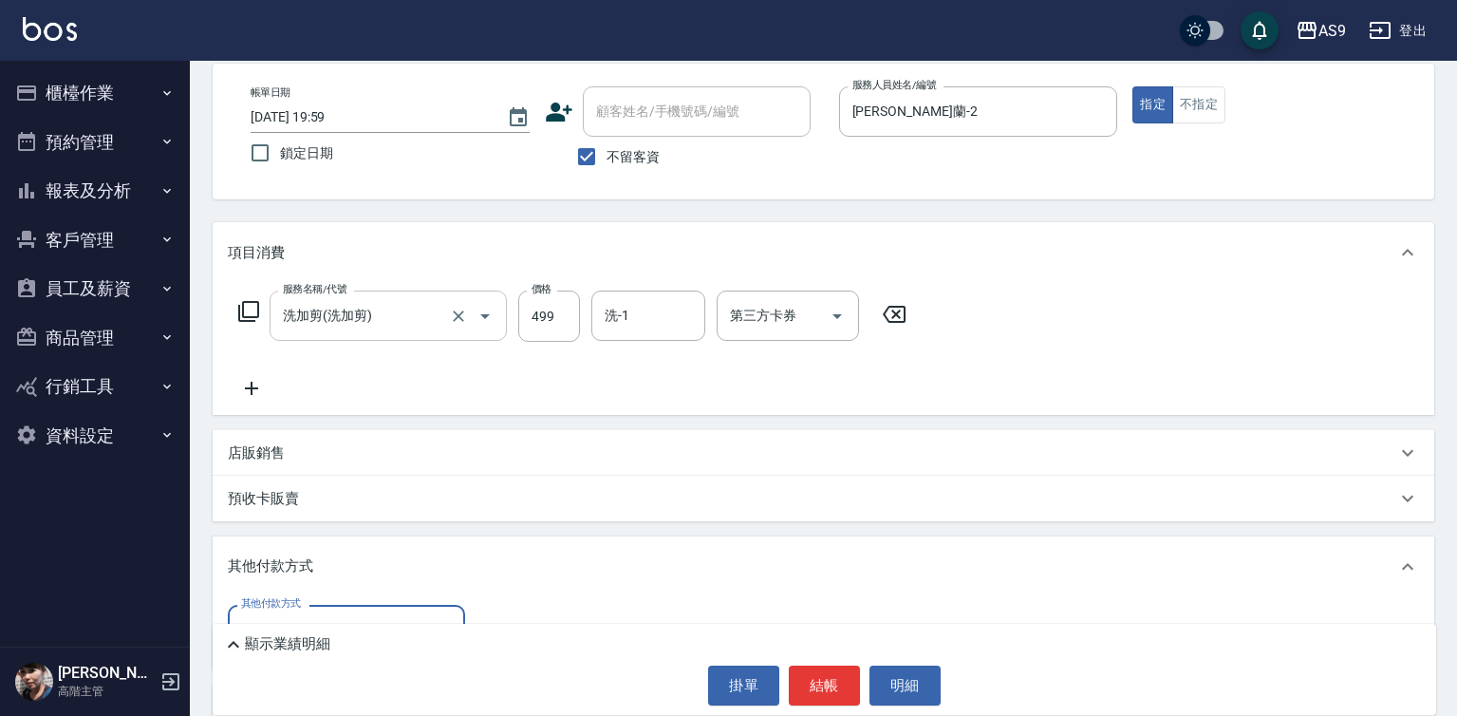
scroll to position [0, 0]
click at [359, 341] on div "洗加剪(洗加剪) 服務名稱/代號" at bounding box center [388, 315] width 237 height 50
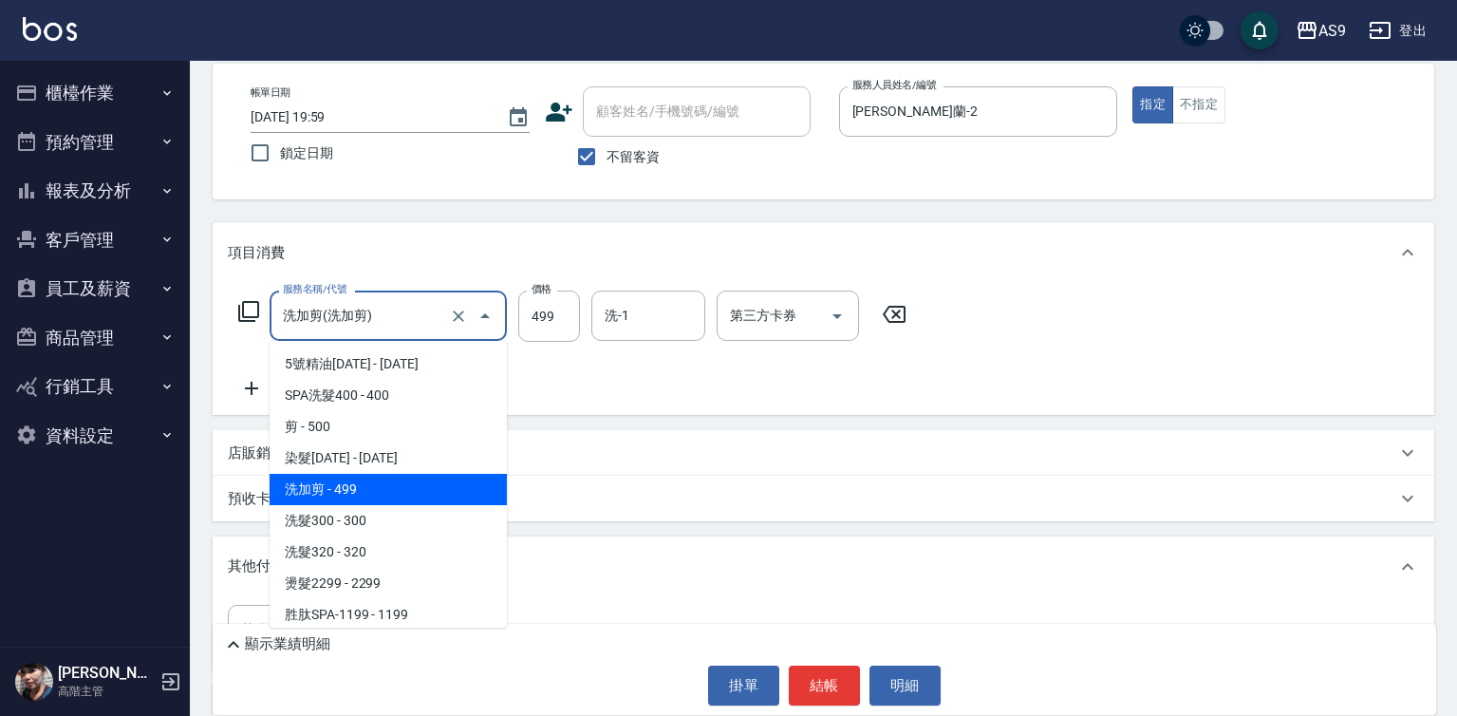
click at [364, 321] on input "洗加剪(洗加剪)" at bounding box center [361, 315] width 167 height 33
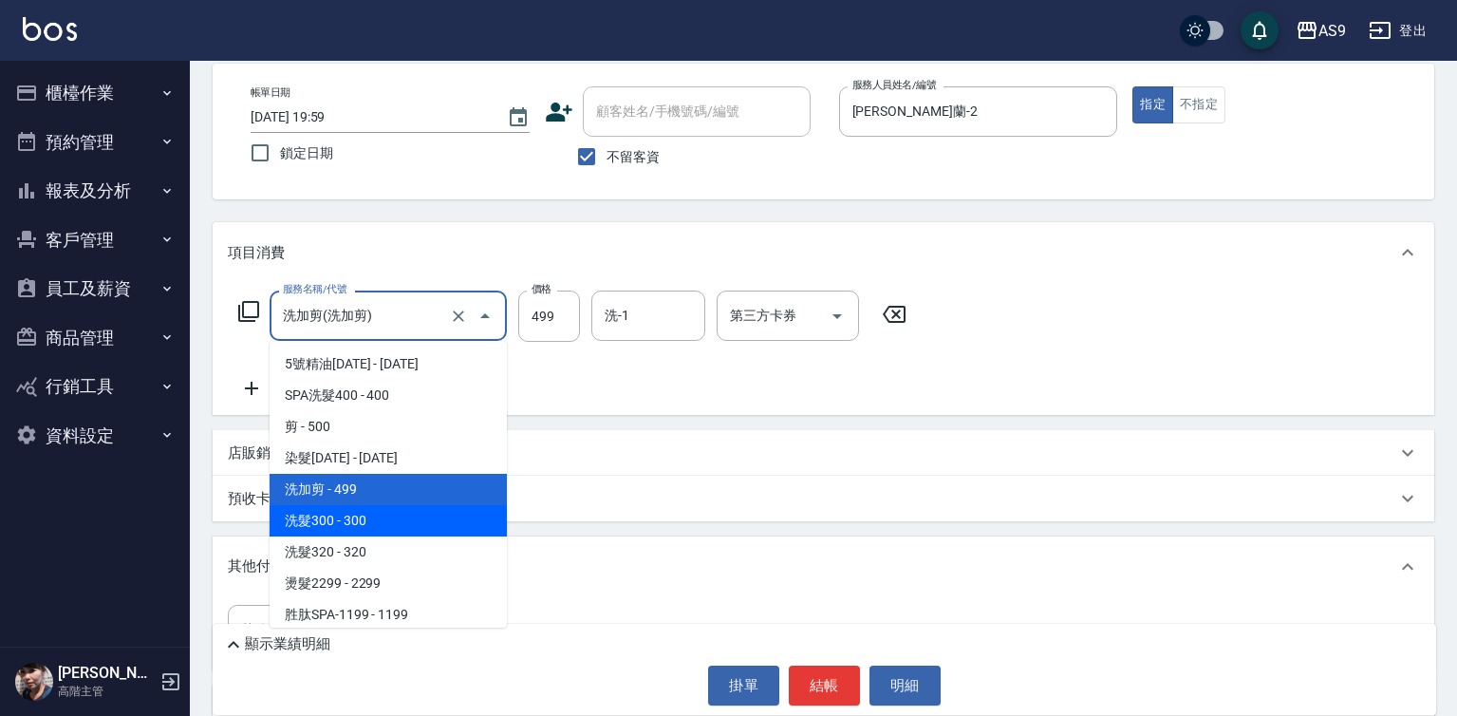
drag, startPoint x: 371, startPoint y: 533, endPoint x: 473, endPoint y: 420, distance: 152.6
click at [371, 532] on span "洗髮300 - 300" at bounding box center [388, 520] width 237 height 31
type input "洗髮300(洗 髮300)"
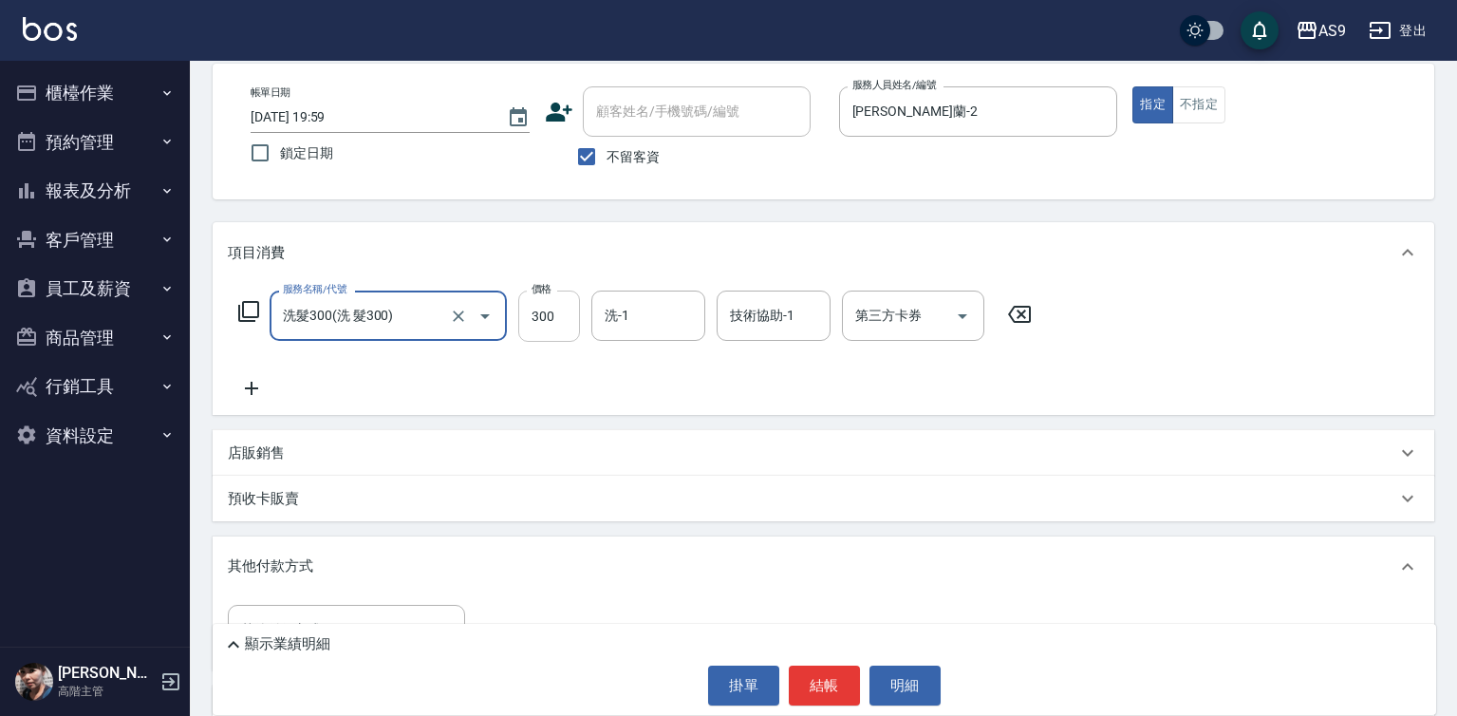
click at [569, 321] on input "300" at bounding box center [549, 315] width 62 height 51
type input "270"
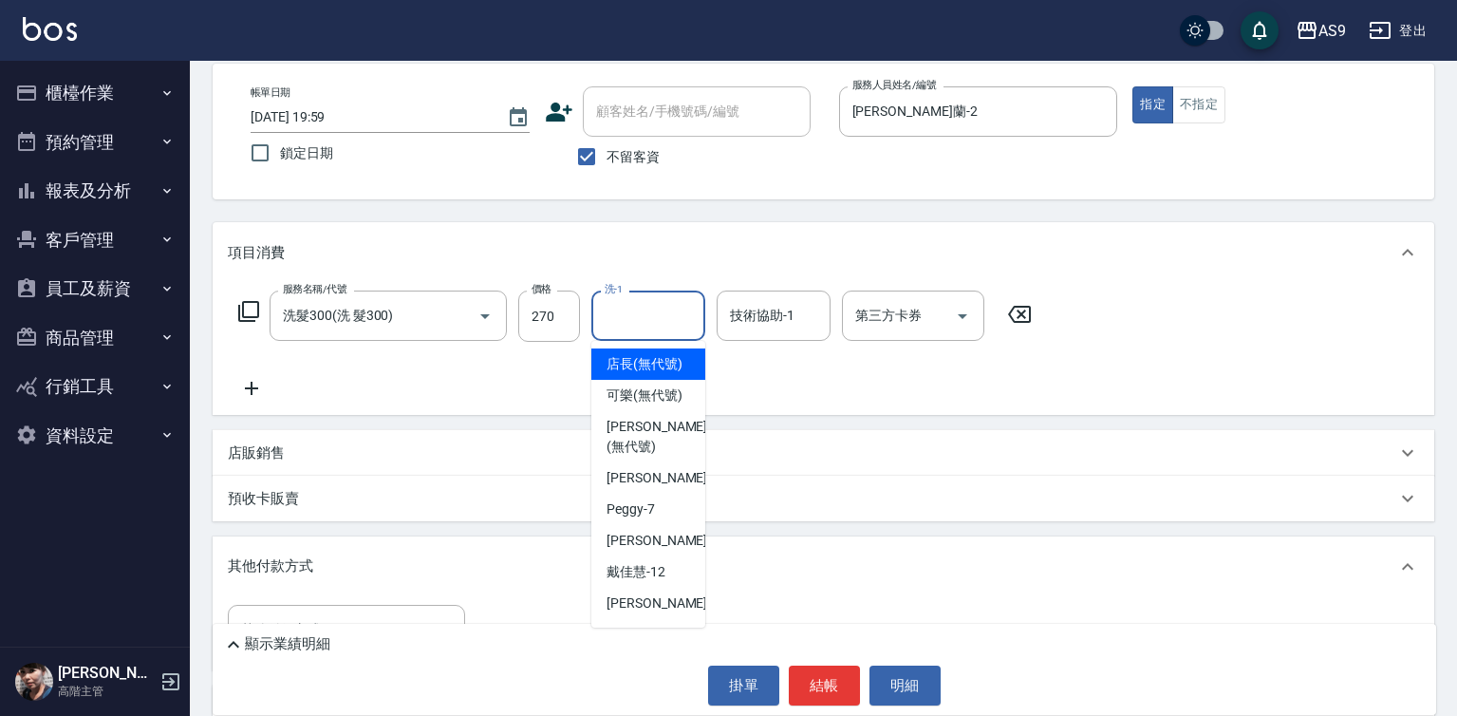
click at [637, 327] on input "洗-1" at bounding box center [648, 315] width 97 height 33
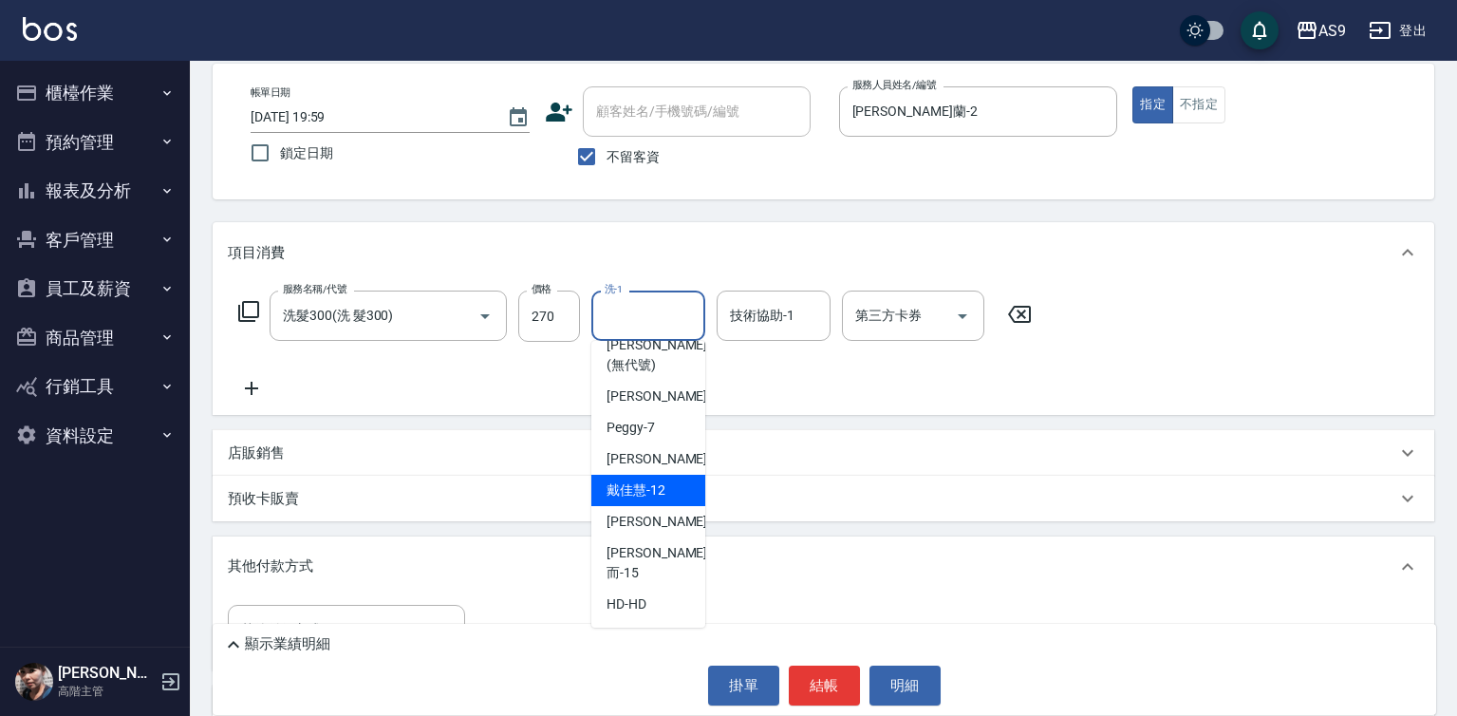
scroll to position [121, 0]
click at [661, 532] on span "[PERSON_NAME] -13" at bounding box center [667, 522] width 120 height 20
type input "[PERSON_NAME]-13"
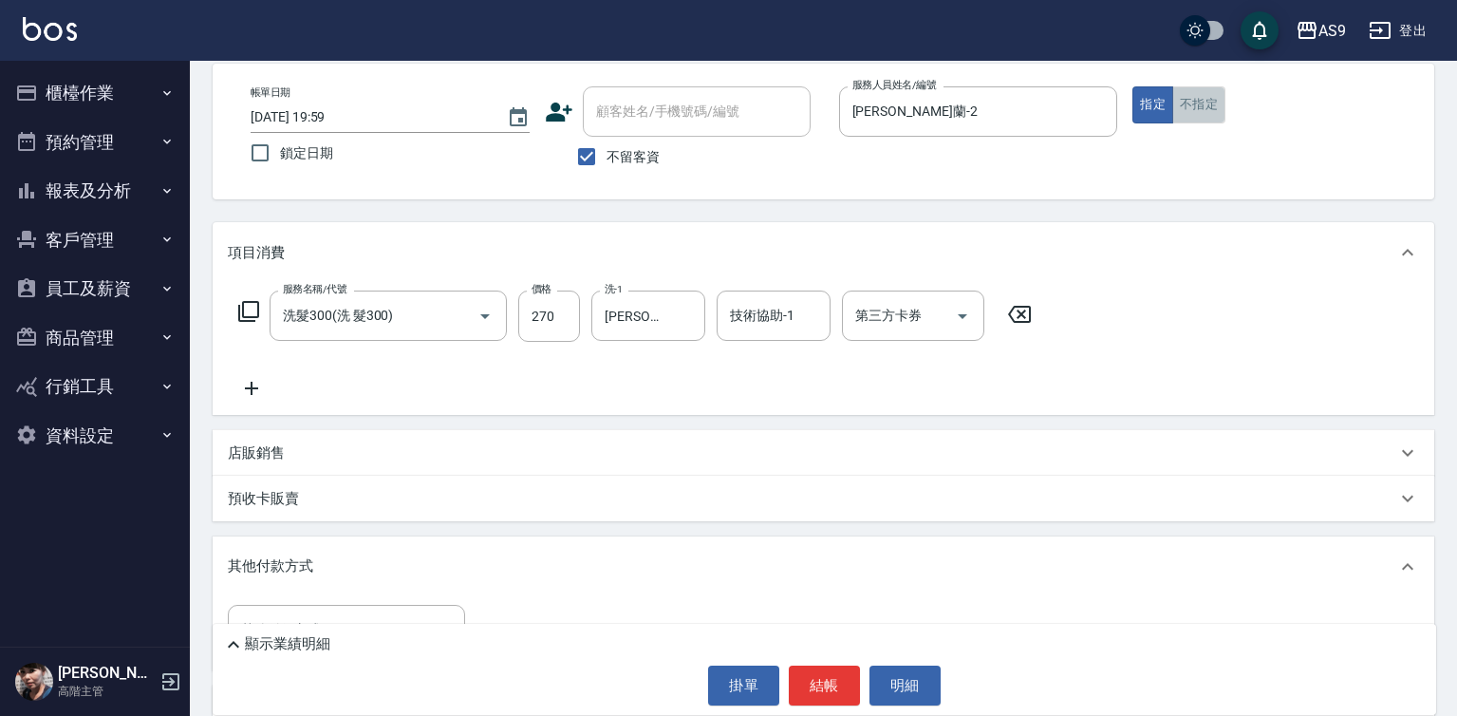
click at [1207, 107] on button "不指定" at bounding box center [1198, 104] width 53 height 37
click at [819, 688] on button "結帳" at bounding box center [824, 685] width 71 height 40
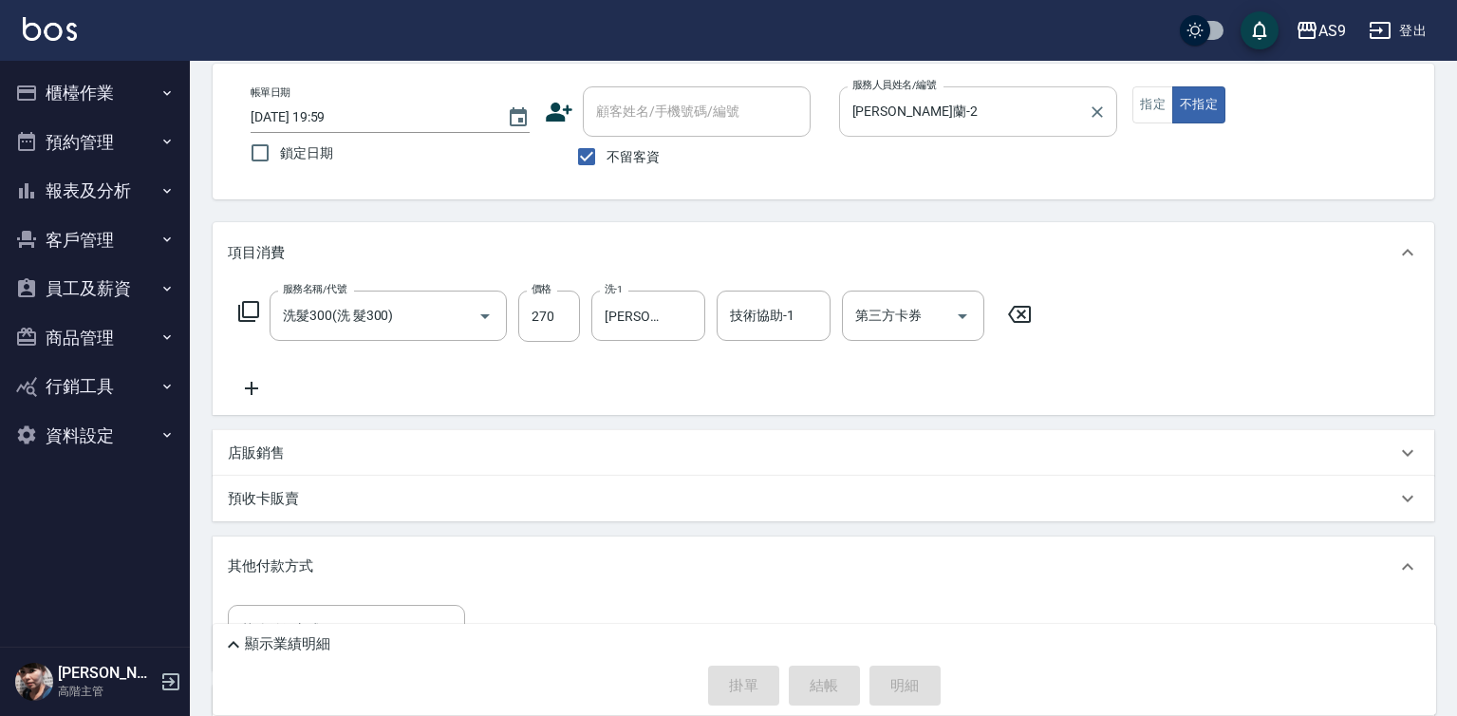
type input "[DATE] 20:00"
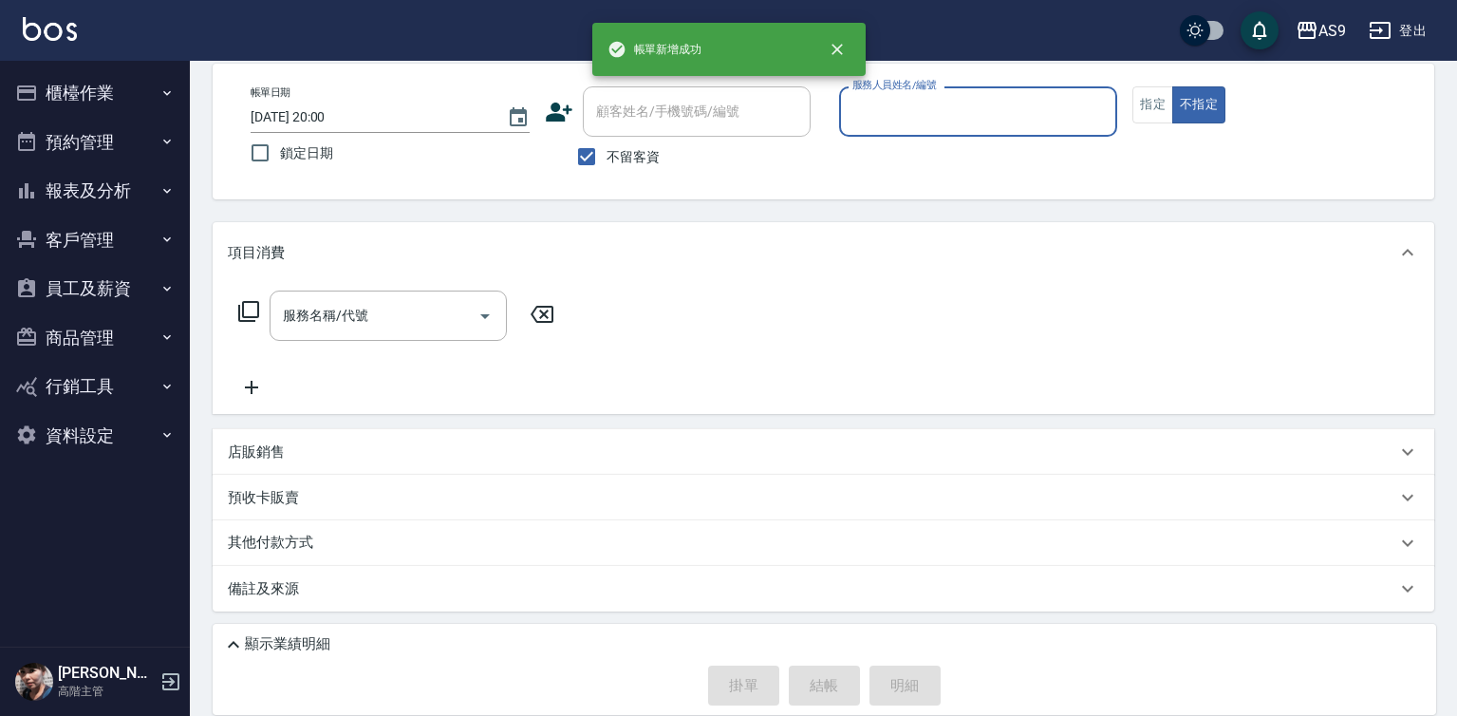
click at [883, 109] on input "服務人員姓名/編號" at bounding box center [979, 111] width 262 height 33
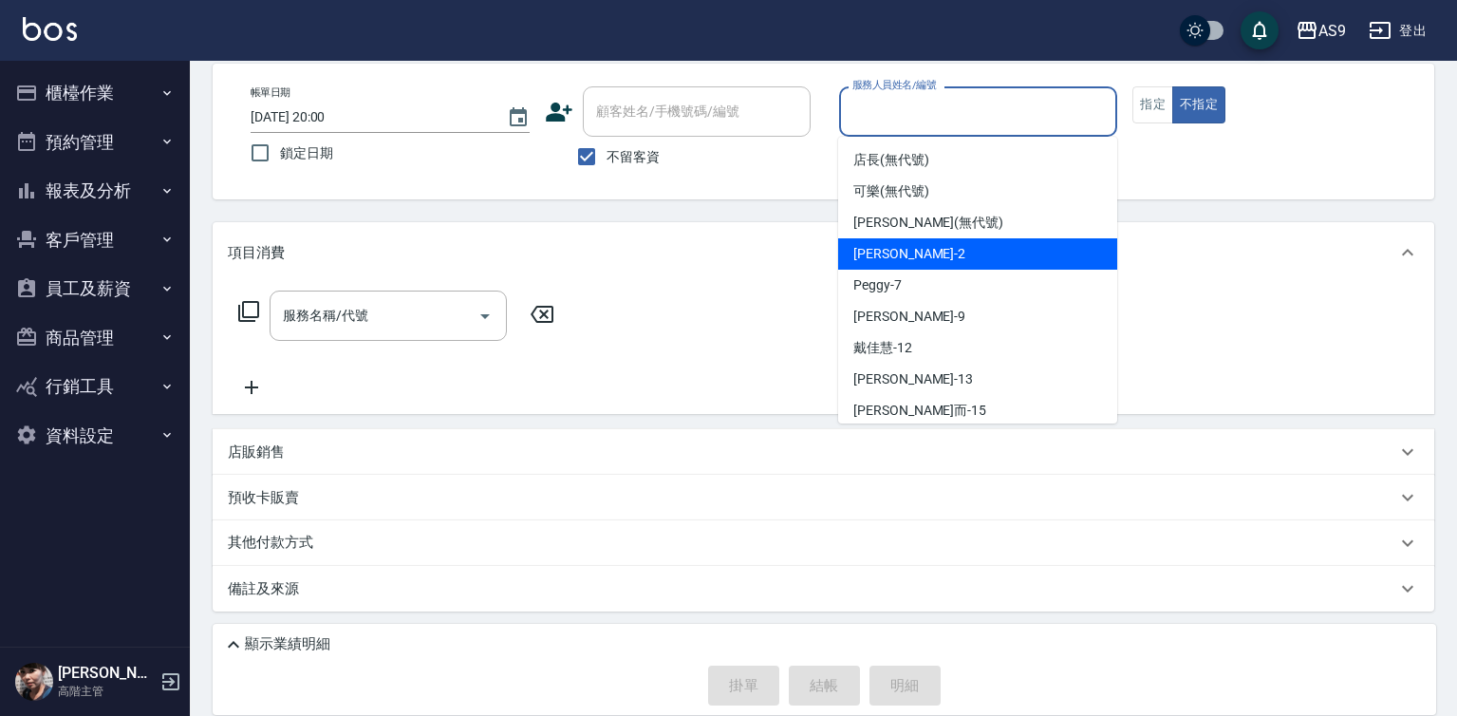
click at [927, 262] on span "[PERSON_NAME]蘭 -2" at bounding box center [909, 254] width 112 height 20
type input "[PERSON_NAME]蘭-2"
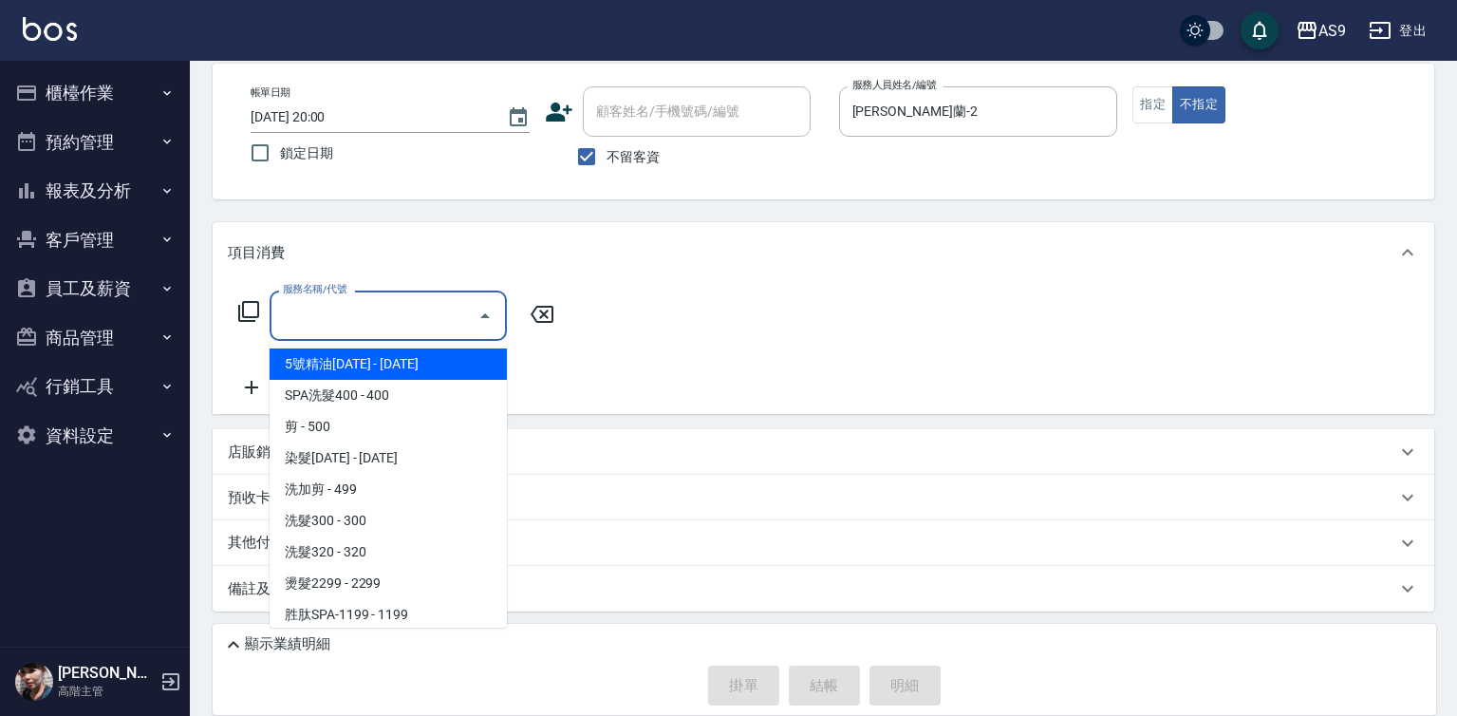
click at [357, 315] on input "服務名稱/代號" at bounding box center [374, 315] width 192 height 33
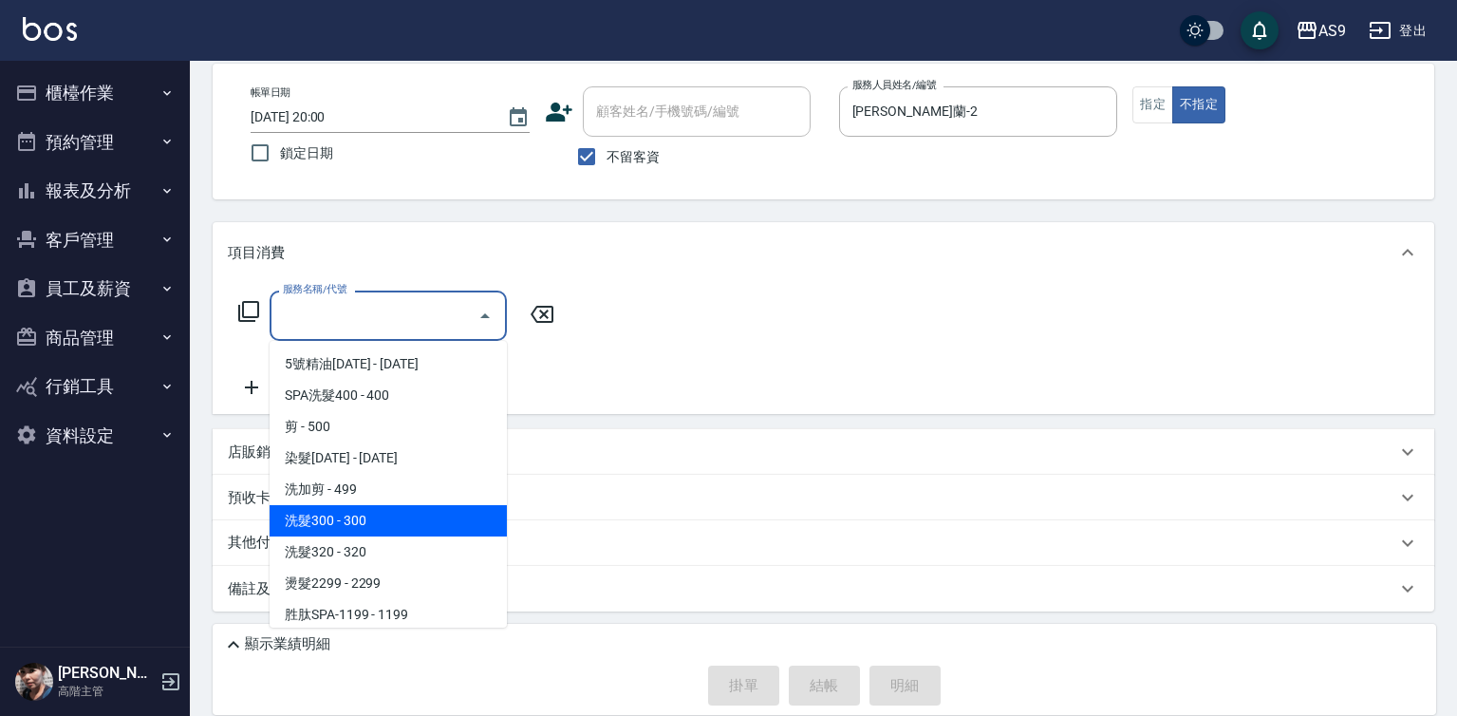
drag, startPoint x: 370, startPoint y: 532, endPoint x: 513, endPoint y: 415, distance: 184.1
click at [382, 531] on span "洗髮300 - 300" at bounding box center [388, 520] width 237 height 31
type input "洗髮300(洗 髮300)"
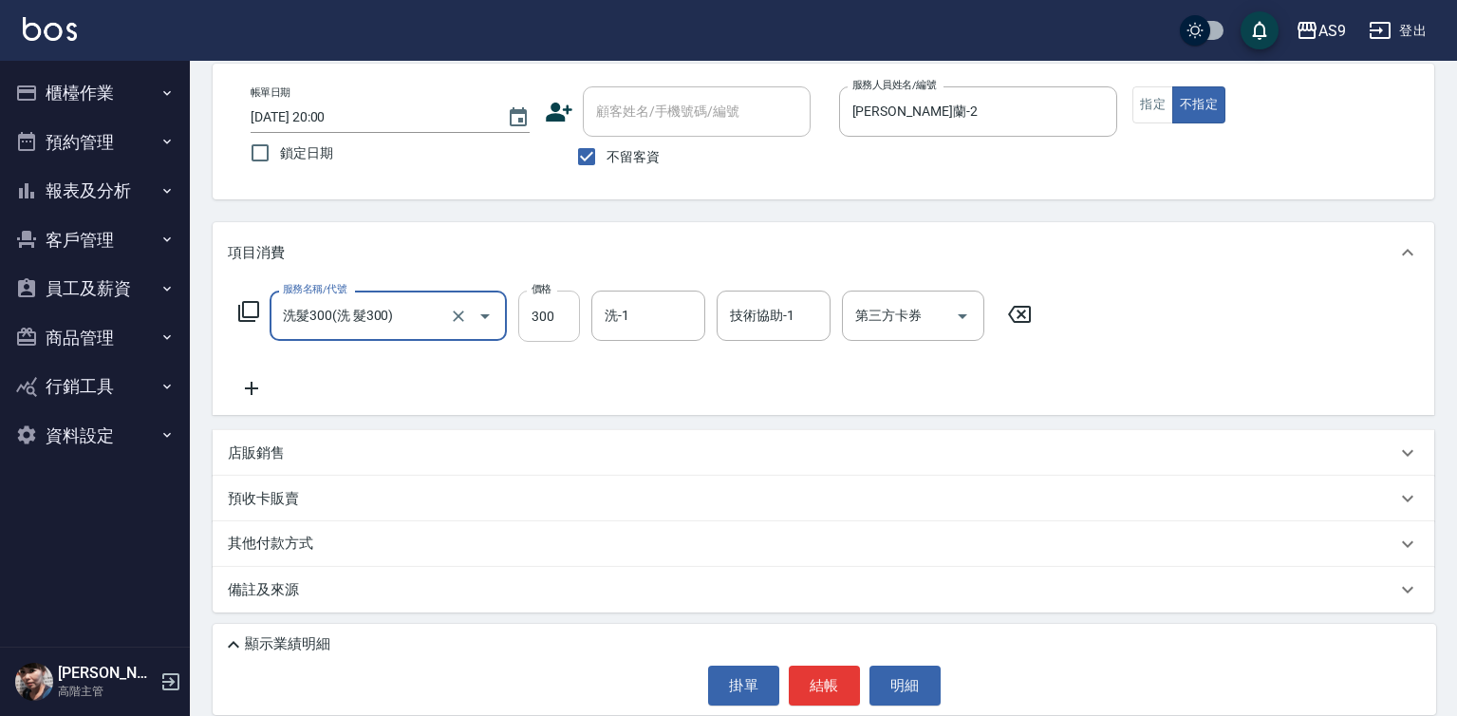
click at [554, 311] on input "300" at bounding box center [549, 315] width 62 height 51
type input "227"
drag, startPoint x: 816, startPoint y: 678, endPoint x: 819, endPoint y: 602, distance: 76.0
click at [817, 678] on button "結帳" at bounding box center [824, 685] width 71 height 40
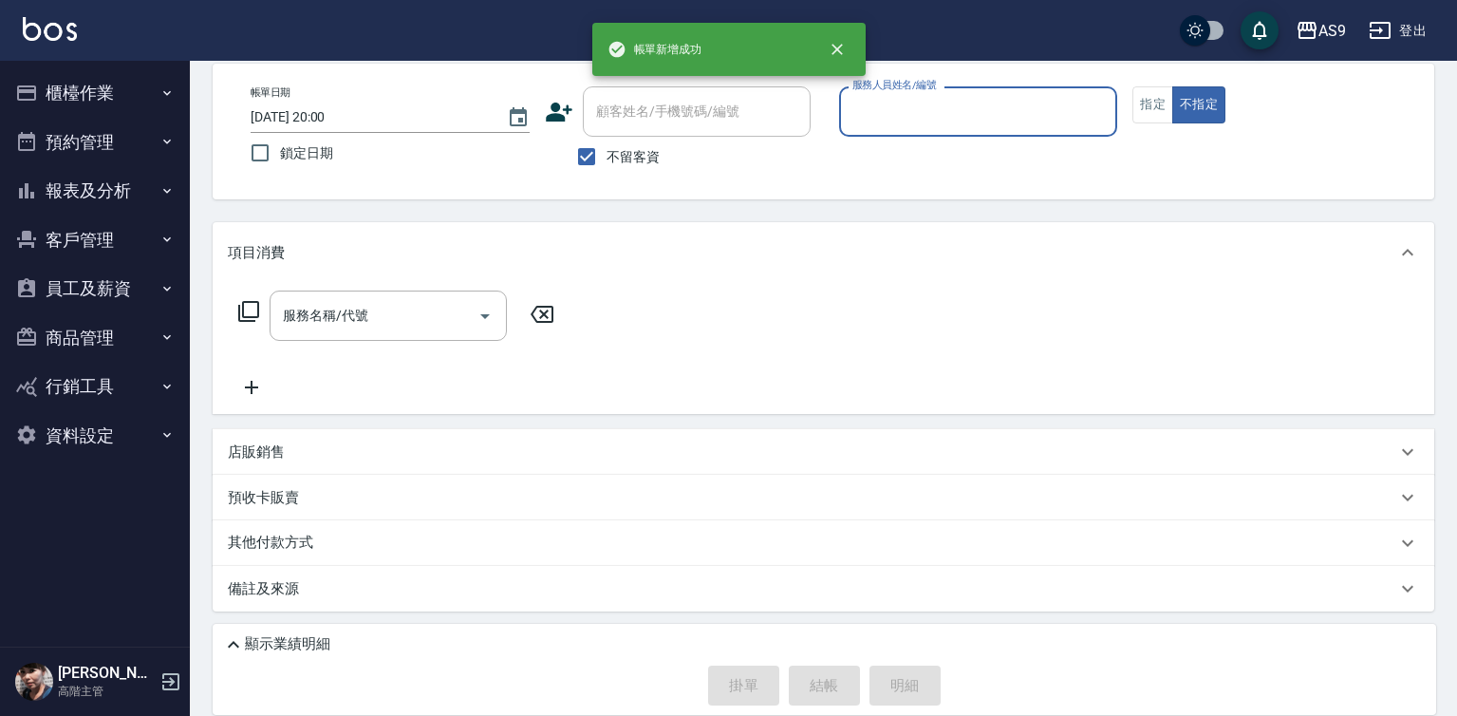
click at [921, 117] on input "服務人員姓名/編號" at bounding box center [979, 111] width 262 height 33
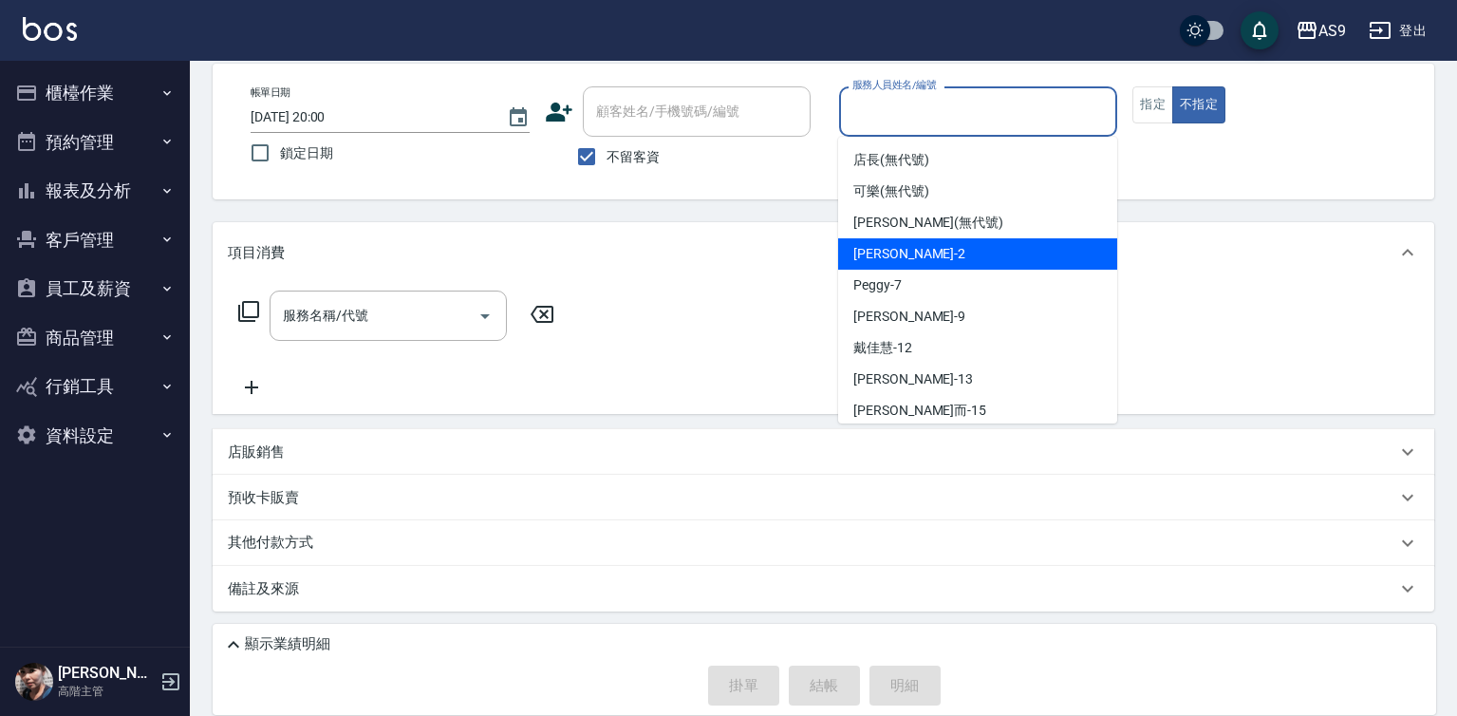
click at [926, 252] on span "[PERSON_NAME]蘭 -2" at bounding box center [909, 254] width 112 height 20
type input "[PERSON_NAME]蘭-2"
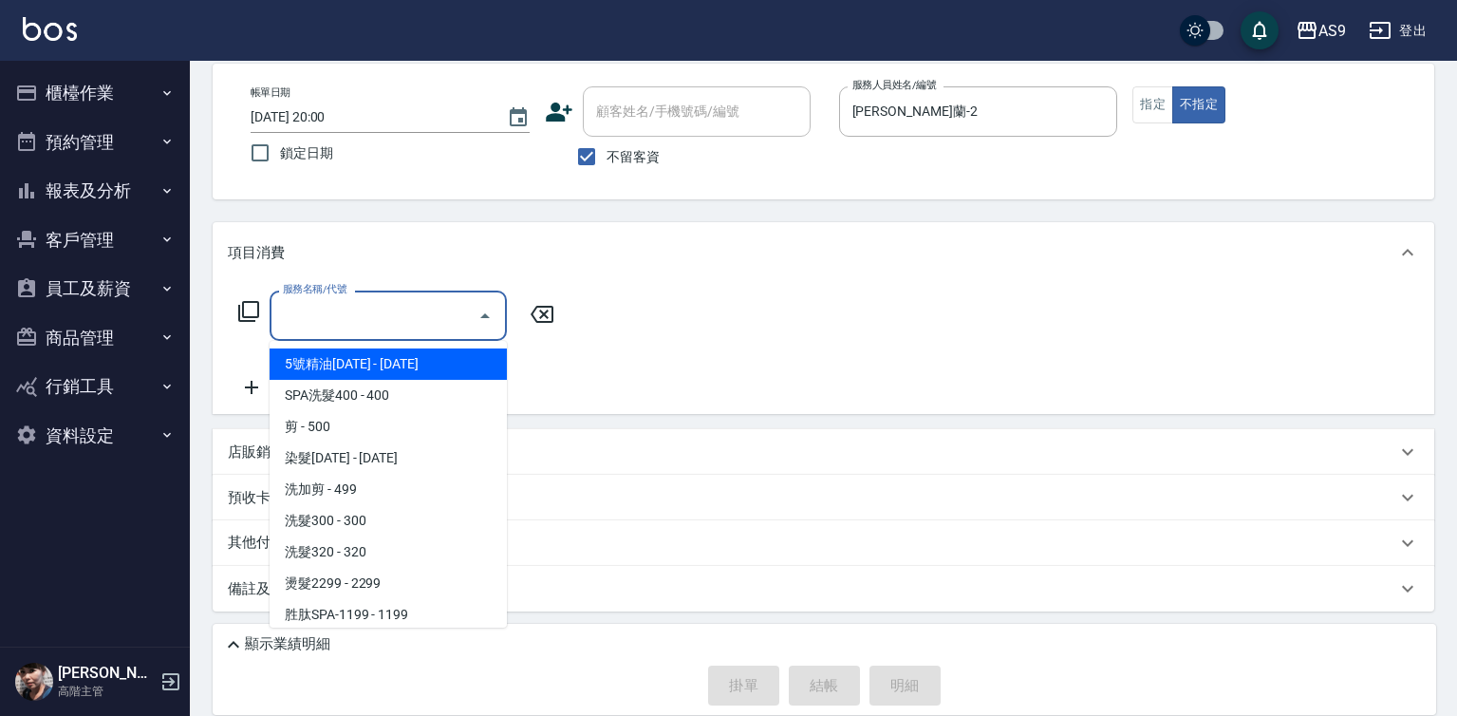
click at [421, 316] on input "服務名稱/代號" at bounding box center [374, 315] width 192 height 33
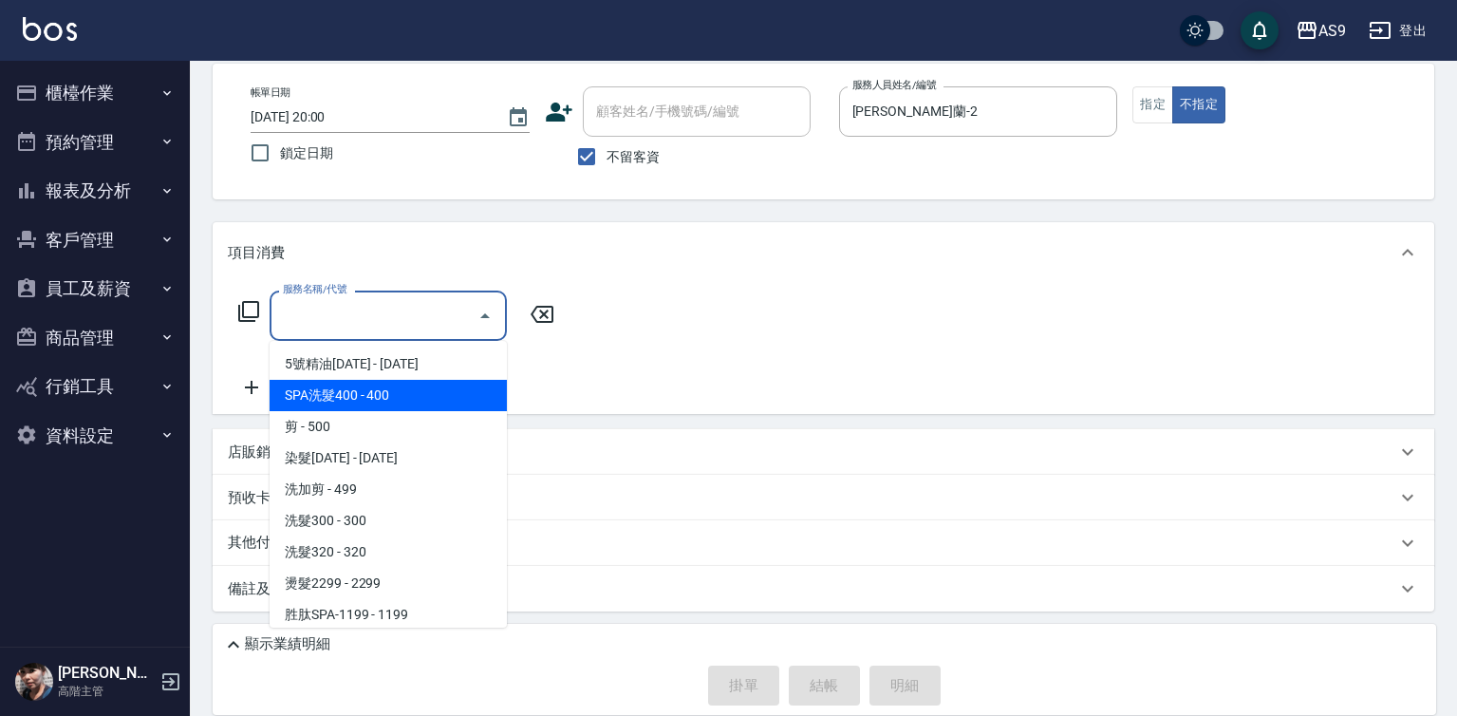
click at [380, 399] on span "SPA洗髮400 - 400" at bounding box center [388, 395] width 237 height 31
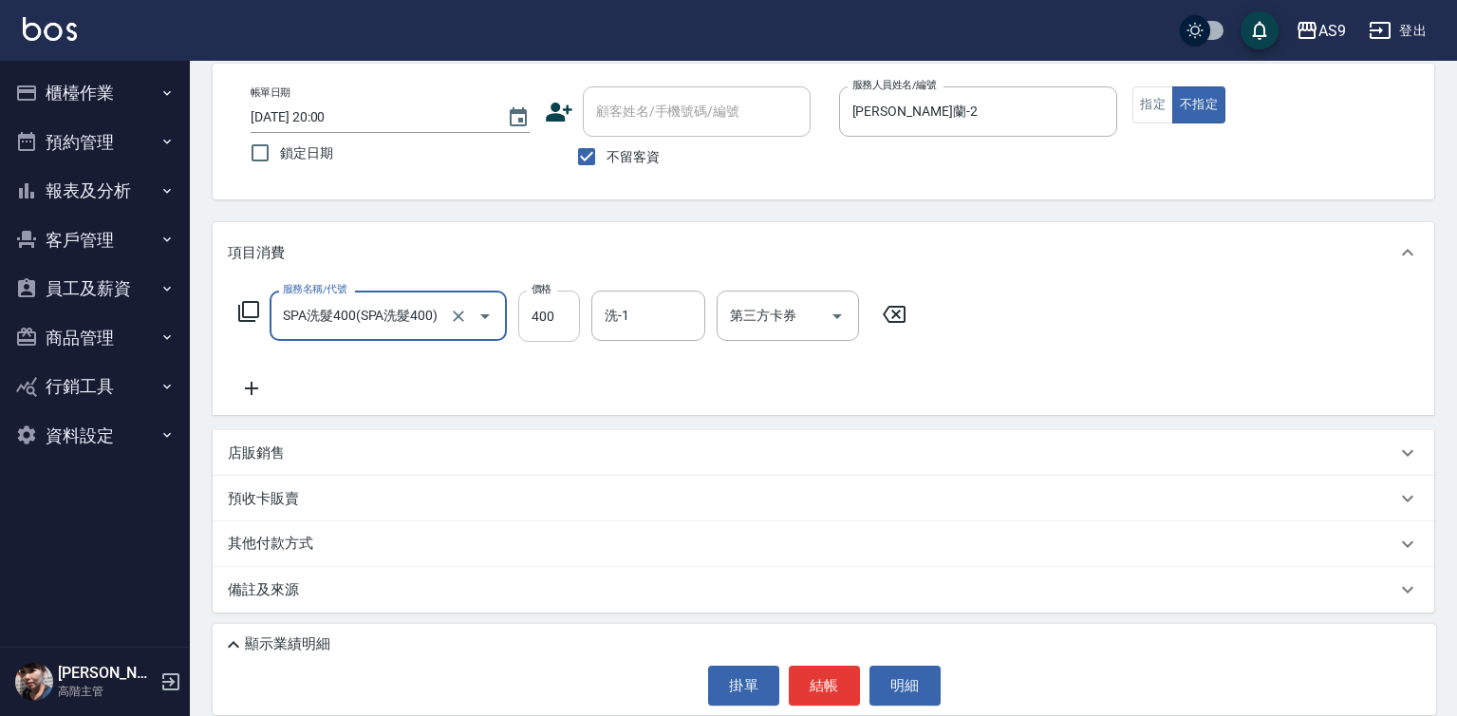
click at [551, 323] on input "400" at bounding box center [549, 315] width 62 height 51
click at [821, 699] on button "結帳" at bounding box center [824, 685] width 71 height 40
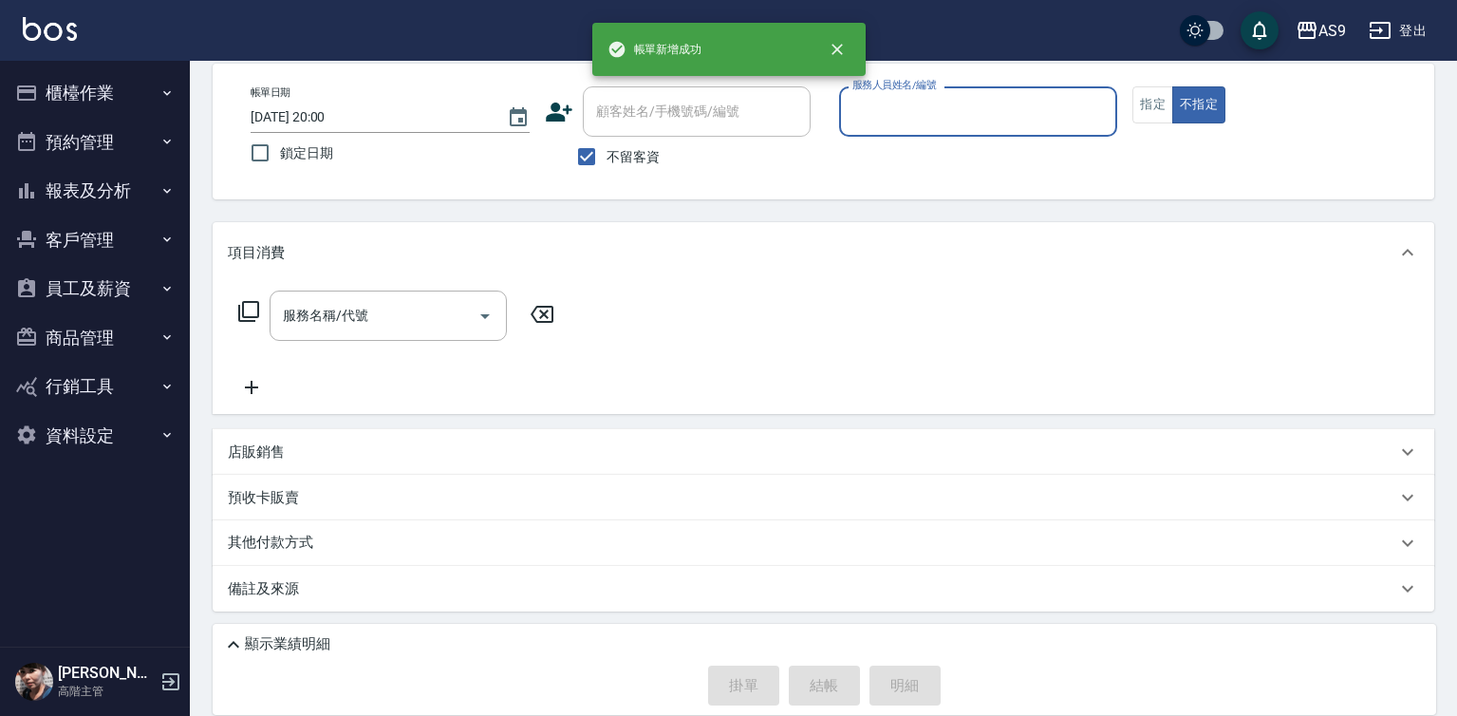
click at [901, 116] on input "服務人員姓名/編號" at bounding box center [979, 111] width 262 height 33
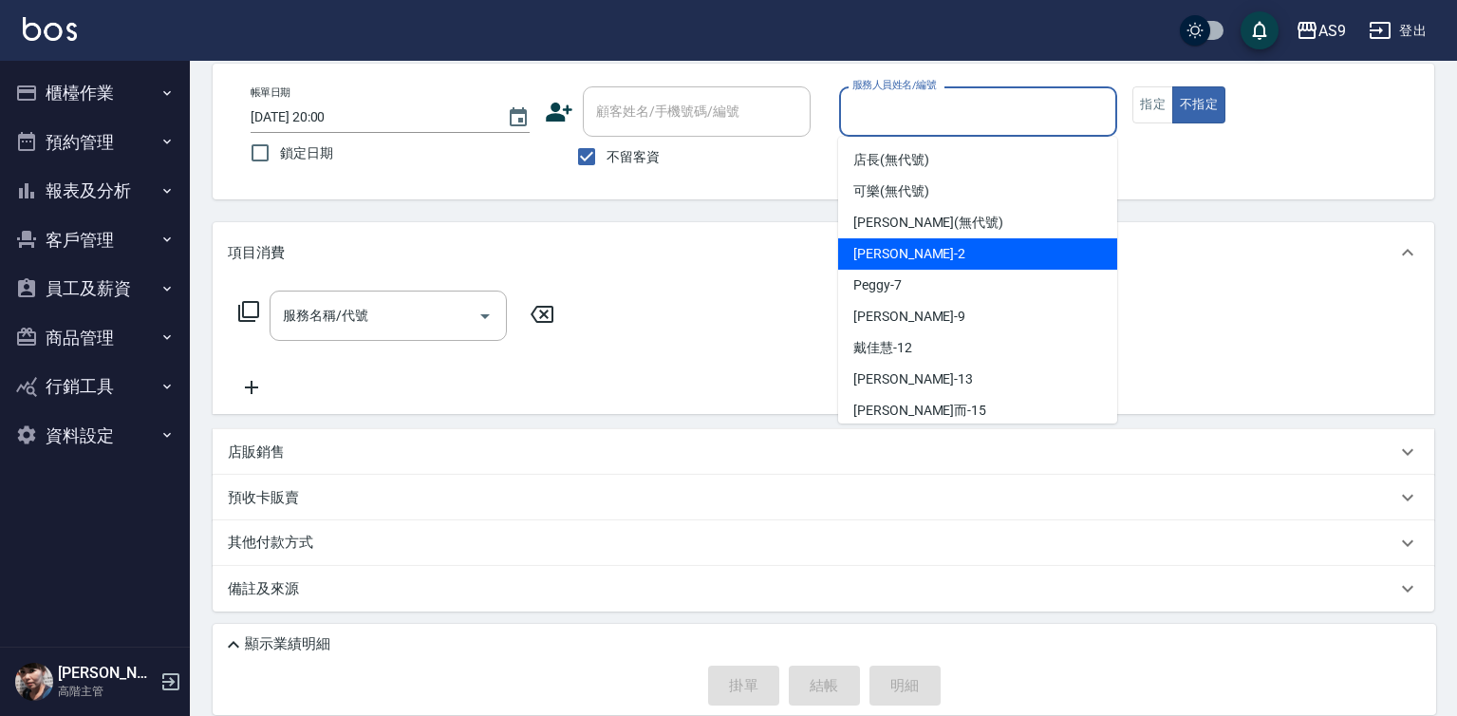
click at [920, 255] on span "[PERSON_NAME]蘭 -2" at bounding box center [909, 254] width 112 height 20
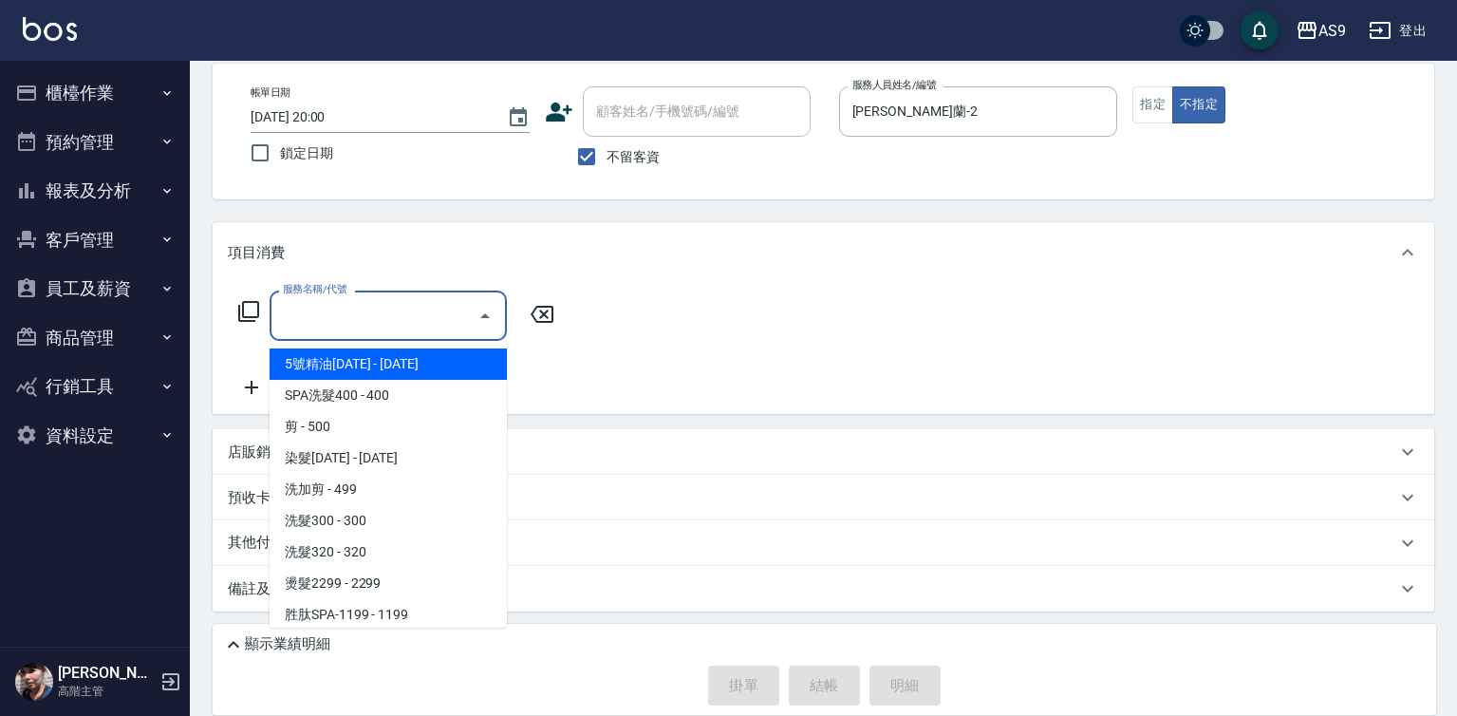
click at [359, 323] on input "服務名稱/代號" at bounding box center [374, 315] width 192 height 33
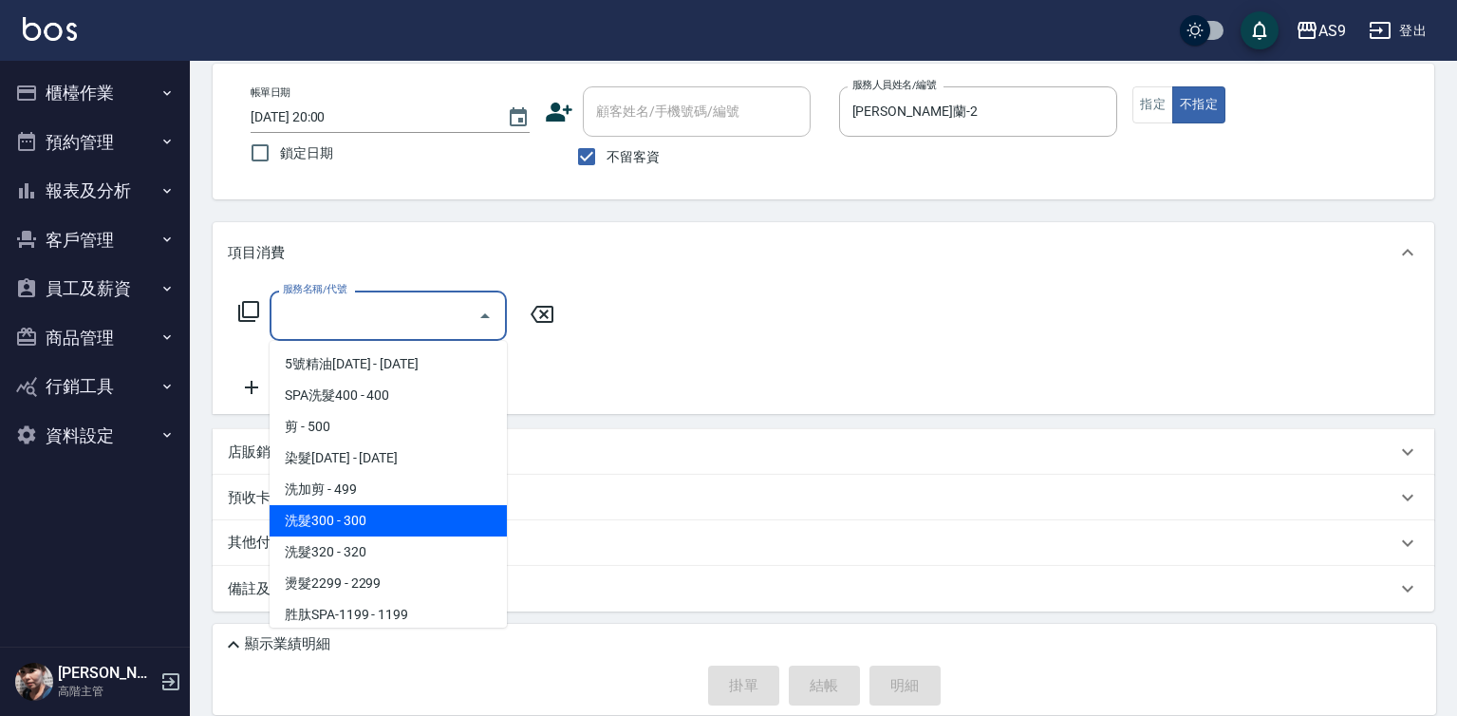
click at [384, 517] on span "洗髮300 - 300" at bounding box center [388, 520] width 237 height 31
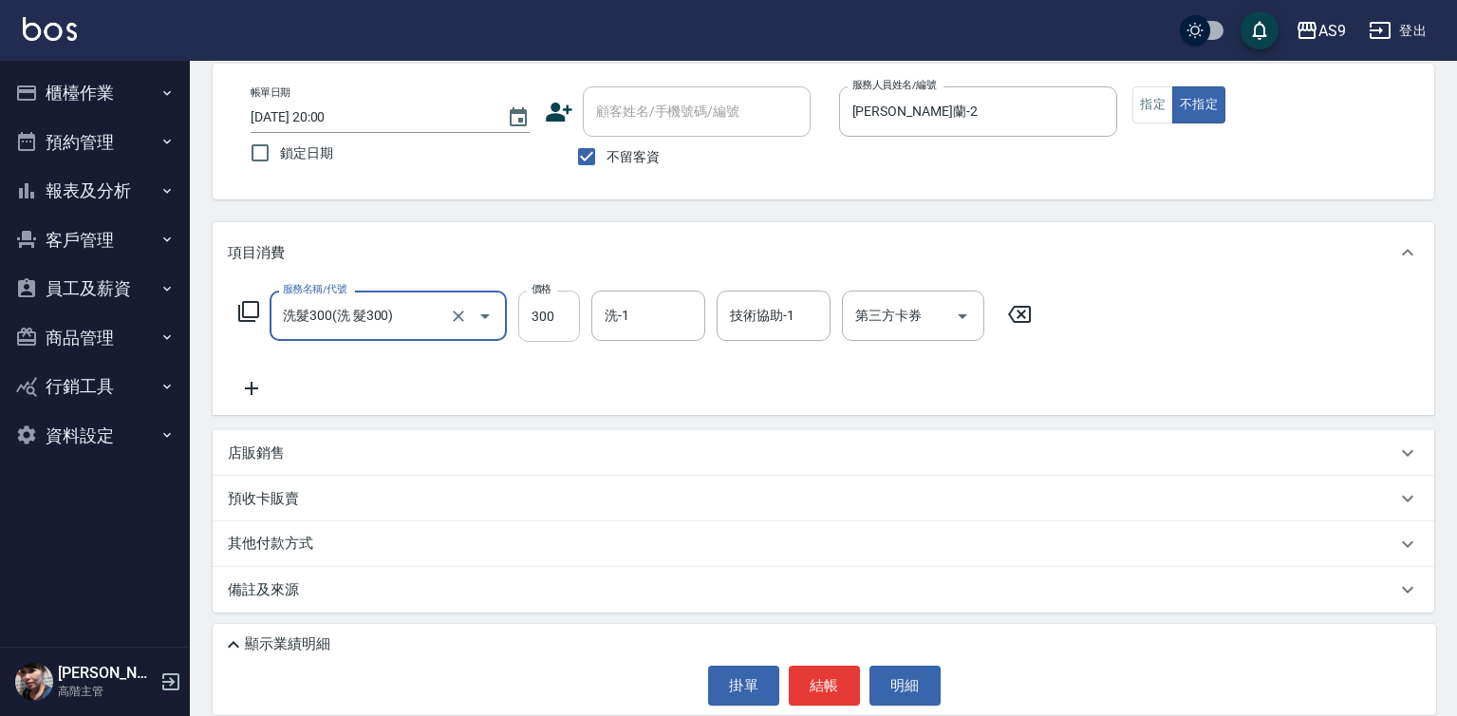
click at [559, 293] on input "300" at bounding box center [549, 315] width 62 height 51
click at [559, 303] on input "300" at bounding box center [549, 315] width 62 height 51
click at [561, 313] on input "300272" at bounding box center [549, 315] width 62 height 51
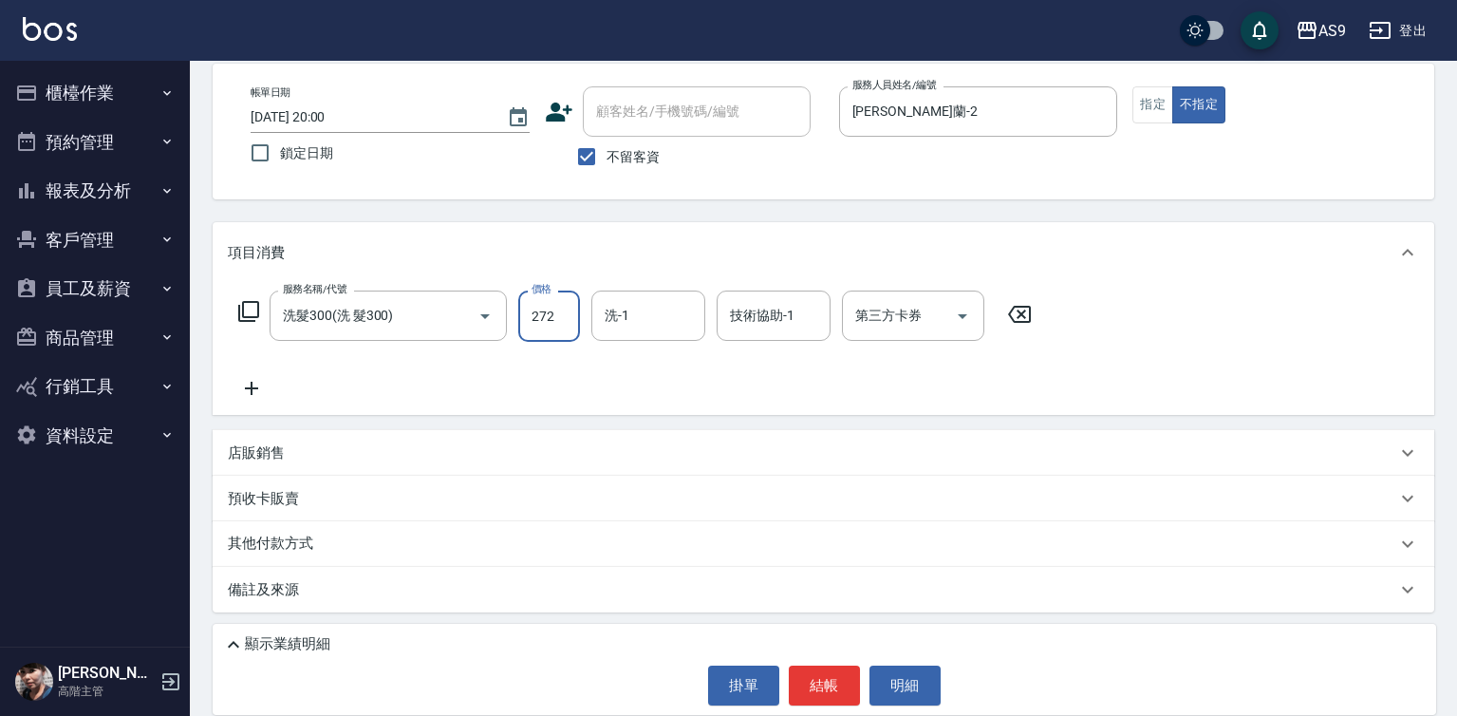
scroll to position [0, 0]
drag, startPoint x: 1183, startPoint y: 97, endPoint x: 1168, endPoint y: 100, distance: 14.5
click at [1177, 96] on button "不指定" at bounding box center [1198, 104] width 53 height 37
drag, startPoint x: 1168, startPoint y: 100, endPoint x: 1167, endPoint y: 112, distance: 12.4
click at [1167, 102] on button "指定" at bounding box center [1152, 104] width 41 height 37
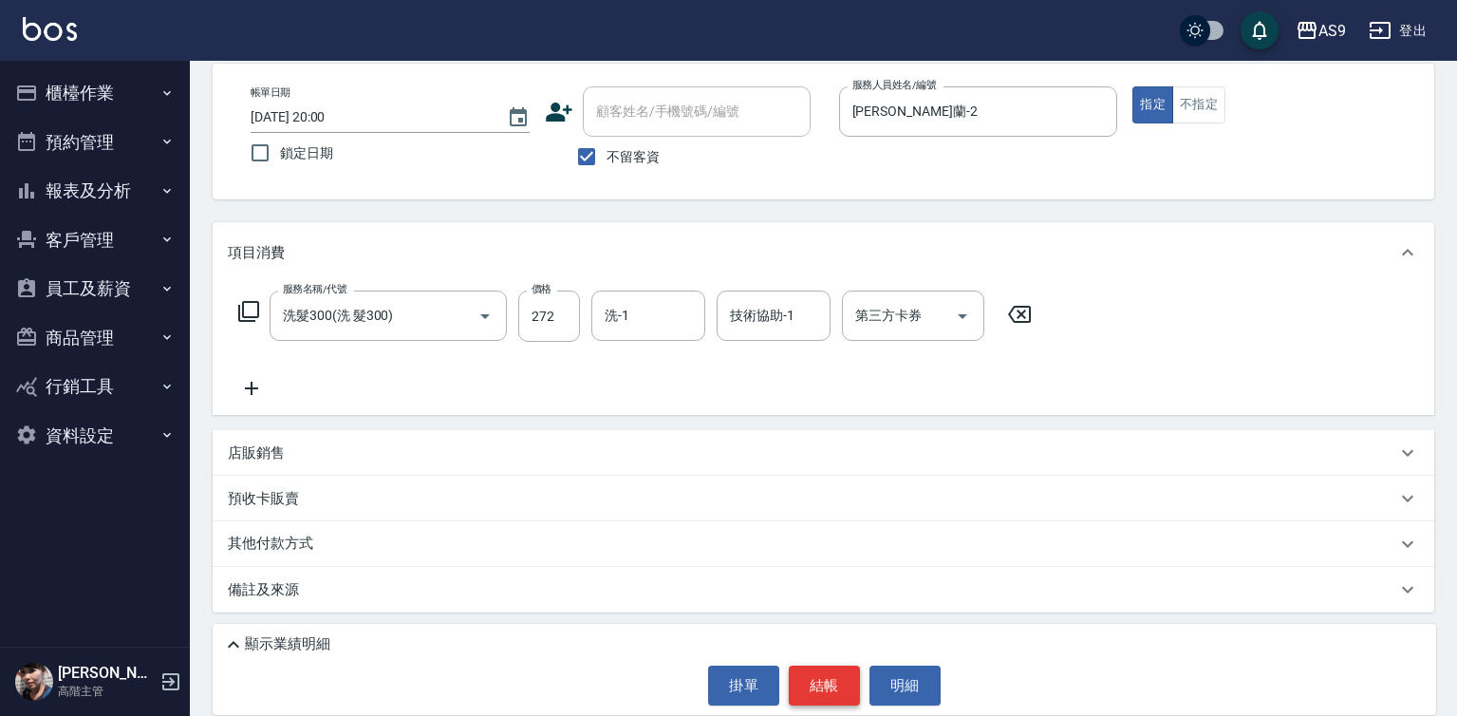
click at [812, 680] on button "結帳" at bounding box center [824, 685] width 71 height 40
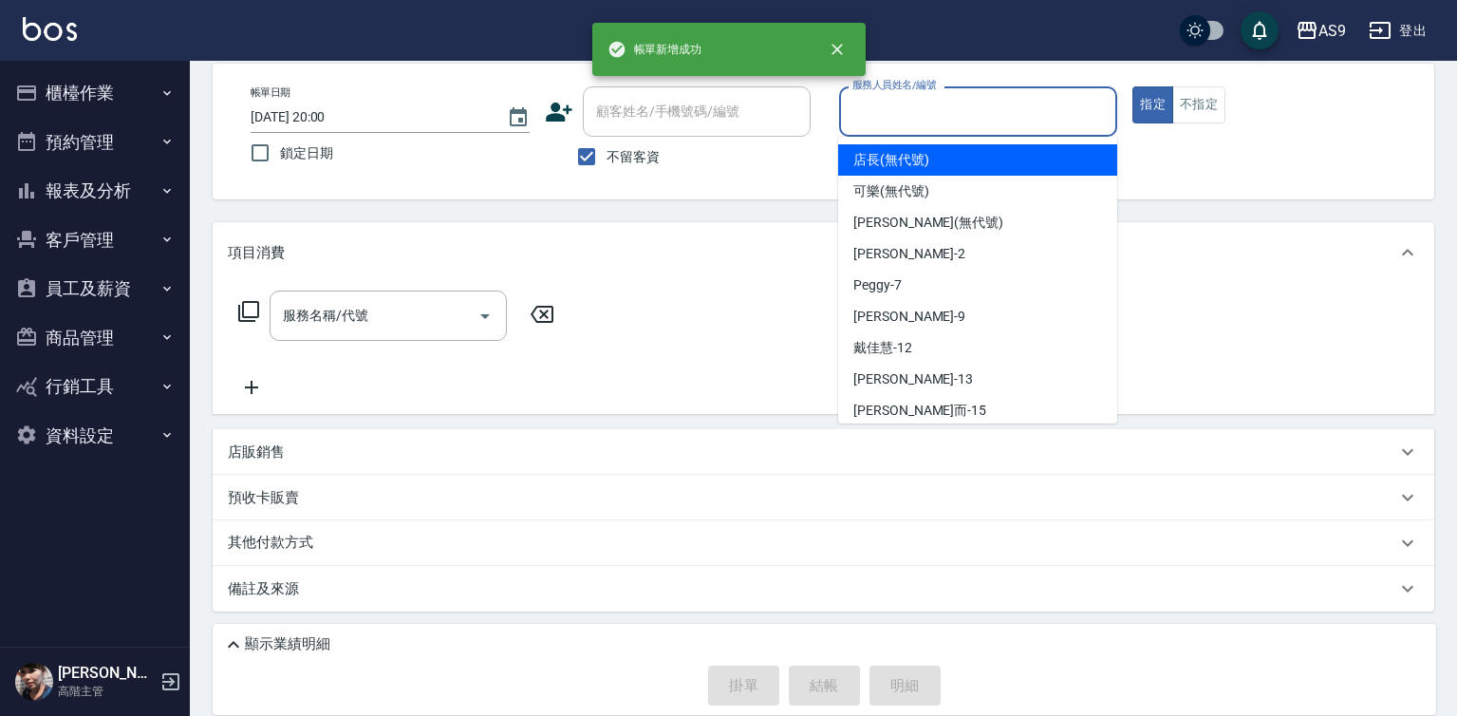
drag, startPoint x: 876, startPoint y: 108, endPoint x: 897, endPoint y: 203, distance: 97.2
click at [877, 112] on input "服務人員姓名/編號" at bounding box center [979, 111] width 262 height 33
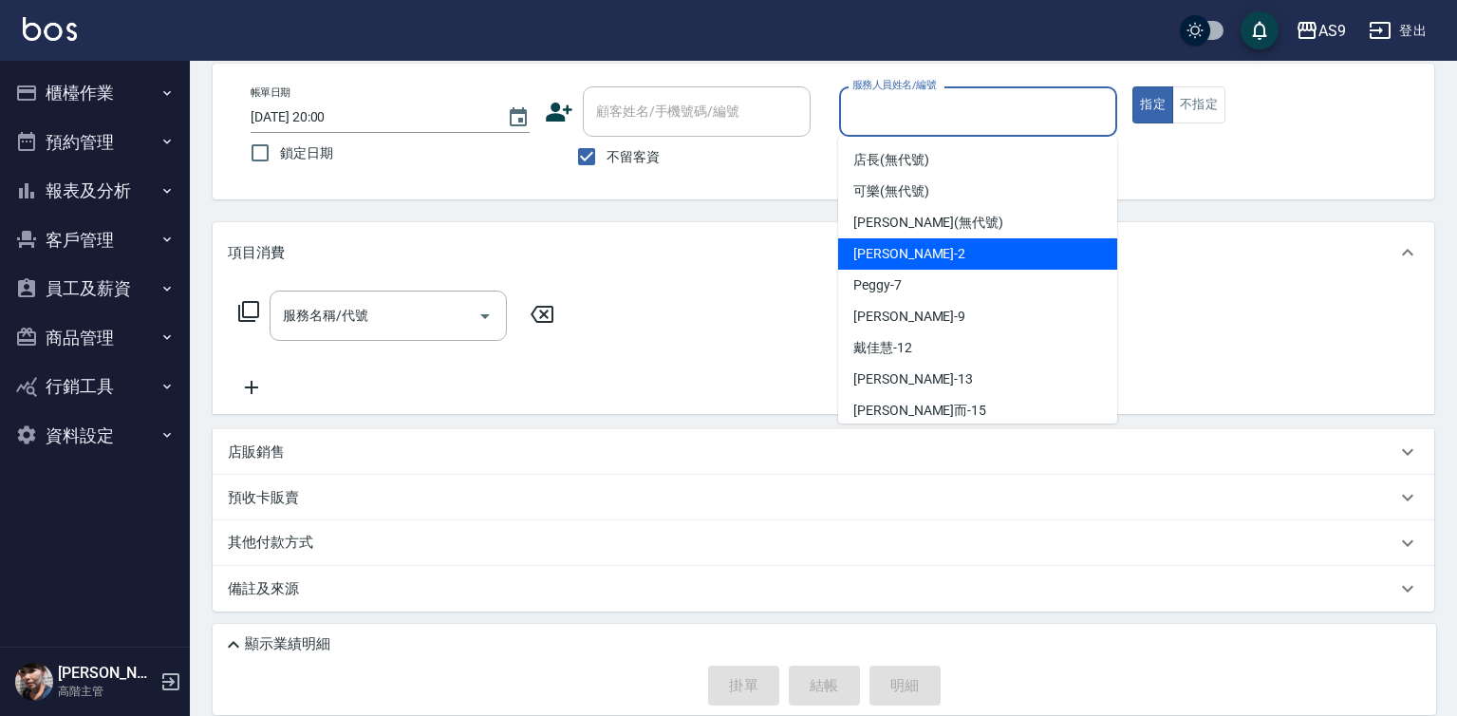
drag, startPoint x: 899, startPoint y: 246, endPoint x: 857, endPoint y: 266, distance: 46.3
click at [899, 247] on span "[PERSON_NAME]蘭 -2" at bounding box center [909, 254] width 112 height 20
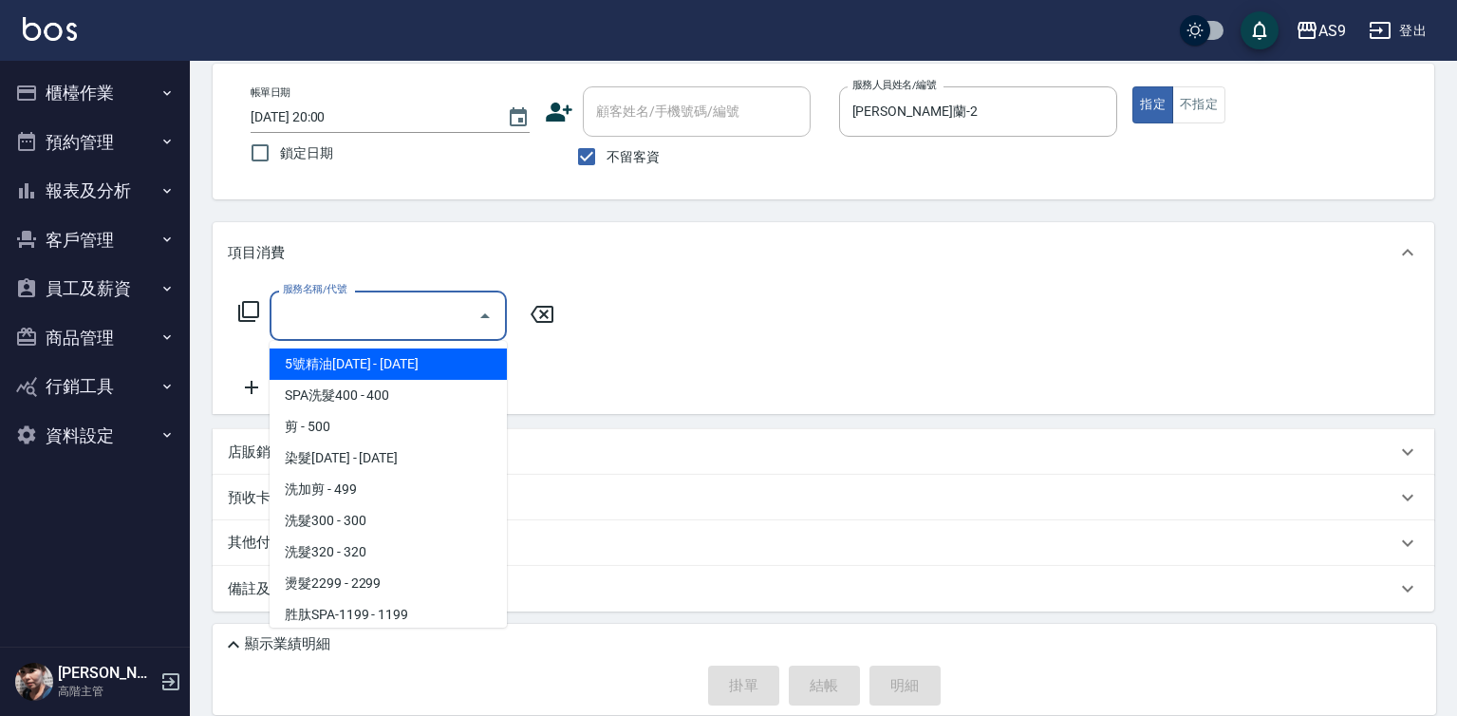
click at [446, 318] on input "服務名稱/代號" at bounding box center [374, 315] width 192 height 33
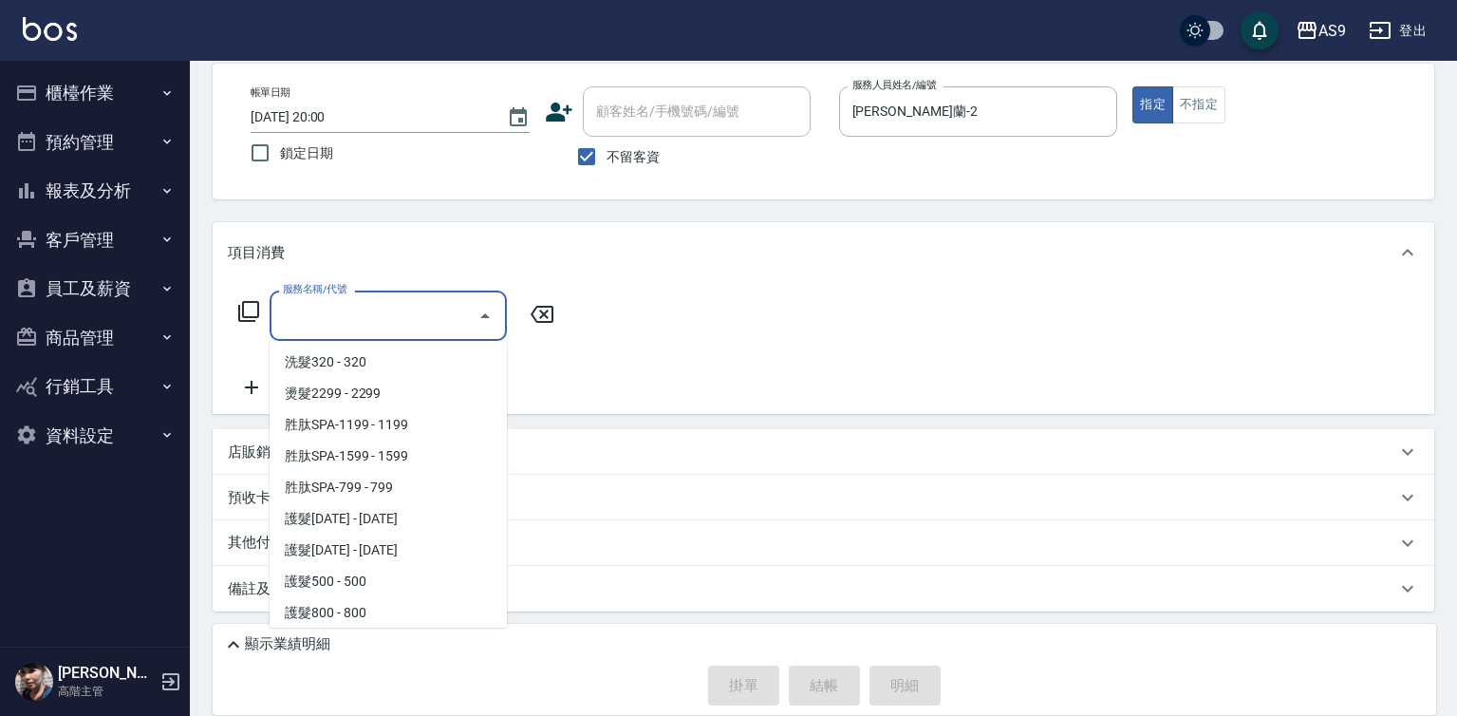
scroll to position [292, 0]
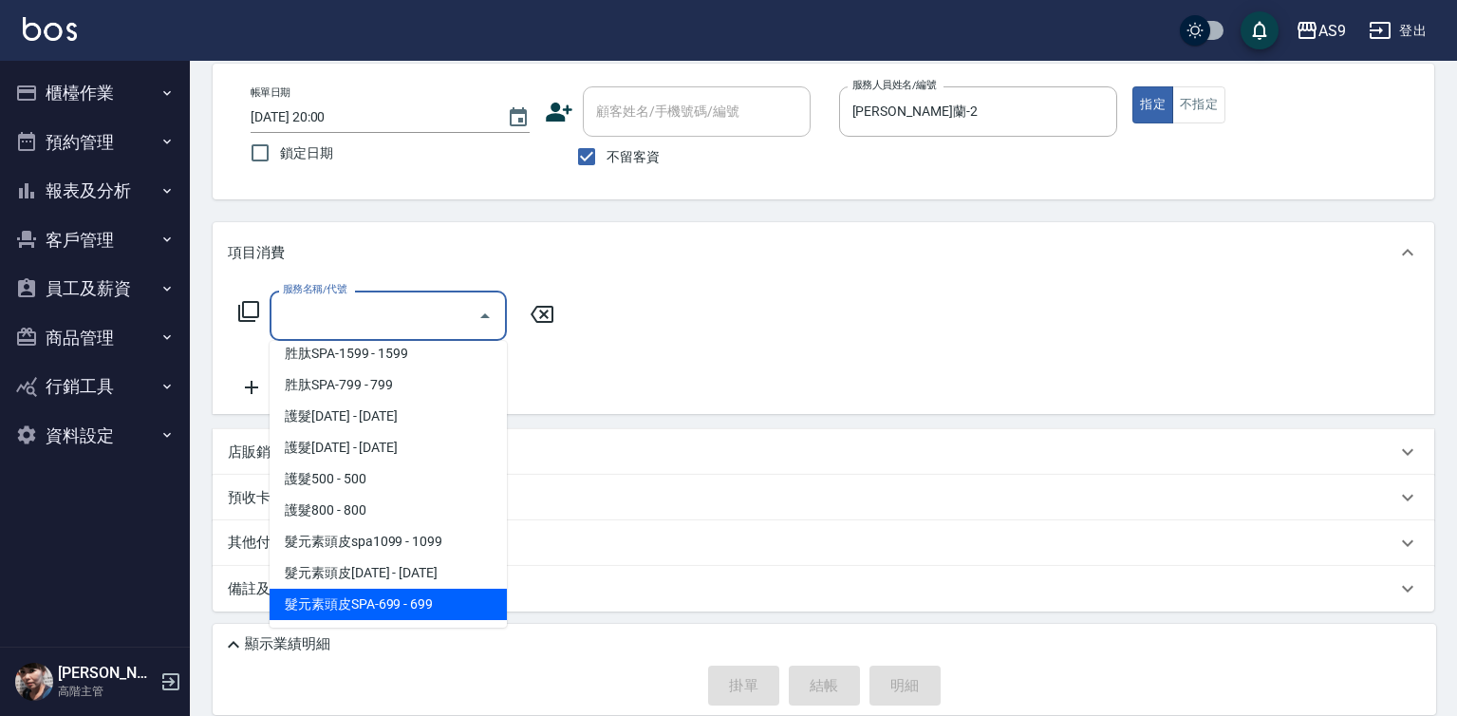
click at [436, 609] on span "髮元素頭皮SPA-699 - 699" at bounding box center [388, 603] width 237 height 31
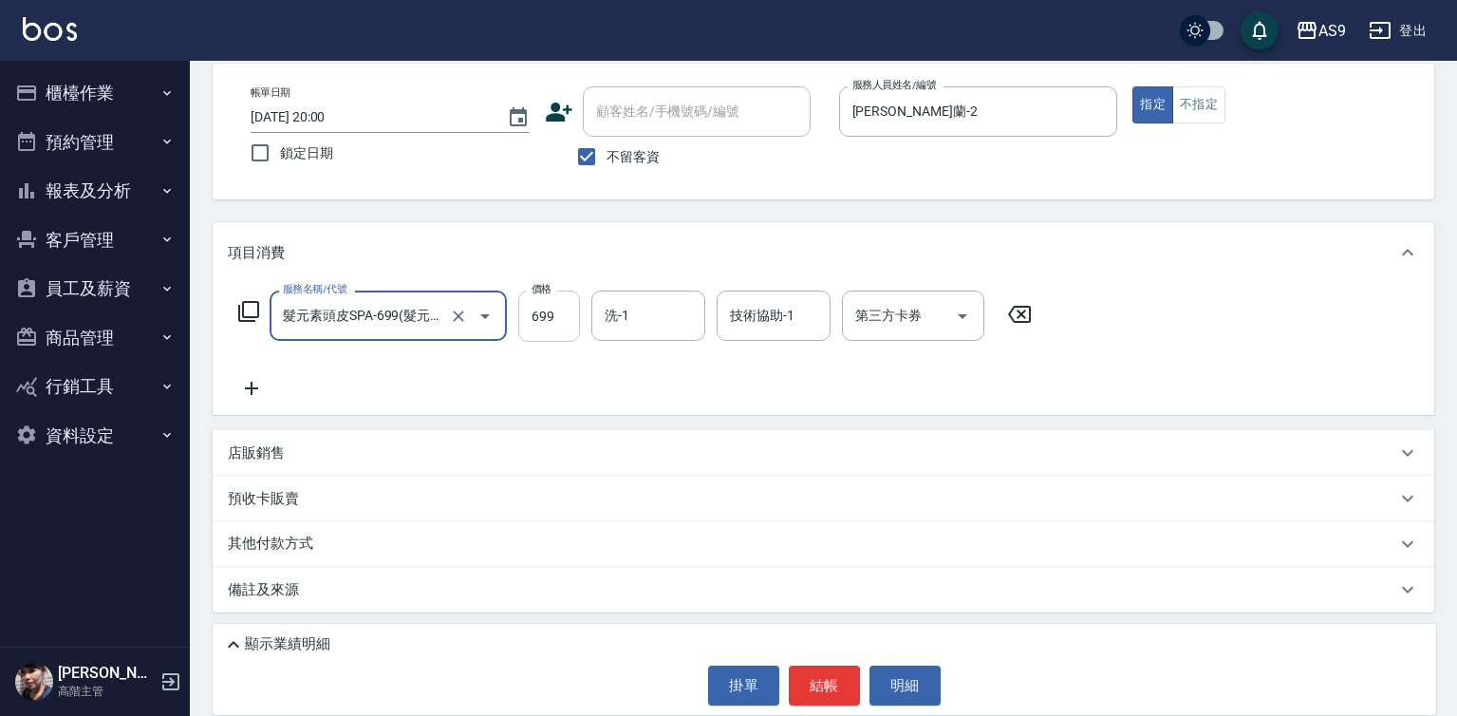
click at [551, 315] on input "699" at bounding box center [549, 315] width 62 height 51
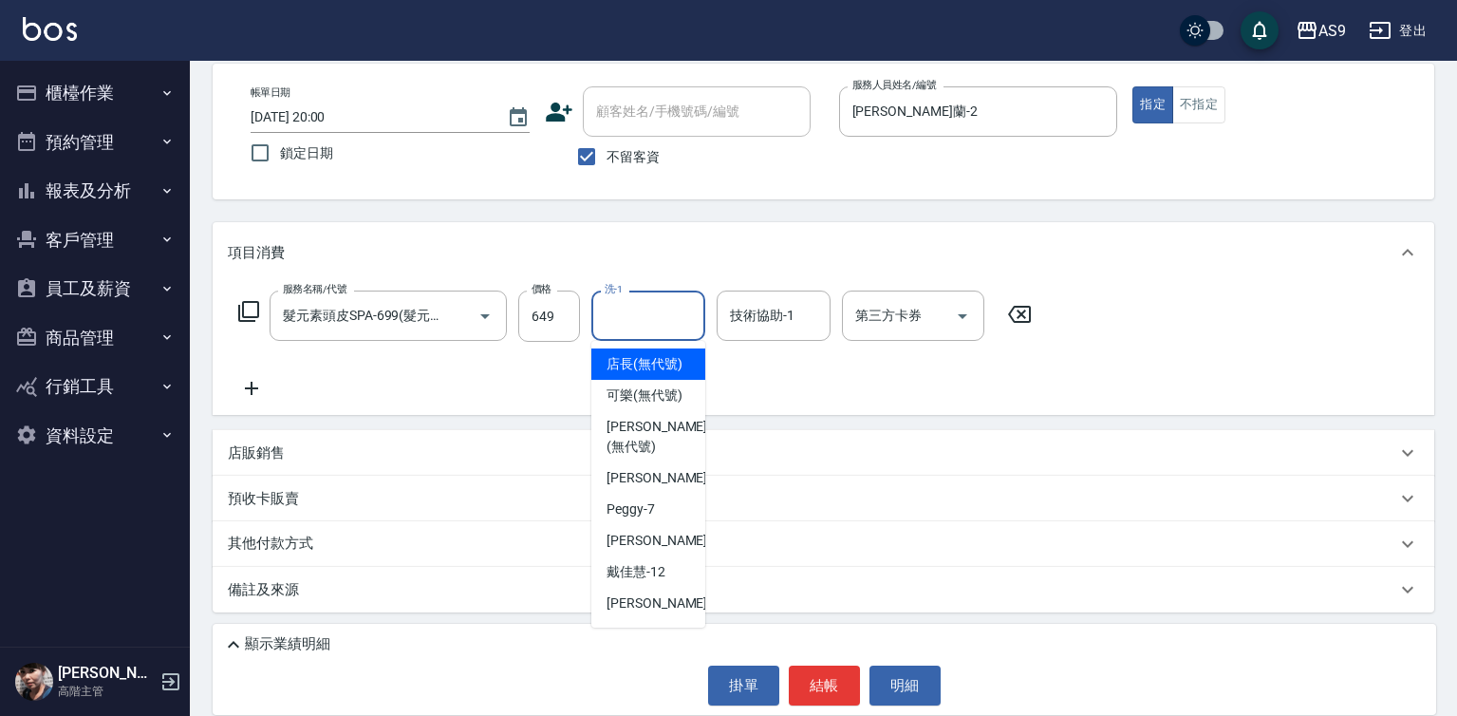
click at [606, 313] on input "洗-1" at bounding box center [648, 315] width 97 height 33
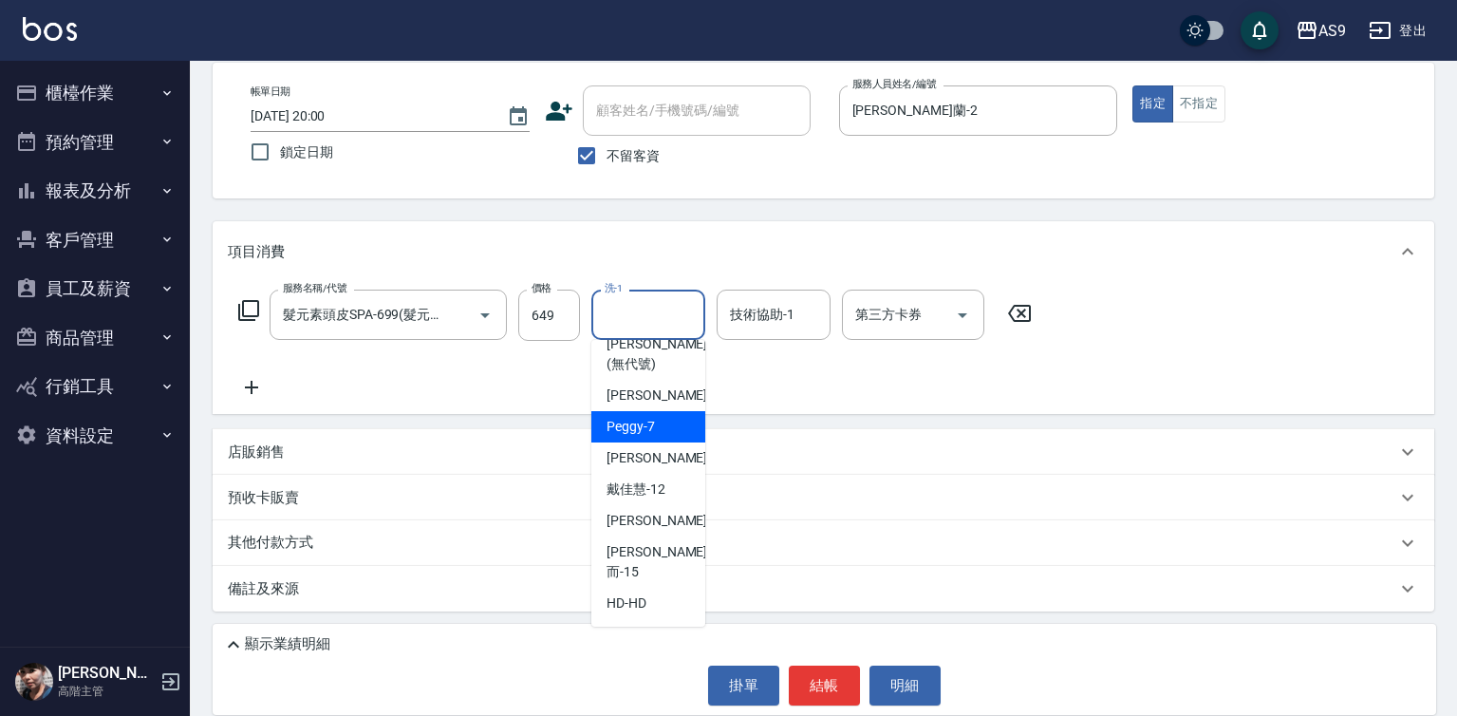
scroll to position [121, 0]
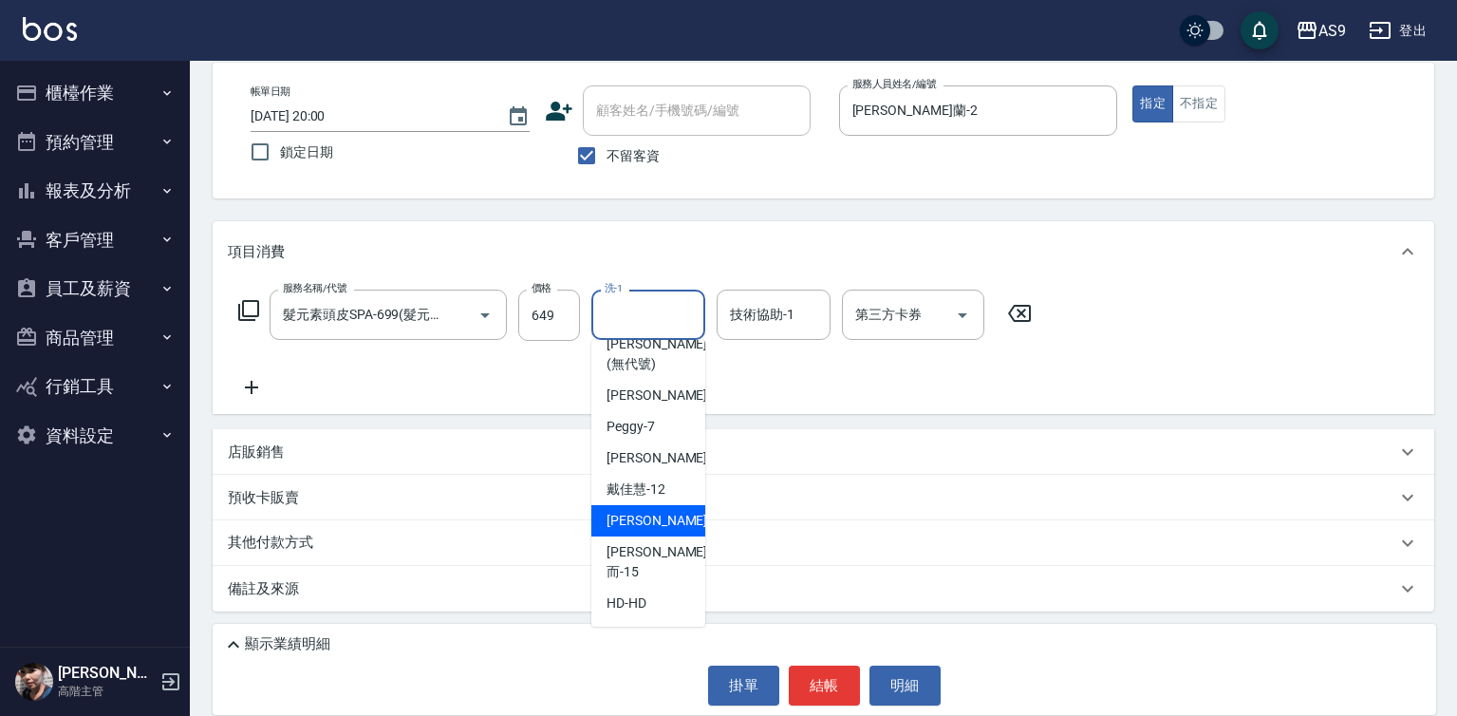
drag, startPoint x: 652, startPoint y: 533, endPoint x: 753, endPoint y: 391, distance: 174.3
click at [661, 531] on span "[PERSON_NAME] -13" at bounding box center [667, 521] width 120 height 20
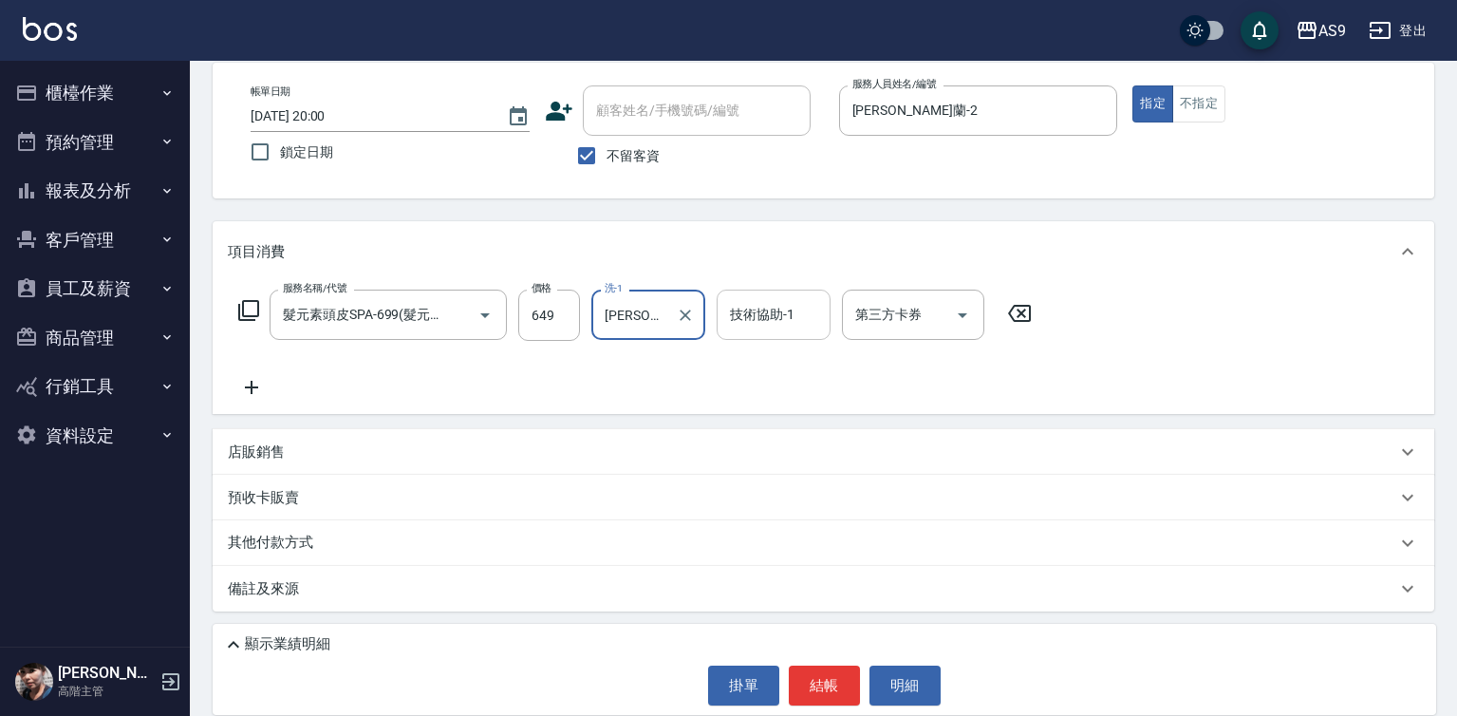
click at [769, 320] on div "技術協助-1 技術協助-1" at bounding box center [774, 314] width 114 height 50
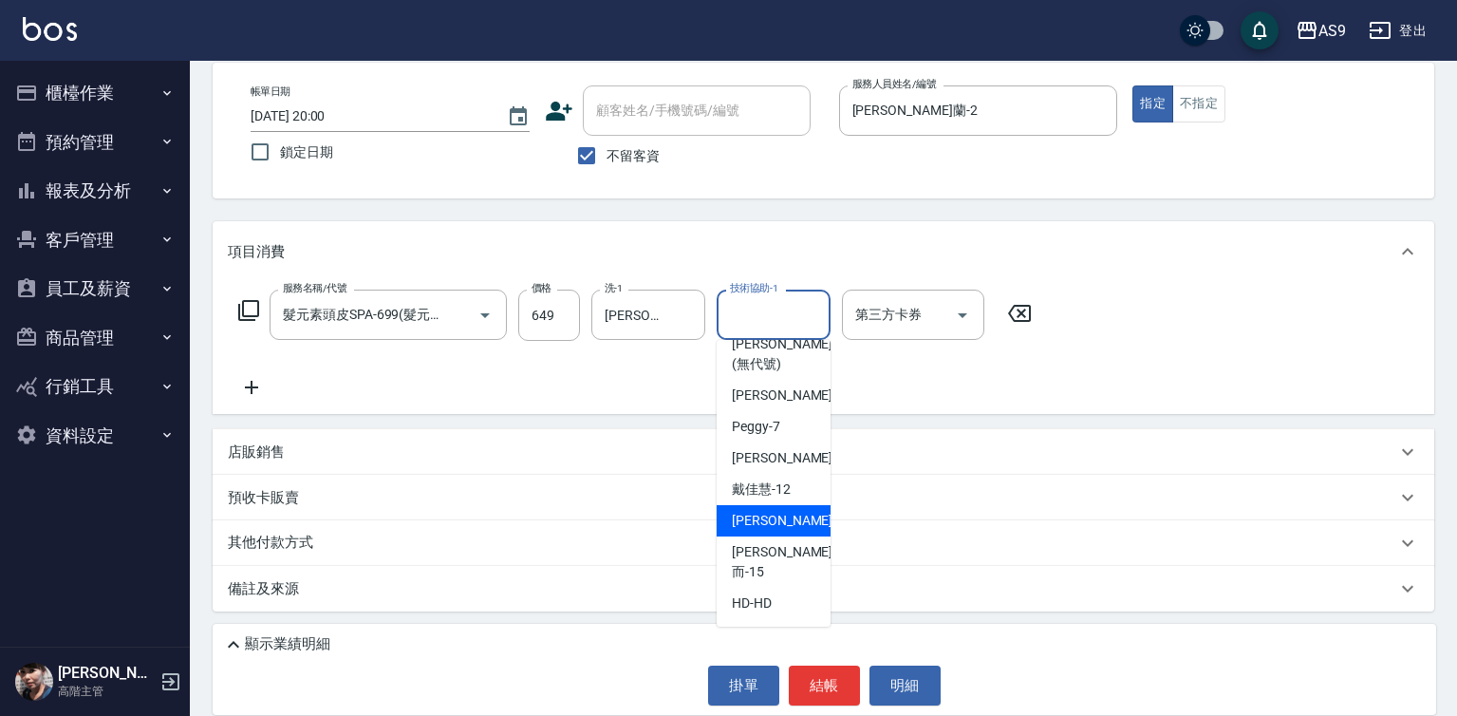
click at [756, 530] on div "[PERSON_NAME] -13" at bounding box center [774, 520] width 114 height 31
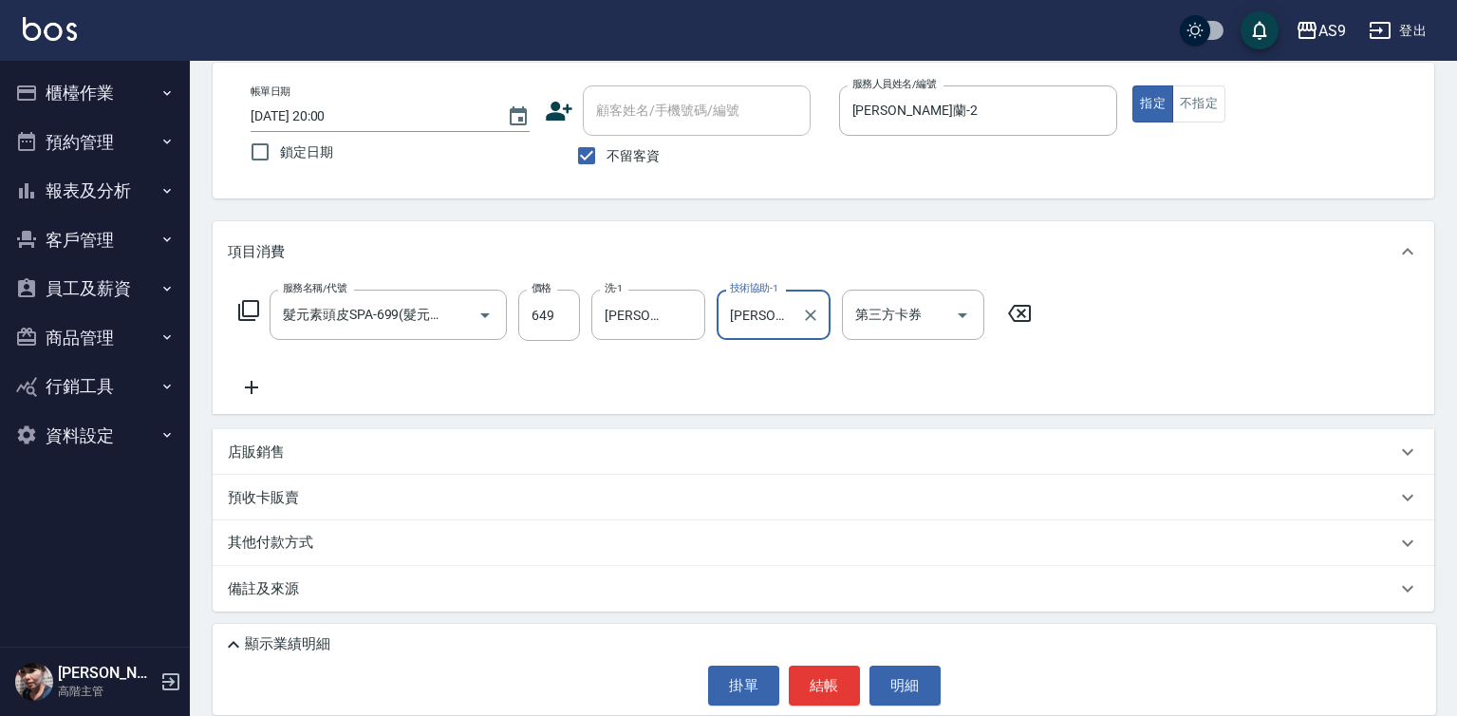
click at [815, 689] on button "結帳" at bounding box center [824, 685] width 71 height 40
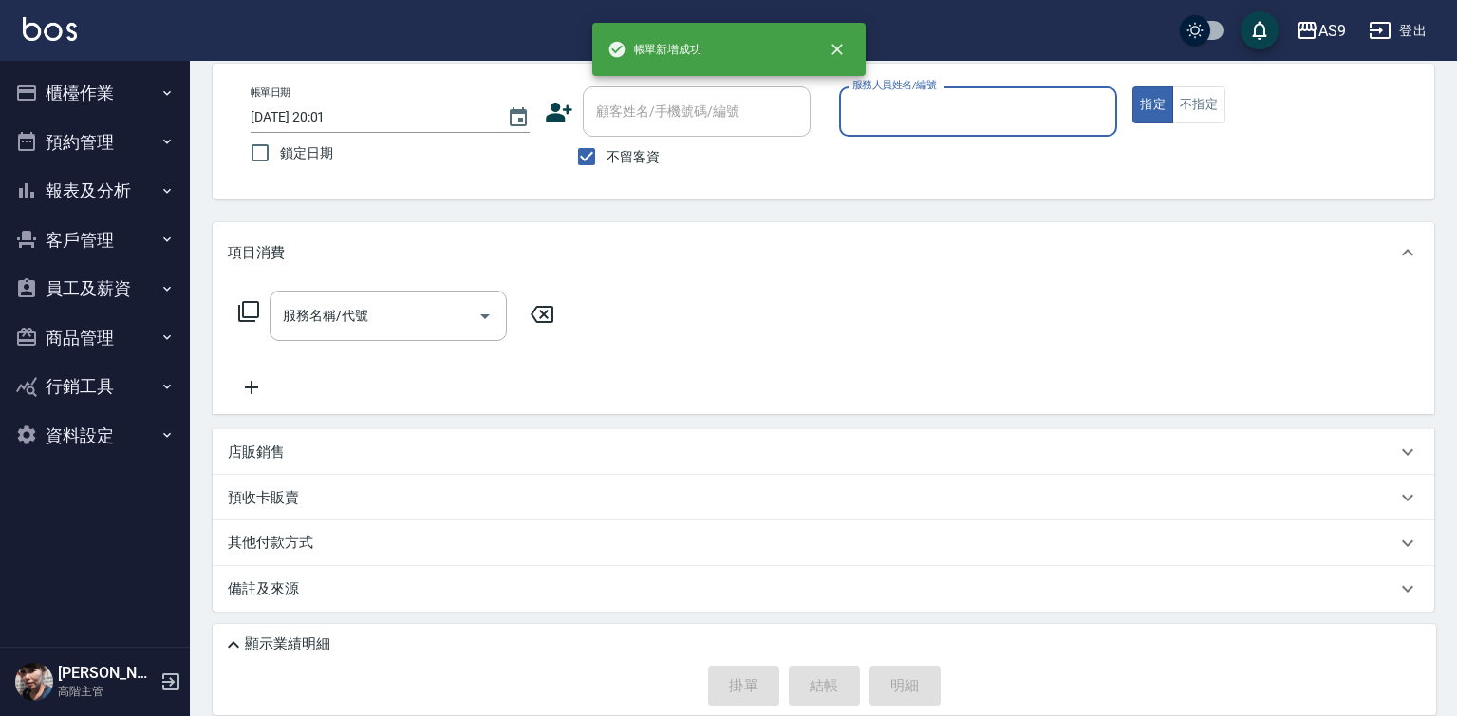
scroll to position [89, 0]
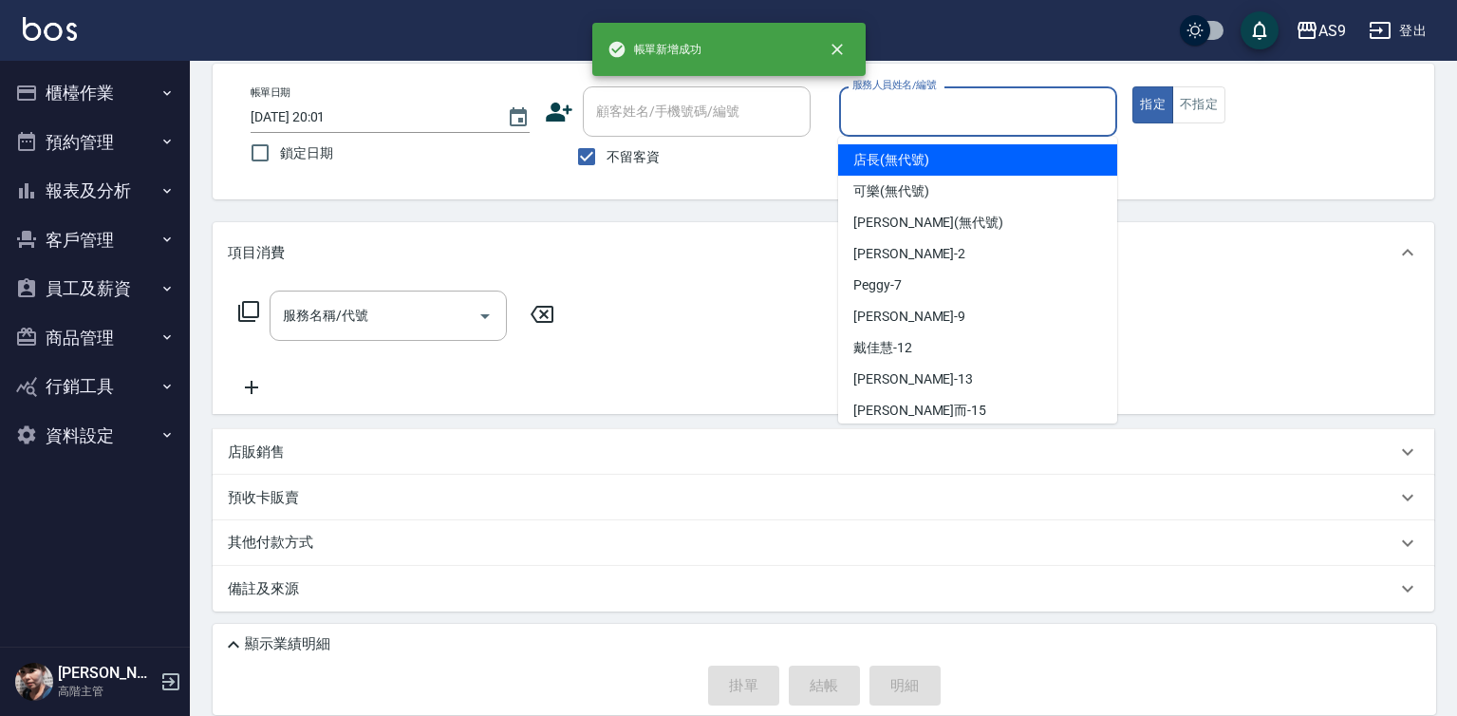
drag, startPoint x: 906, startPoint y: 112, endPoint x: 915, endPoint y: 230, distance: 118.0
click at [906, 114] on input "服務人員姓名/編號" at bounding box center [979, 111] width 262 height 33
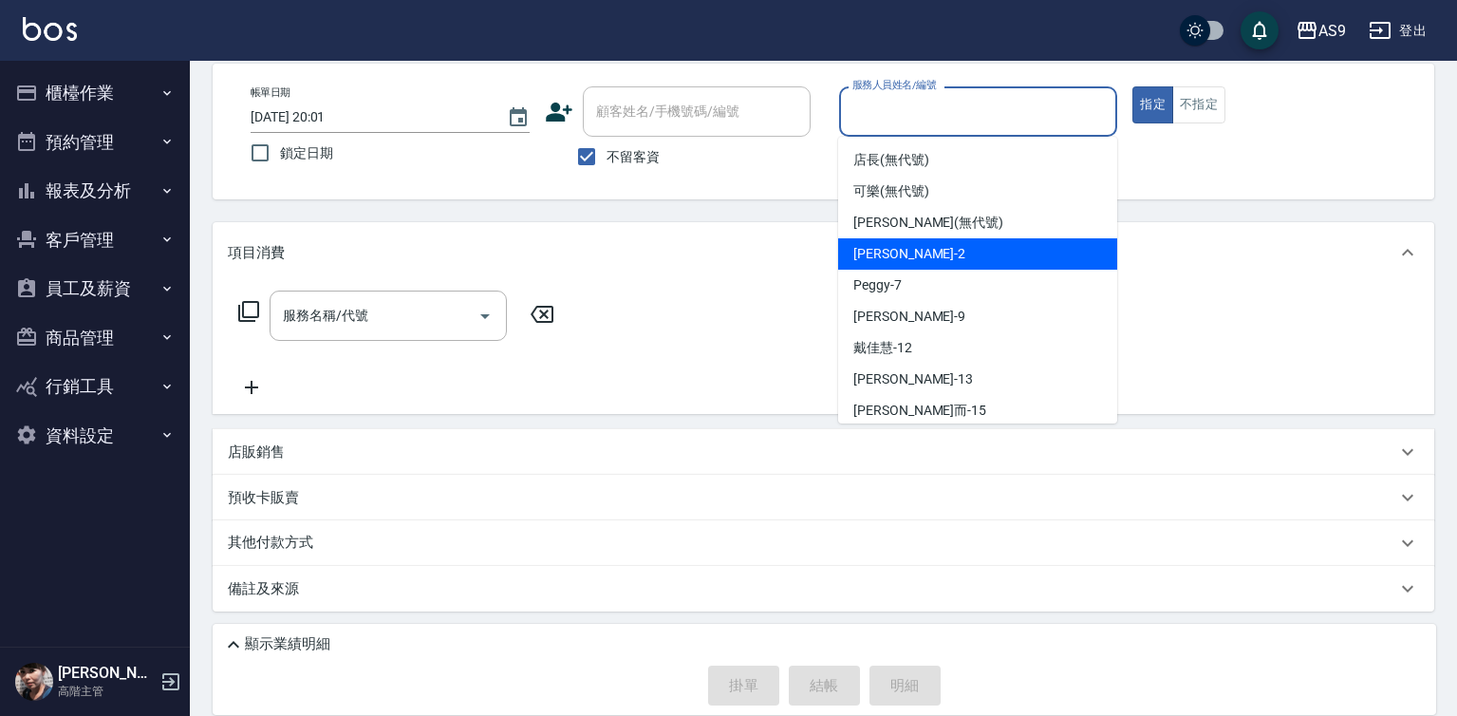
click at [910, 256] on span "[PERSON_NAME]蘭 -2" at bounding box center [909, 254] width 112 height 20
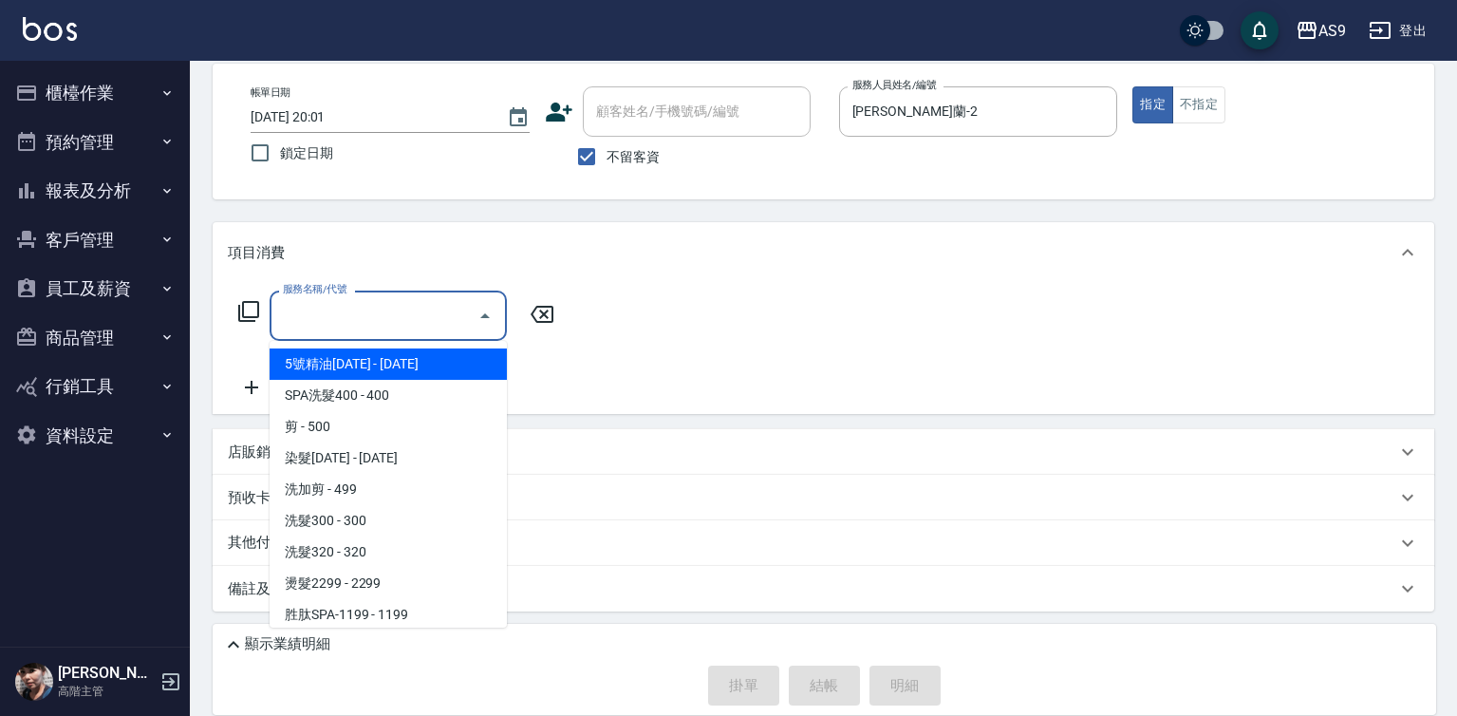
click at [429, 320] on input "服務名稱/代號" at bounding box center [374, 315] width 192 height 33
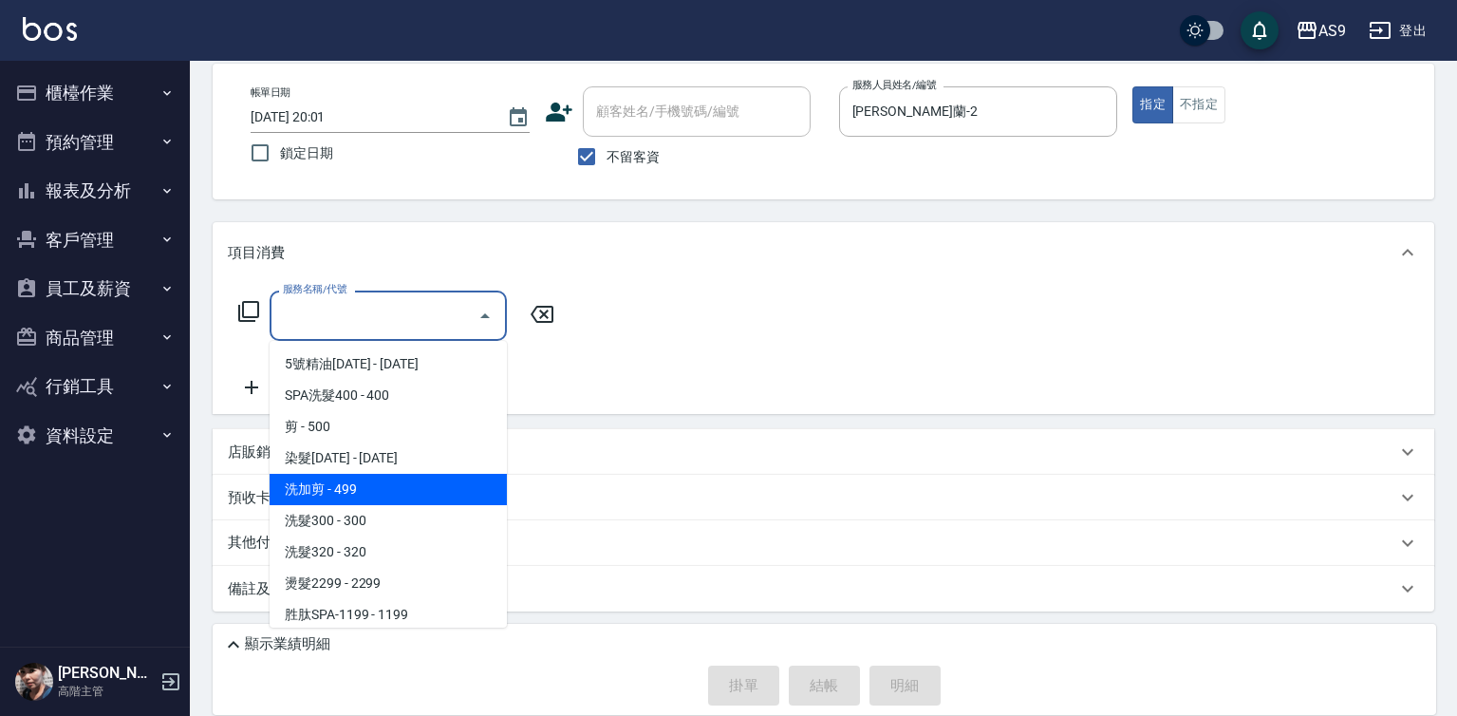
click at [374, 491] on span "洗加剪 - 499" at bounding box center [388, 489] width 237 height 31
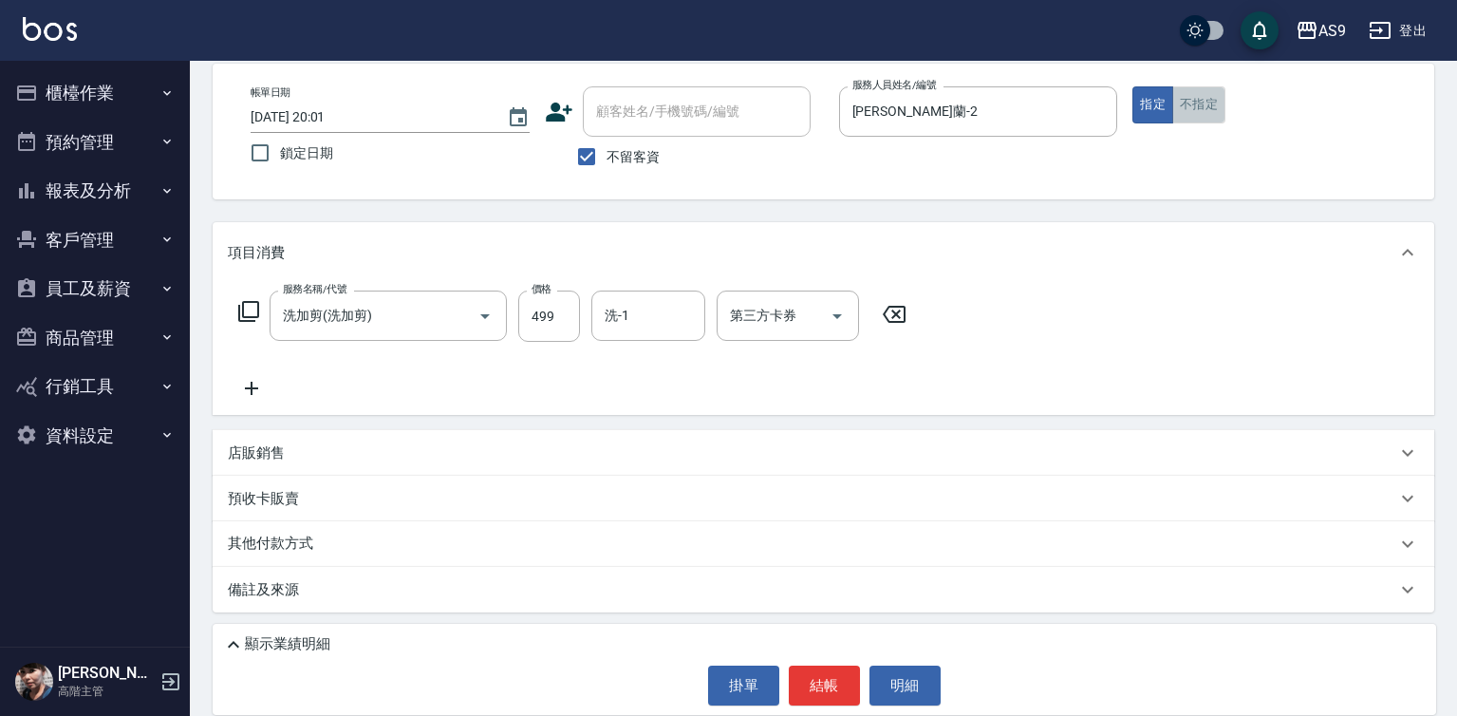
click at [1214, 111] on button "不指定" at bounding box center [1198, 104] width 53 height 37
click at [821, 695] on button "結帳" at bounding box center [824, 685] width 71 height 40
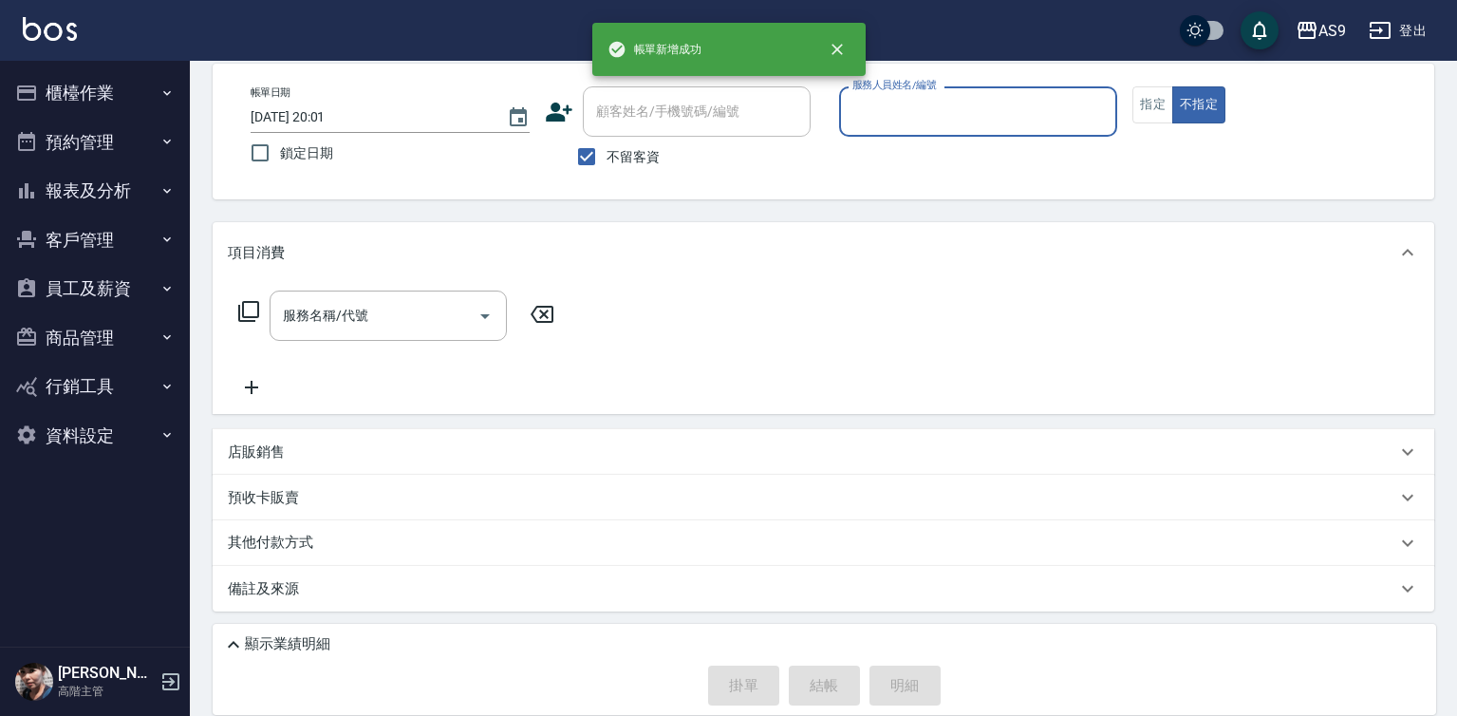
click at [898, 109] on input "服務人員姓名/編號" at bounding box center [979, 111] width 262 height 33
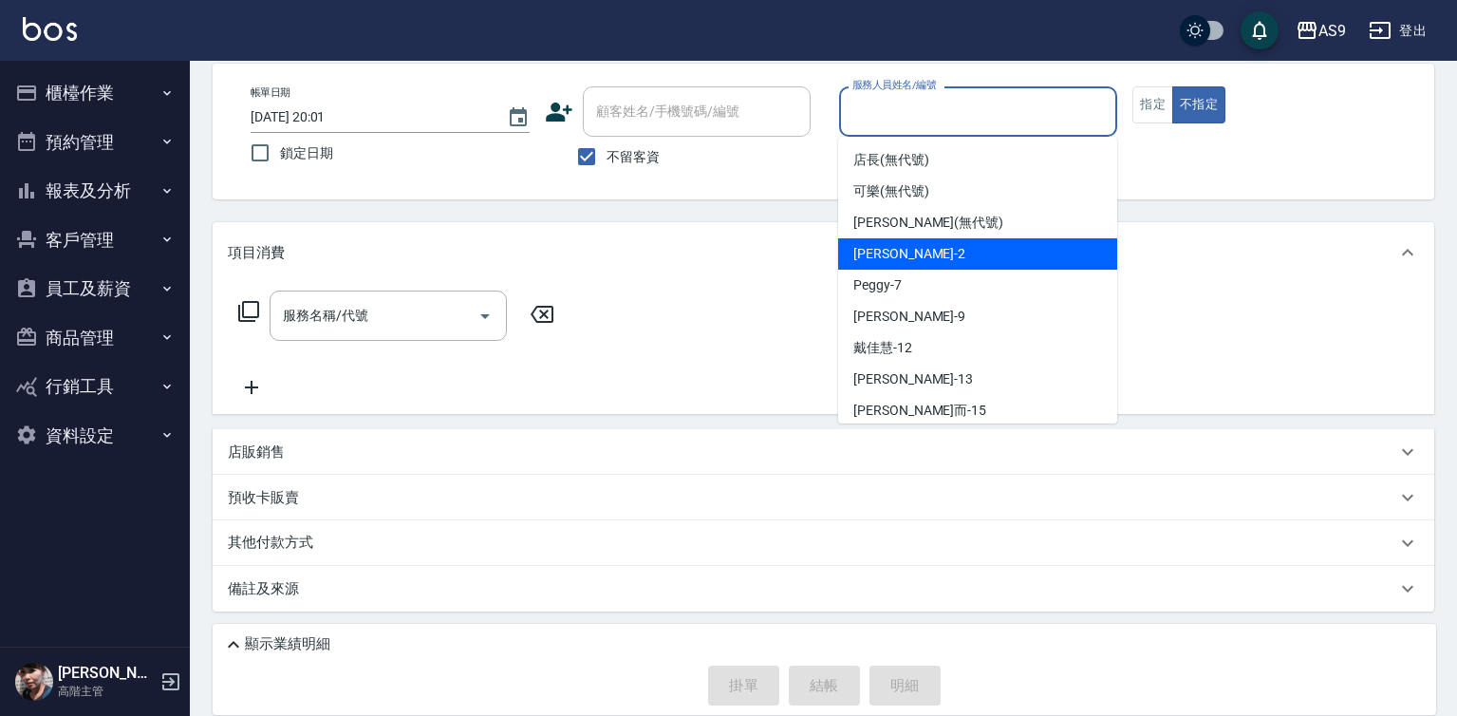
click at [901, 255] on span "[PERSON_NAME]蘭 -2" at bounding box center [909, 254] width 112 height 20
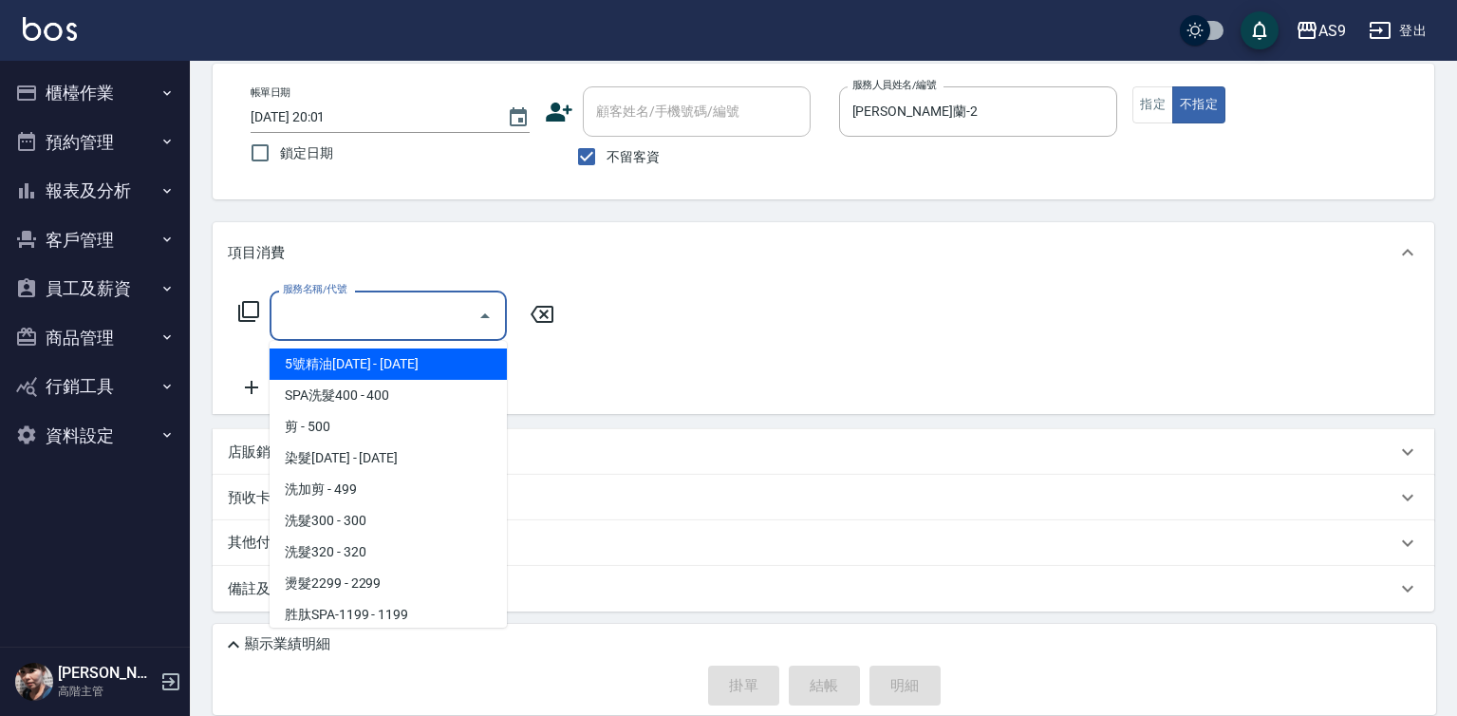
click at [393, 319] on input "服務名稱/代號" at bounding box center [374, 315] width 192 height 33
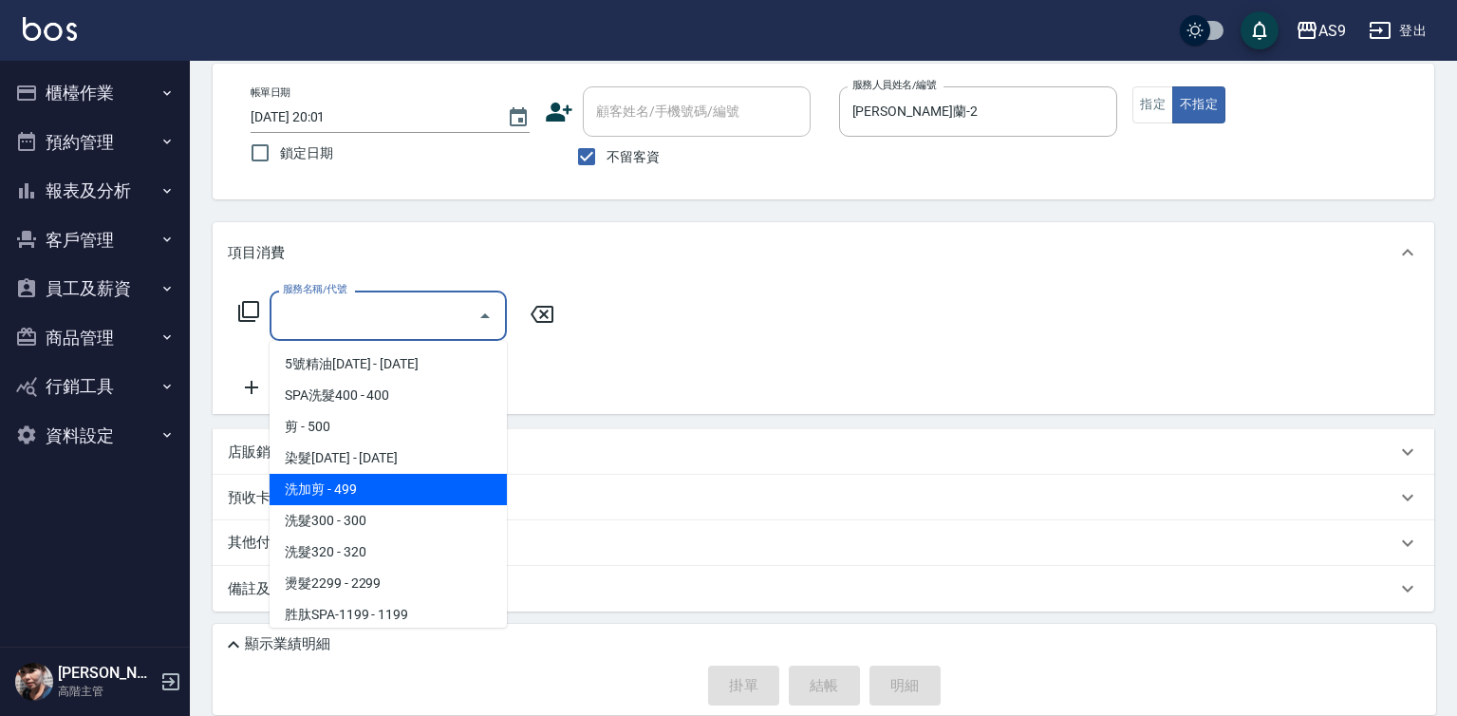
drag, startPoint x: 381, startPoint y: 491, endPoint x: 523, endPoint y: 388, distance: 175.4
click at [383, 492] on span "洗加剪 - 499" at bounding box center [388, 489] width 237 height 31
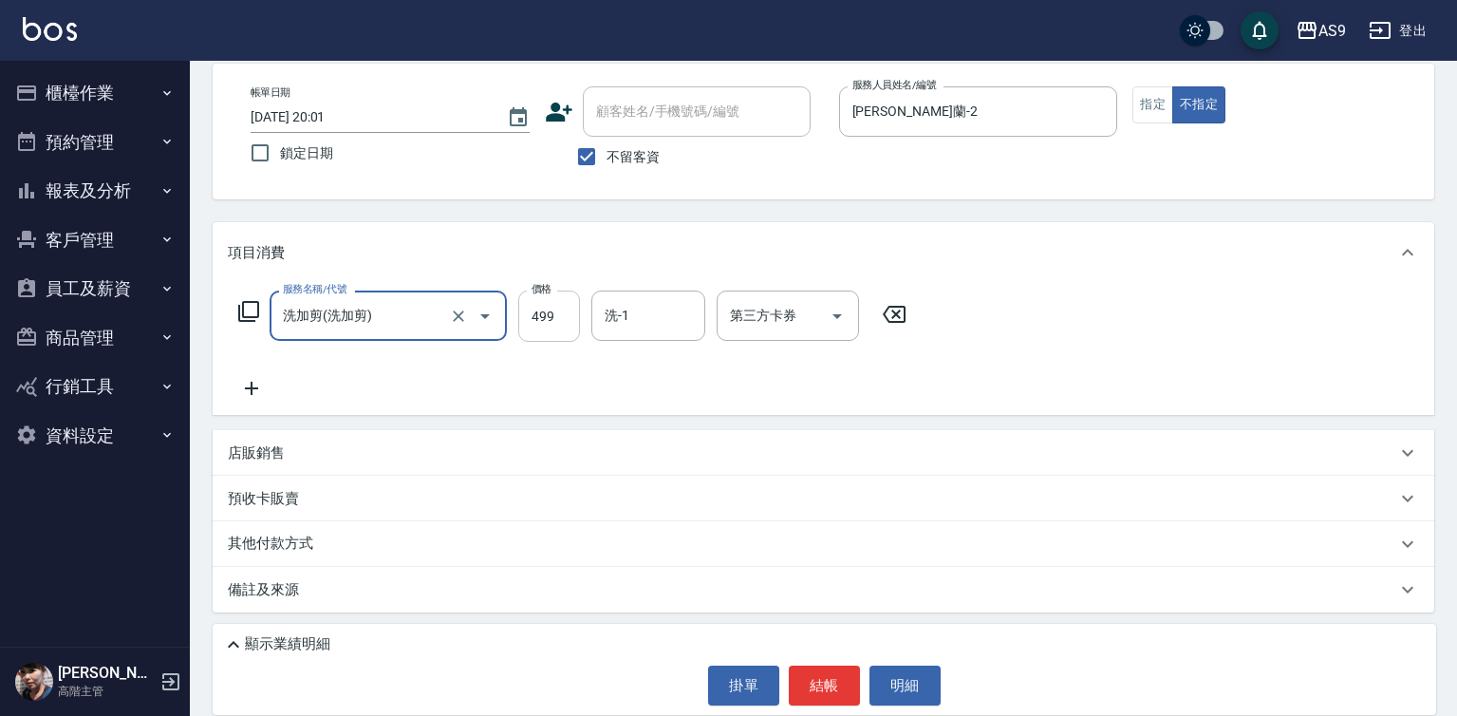
click at [547, 325] on input "499" at bounding box center [549, 315] width 62 height 51
click at [537, 305] on input "66" at bounding box center [549, 315] width 62 height 51
drag, startPoint x: 537, startPoint y: 305, endPoint x: 544, endPoint y: 327, distance: 23.7
click at [537, 308] on input "66" at bounding box center [549, 315] width 62 height 51
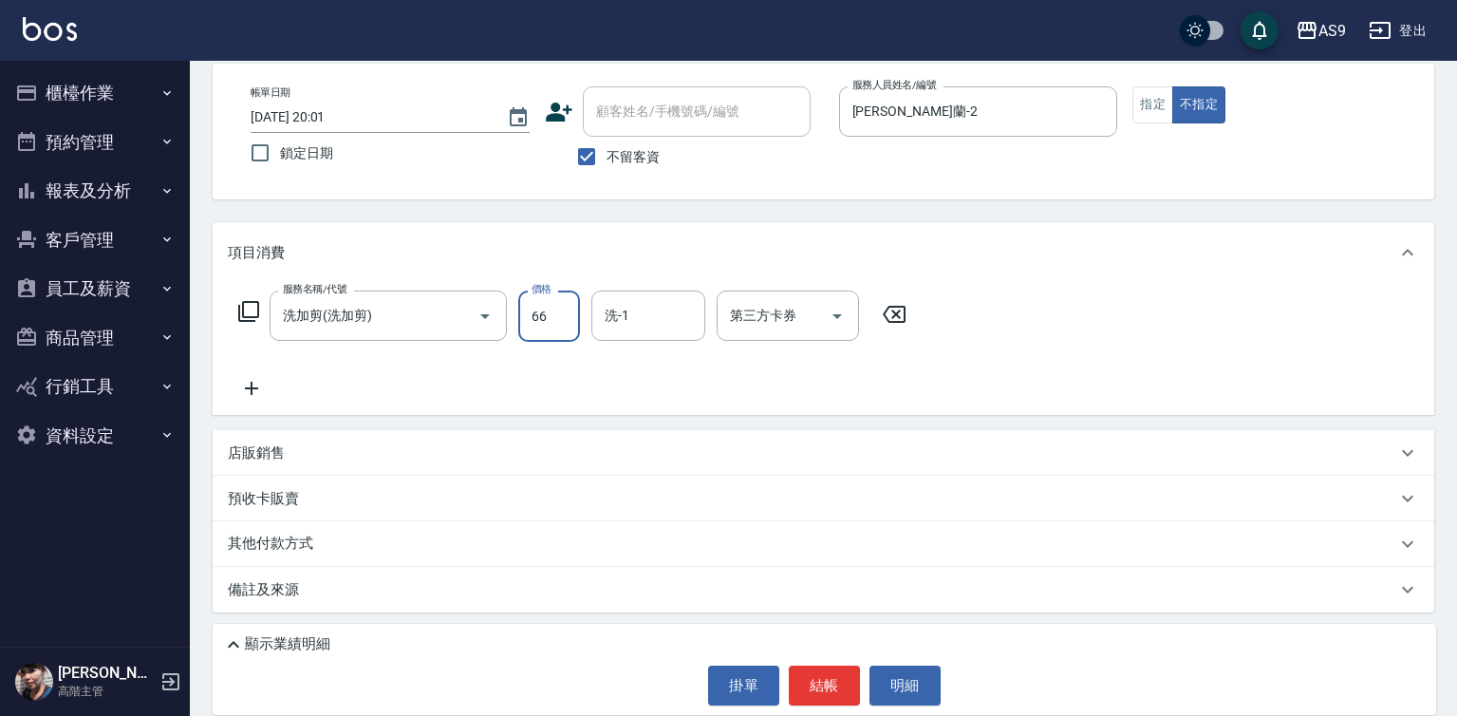
click at [544, 327] on input "66" at bounding box center [549, 315] width 62 height 51
click at [554, 420] on div "項目消費 服務名稱/代號 洗加剪(洗加剪) 服務名稱/代號 價格 66 價格 洗-1 洗-1 第三方卡券 第三方卡券 店販銷售 服務人員姓名/編號 服務人員姓…" at bounding box center [824, 417] width 1222 height 390
click at [548, 325] on input "66" at bounding box center [549, 315] width 62 height 51
click at [541, 330] on input "668" at bounding box center [549, 315] width 62 height 51
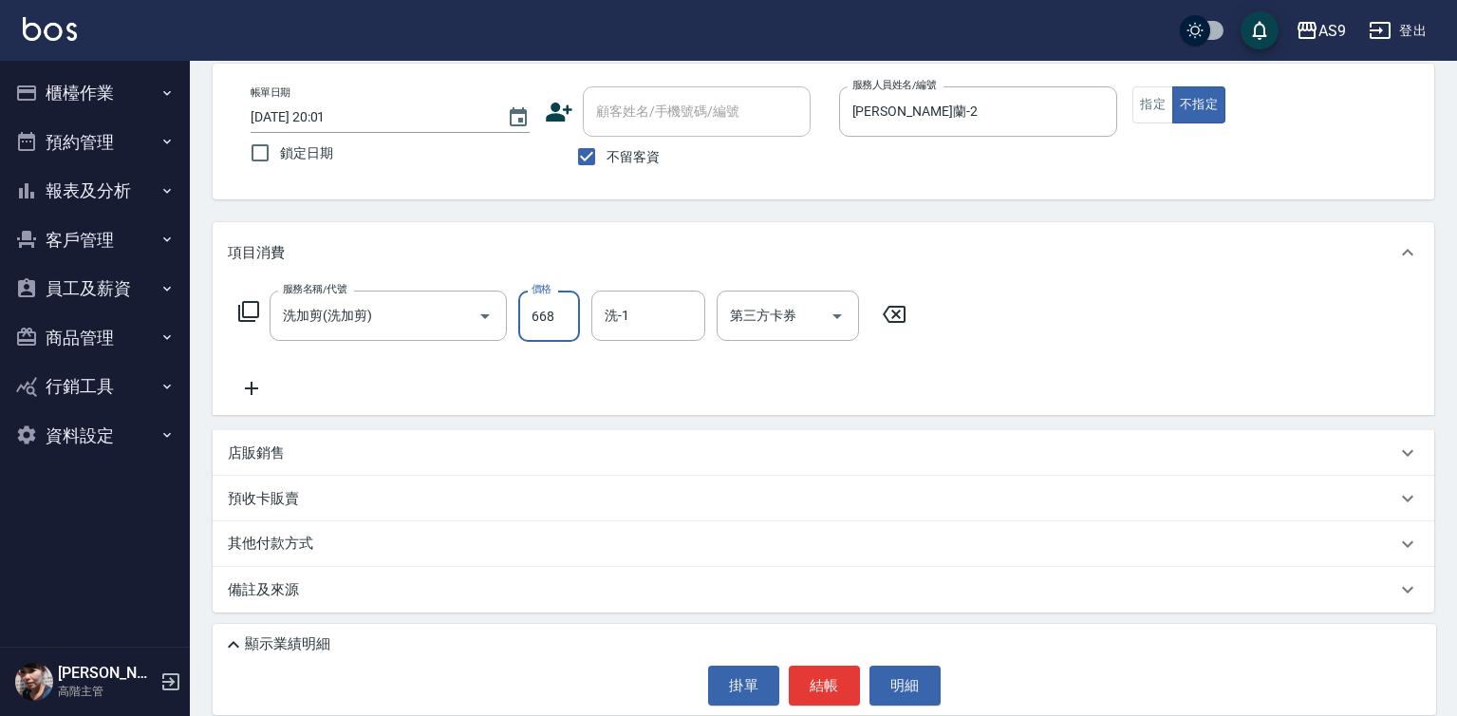
click at [541, 330] on input "668" at bounding box center [549, 315] width 62 height 51
click at [631, 317] on input "洗-1" at bounding box center [648, 315] width 97 height 33
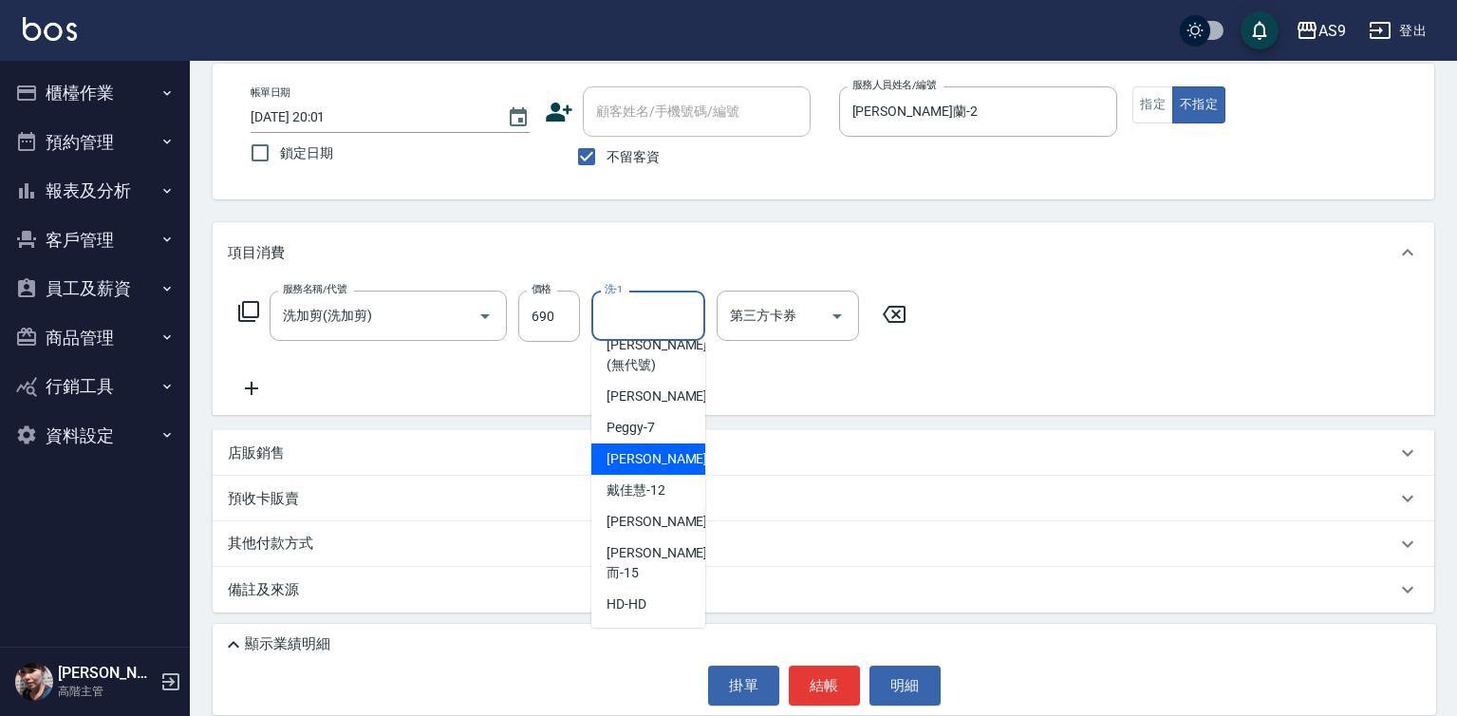
scroll to position [121, 0]
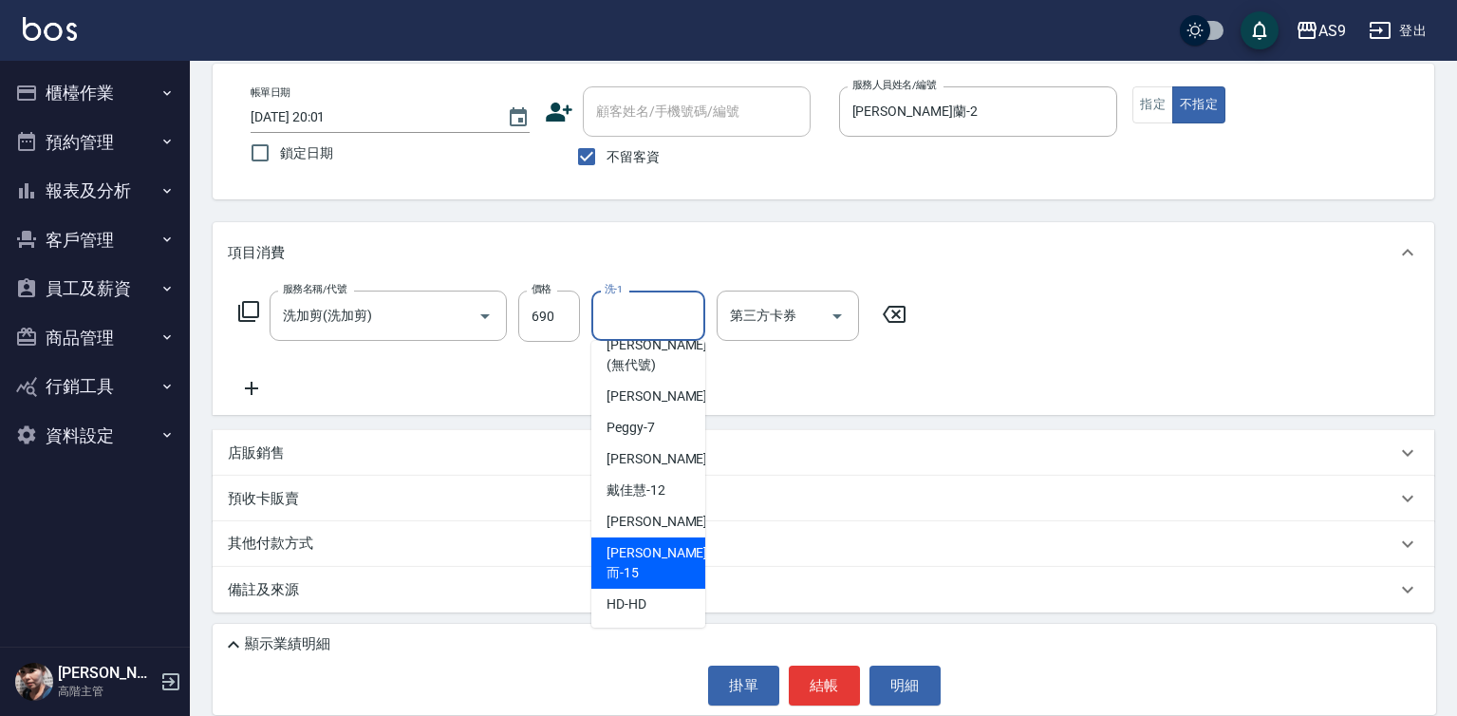
click at [652, 558] on div "[PERSON_NAME]而 -15" at bounding box center [648, 562] width 114 height 51
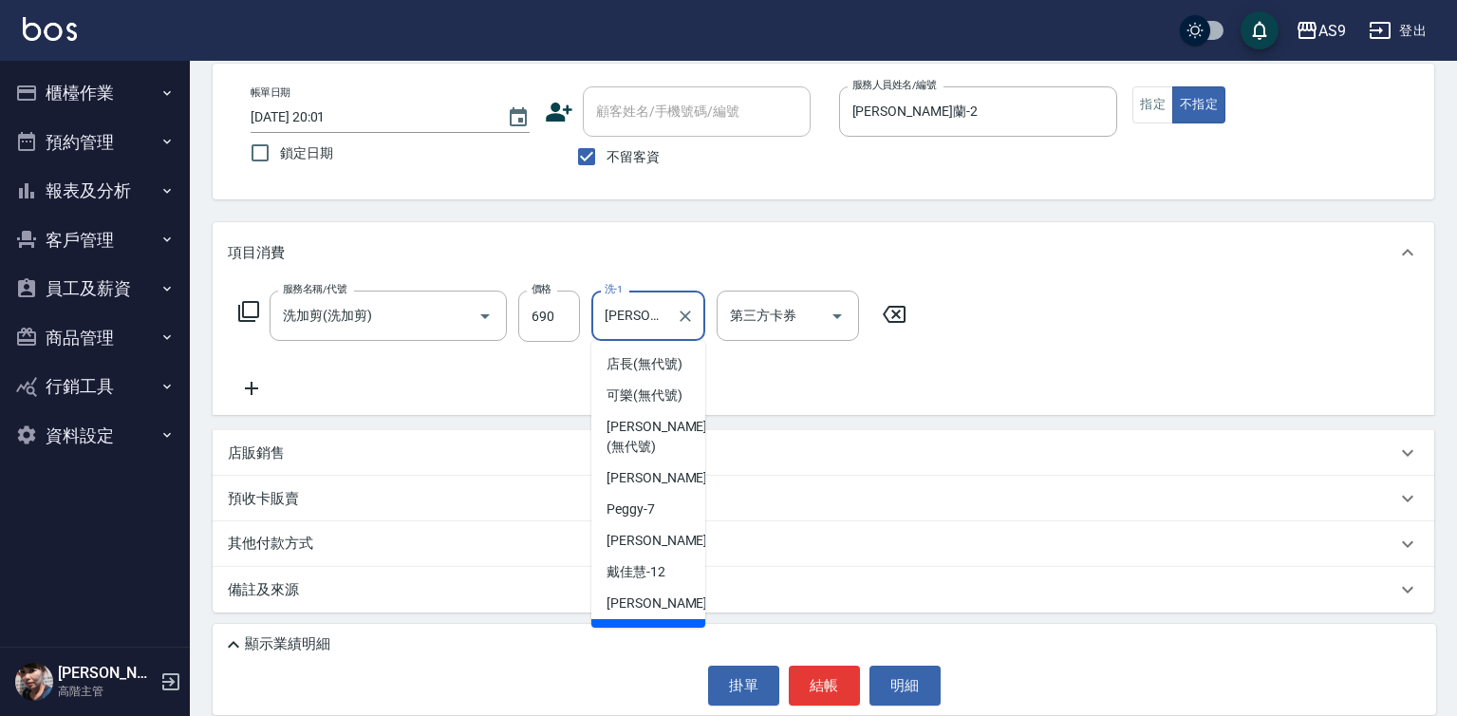
drag, startPoint x: 616, startPoint y: 315, endPoint x: 659, endPoint y: 463, distance: 154.1
click at [621, 320] on input "[PERSON_NAME]而-15" at bounding box center [634, 315] width 68 height 33
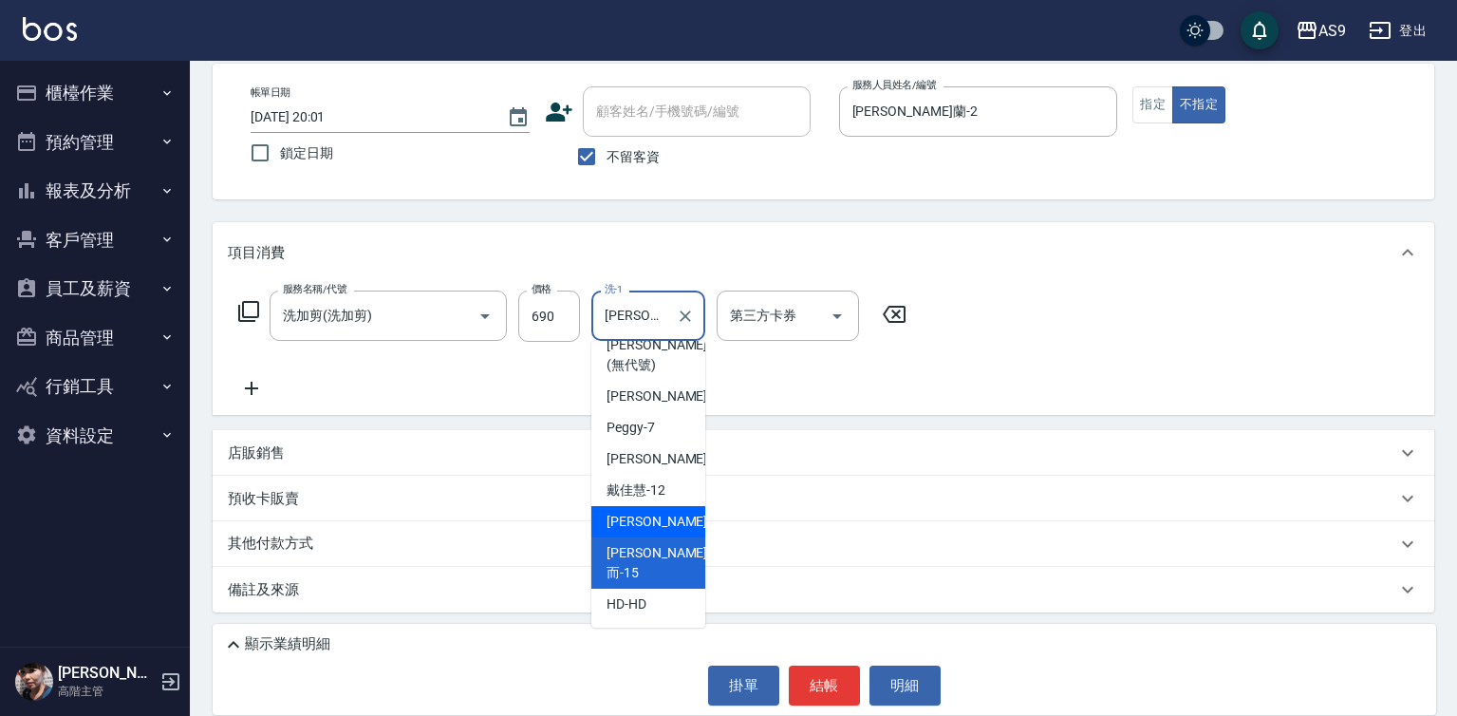
click at [666, 537] on div "[PERSON_NAME] -13" at bounding box center [648, 521] width 114 height 31
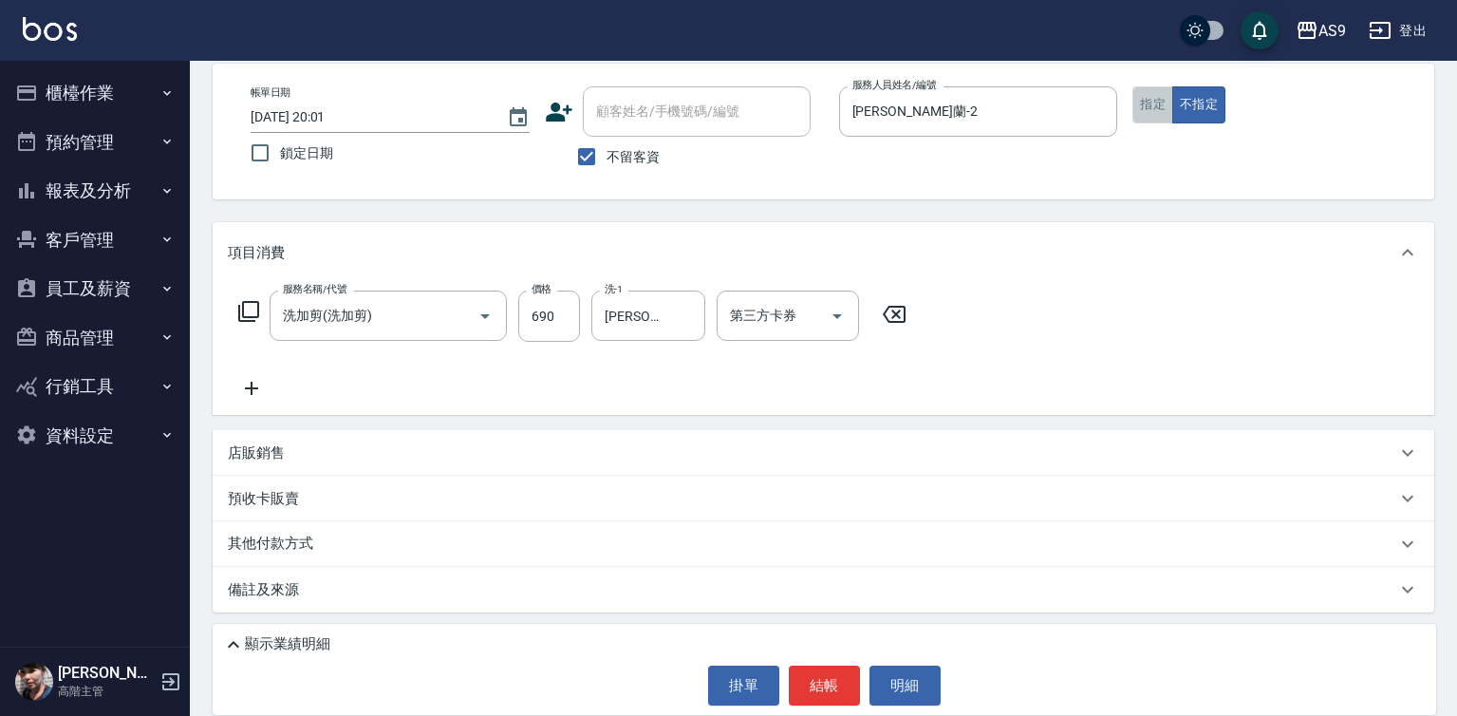
click at [1140, 109] on button "指定" at bounding box center [1152, 104] width 41 height 37
click at [805, 671] on button "結帳" at bounding box center [824, 685] width 71 height 40
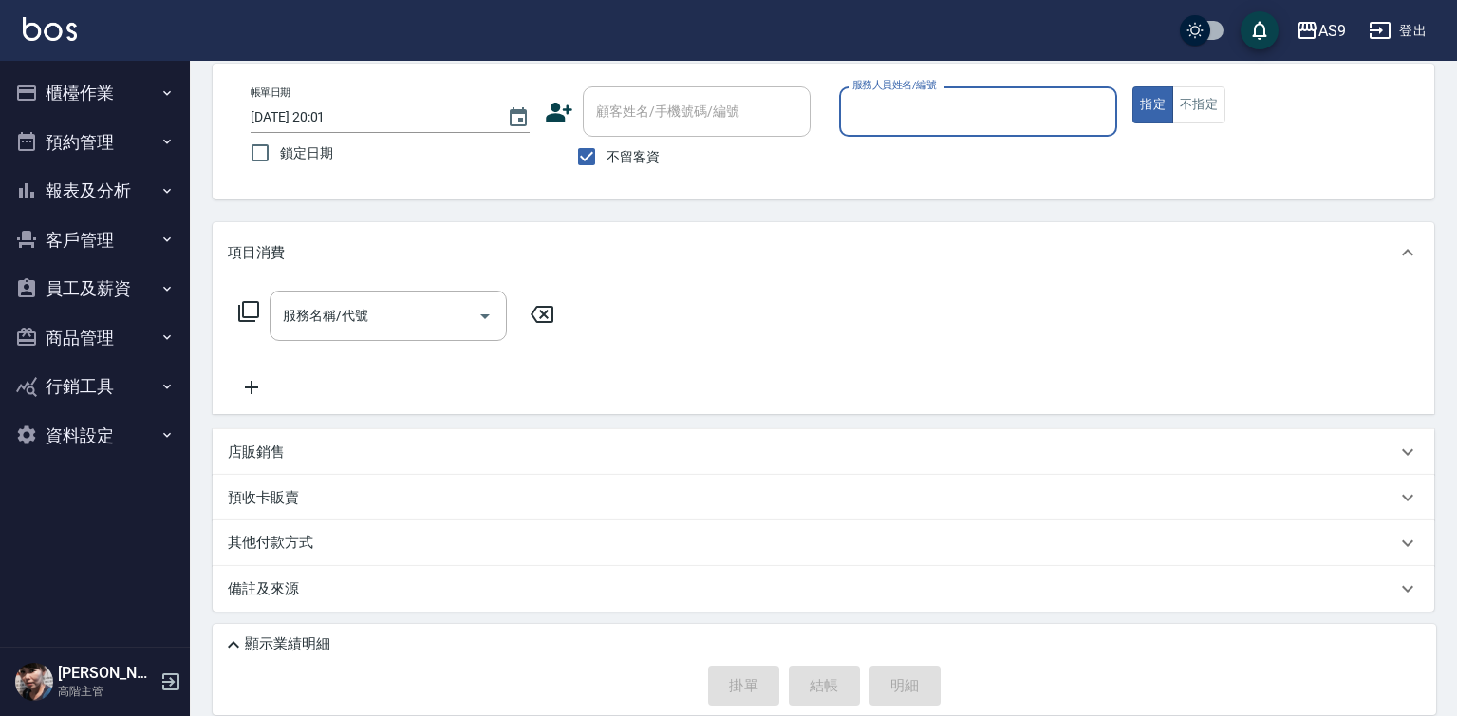
click at [162, 196] on icon "button" at bounding box center [166, 190] width 15 height 15
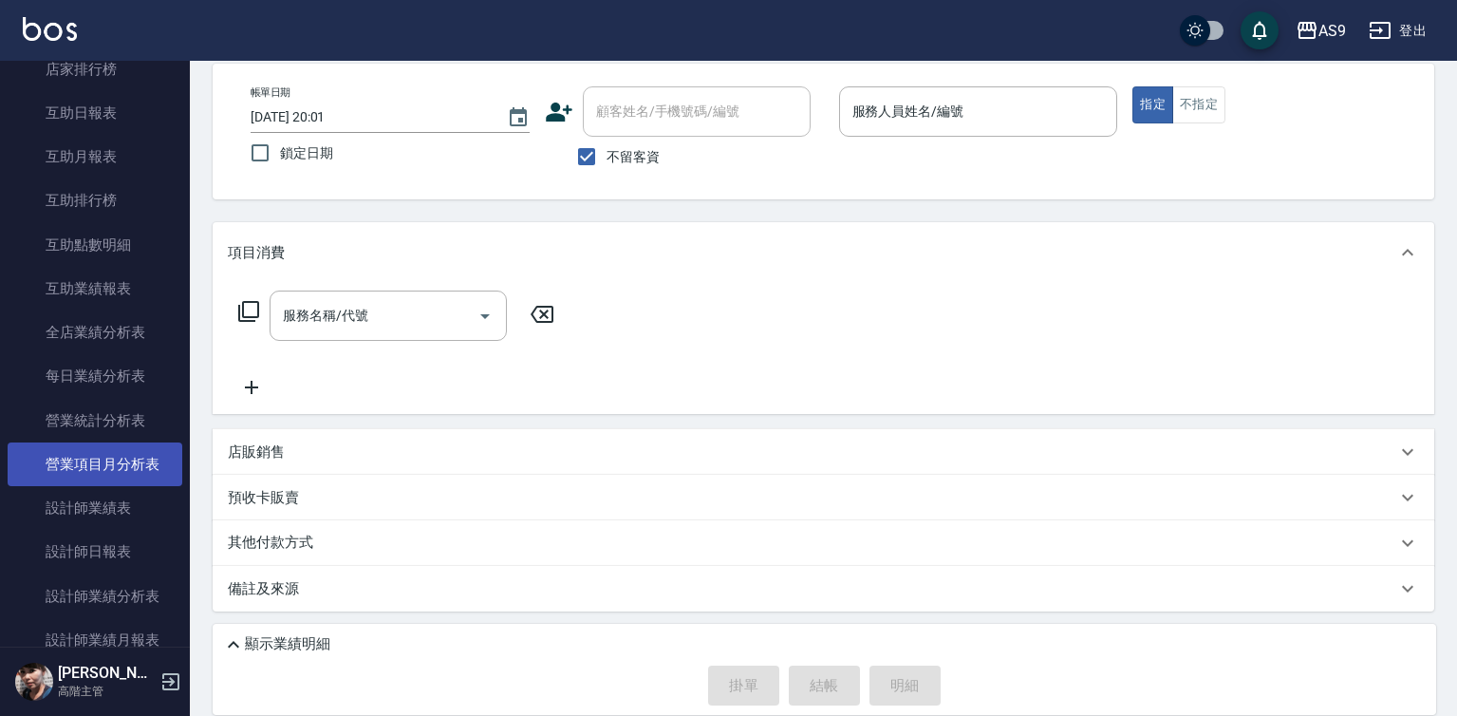
scroll to position [380, 0]
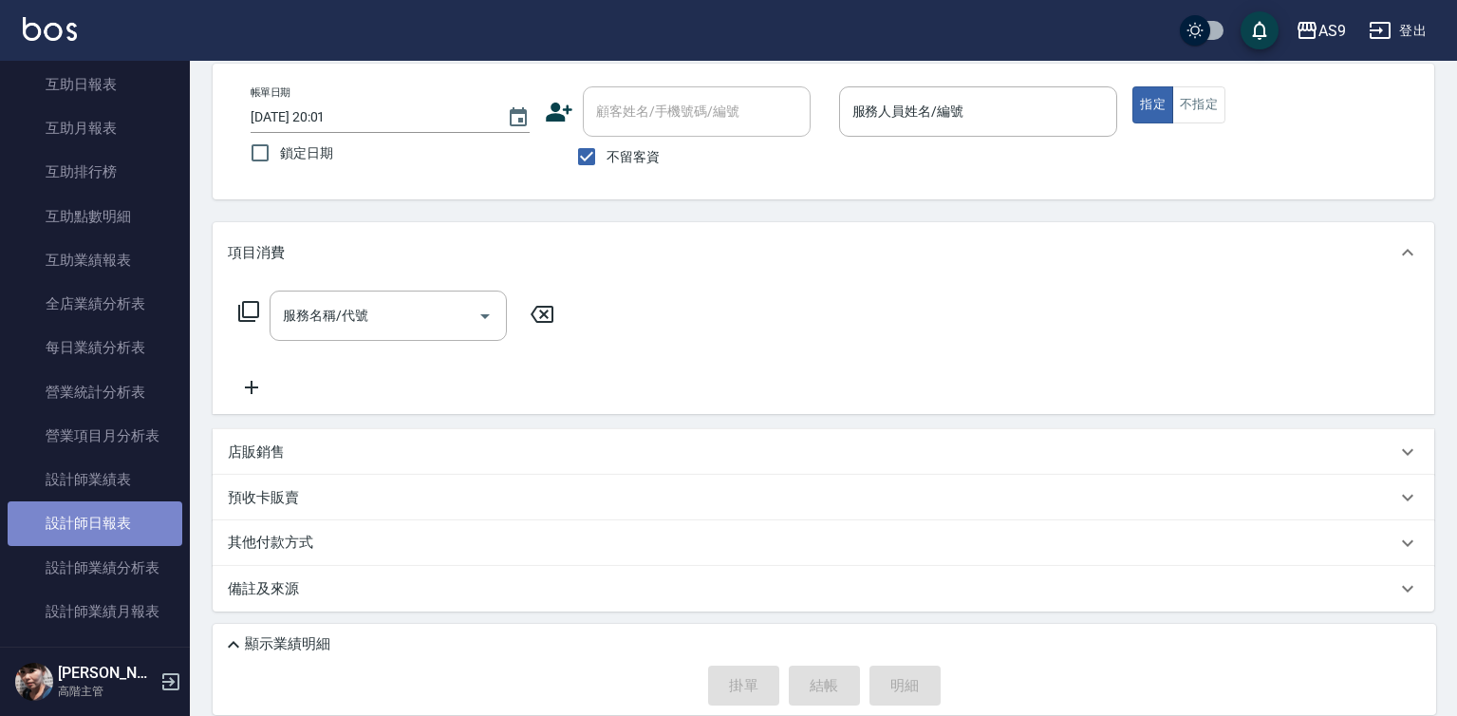
click at [127, 511] on link "設計師日報表" at bounding box center [95, 523] width 175 height 44
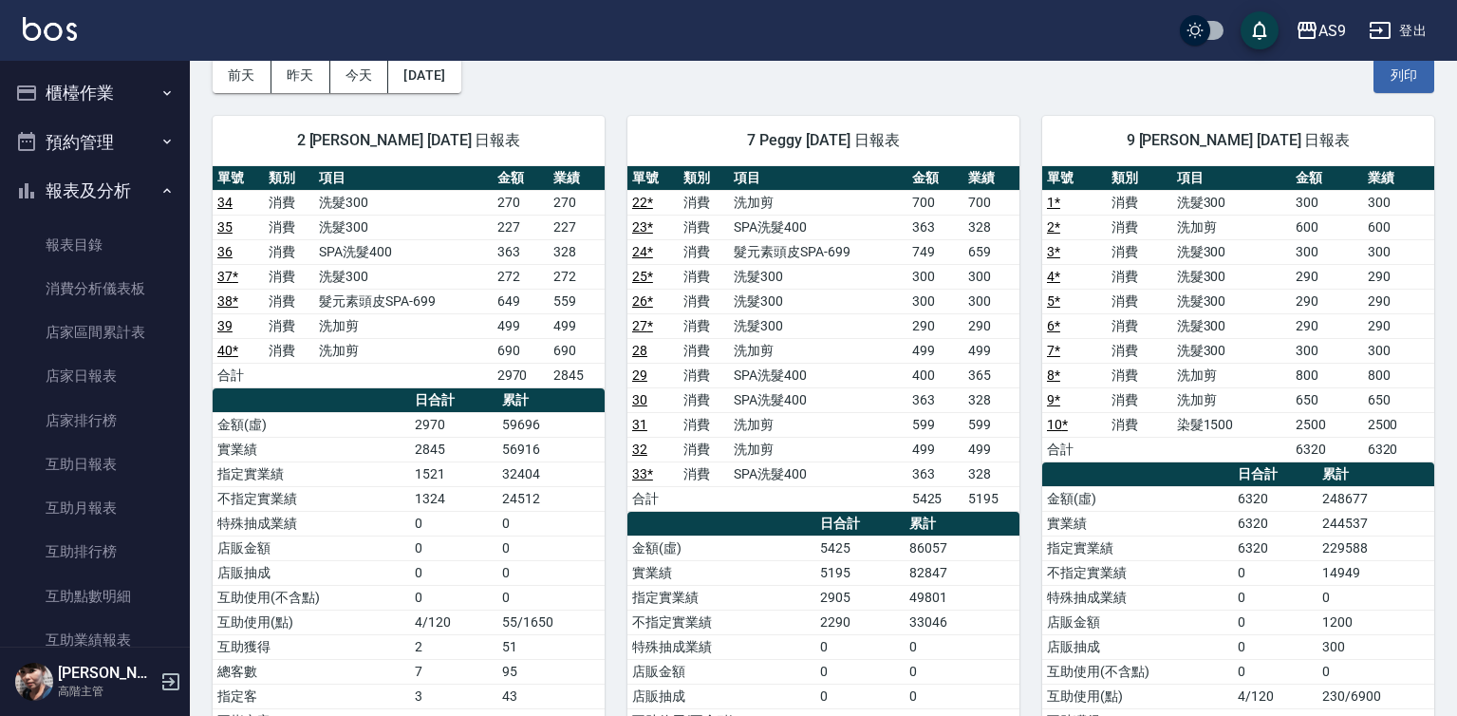
click at [142, 92] on button "櫃檯作業" at bounding box center [95, 92] width 175 height 49
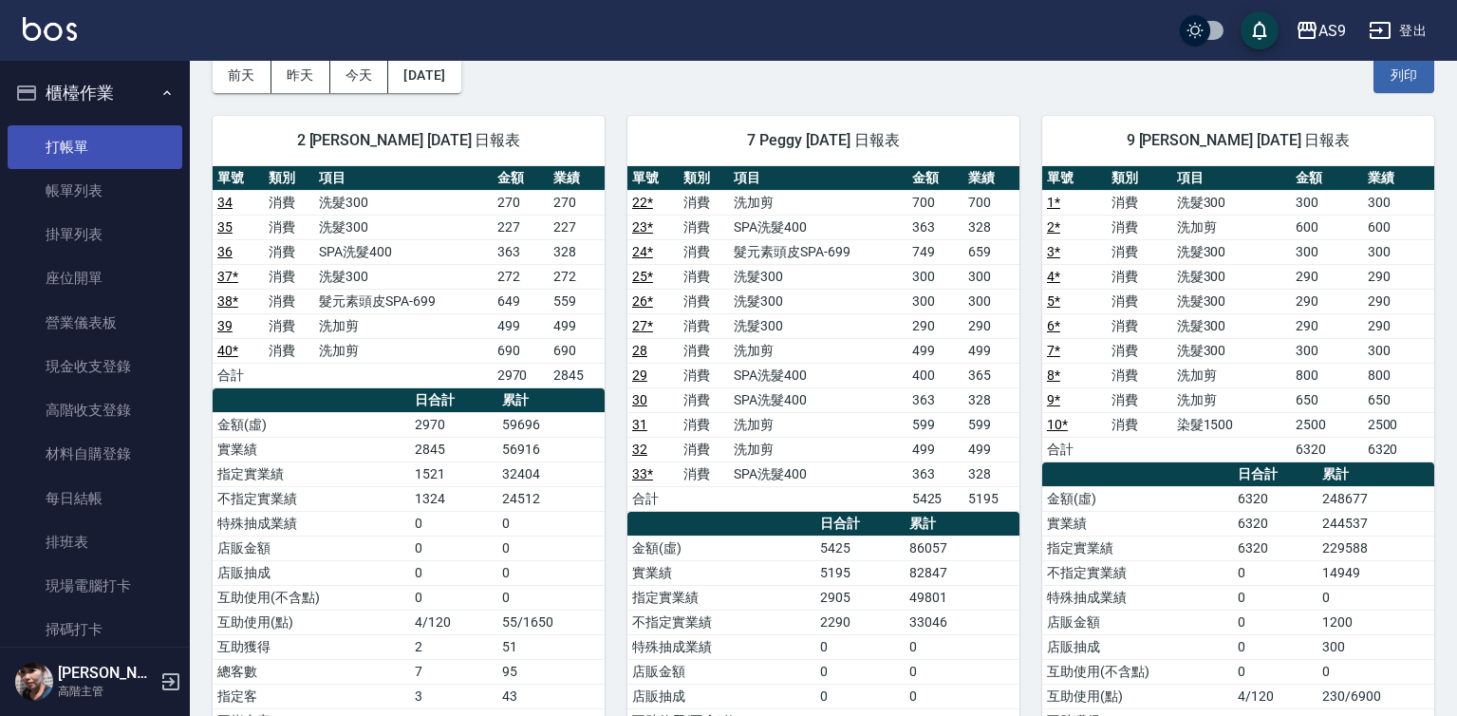
click at [122, 154] on link "打帳單" at bounding box center [95, 147] width 175 height 44
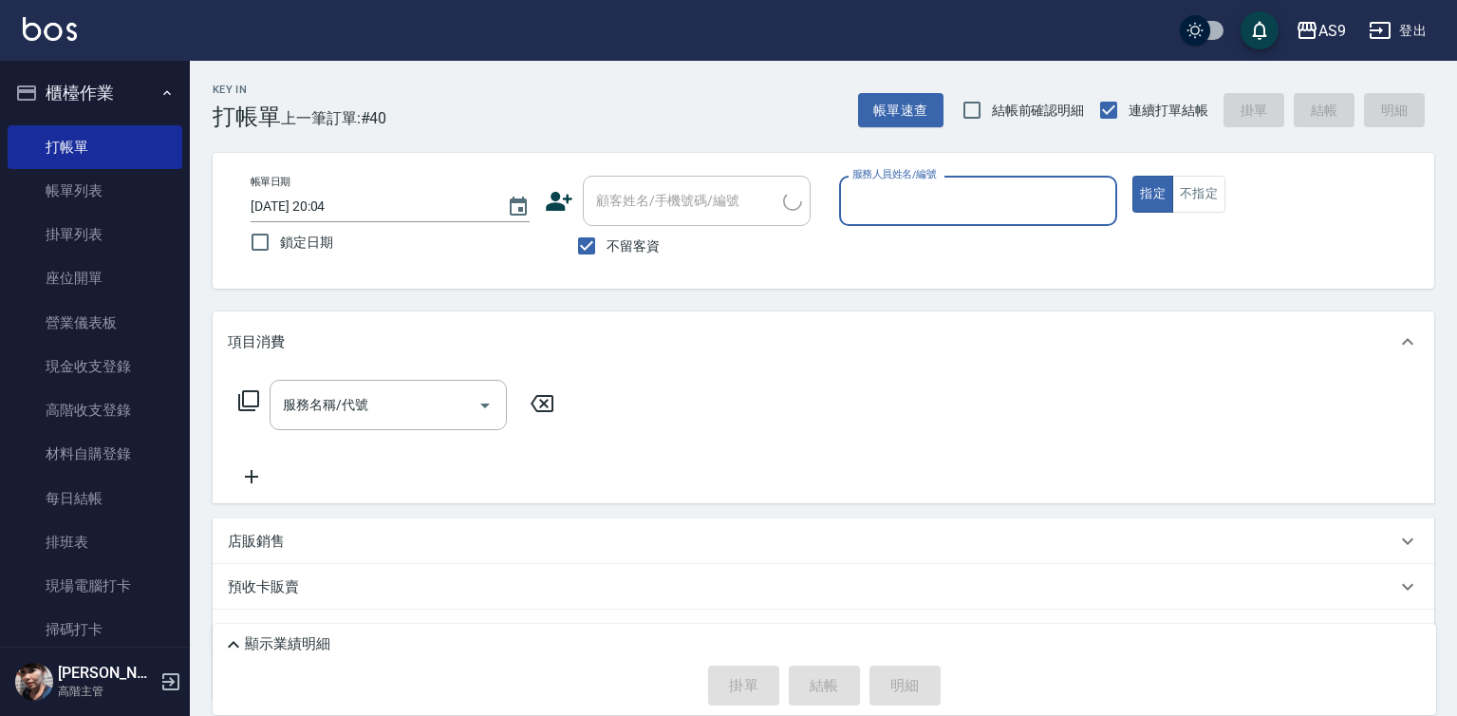
click at [999, 203] on input "服務人員姓名/編號" at bounding box center [979, 200] width 262 height 33
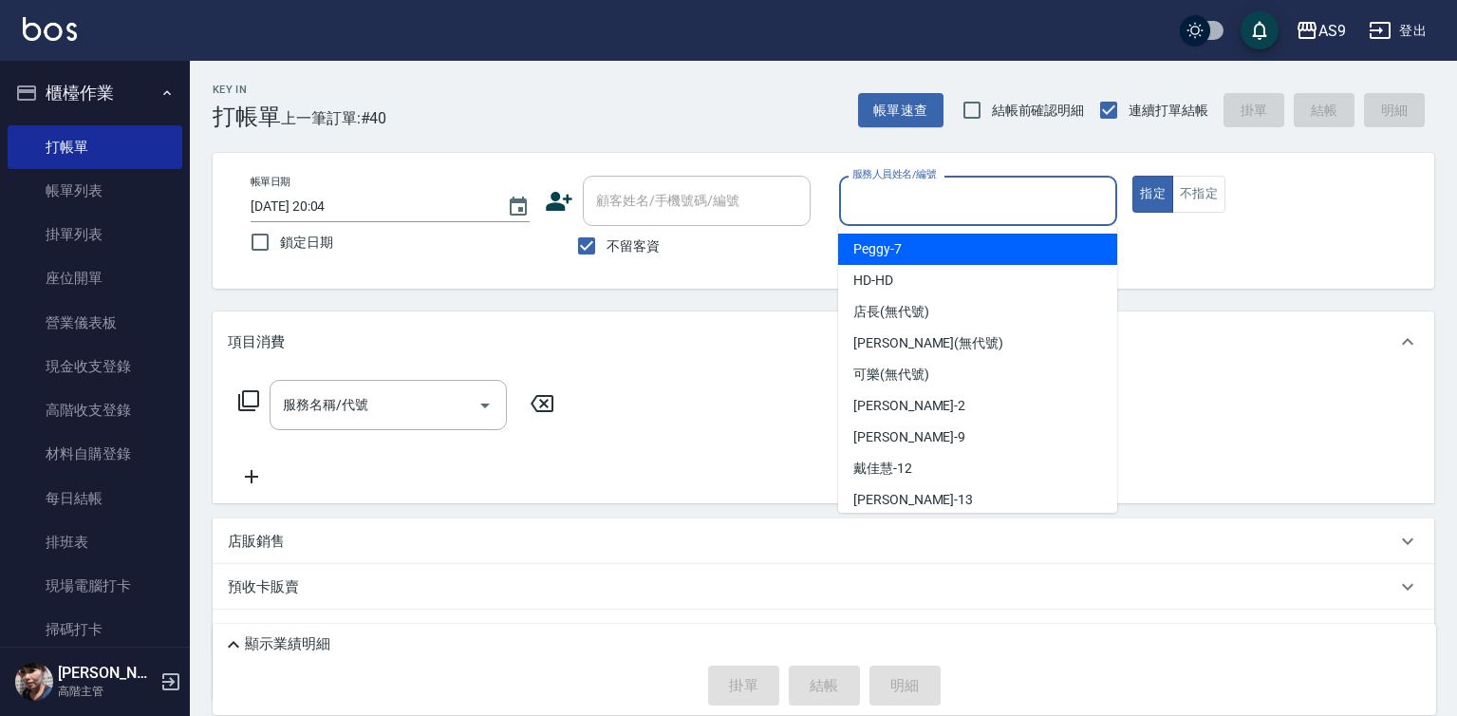
click at [899, 244] on span "Peggy -7" at bounding box center [877, 249] width 48 height 20
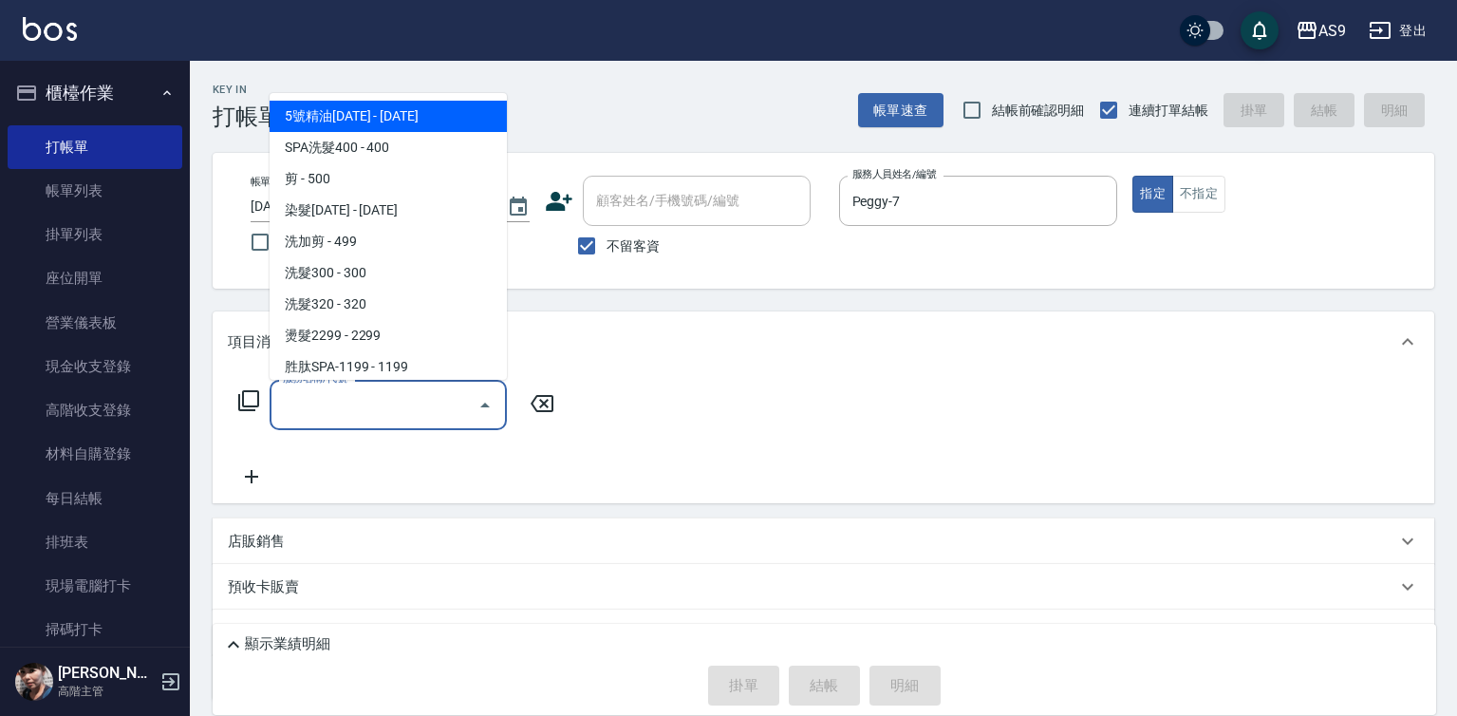
click at [429, 407] on input "服務名稱/代號" at bounding box center [374, 404] width 192 height 33
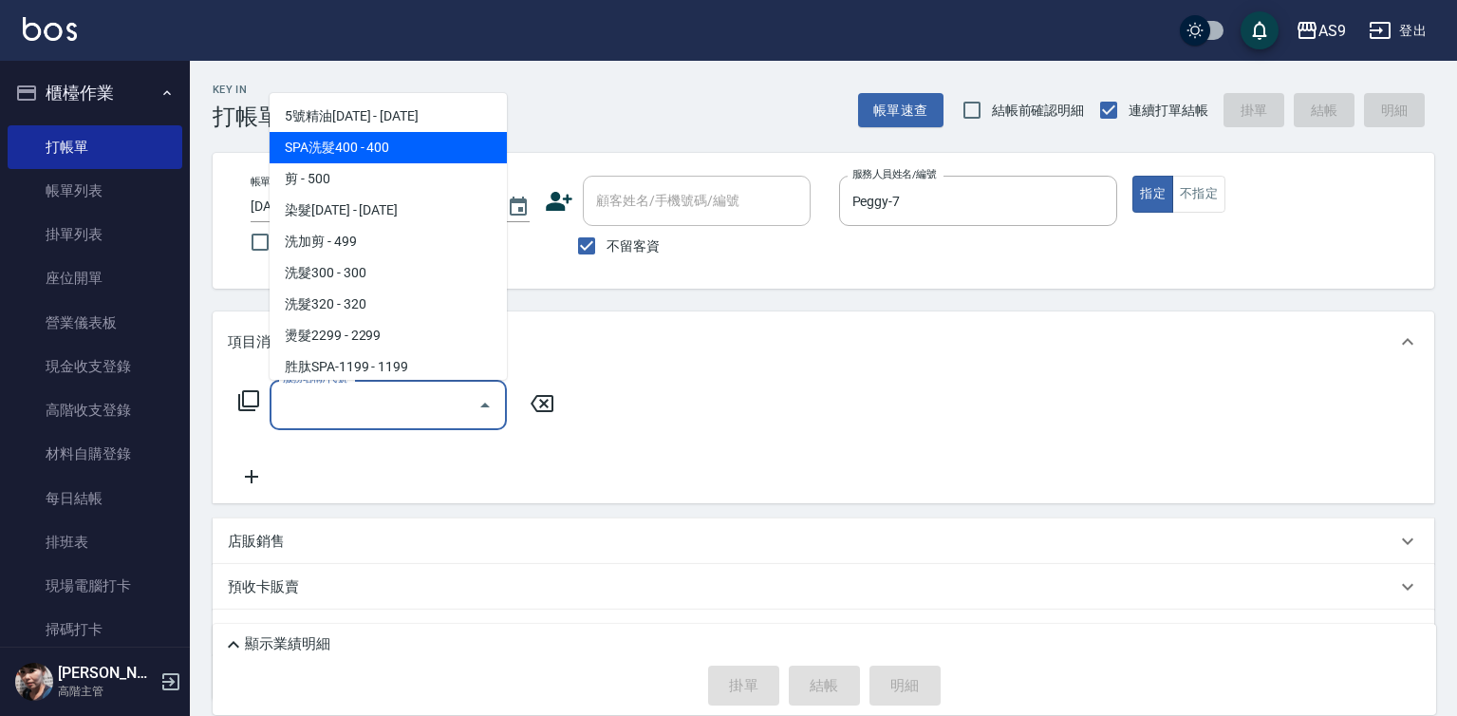
click at [383, 145] on span "SPA洗髮400 - 400" at bounding box center [388, 147] width 237 height 31
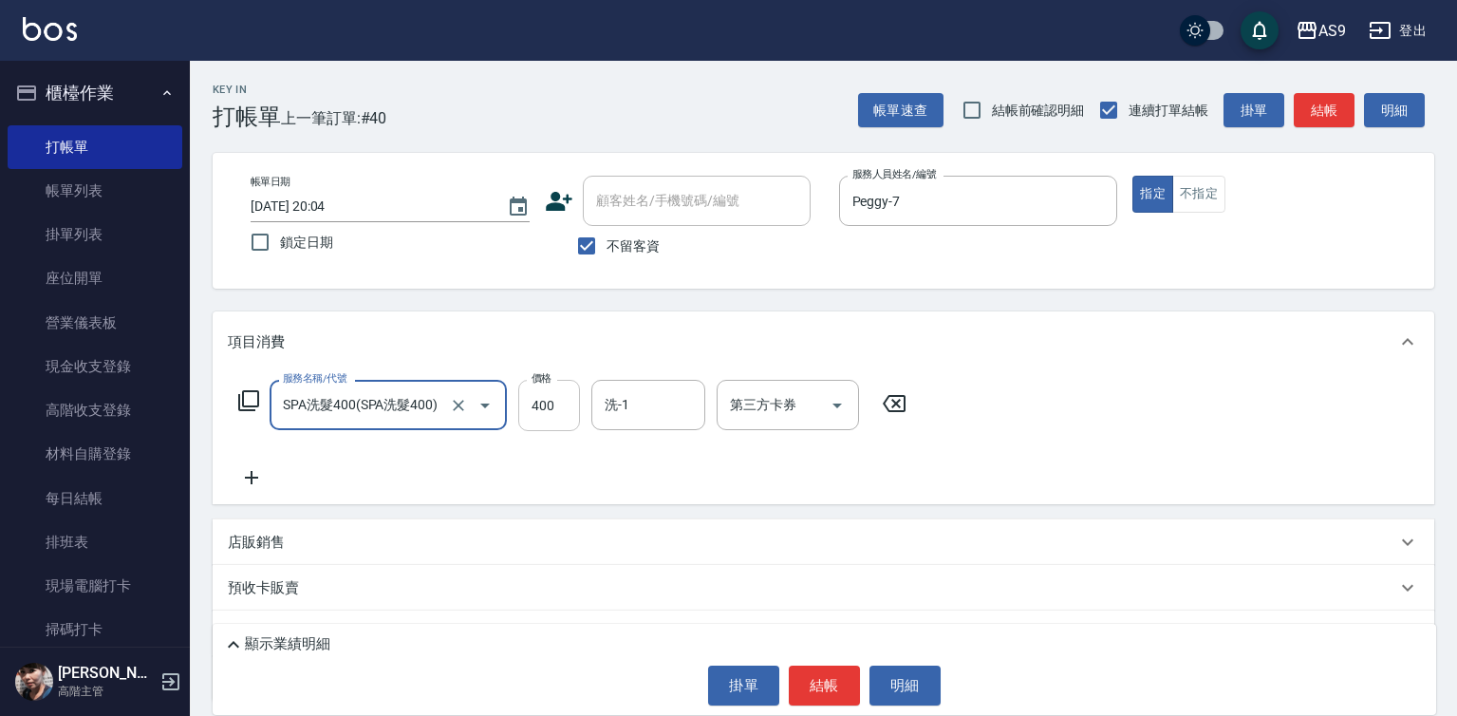
click at [550, 414] on input "400" at bounding box center [549, 405] width 62 height 51
click at [549, 413] on input "400" at bounding box center [549, 405] width 62 height 51
click at [561, 401] on input "3630" at bounding box center [549, 405] width 62 height 51
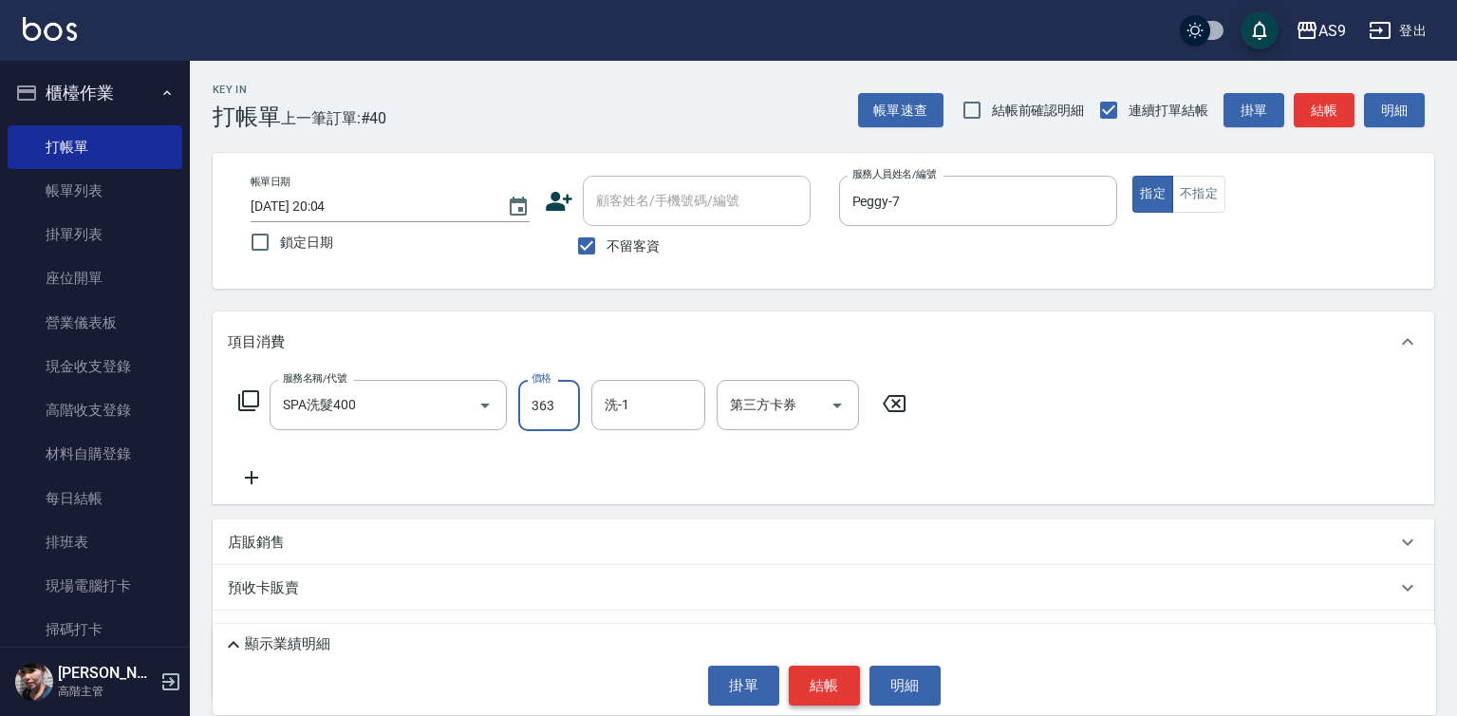
click at [827, 679] on button "結帳" at bounding box center [824, 685] width 71 height 40
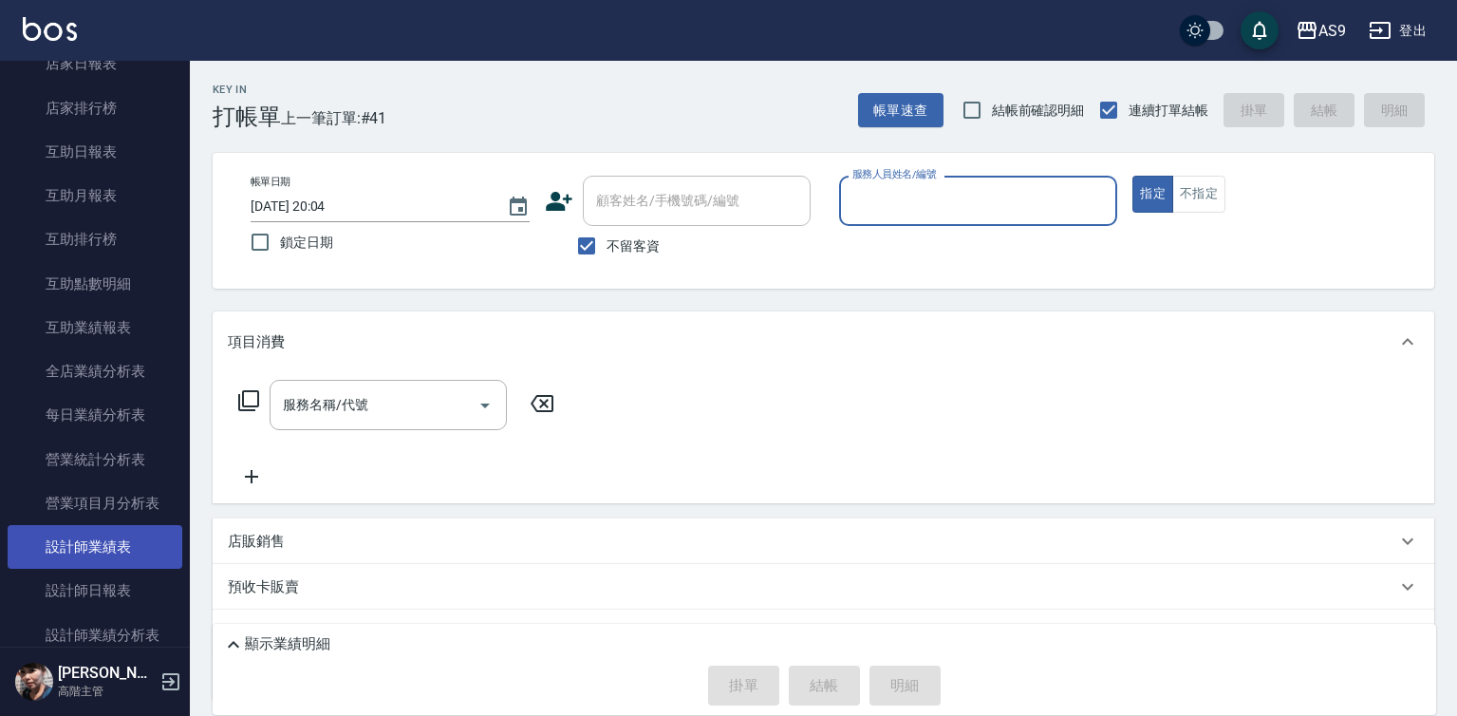
scroll to position [949, 0]
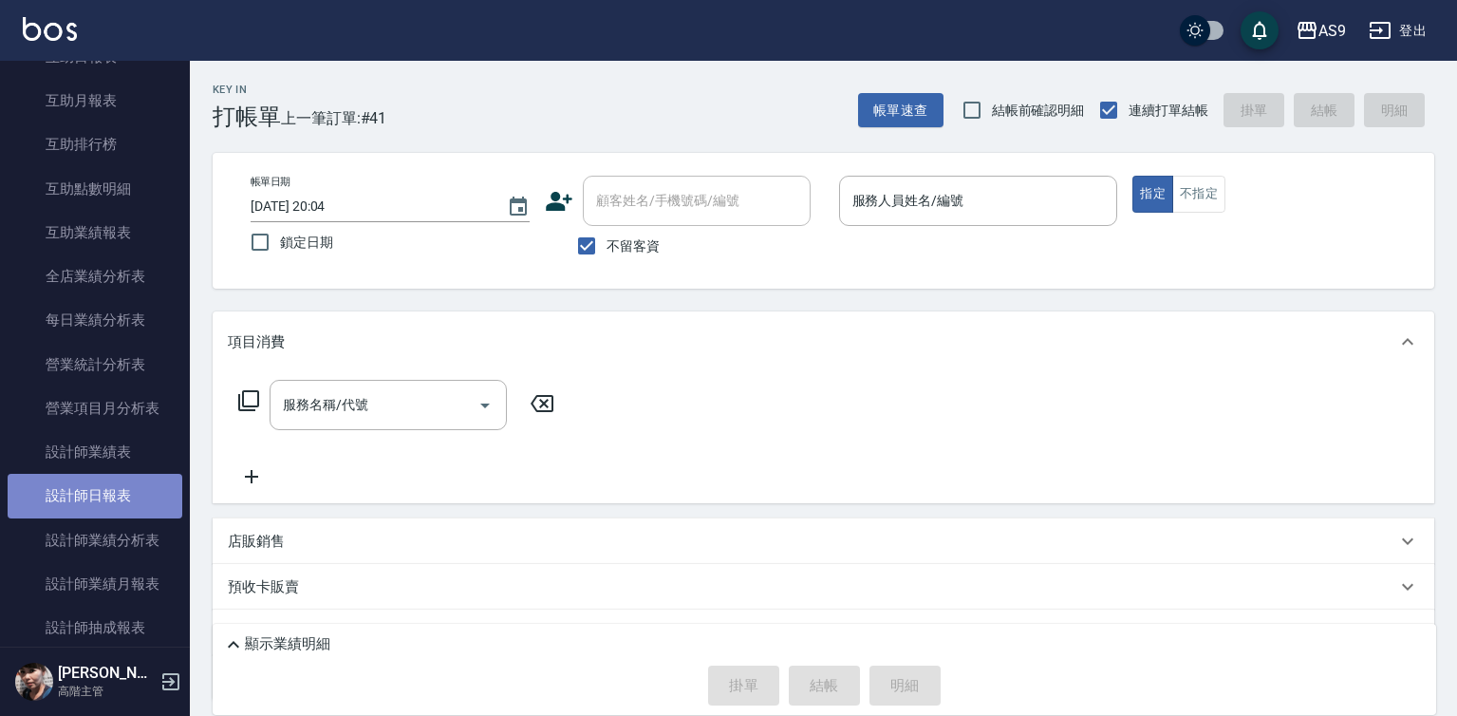
click at [124, 502] on link "設計師日報表" at bounding box center [95, 496] width 175 height 44
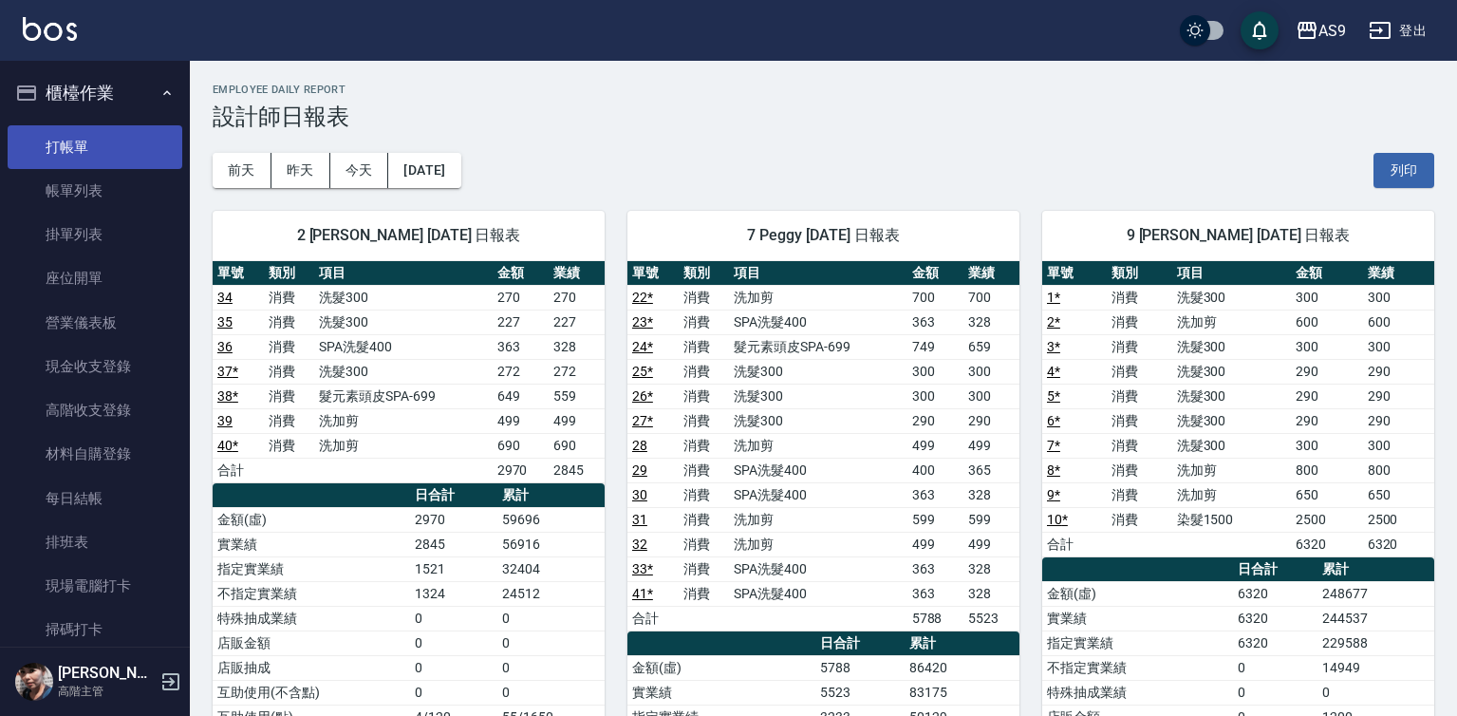
click at [108, 141] on link "打帳單" at bounding box center [95, 147] width 175 height 44
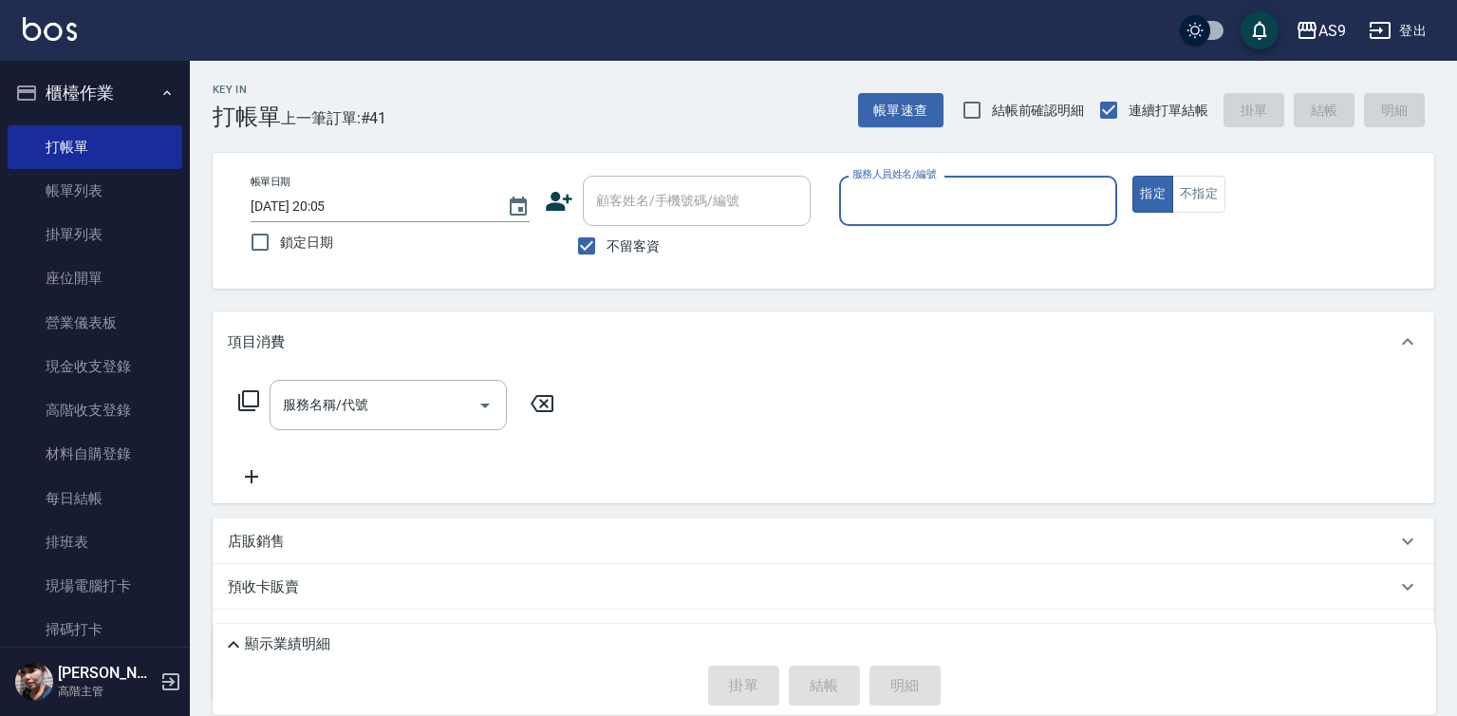
click at [944, 194] on input "服務人員姓名/編號" at bounding box center [979, 200] width 262 height 33
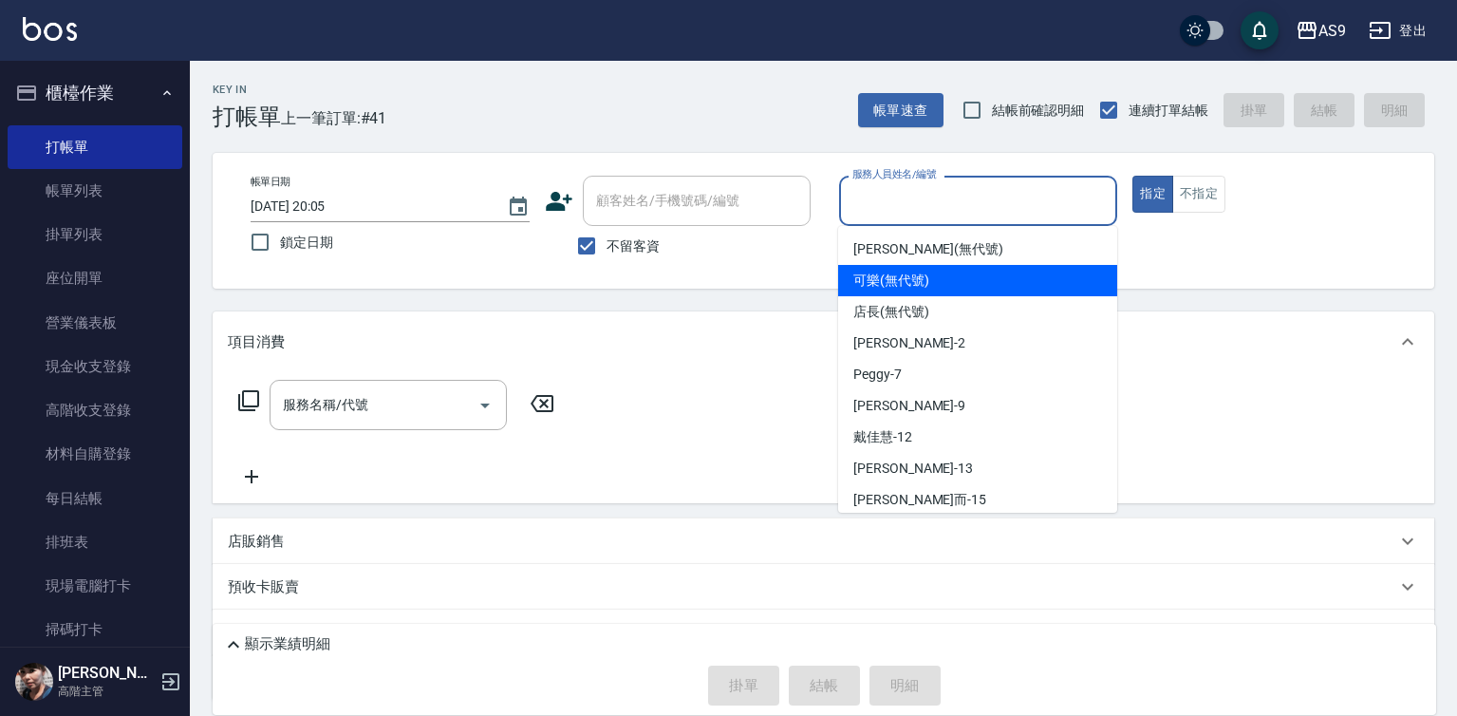
click at [922, 287] on span "可樂 (無代號)" at bounding box center [891, 281] width 76 height 20
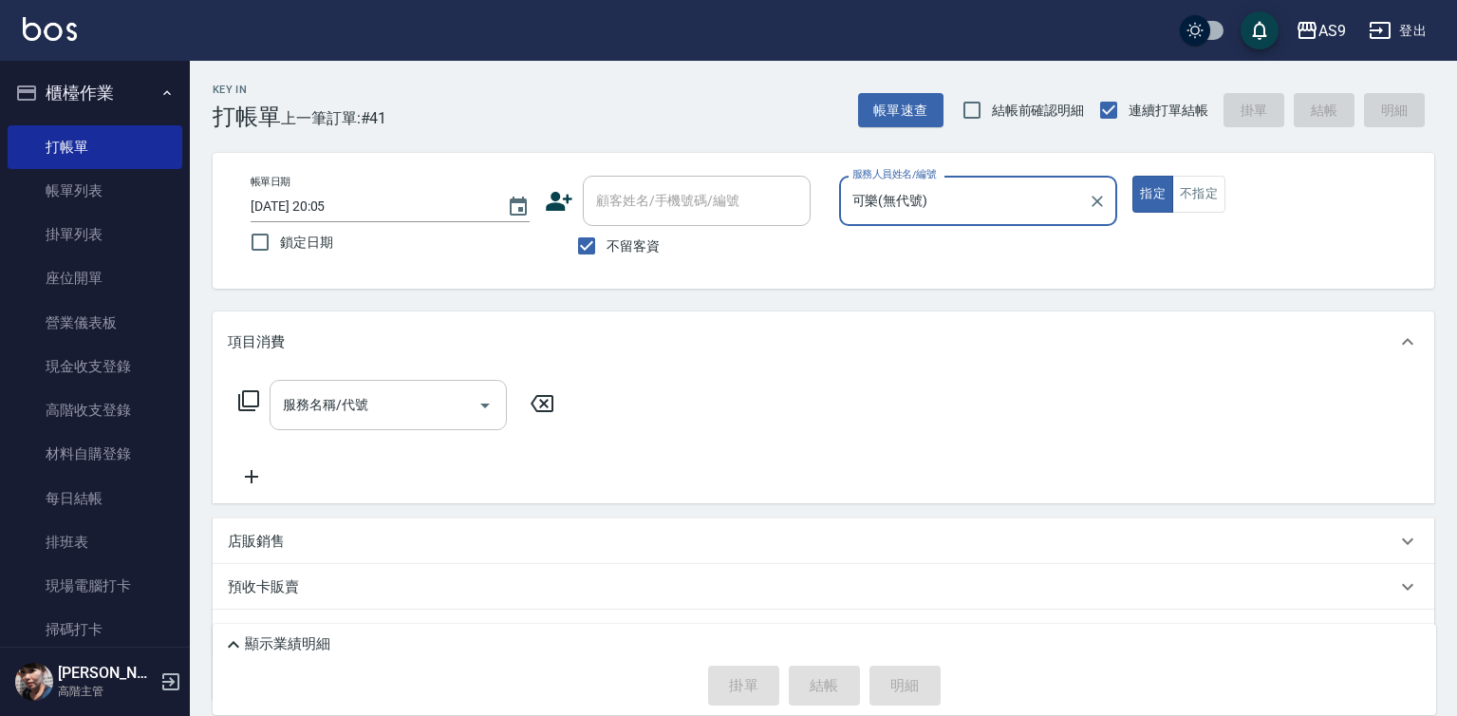
click at [417, 409] on input "服務名稱/代號" at bounding box center [374, 404] width 192 height 33
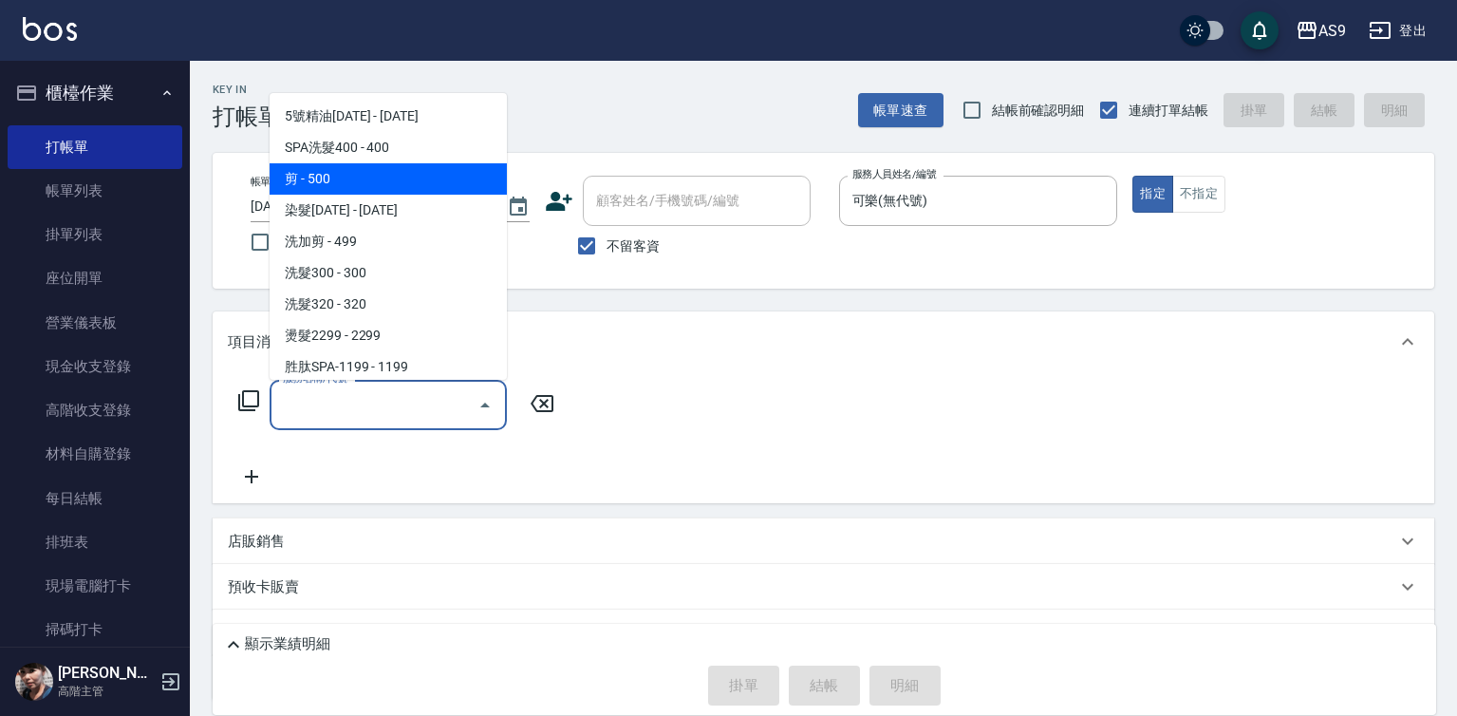
click at [317, 181] on span "剪 - 500" at bounding box center [388, 178] width 237 height 31
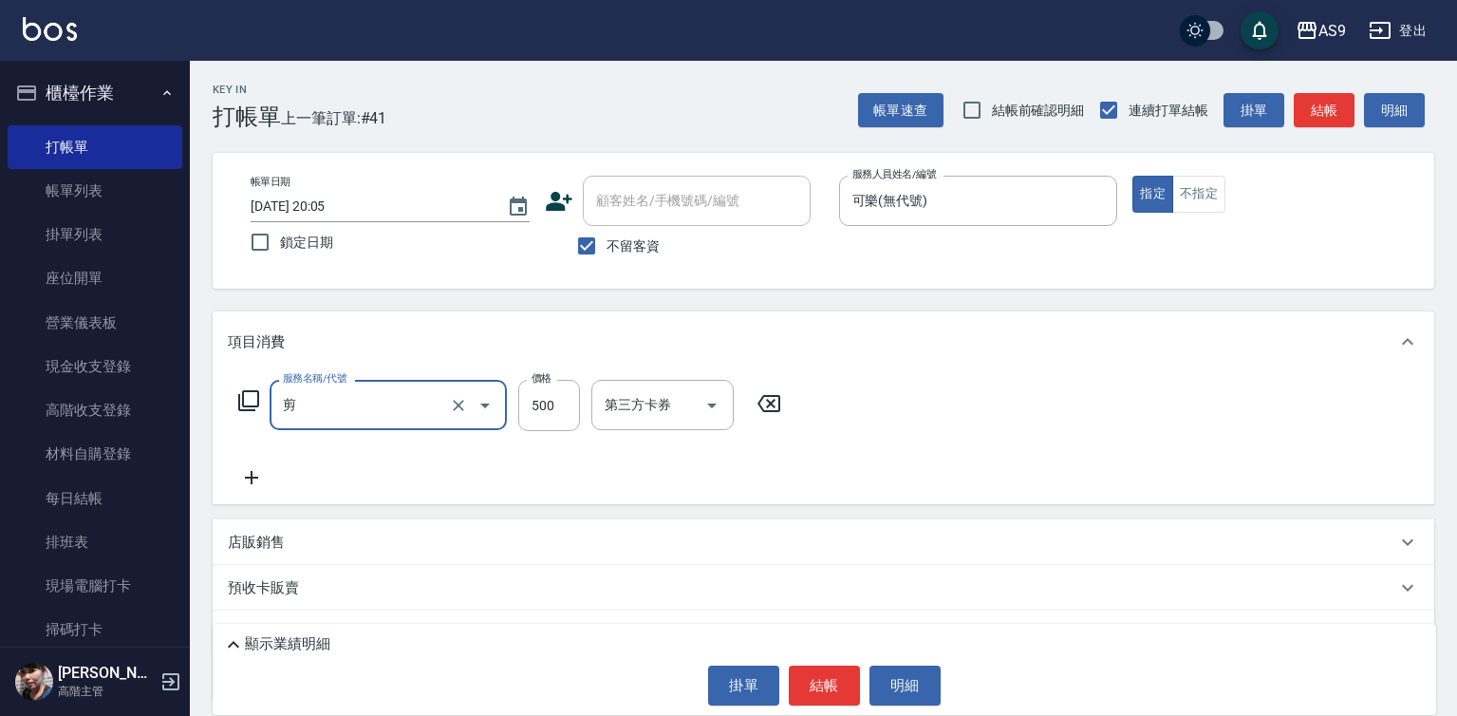
click at [250, 483] on icon at bounding box center [251, 477] width 47 height 23
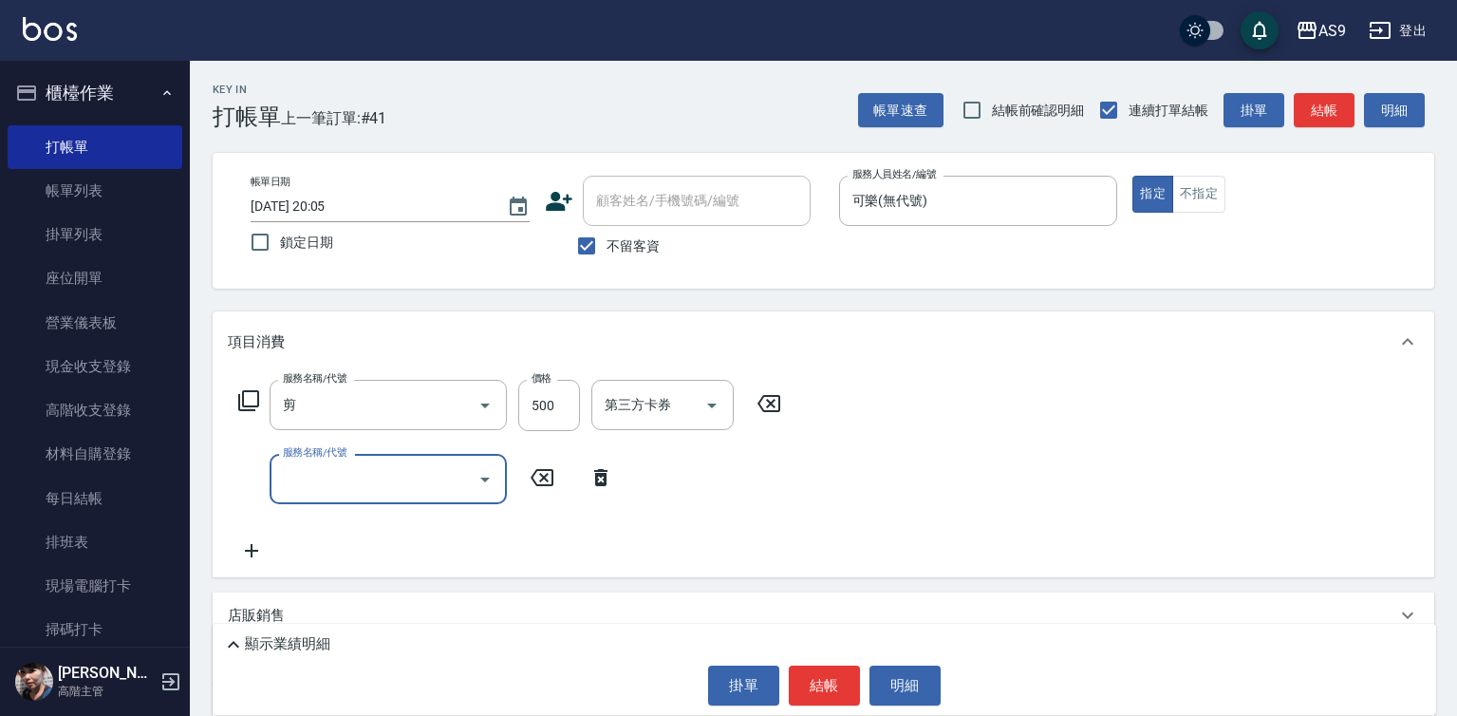
click at [349, 469] on input "服務名稱/代號" at bounding box center [374, 478] width 192 height 33
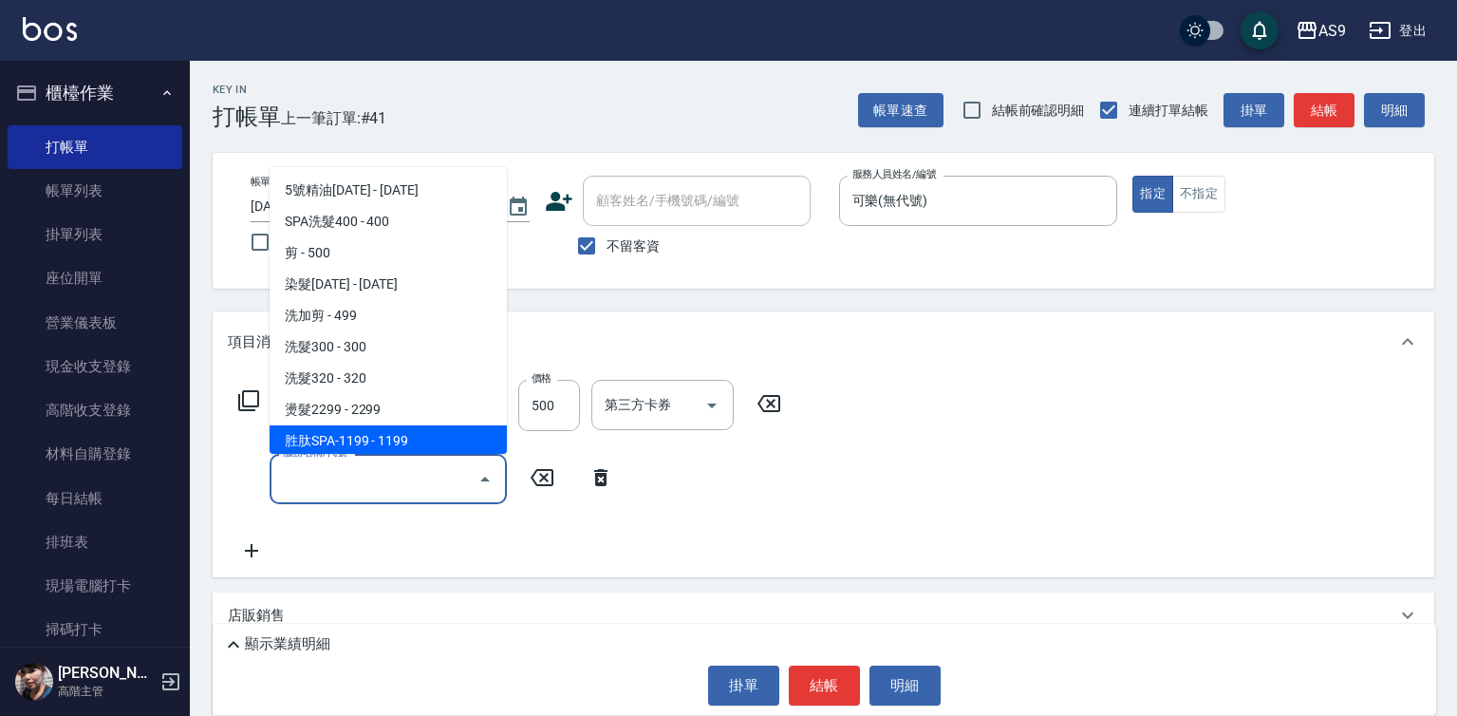
click at [379, 441] on span "胜肽SPA-1199 - 1199" at bounding box center [388, 440] width 237 height 31
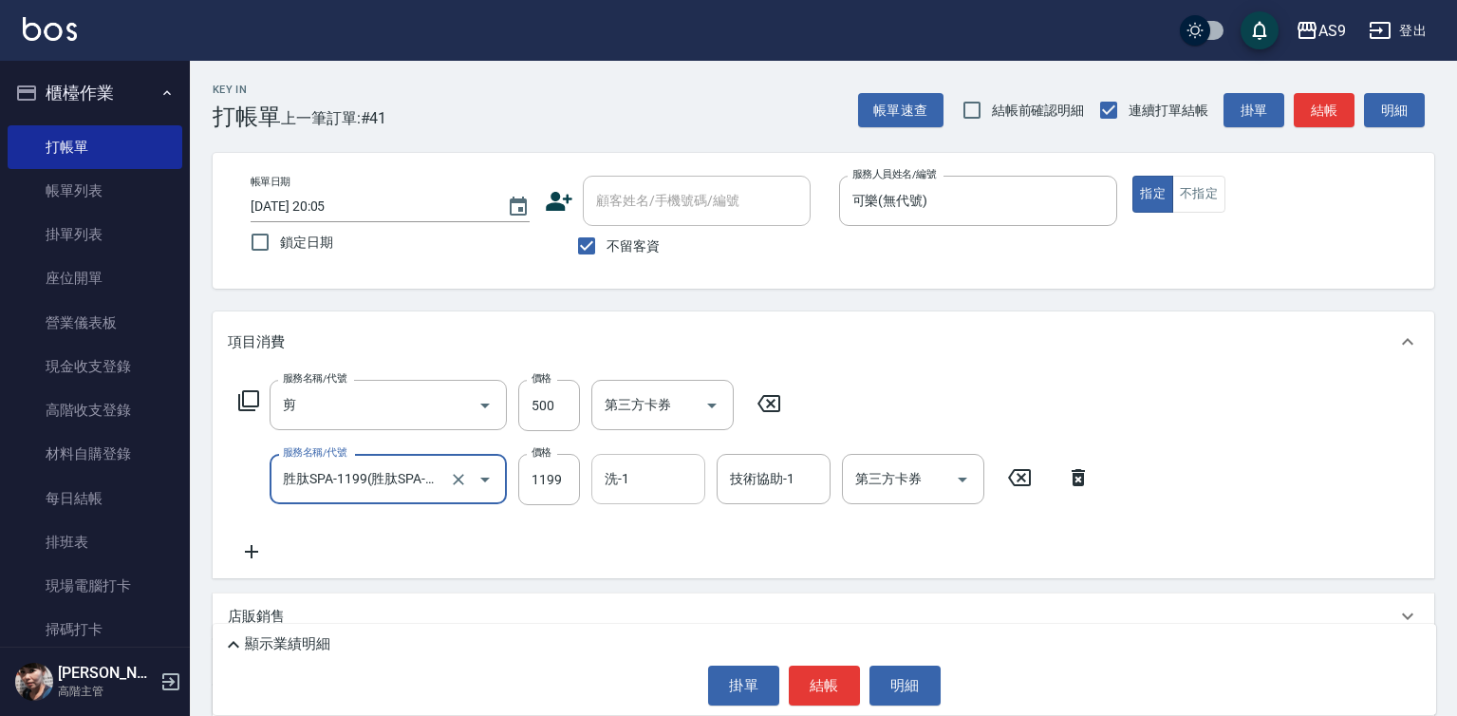
click at [648, 483] on input "洗-1" at bounding box center [648, 478] width 97 height 33
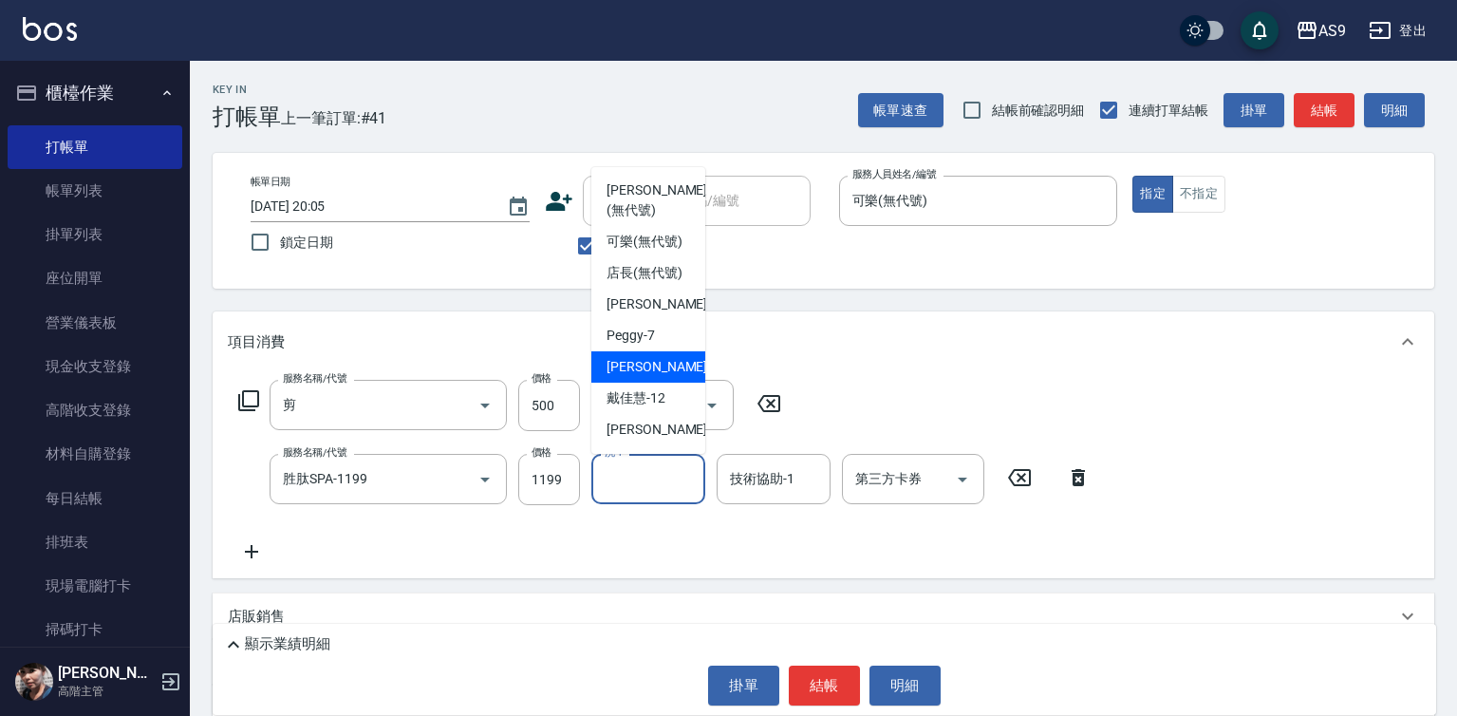
scroll to position [95, 0]
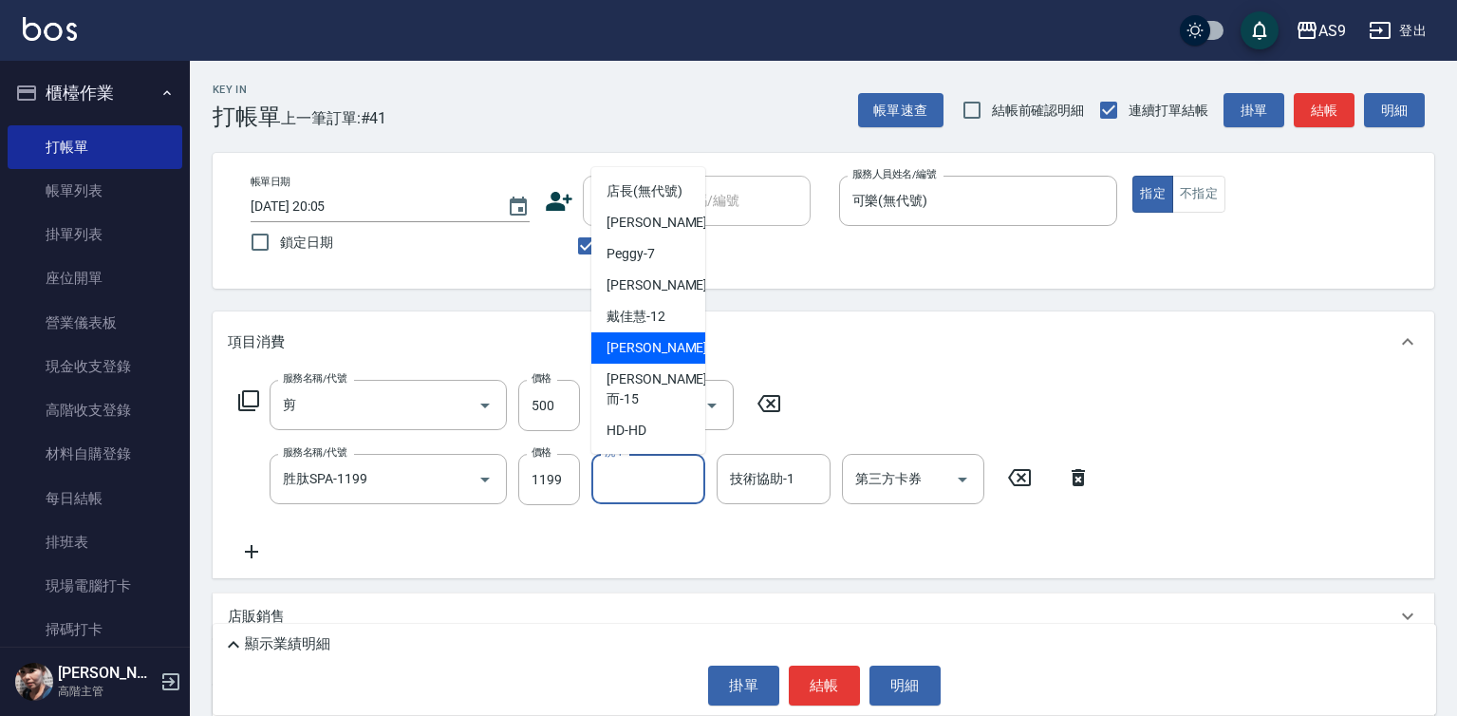
click at [654, 364] on div "[PERSON_NAME] -13" at bounding box center [648, 347] width 114 height 31
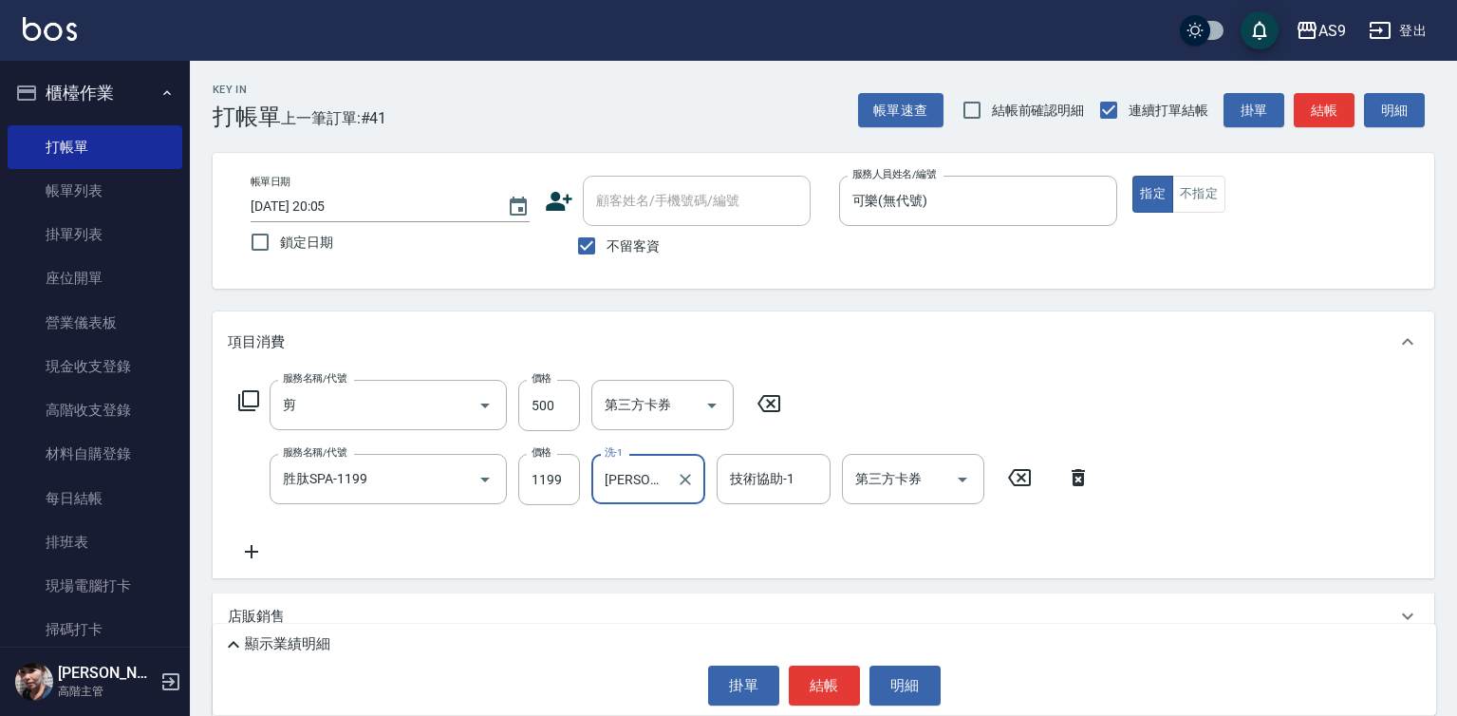
click at [754, 486] on div "技術協助-1 技術協助-1" at bounding box center [774, 479] width 114 height 50
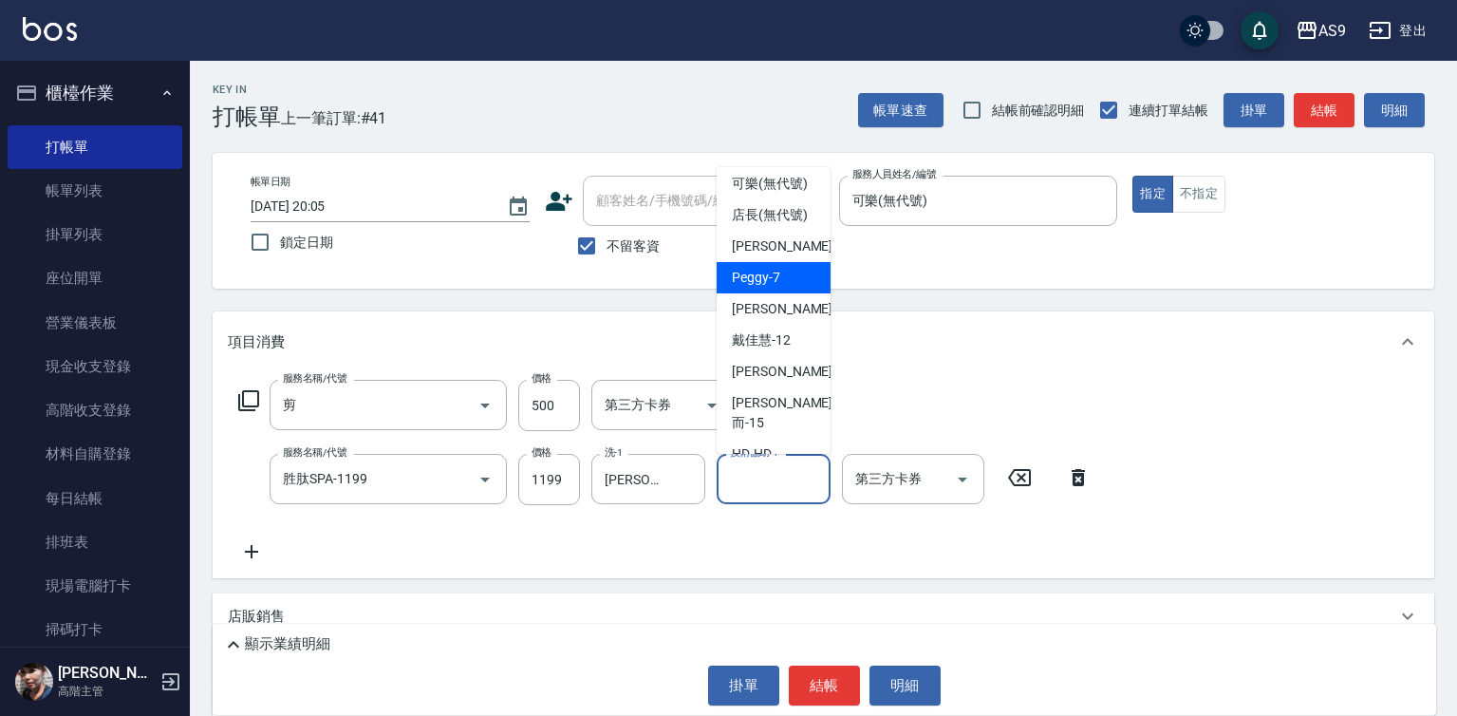
scroll to position [121, 0]
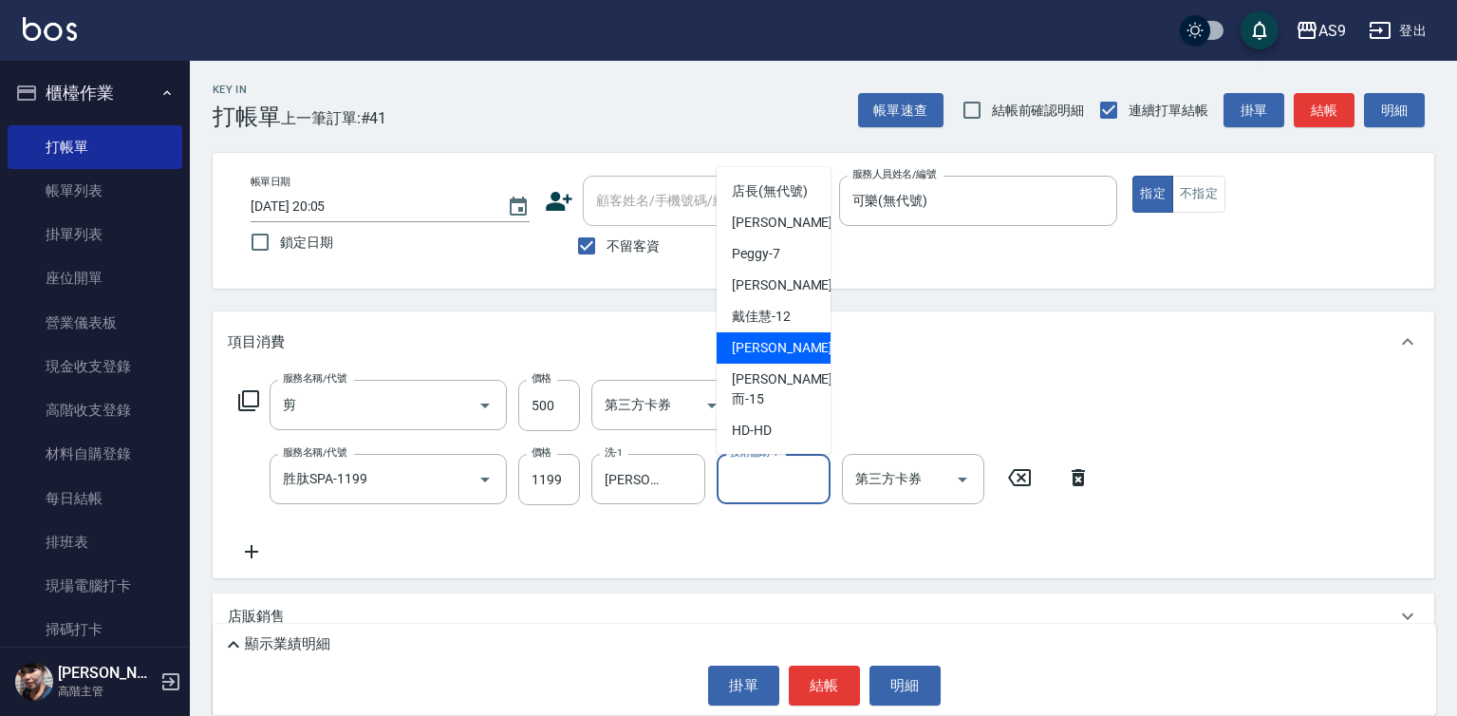
click at [785, 358] on span "[PERSON_NAME] -13" at bounding box center [792, 348] width 120 height 20
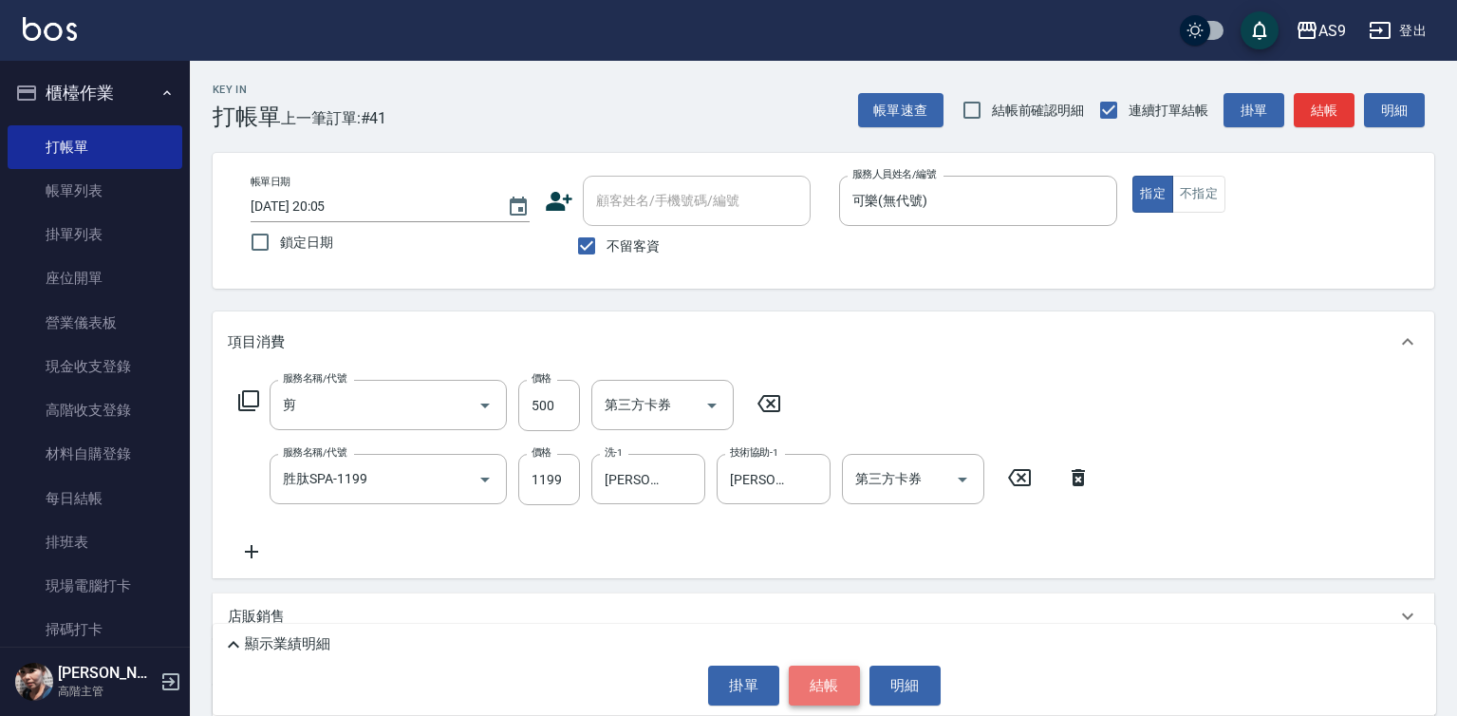
click at [828, 682] on button "結帳" at bounding box center [824, 685] width 71 height 40
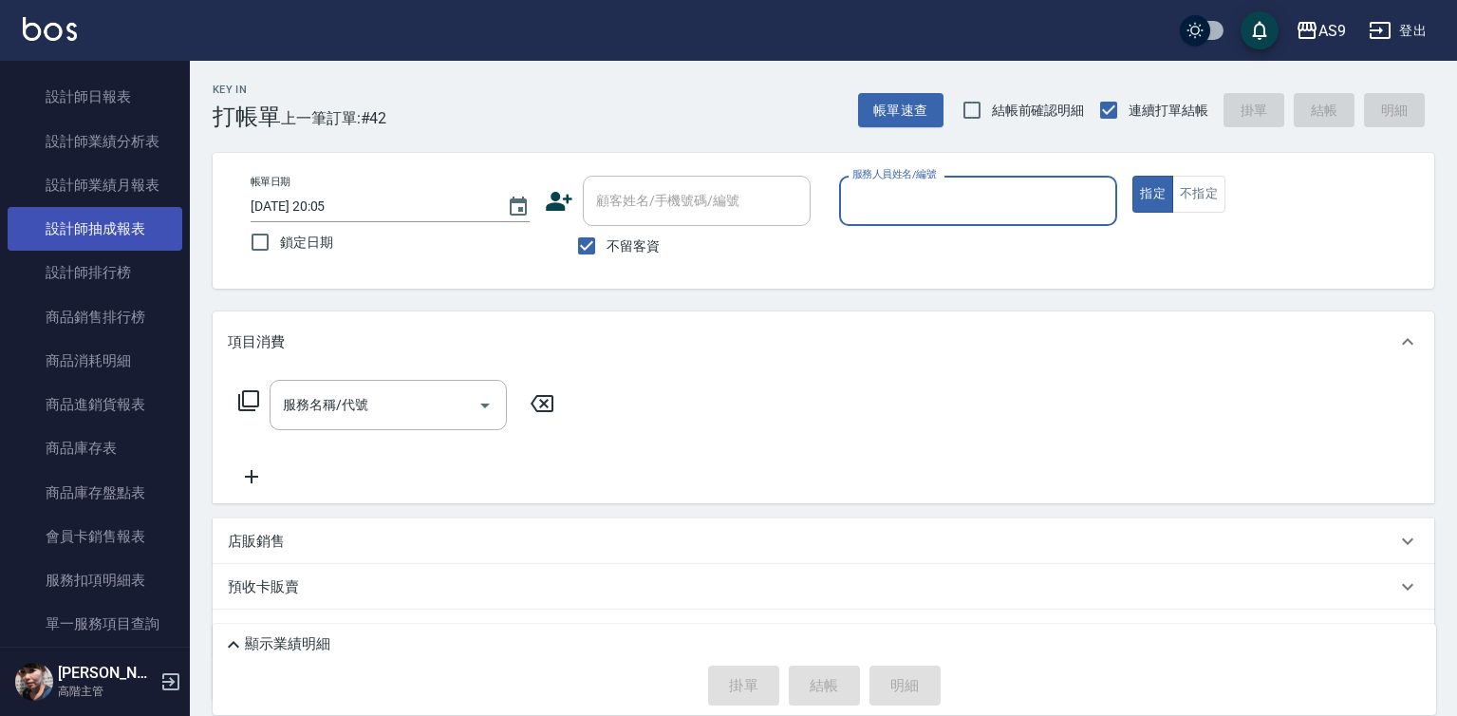
scroll to position [1139, 0]
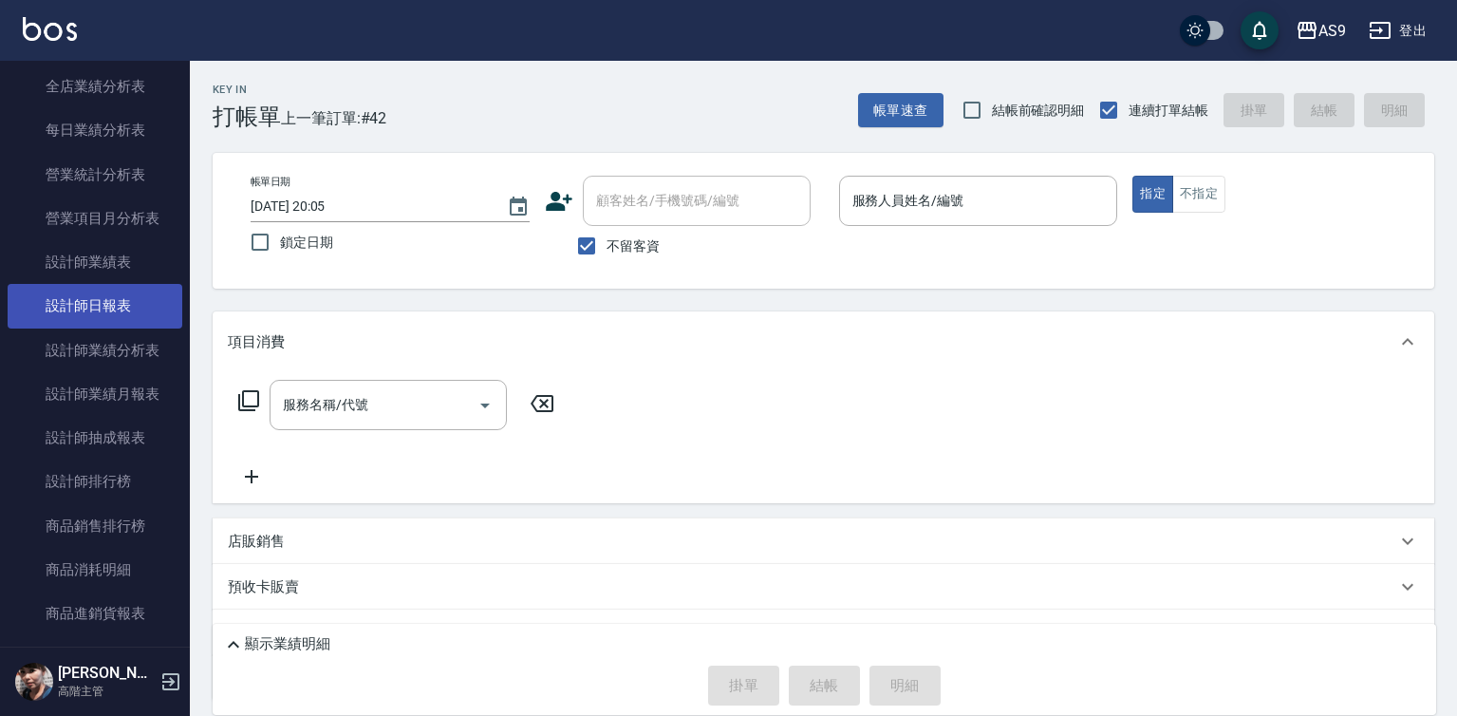
click at [117, 298] on link "設計師日報表" at bounding box center [95, 306] width 175 height 44
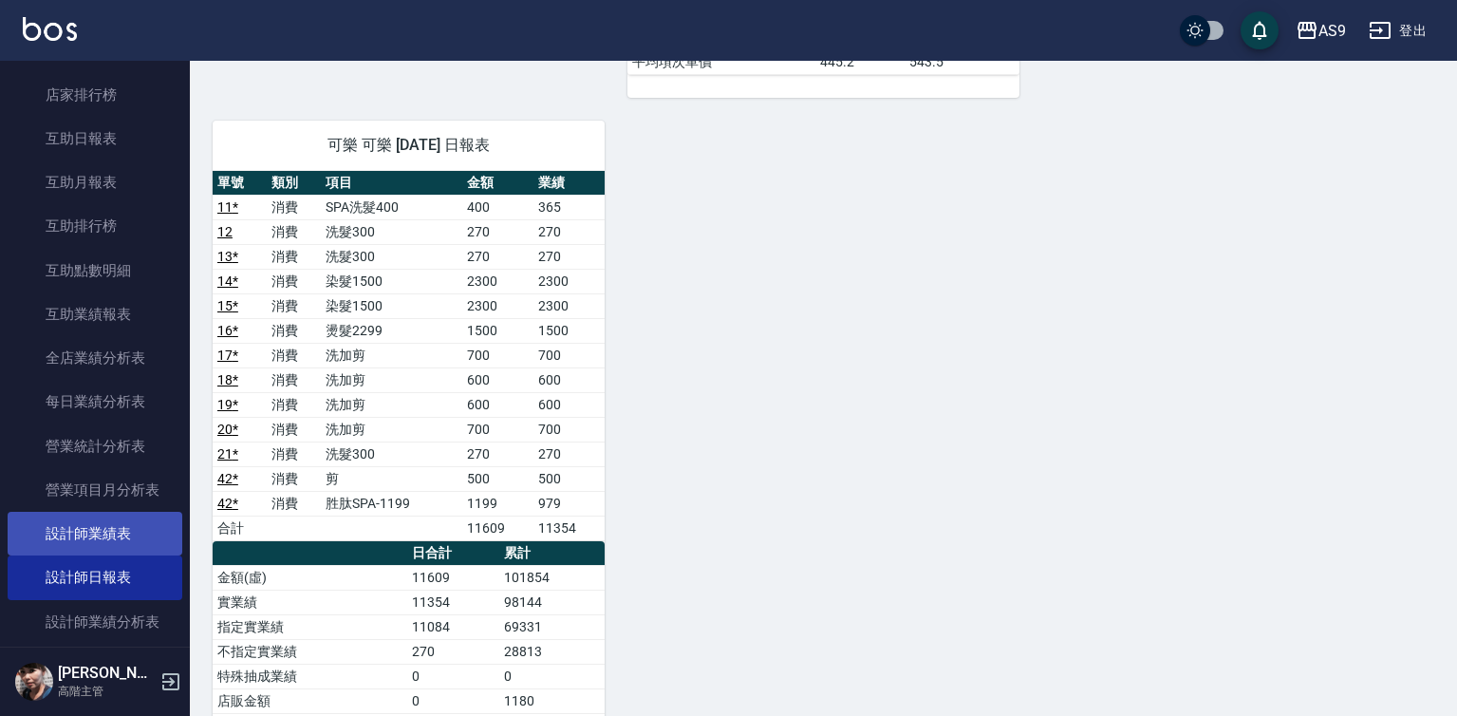
scroll to position [854, 0]
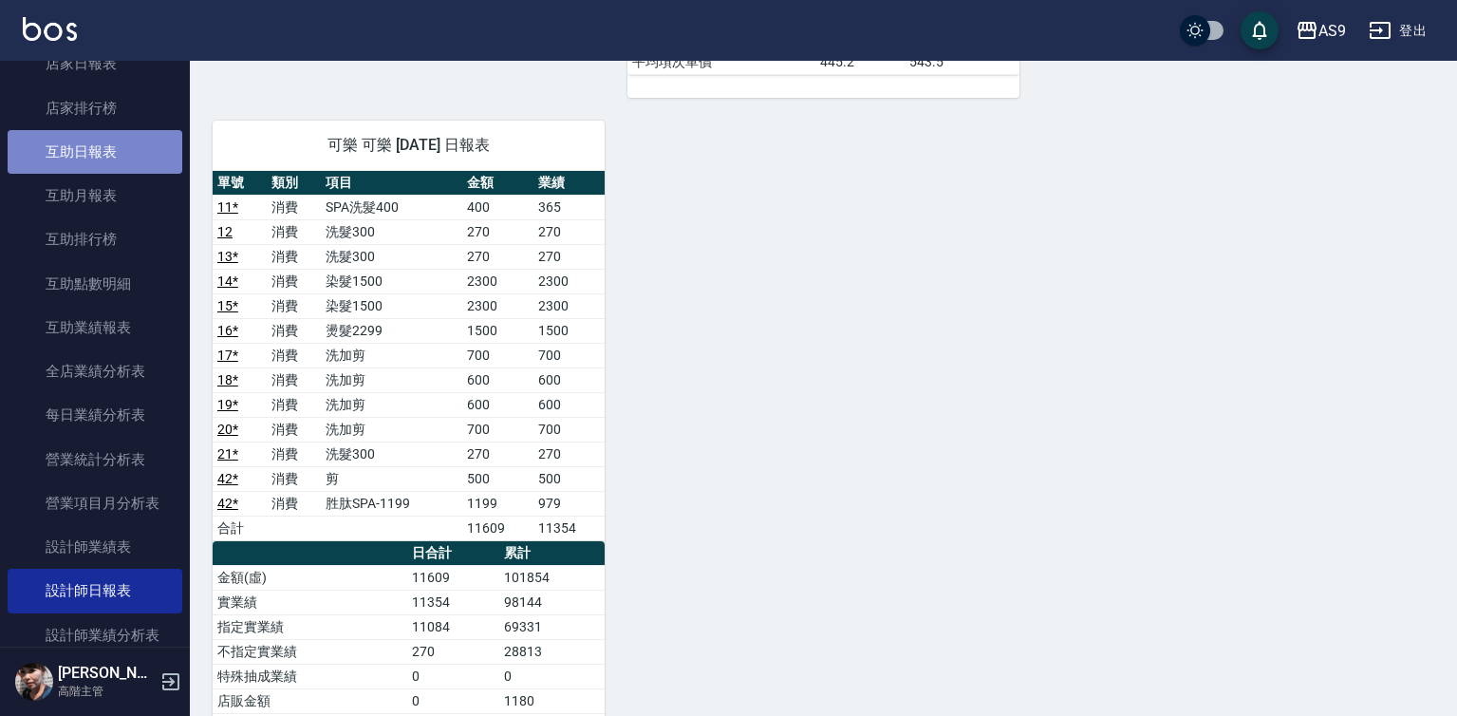
click at [105, 157] on link "互助日報表" at bounding box center [95, 152] width 175 height 44
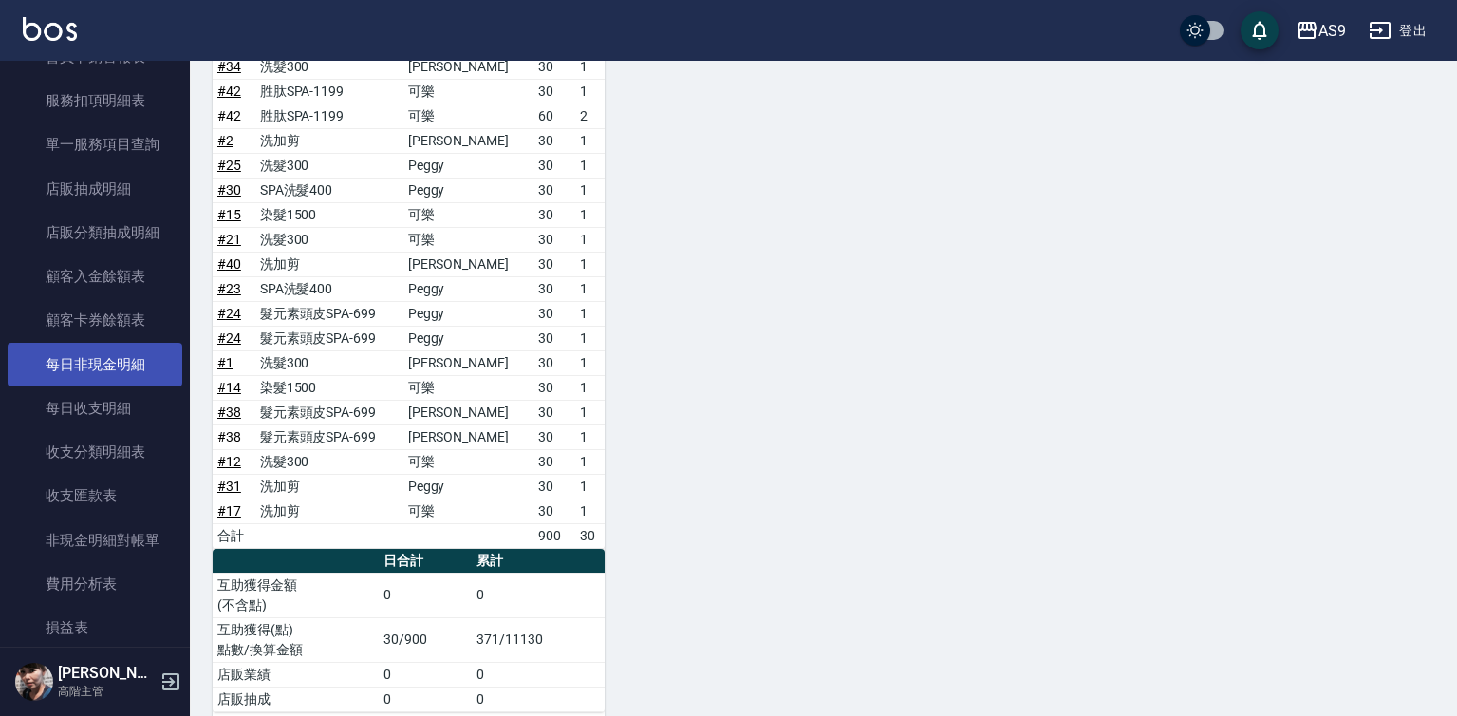
scroll to position [1993, 0]
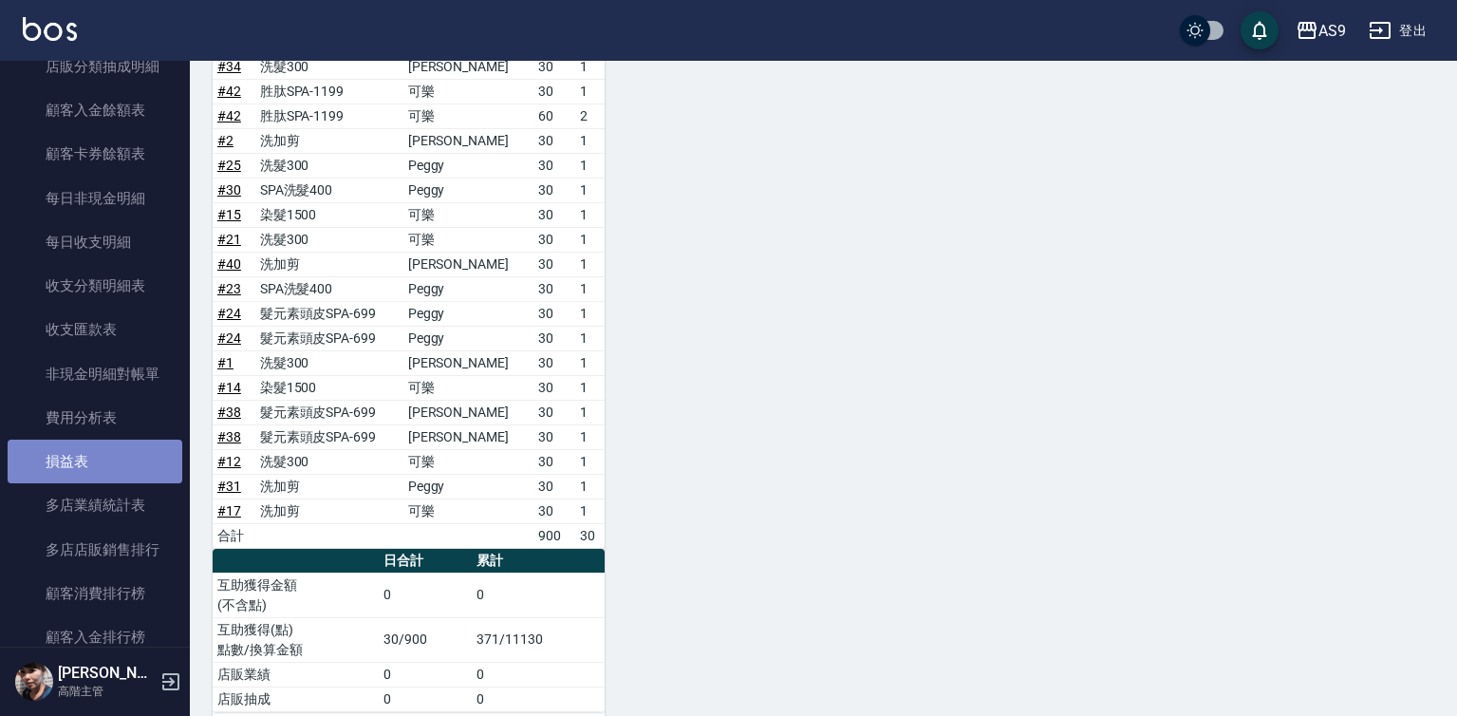
click at [106, 454] on link "損益表" at bounding box center [95, 461] width 175 height 44
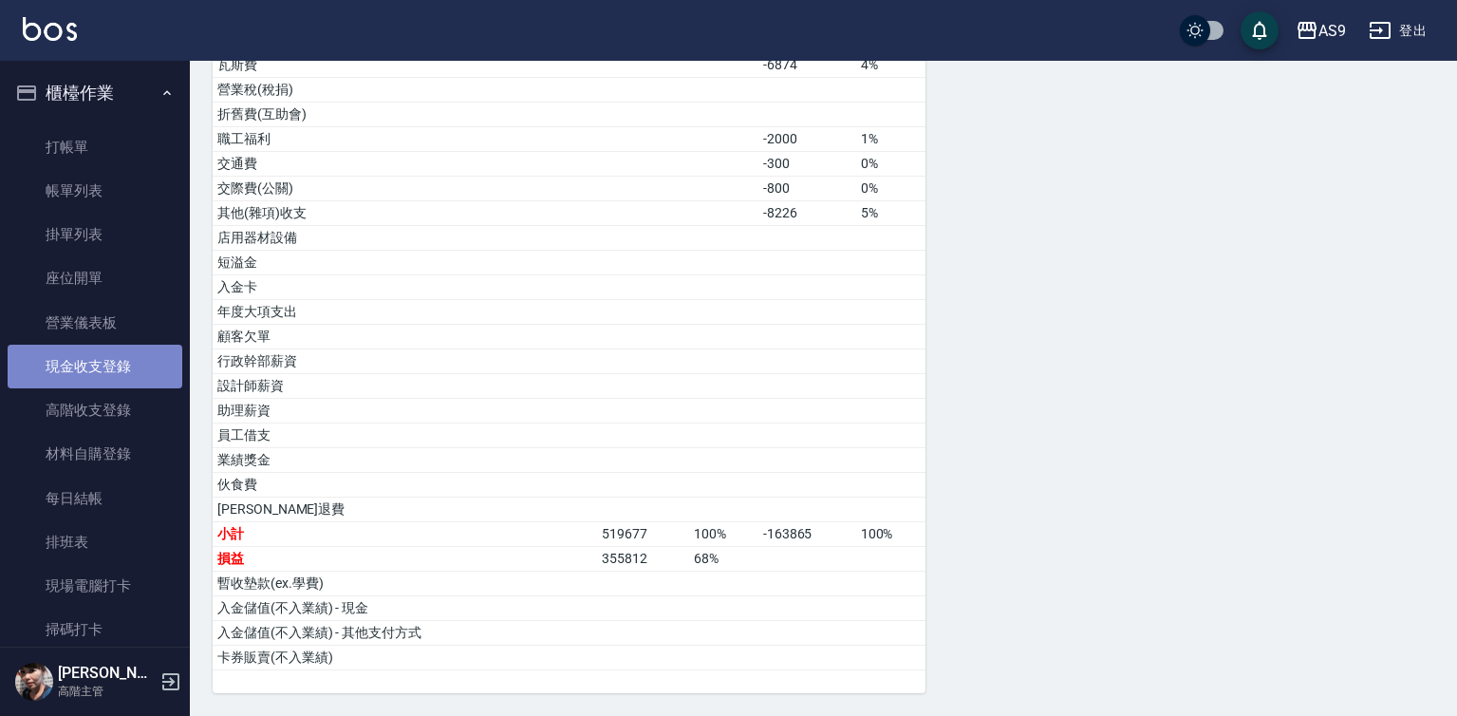
click at [126, 364] on link "現金收支登錄" at bounding box center [95, 367] width 175 height 44
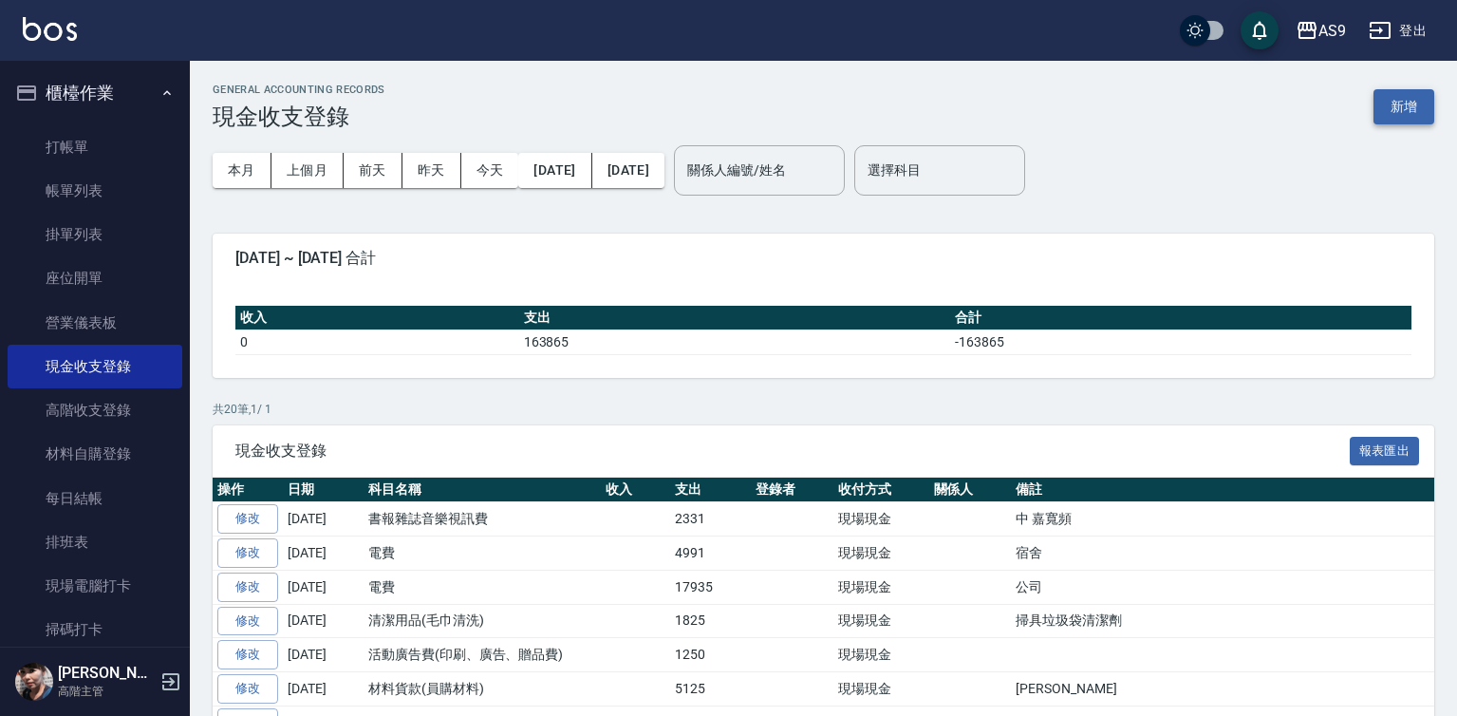
click at [1385, 121] on button "新增" at bounding box center [1403, 106] width 61 height 35
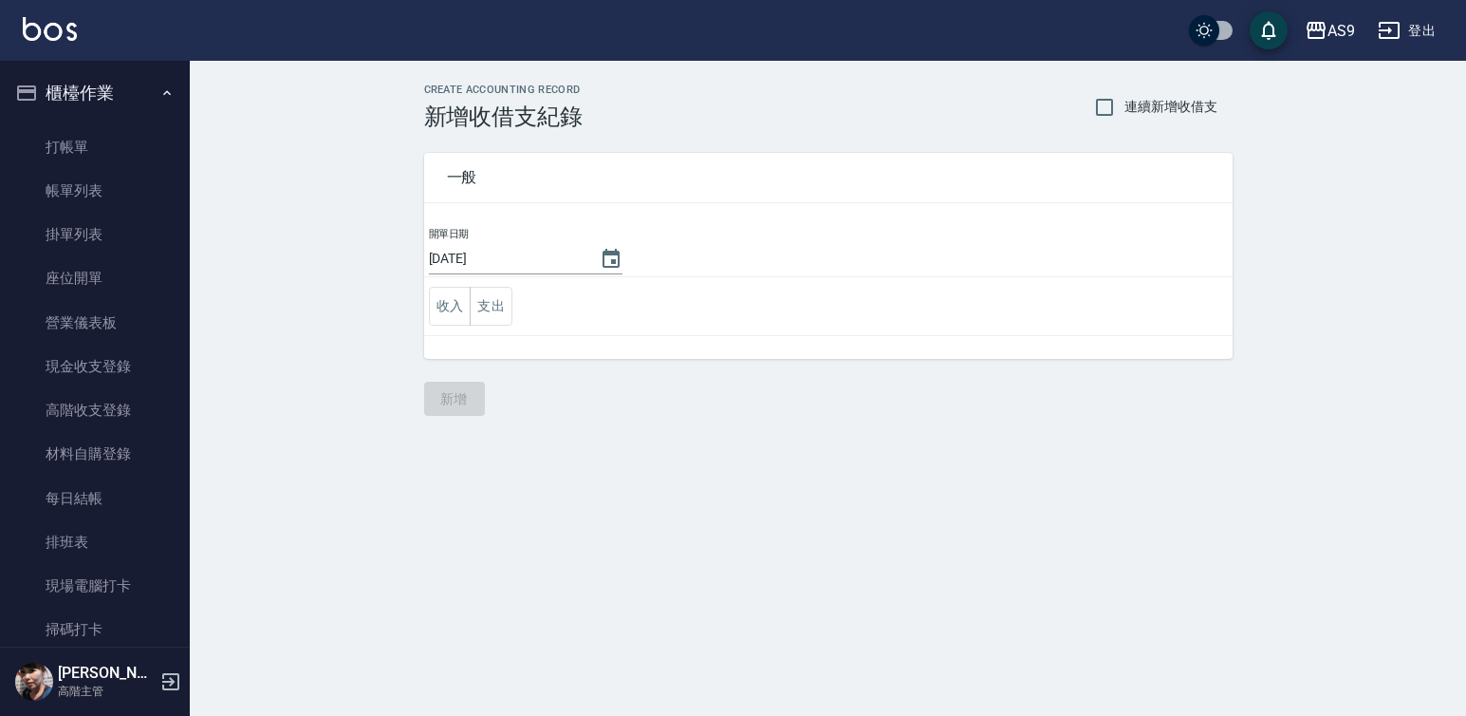
drag, startPoint x: 483, startPoint y: 310, endPoint x: 492, endPoint y: 327, distance: 19.1
click at [483, 311] on button "支出" at bounding box center [491, 306] width 43 height 39
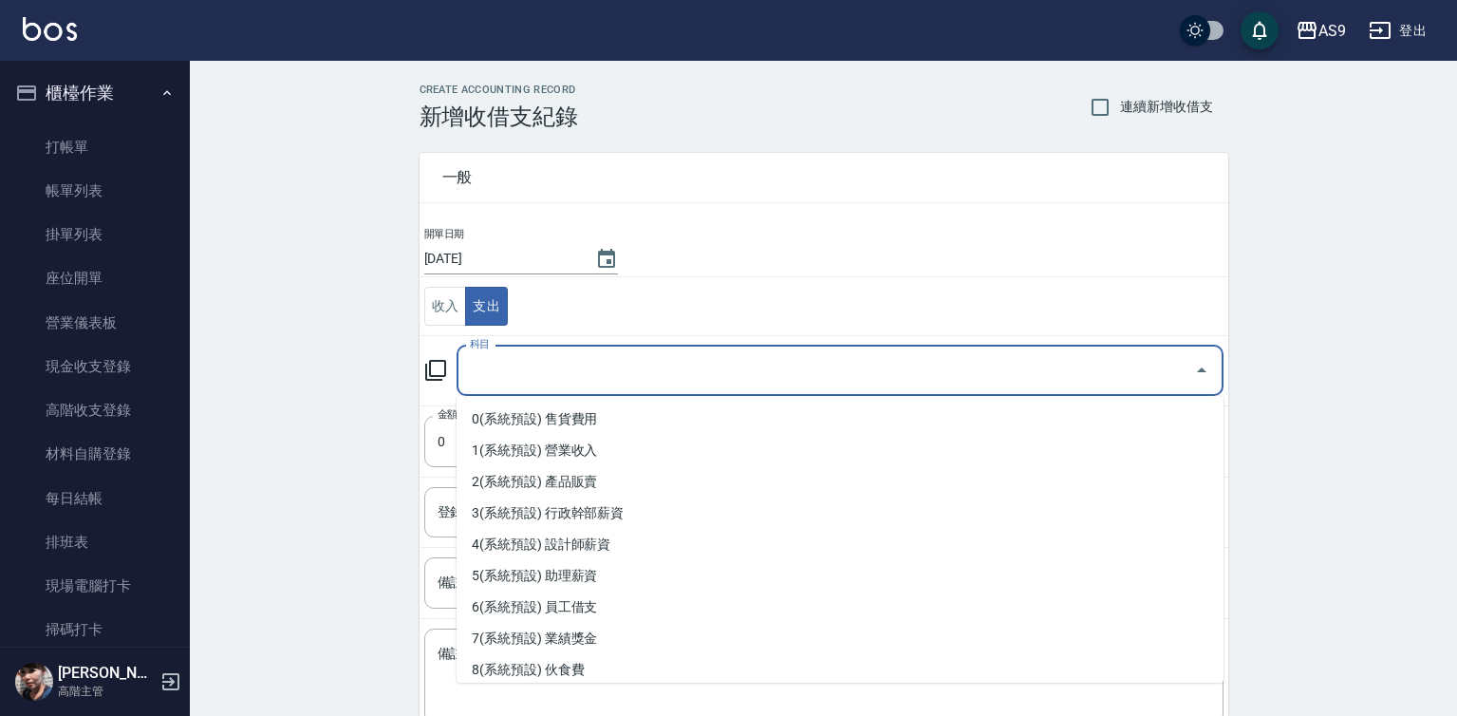
click at [513, 369] on input "科目" at bounding box center [825, 370] width 721 height 33
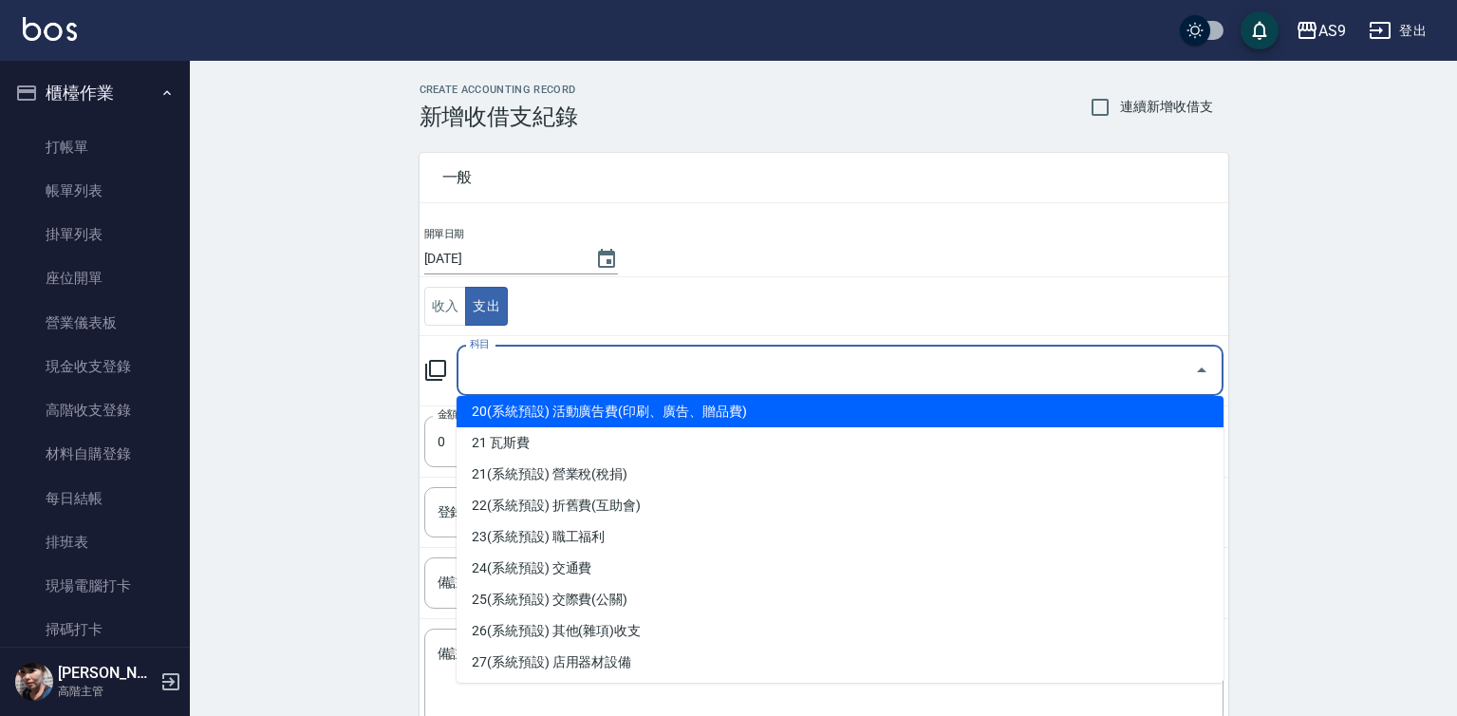
scroll to position [949, 0]
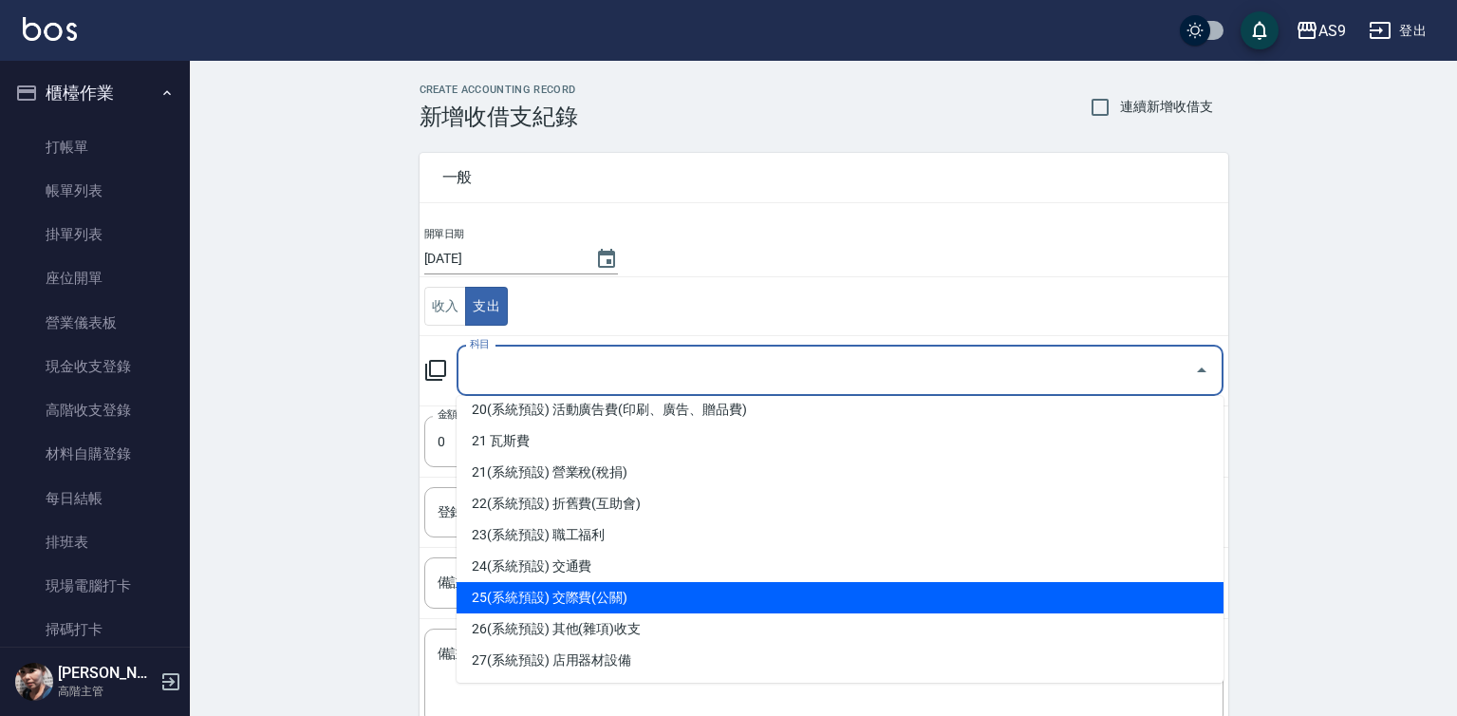
click at [644, 600] on li "25(系統預設) 交際費(公關)" at bounding box center [840, 597] width 767 height 31
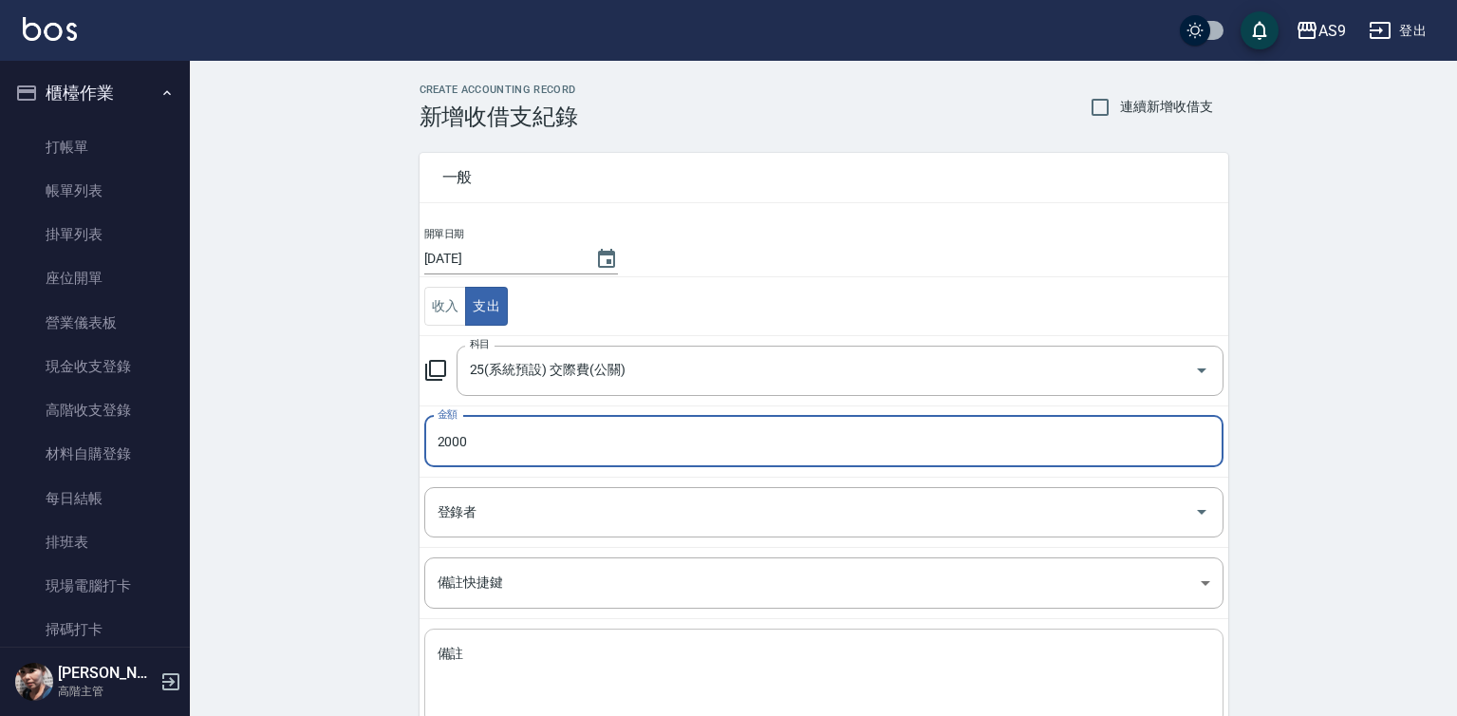
click at [463, 652] on textarea "備註" at bounding box center [824, 676] width 773 height 65
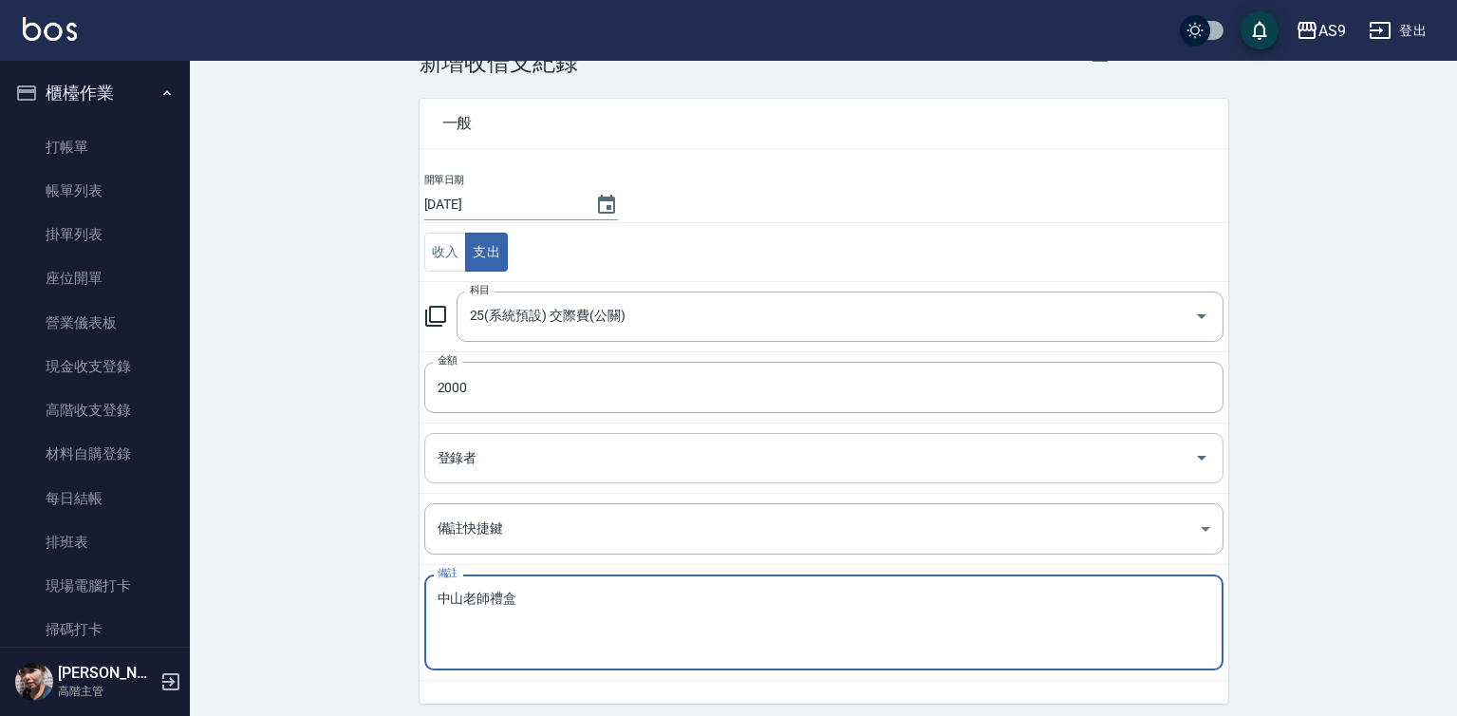
scroll to position [122, 0]
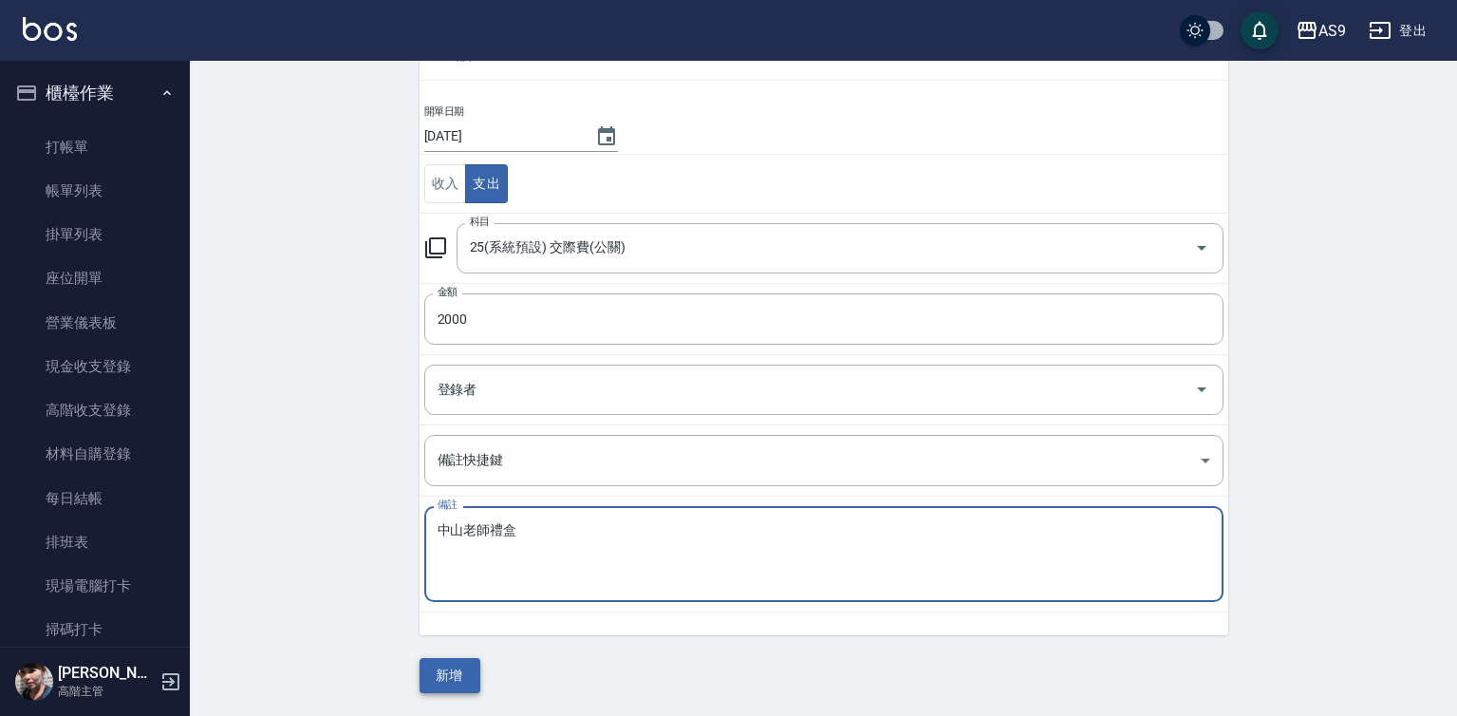
click at [458, 680] on button "新增" at bounding box center [450, 675] width 61 height 35
